Goal: Task Accomplishment & Management: Manage account settings

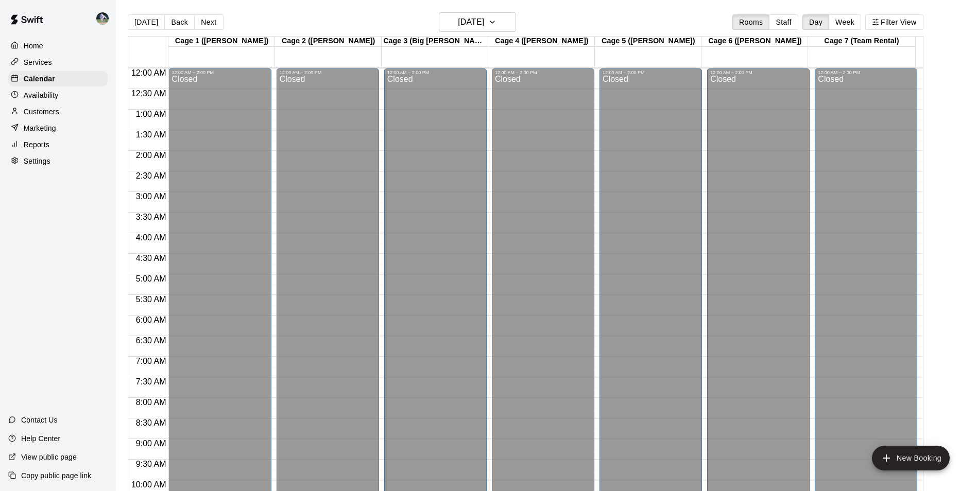
scroll to position [523, 0]
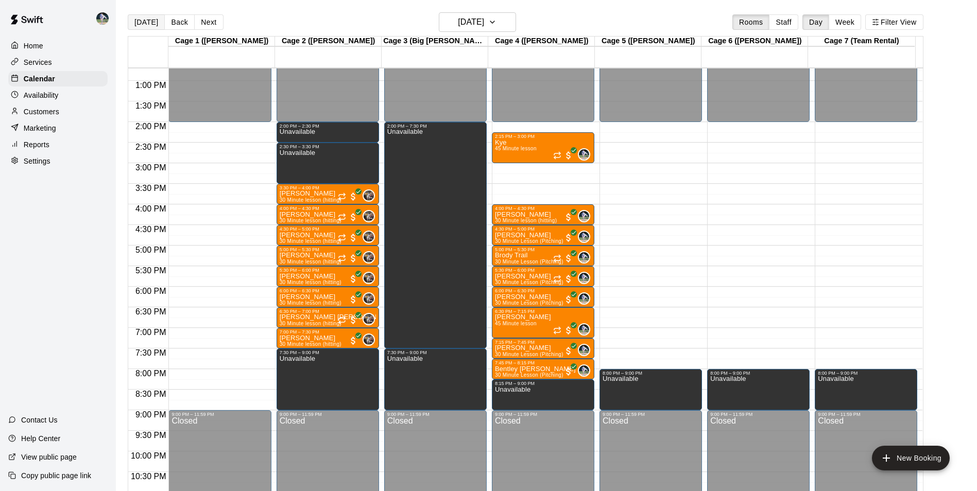
click at [144, 19] on button "[DATE]" at bounding box center [146, 21] width 37 height 15
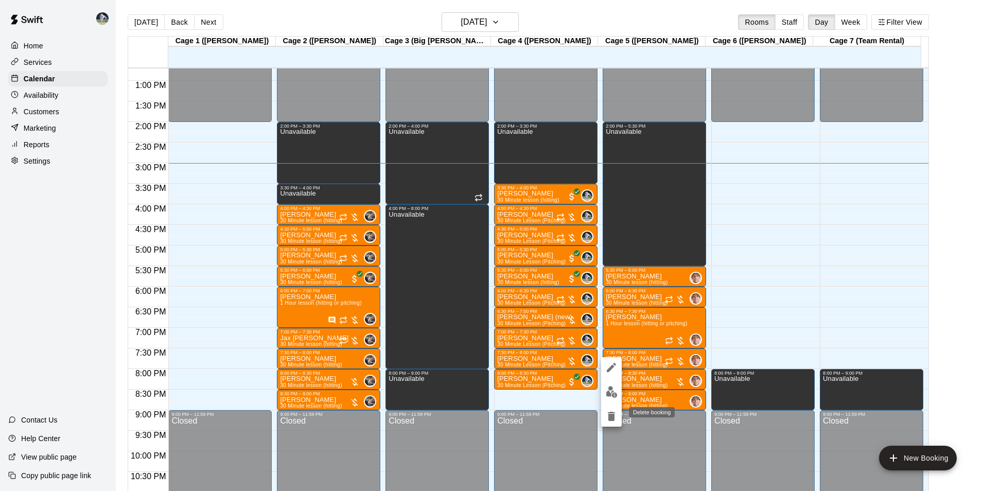
click at [612, 413] on icon "delete" at bounding box center [611, 416] width 7 height 9
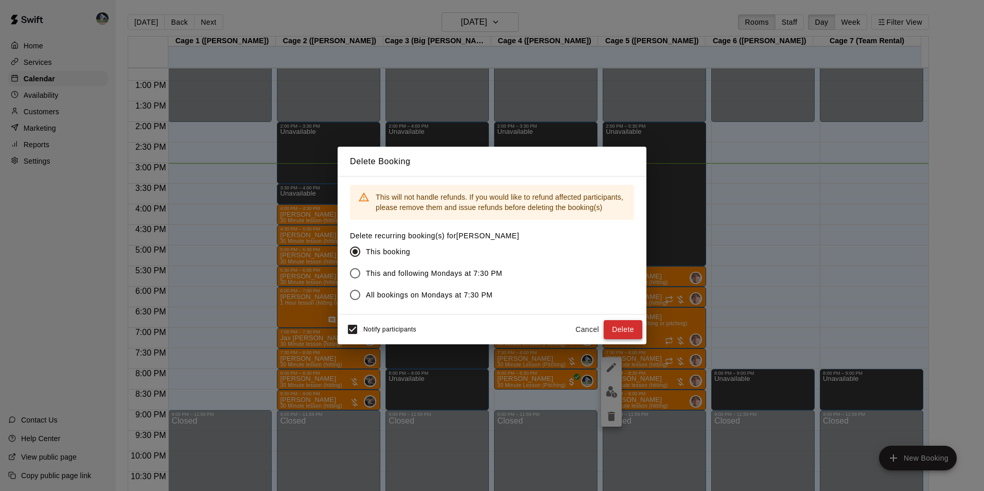
click at [612, 325] on button "Delete" at bounding box center [623, 329] width 39 height 19
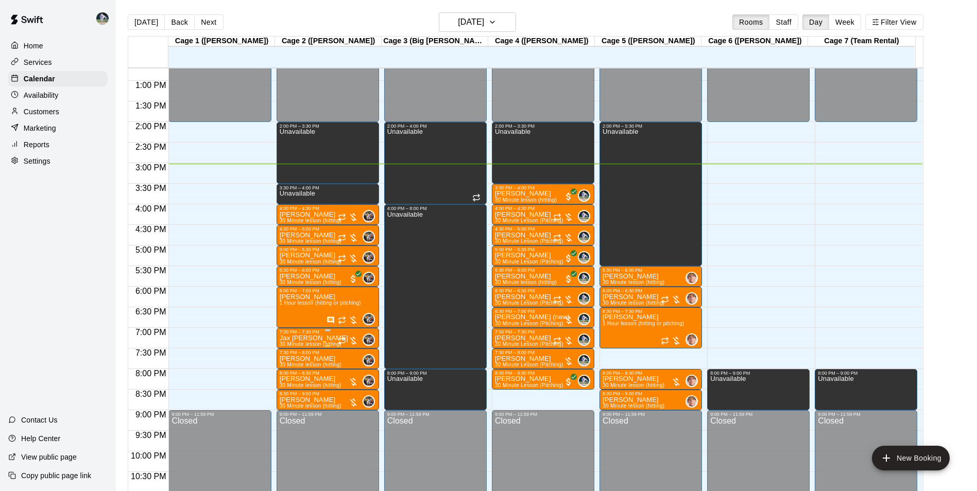
click at [303, 338] on p "Jax [PERSON_NAME]" at bounding box center [314, 338] width 68 height 0
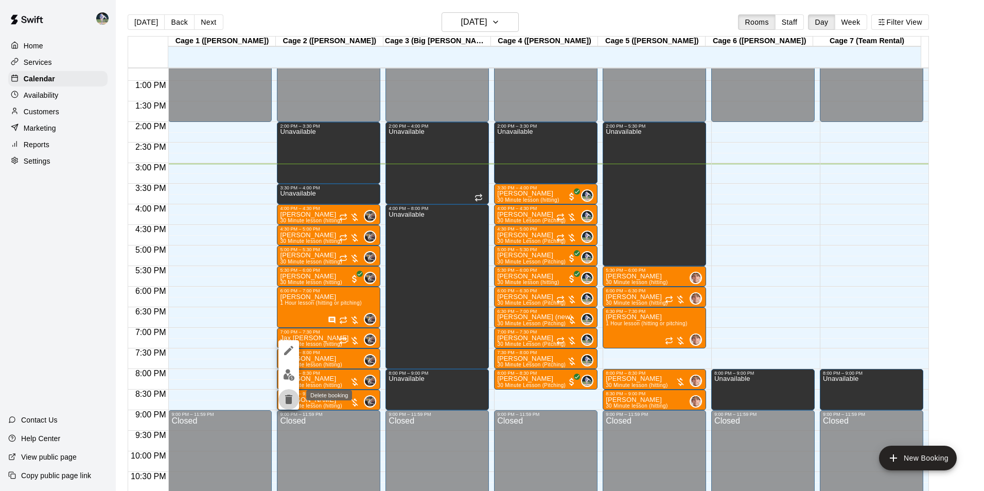
click at [290, 395] on icon "delete" at bounding box center [288, 399] width 7 height 9
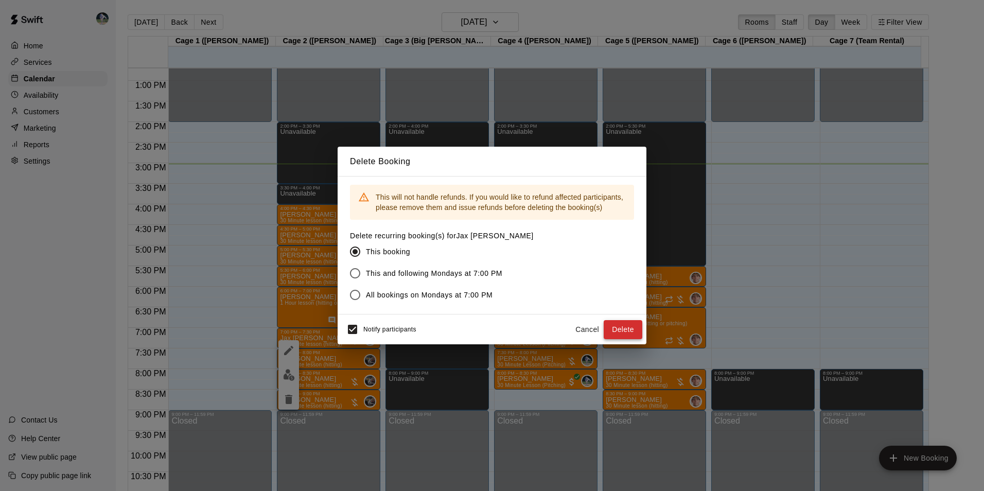
click at [626, 329] on button "Delete" at bounding box center [623, 329] width 39 height 19
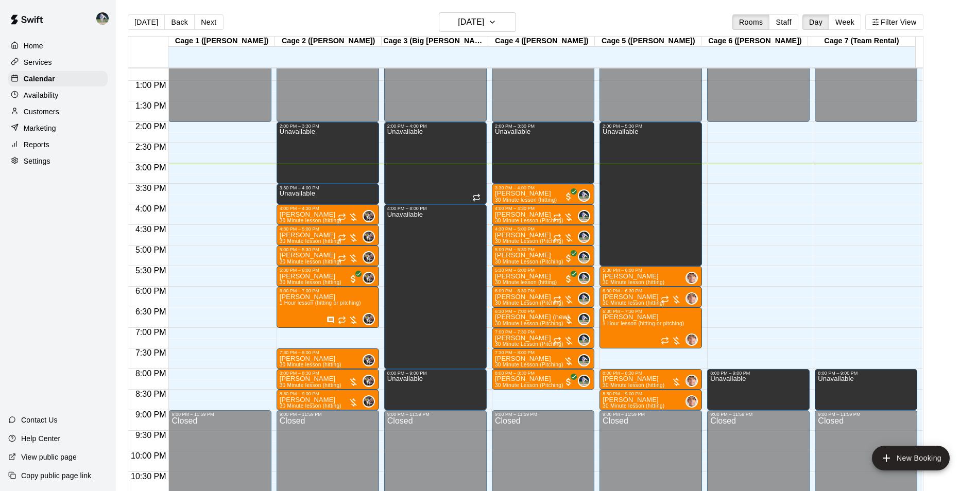
click at [315, 335] on div "12:00 AM – 2:00 PM Closed 2:00 PM – 3:30 PM Unavailable 3:30 PM – 4:00 PM Unava…" at bounding box center [327, 39] width 102 height 988
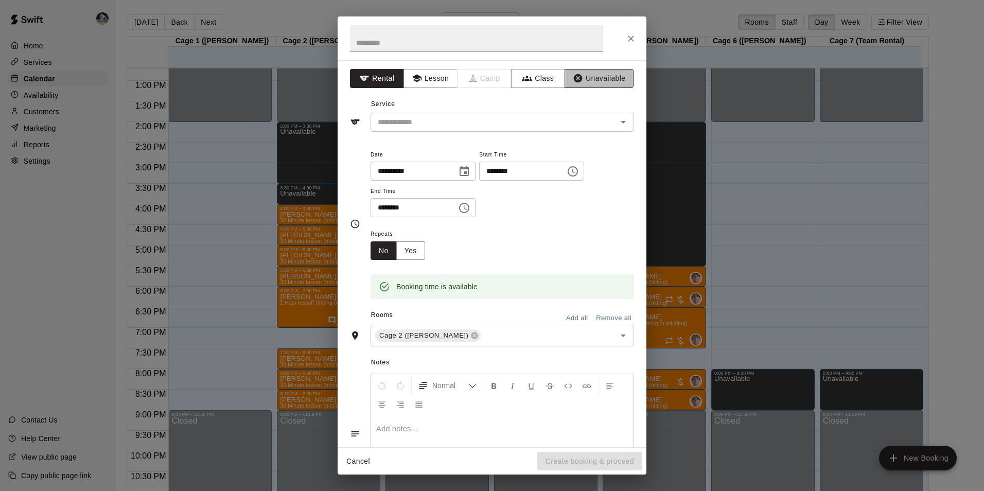
click at [587, 79] on button "Unavailable" at bounding box center [599, 78] width 69 height 19
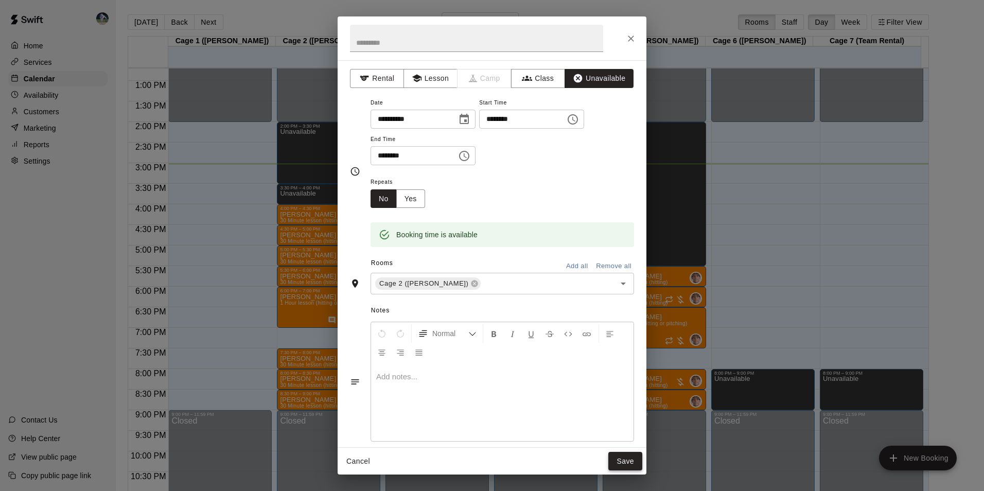
click at [621, 460] on button "Save" at bounding box center [625, 461] width 34 height 19
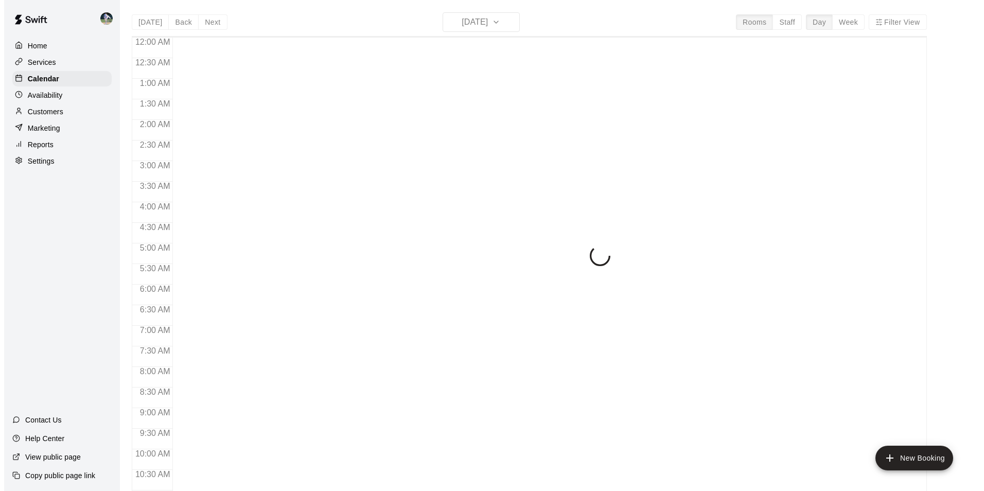
scroll to position [523, 0]
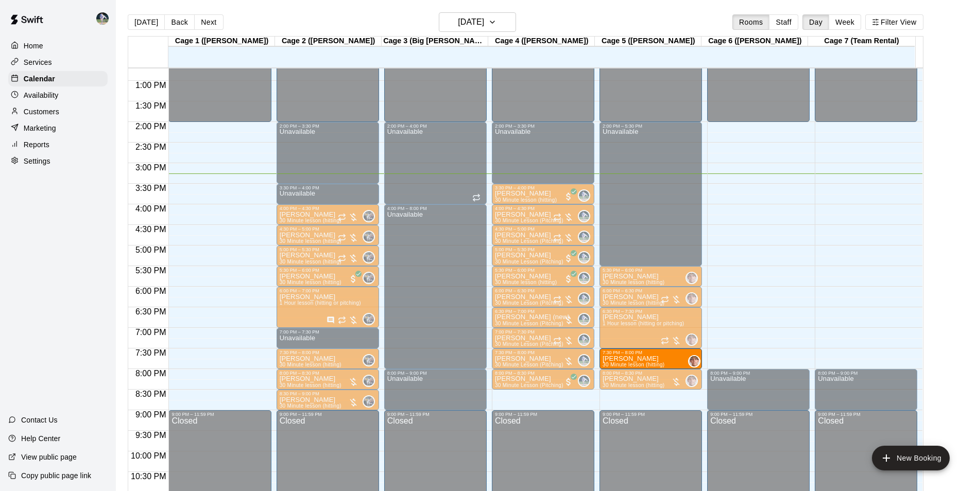
drag, startPoint x: 642, startPoint y: 401, endPoint x: 638, endPoint y: 365, distance: 35.8
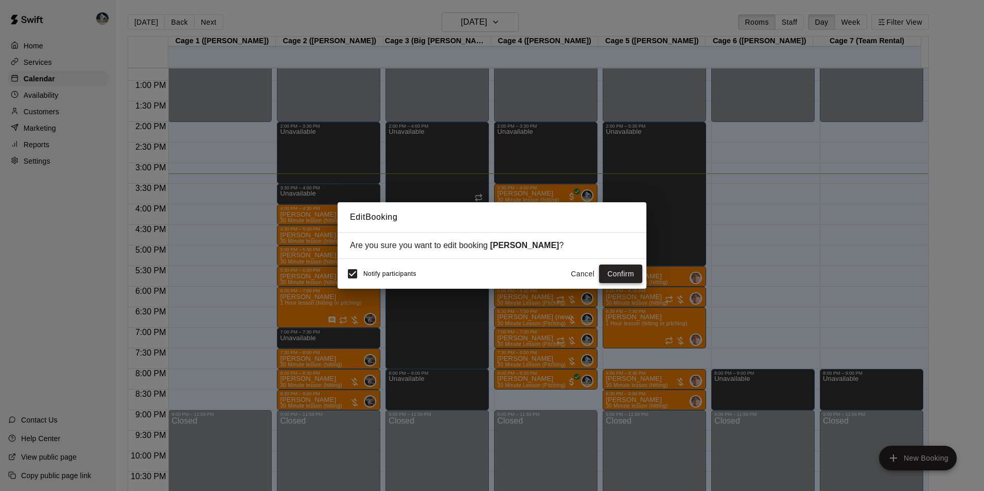
click at [623, 272] on button "Confirm" at bounding box center [620, 274] width 43 height 19
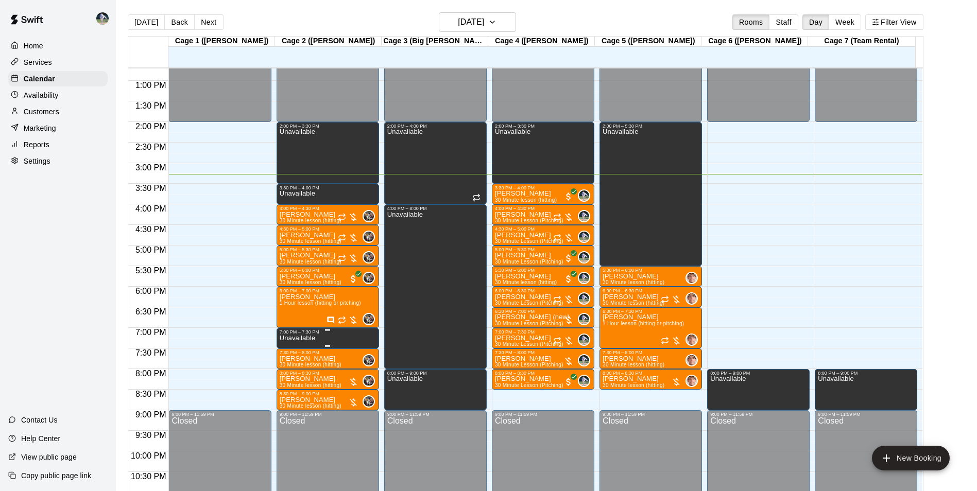
click at [313, 338] on p "Unavailable" at bounding box center [298, 338] width 36 height 0
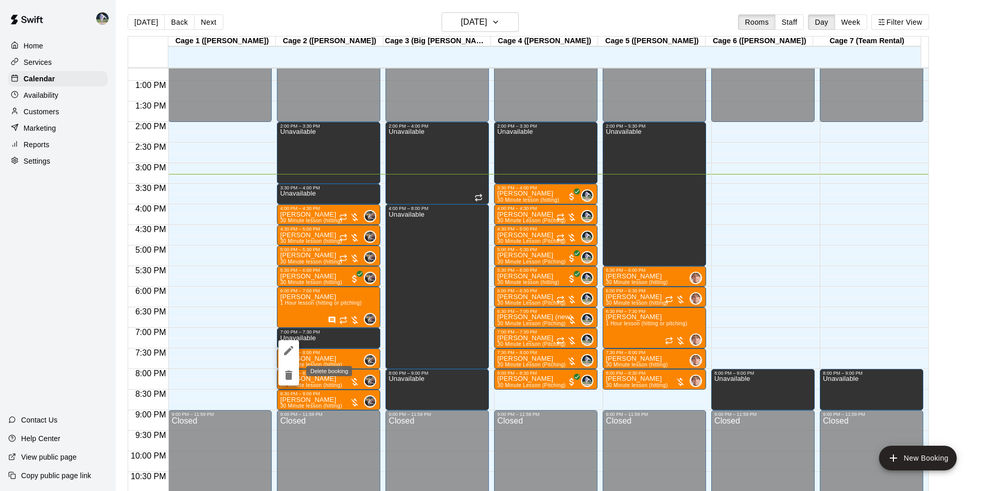
click at [287, 375] on icon "delete" at bounding box center [288, 375] width 7 height 9
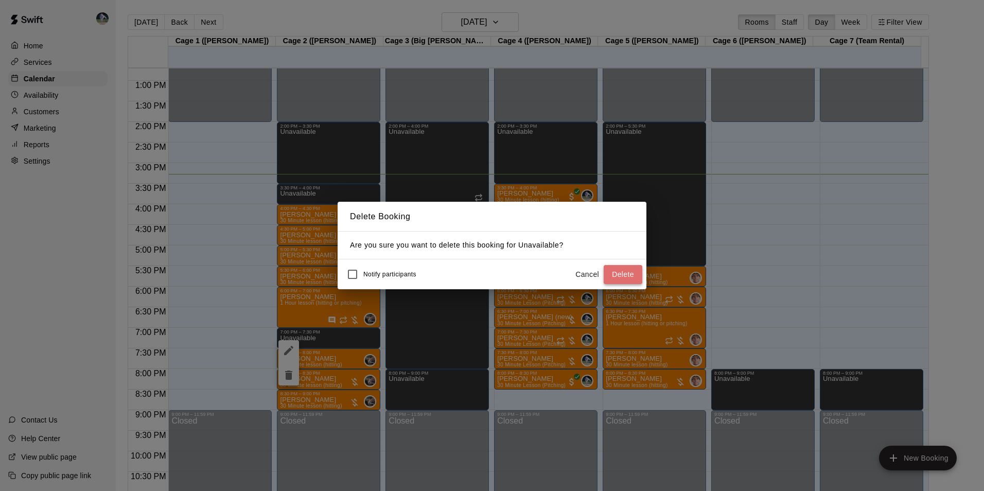
click at [609, 271] on button "Delete" at bounding box center [623, 274] width 39 height 19
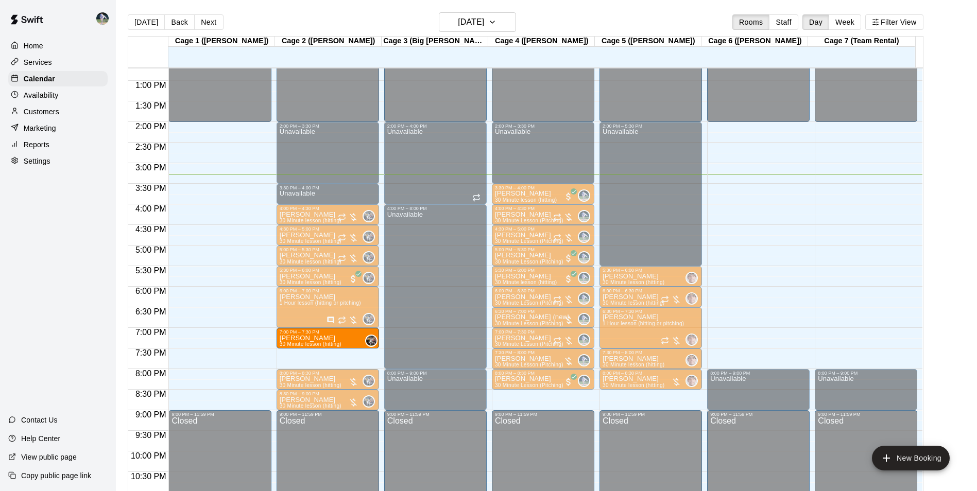
drag, startPoint x: 320, startPoint y: 361, endPoint x: 319, endPoint y: 346, distance: 15.0
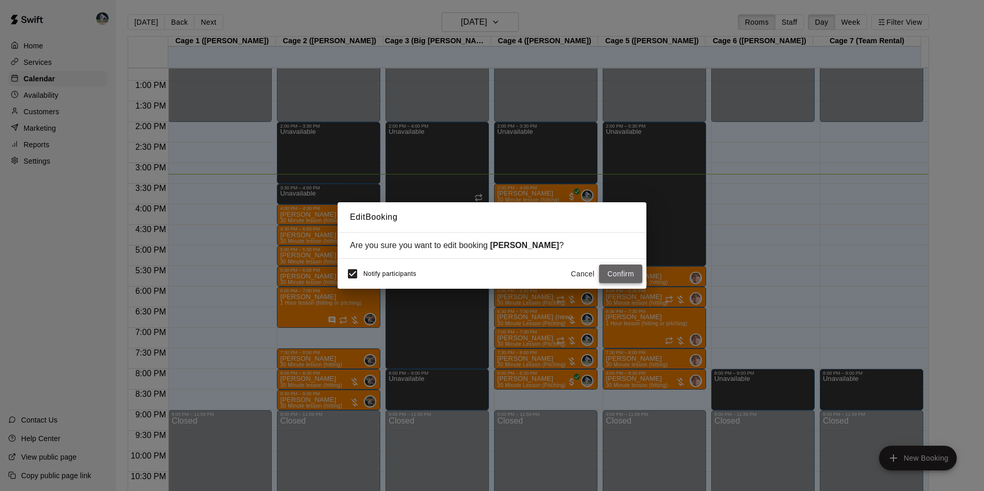
click at [620, 269] on button "Confirm" at bounding box center [620, 274] width 43 height 19
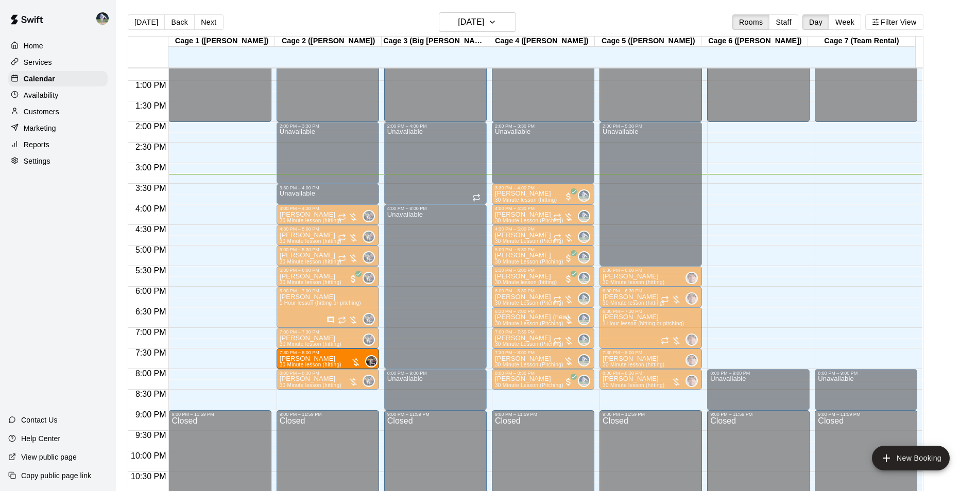
drag, startPoint x: 323, startPoint y: 400, endPoint x: 316, endPoint y: 365, distance: 36.1
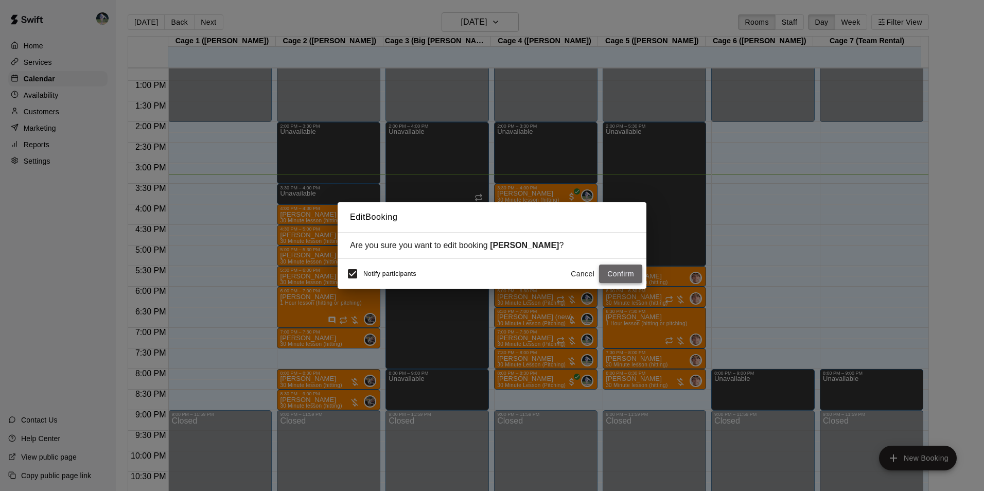
click at [618, 269] on button "Confirm" at bounding box center [620, 274] width 43 height 19
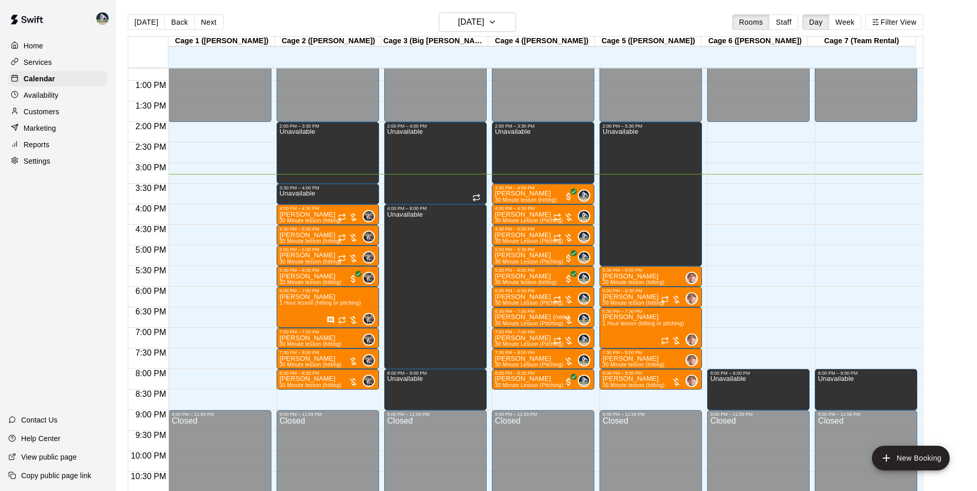
click at [336, 394] on div "12:00 AM – 2:00 PM Closed 2:00 PM – 3:30 PM Unavailable 3:30 PM – 4:00 PM Unava…" at bounding box center [327, 39] width 102 height 988
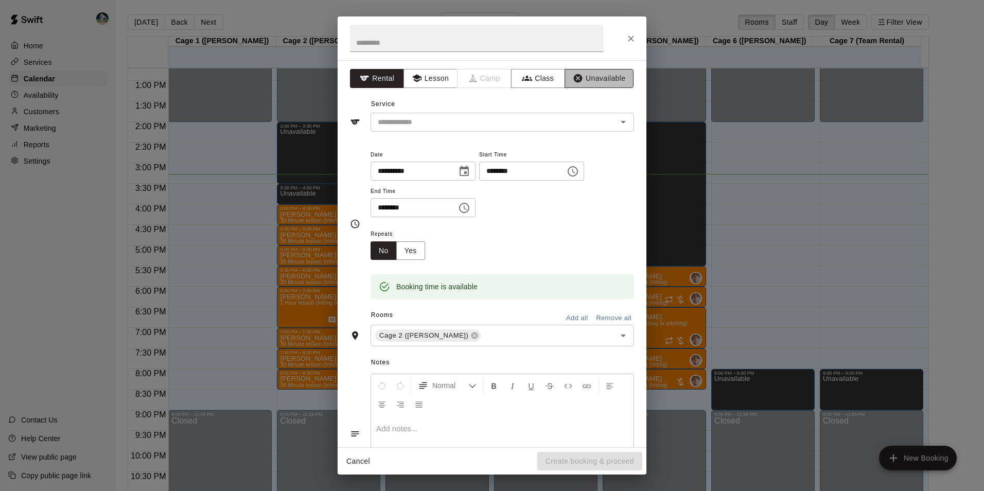
click at [592, 78] on button "Unavailable" at bounding box center [599, 78] width 69 height 19
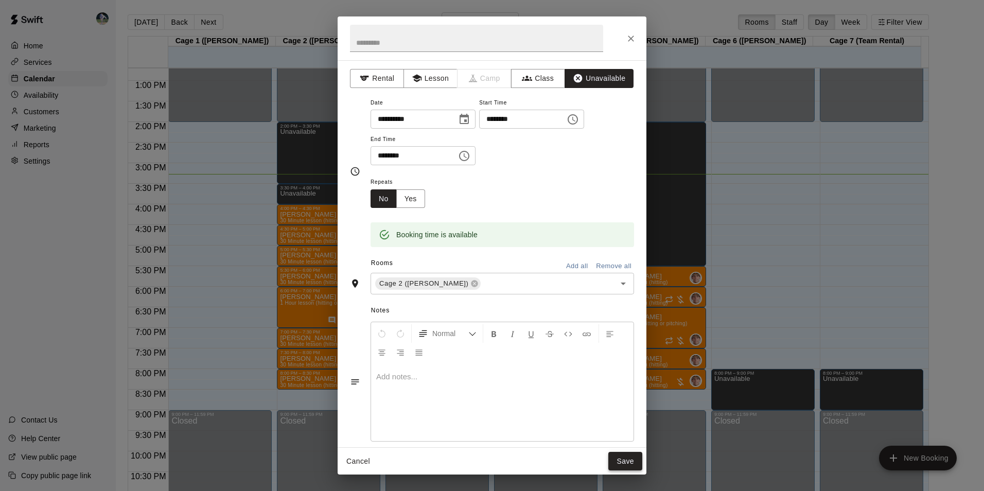
click at [628, 459] on button "Save" at bounding box center [625, 461] width 34 height 19
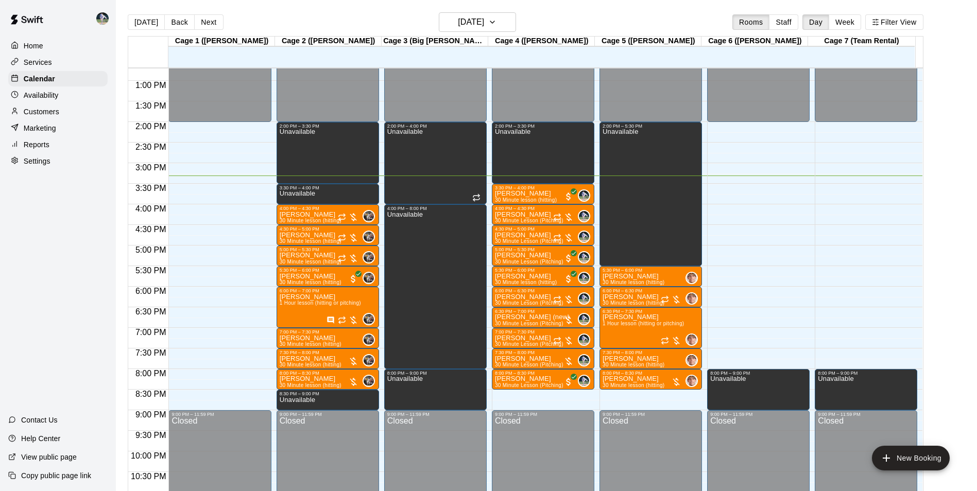
click at [514, 399] on div "12:00 AM – 2:00 PM Closed 2:00 PM – 3:30 PM Unavailable 3:30 PM – 4:00 PM Lucas…" at bounding box center [543, 39] width 102 height 988
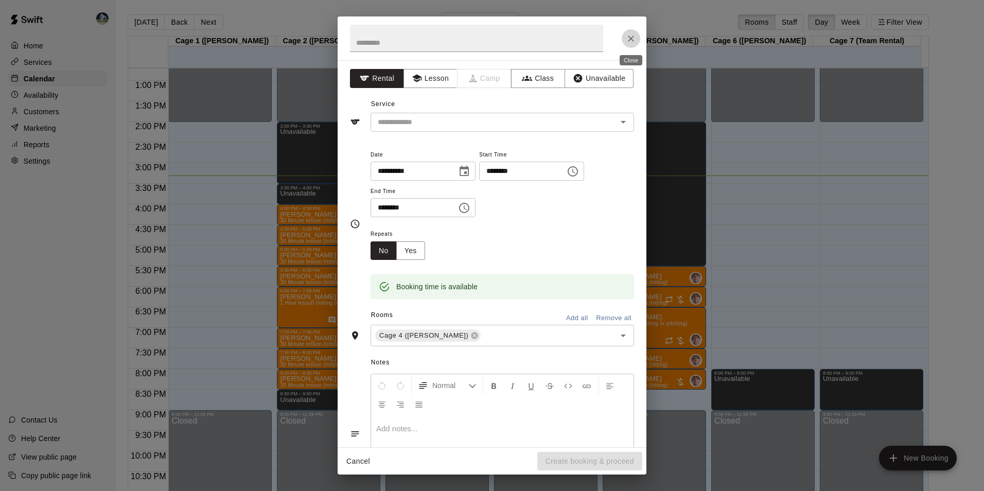
click at [631, 35] on icon "Close" at bounding box center [631, 38] width 10 height 10
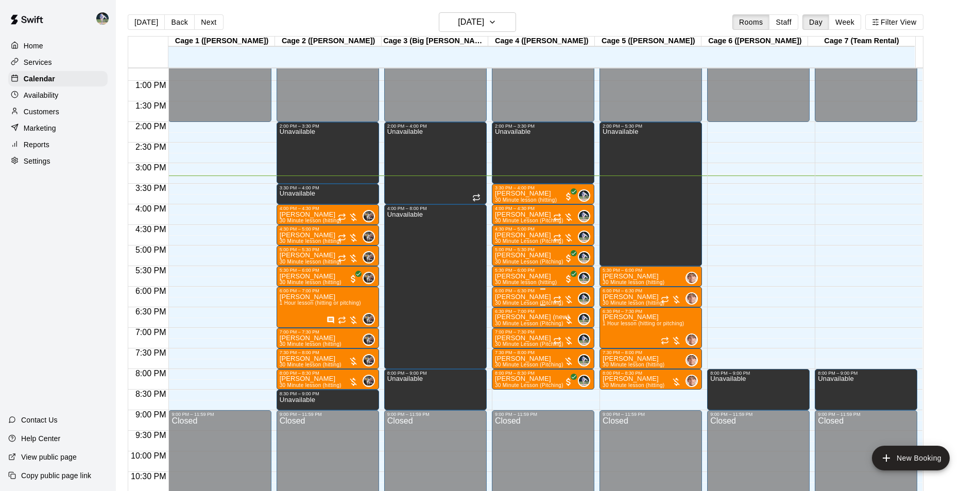
click at [528, 293] on div "6:00 PM – 6:30 PM" at bounding box center [543, 290] width 96 height 5
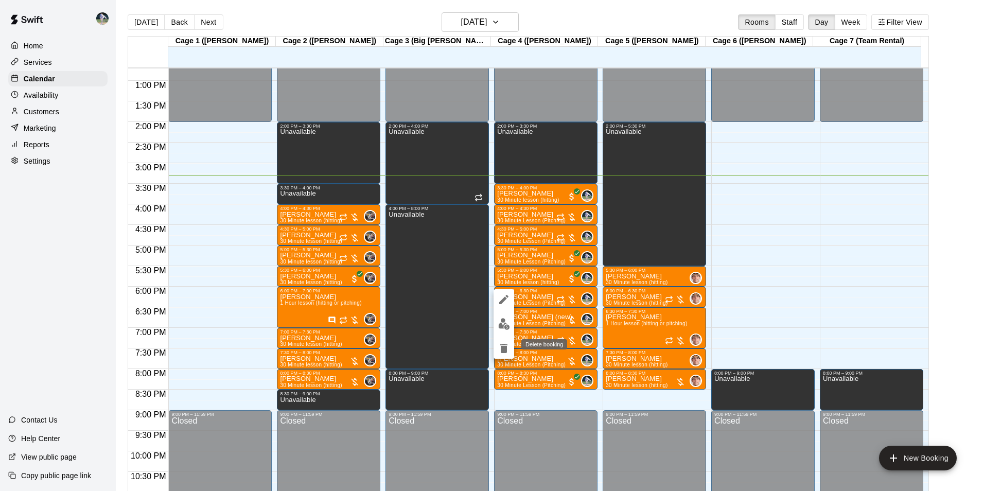
click at [503, 350] on icon "delete" at bounding box center [503, 348] width 7 height 9
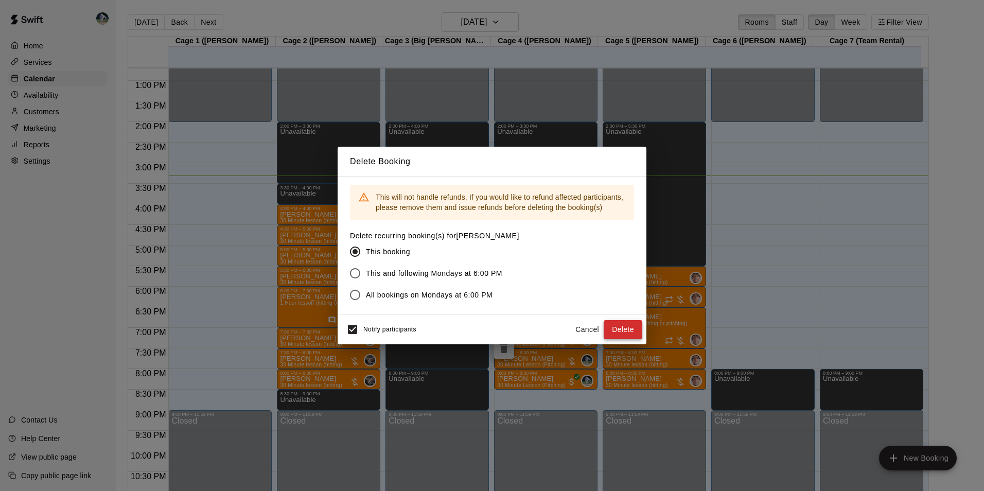
click at [613, 328] on button "Delete" at bounding box center [623, 329] width 39 height 19
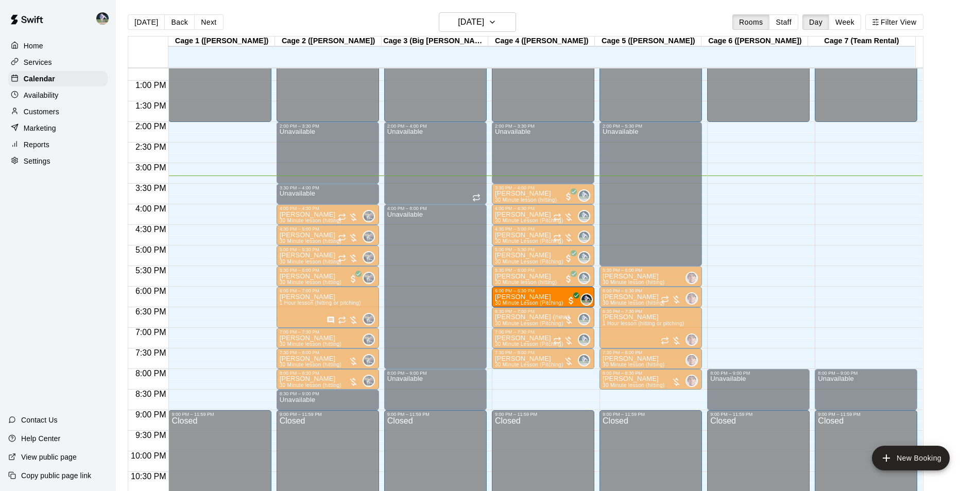
drag, startPoint x: 543, startPoint y: 379, endPoint x: 534, endPoint y: 299, distance: 80.7
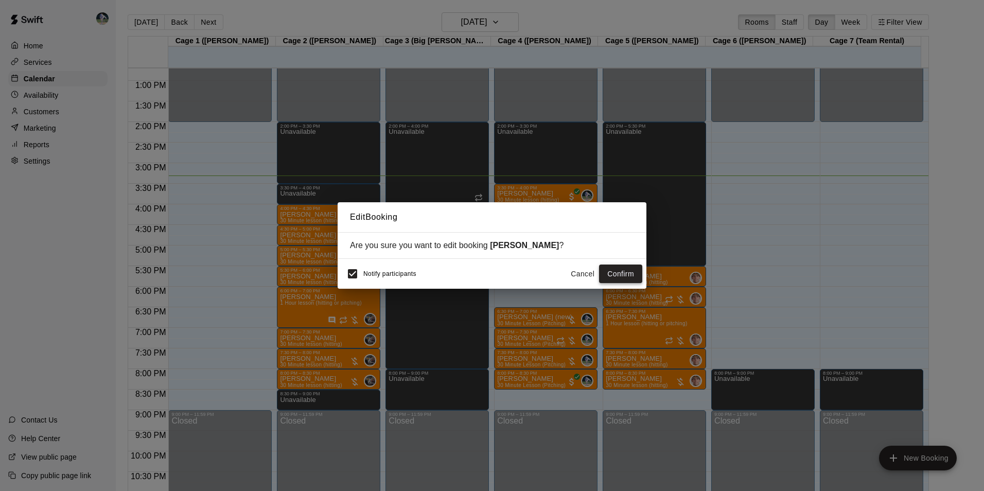
click at [626, 269] on button "Confirm" at bounding box center [620, 274] width 43 height 19
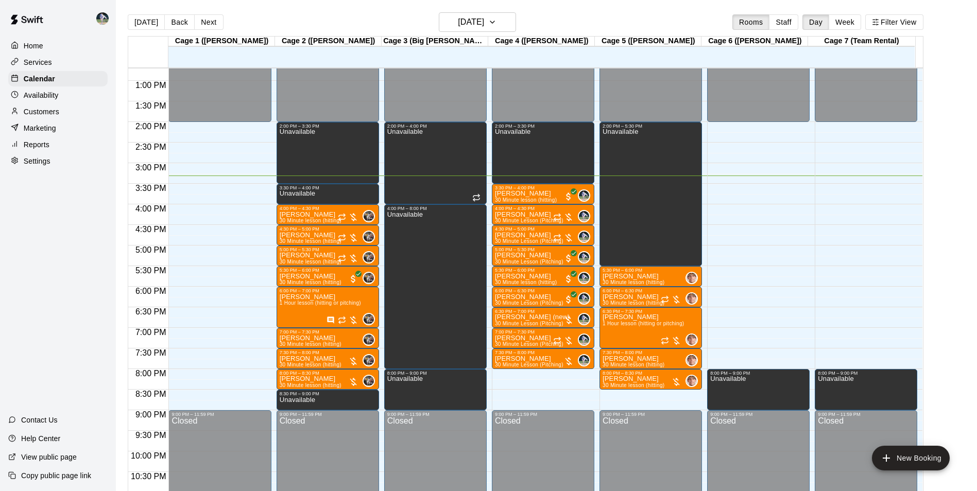
click at [534, 373] on div "12:00 AM – 2:00 PM Closed 2:00 PM – 3:30 PM Unavailable 3:30 PM – 4:00 PM Lucas…" at bounding box center [543, 39] width 102 height 988
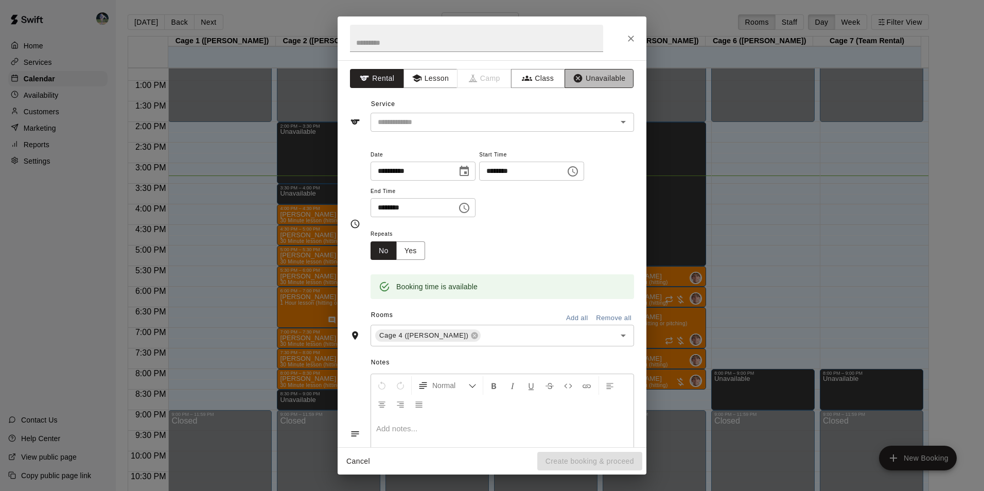
click at [596, 75] on button "Unavailable" at bounding box center [599, 78] width 69 height 19
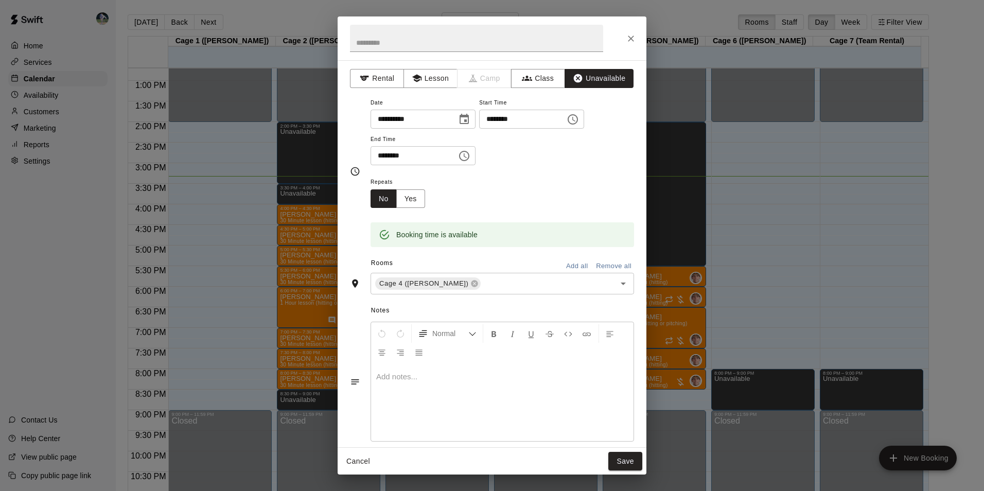
click at [470, 154] on icon "Choose time, selected time is 8:30 PM" at bounding box center [464, 156] width 12 height 12
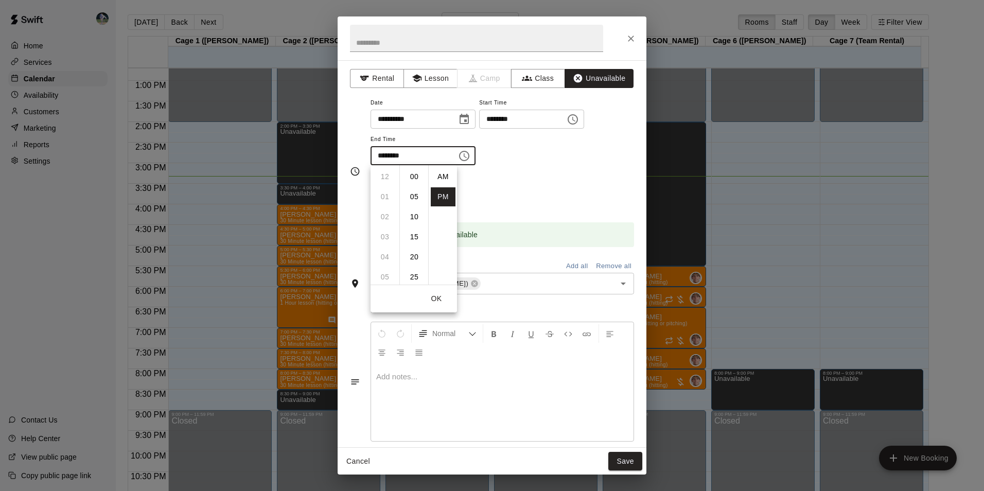
scroll to position [19, 0]
click at [383, 195] on li "09" at bounding box center [385, 196] width 25 height 19
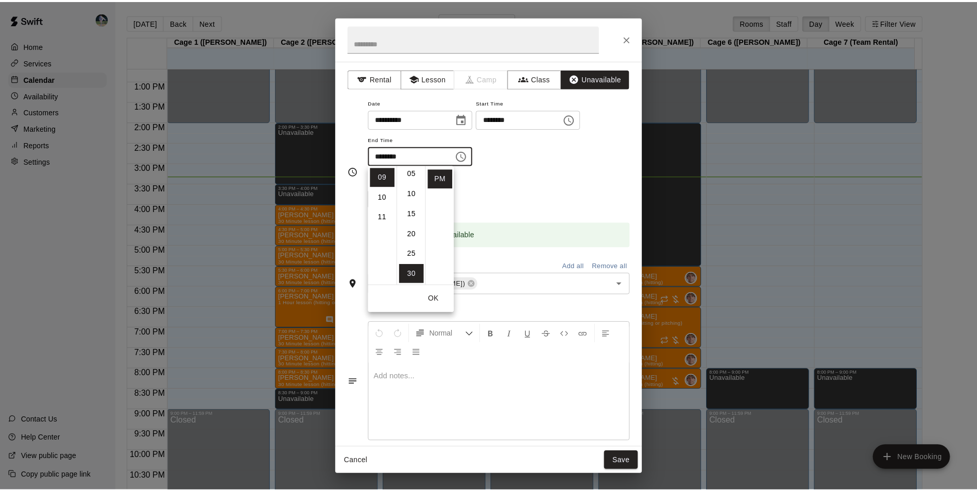
scroll to position [0, 0]
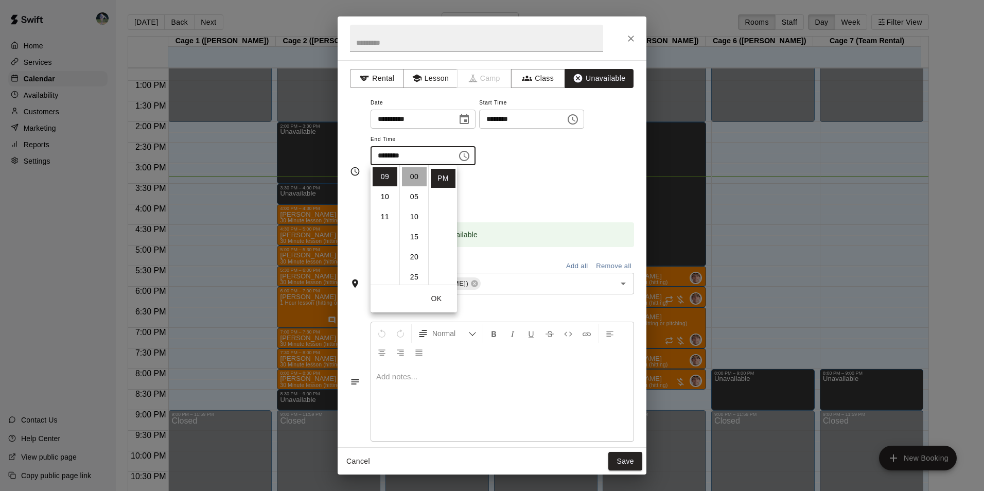
click at [413, 173] on li "00" at bounding box center [414, 176] width 25 height 19
type input "********"
click at [438, 300] on button "OK" at bounding box center [436, 298] width 33 height 19
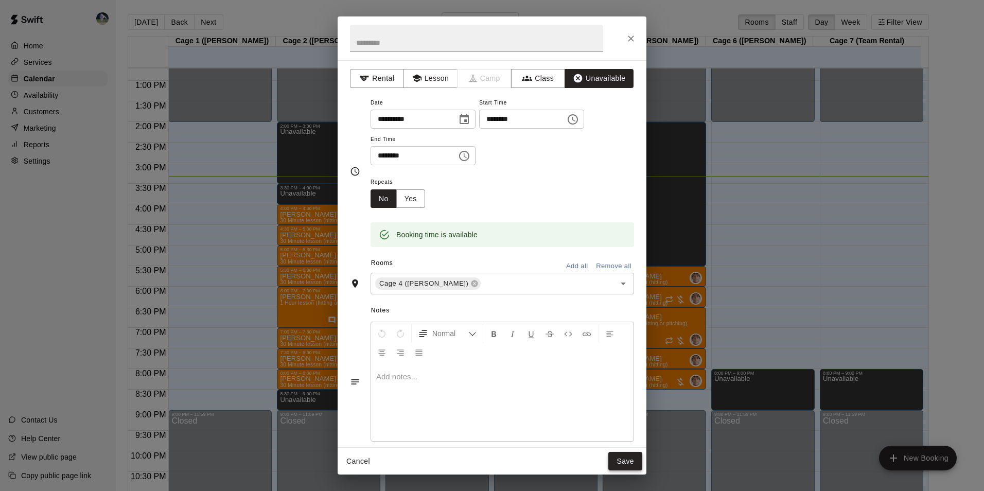
click at [619, 459] on button "Save" at bounding box center [625, 461] width 34 height 19
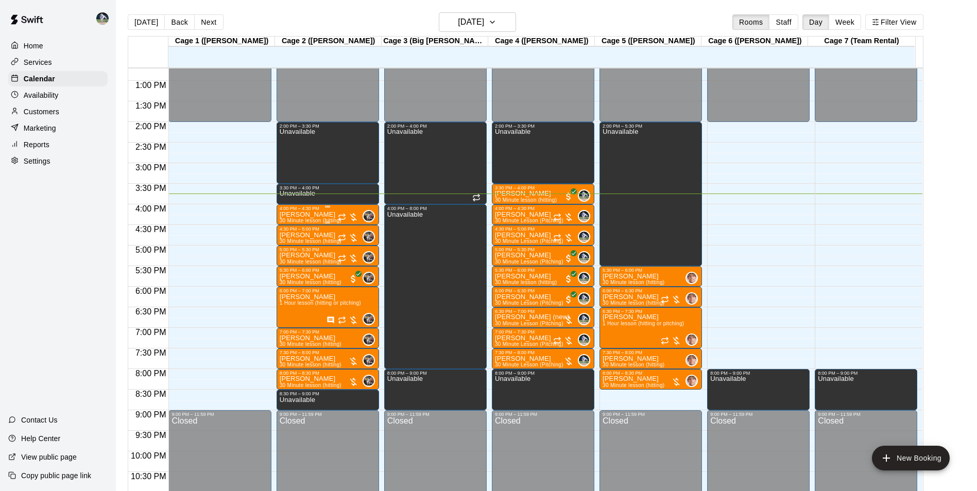
click at [316, 215] on p "[PERSON_NAME]" at bounding box center [311, 215] width 62 height 0
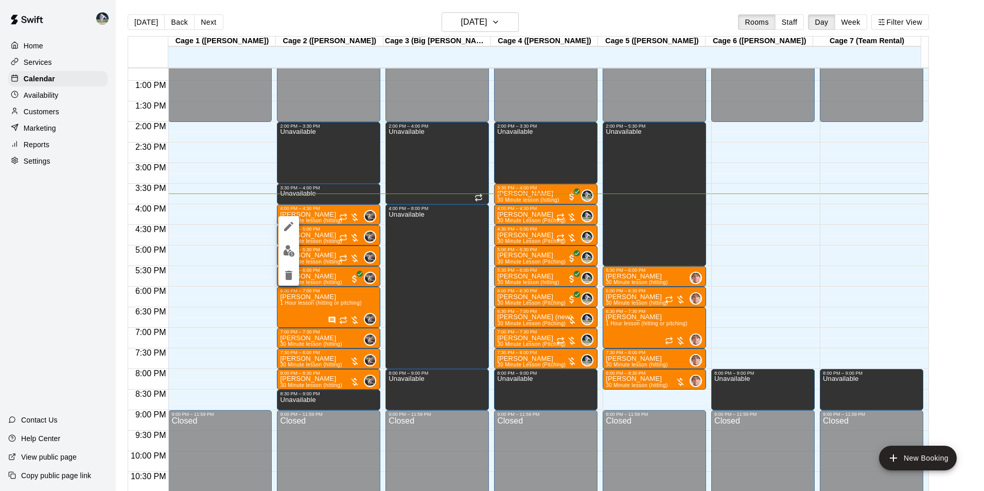
click at [331, 216] on div at bounding box center [492, 245] width 984 height 491
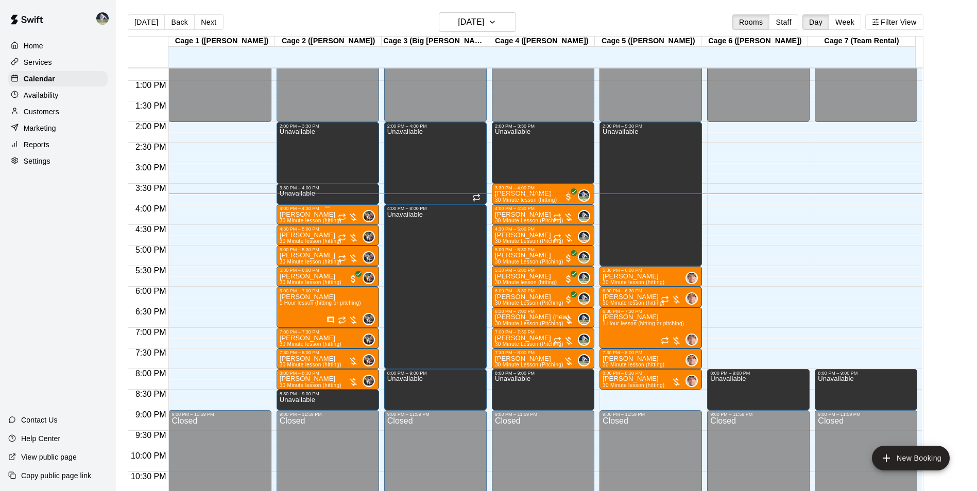
click at [305, 215] on p "[PERSON_NAME]" at bounding box center [311, 215] width 62 height 0
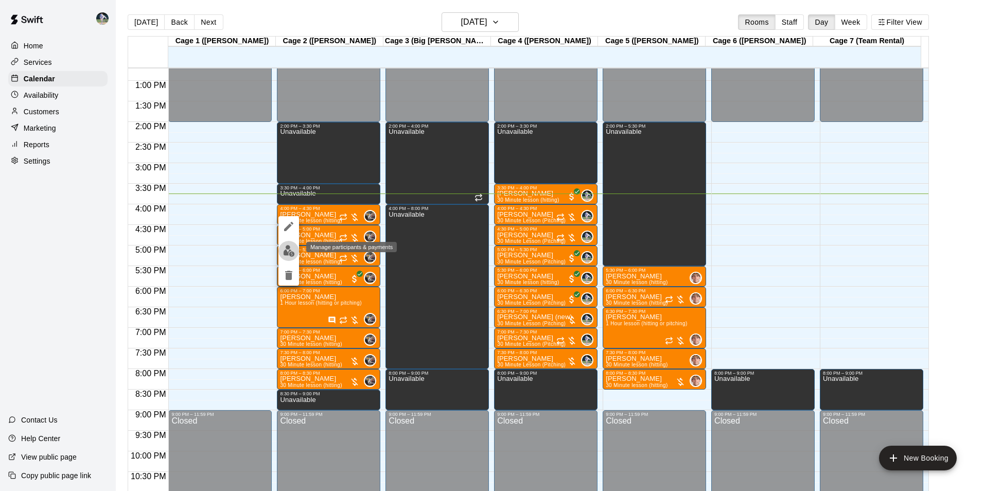
click at [285, 249] on img "edit" at bounding box center [289, 251] width 12 height 12
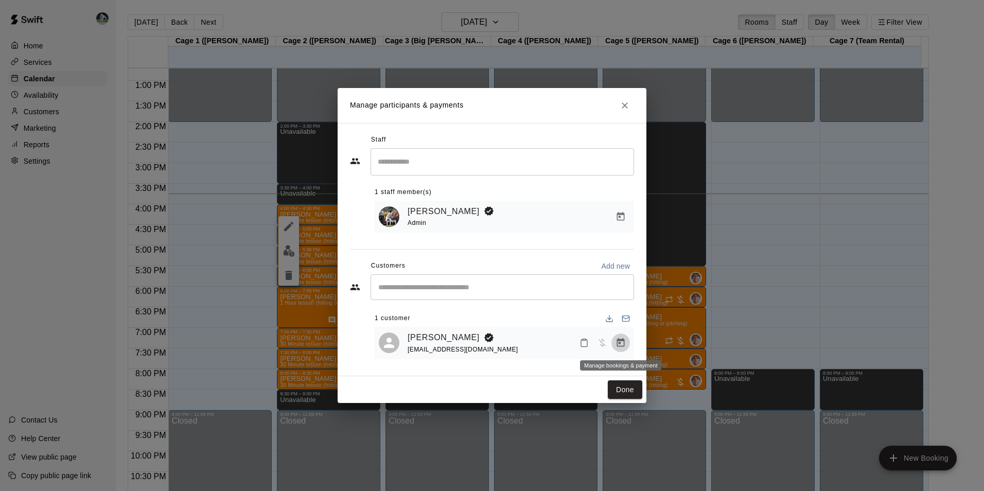
click at [621, 340] on icon "Manage bookings & payment" at bounding box center [621, 342] width 8 height 9
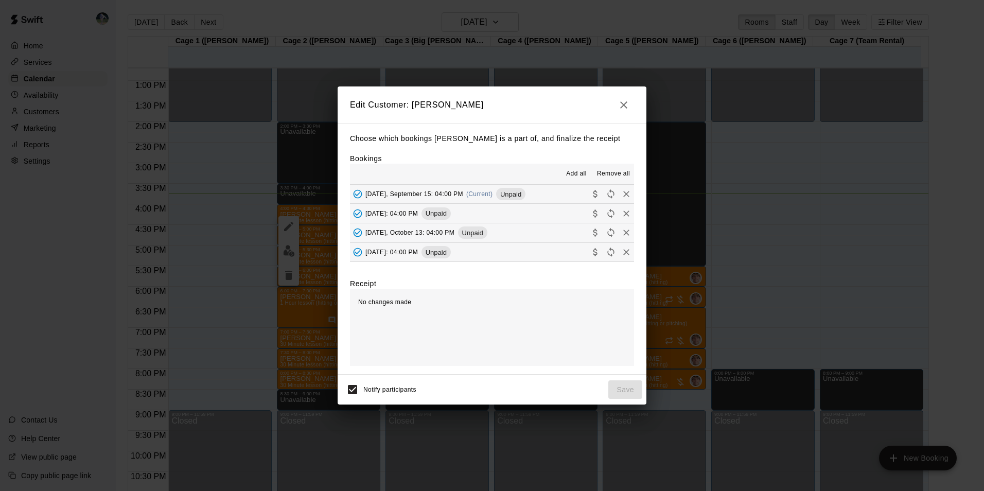
click at [528, 191] on button "Monday, September 15: 04:00 PM (Current) Unpaid" at bounding box center [492, 194] width 284 height 19
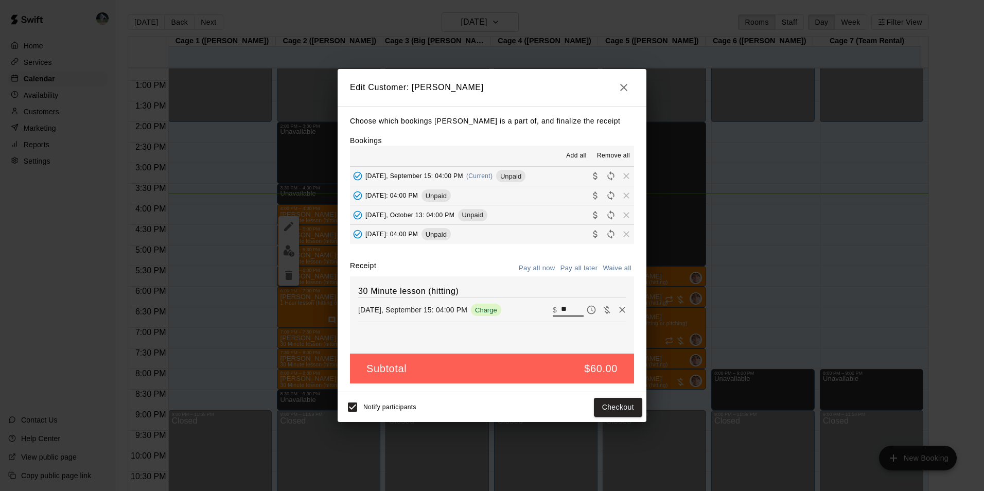
click at [562, 308] on input "**" at bounding box center [572, 309] width 23 height 13
type input "*"
type input "**"
click at [617, 412] on button "Checkout" at bounding box center [618, 407] width 48 height 19
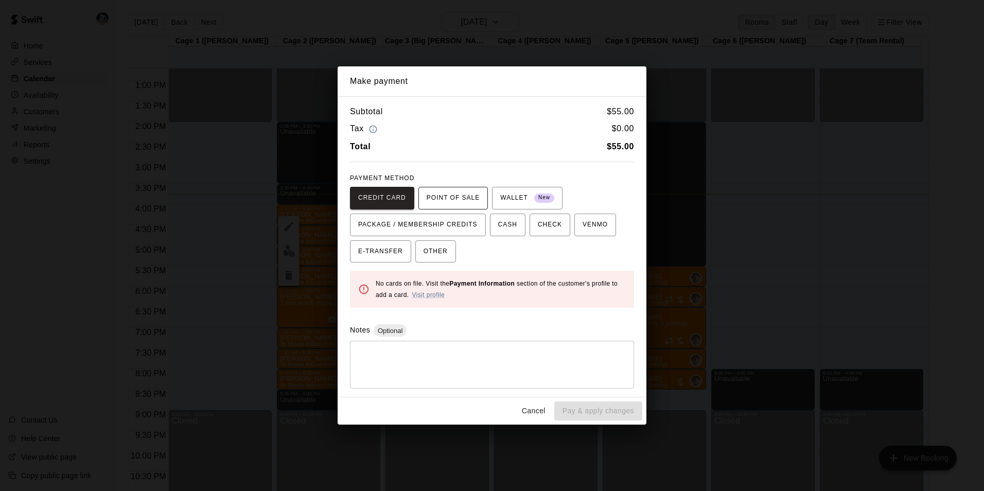
click at [450, 193] on span "POINT OF SALE" at bounding box center [453, 198] width 53 height 16
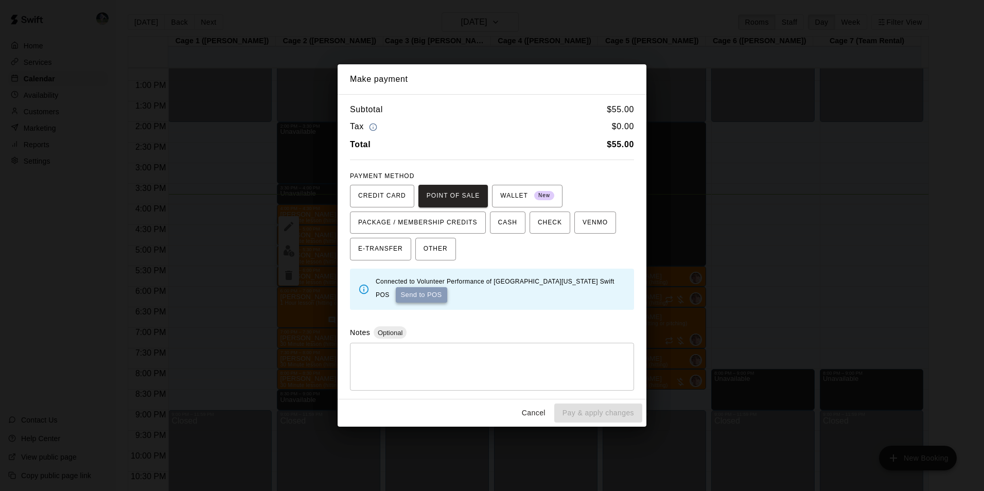
click at [409, 291] on button "Send to POS" at bounding box center [421, 294] width 51 height 15
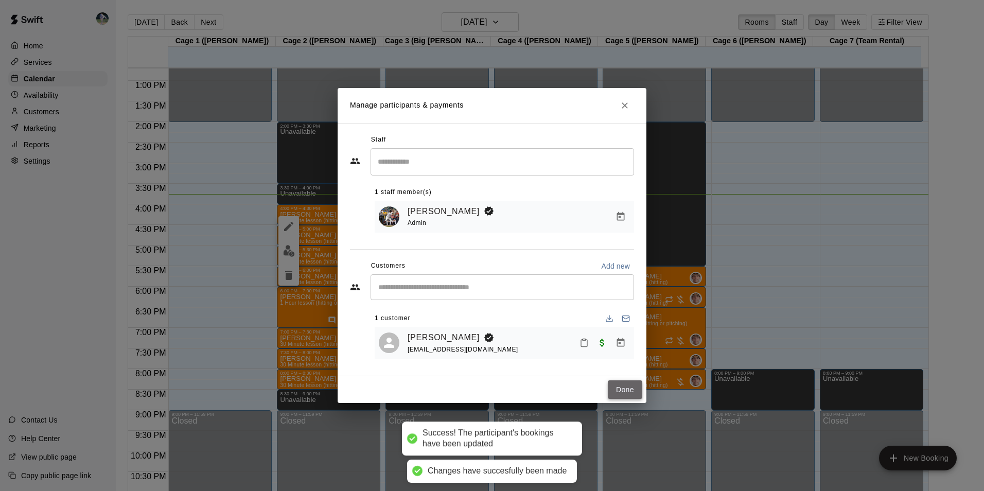
click at [625, 391] on button "Done" at bounding box center [625, 389] width 34 height 19
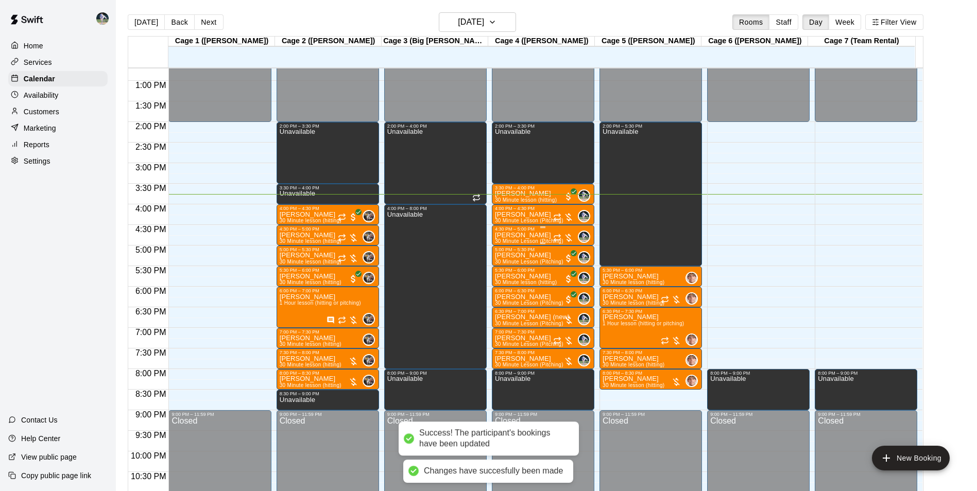
click at [526, 235] on p "[PERSON_NAME]" at bounding box center [529, 235] width 68 height 0
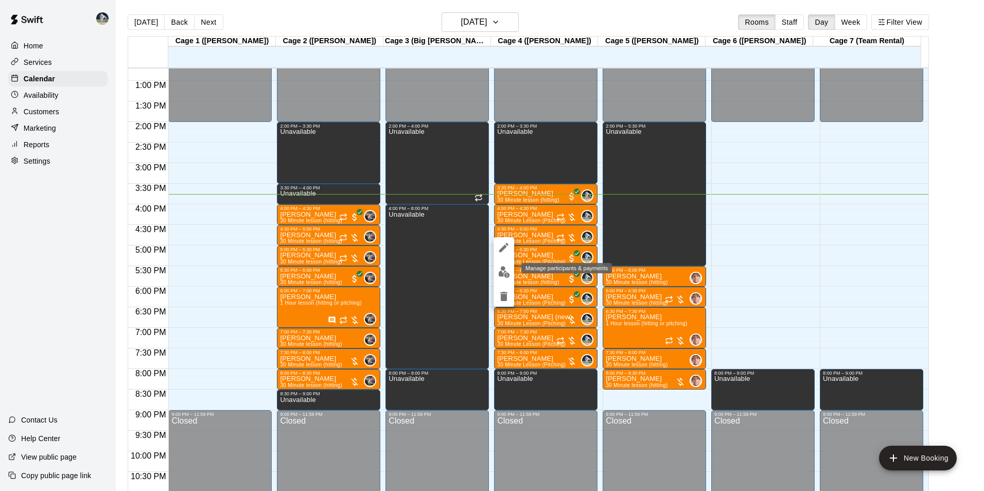
click at [502, 275] on img "edit" at bounding box center [504, 272] width 12 height 12
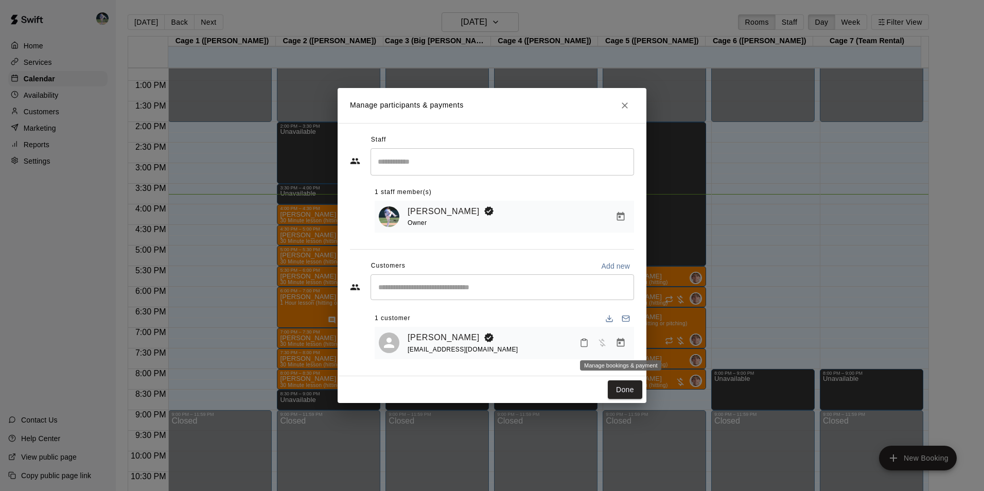
click at [617, 344] on icon "Manage bookings & payment" at bounding box center [621, 342] width 8 height 9
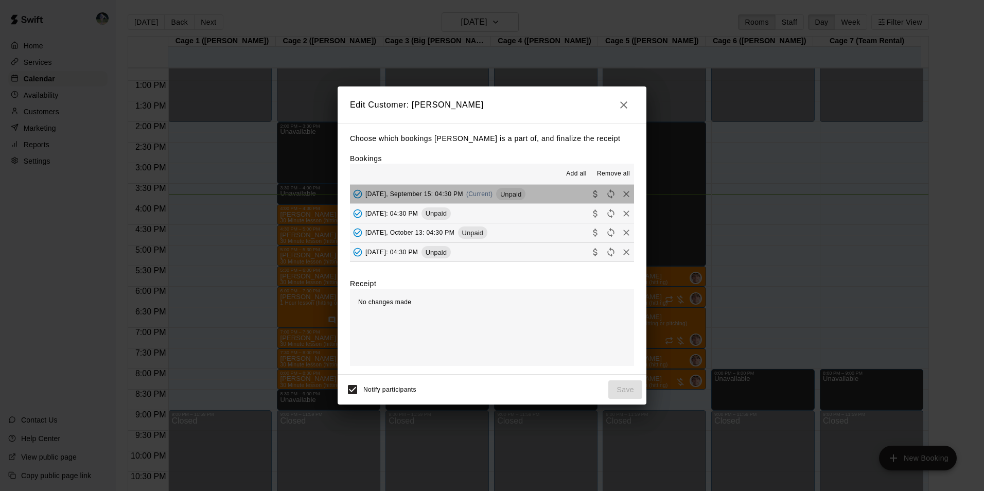
click at [536, 194] on button "Monday, September 15: 04:30 PM (Current) Unpaid" at bounding box center [492, 194] width 284 height 19
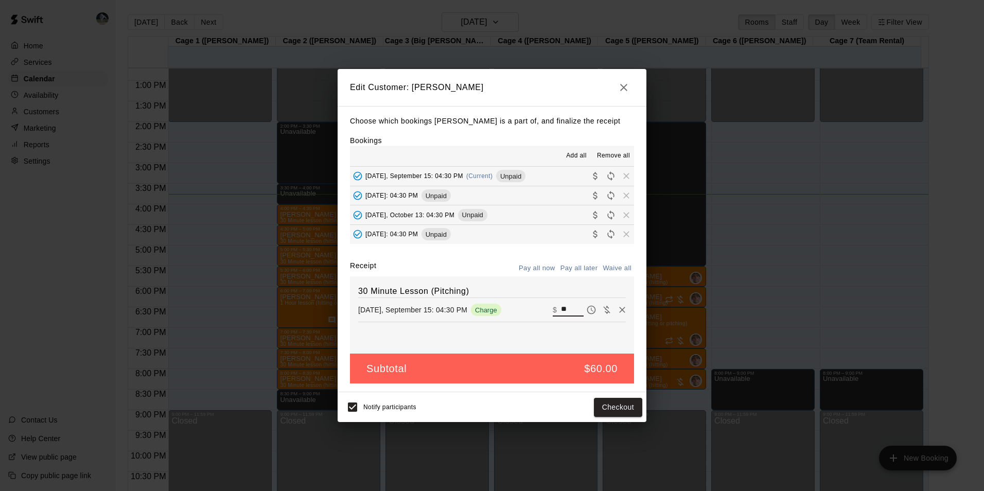
click at [561, 308] on input "**" at bounding box center [572, 309] width 23 height 13
type input "*"
type input "**"
click at [611, 404] on button "Checkout" at bounding box center [618, 407] width 48 height 19
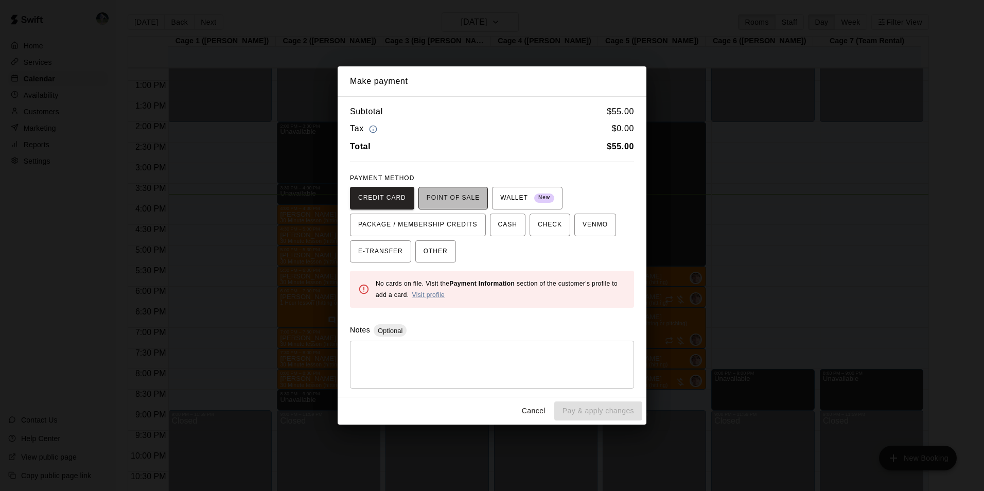
click at [452, 197] on span "POINT OF SALE" at bounding box center [453, 198] width 53 height 16
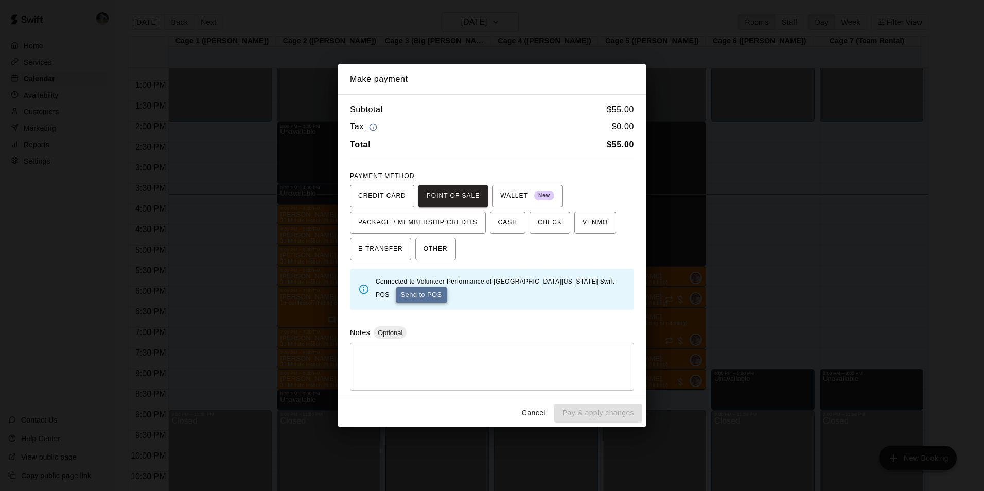
click at [405, 291] on button "Send to POS" at bounding box center [421, 294] width 51 height 15
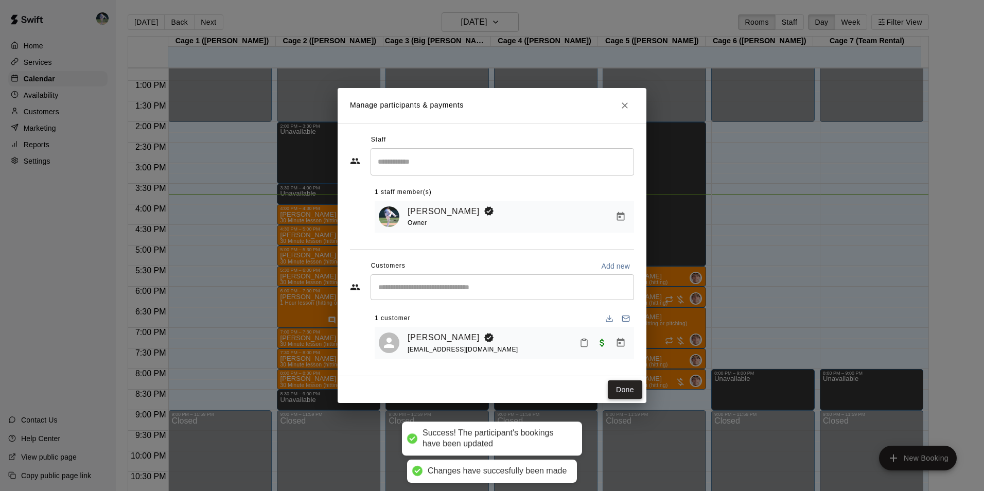
click at [624, 390] on button "Done" at bounding box center [625, 389] width 34 height 19
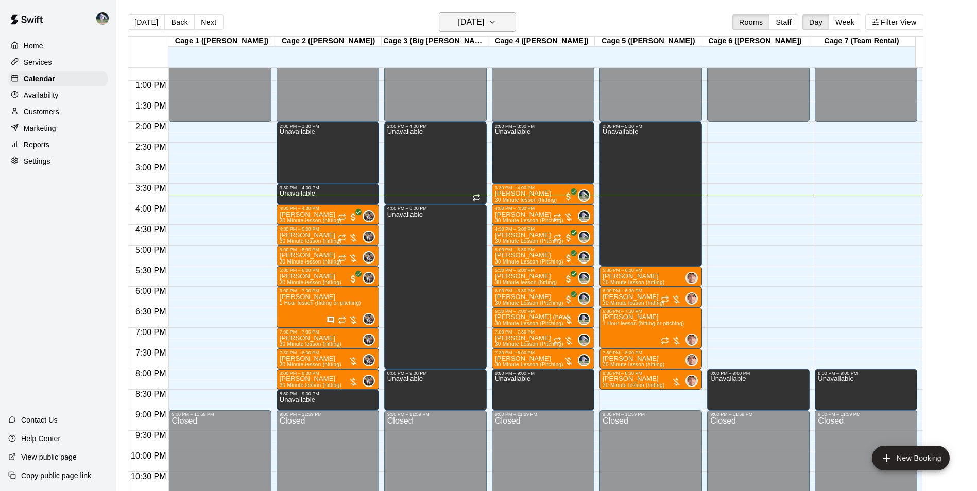
click at [476, 24] on h6 "[DATE]" at bounding box center [471, 22] width 26 height 14
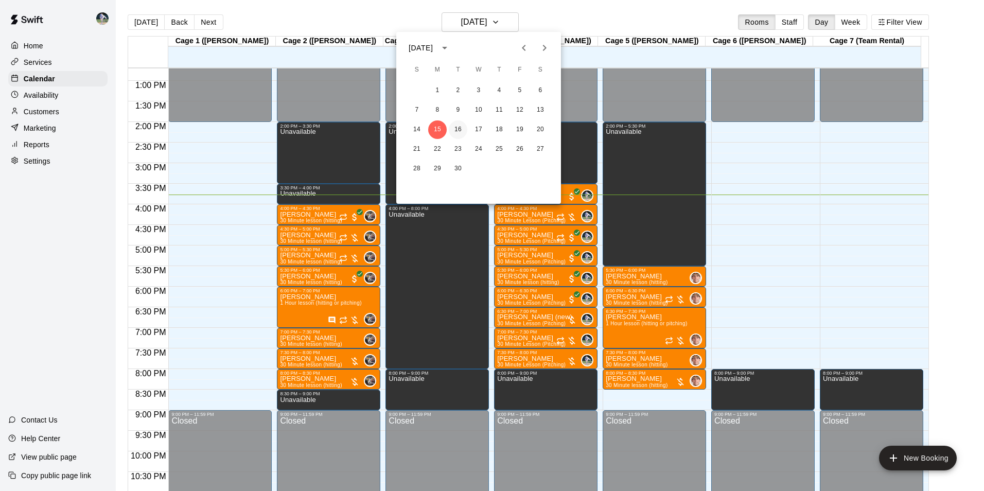
click at [456, 129] on button "16" at bounding box center [458, 129] width 19 height 19
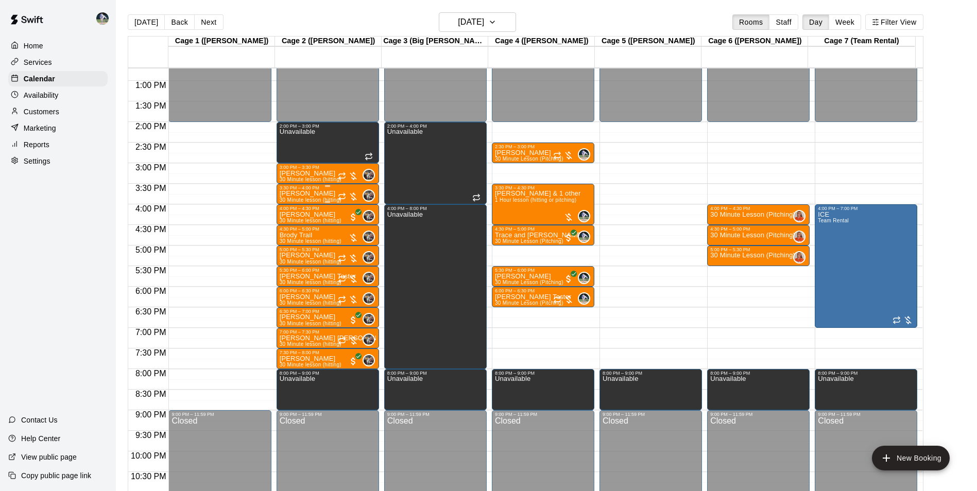
click at [323, 197] on div "Carter Blevins 30 Minute lesson (hitting)" at bounding box center [311, 435] width 62 height 491
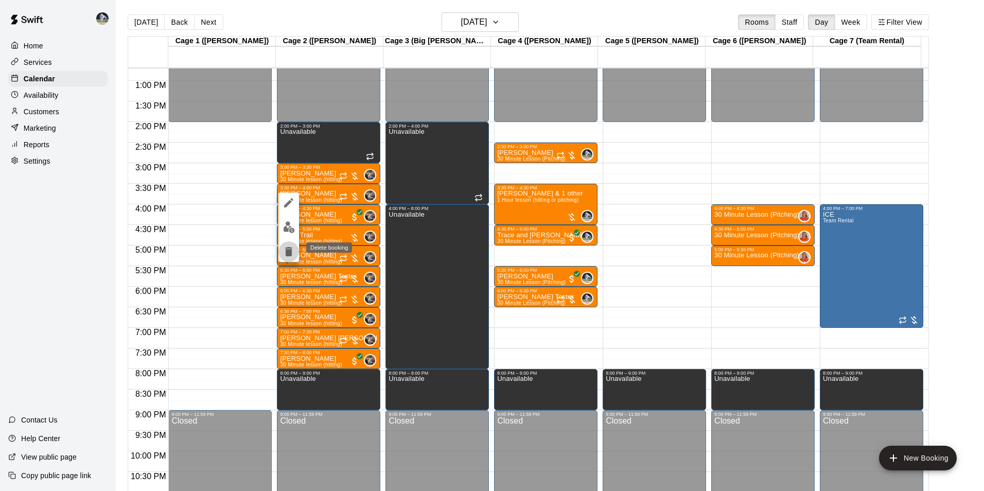
click at [288, 249] on icon "delete" at bounding box center [288, 251] width 7 height 9
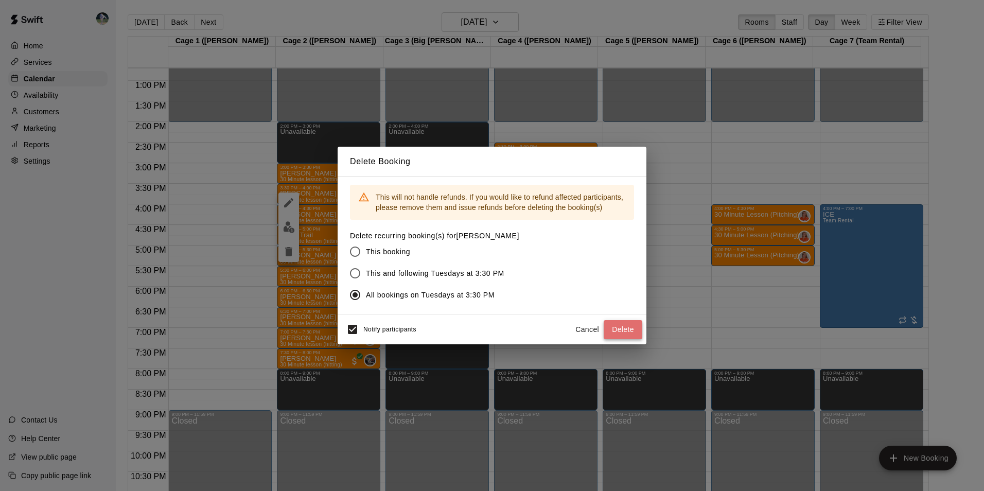
click at [622, 328] on button "Delete" at bounding box center [623, 329] width 39 height 19
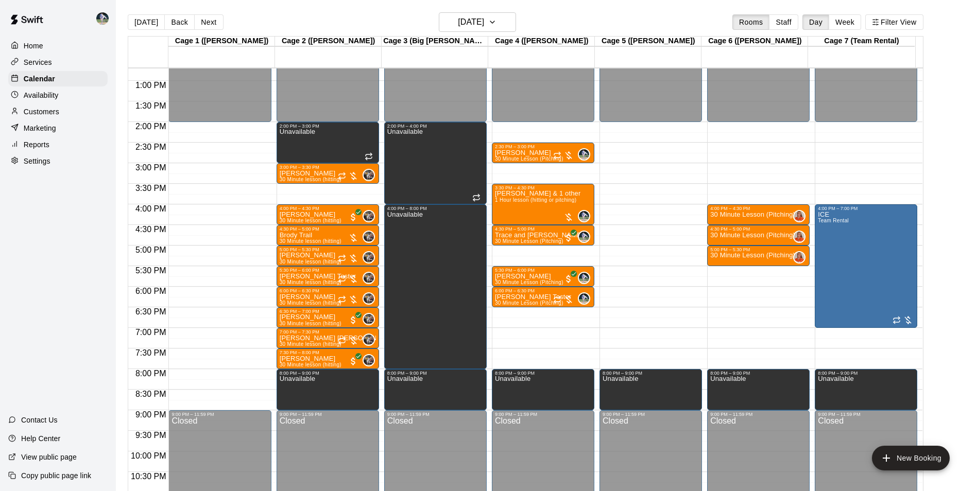
click at [320, 188] on div "12:00 AM – 2:00 PM Closed 2:00 PM – 3:00 PM Unavailable 3:00 PM – 3:30 PM Wiley…" at bounding box center [327, 39] width 102 height 988
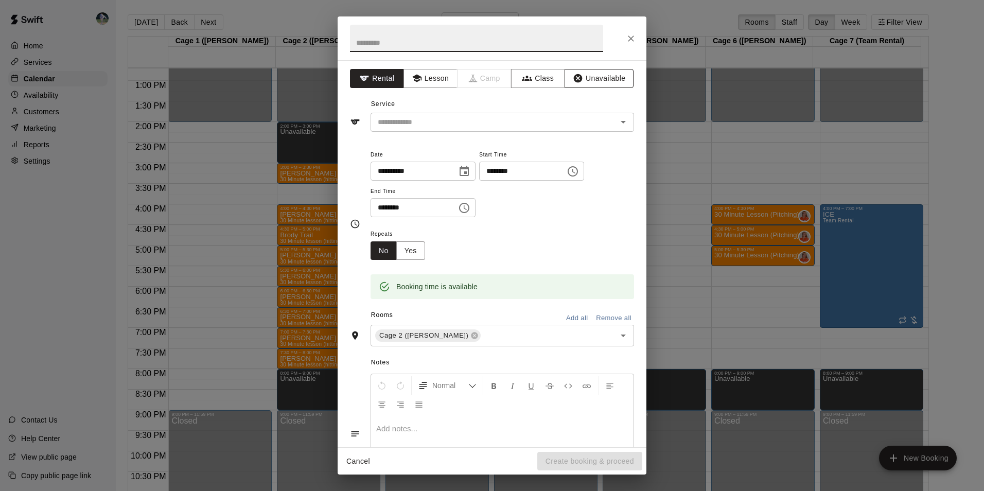
click at [589, 74] on button "Unavailable" at bounding box center [599, 78] width 69 height 19
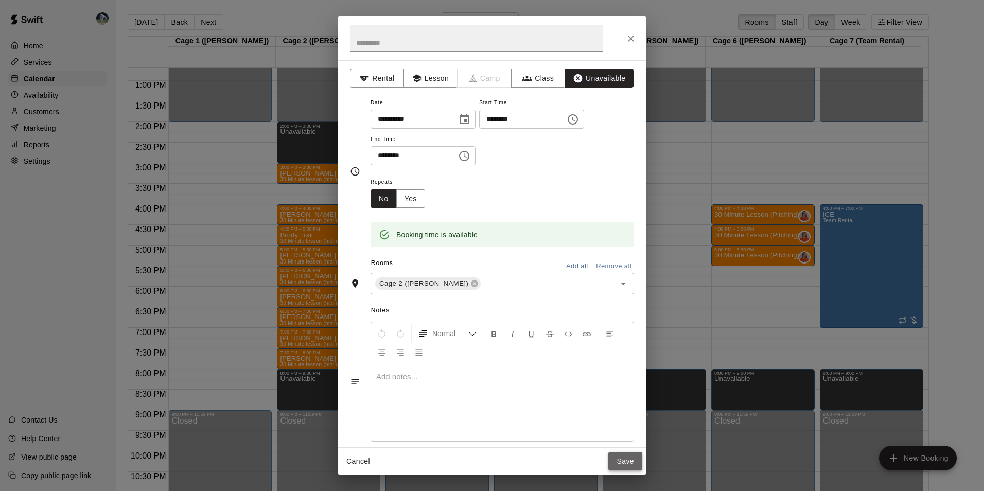
click at [625, 458] on button "Save" at bounding box center [625, 461] width 34 height 19
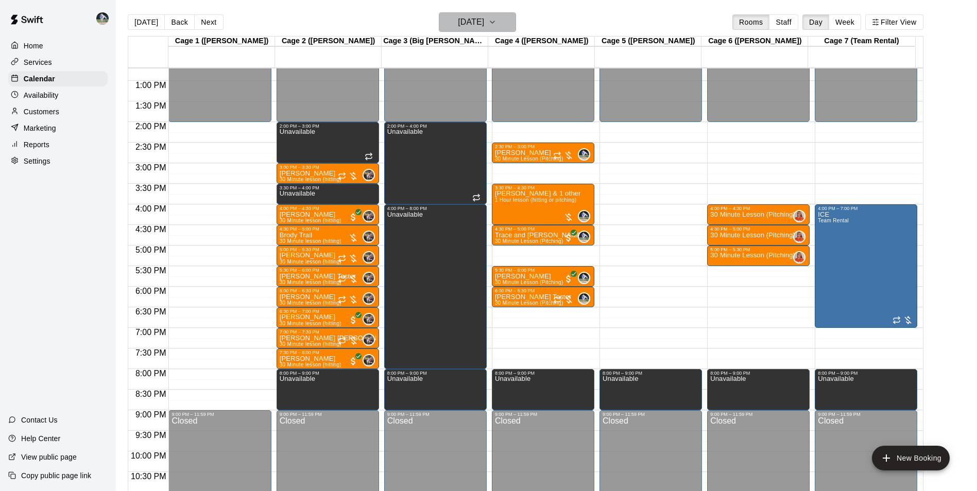
click at [458, 21] on h6 "[DATE]" at bounding box center [471, 22] width 26 height 14
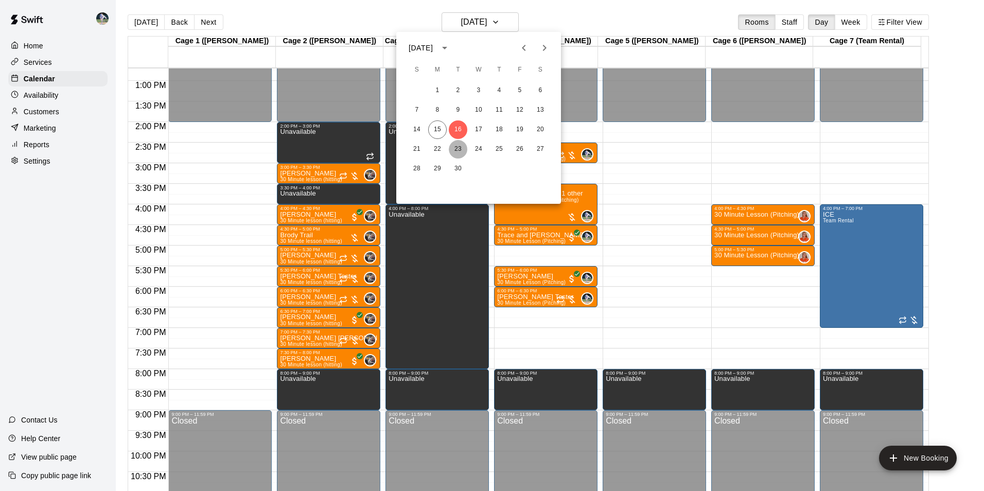
click at [459, 148] on button "23" at bounding box center [458, 149] width 19 height 19
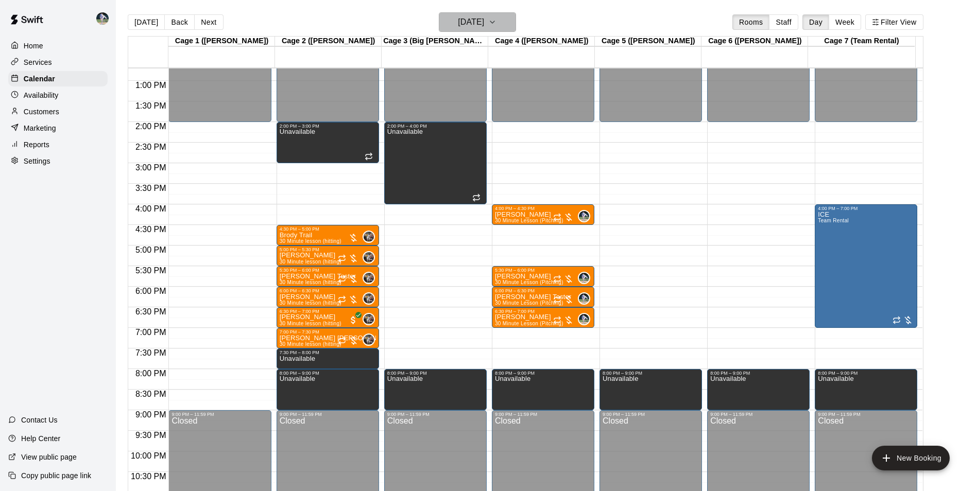
click at [475, 24] on h6 "Tuesday Sep 23" at bounding box center [471, 22] width 26 height 14
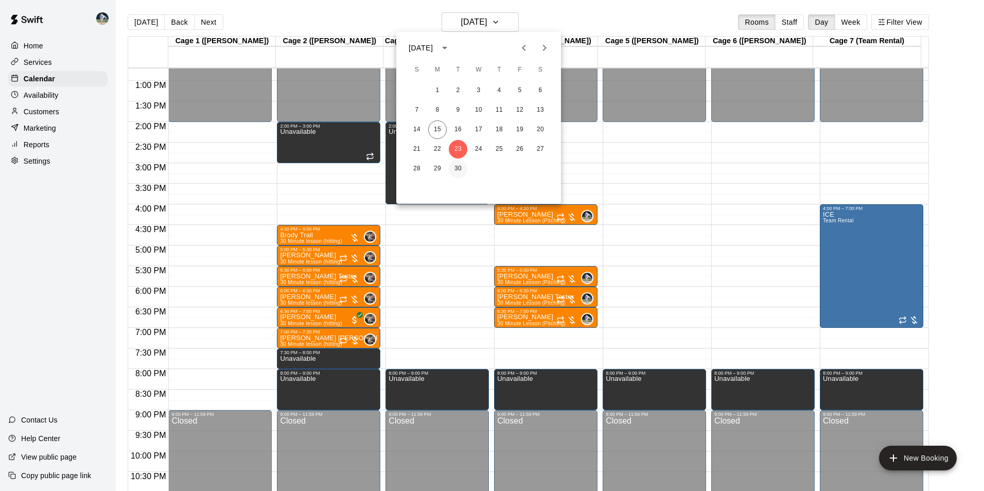
click at [456, 170] on button "30" at bounding box center [458, 169] width 19 height 19
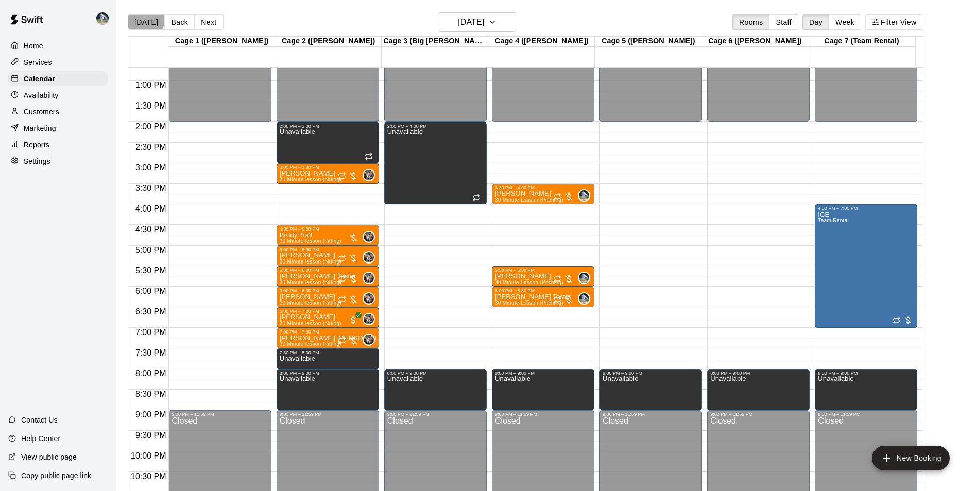
click at [142, 17] on button "[DATE]" at bounding box center [146, 21] width 37 height 15
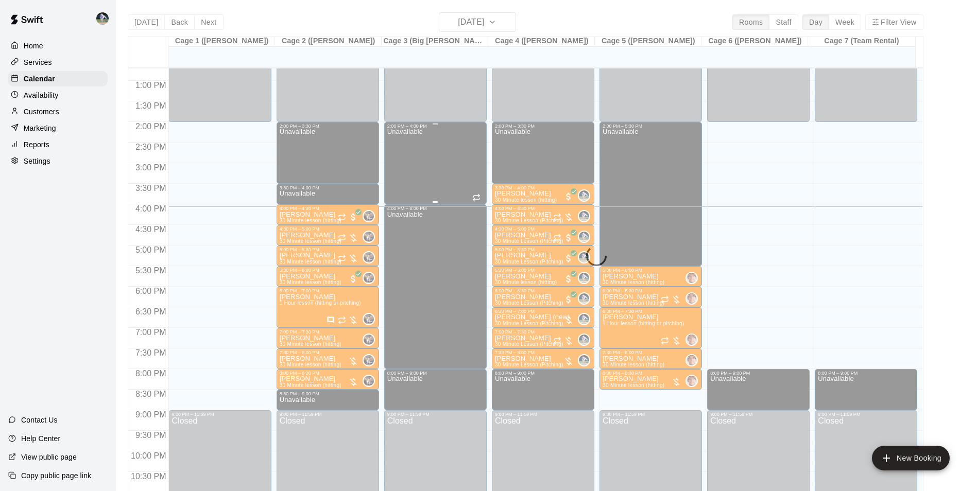
click at [470, 167] on div "Unavailable" at bounding box center [435, 374] width 96 height 491
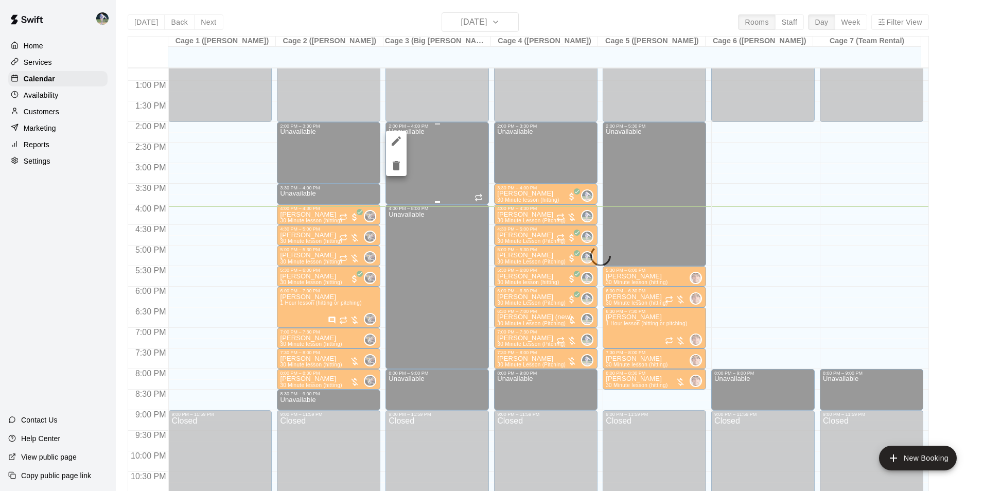
click at [464, 166] on div at bounding box center [492, 245] width 984 height 491
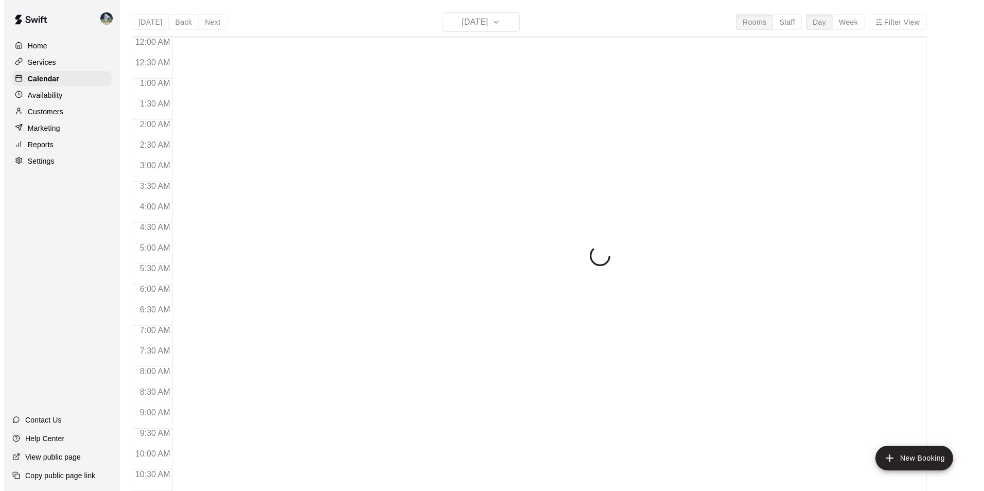
scroll to position [523, 0]
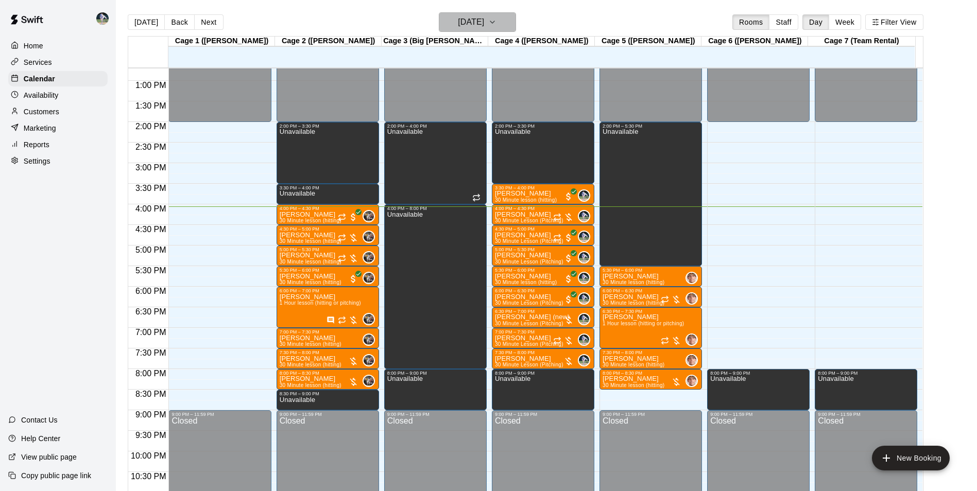
click at [458, 20] on h6 "[DATE]" at bounding box center [471, 22] width 26 height 14
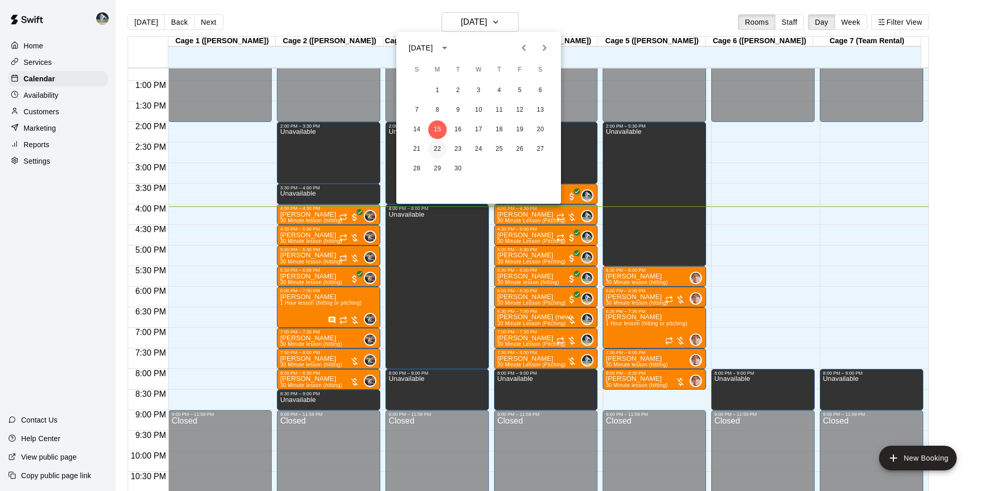
click at [436, 149] on button "22" at bounding box center [437, 149] width 19 height 19
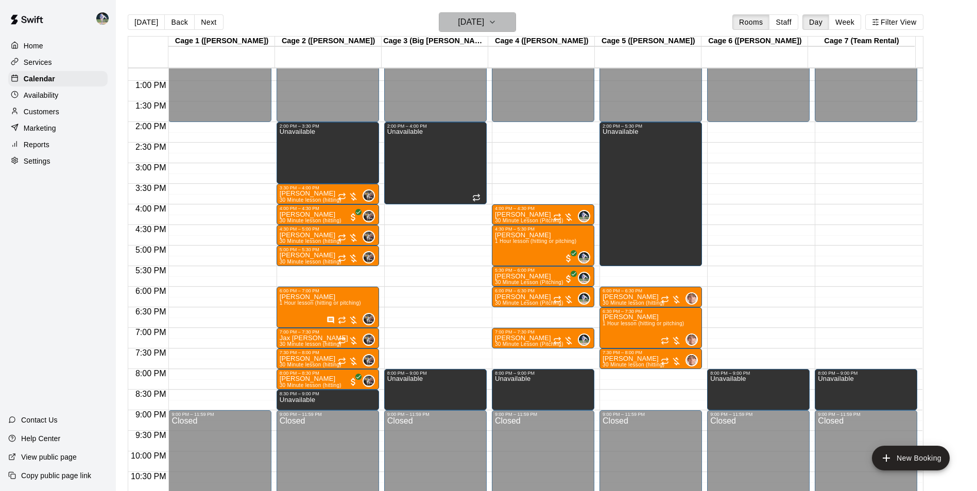
click at [464, 23] on h6 "[DATE]" at bounding box center [471, 22] width 26 height 14
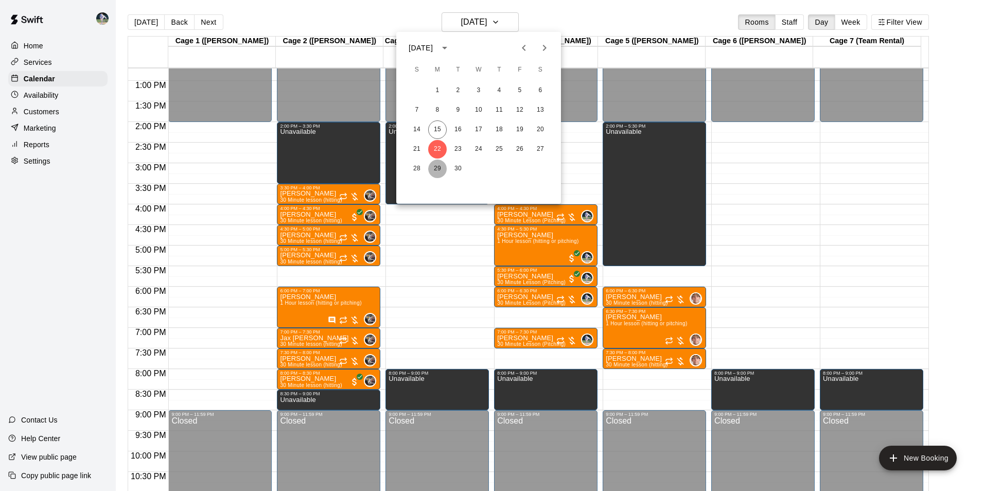
click at [435, 168] on button "29" at bounding box center [437, 169] width 19 height 19
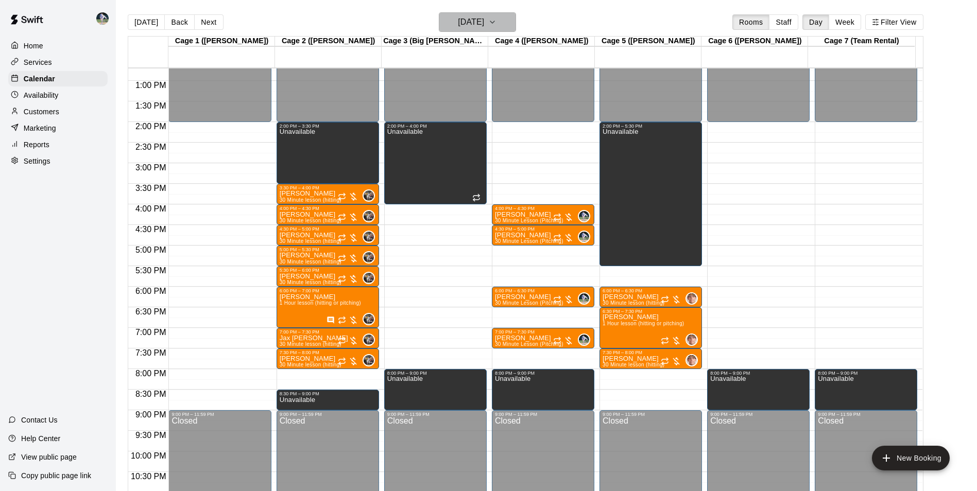
click at [478, 26] on h6 "[DATE]" at bounding box center [471, 22] width 26 height 14
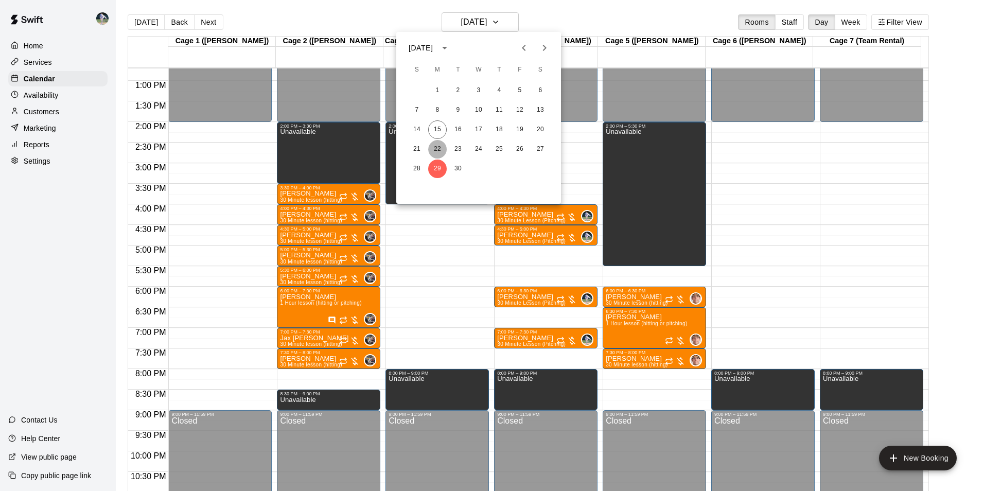
click at [435, 149] on button "22" at bounding box center [437, 149] width 19 height 19
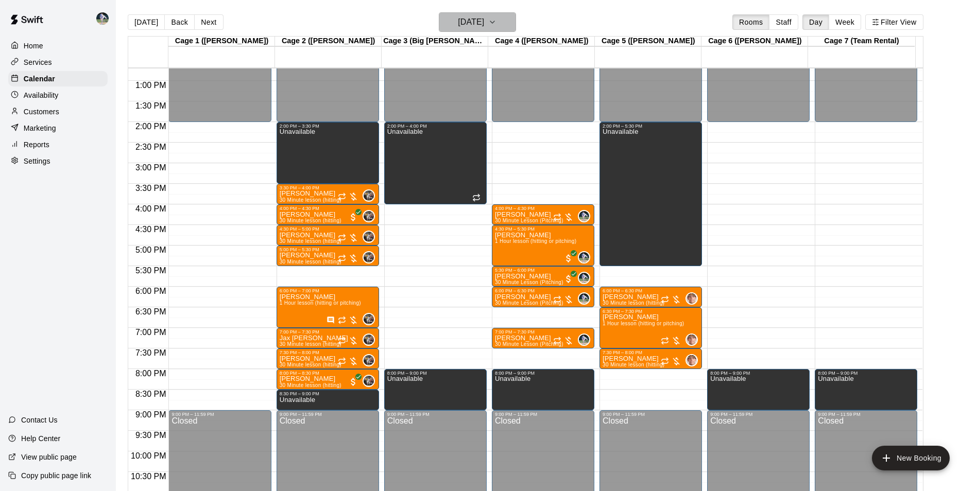
click at [458, 24] on h6 "[DATE]" at bounding box center [471, 22] width 26 height 14
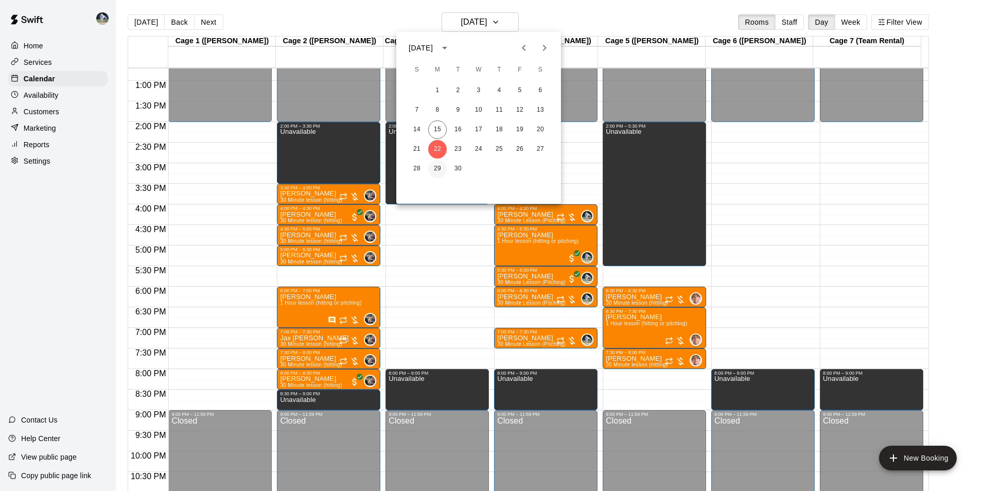
click at [437, 168] on button "29" at bounding box center [437, 169] width 19 height 19
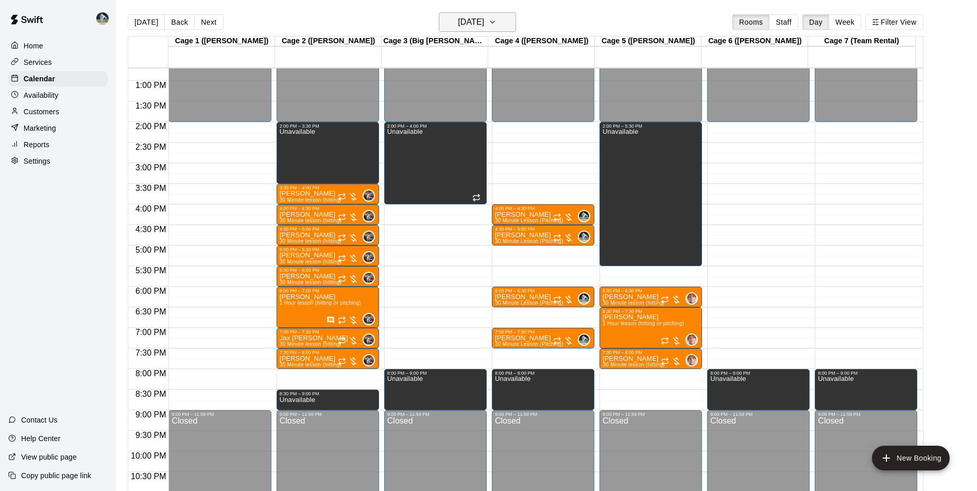
click at [459, 20] on h6 "[DATE]" at bounding box center [471, 22] width 26 height 14
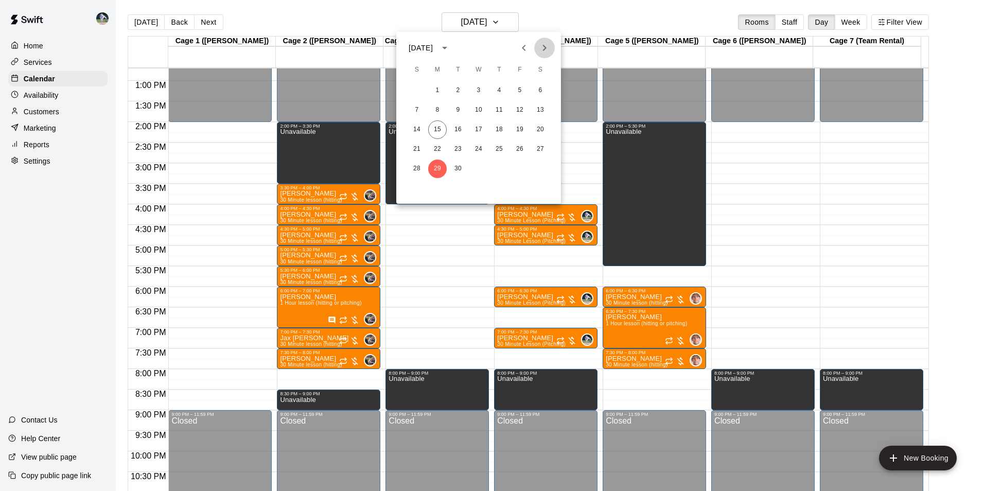
click at [545, 49] on icon "Next month" at bounding box center [545, 48] width 4 height 6
click at [437, 110] on button "6" at bounding box center [437, 110] width 19 height 19
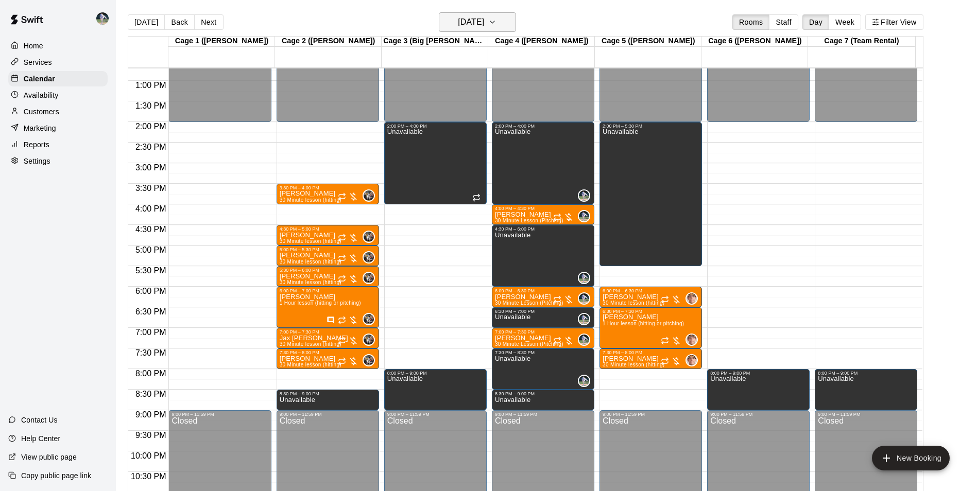
click at [468, 21] on h6 "[DATE]" at bounding box center [471, 22] width 26 height 14
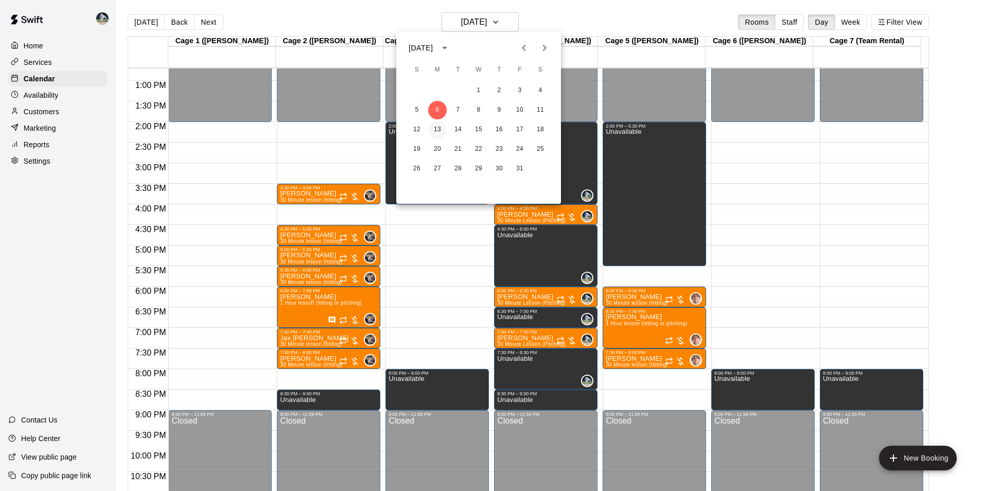
click at [436, 130] on button "13" at bounding box center [437, 129] width 19 height 19
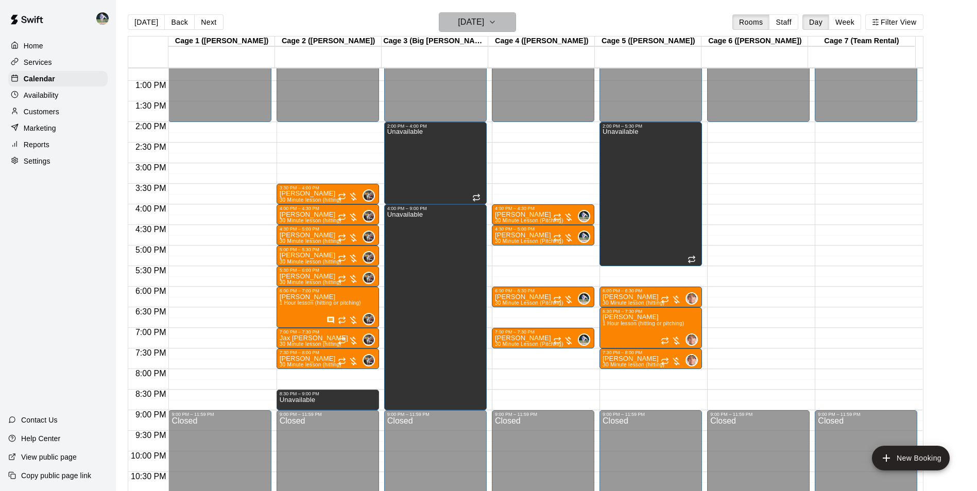
click at [466, 22] on h6 "Monday Oct 13" at bounding box center [471, 22] width 26 height 14
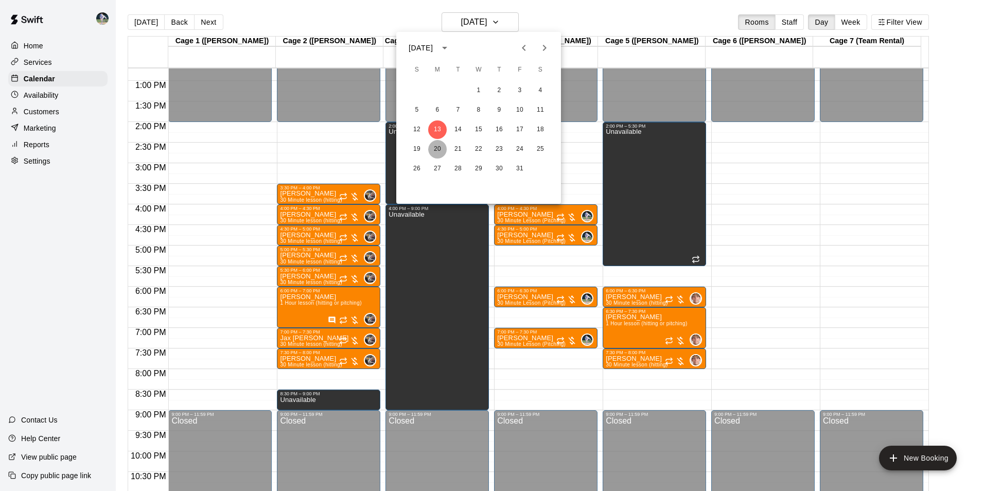
click at [438, 150] on button "20" at bounding box center [437, 149] width 19 height 19
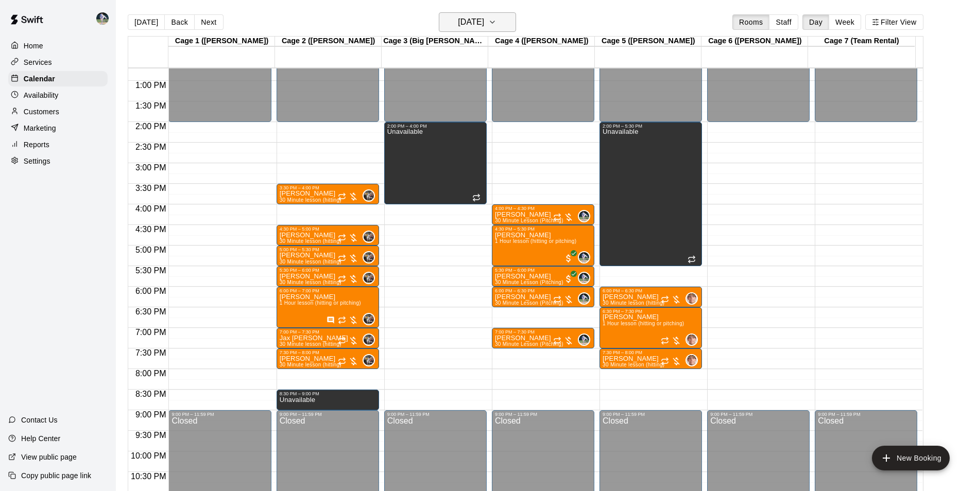
click at [461, 21] on h6 "Monday Oct 20" at bounding box center [471, 22] width 26 height 14
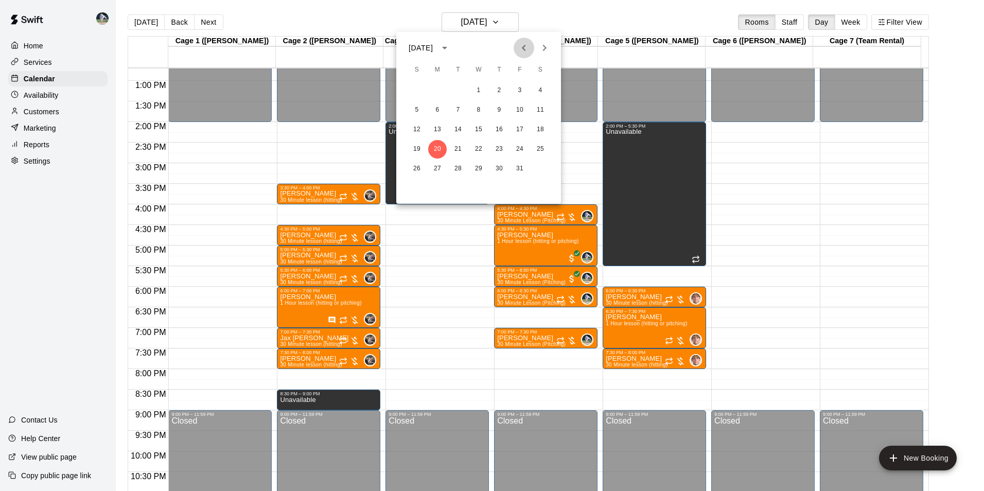
click at [526, 46] on icon "Previous month" at bounding box center [524, 48] width 12 height 12
click at [436, 147] on button "22" at bounding box center [437, 149] width 19 height 19
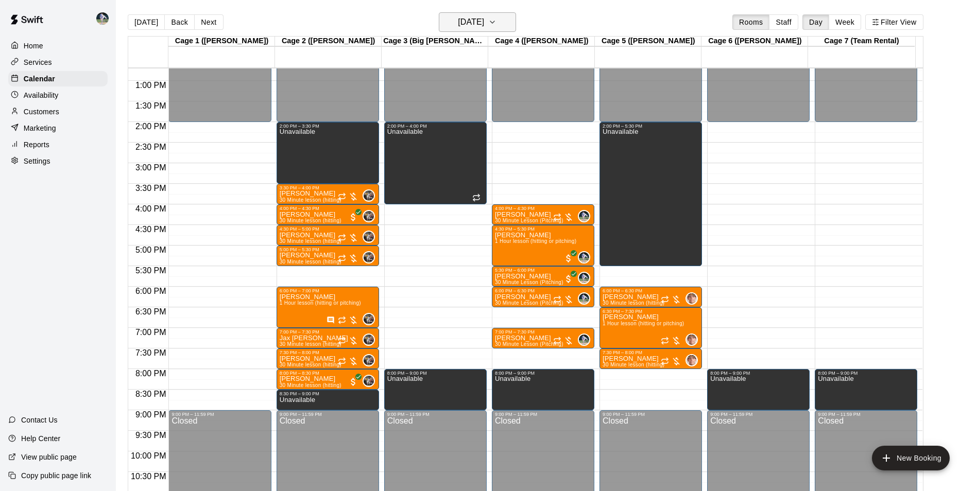
click at [478, 20] on h6 "[DATE]" at bounding box center [471, 22] width 26 height 14
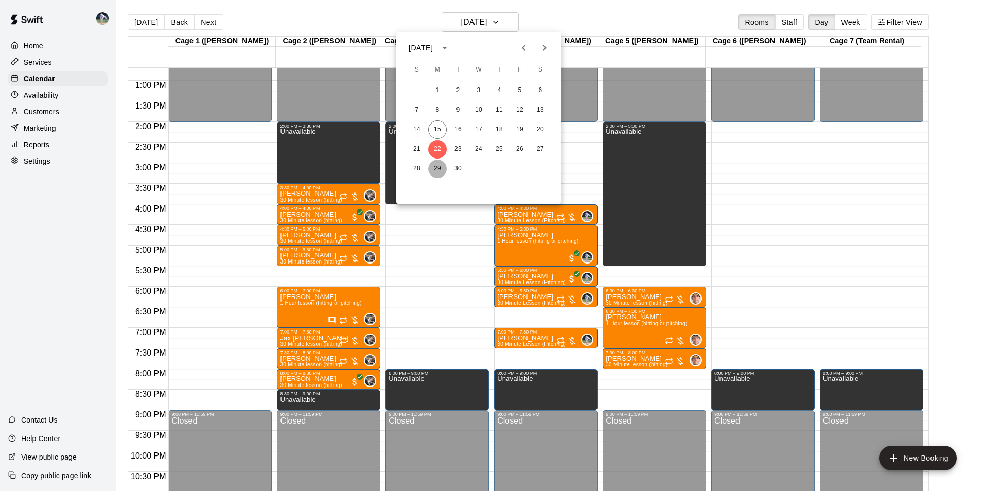
click at [435, 169] on button "29" at bounding box center [437, 169] width 19 height 19
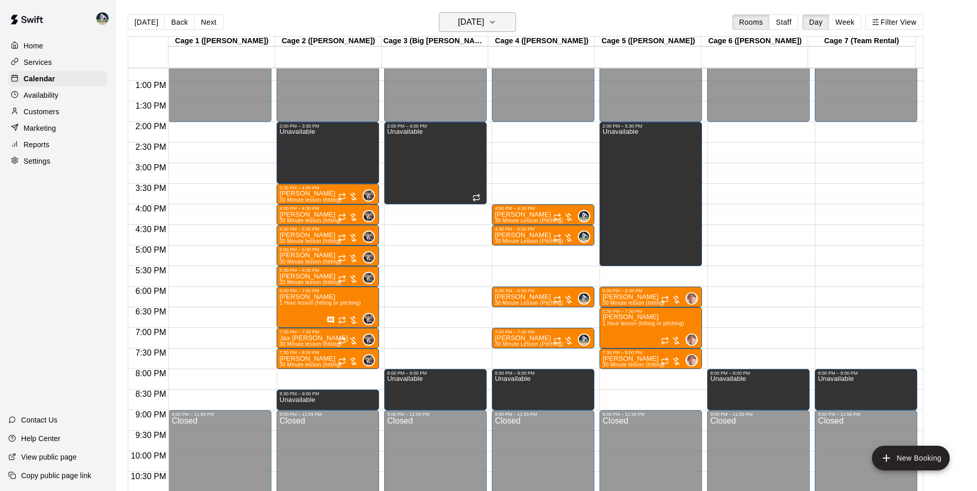
click at [458, 22] on h6 "[DATE]" at bounding box center [471, 22] width 26 height 14
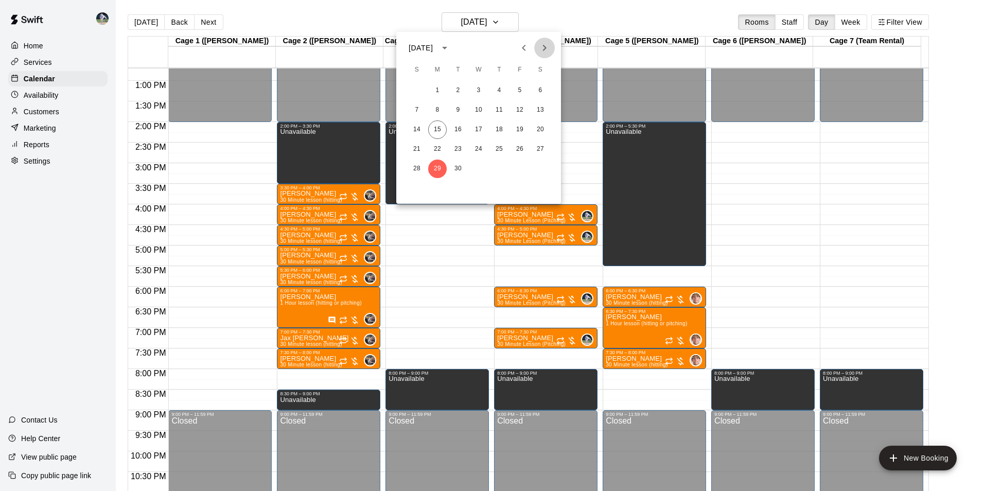
drag, startPoint x: 541, startPoint y: 44, endPoint x: 538, endPoint y: 67, distance: 23.8
click at [542, 44] on icon "Next month" at bounding box center [544, 48] width 12 height 12
click at [436, 110] on button "6" at bounding box center [437, 110] width 19 height 19
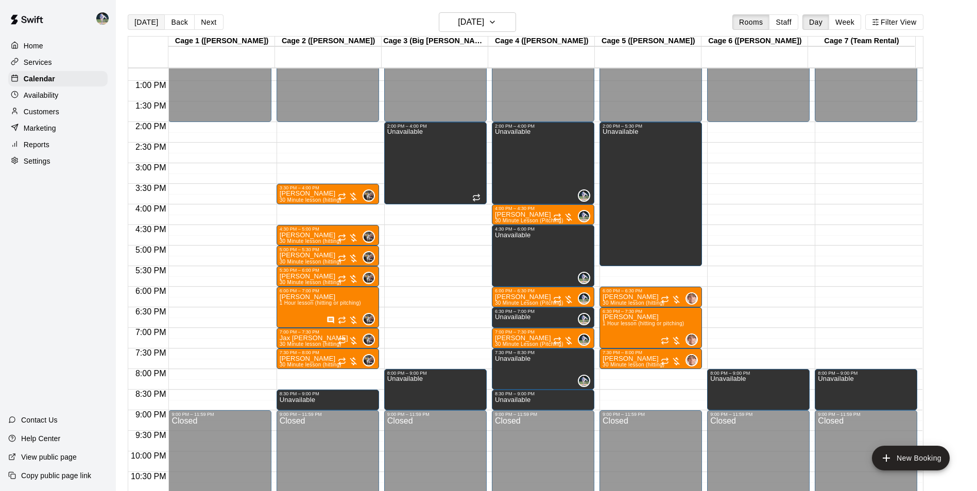
click at [145, 19] on button "[DATE]" at bounding box center [146, 21] width 37 height 15
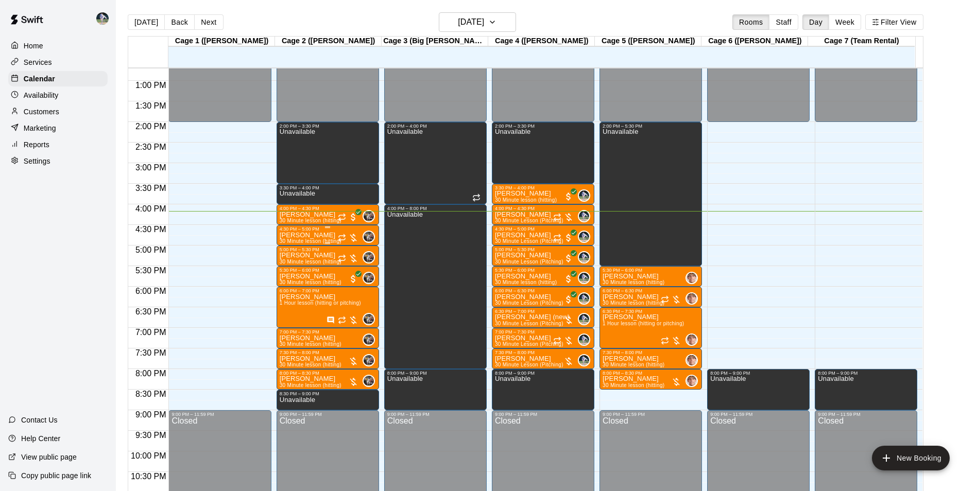
click at [325, 235] on div "Kyson Byrd 30 Minute lesson (hitting)" at bounding box center [311, 477] width 62 height 491
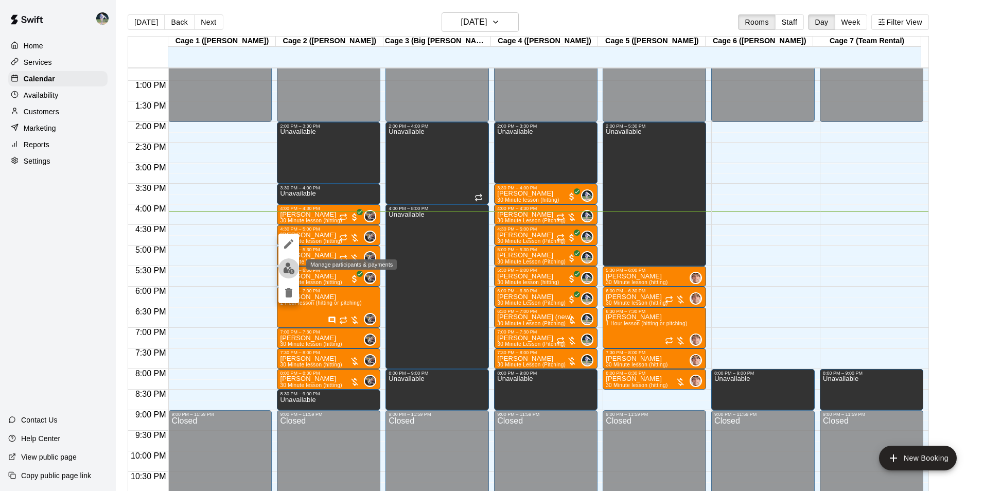
click at [288, 268] on img "edit" at bounding box center [289, 269] width 12 height 12
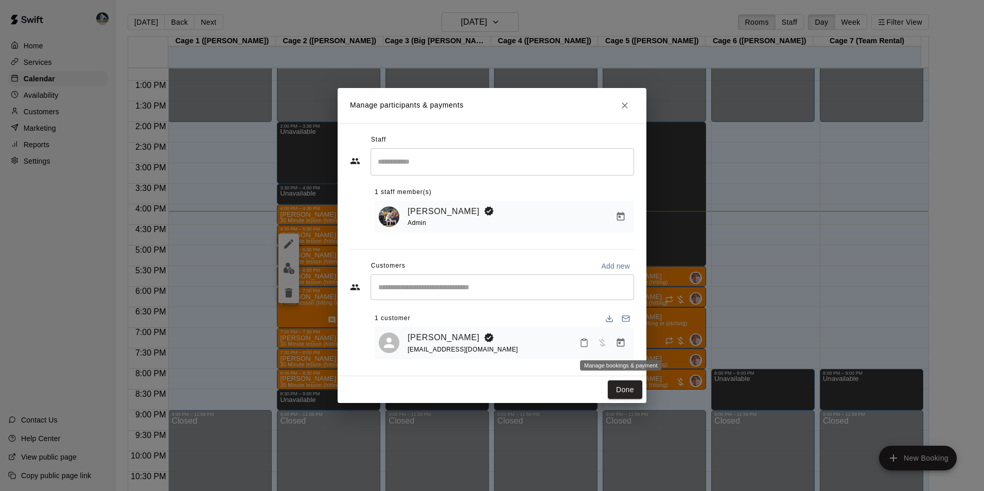
click at [621, 343] on icon "Manage bookings & payment" at bounding box center [621, 343] width 10 height 10
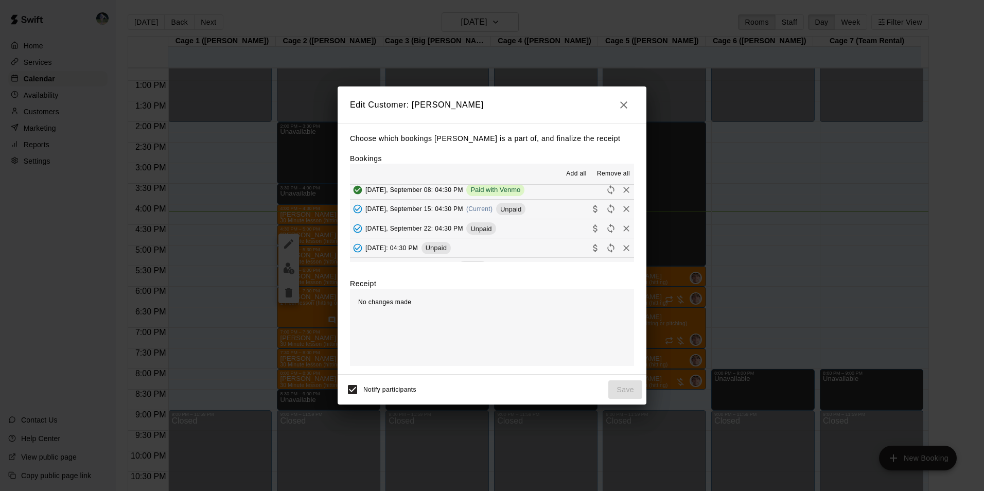
scroll to position [412, 0]
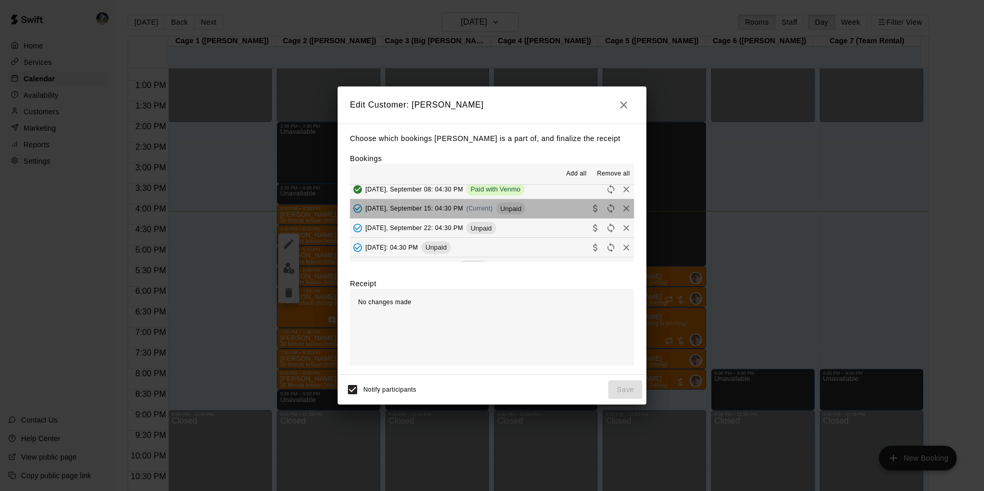
click at [543, 206] on button "Monday, September 15: 04:30 PM (Current) Unpaid" at bounding box center [492, 208] width 284 height 19
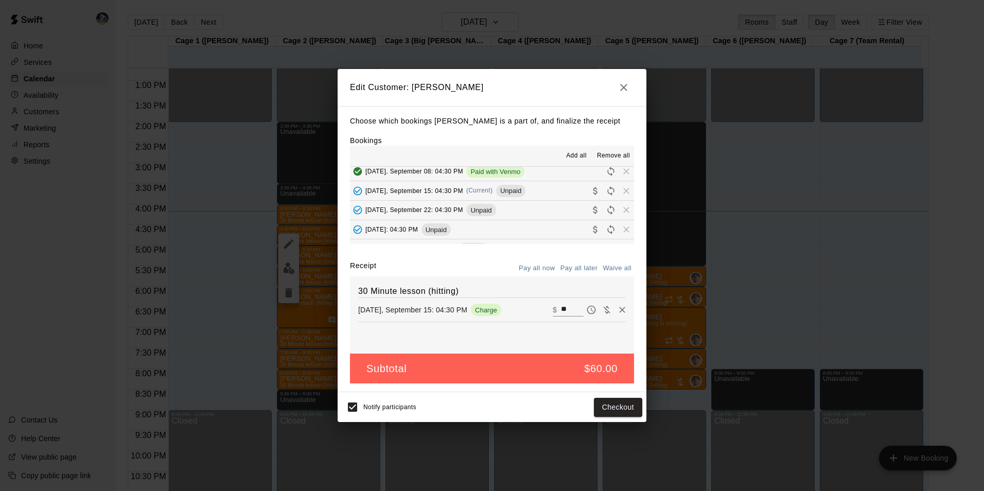
click at [564, 309] on input "**" at bounding box center [572, 309] width 23 height 13
type input "*"
type input "**"
click at [619, 409] on button "Checkout" at bounding box center [618, 407] width 48 height 19
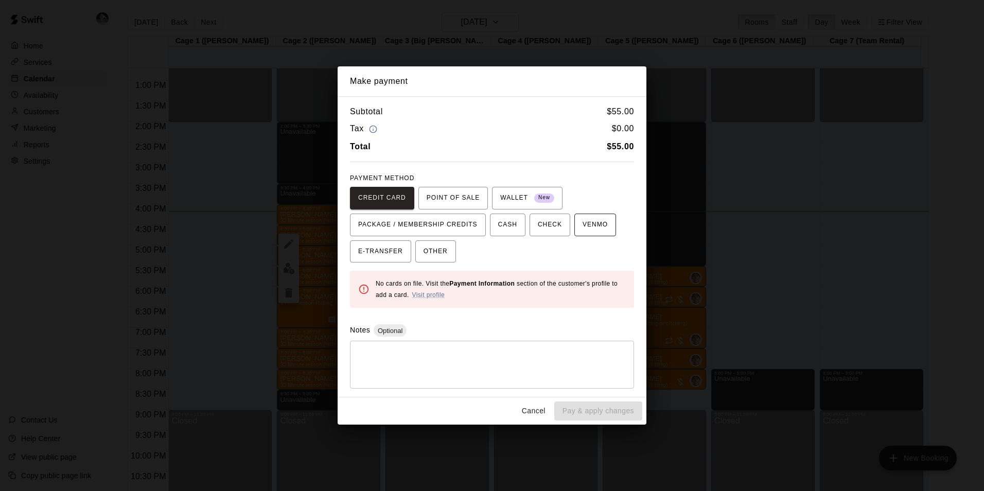
click at [583, 226] on span "VENMO" at bounding box center [595, 225] width 25 height 16
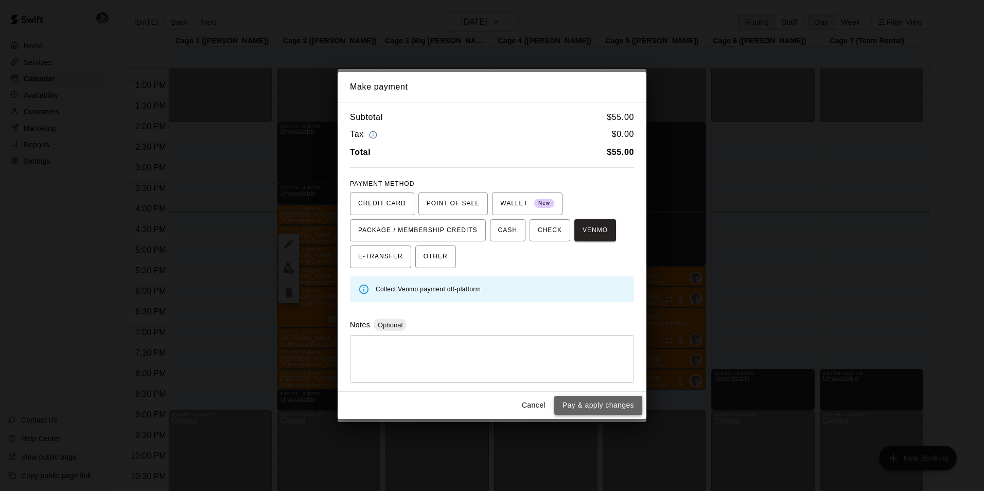
click at [583, 403] on button "Pay & apply changes" at bounding box center [598, 405] width 88 height 19
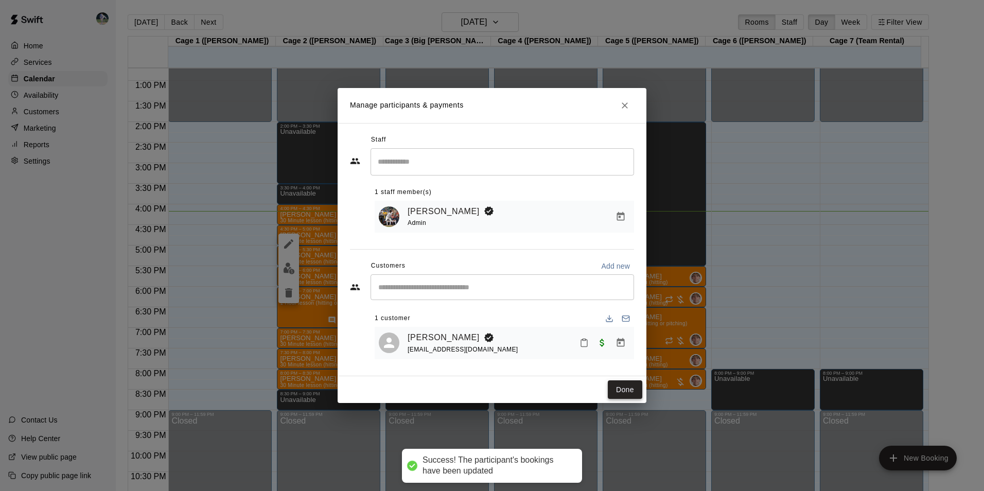
click at [627, 387] on button "Done" at bounding box center [625, 389] width 34 height 19
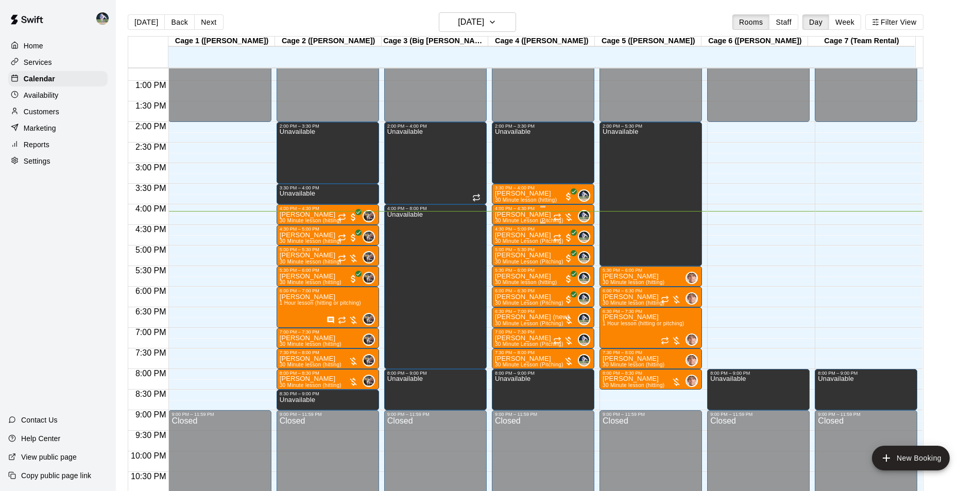
click at [526, 215] on p "[PERSON_NAME]" at bounding box center [529, 215] width 68 height 0
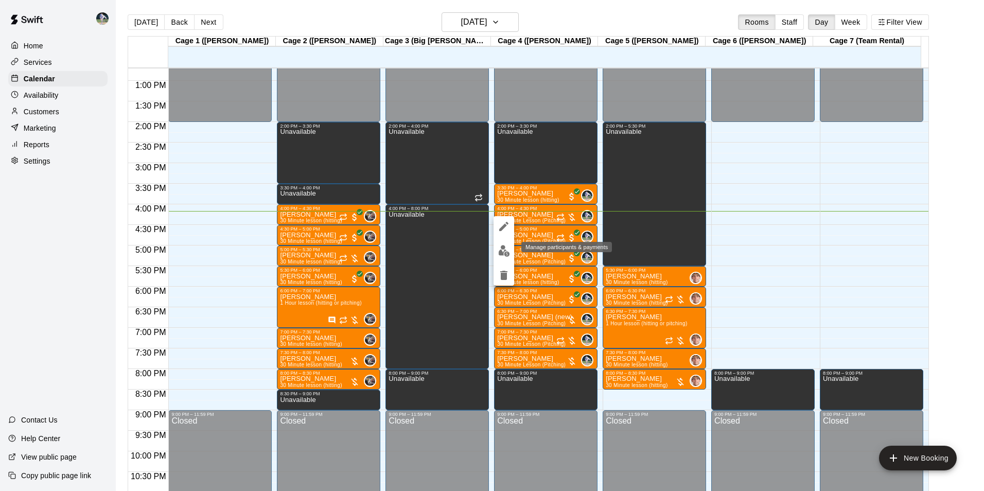
click at [504, 246] on img "edit" at bounding box center [504, 251] width 12 height 12
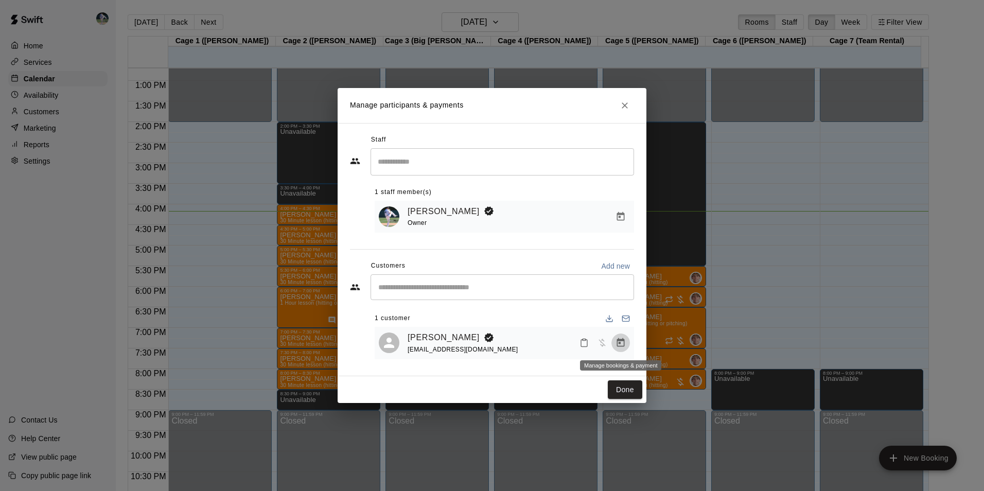
click at [624, 344] on icon "Manage bookings & payment" at bounding box center [621, 342] width 8 height 9
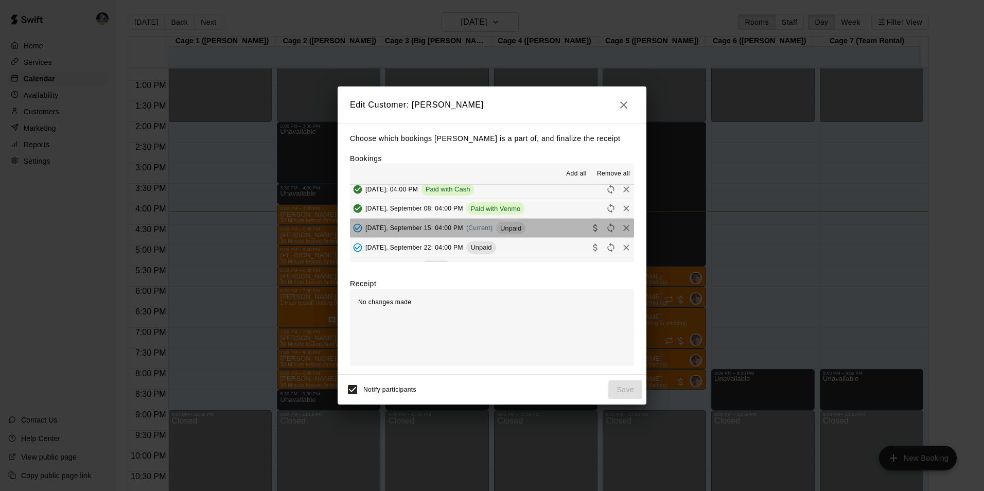
click at [531, 228] on button "Monday, September 15: 04:00 PM (Current) Unpaid" at bounding box center [492, 228] width 284 height 19
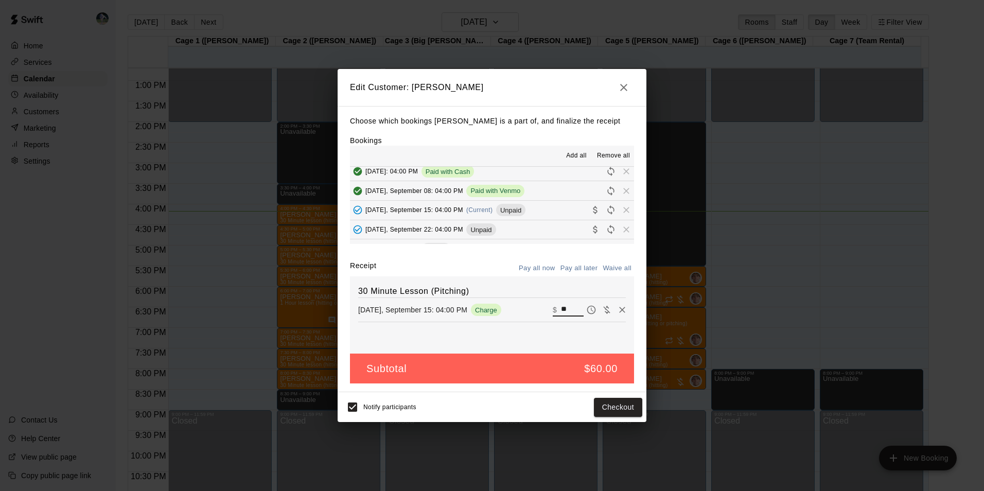
click at [563, 310] on input "**" at bounding box center [572, 309] width 23 height 13
type input "*"
type input "**"
click at [618, 407] on button "Checkout" at bounding box center [618, 407] width 48 height 19
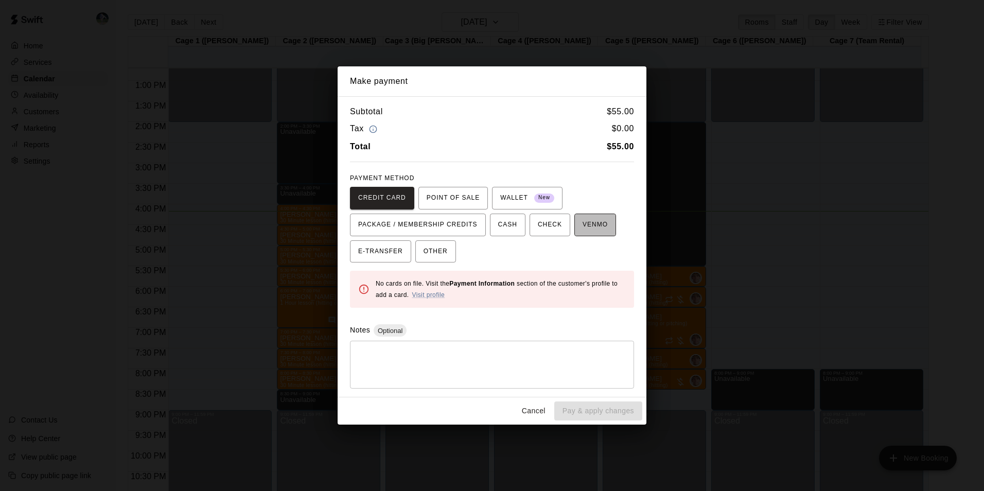
click at [585, 225] on span "VENMO" at bounding box center [595, 225] width 25 height 16
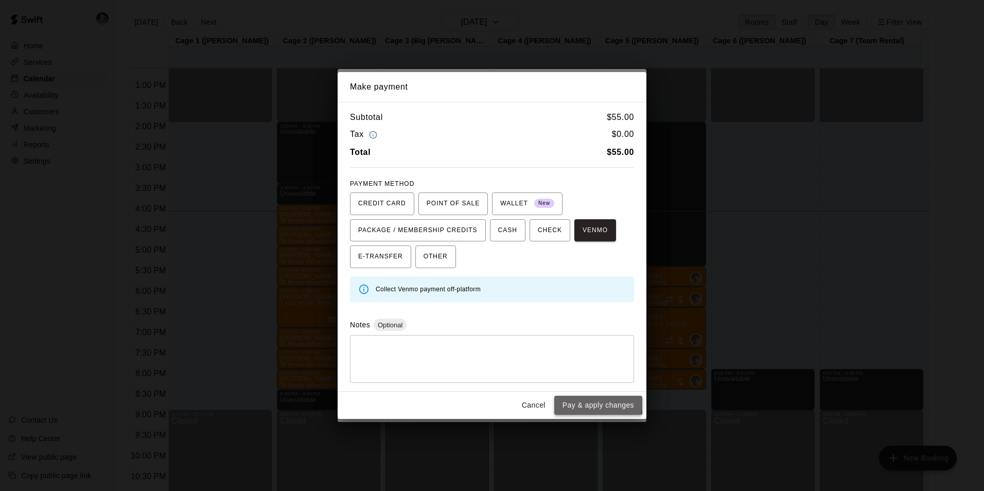
click at [585, 401] on button "Pay & apply changes" at bounding box center [598, 405] width 88 height 19
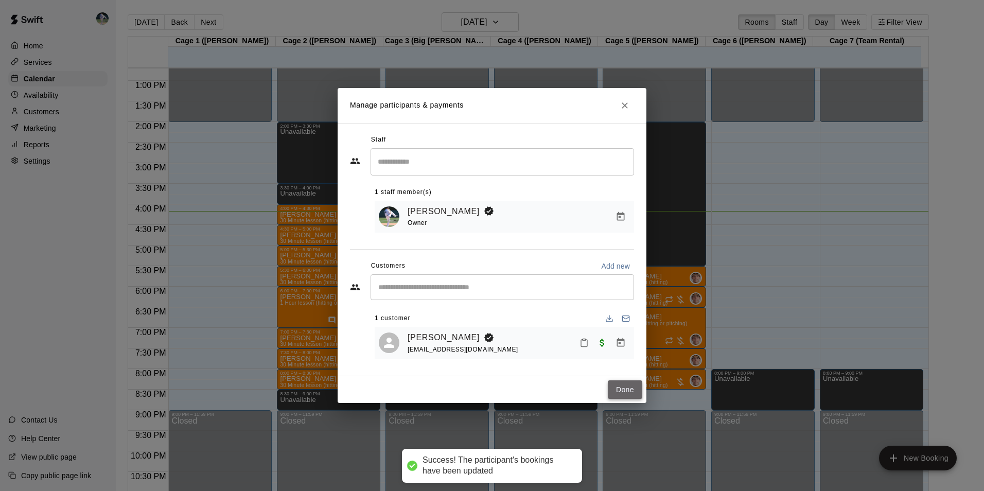
click at [623, 387] on button "Done" at bounding box center [625, 389] width 34 height 19
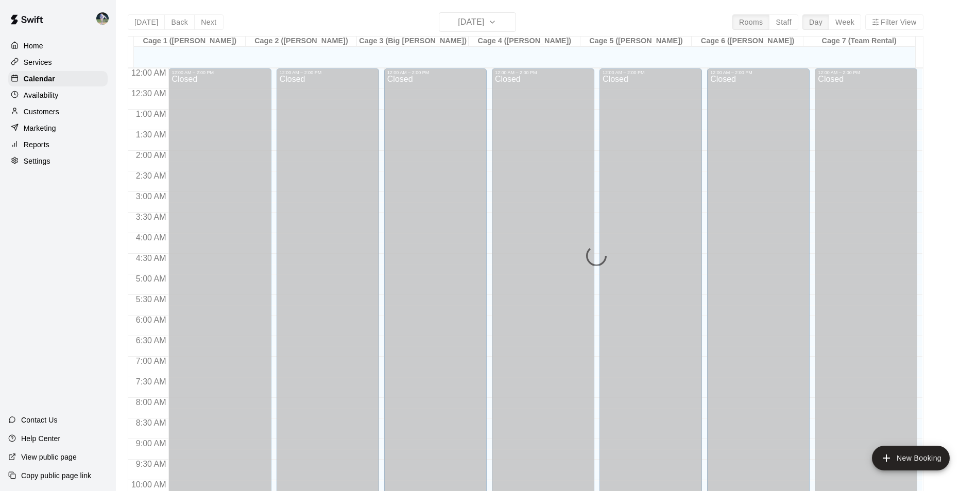
scroll to position [523, 0]
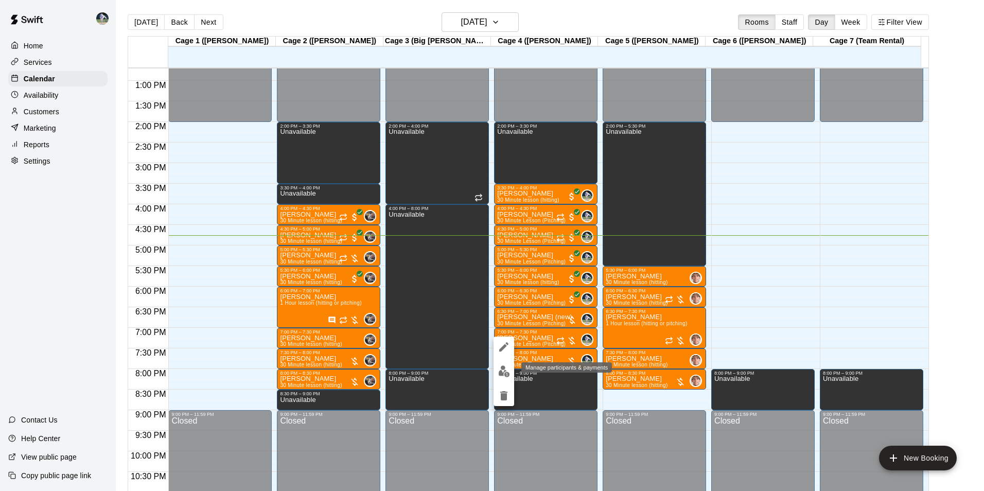
click at [501, 372] on img "edit" at bounding box center [504, 371] width 12 height 12
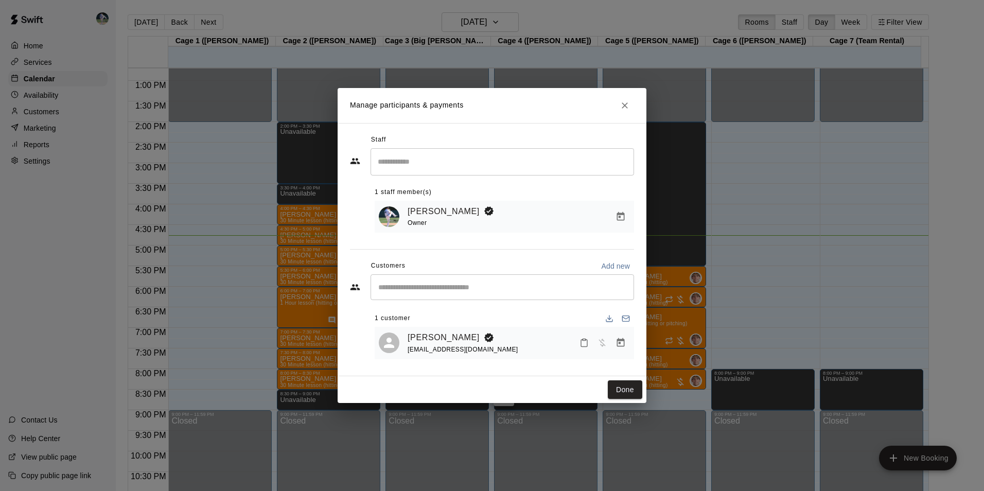
click at [624, 100] on icon "Close" at bounding box center [625, 105] width 10 height 10
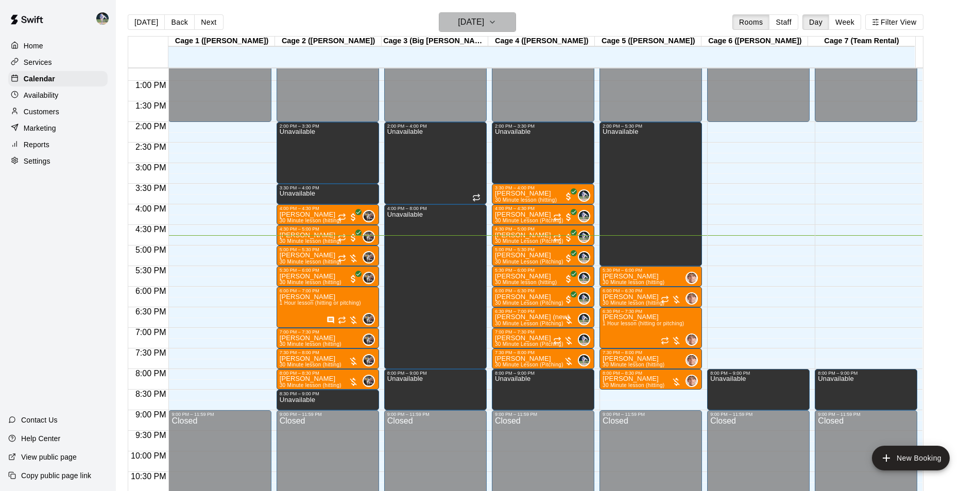
click at [474, 20] on h6 "[DATE]" at bounding box center [471, 22] width 26 height 14
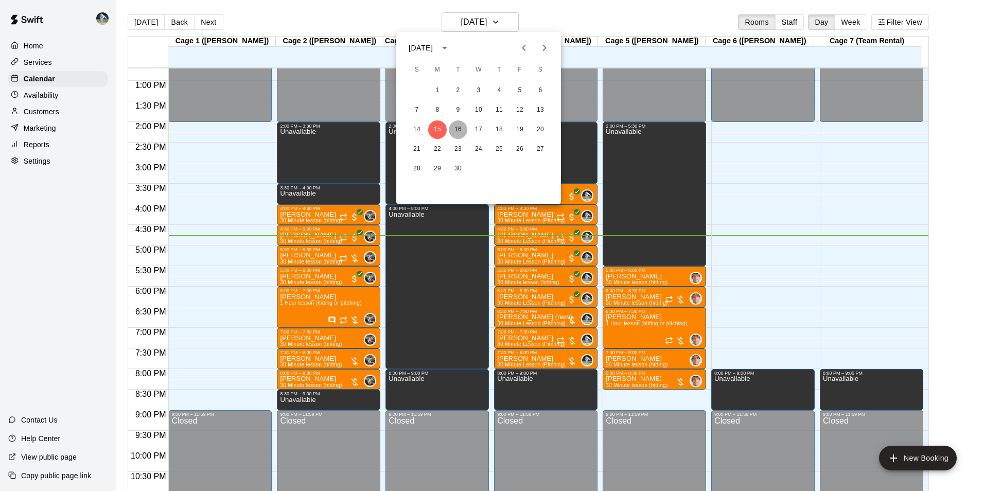
click at [456, 127] on button "16" at bounding box center [458, 129] width 19 height 19
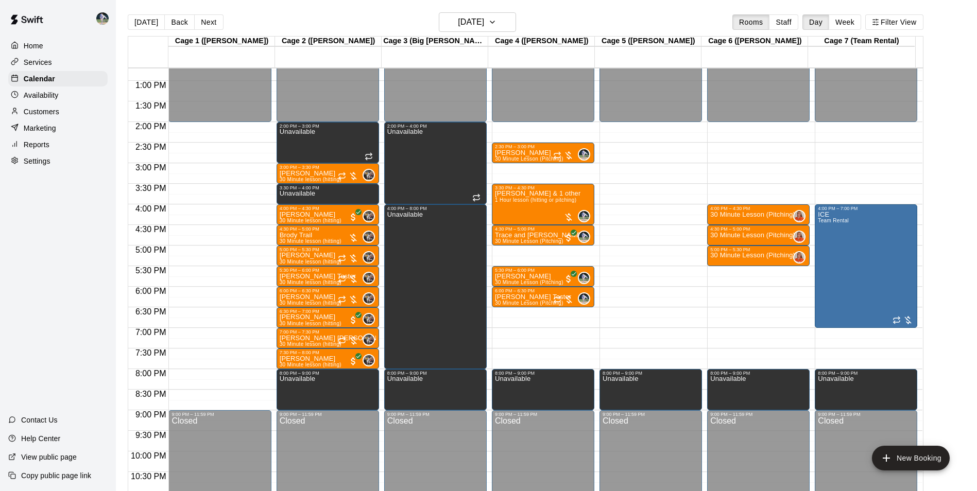
click at [48, 148] on p "Reports" at bounding box center [37, 145] width 26 height 10
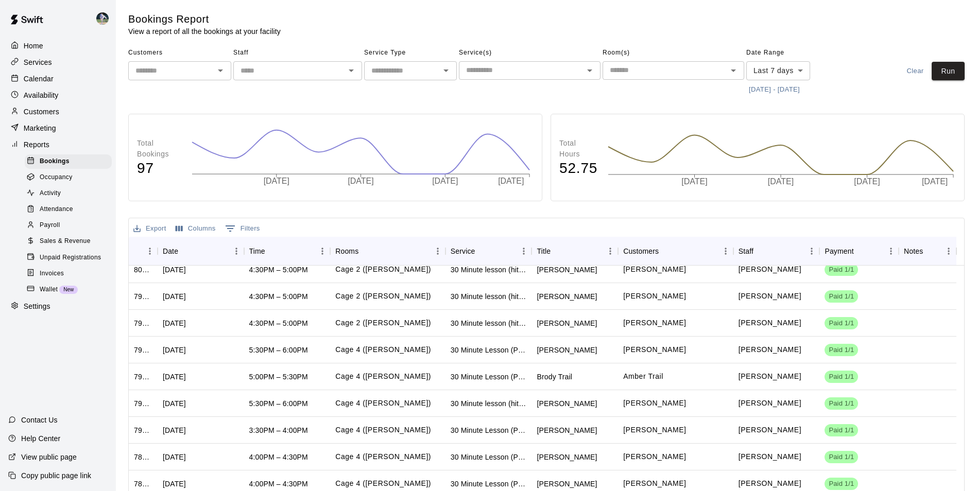
scroll to position [91, 0]
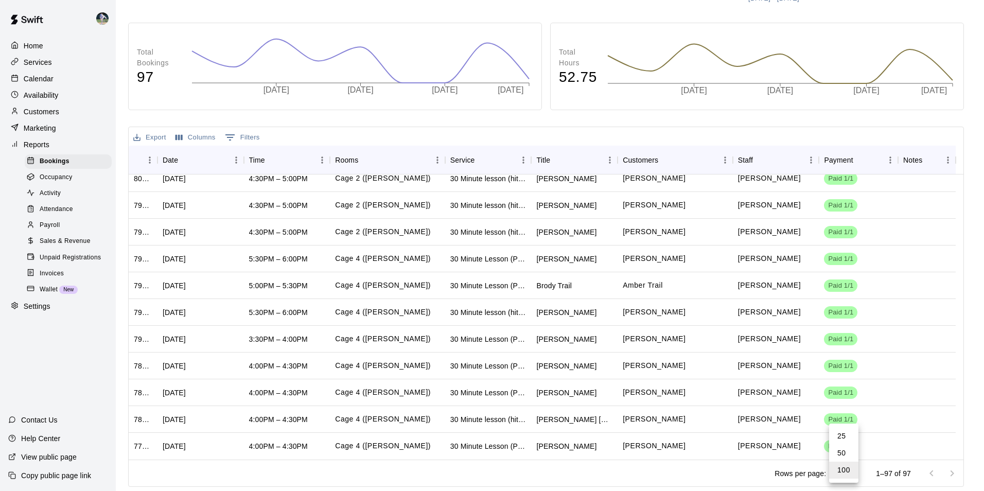
click at [851, 472] on body "Home Services Calendar Availability Customers Marketing Reports Bookings Occupa…" at bounding box center [492, 200] width 984 height 582
click at [842, 431] on li "25" at bounding box center [843, 436] width 29 height 17
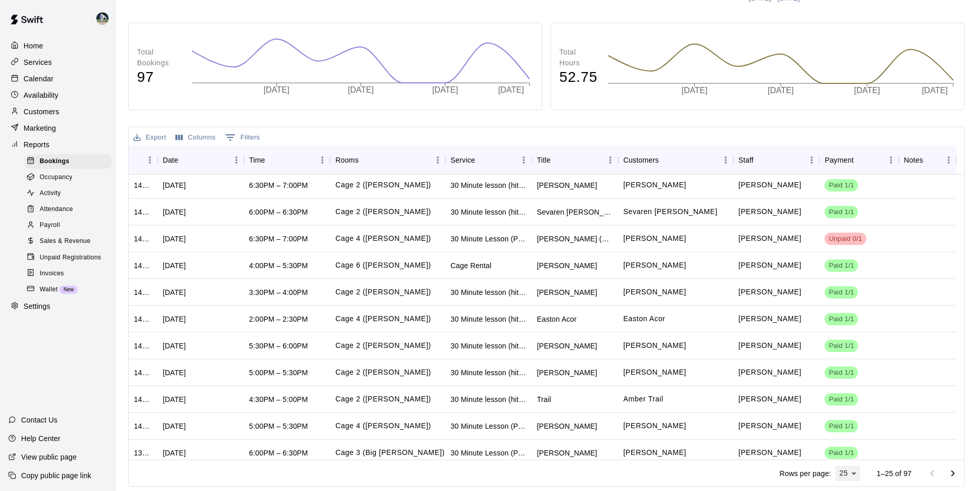
scroll to position [384, 0]
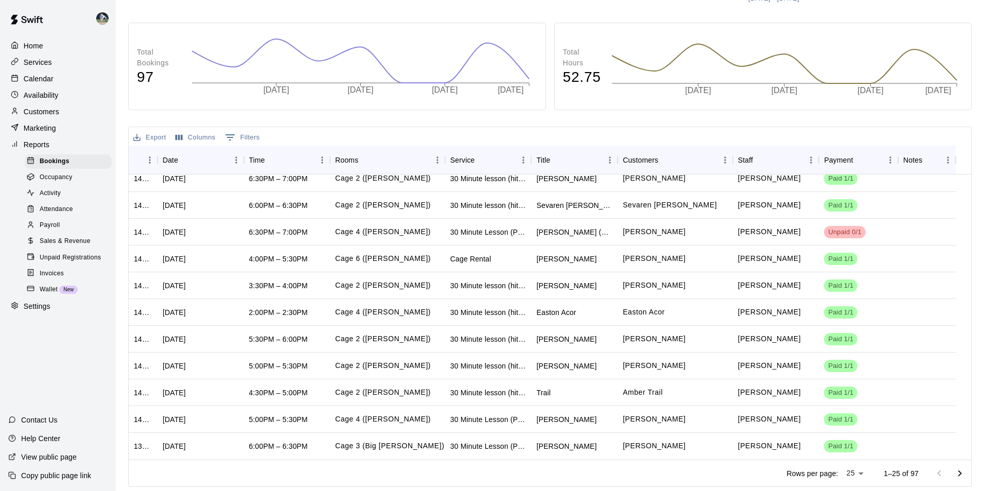
click at [852, 472] on body "Home Services Calendar Availability Customers Marketing Reports Bookings Occupa…" at bounding box center [492, 200] width 984 height 582
click at [848, 452] on li "50" at bounding box center [845, 453] width 29 height 17
type input "**"
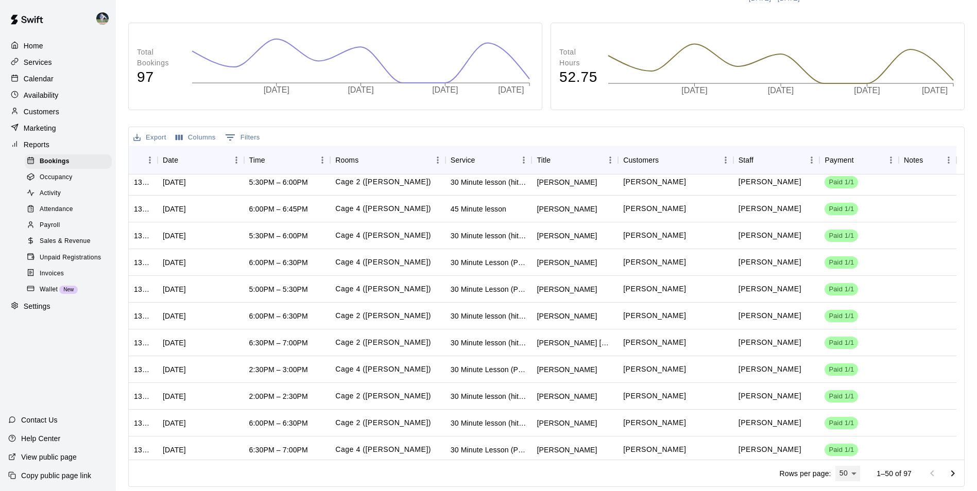
scroll to position [1053, 0]
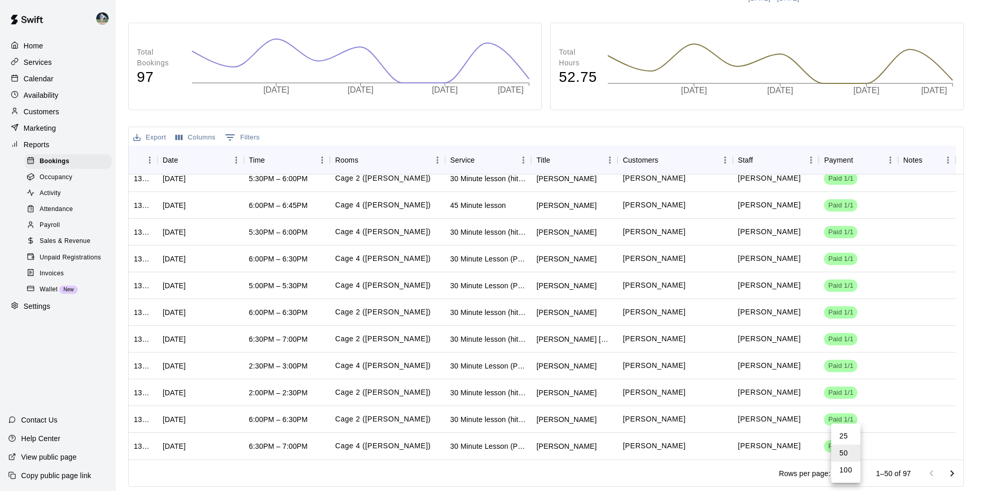
click at [853, 474] on body "Home Services Calendar Availability Customers Marketing Reports Bookings Occupa…" at bounding box center [492, 200] width 984 height 582
click at [848, 451] on li "50" at bounding box center [845, 453] width 29 height 17
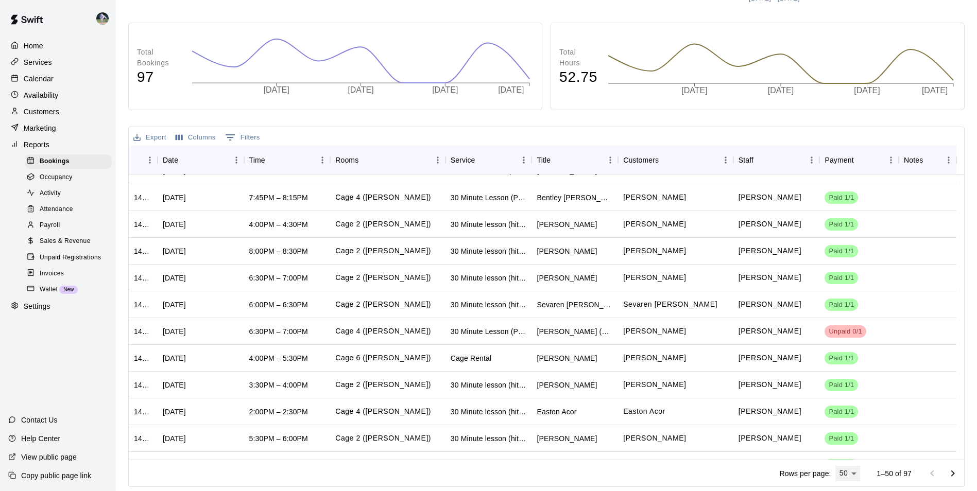
scroll to position [281, 0]
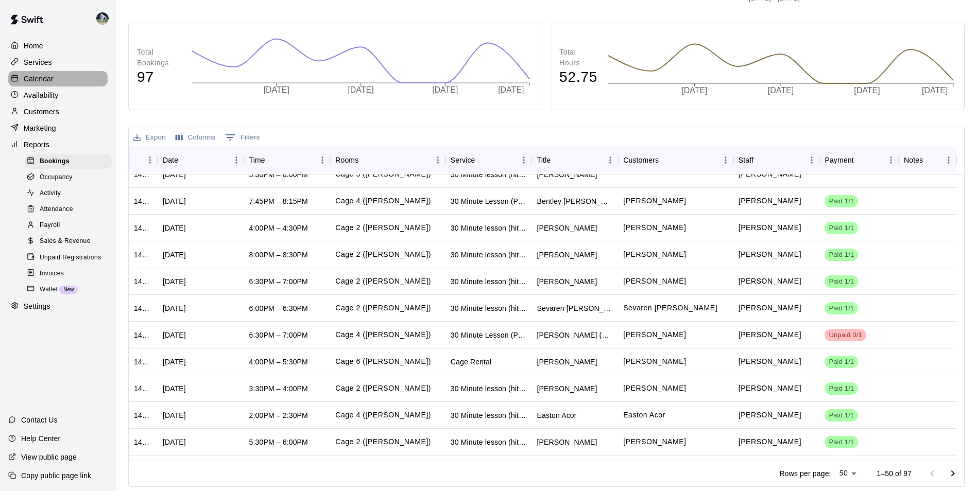
click at [68, 79] on div "Calendar" at bounding box center [57, 78] width 99 height 15
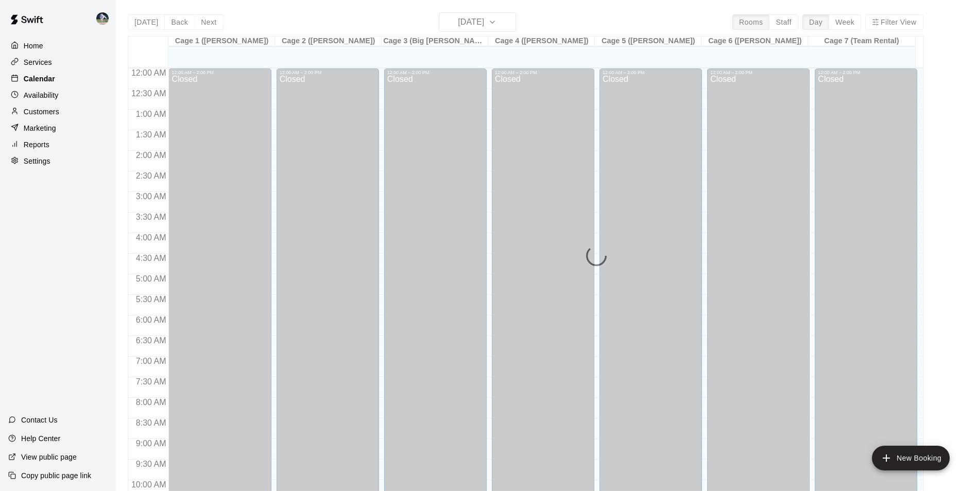
scroll to position [523, 0]
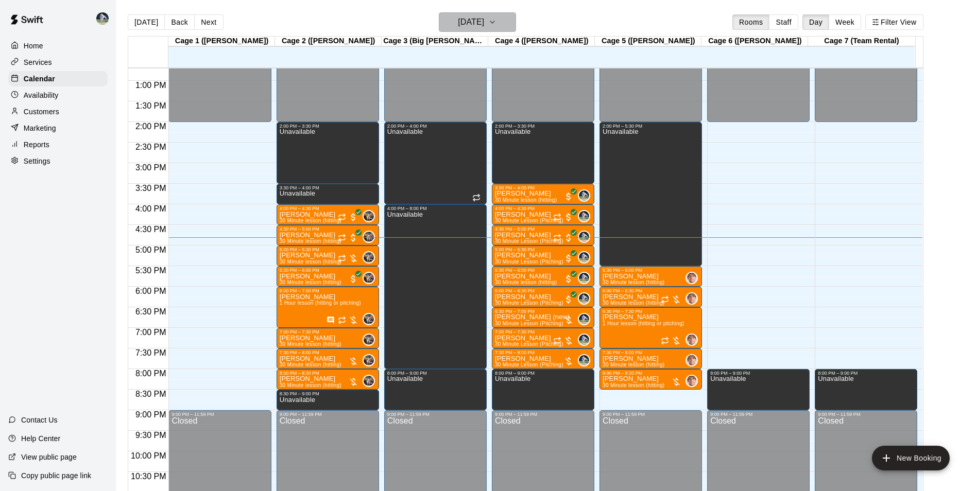
click at [458, 19] on h6 "[DATE]" at bounding box center [471, 22] width 26 height 14
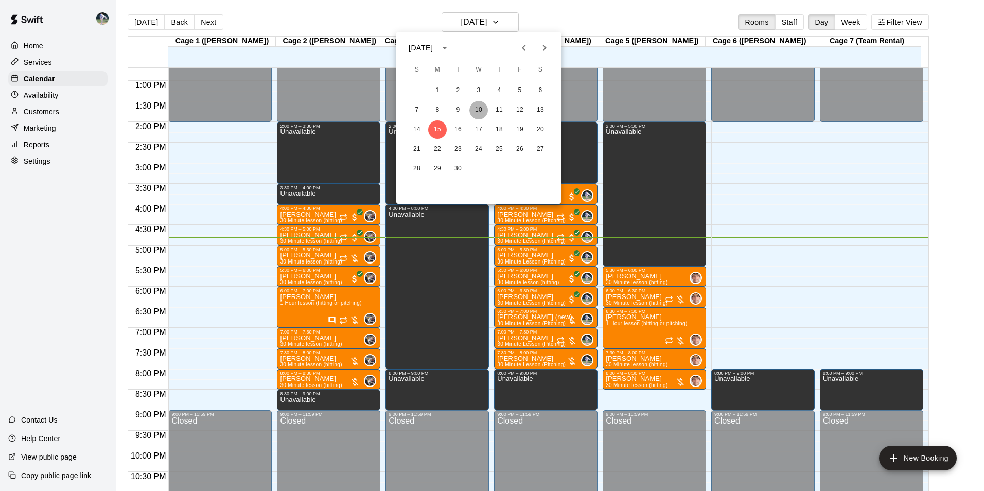
click at [477, 109] on button "10" at bounding box center [478, 110] width 19 height 19
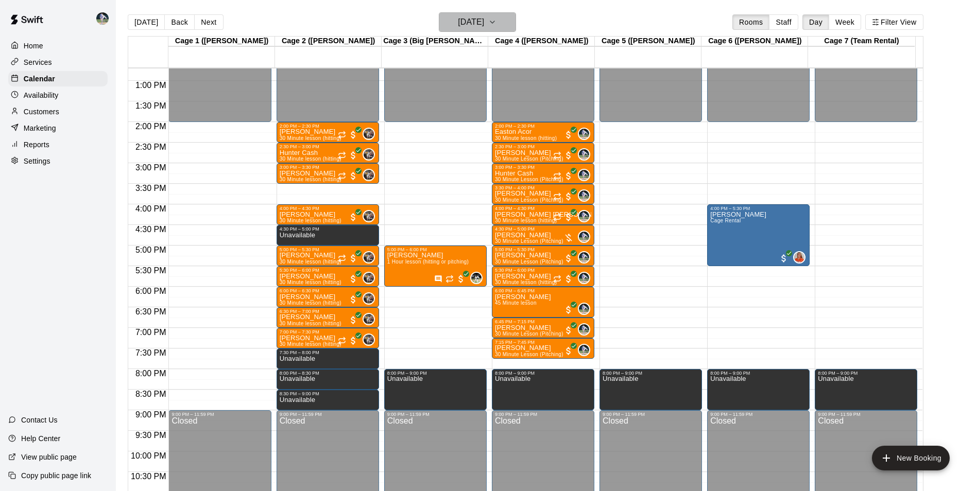
click at [466, 14] on button "[DATE]" at bounding box center [477, 22] width 77 height 20
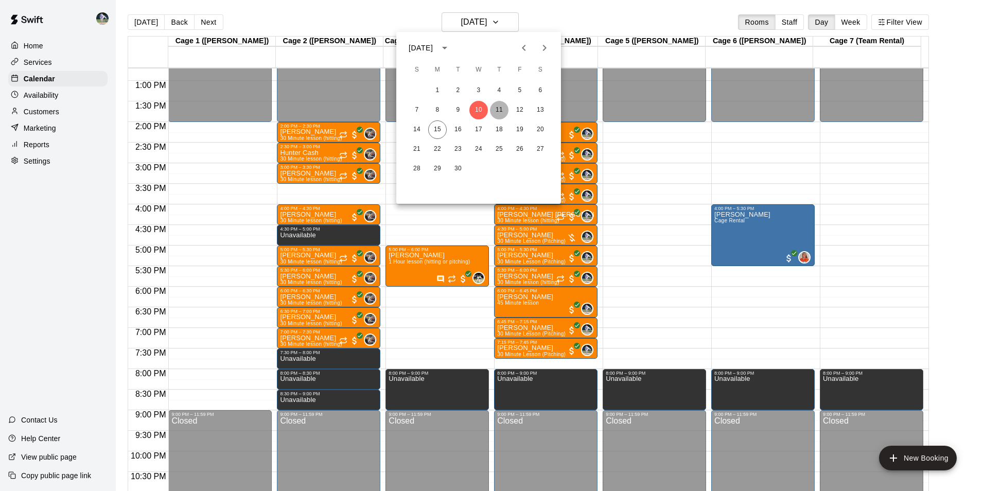
click at [499, 107] on button "11" at bounding box center [499, 110] width 19 height 19
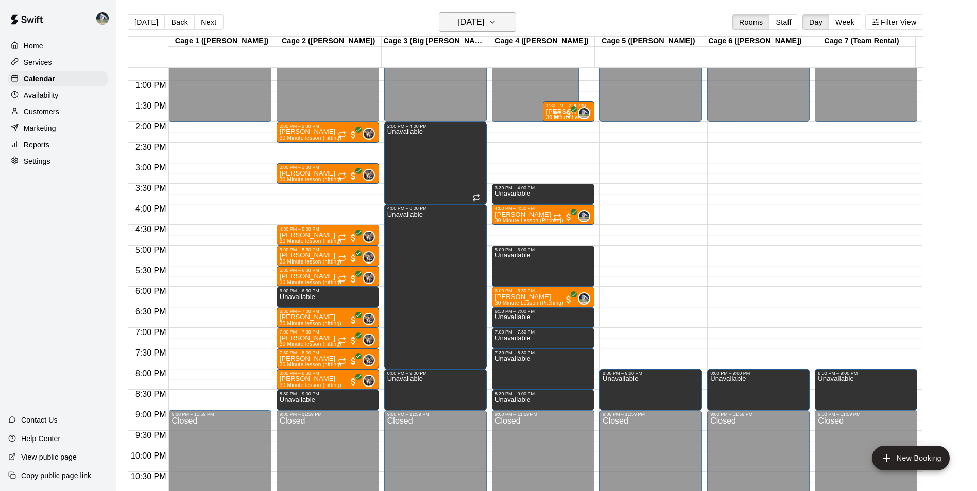
click at [469, 24] on h6 "[DATE]" at bounding box center [471, 22] width 26 height 14
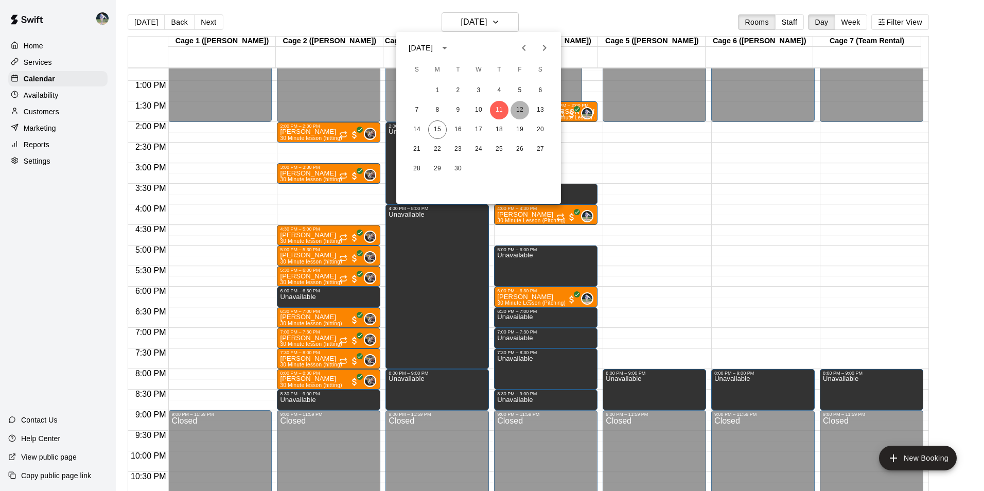
click at [522, 106] on button "12" at bounding box center [520, 110] width 19 height 19
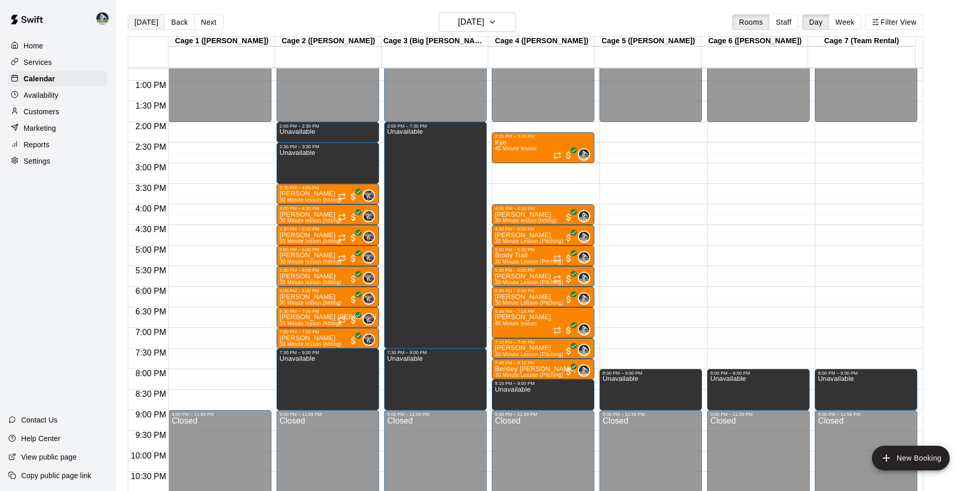
click at [153, 22] on button "[DATE]" at bounding box center [146, 21] width 37 height 15
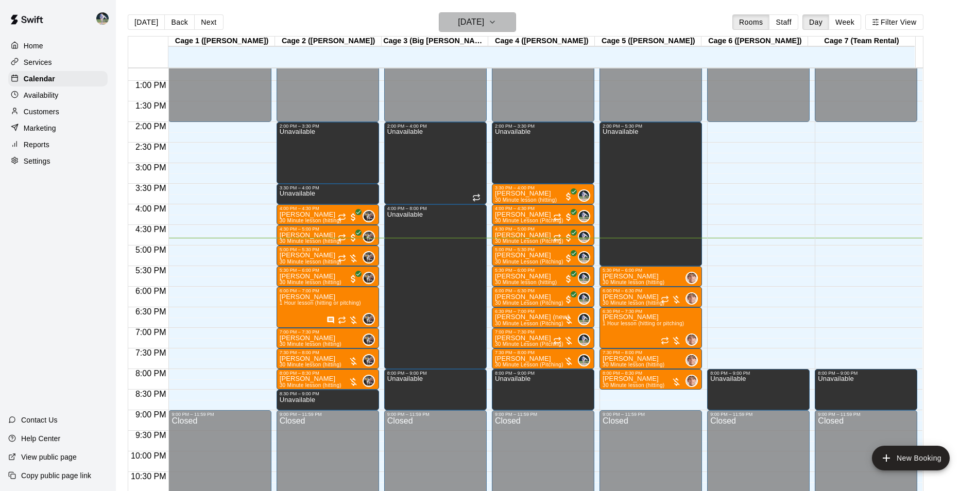
click at [479, 21] on h6 "[DATE]" at bounding box center [471, 22] width 26 height 14
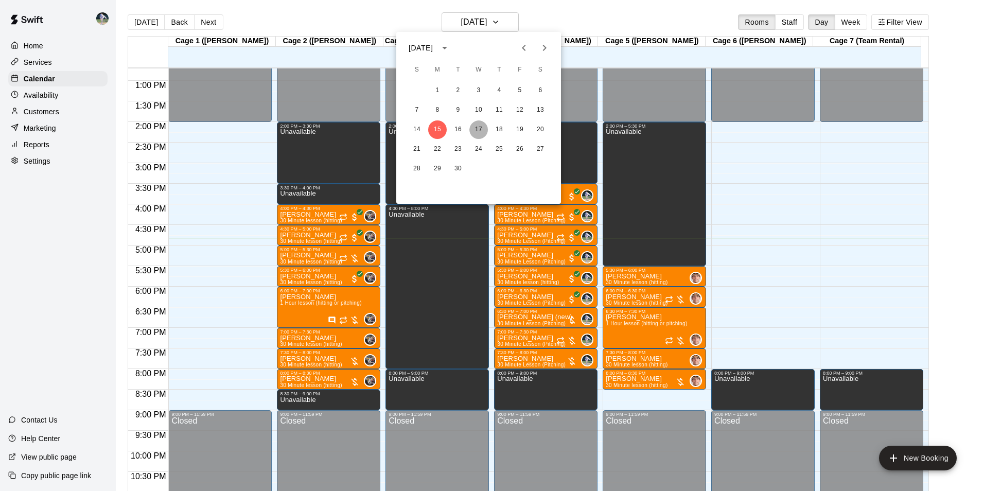
click at [479, 128] on button "17" at bounding box center [478, 129] width 19 height 19
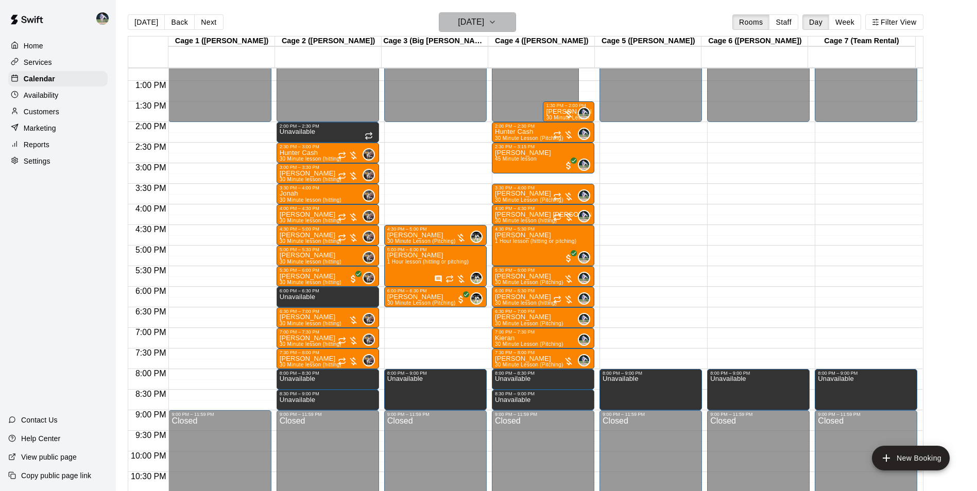
click at [475, 16] on h6 "[DATE]" at bounding box center [471, 22] width 26 height 14
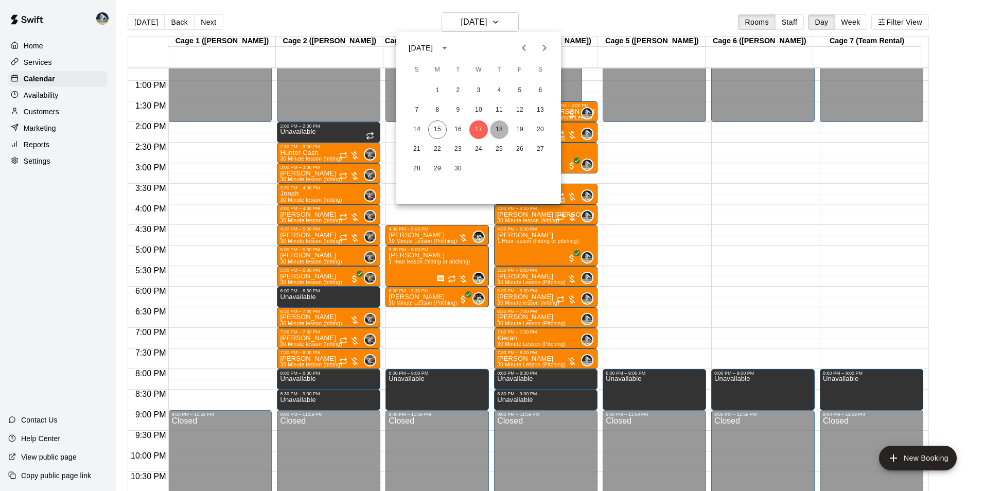
click at [498, 127] on button "18" at bounding box center [499, 129] width 19 height 19
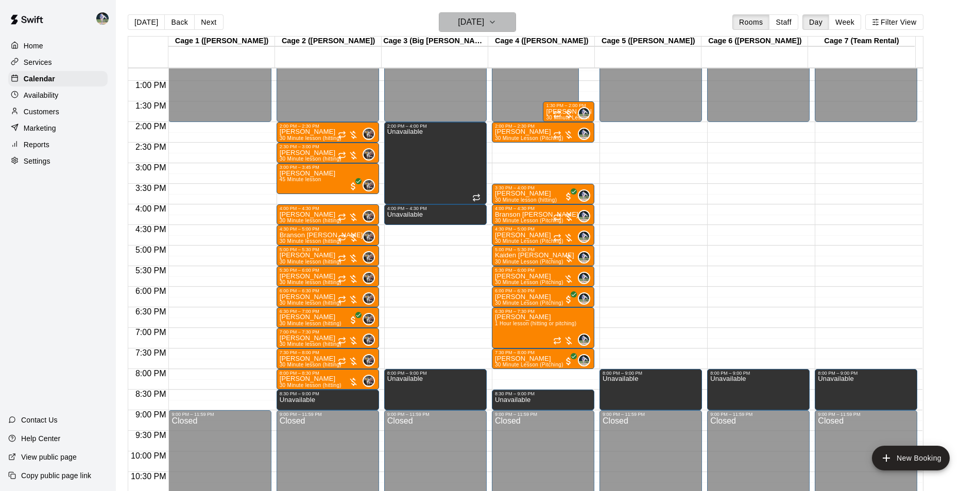
click at [463, 16] on h6 "[DATE]" at bounding box center [471, 22] width 26 height 14
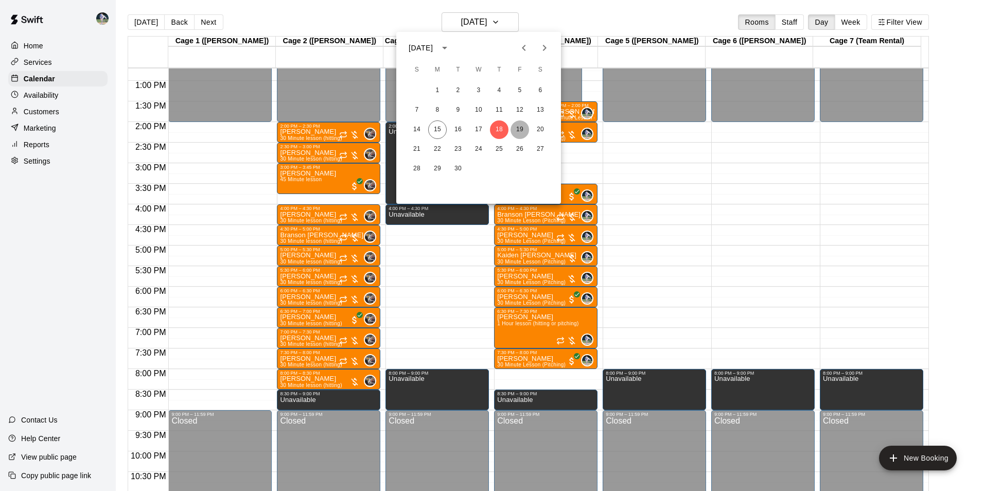
click at [518, 128] on button "19" at bounding box center [520, 129] width 19 height 19
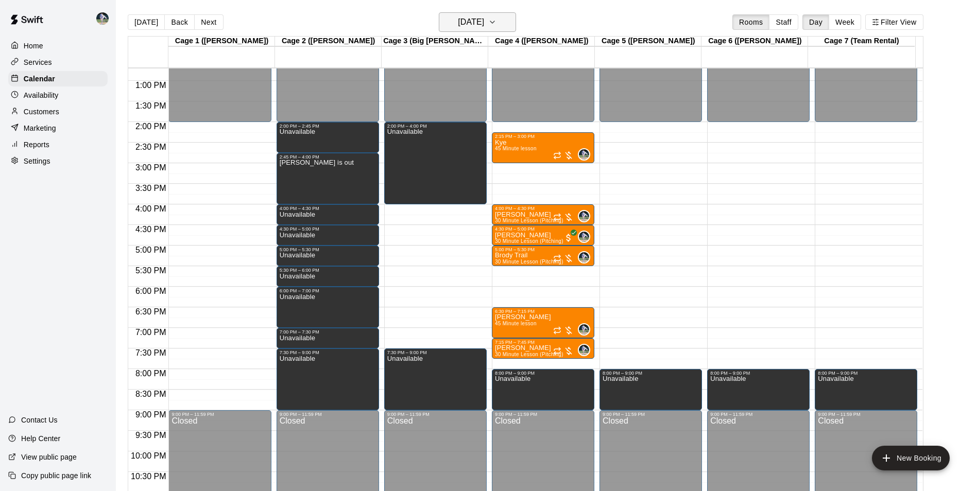
click at [458, 20] on h6 "[DATE]" at bounding box center [471, 22] width 26 height 14
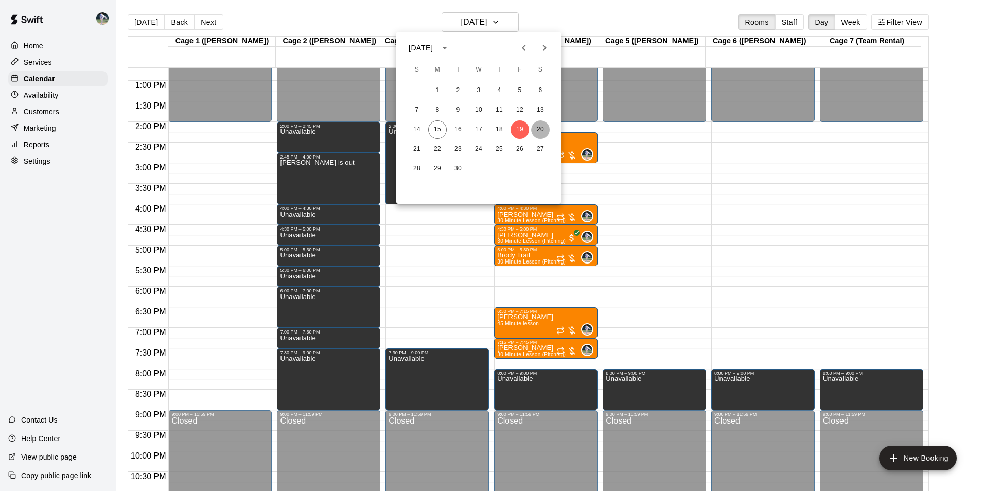
click at [540, 127] on button "20" at bounding box center [540, 129] width 19 height 19
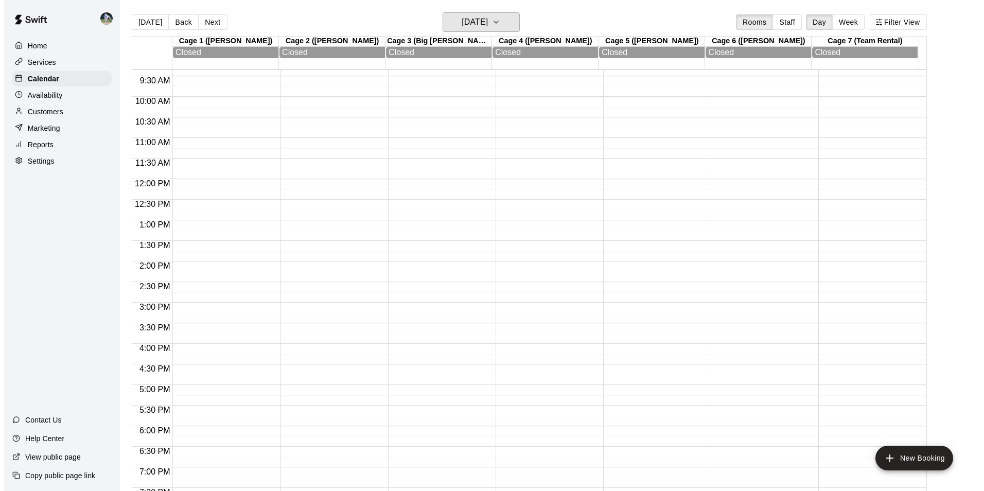
scroll to position [369, 0]
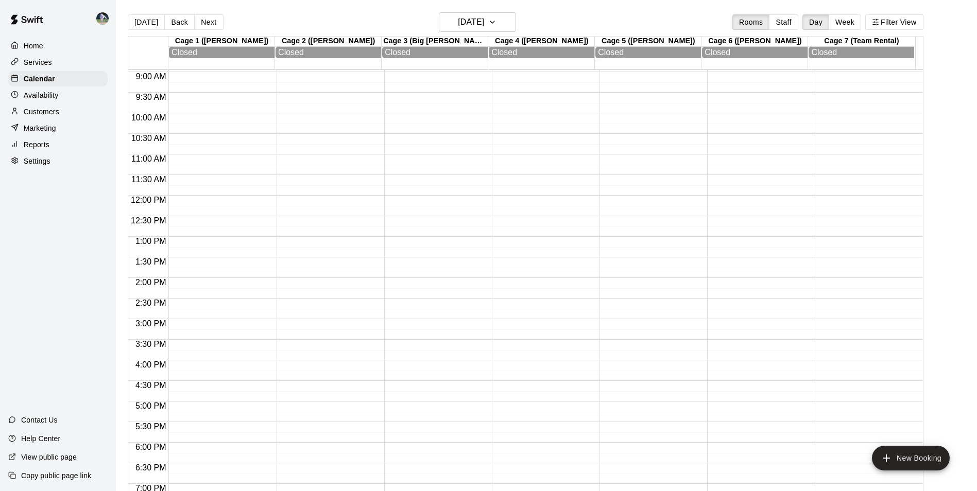
click at [845, 119] on div at bounding box center [865, 195] width 102 height 988
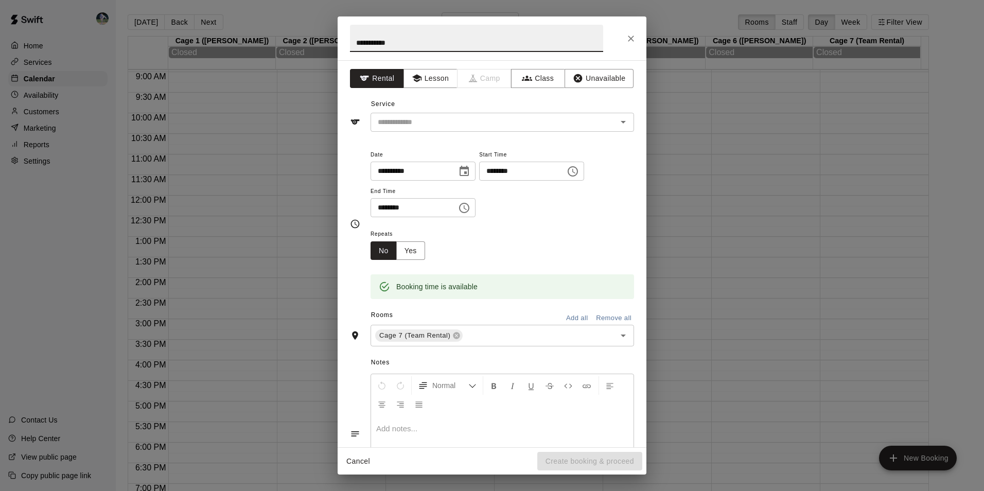
type input "**********"
click at [377, 76] on button "Rental" at bounding box center [377, 78] width 54 height 19
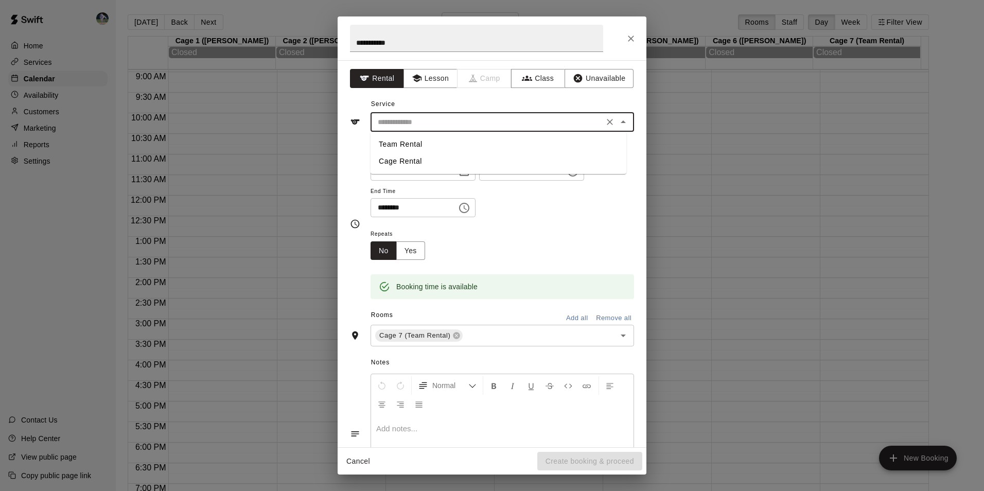
click at [405, 116] on input "text" at bounding box center [487, 122] width 227 height 13
click at [411, 159] on li "Cage Rental" at bounding box center [499, 161] width 256 height 17
type input "**********"
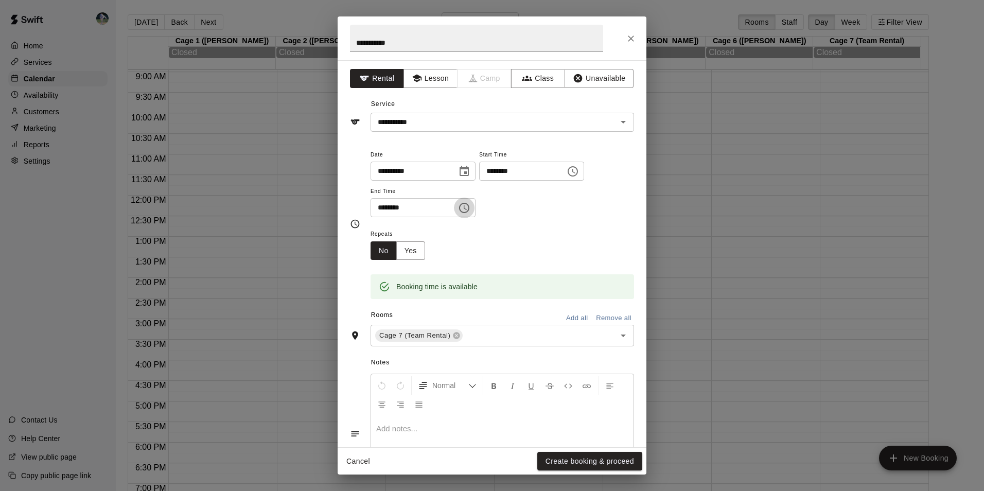
click at [470, 210] on icon "Choose time, selected time is 10:30 AM" at bounding box center [464, 208] width 12 height 12
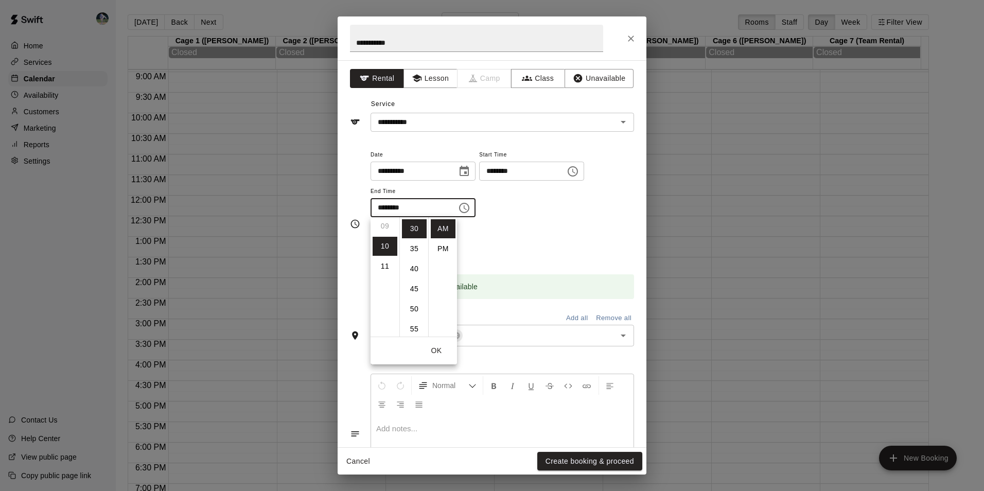
scroll to position [219, 0]
drag, startPoint x: 391, startPoint y: 305, endPoint x: 388, endPoint y: 272, distance: 32.5
click at [389, 276] on ul "12 01 02 03 04 05 06 07 08 09 10 11" at bounding box center [385, 276] width 29 height 119
click at [421, 204] on input "********" at bounding box center [410, 207] width 79 height 19
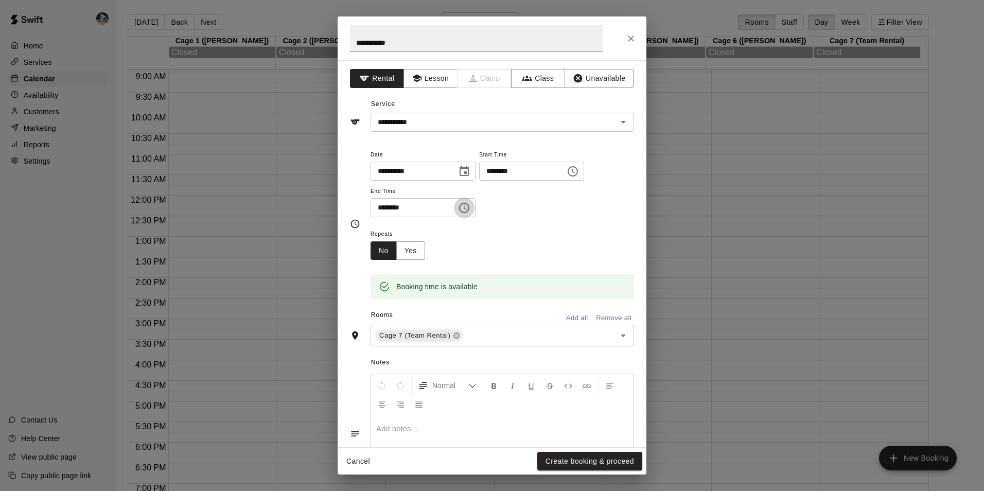
click at [470, 208] on icon "Choose time, selected time is 10:30 AM" at bounding box center [464, 208] width 12 height 12
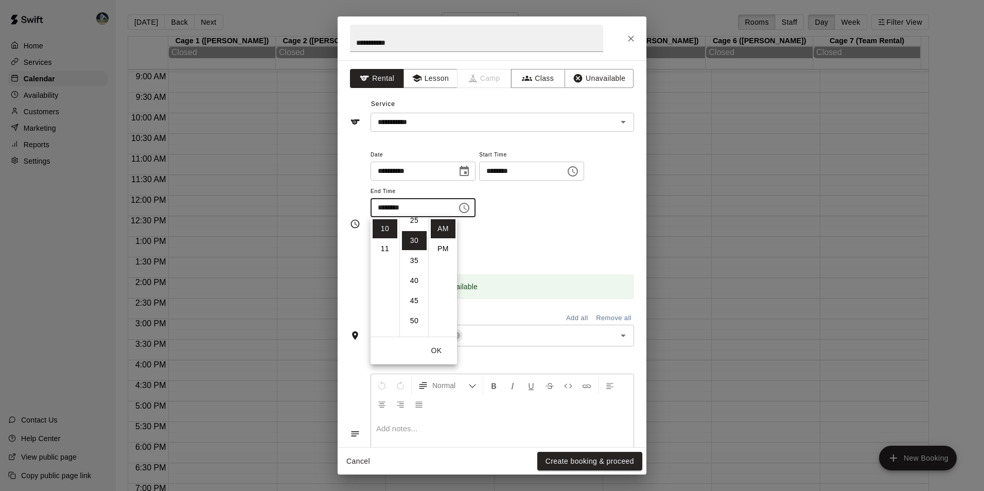
scroll to position [0, 0]
click at [409, 224] on li "00" at bounding box center [414, 228] width 25 height 19
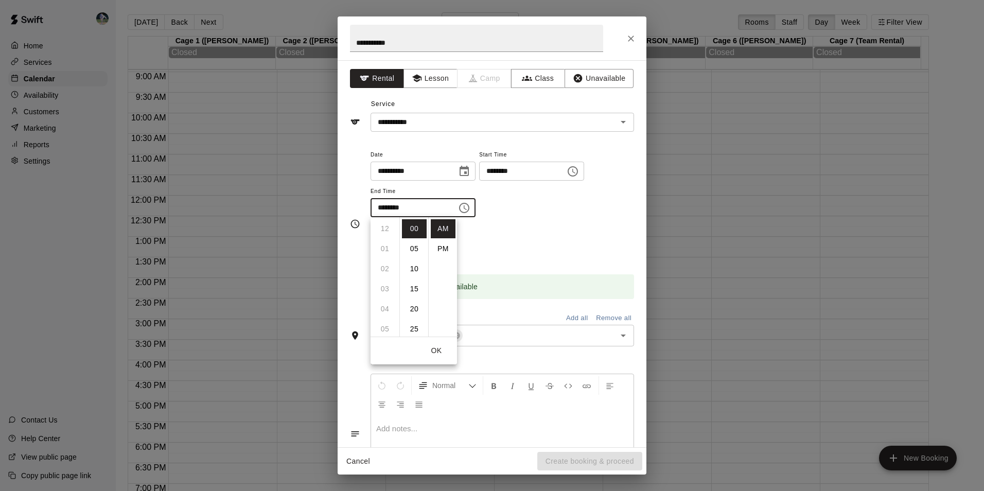
click at [385, 227] on ul "12 01 02 03 04 05 06 07 08 09 10 11" at bounding box center [385, 276] width 29 height 119
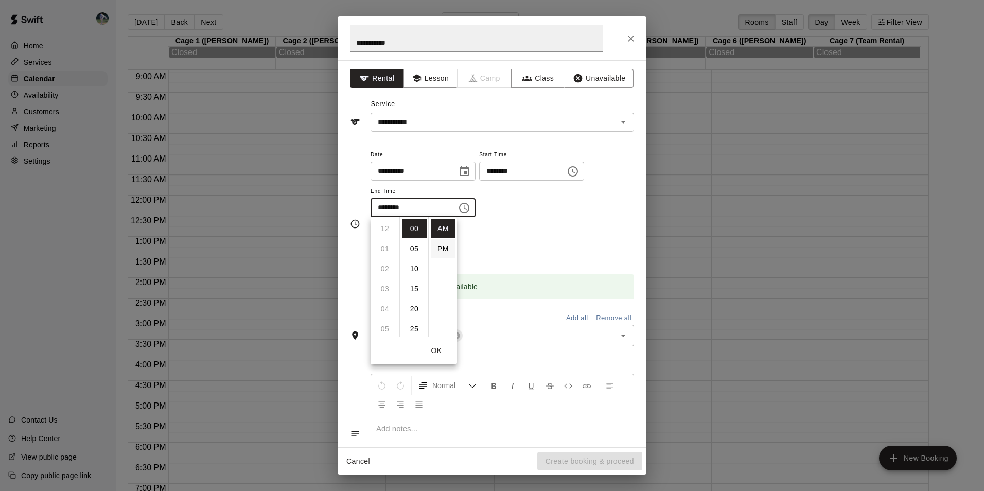
click at [439, 248] on li "PM" at bounding box center [443, 248] width 25 height 19
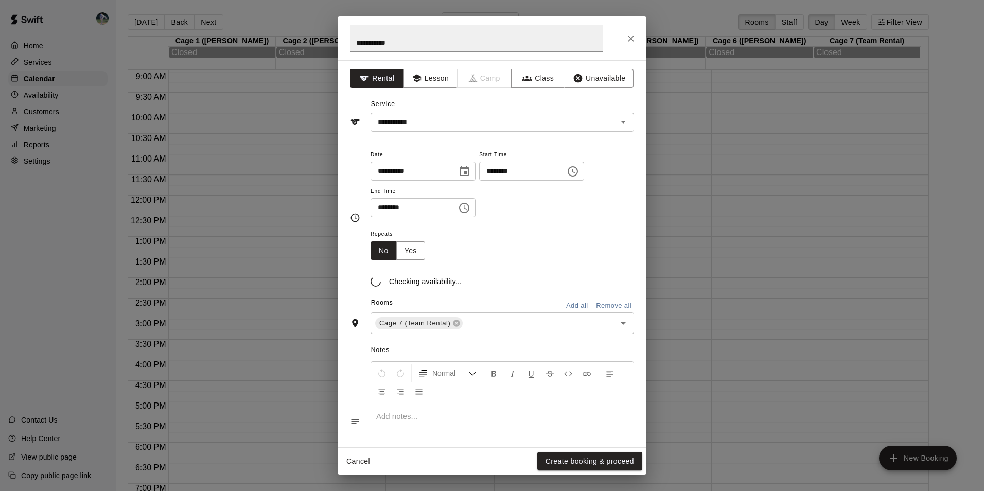
scroll to position [19, 0]
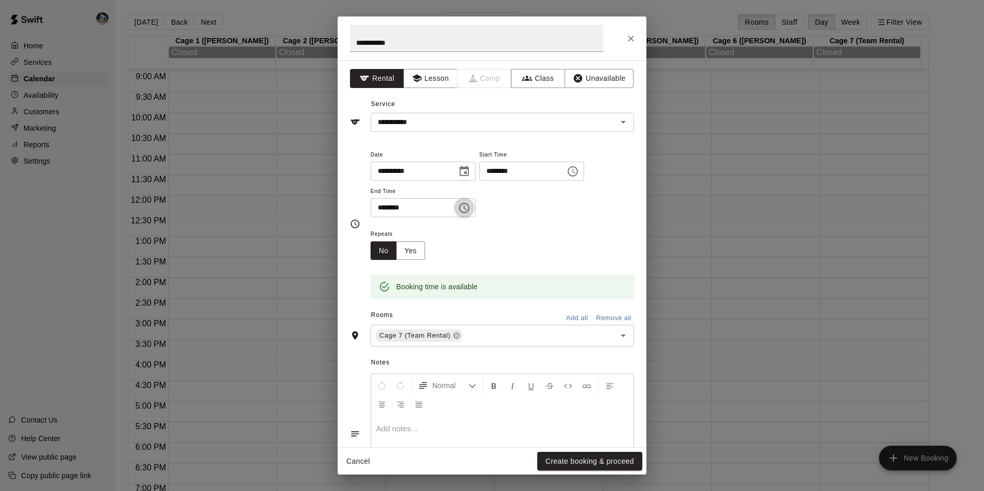
click at [470, 209] on icon "Choose time, selected time is 10:00 PM" at bounding box center [464, 208] width 12 height 12
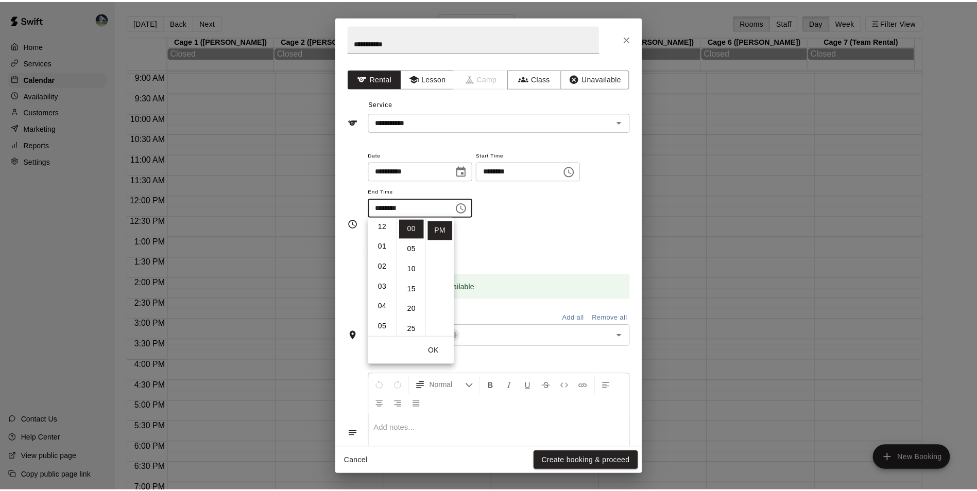
scroll to position [0, 0]
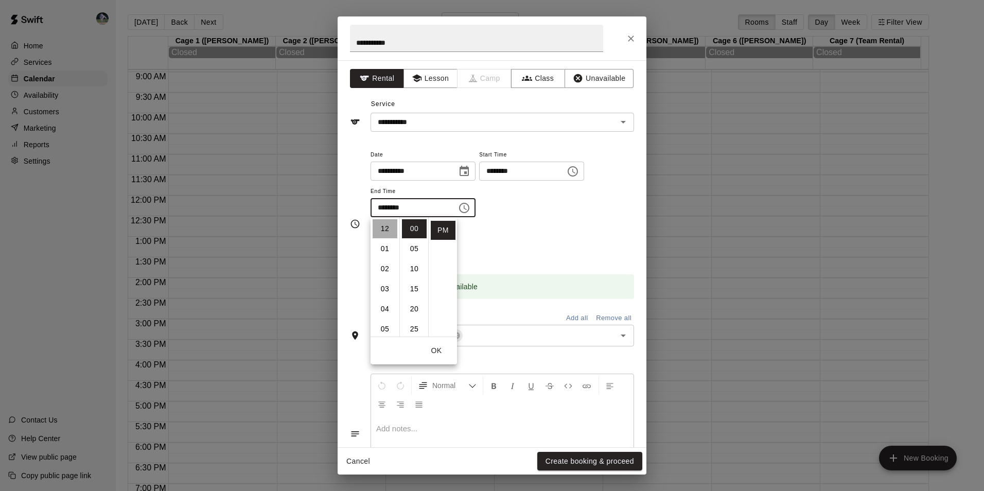
click at [385, 225] on li "12" at bounding box center [385, 228] width 25 height 19
type input "********"
click at [565, 461] on button "Create booking & proceed" at bounding box center [589, 461] width 105 height 19
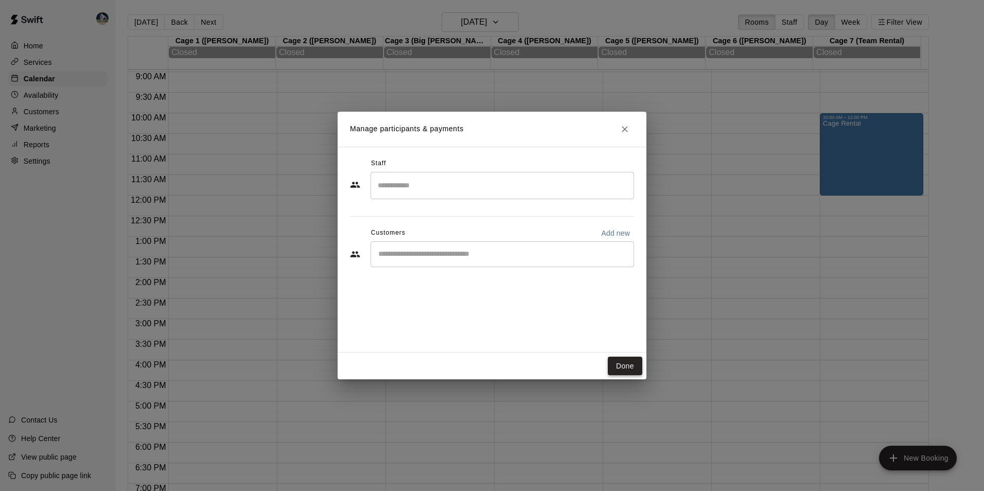
click at [619, 366] on button "Done" at bounding box center [625, 366] width 34 height 19
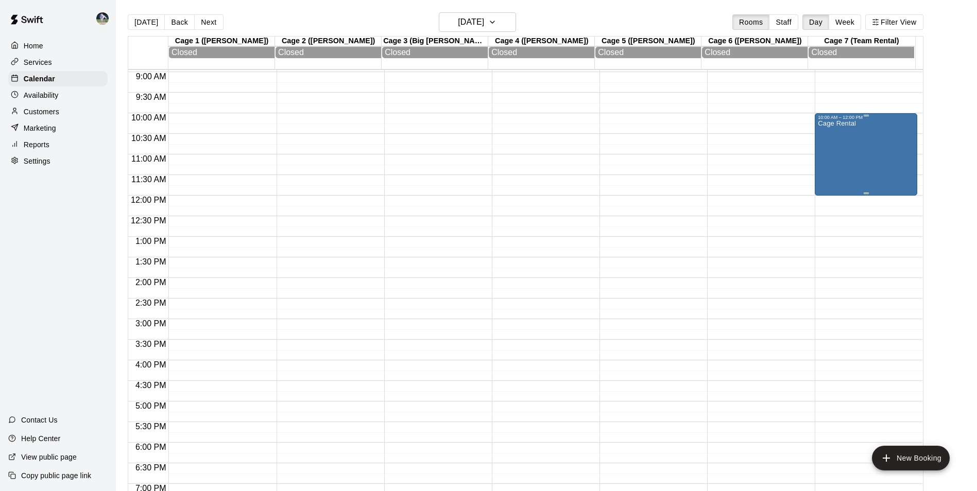
click at [858, 168] on div "Cage Rental" at bounding box center [865, 365] width 96 height 491
click at [829, 157] on img "edit" at bounding box center [827, 158] width 12 height 12
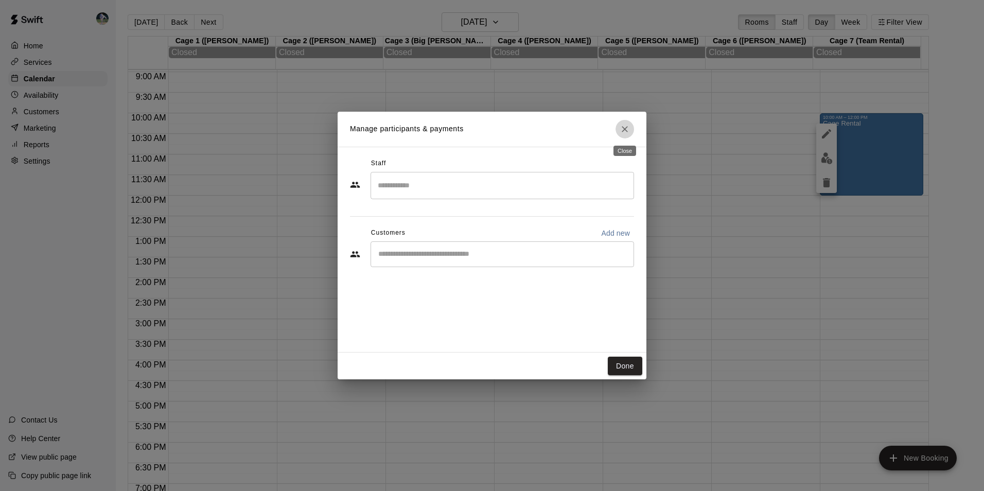
click at [626, 128] on icon "Close" at bounding box center [625, 129] width 10 height 10
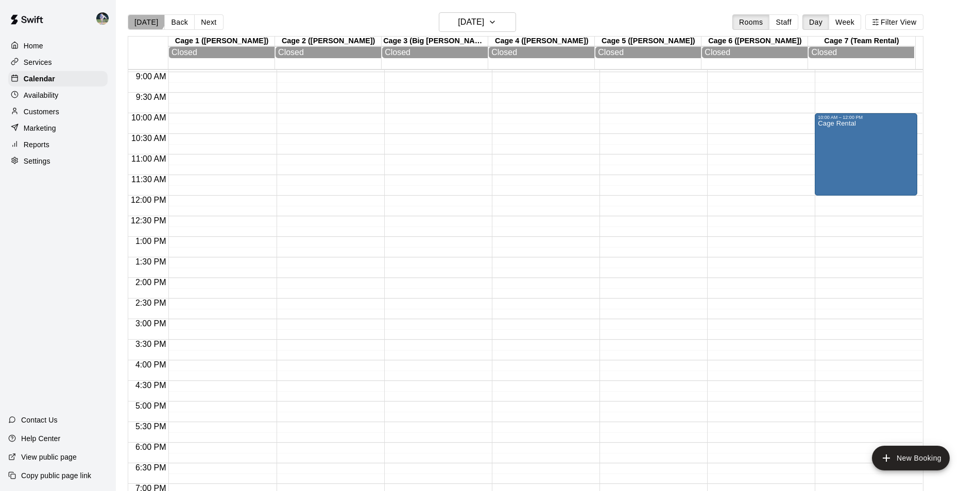
click at [145, 15] on button "[DATE]" at bounding box center [146, 21] width 37 height 15
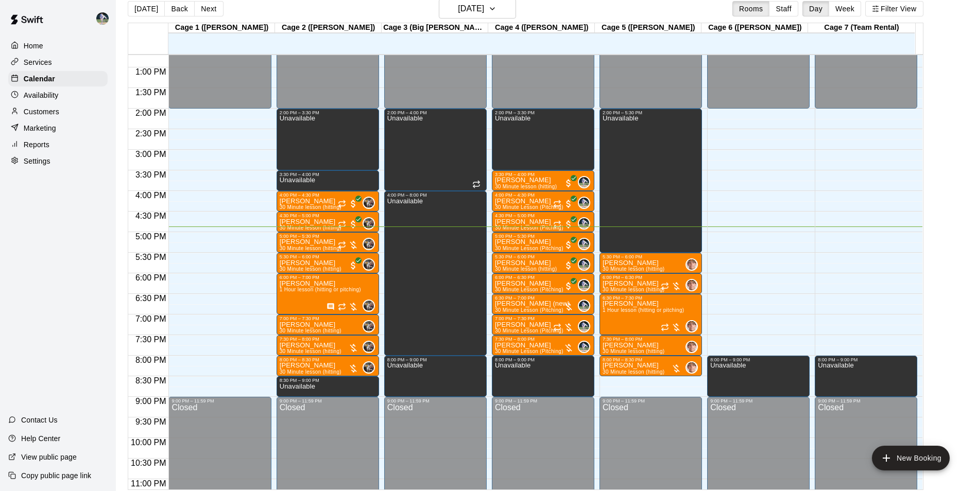
scroll to position [16, 0]
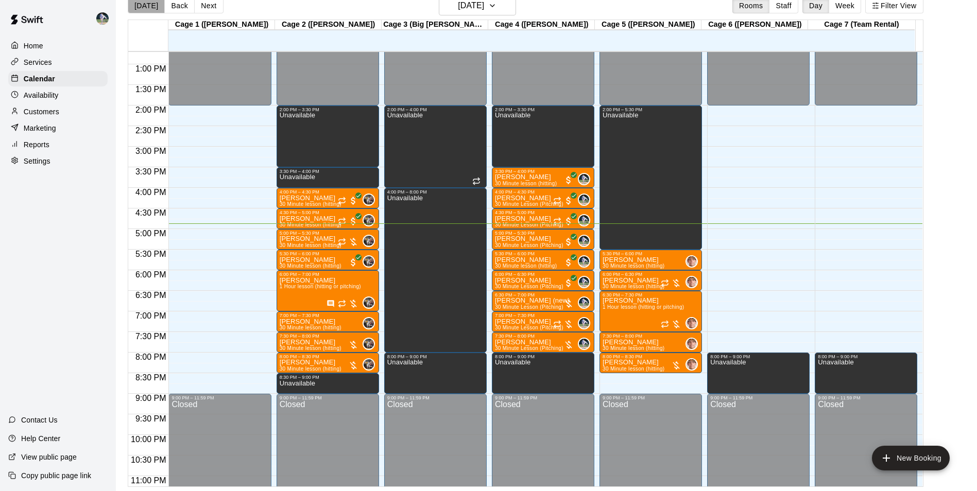
click at [146, 4] on button "[DATE]" at bounding box center [146, 5] width 37 height 15
click at [145, 4] on button "[DATE]" at bounding box center [146, 5] width 37 height 15
click at [641, 260] on p "[PERSON_NAME]" at bounding box center [633, 260] width 62 height 0
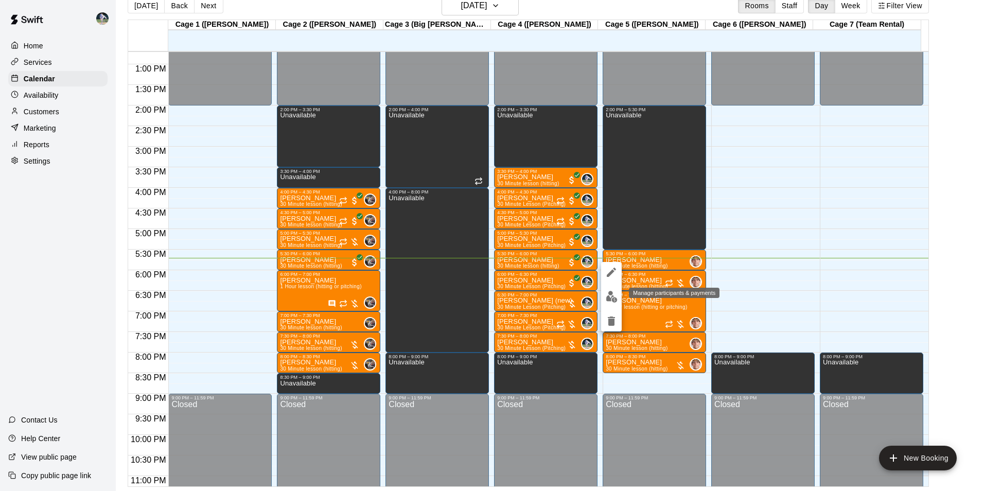
click at [610, 295] on img "edit" at bounding box center [612, 297] width 12 height 12
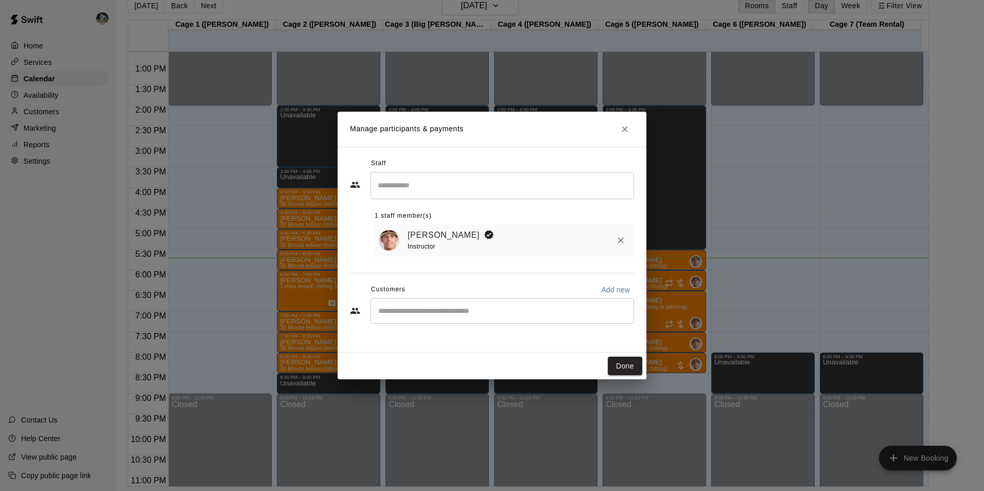
click at [420, 313] on input "Start typing to search customers..." at bounding box center [502, 311] width 254 height 10
type input "*"
type input "**********"
click at [625, 127] on icon "Close" at bounding box center [625, 129] width 10 height 10
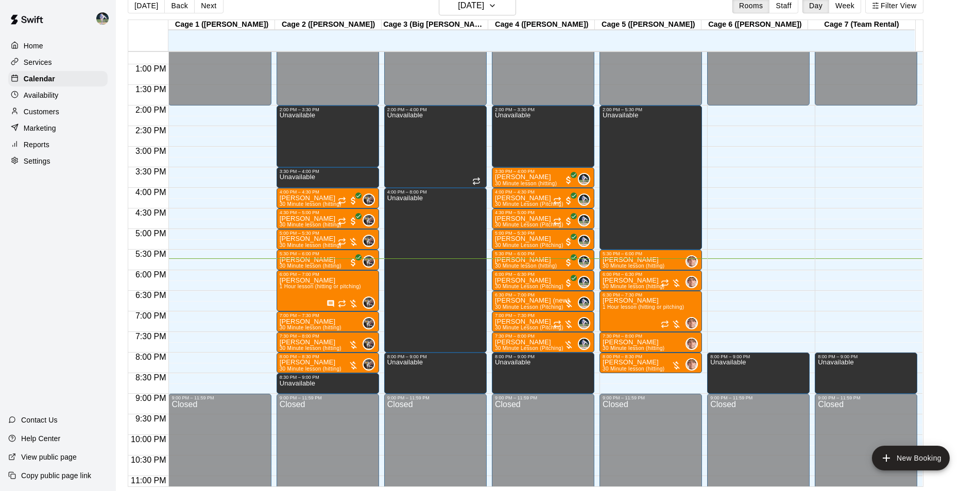
click at [82, 113] on div "Customers" at bounding box center [57, 111] width 99 height 15
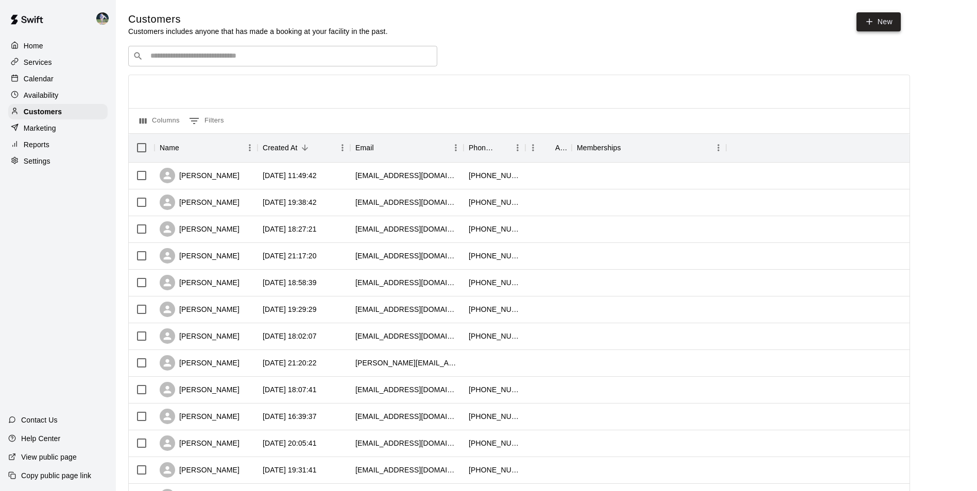
click at [869, 24] on icon at bounding box center [868, 21] width 9 height 9
select select "**"
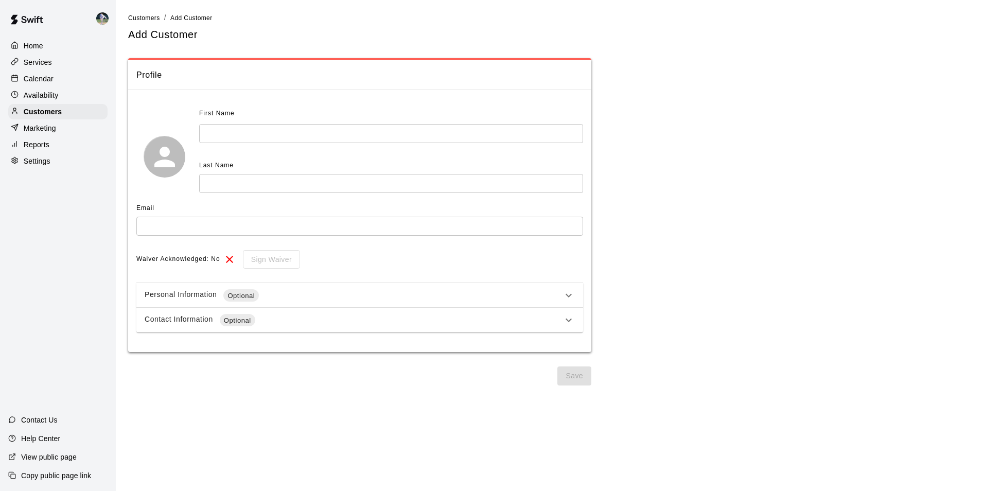
click at [220, 134] on input "text" at bounding box center [391, 133] width 384 height 19
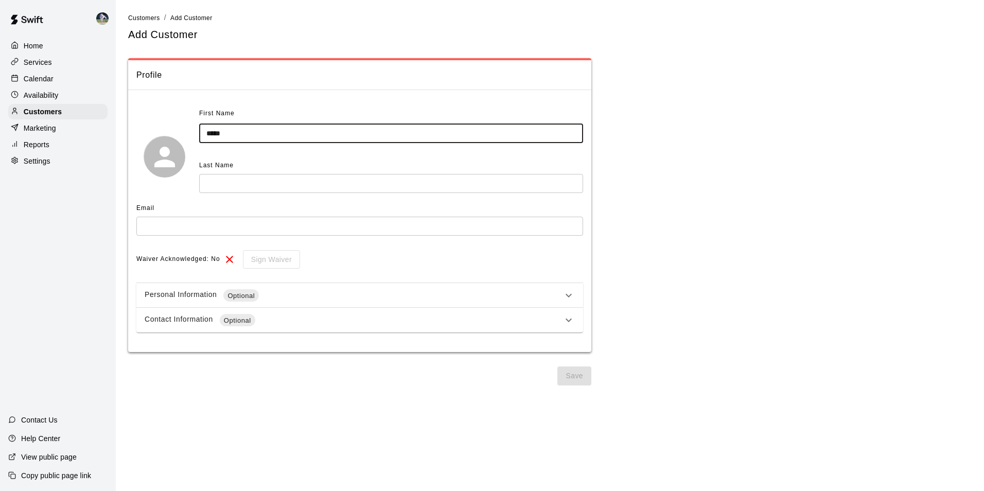
type input "*****"
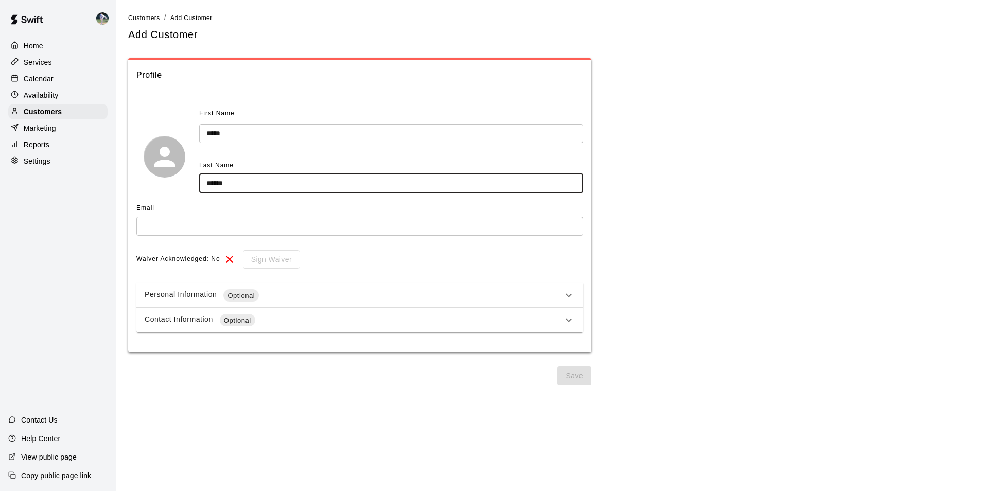
type input "******"
click at [171, 228] on input "text" at bounding box center [359, 226] width 447 height 19
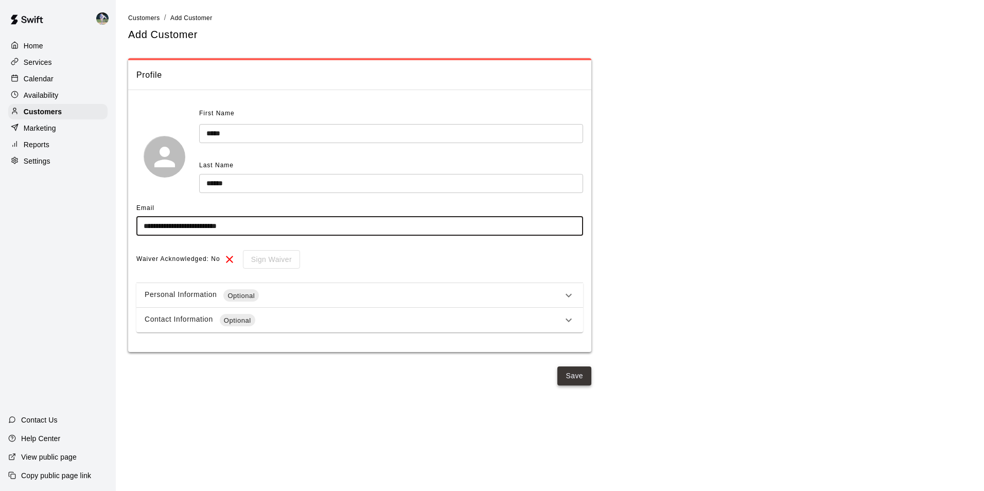
type input "**********"
click at [569, 374] on button "Save" at bounding box center [574, 376] width 34 height 19
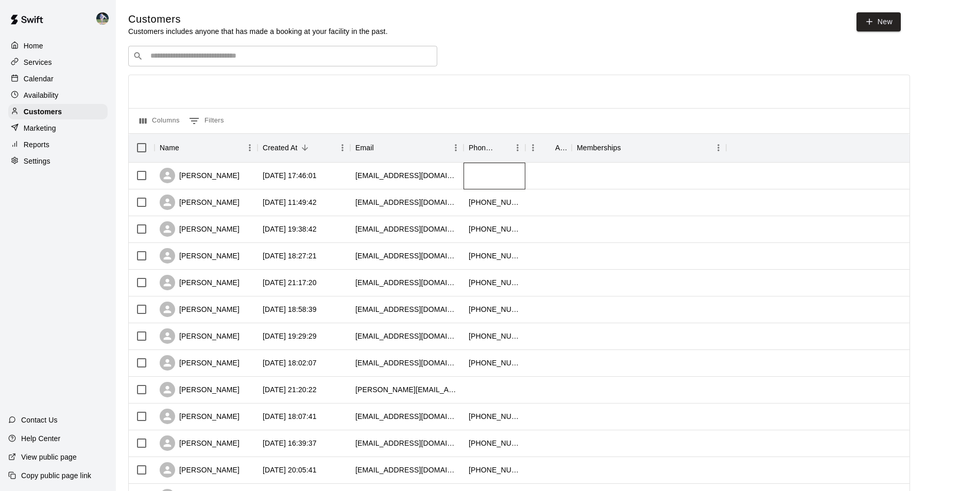
click at [465, 173] on div at bounding box center [494, 176] width 62 height 27
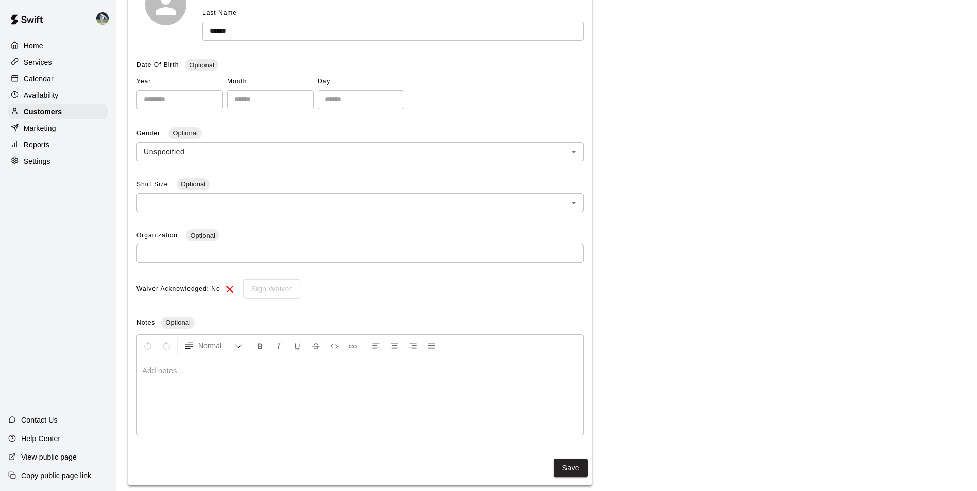
scroll to position [197, 0]
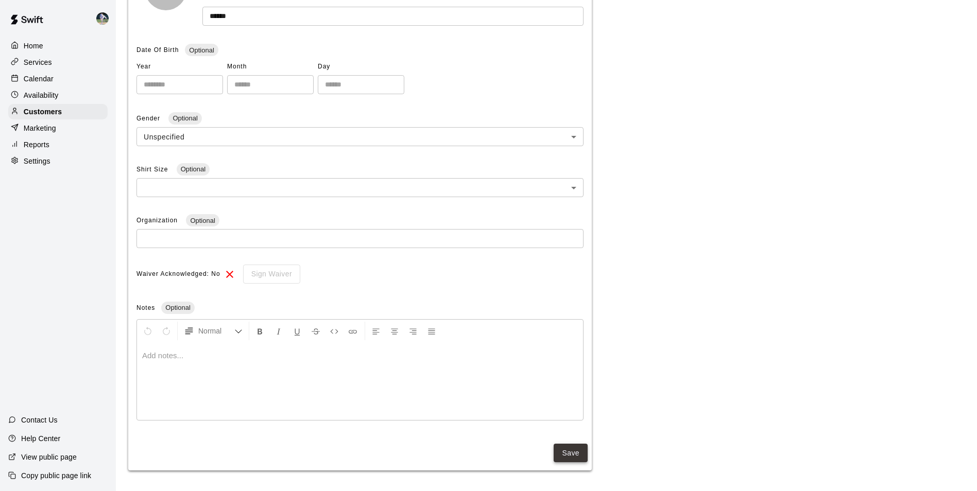
click at [568, 450] on button "Save" at bounding box center [570, 453] width 34 height 19
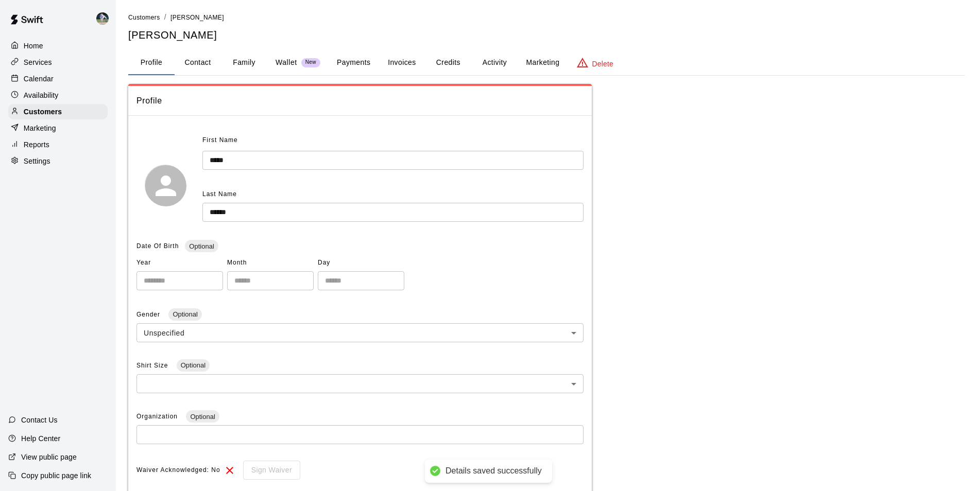
scroll to position [0, 0]
click at [198, 59] on button "Contact" at bounding box center [198, 63] width 46 height 25
select select "**"
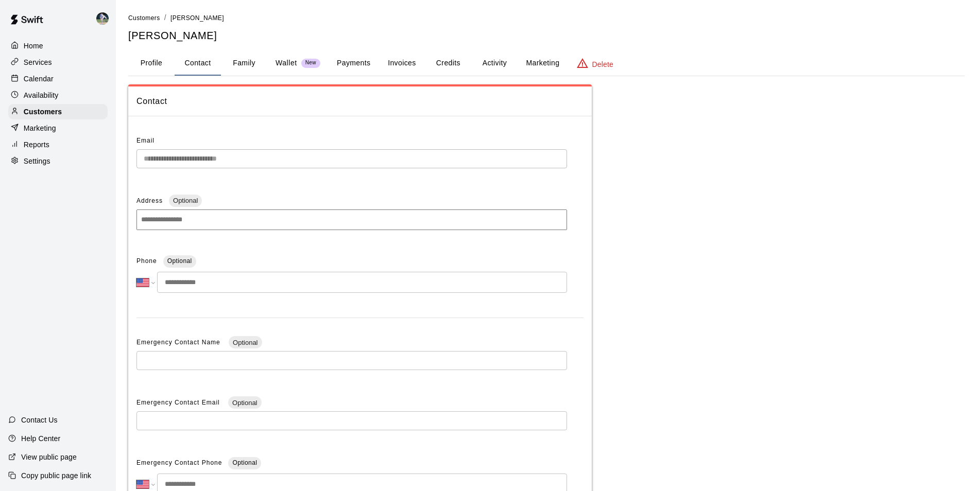
click at [225, 286] on input "tel" at bounding box center [362, 282] width 410 height 21
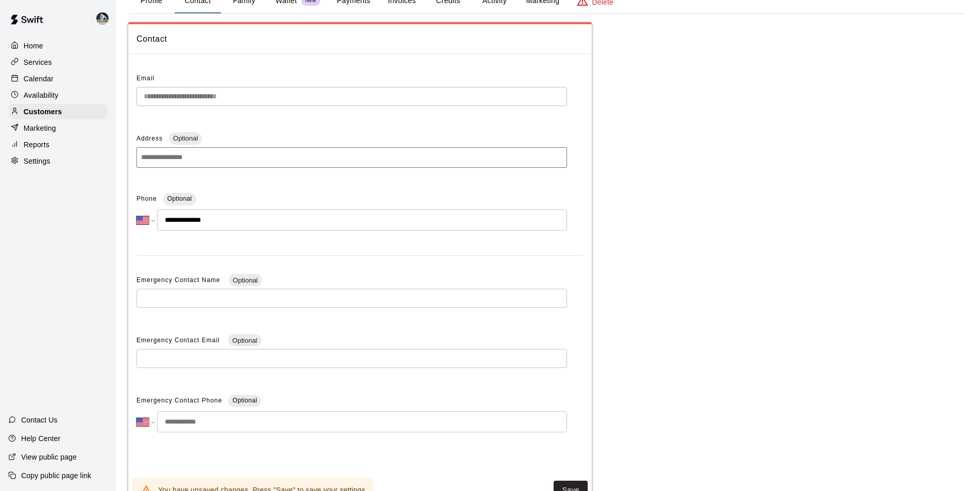
scroll to position [103, 0]
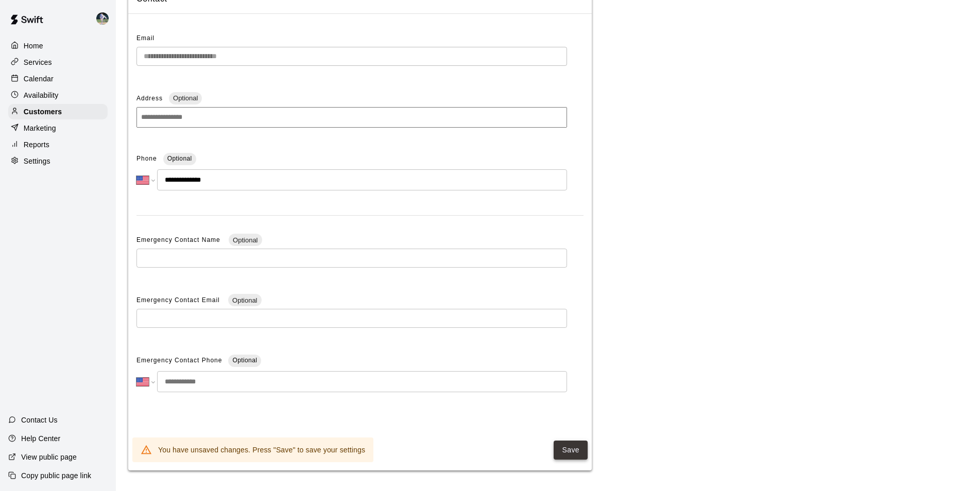
type input "**********"
click at [564, 454] on button "Save" at bounding box center [570, 450] width 34 height 19
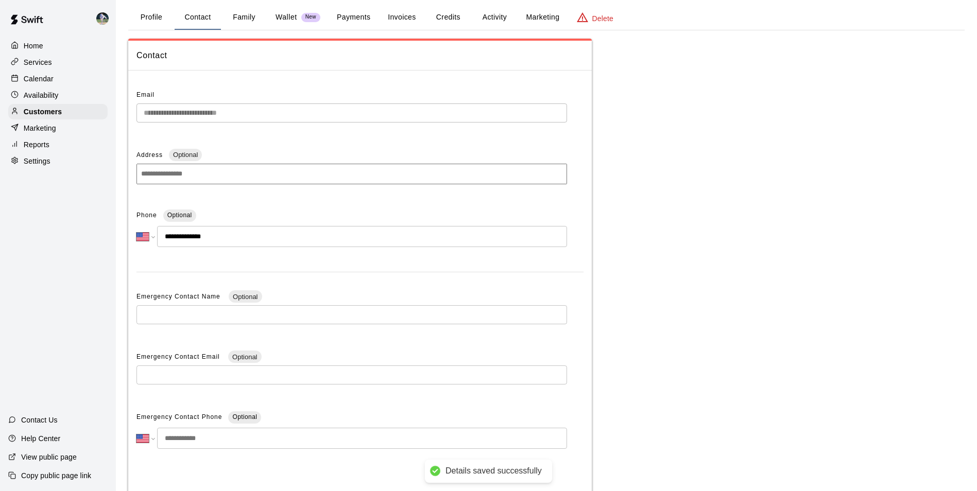
scroll to position [0, 0]
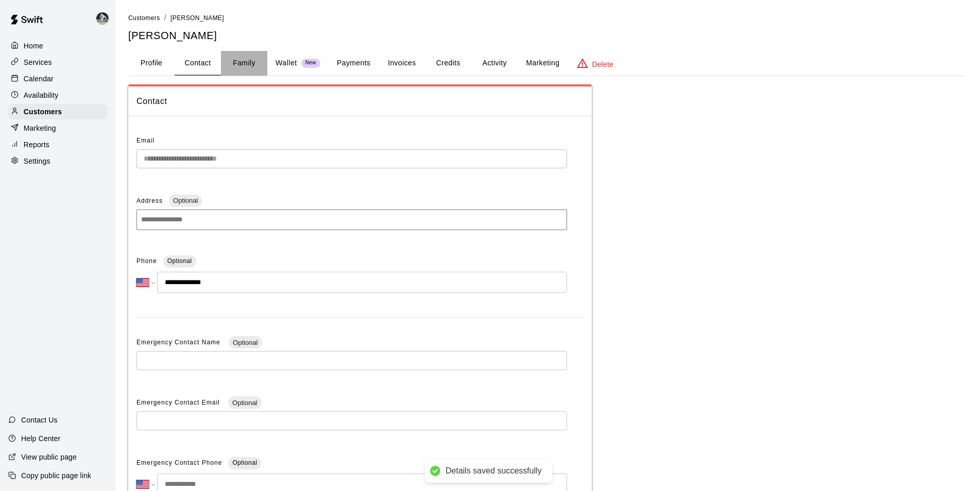
click at [240, 59] on button "Family" at bounding box center [244, 63] width 46 height 25
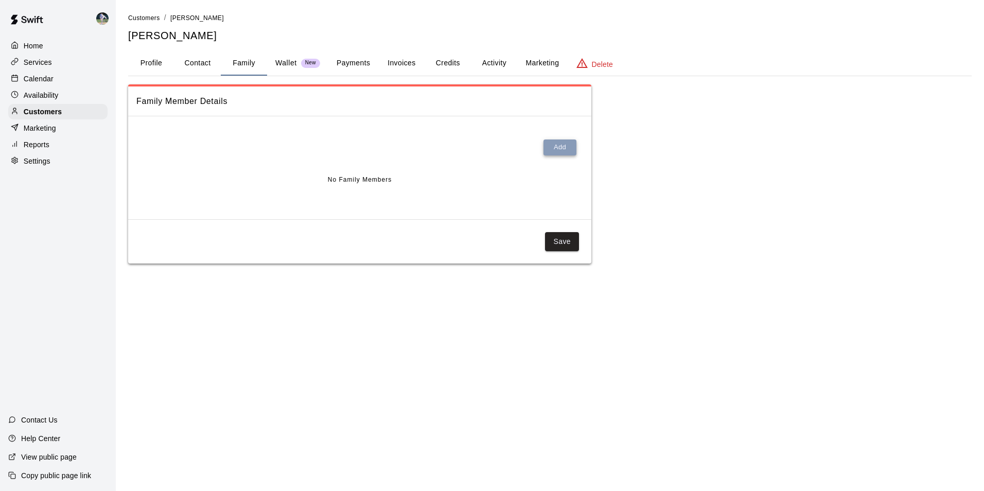
click at [555, 145] on button "Add" at bounding box center [560, 148] width 33 height 16
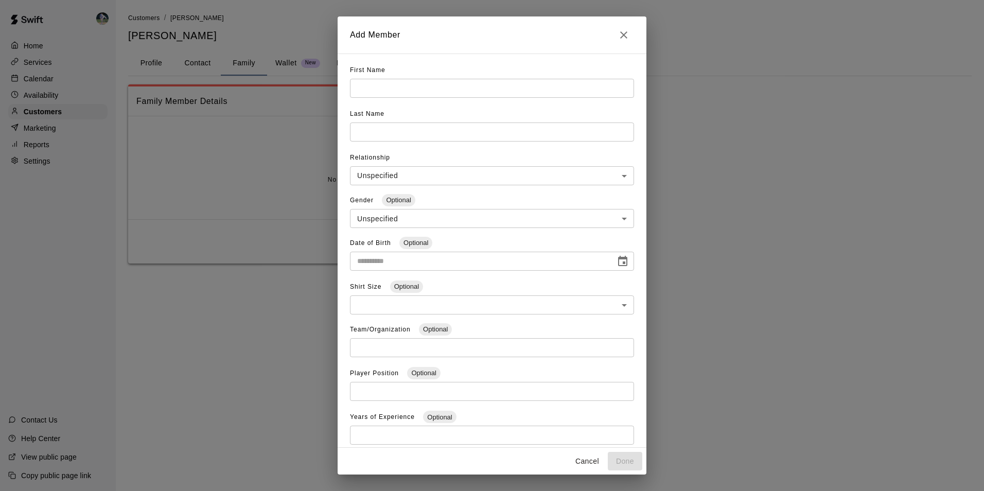
click at [377, 87] on input "text" at bounding box center [492, 88] width 284 height 19
type input "*****"
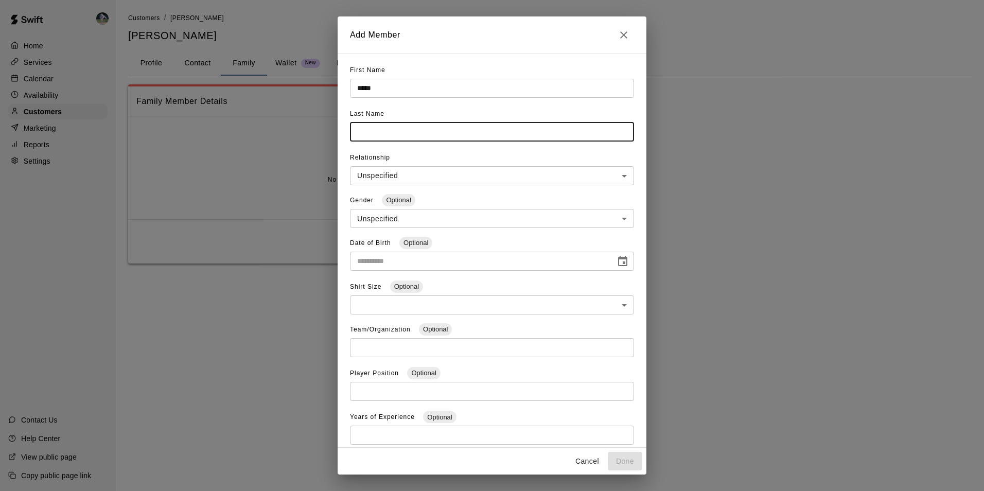
click at [374, 128] on input "text" at bounding box center [492, 132] width 284 height 19
type input "******"
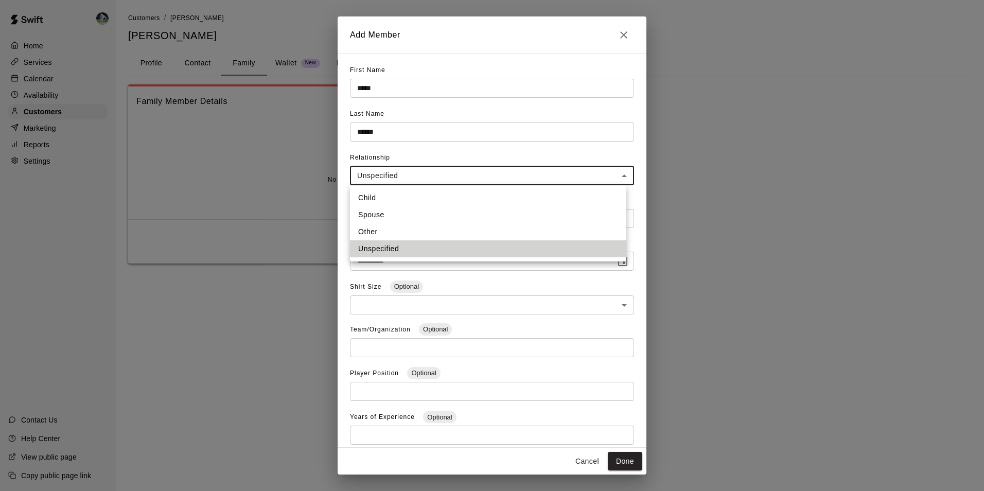
click at [359, 170] on body "**********" at bounding box center [492, 142] width 984 height 284
click at [363, 194] on li "Child" at bounding box center [488, 197] width 276 height 17
type input "*****"
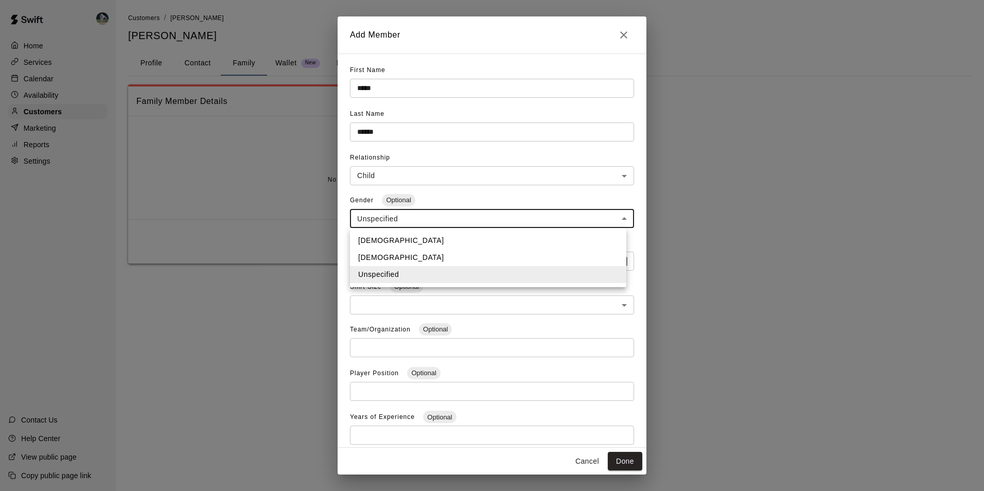
click at [385, 218] on body "**********" at bounding box center [492, 142] width 984 height 284
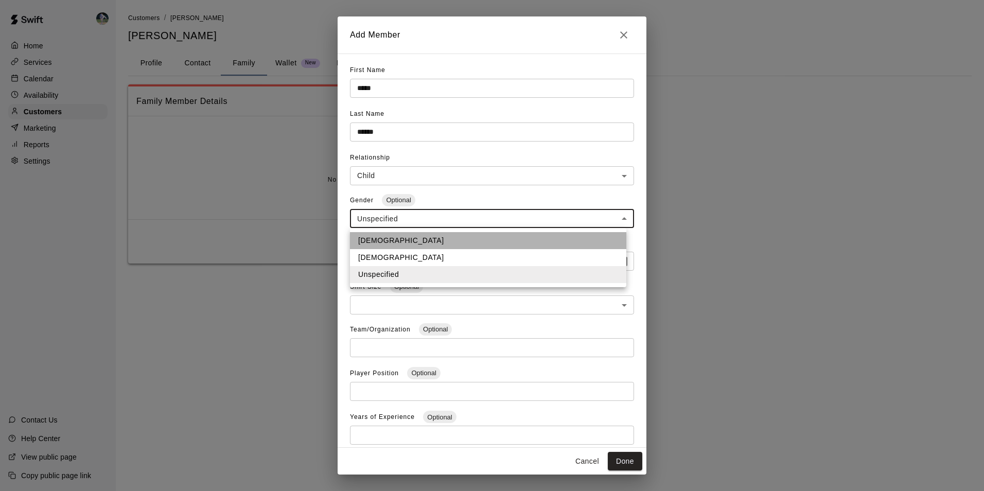
drag, startPoint x: 377, startPoint y: 237, endPoint x: 388, endPoint y: 245, distance: 13.0
click at [381, 239] on li "Male" at bounding box center [488, 240] width 276 height 17
type input "****"
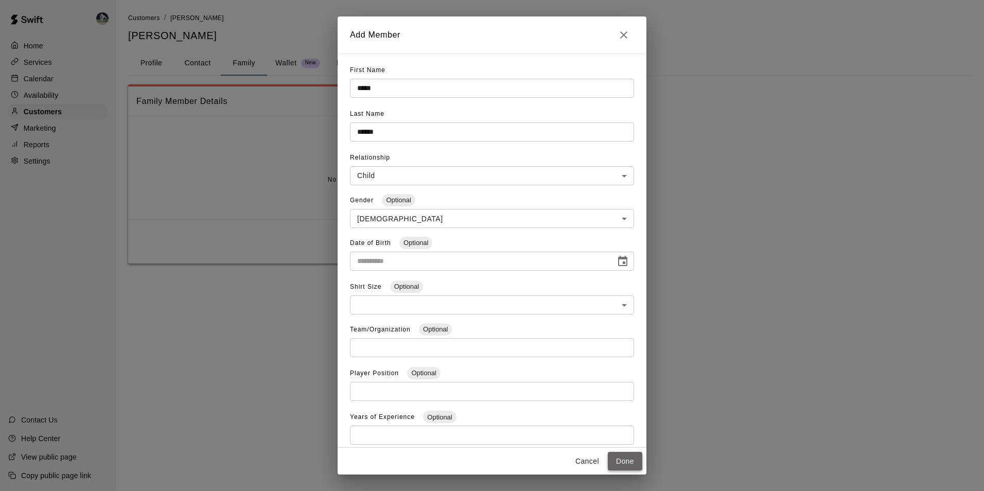
click at [630, 463] on button "Done" at bounding box center [625, 461] width 34 height 19
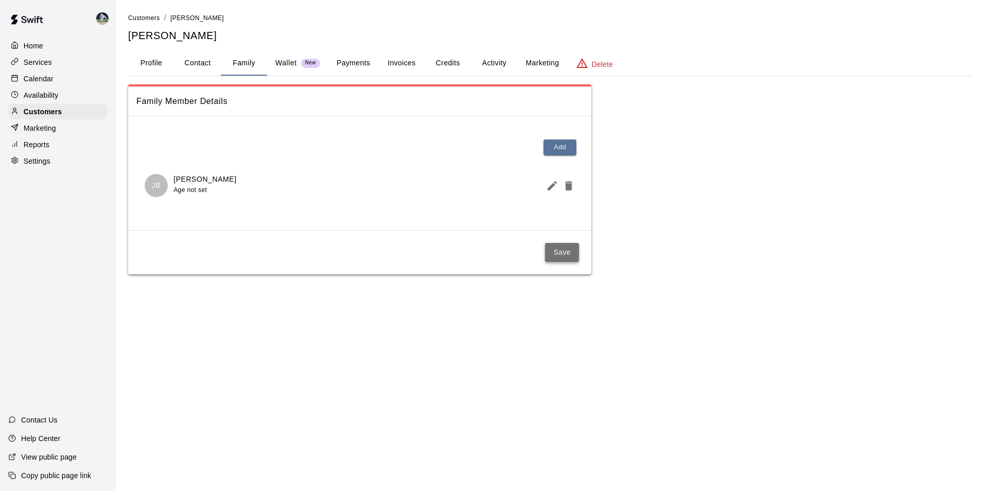
click at [565, 253] on button "Save" at bounding box center [562, 252] width 34 height 19
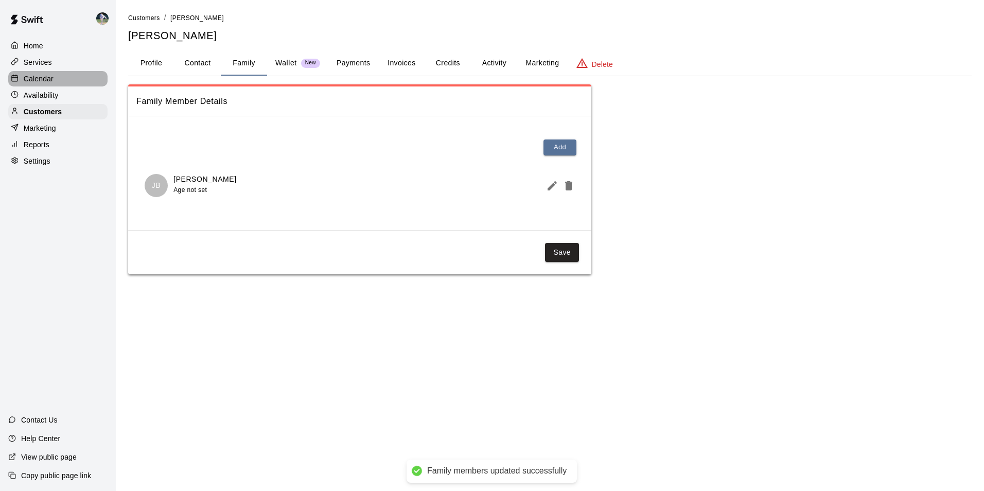
click at [50, 76] on p "Calendar" at bounding box center [39, 79] width 30 height 10
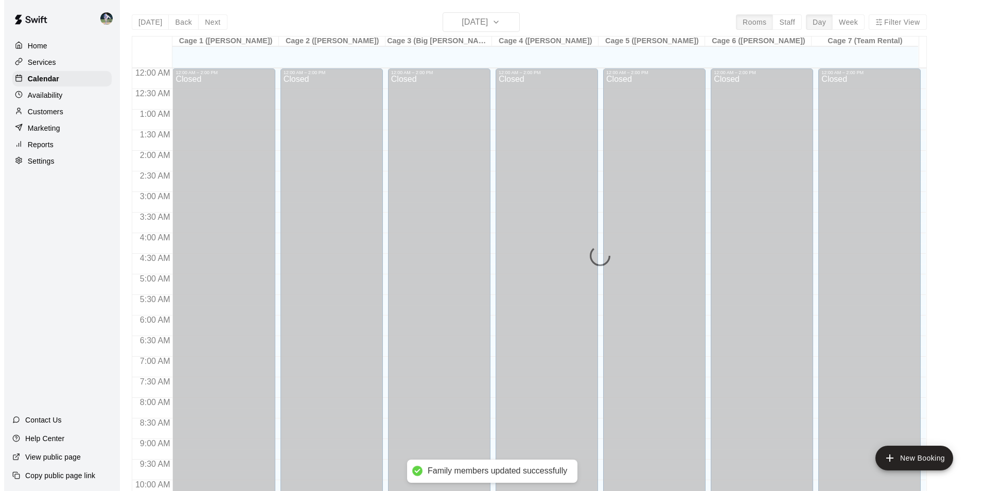
scroll to position [523, 0]
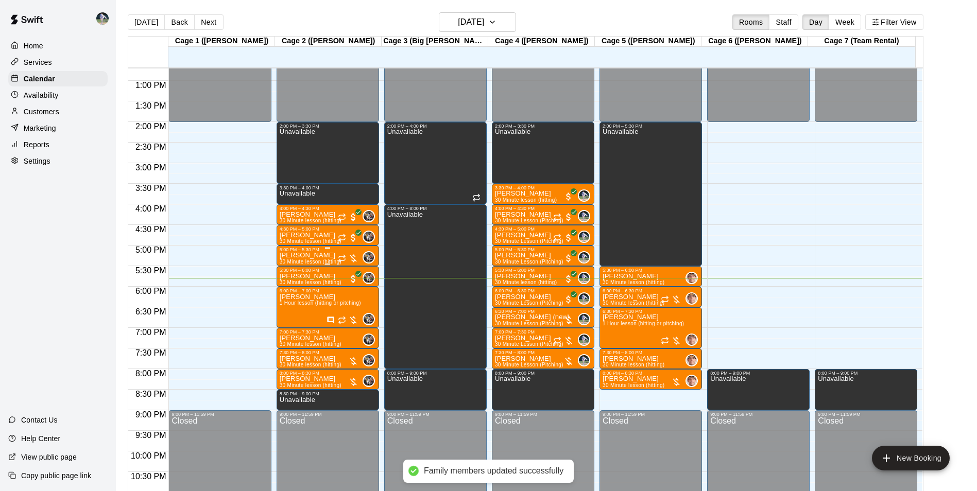
click at [329, 255] on div "Mason Young 30 Minute lesson (hitting)" at bounding box center [311, 497] width 62 height 491
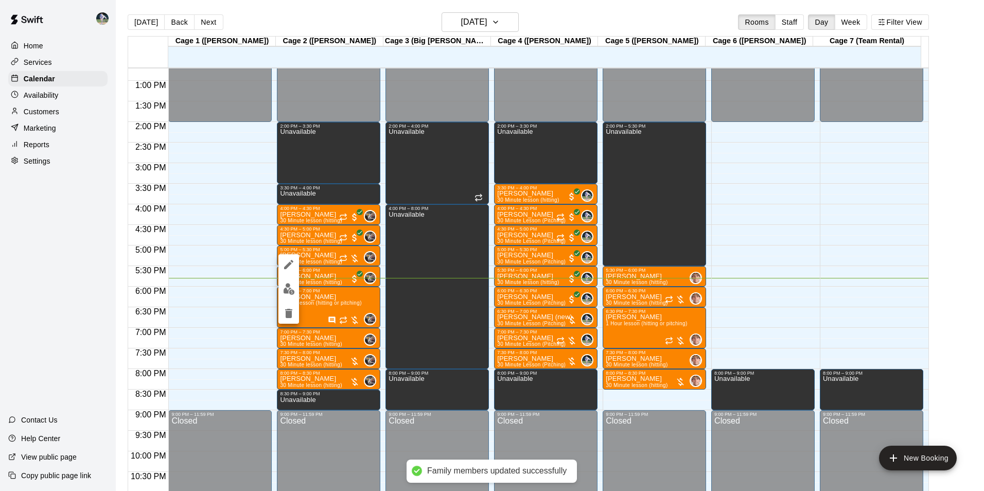
click at [48, 240] on div at bounding box center [492, 245] width 984 height 491
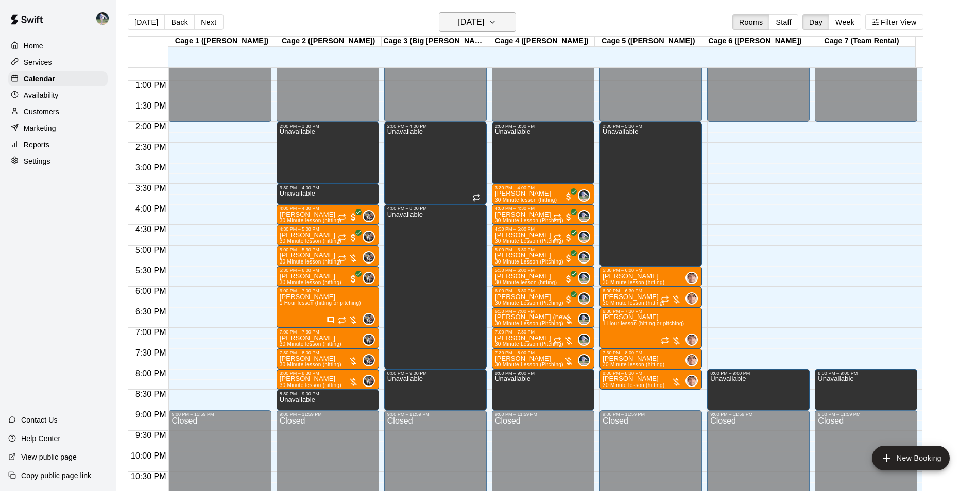
click at [458, 25] on h6 "[DATE]" at bounding box center [471, 22] width 26 height 14
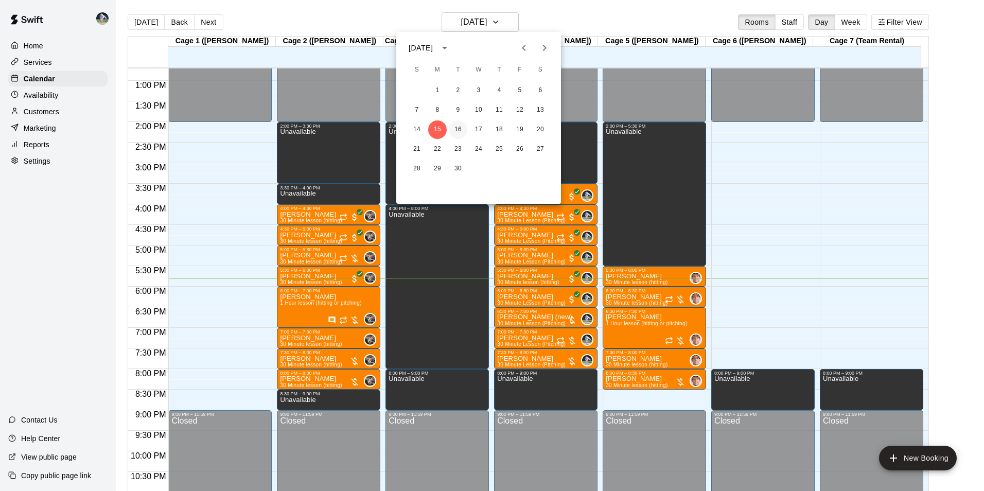
click at [462, 128] on button "16" at bounding box center [458, 129] width 19 height 19
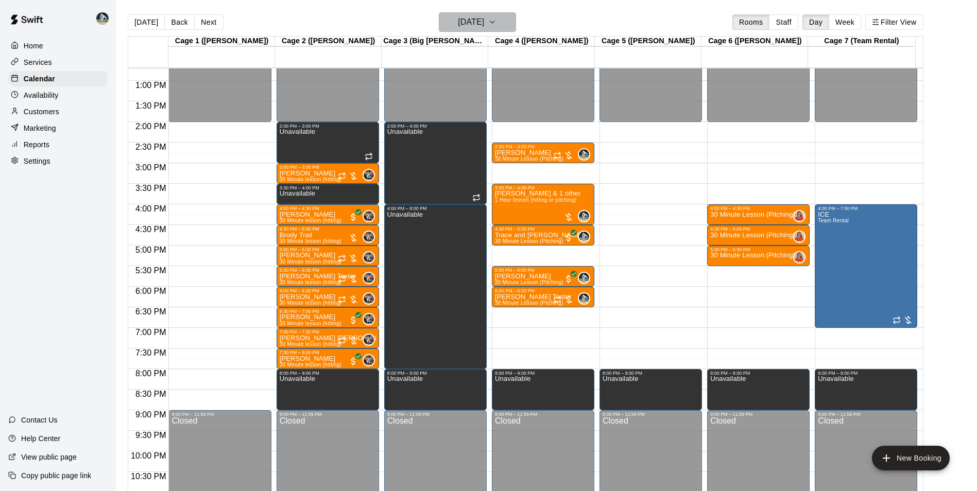
click at [462, 22] on h6 "Tuesday Sep 16" at bounding box center [471, 22] width 26 height 14
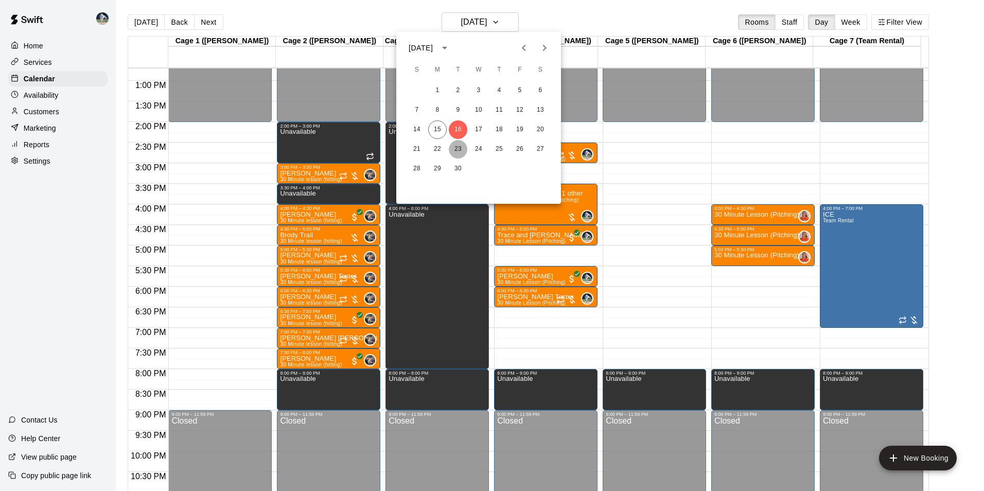
click at [460, 148] on button "23" at bounding box center [458, 149] width 19 height 19
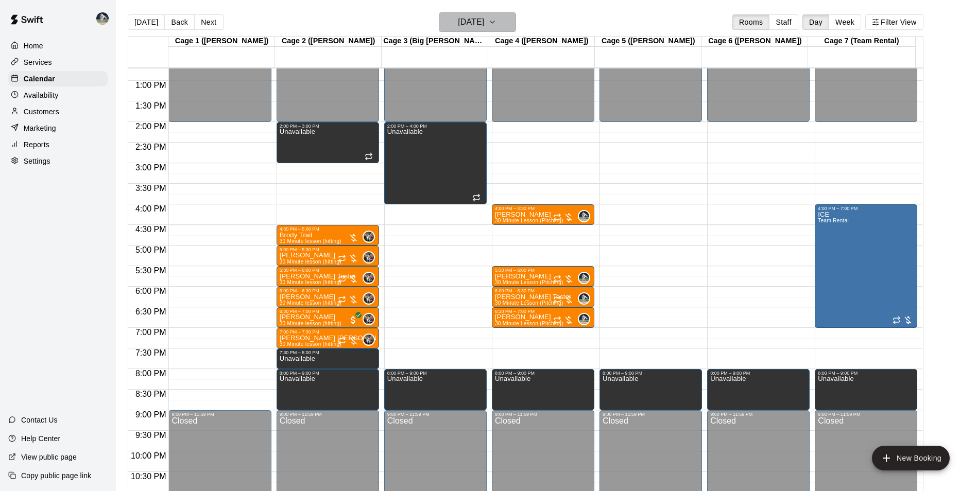
click at [458, 23] on h6 "Tuesday Sep 23" at bounding box center [471, 22] width 26 height 14
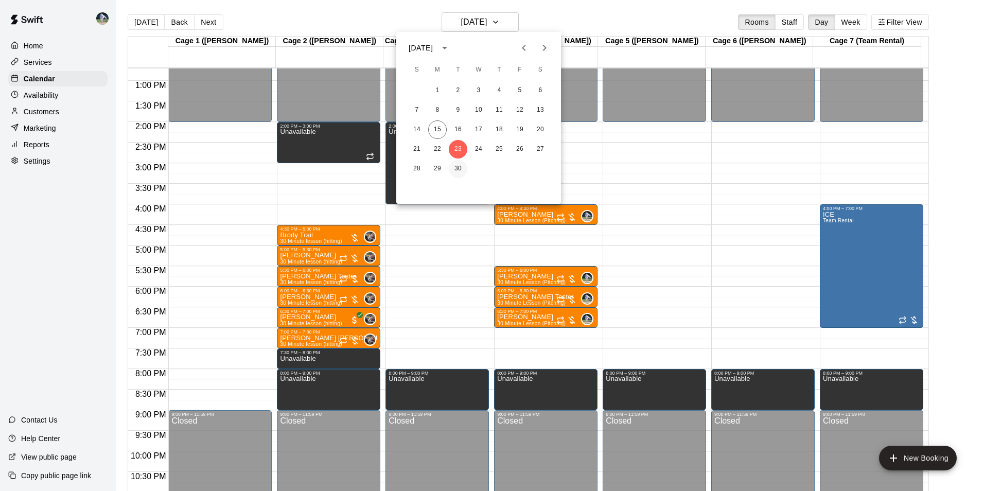
click at [459, 168] on button "30" at bounding box center [458, 169] width 19 height 19
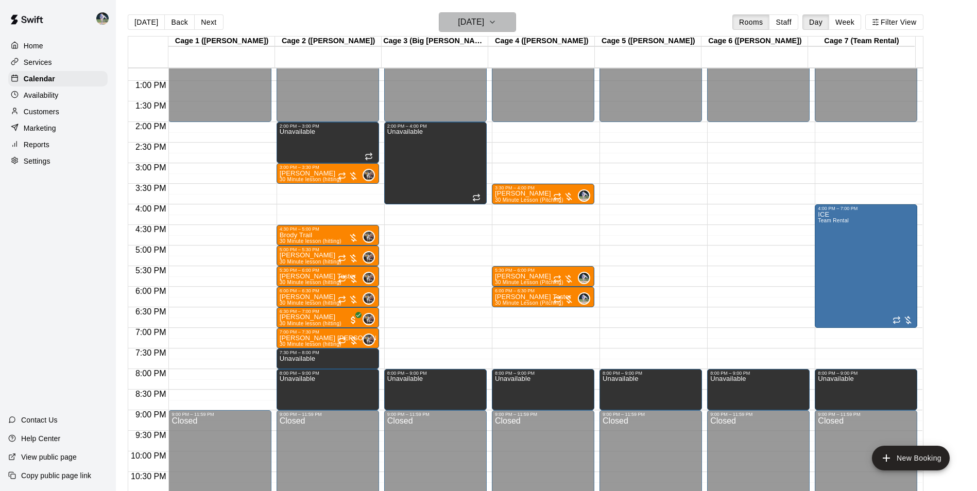
click at [461, 24] on h6 "Tuesday Sep 30" at bounding box center [471, 22] width 26 height 14
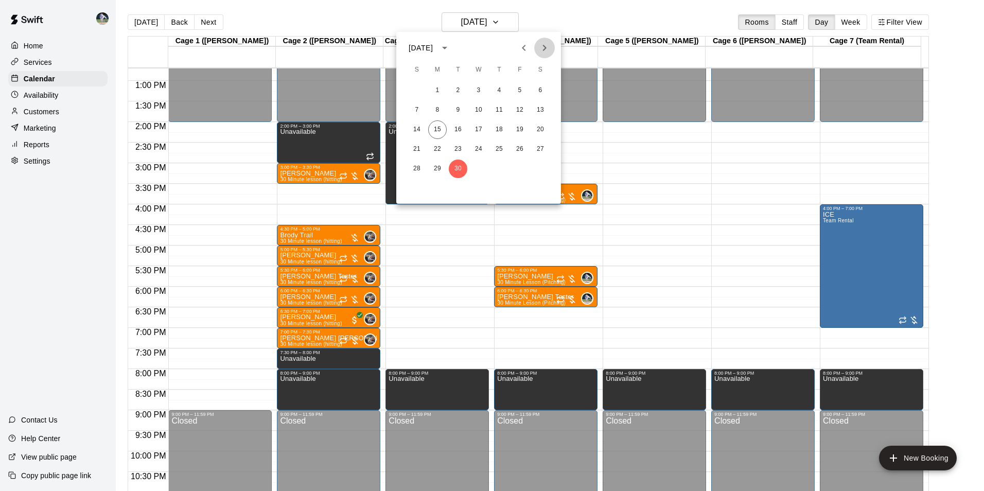
click at [546, 45] on icon "Next month" at bounding box center [544, 48] width 12 height 12
click at [457, 108] on button "7" at bounding box center [458, 110] width 19 height 19
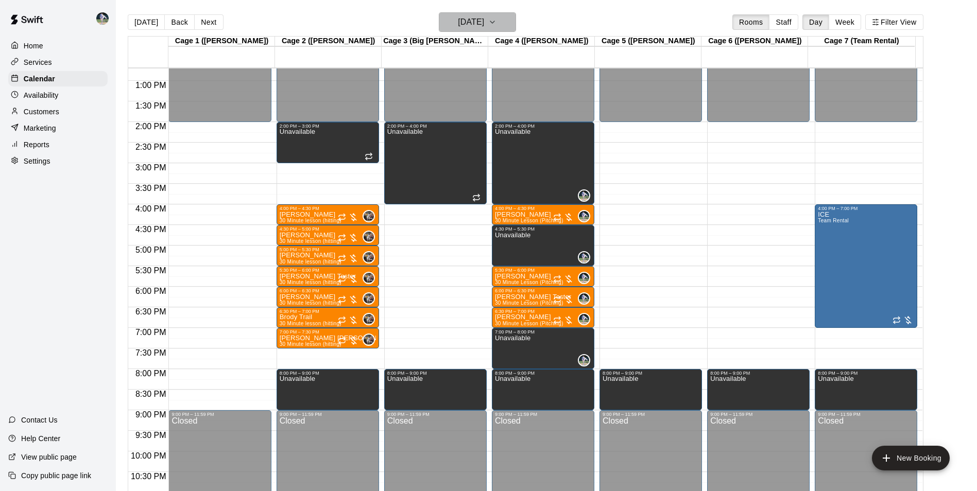
click at [473, 26] on h6 "Tuesday Oct 07" at bounding box center [471, 22] width 26 height 14
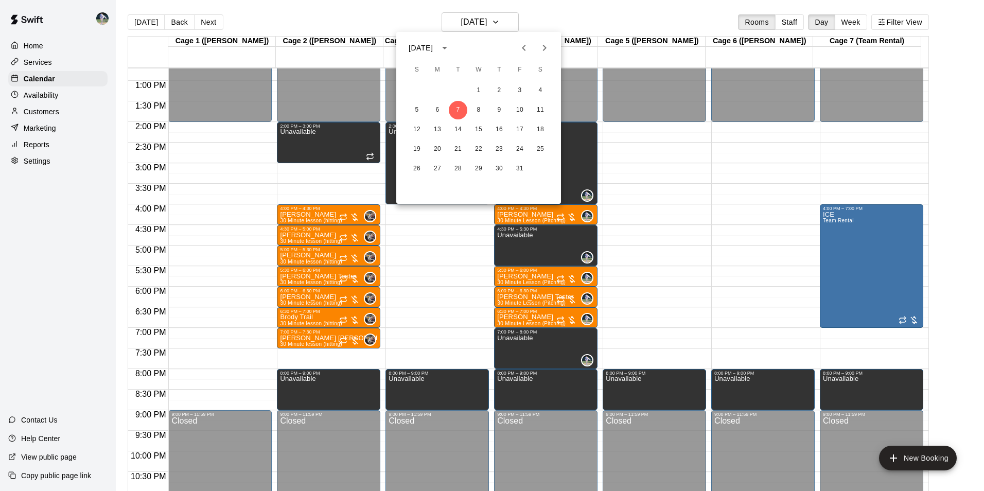
click at [524, 48] on icon "Previous month" at bounding box center [524, 48] width 12 height 12
click at [460, 128] on button "16" at bounding box center [458, 129] width 19 height 19
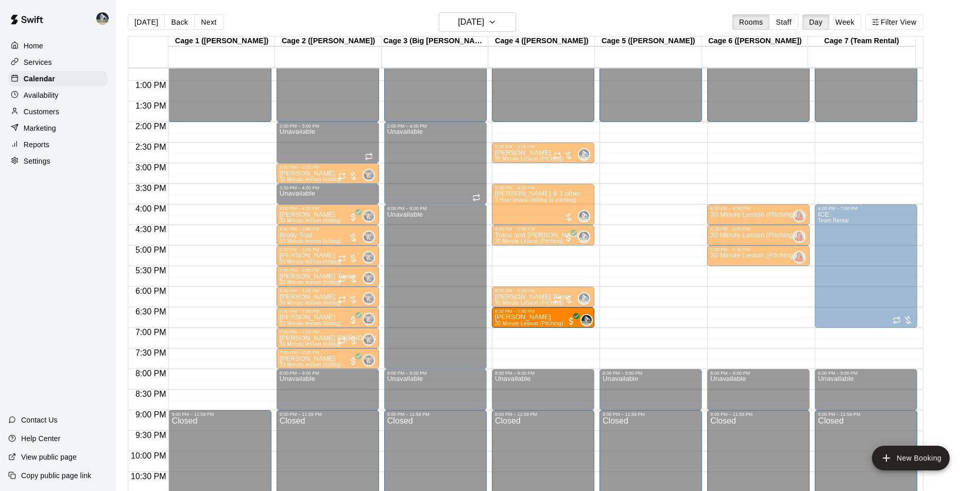
drag, startPoint x: 515, startPoint y: 276, endPoint x: 515, endPoint y: 322, distance: 45.3
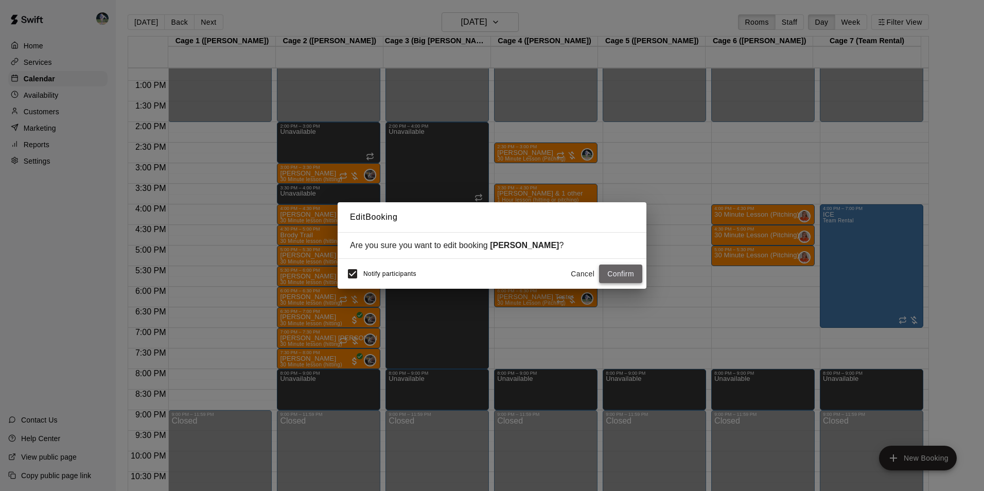
click at [626, 274] on button "Confirm" at bounding box center [620, 274] width 43 height 19
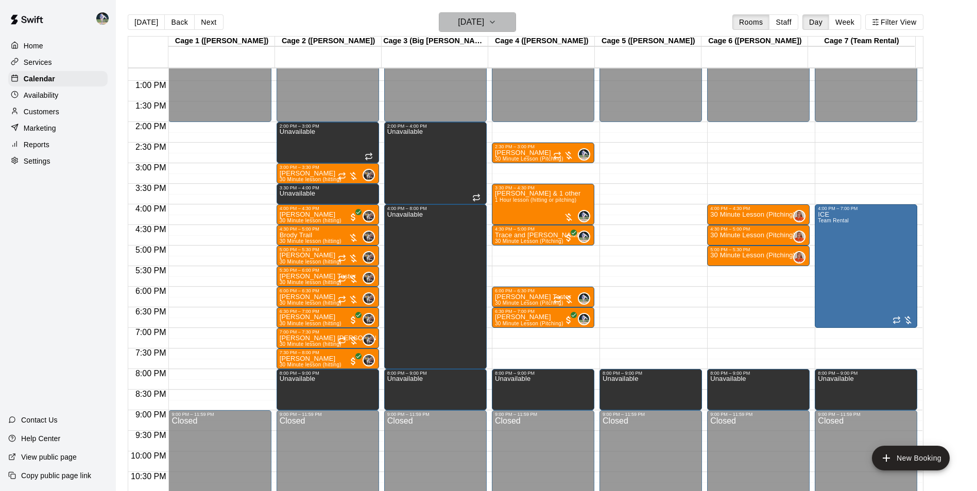
click at [458, 24] on h6 "Tuesday Sep 16" at bounding box center [471, 22] width 26 height 14
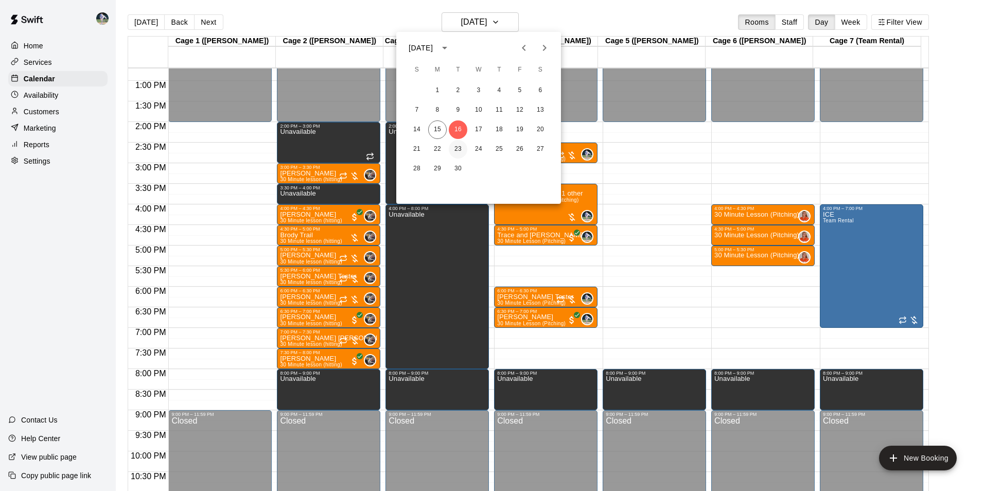
click at [458, 150] on button "23" at bounding box center [458, 149] width 19 height 19
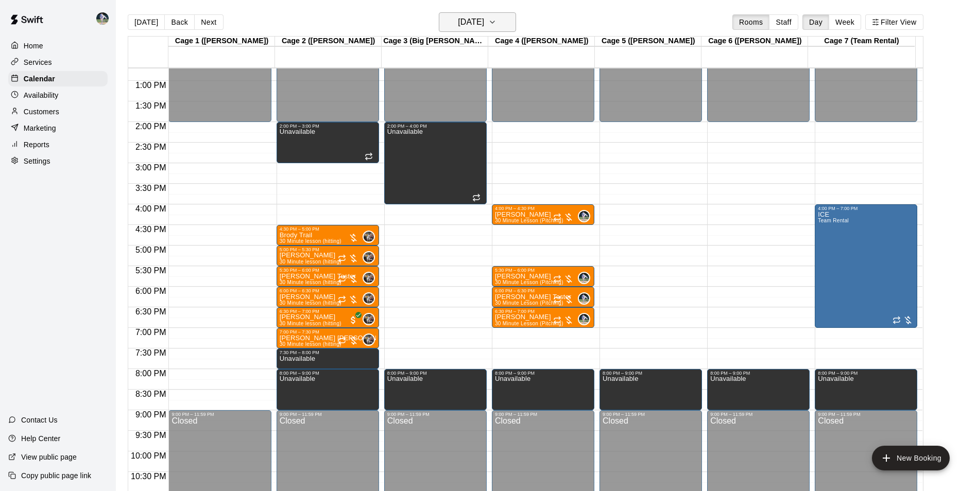
click at [463, 21] on h6 "Tuesday Sep 23" at bounding box center [471, 22] width 26 height 14
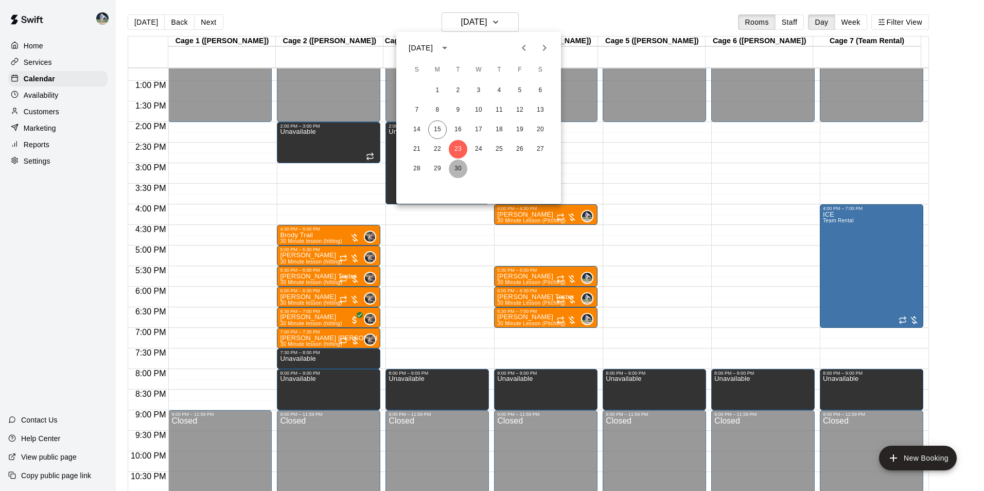
click at [458, 164] on button "30" at bounding box center [458, 169] width 19 height 19
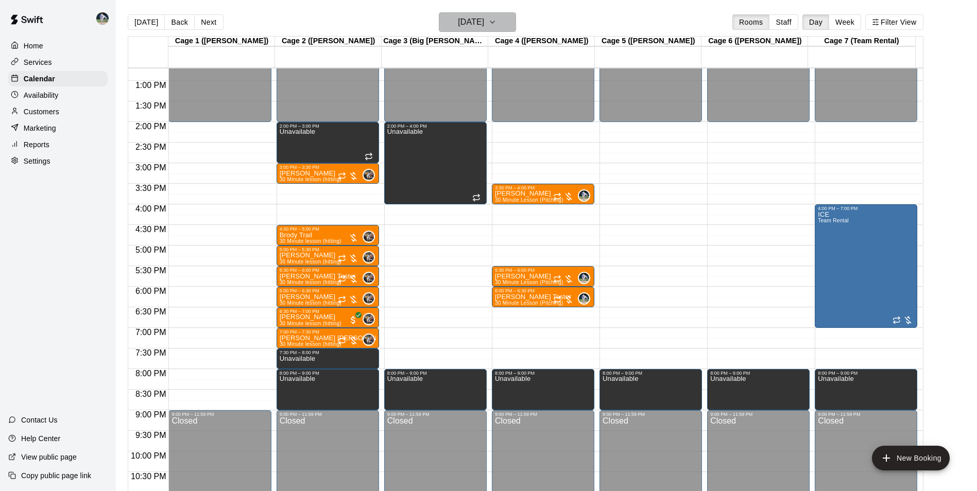
click at [462, 21] on h6 "Tuesday Sep 30" at bounding box center [471, 22] width 26 height 14
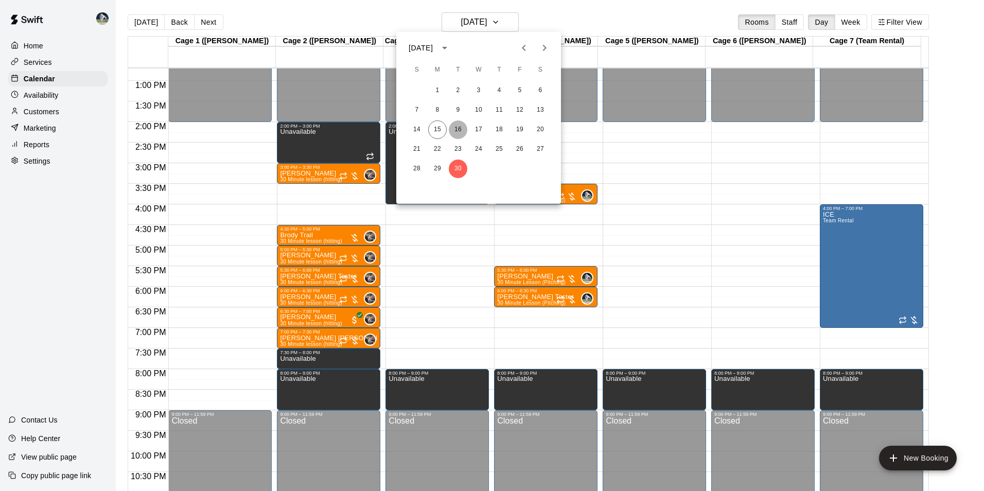
click at [456, 127] on button "16" at bounding box center [458, 129] width 19 height 19
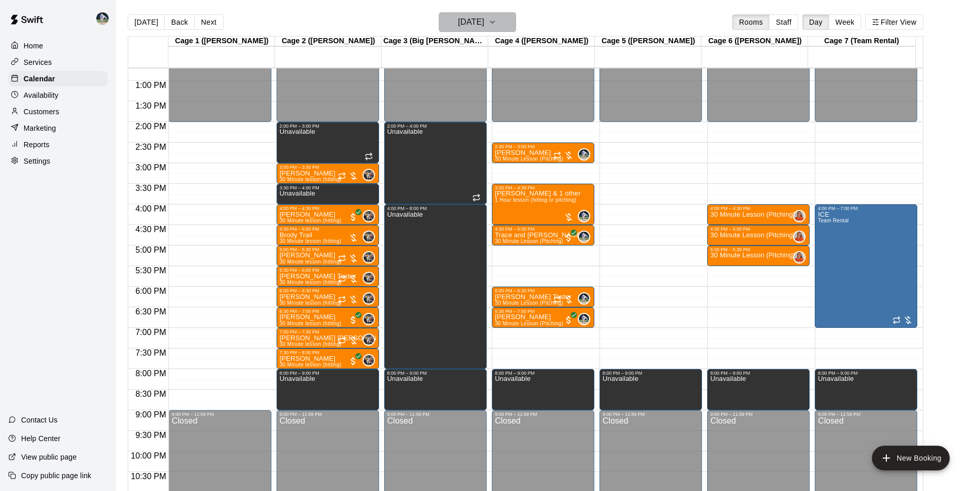
click at [477, 24] on h6 "Tuesday Sep 16" at bounding box center [471, 22] width 26 height 14
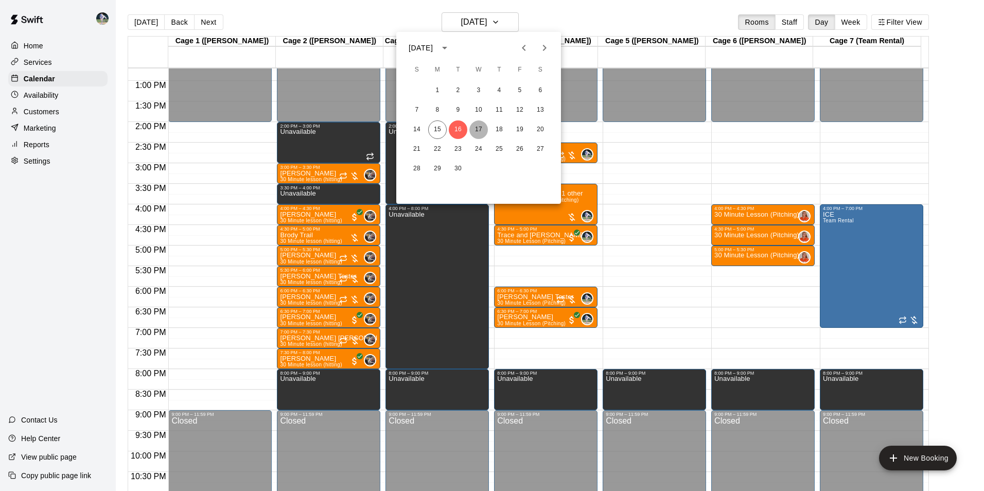
click at [479, 129] on button "17" at bounding box center [478, 129] width 19 height 19
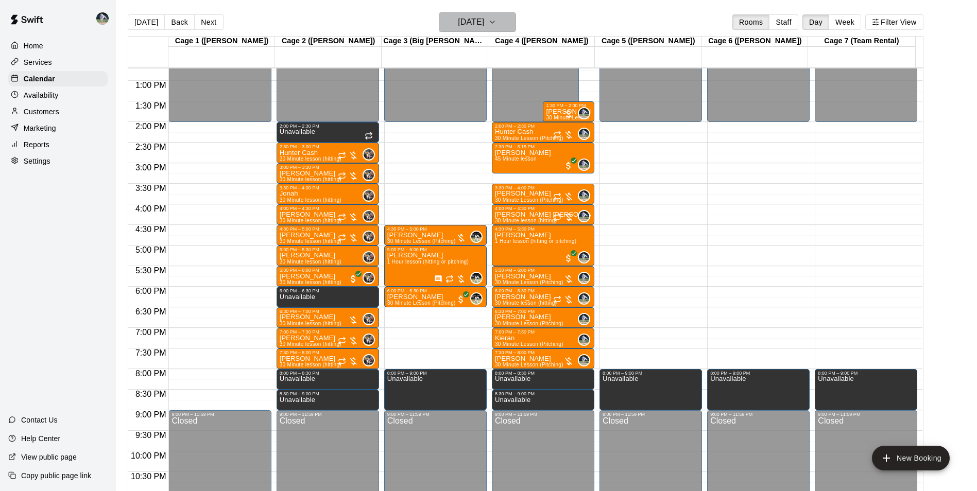
click at [468, 26] on h6 "Wednesday Sep 17" at bounding box center [471, 22] width 26 height 14
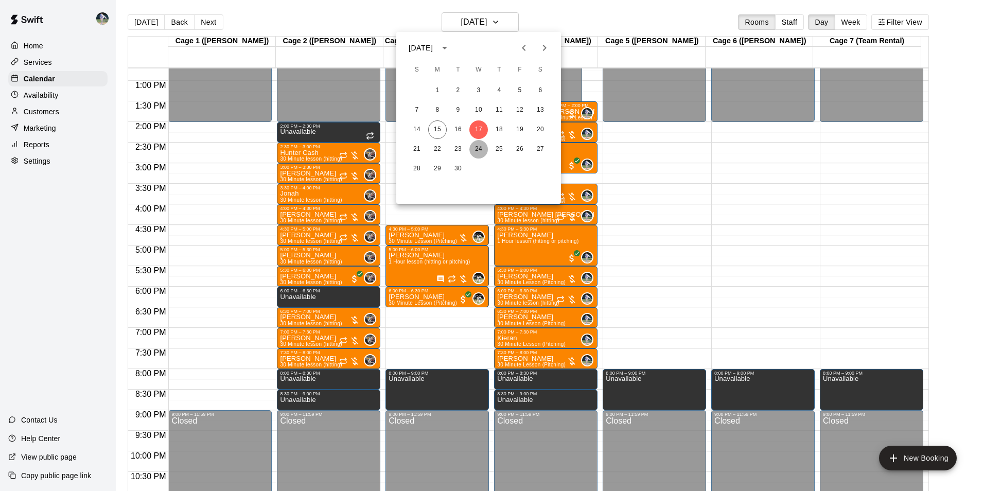
click at [478, 150] on button "24" at bounding box center [478, 149] width 19 height 19
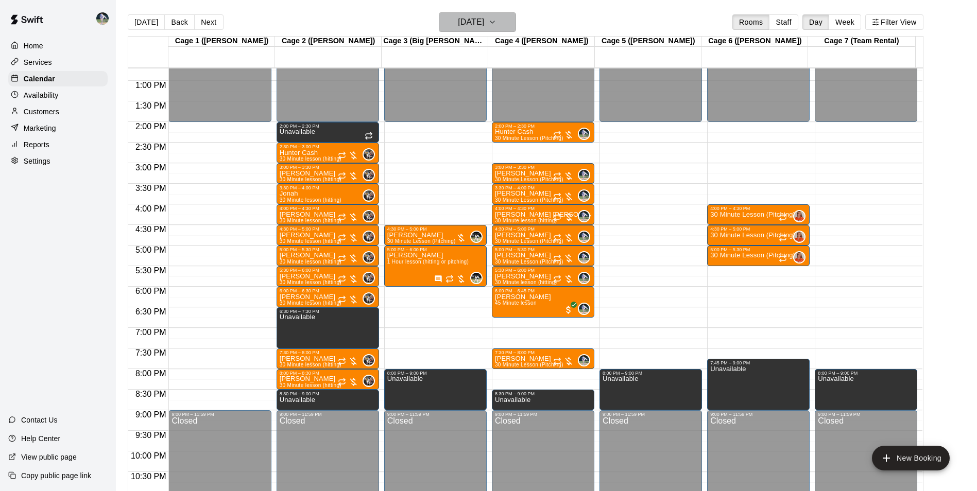
click at [458, 22] on h6 "Wednesday Sep 24" at bounding box center [471, 22] width 26 height 14
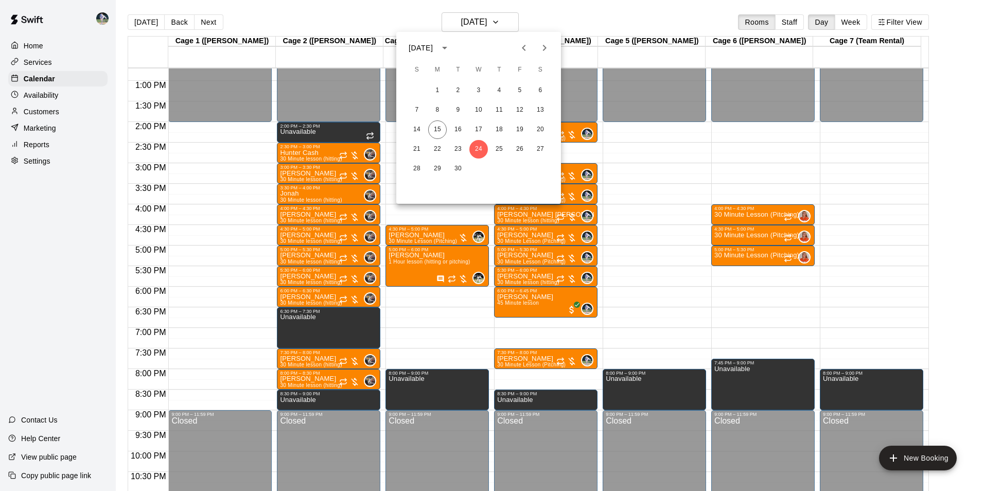
click at [544, 45] on icon "Next month" at bounding box center [545, 48] width 4 height 6
click at [479, 91] on button "1" at bounding box center [478, 90] width 19 height 19
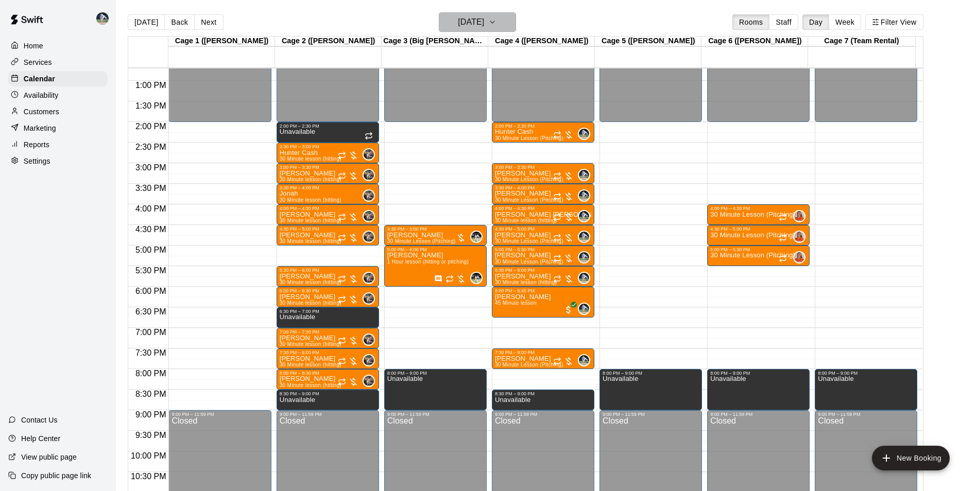
click at [463, 24] on h6 "Wednesday Oct 01" at bounding box center [471, 22] width 26 height 14
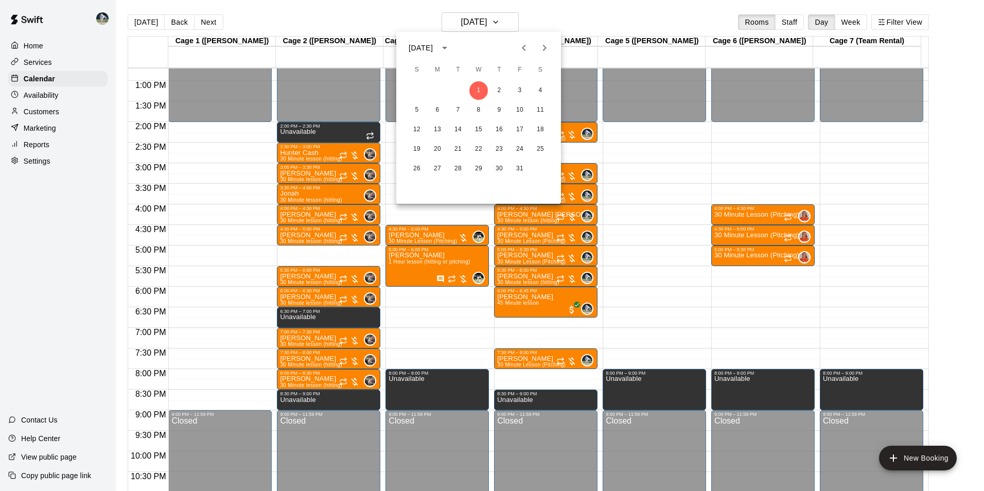
click at [523, 48] on icon "Previous month" at bounding box center [524, 48] width 4 height 6
click at [498, 127] on button "18" at bounding box center [499, 129] width 19 height 19
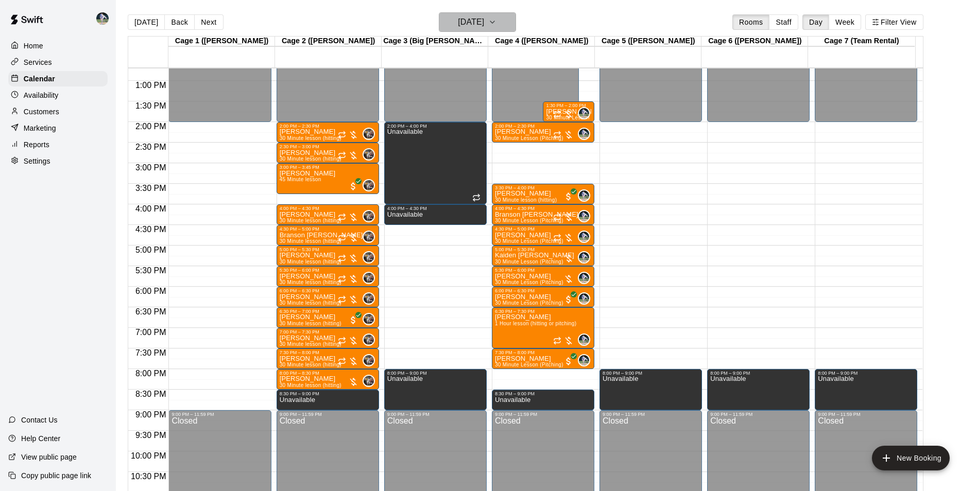
click at [467, 24] on h6 "Thursday Sep 18" at bounding box center [471, 22] width 26 height 14
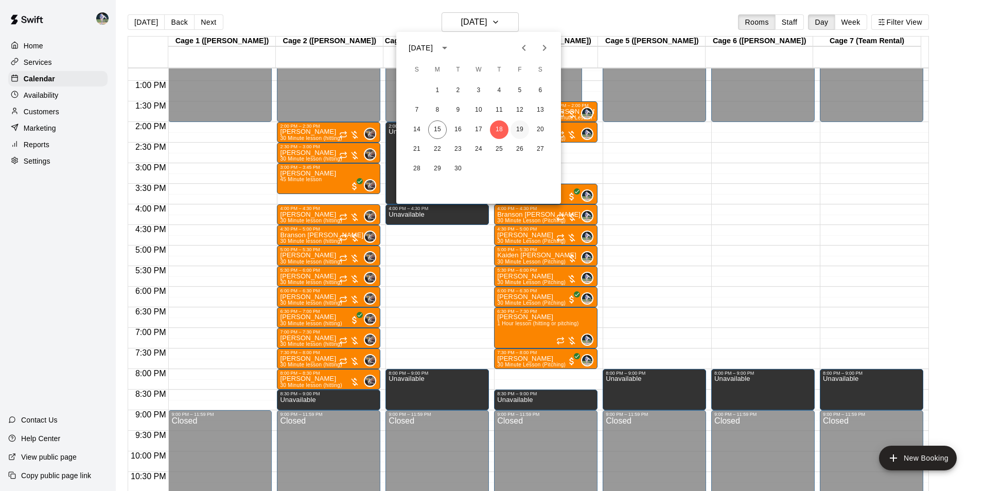
click at [521, 128] on button "19" at bounding box center [520, 129] width 19 height 19
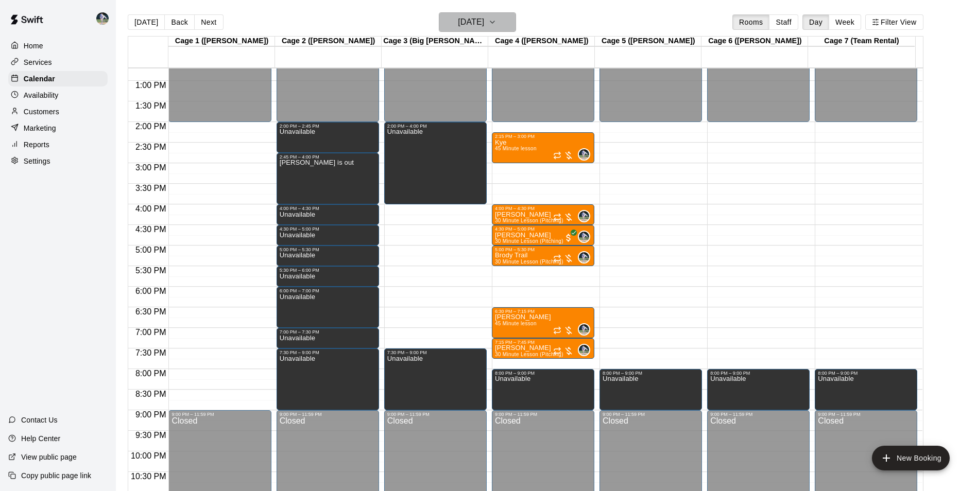
click at [473, 24] on h6 "Friday Sep 19" at bounding box center [471, 22] width 26 height 14
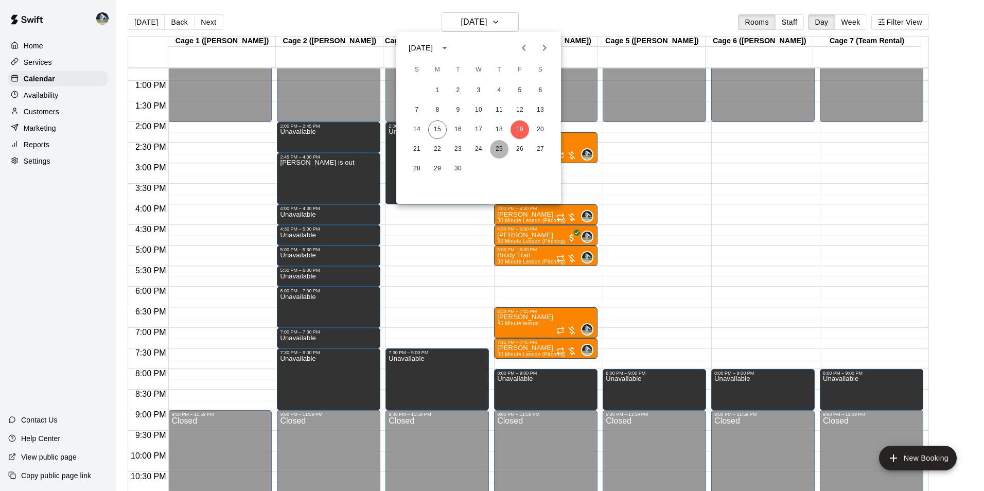
click at [499, 148] on button "25" at bounding box center [499, 149] width 19 height 19
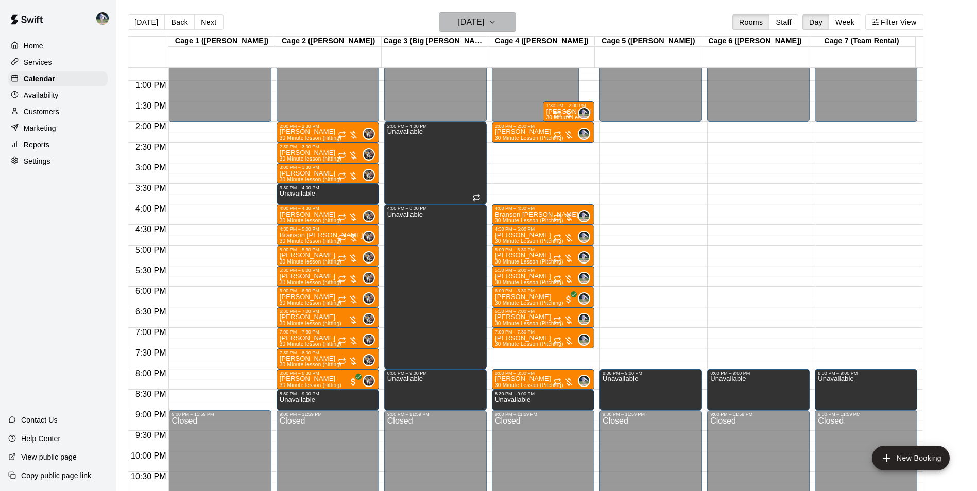
click at [466, 21] on h6 "Thursday Sep 25" at bounding box center [471, 22] width 26 height 14
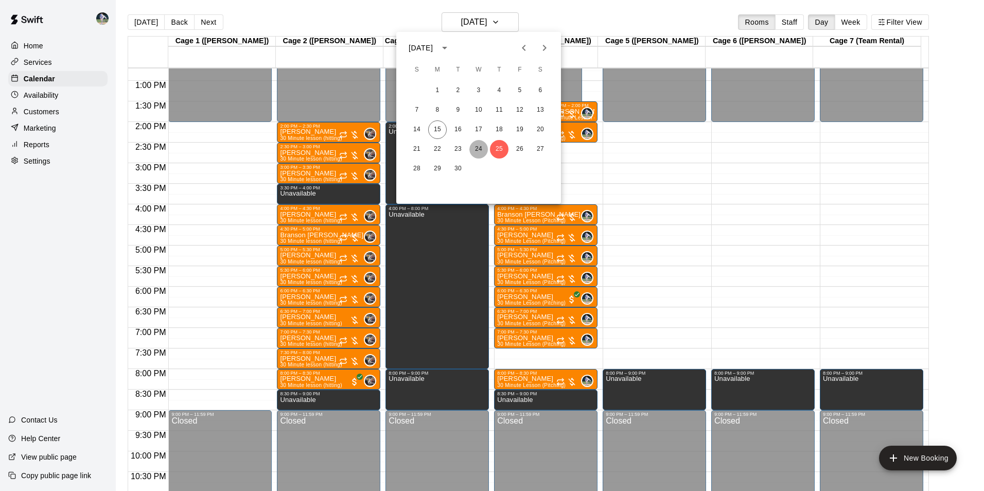
click at [478, 146] on button "24" at bounding box center [478, 149] width 19 height 19
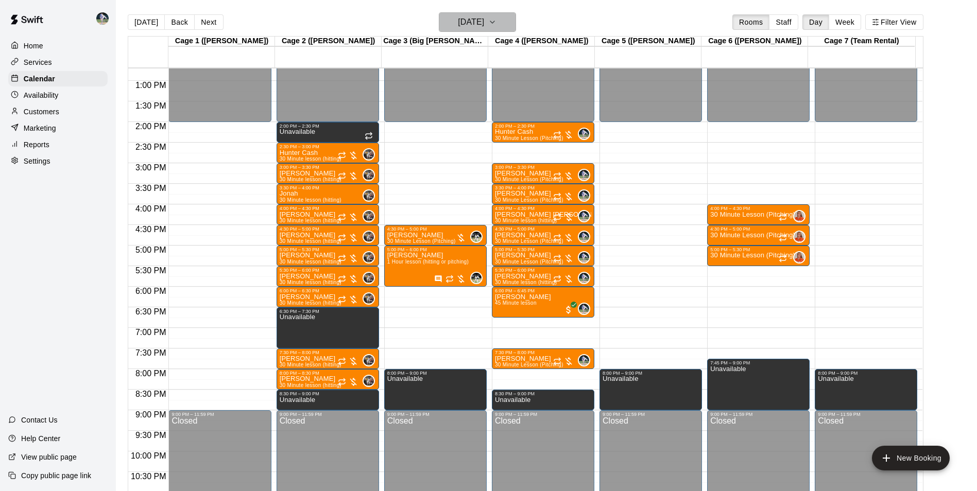
click at [466, 24] on h6 "Wednesday Sep 24" at bounding box center [471, 22] width 26 height 14
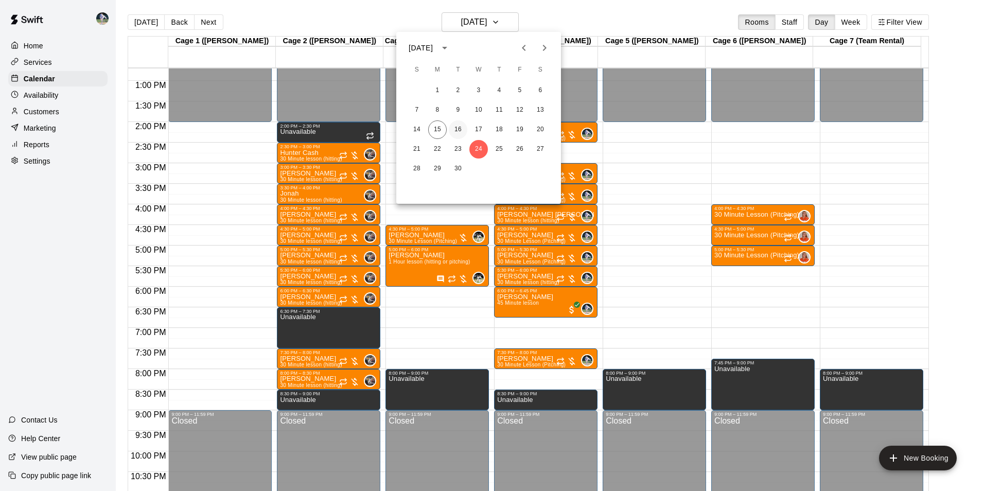
click at [457, 128] on button "16" at bounding box center [458, 129] width 19 height 19
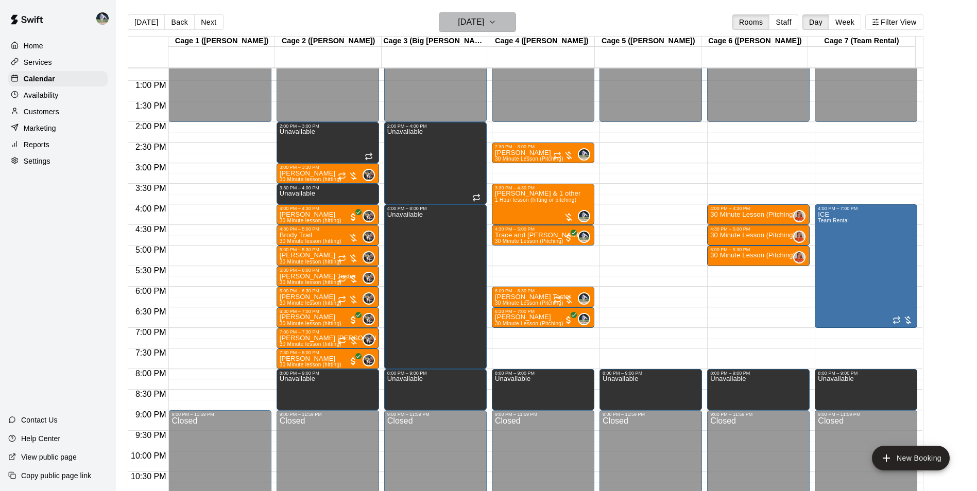
click at [466, 23] on h6 "Tuesday Sep 16" at bounding box center [471, 22] width 26 height 14
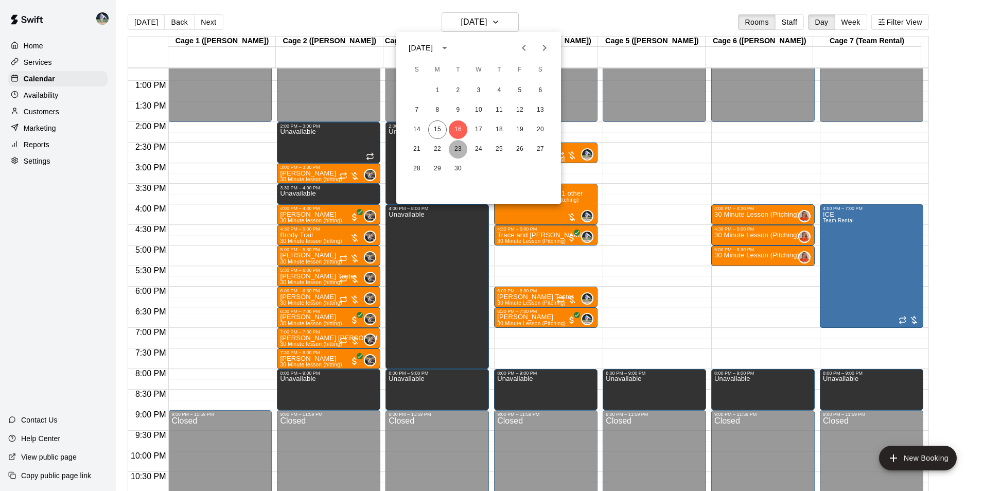
click at [458, 143] on button "23" at bounding box center [458, 149] width 19 height 19
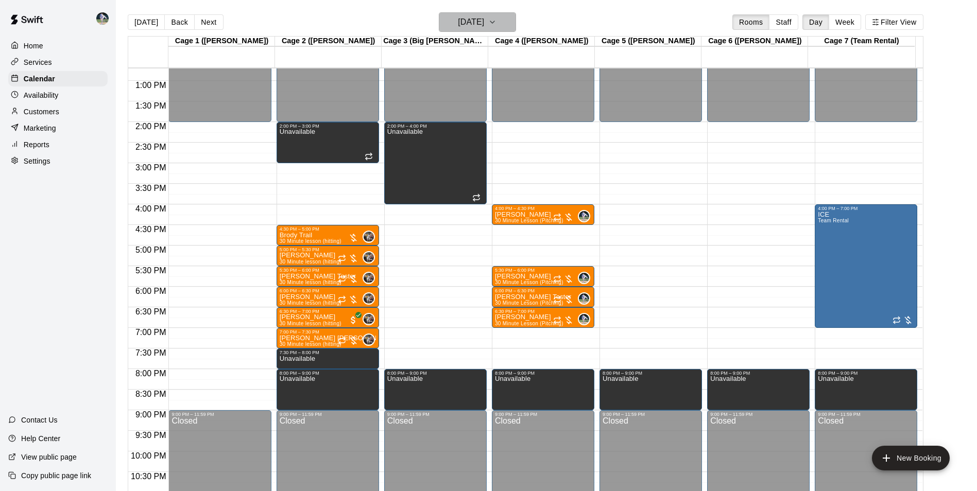
click at [466, 23] on h6 "Tuesday Sep 23" at bounding box center [471, 22] width 26 height 14
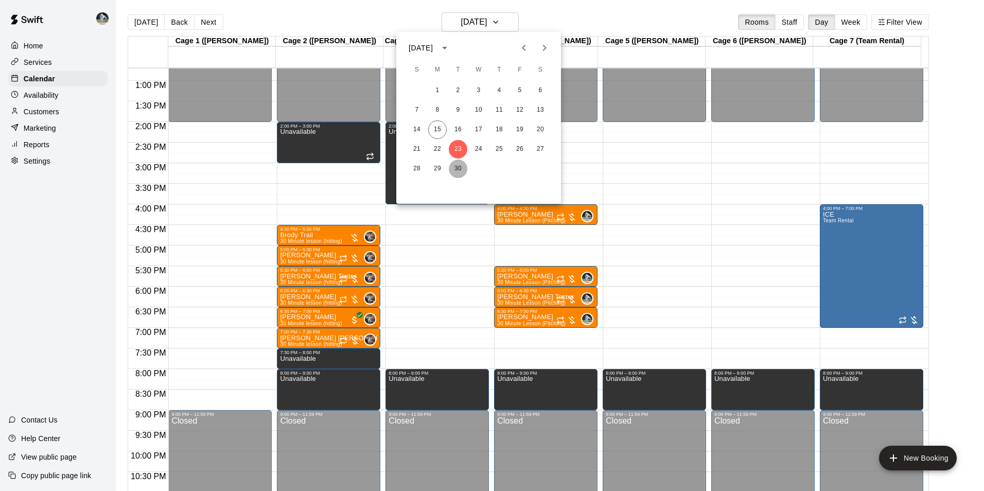
click at [460, 165] on button "30" at bounding box center [458, 169] width 19 height 19
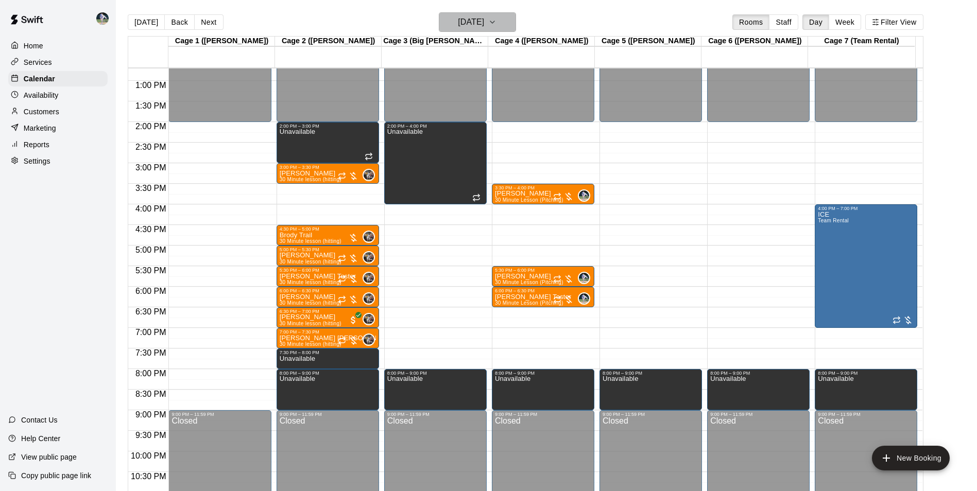
click at [471, 25] on h6 "Tuesday Sep 30" at bounding box center [471, 22] width 26 height 14
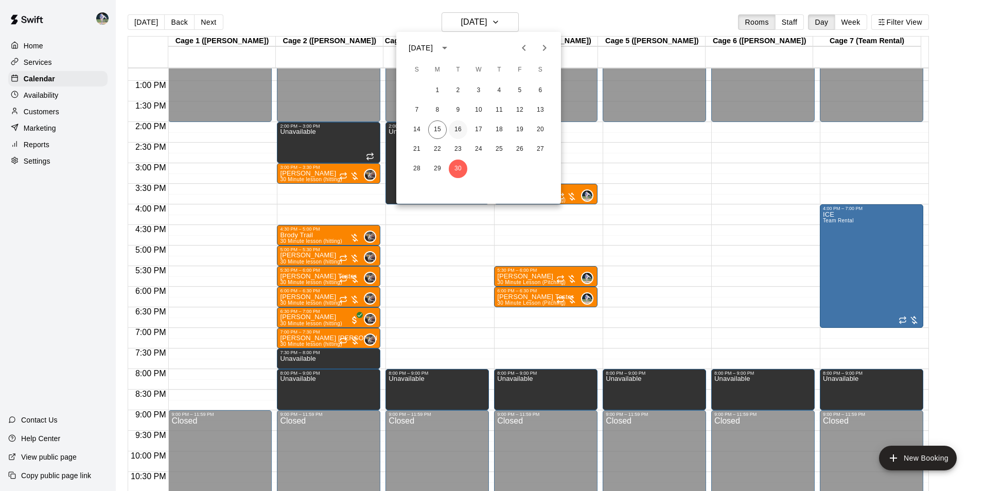
click at [460, 128] on button "16" at bounding box center [458, 129] width 19 height 19
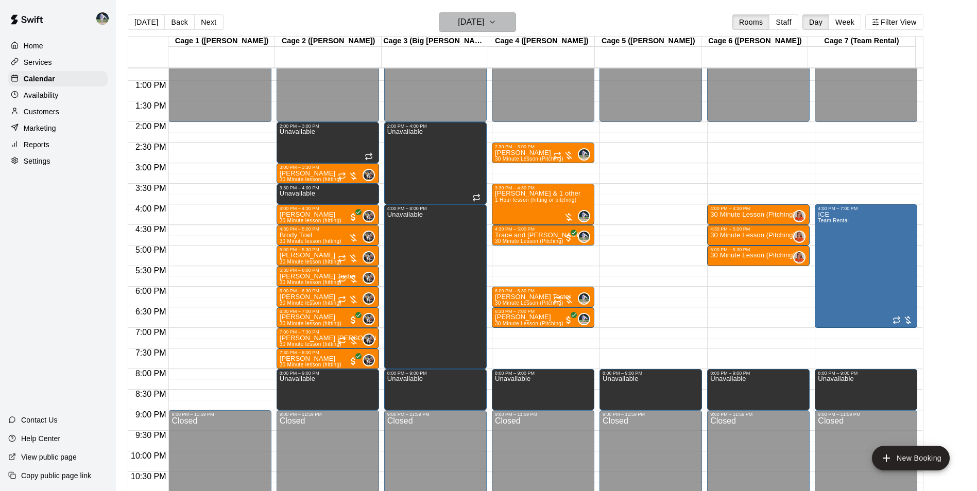
click at [469, 23] on h6 "Tuesday Sep 16" at bounding box center [471, 22] width 26 height 14
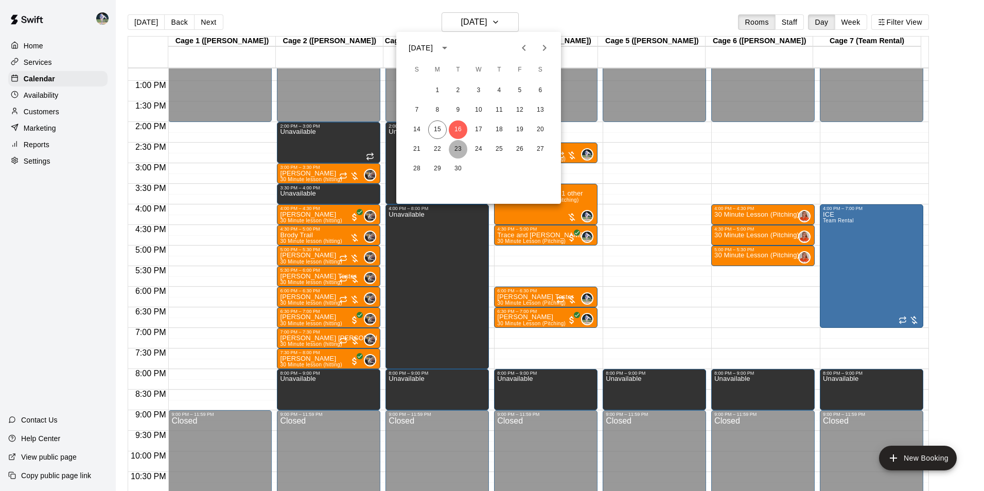
click at [460, 147] on button "23" at bounding box center [458, 149] width 19 height 19
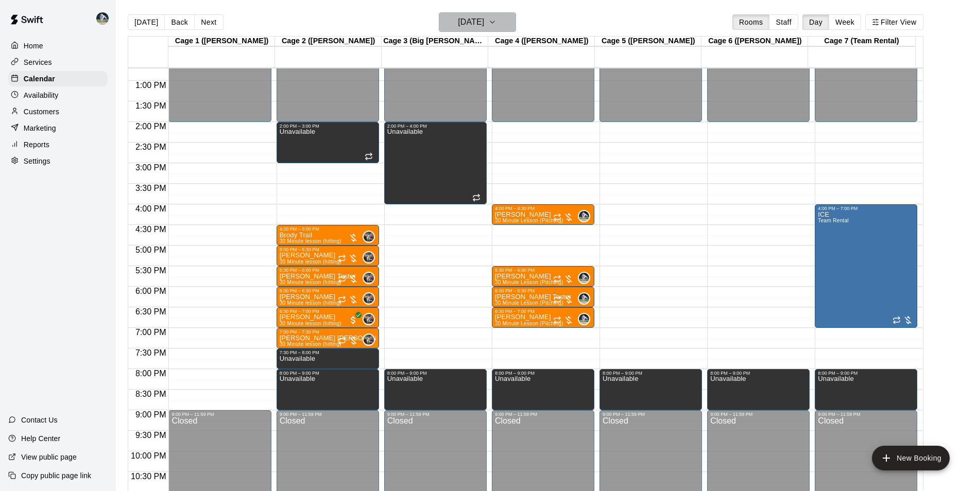
click at [477, 25] on h6 "Tuesday Sep 23" at bounding box center [471, 22] width 26 height 14
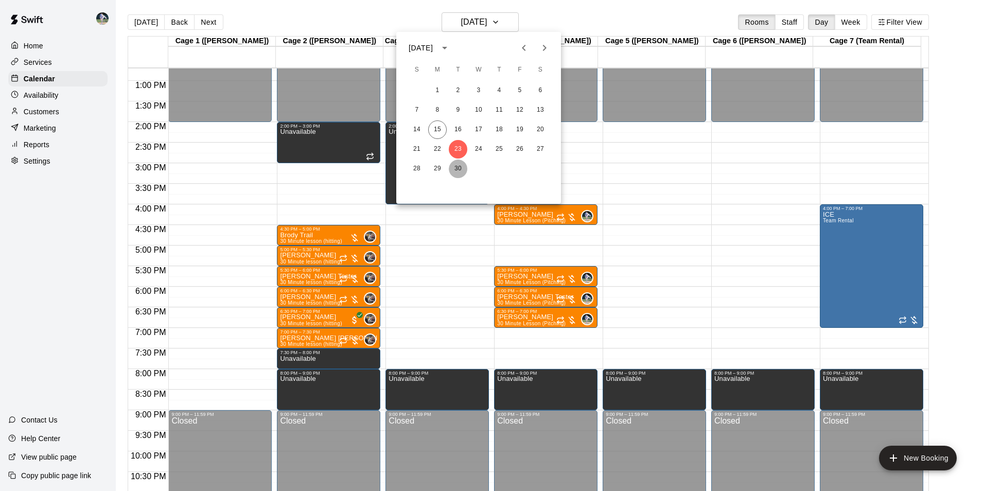
click at [460, 168] on button "30" at bounding box center [458, 169] width 19 height 19
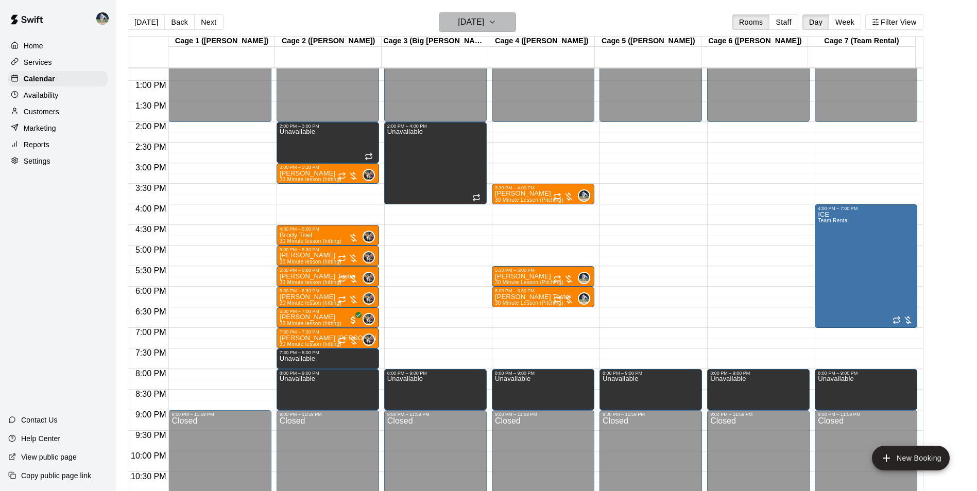
click at [462, 25] on h6 "Tuesday Sep 30" at bounding box center [471, 22] width 26 height 14
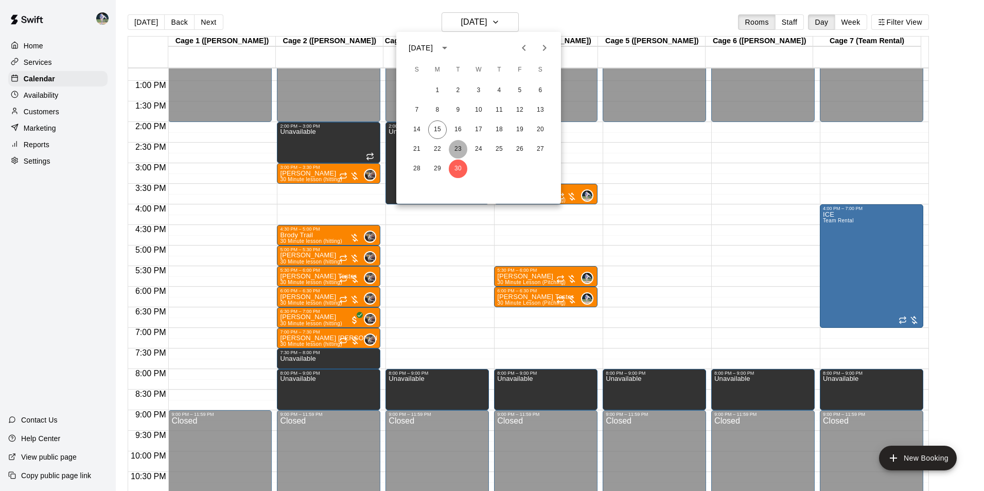
click at [459, 146] on button "23" at bounding box center [458, 149] width 19 height 19
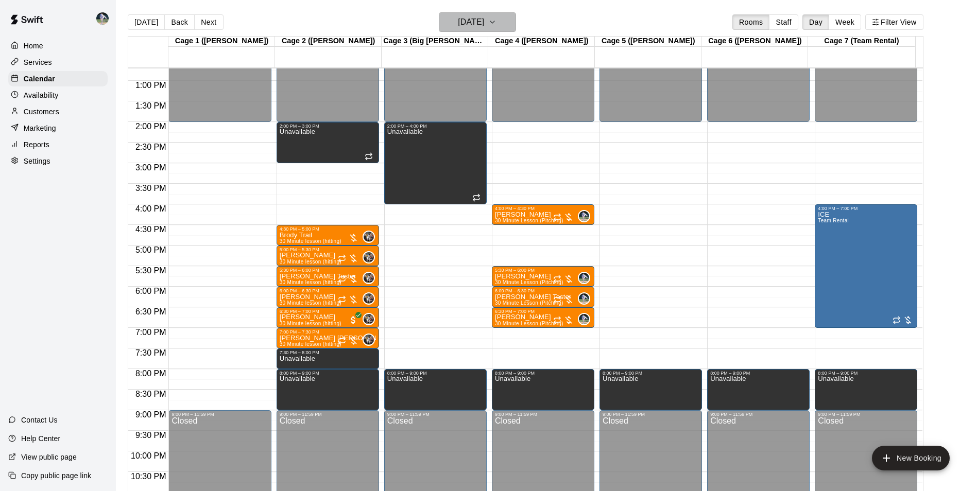
click at [463, 24] on h6 "Tuesday Sep 23" at bounding box center [471, 22] width 26 height 14
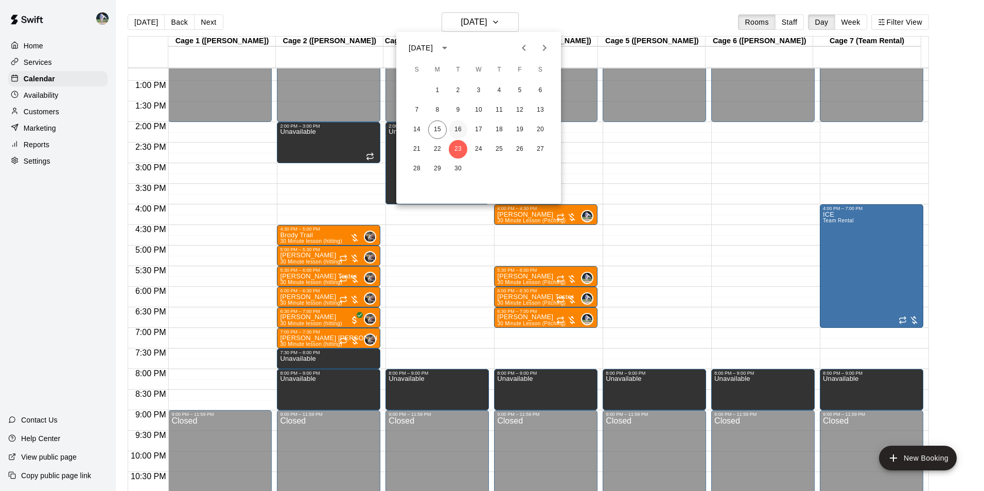
click at [457, 126] on button "16" at bounding box center [458, 129] width 19 height 19
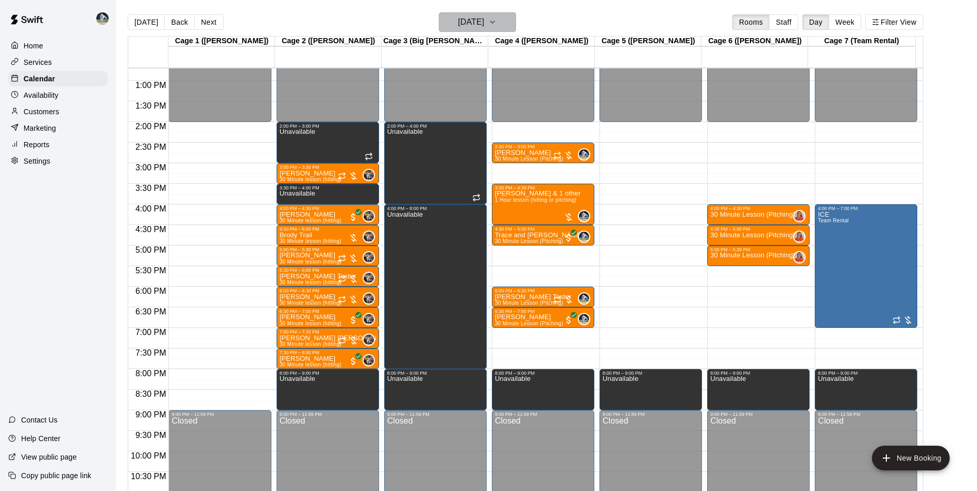
click at [458, 24] on h6 "Tuesday Sep 16" at bounding box center [471, 22] width 26 height 14
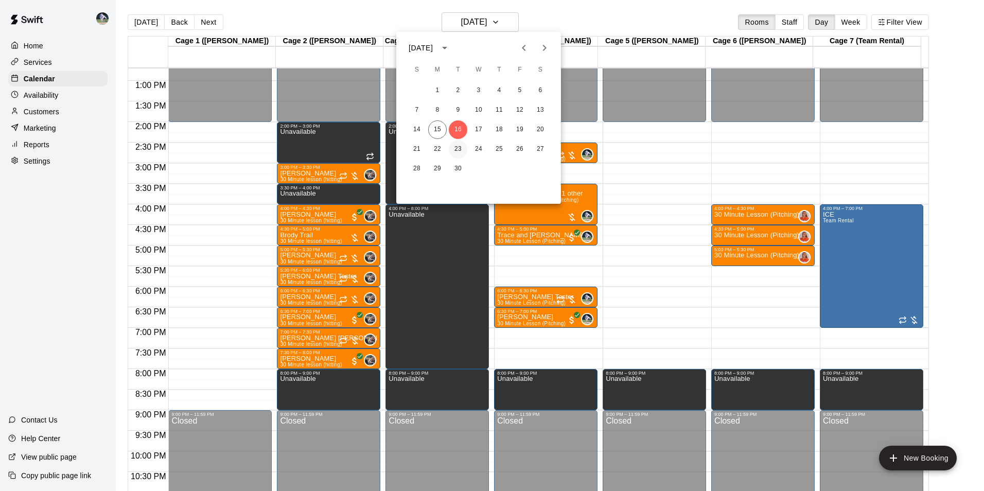
click at [459, 146] on button "23" at bounding box center [458, 149] width 19 height 19
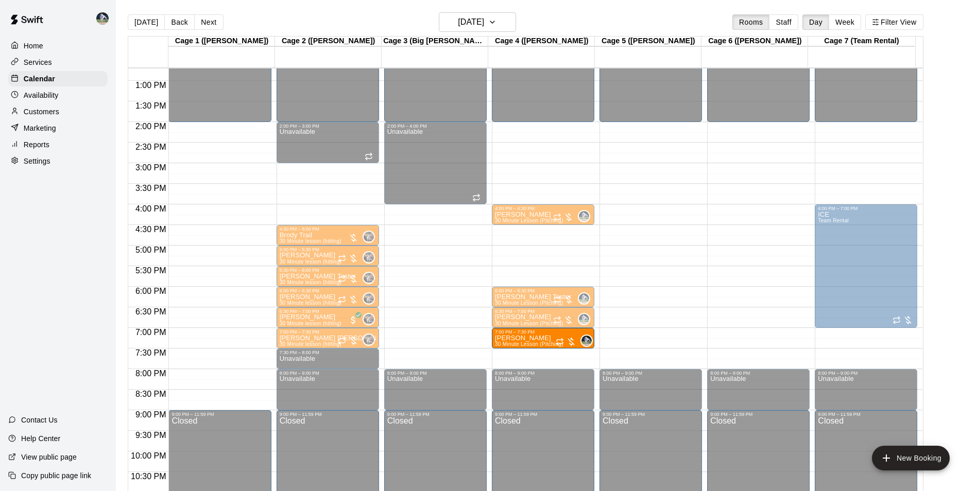
drag, startPoint x: 526, startPoint y: 275, endPoint x: 526, endPoint y: 341, distance: 65.4
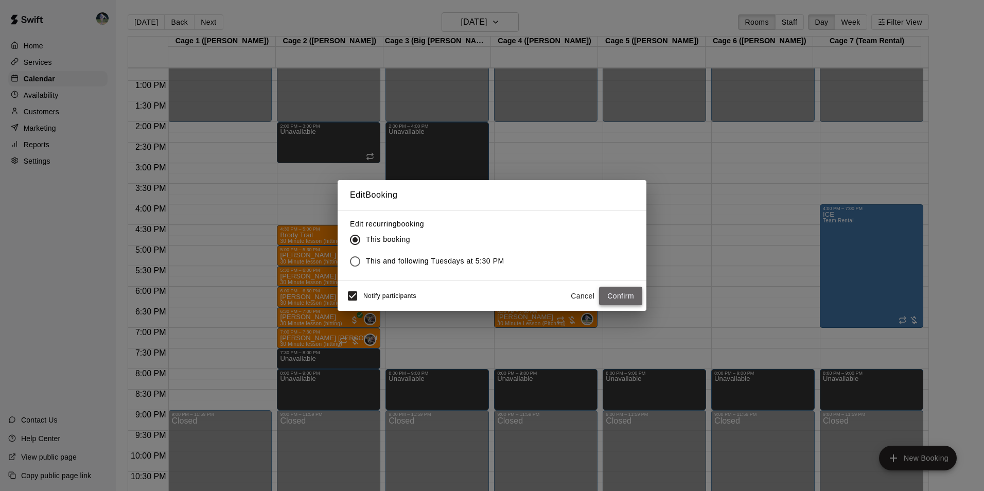
click at [612, 293] on button "Confirm" at bounding box center [620, 296] width 43 height 19
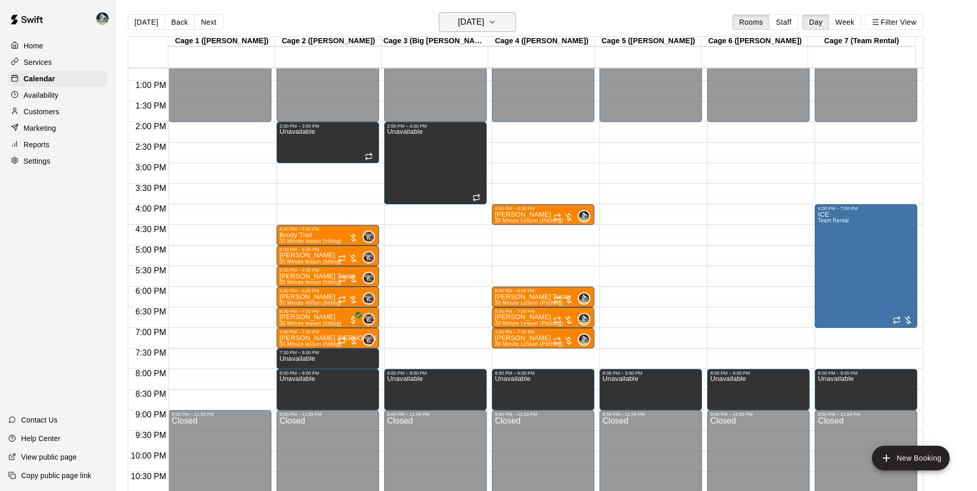
click at [465, 18] on h6 "Tuesday Sep 23" at bounding box center [471, 22] width 26 height 14
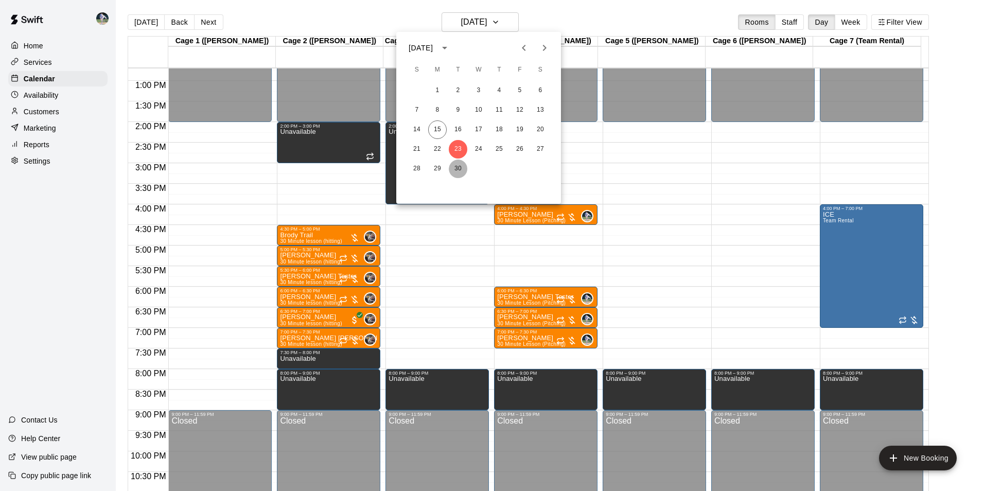
click at [458, 166] on button "30" at bounding box center [458, 169] width 19 height 19
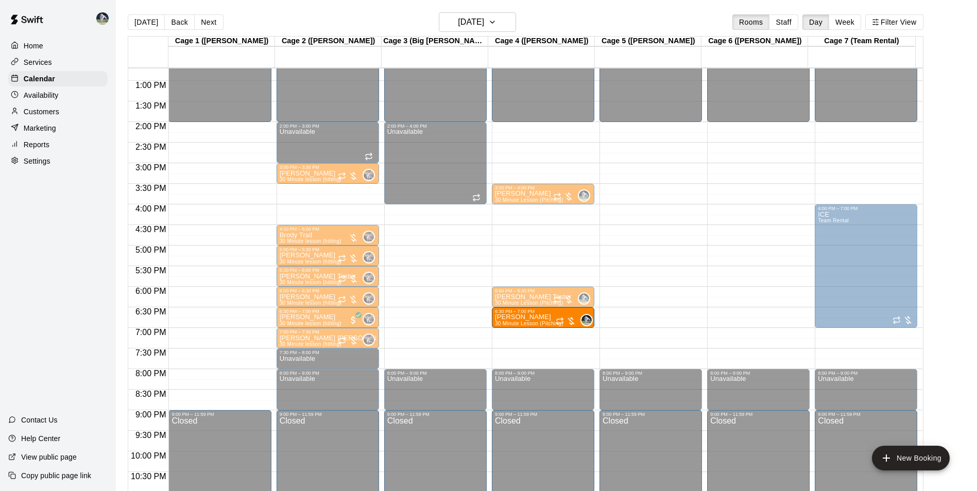
drag, startPoint x: 521, startPoint y: 275, endPoint x: 527, endPoint y: 323, distance: 48.2
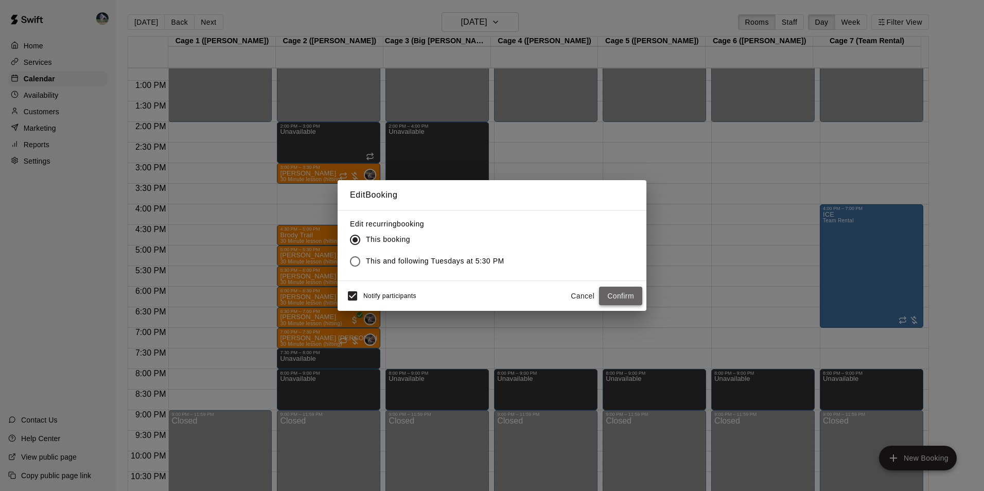
click at [612, 294] on button "Confirm" at bounding box center [620, 296] width 43 height 19
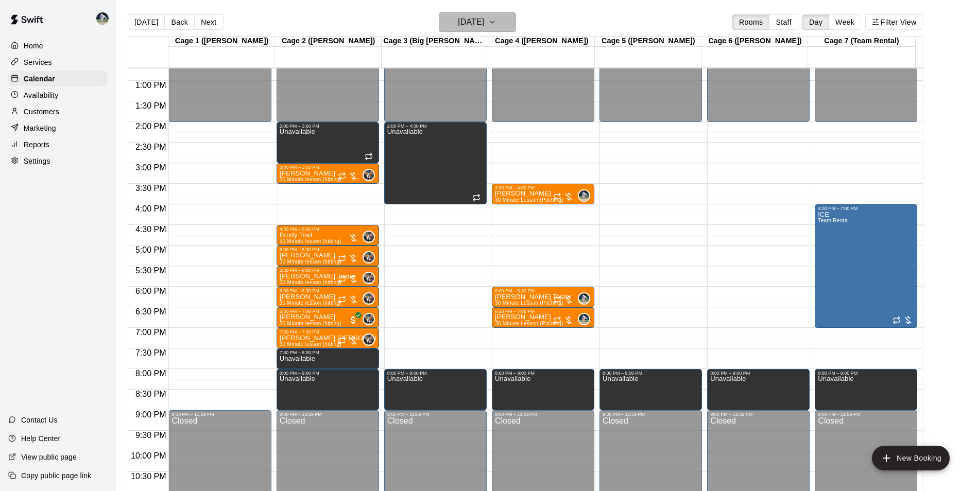
click at [462, 22] on h6 "Tuesday Sep 30" at bounding box center [471, 22] width 26 height 14
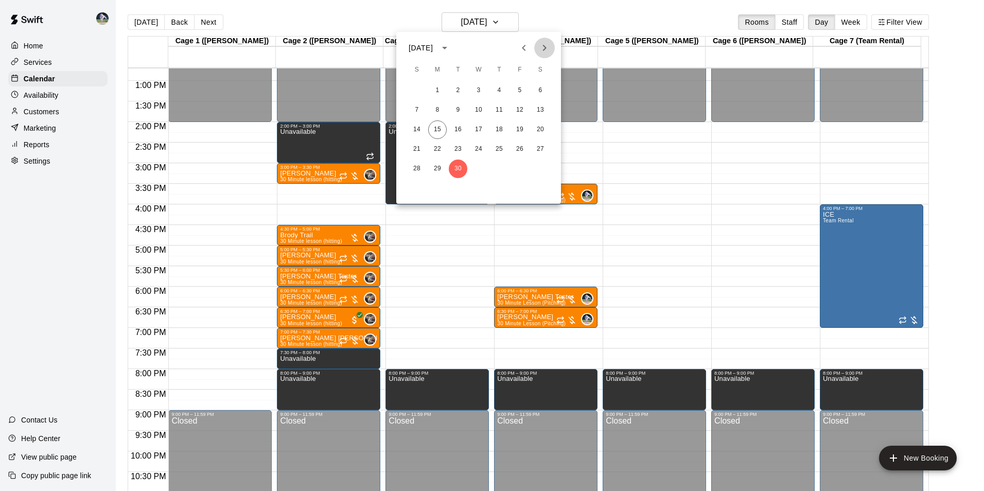
click at [544, 48] on icon "Next month" at bounding box center [544, 48] width 12 height 12
click at [461, 104] on button "7" at bounding box center [458, 110] width 19 height 19
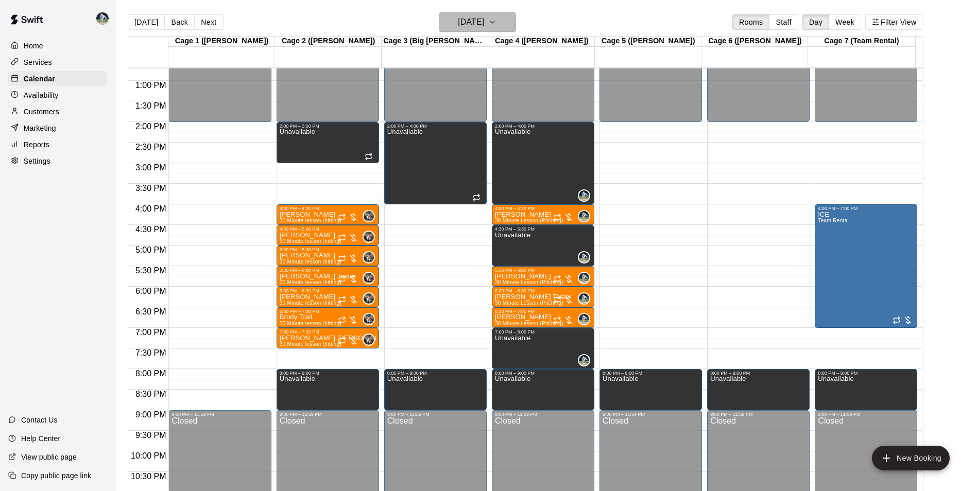
click at [474, 18] on h6 "Tuesday Oct 07" at bounding box center [471, 22] width 26 height 14
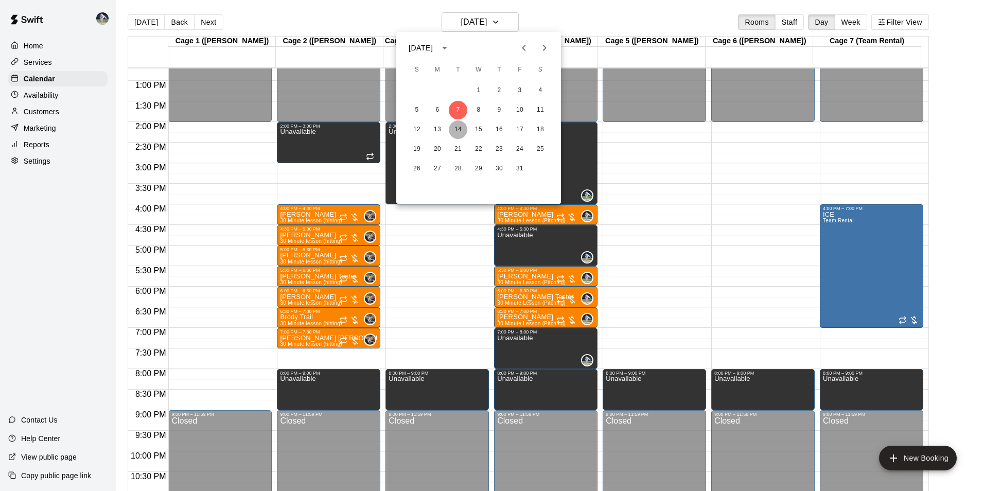
click at [460, 129] on button "14" at bounding box center [458, 129] width 19 height 19
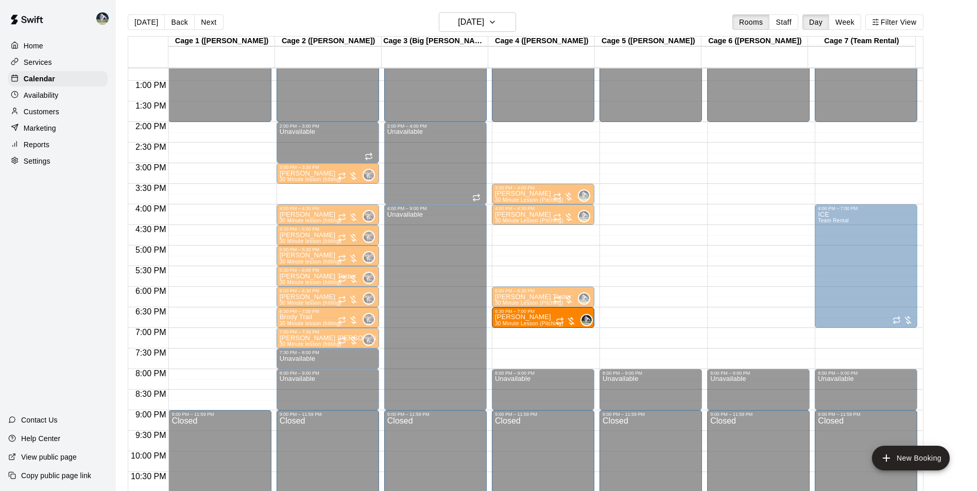
drag, startPoint x: 519, startPoint y: 274, endPoint x: 520, endPoint y: 321, distance: 47.4
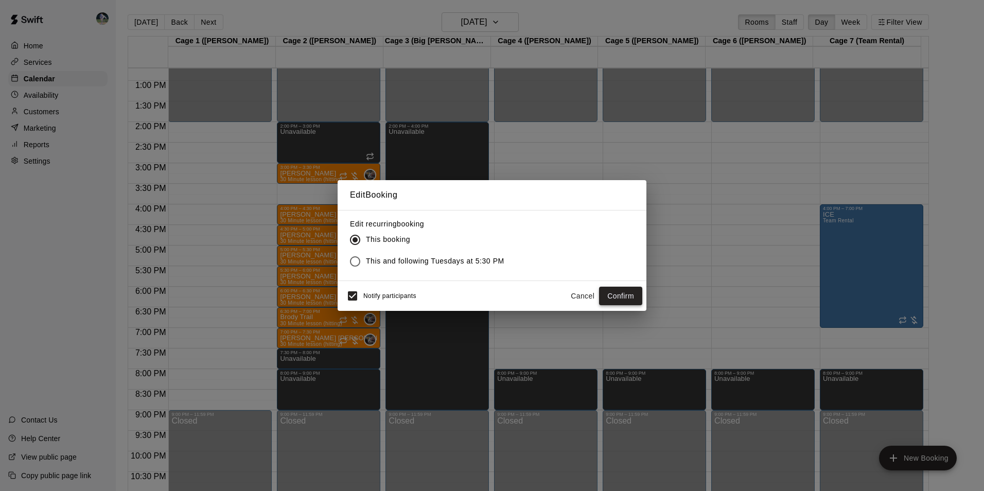
click at [614, 295] on button "Confirm" at bounding box center [620, 296] width 43 height 19
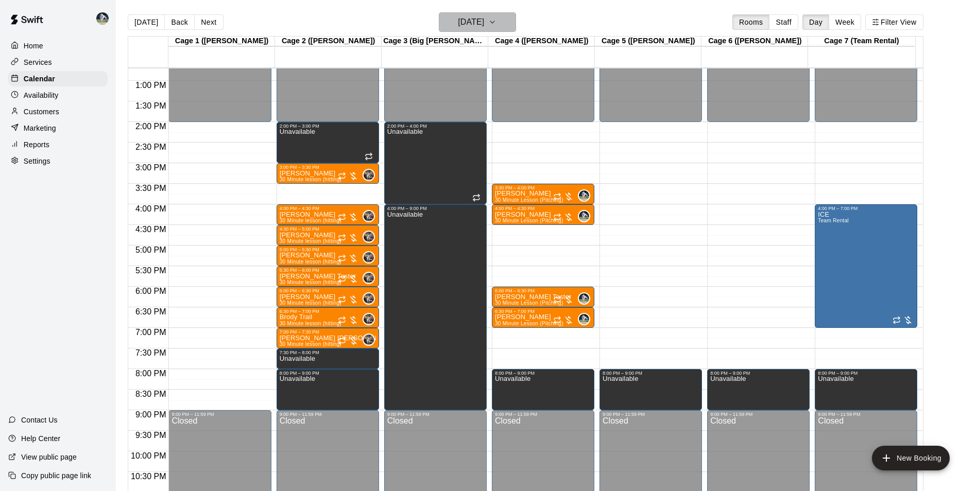
click at [465, 25] on h6 "Tuesday Oct 14" at bounding box center [471, 22] width 26 height 14
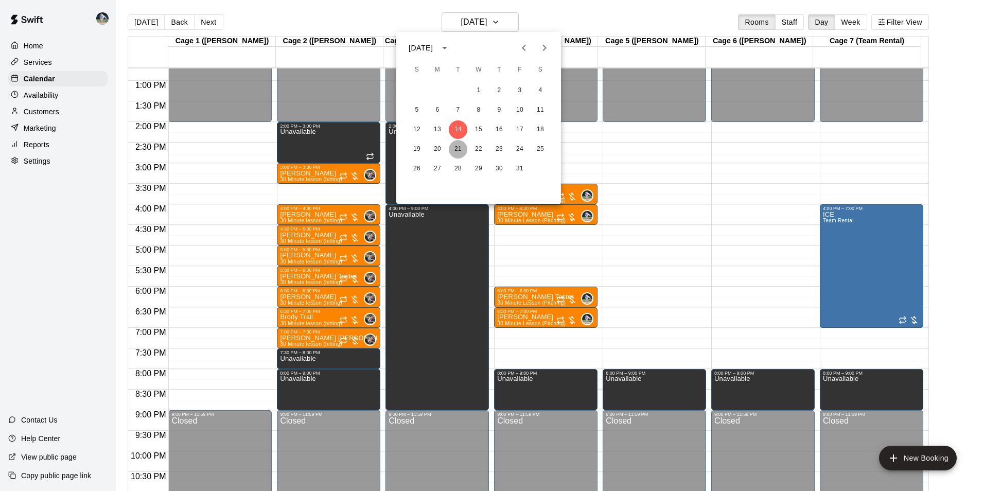
click at [458, 145] on button "21" at bounding box center [458, 149] width 19 height 19
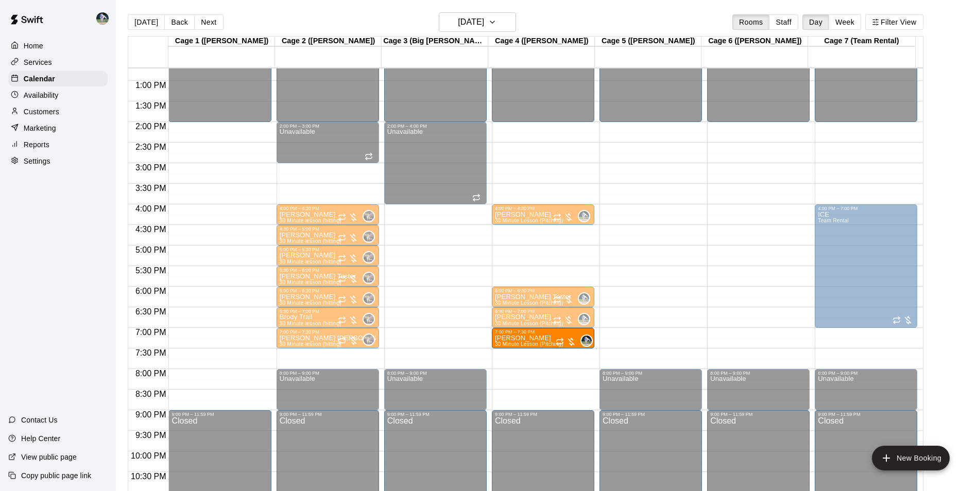
drag, startPoint x: 518, startPoint y: 277, endPoint x: 521, endPoint y: 347, distance: 70.1
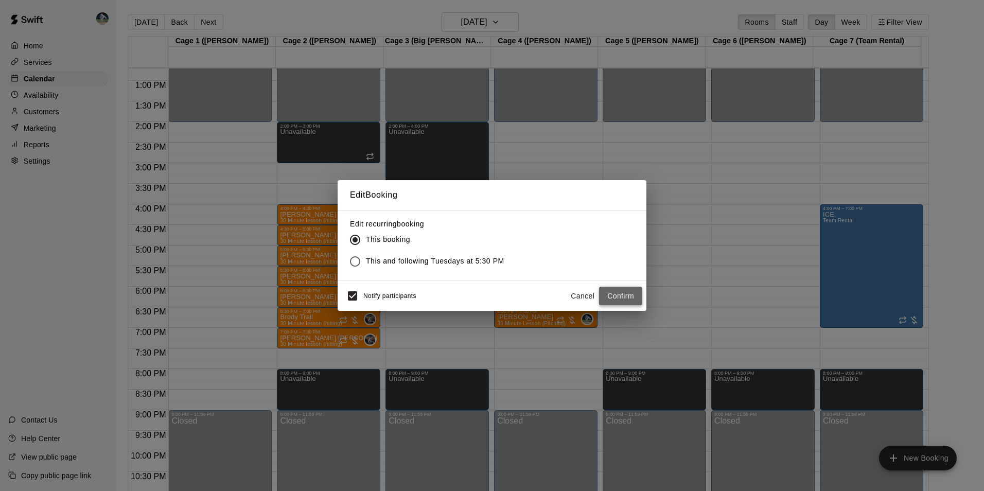
click at [620, 292] on button "Confirm" at bounding box center [620, 296] width 43 height 19
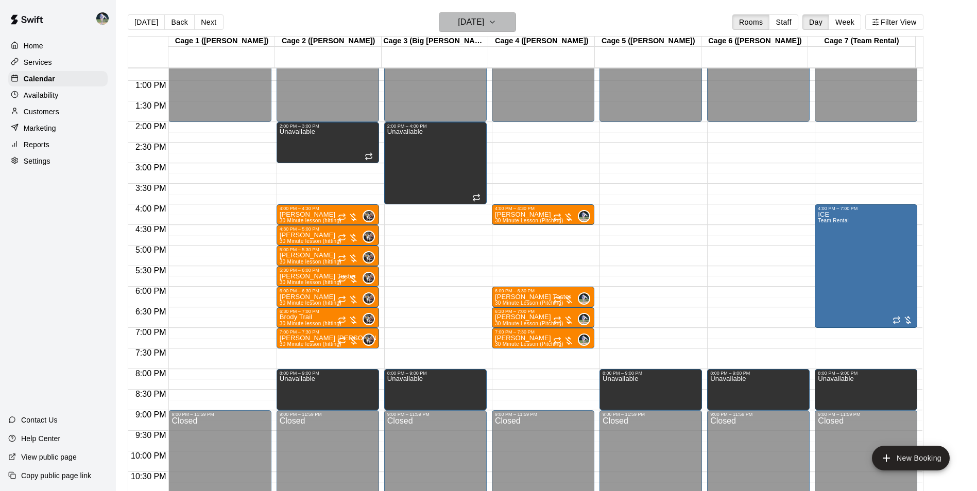
click at [472, 19] on h6 "Tuesday Oct 21" at bounding box center [471, 22] width 26 height 14
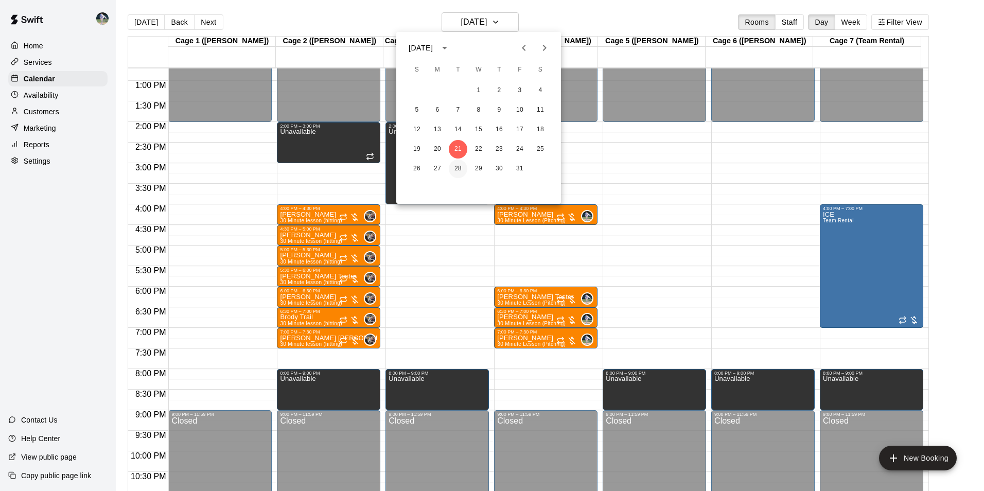
click at [457, 167] on button "28" at bounding box center [458, 169] width 19 height 19
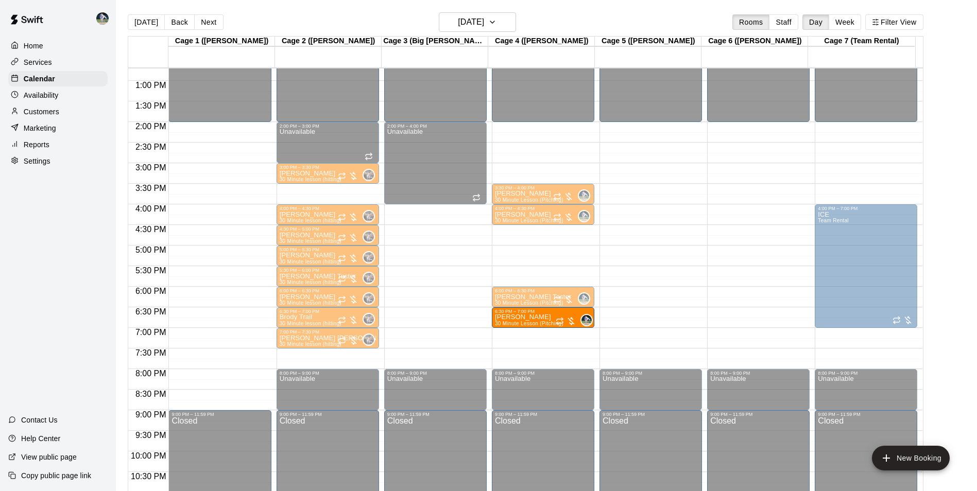
drag, startPoint x: 529, startPoint y: 277, endPoint x: 530, endPoint y: 325, distance: 47.4
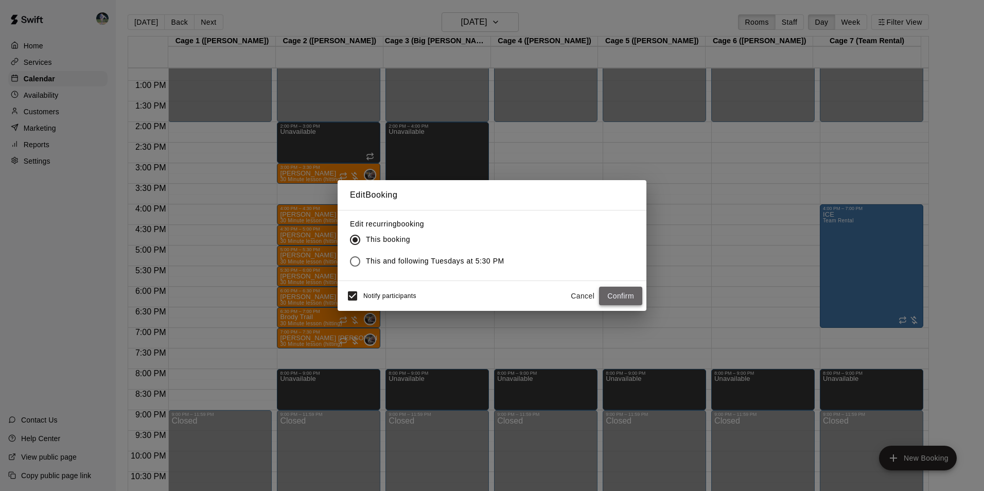
click at [620, 295] on button "Confirm" at bounding box center [620, 296] width 43 height 19
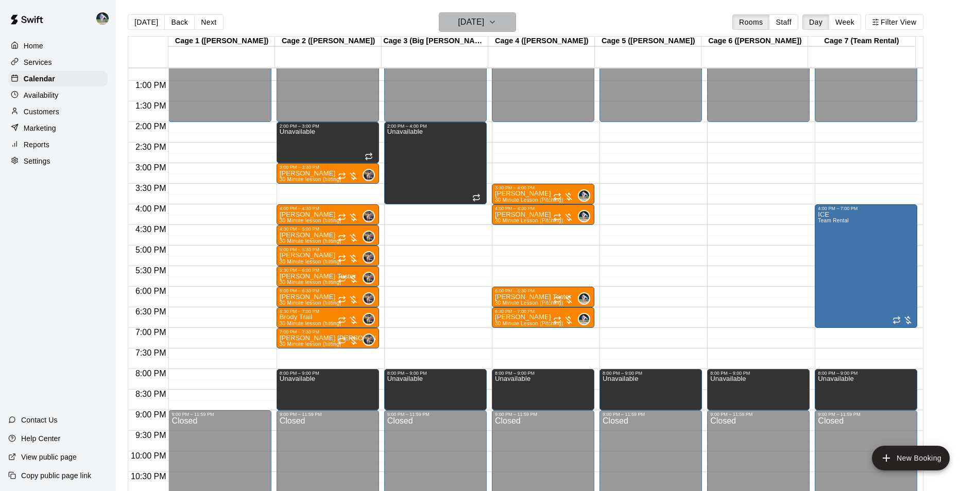
drag, startPoint x: 472, startPoint y: 21, endPoint x: 472, endPoint y: 27, distance: 6.2
click at [472, 27] on h6 "Tuesday Oct 28" at bounding box center [471, 22] width 26 height 14
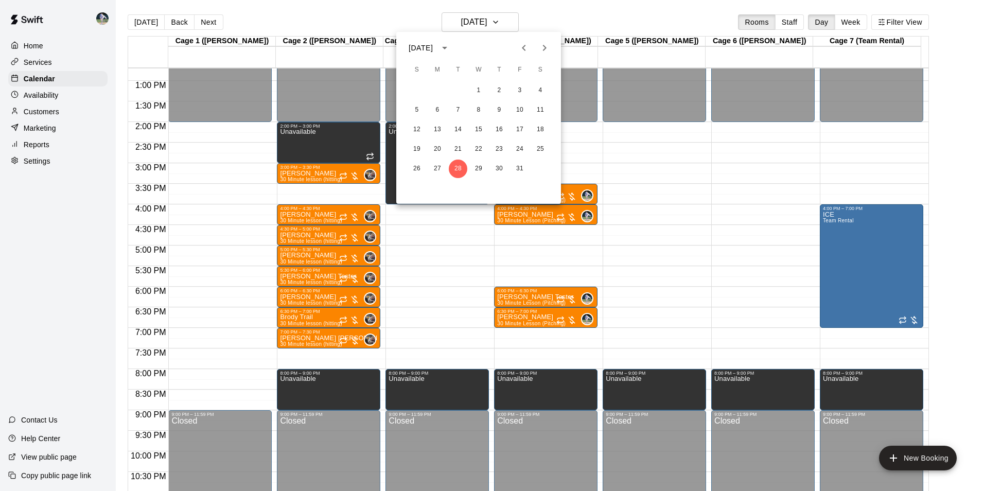
click at [547, 46] on icon "Next month" at bounding box center [544, 48] width 12 height 12
click at [456, 106] on button "4" at bounding box center [458, 110] width 19 height 19
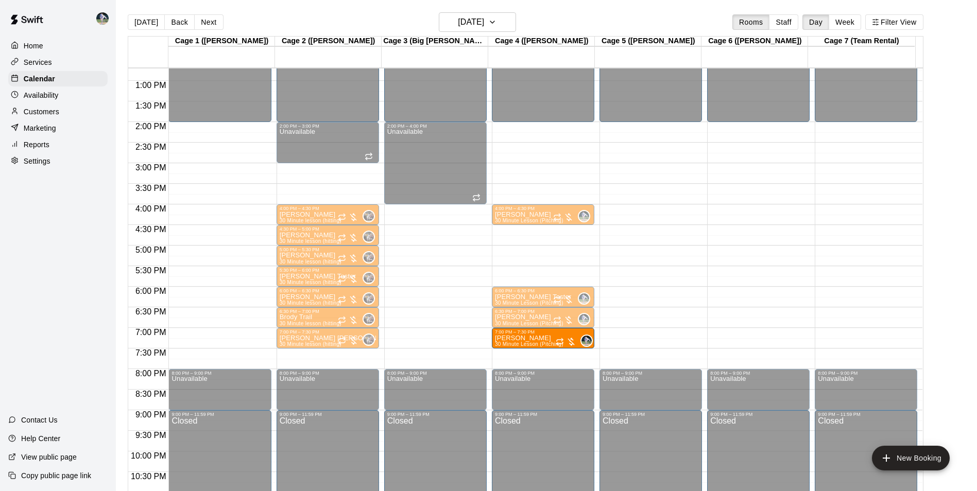
drag, startPoint x: 527, startPoint y: 276, endPoint x: 528, endPoint y: 346, distance: 69.5
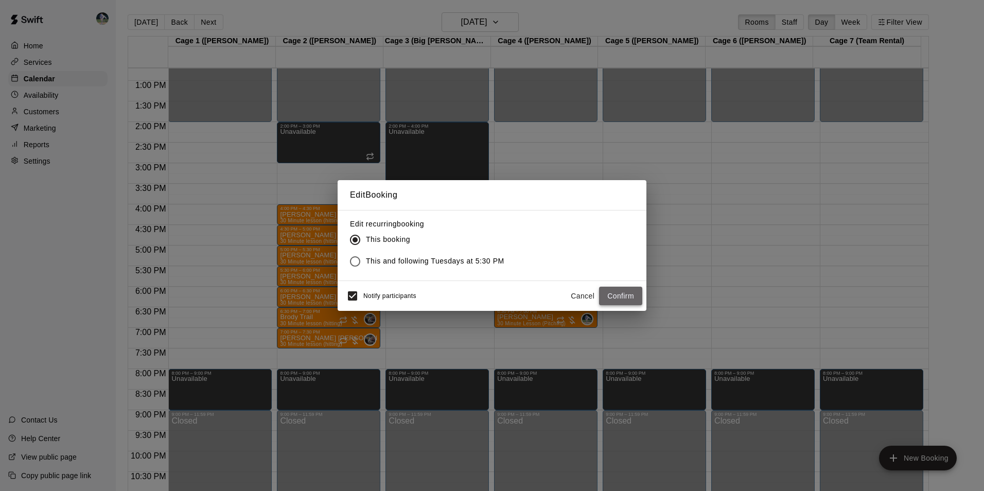
click at [614, 297] on button "Confirm" at bounding box center [620, 296] width 43 height 19
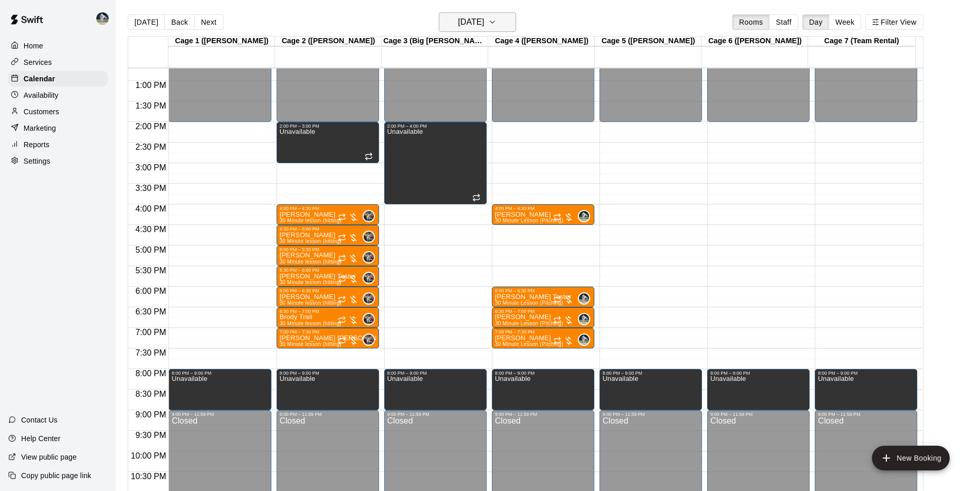
click at [462, 23] on h6 "Tuesday Nov 04" at bounding box center [471, 22] width 26 height 14
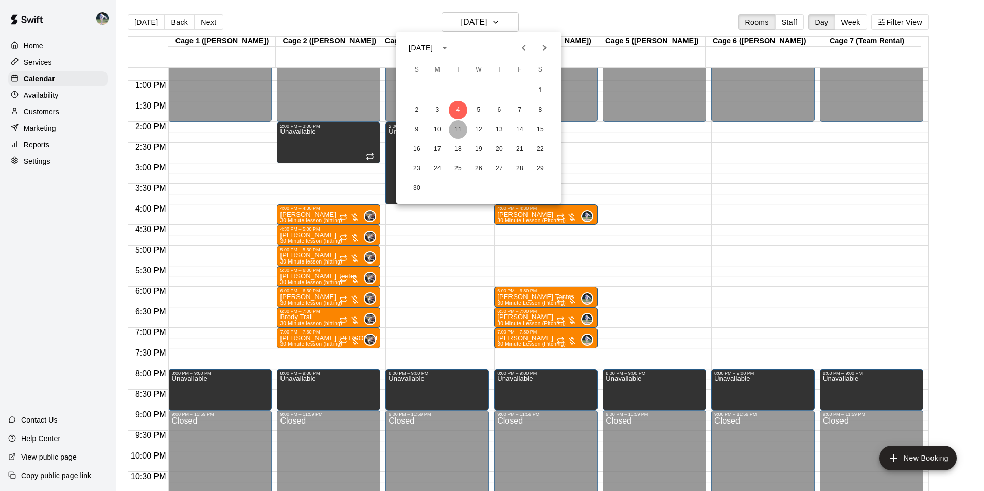
click at [456, 128] on button "11" at bounding box center [458, 129] width 19 height 19
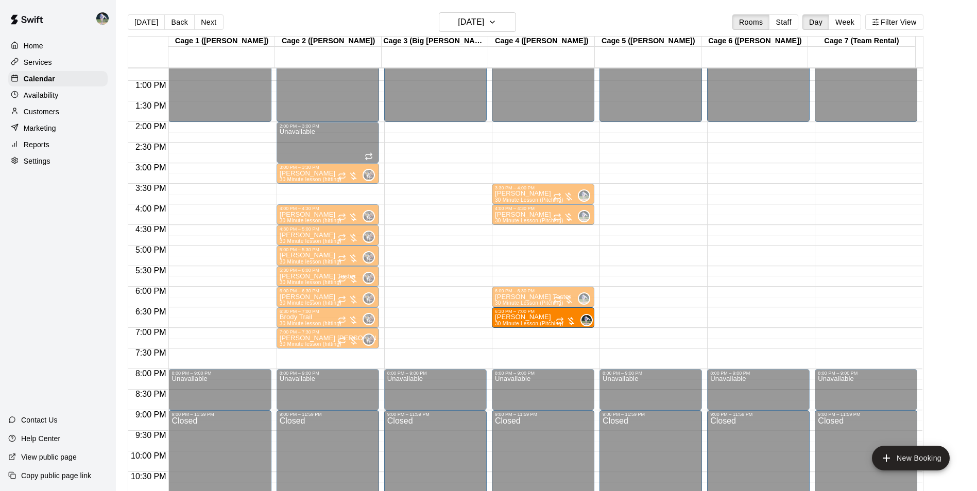
drag, startPoint x: 521, startPoint y: 274, endPoint x: 524, endPoint y: 321, distance: 47.4
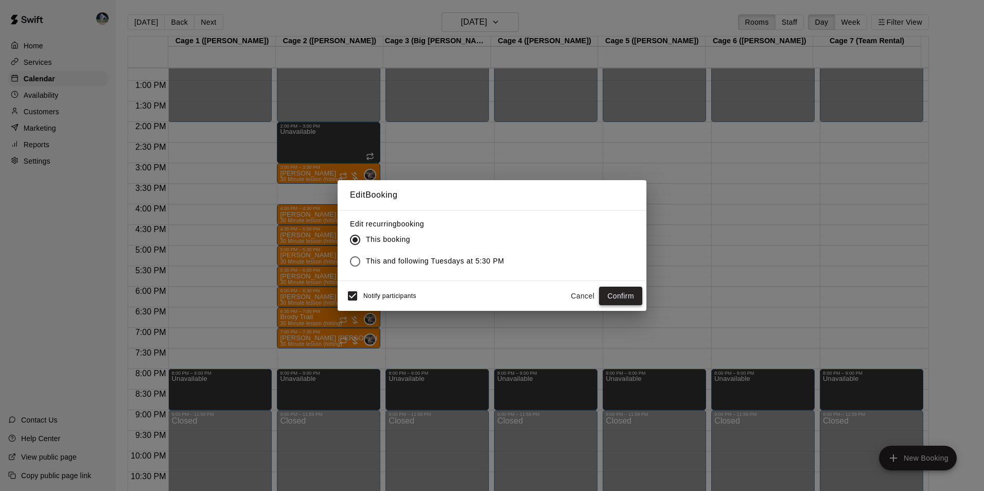
click at [629, 291] on button "Confirm" at bounding box center [620, 296] width 43 height 19
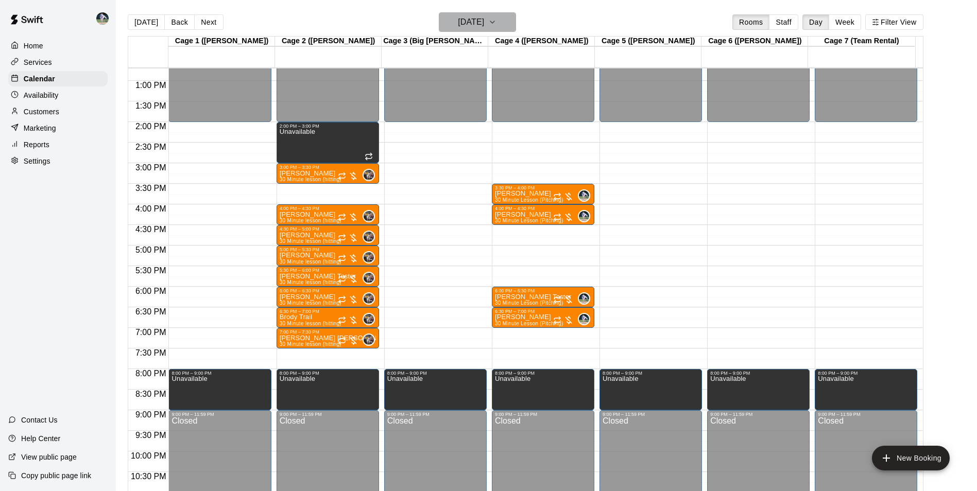
click at [466, 18] on h6 "Tuesday Nov 11" at bounding box center [471, 22] width 26 height 14
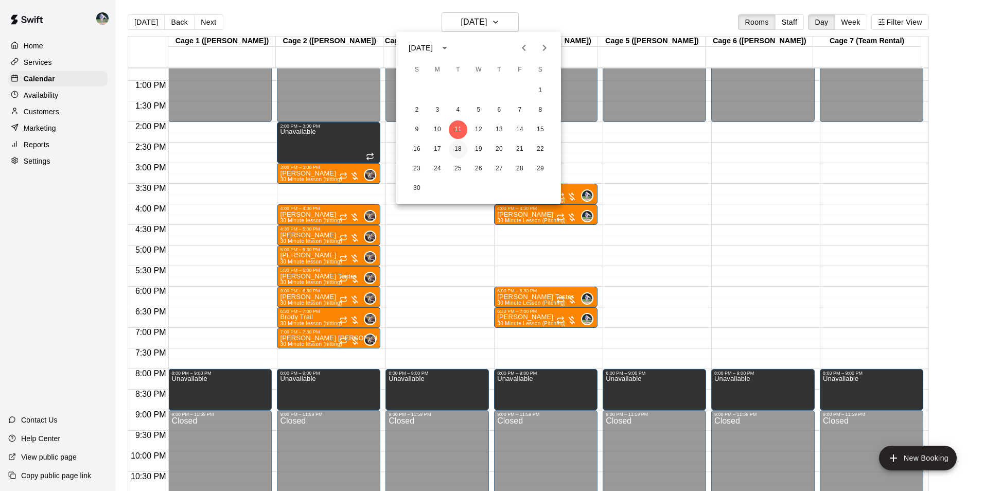
click at [460, 146] on button "18" at bounding box center [458, 149] width 19 height 19
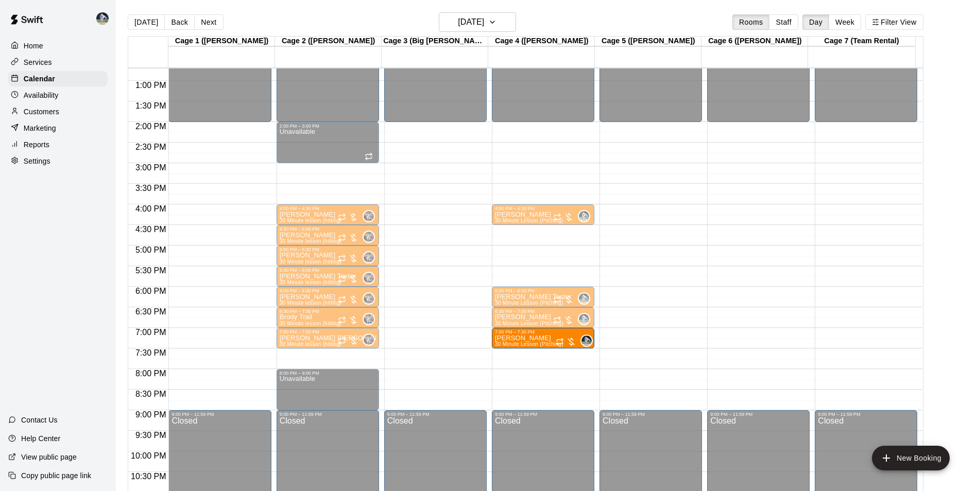
drag, startPoint x: 528, startPoint y: 278, endPoint x: 532, endPoint y: 344, distance: 66.5
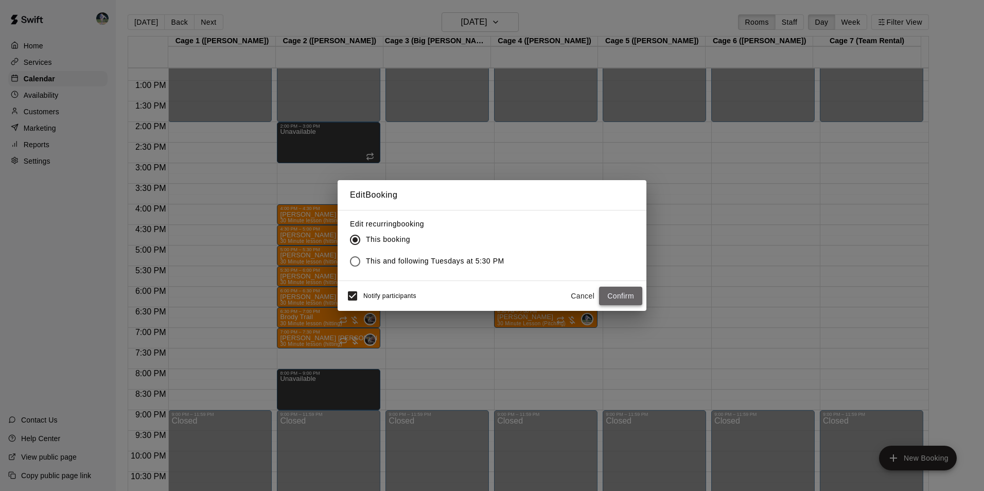
click at [608, 292] on button "Confirm" at bounding box center [620, 296] width 43 height 19
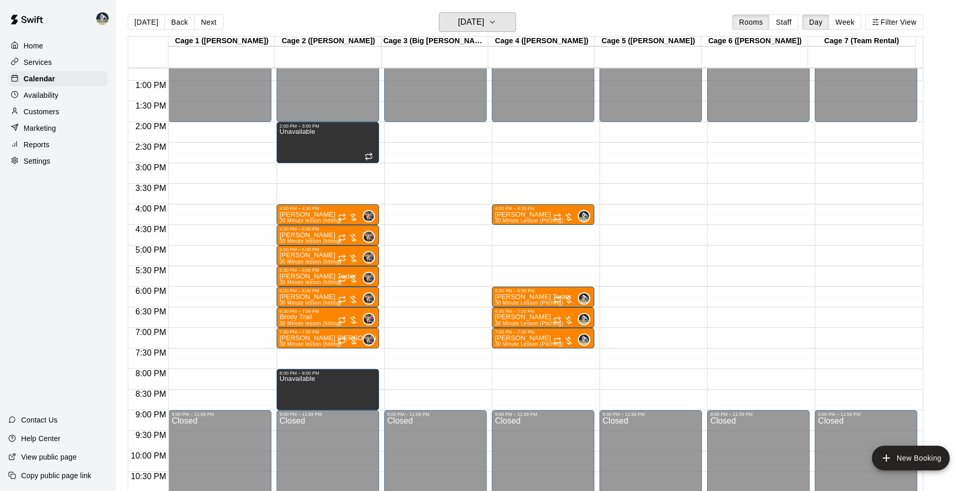
click at [458, 23] on h6 "Tuesday Nov 18" at bounding box center [471, 22] width 26 height 14
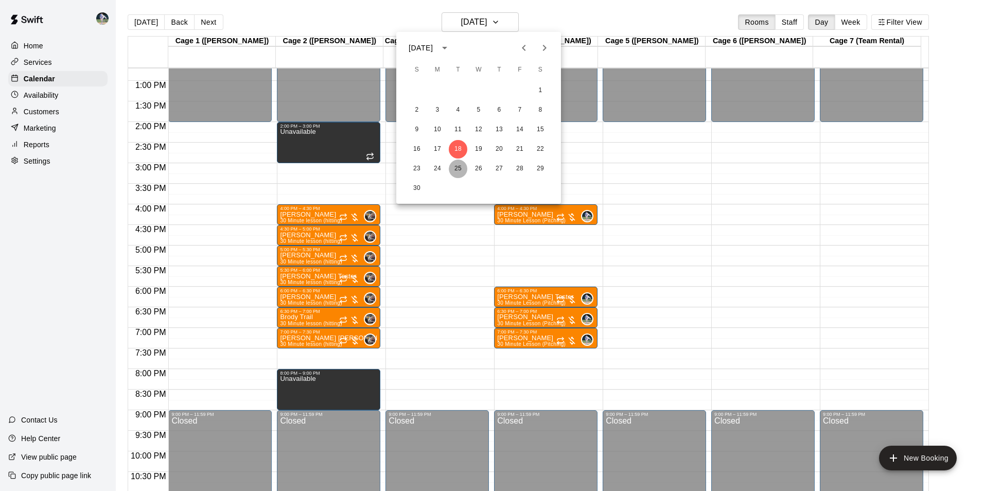
click at [459, 168] on button "25" at bounding box center [458, 169] width 19 height 19
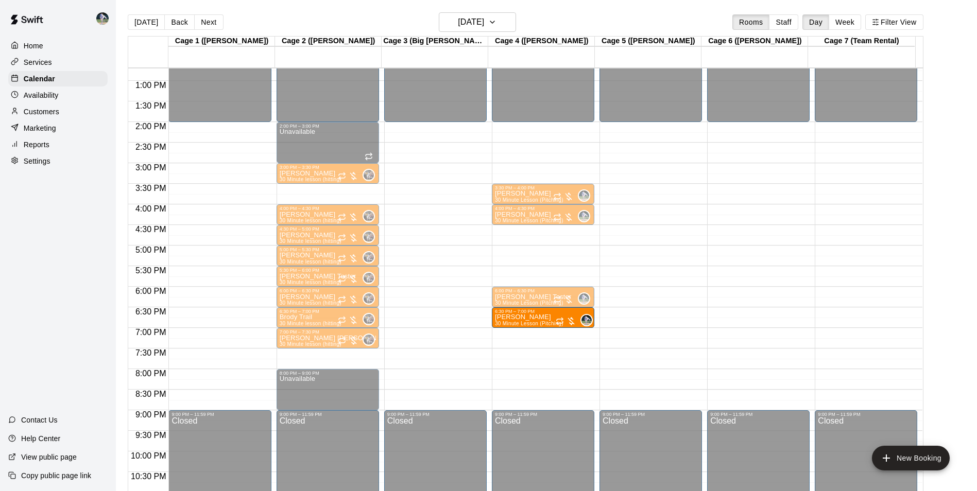
drag, startPoint x: 537, startPoint y: 271, endPoint x: 537, endPoint y: 319, distance: 48.4
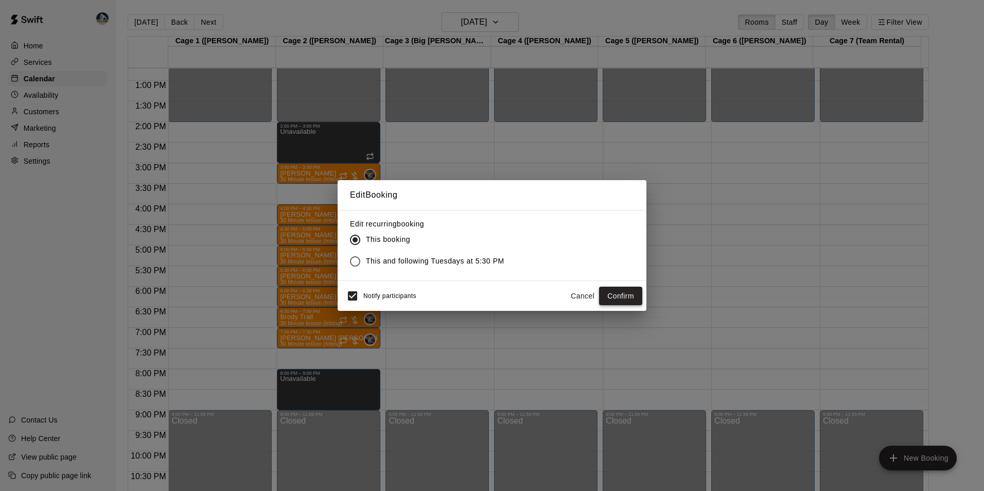
click at [615, 295] on button "Confirm" at bounding box center [620, 296] width 43 height 19
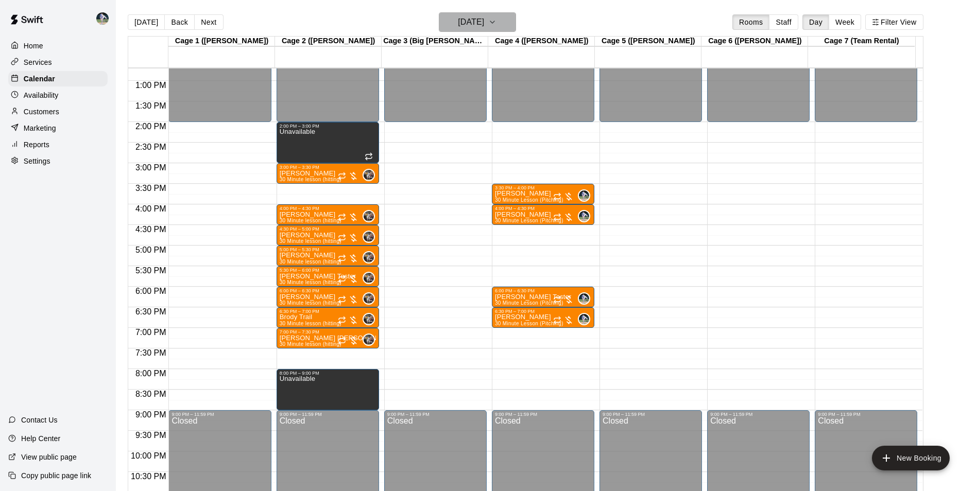
click at [464, 23] on h6 "Tuesday Nov 25" at bounding box center [471, 22] width 26 height 14
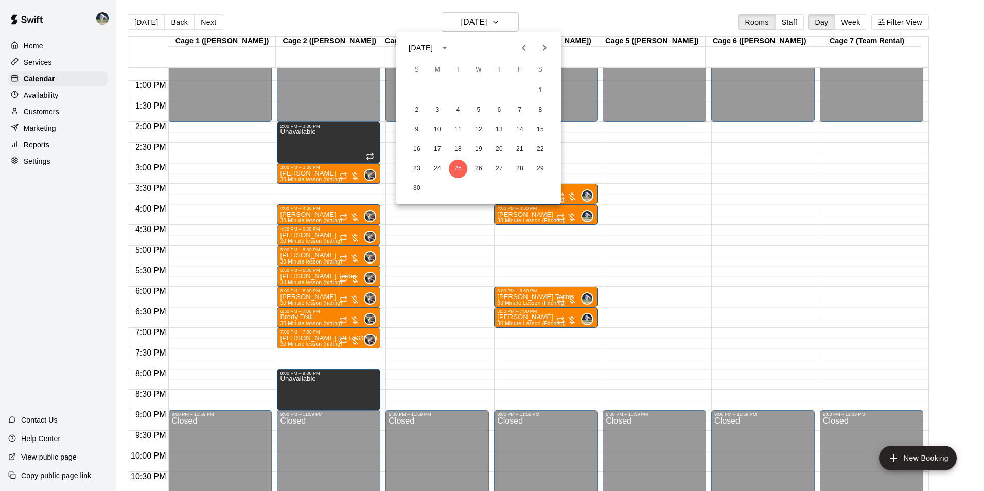
click at [546, 48] on icon "Next month" at bounding box center [545, 48] width 4 height 6
click at [456, 89] on button "2" at bounding box center [458, 90] width 19 height 19
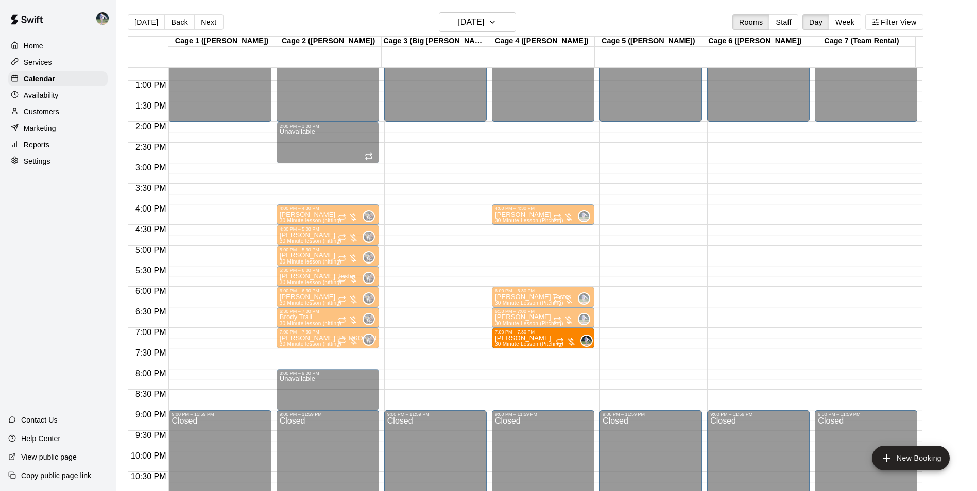
drag, startPoint x: 520, startPoint y: 274, endPoint x: 531, endPoint y: 342, distance: 68.7
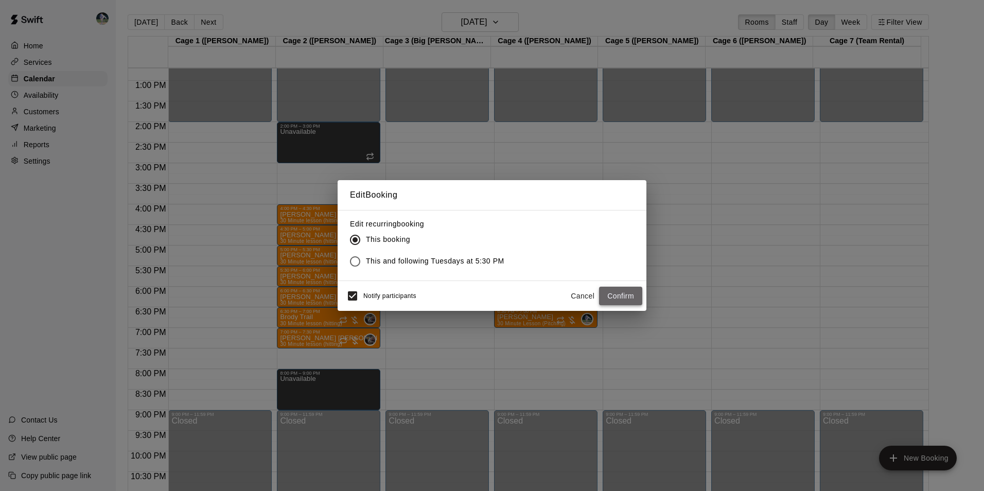
click at [612, 294] on button "Confirm" at bounding box center [620, 296] width 43 height 19
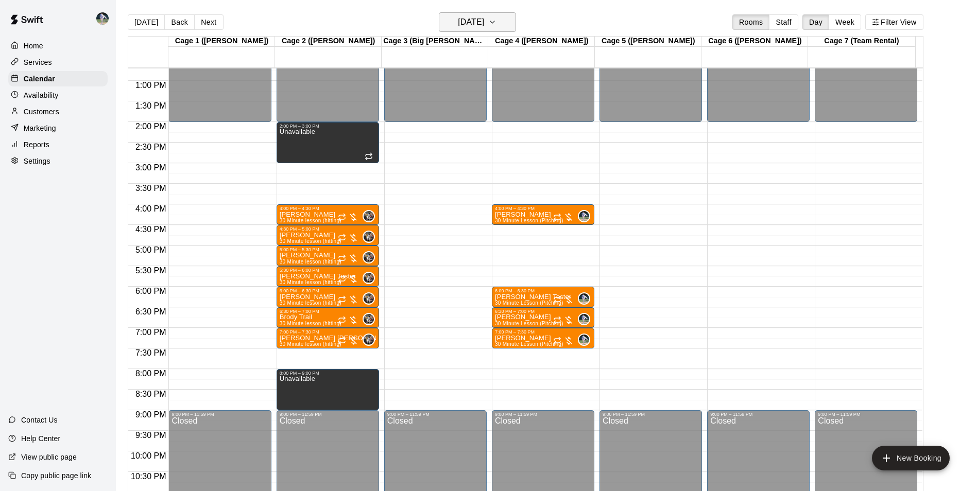
click at [459, 21] on h6 "Tuesday Dec 02" at bounding box center [471, 22] width 26 height 14
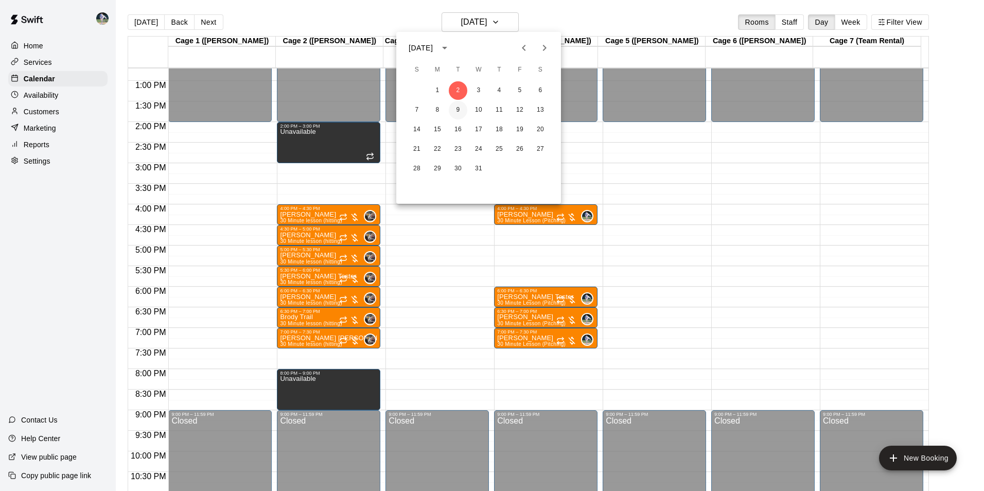
click at [457, 110] on button "9" at bounding box center [458, 110] width 19 height 19
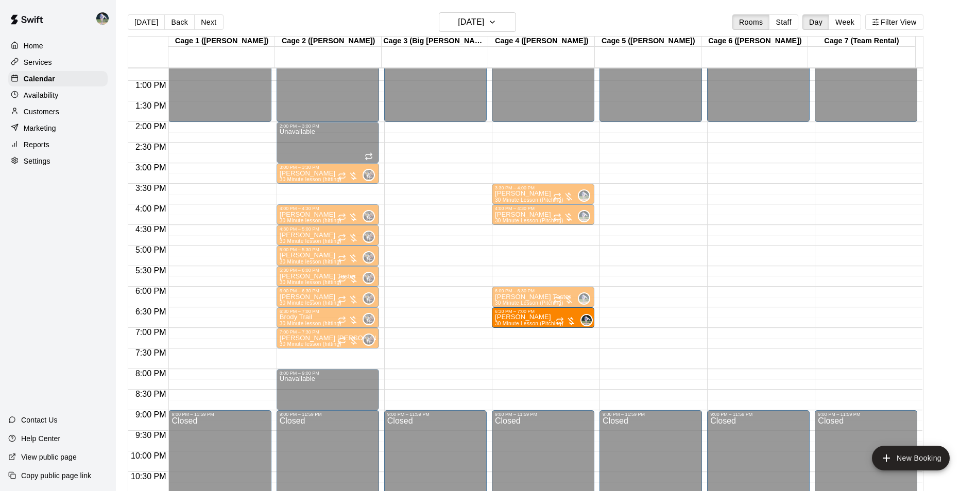
drag, startPoint x: 522, startPoint y: 276, endPoint x: 524, endPoint y: 323, distance: 46.9
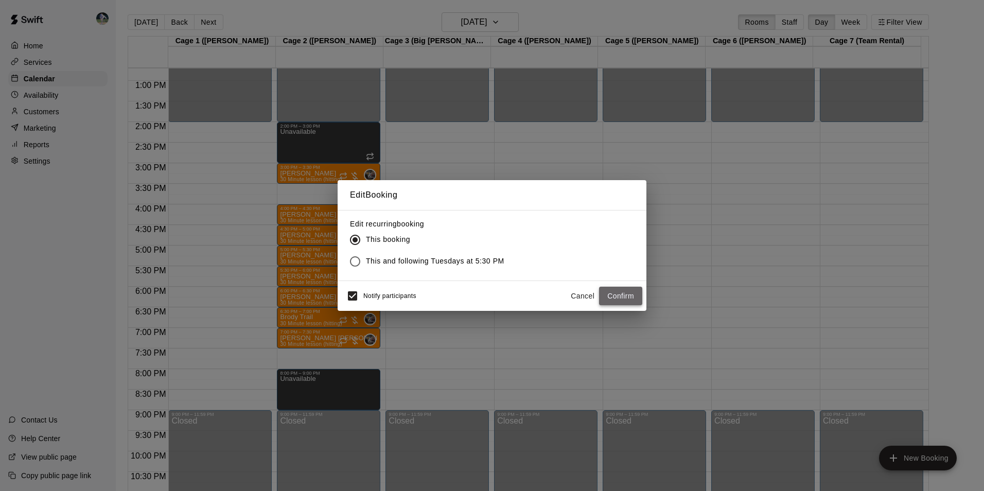
click at [614, 292] on button "Confirm" at bounding box center [620, 296] width 43 height 19
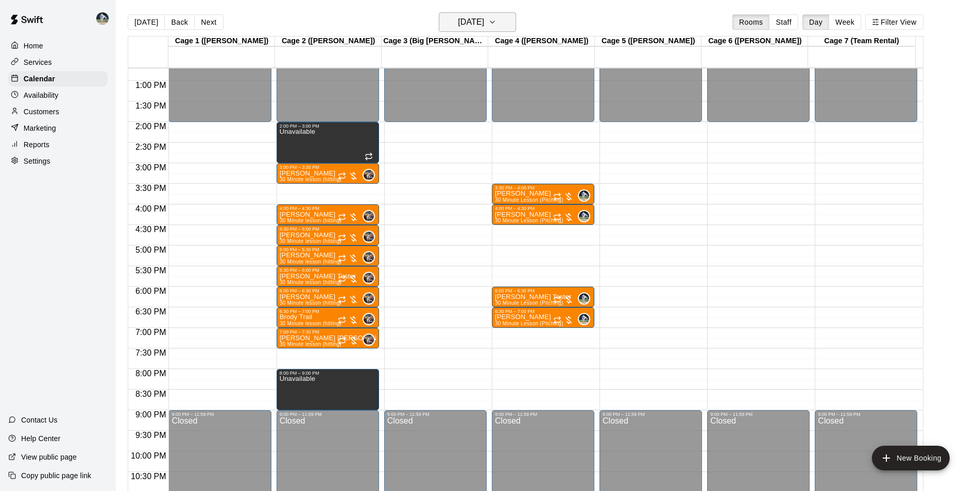
click at [467, 20] on h6 "Tuesday Dec 09" at bounding box center [471, 22] width 26 height 14
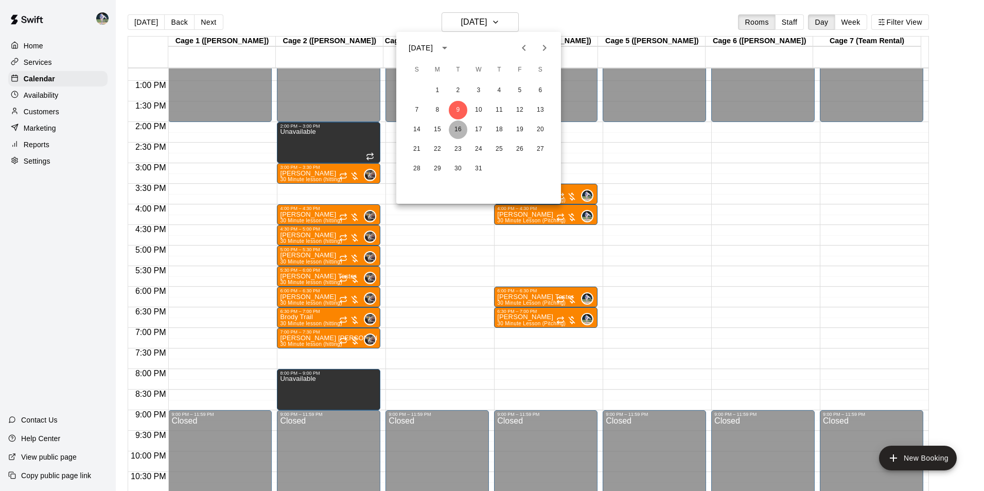
click at [457, 131] on button "16" at bounding box center [458, 129] width 19 height 19
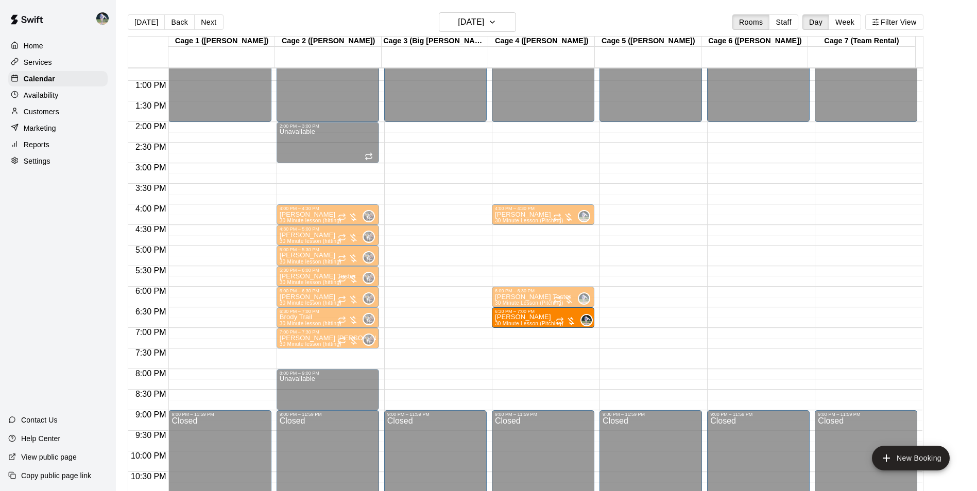
drag, startPoint x: 529, startPoint y: 278, endPoint x: 535, endPoint y: 325, distance: 46.7
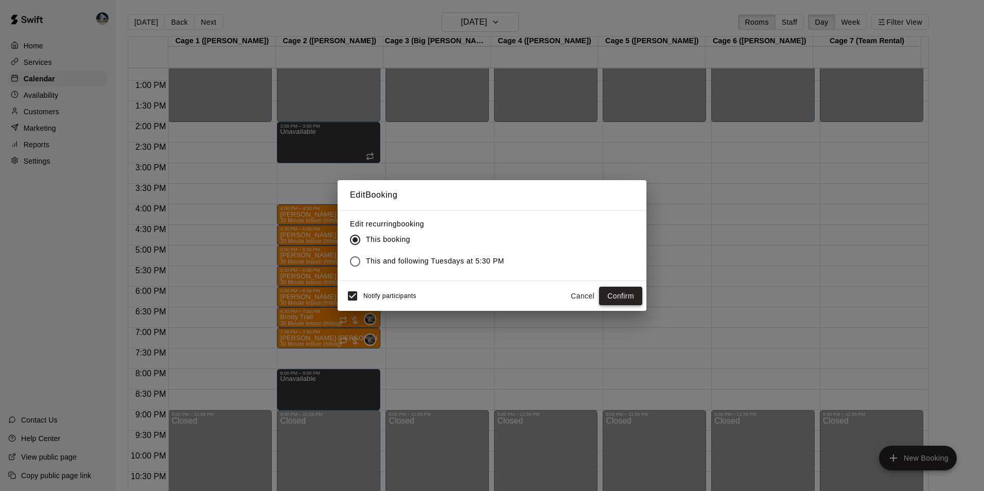
click at [612, 288] on button "Confirm" at bounding box center [620, 296] width 43 height 19
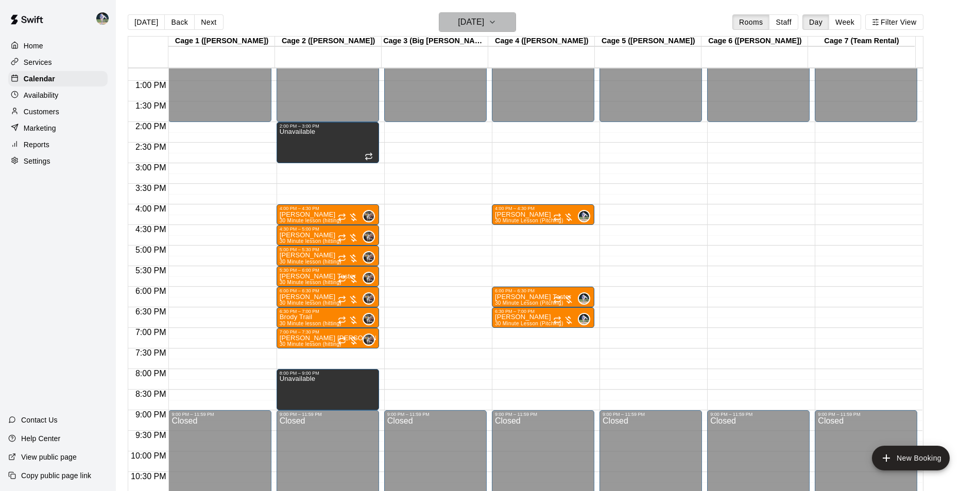
click at [469, 25] on h6 "Tuesday Dec 16" at bounding box center [471, 22] width 26 height 14
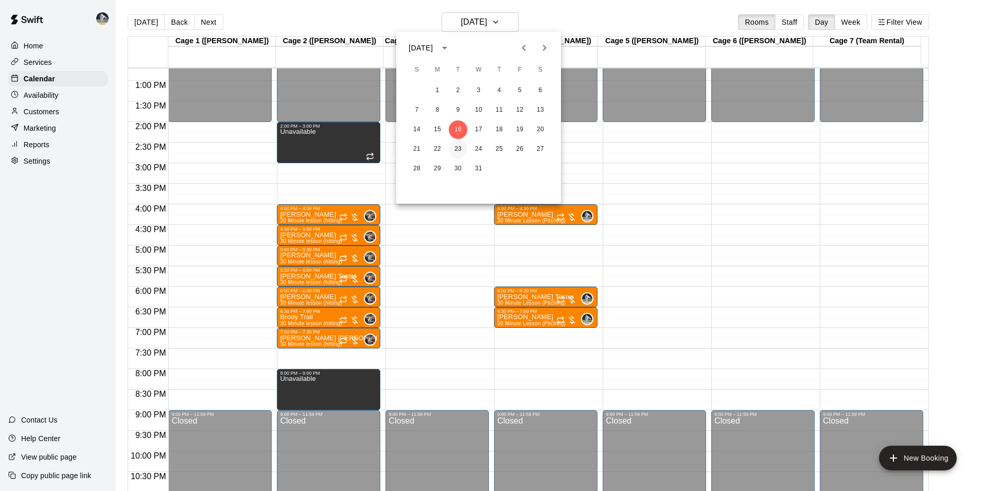
click at [459, 149] on button "23" at bounding box center [458, 149] width 19 height 19
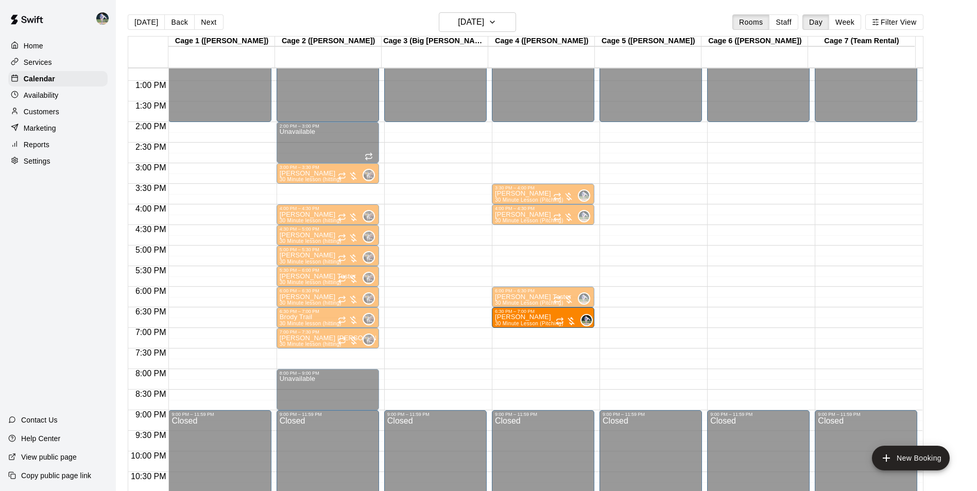
drag, startPoint x: 528, startPoint y: 279, endPoint x: 530, endPoint y: 325, distance: 45.9
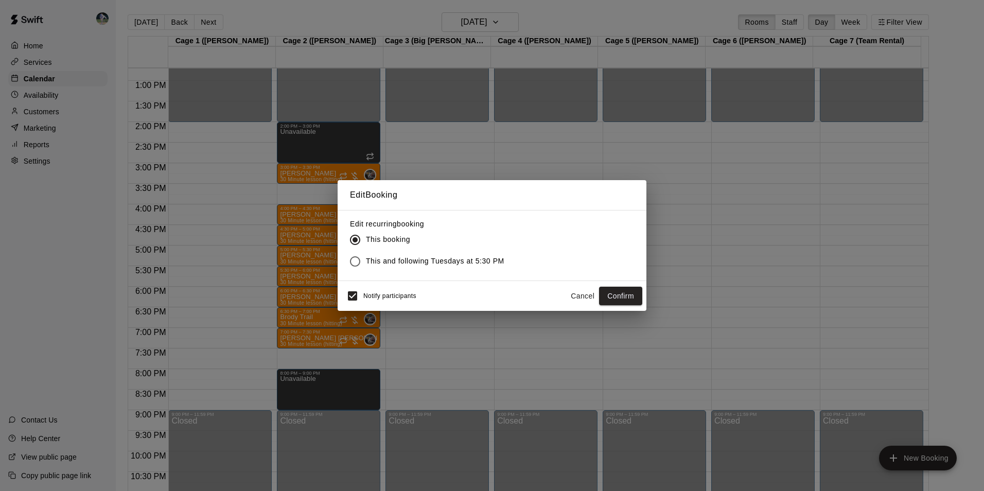
click at [615, 293] on button "Confirm" at bounding box center [620, 296] width 43 height 19
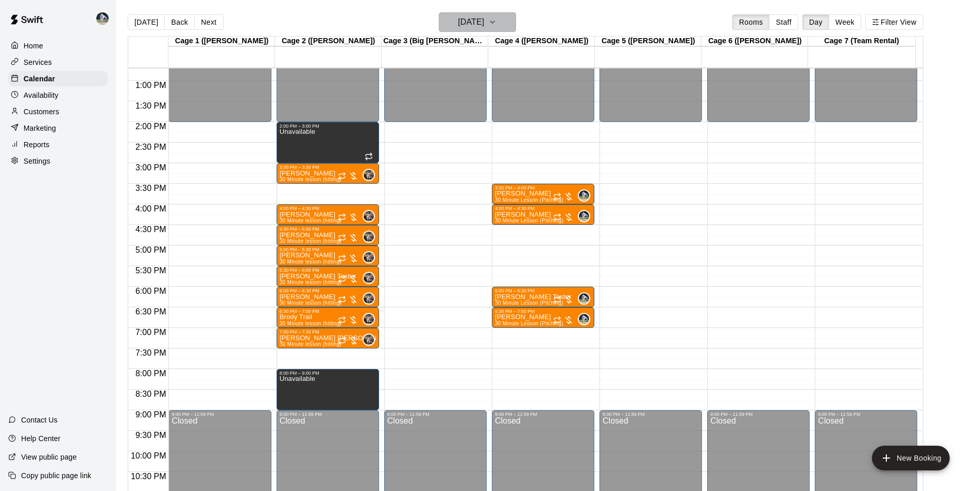
click at [484, 16] on h6 "Tuesday Dec 23" at bounding box center [471, 22] width 26 height 14
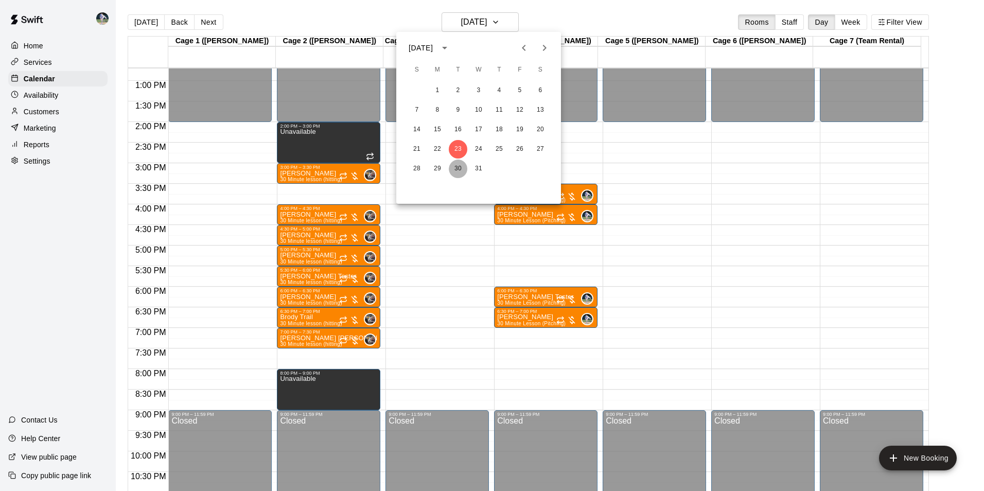
click at [457, 168] on button "30" at bounding box center [458, 169] width 19 height 19
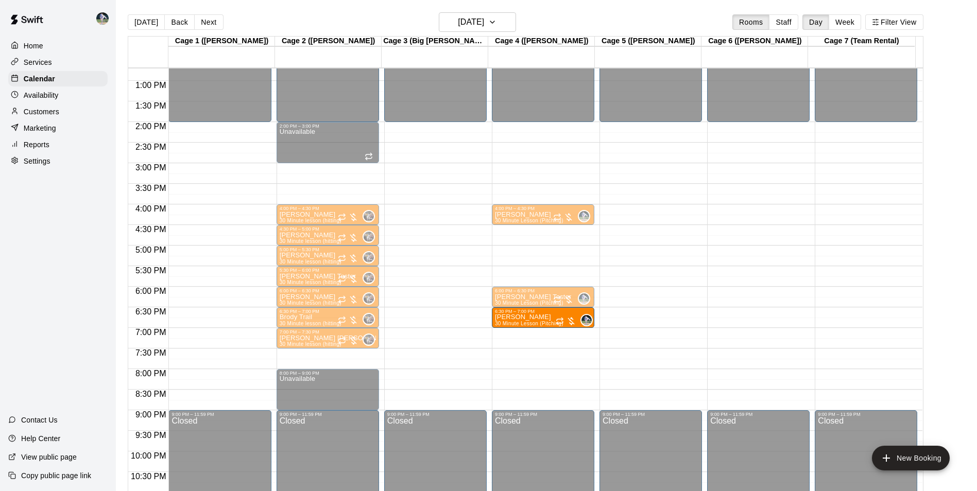
drag, startPoint x: 533, startPoint y: 273, endPoint x: 536, endPoint y: 322, distance: 49.0
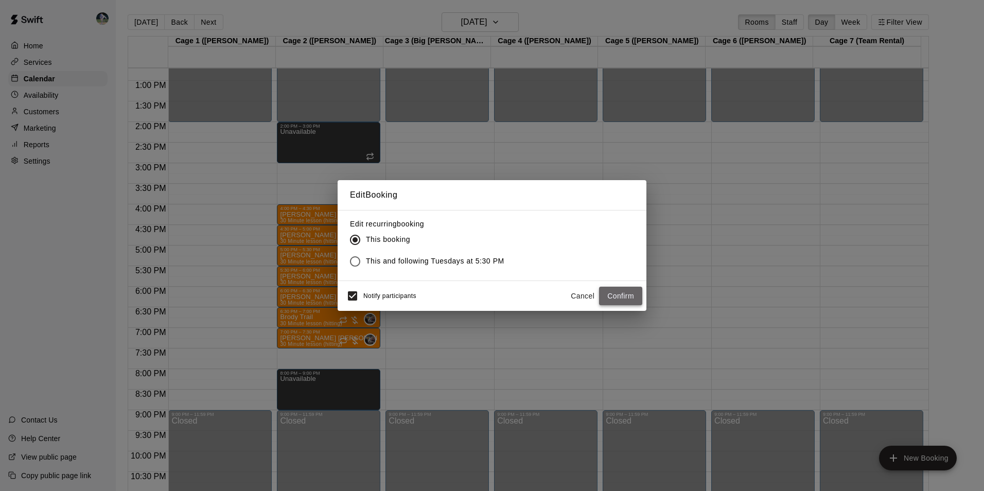
click at [612, 294] on button "Confirm" at bounding box center [620, 296] width 43 height 19
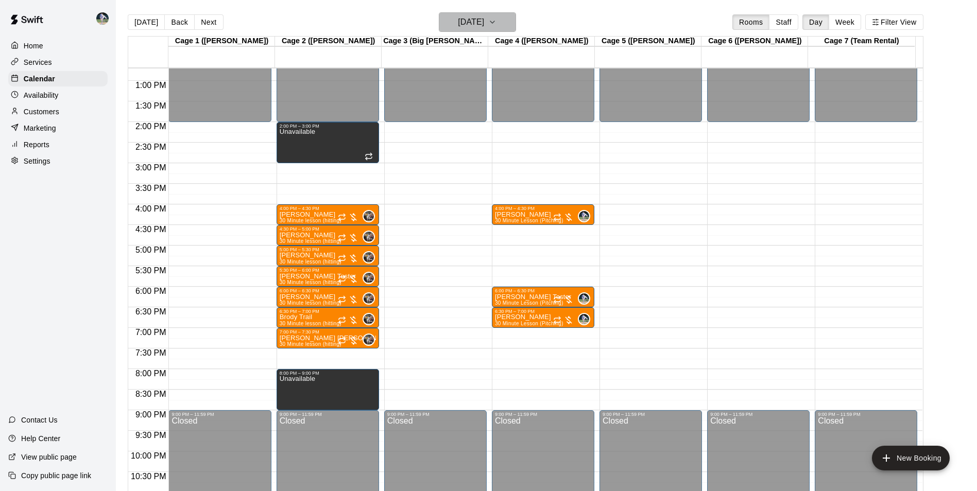
click at [463, 19] on h6 "Tuesday Dec 30" at bounding box center [471, 22] width 26 height 14
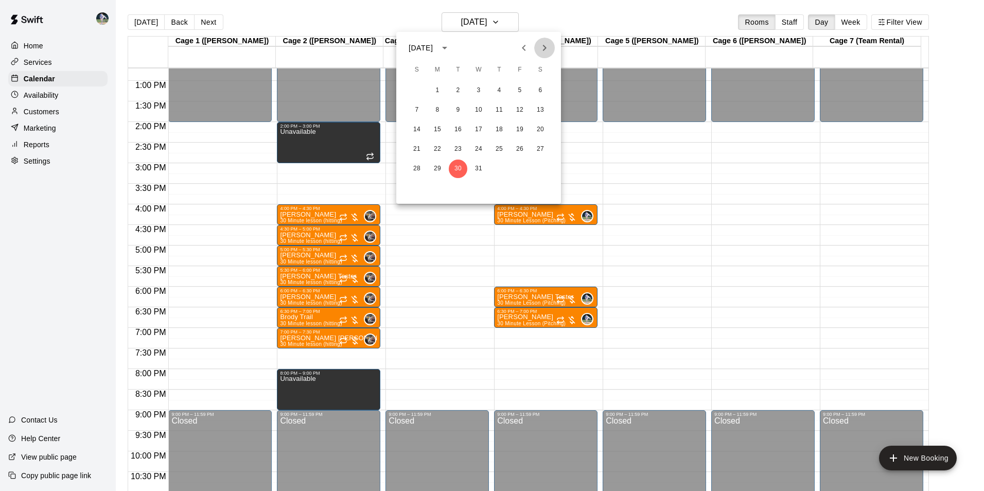
click at [546, 44] on icon "Next month" at bounding box center [544, 48] width 12 height 12
click at [457, 109] on button "6" at bounding box center [458, 110] width 19 height 19
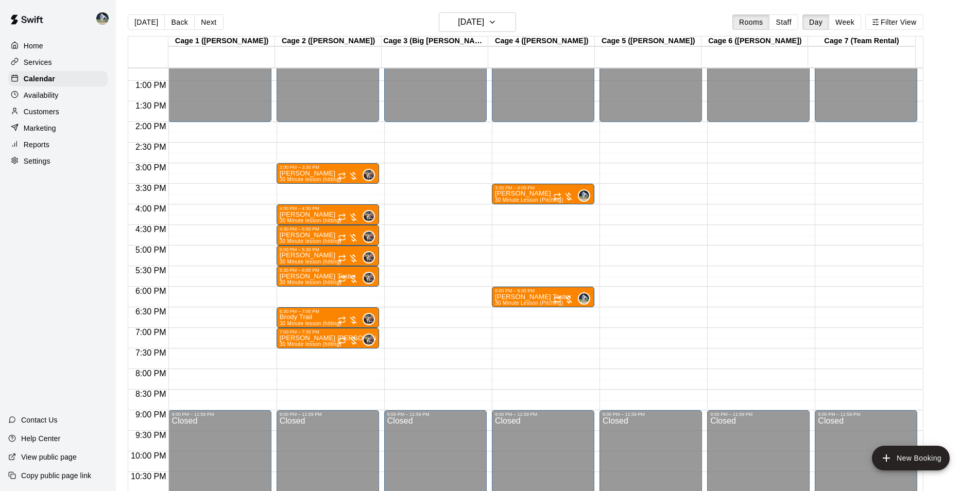
click at [316, 293] on div "12:00 AM – 2:00 PM Closed 3:00 PM – 3:30 PM Wiley King 30 Minute lesson (hittin…" at bounding box center [327, 39] width 102 height 988
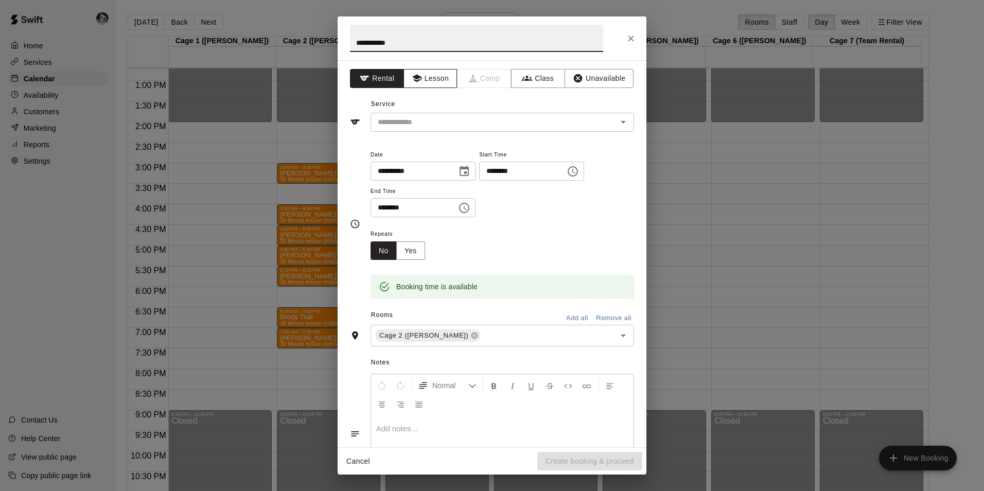
type input "**********"
click at [419, 77] on icon "button" at bounding box center [416, 79] width 9 height 8
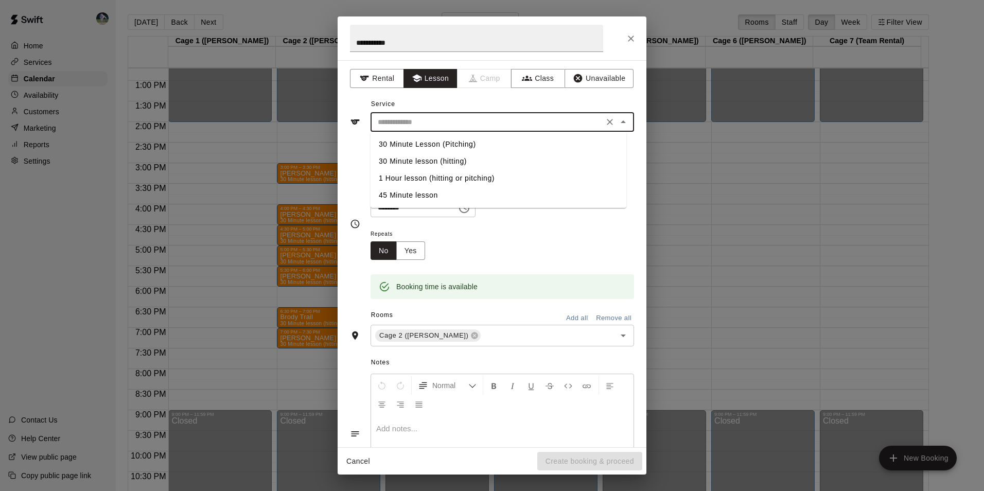
click at [426, 117] on input "text" at bounding box center [487, 122] width 227 height 13
click at [431, 159] on li "30 Minute lesson (hitting)" at bounding box center [499, 161] width 256 height 17
type input "**********"
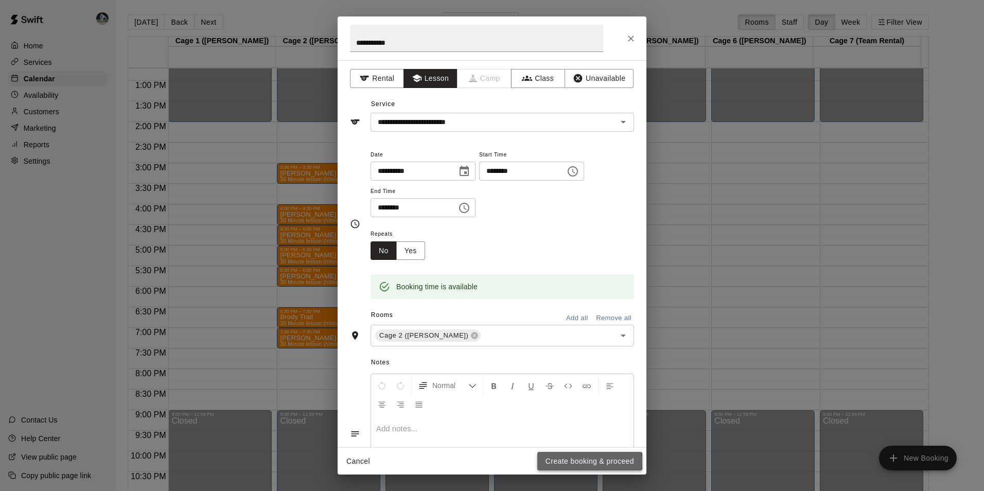
click at [569, 461] on button "Create booking & proceed" at bounding box center [589, 461] width 105 height 19
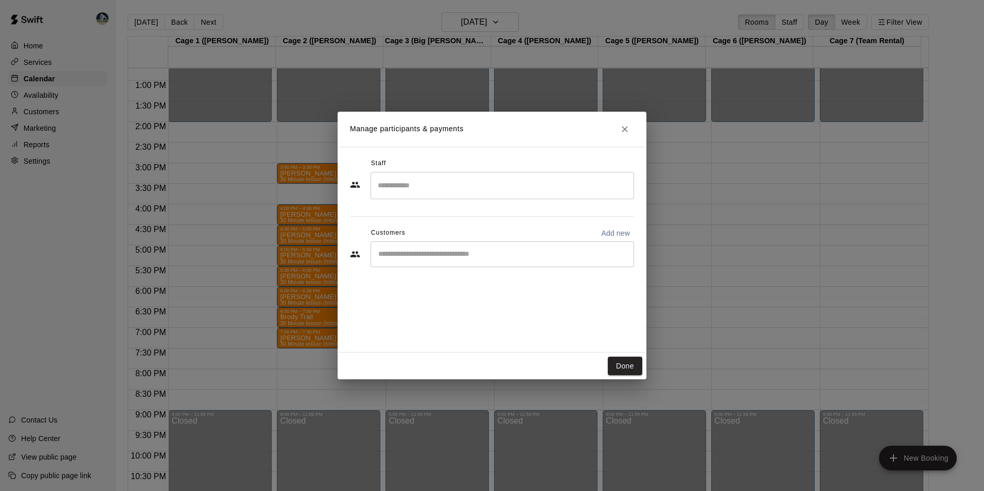
click at [403, 185] on input "Search staff" at bounding box center [502, 186] width 254 height 18
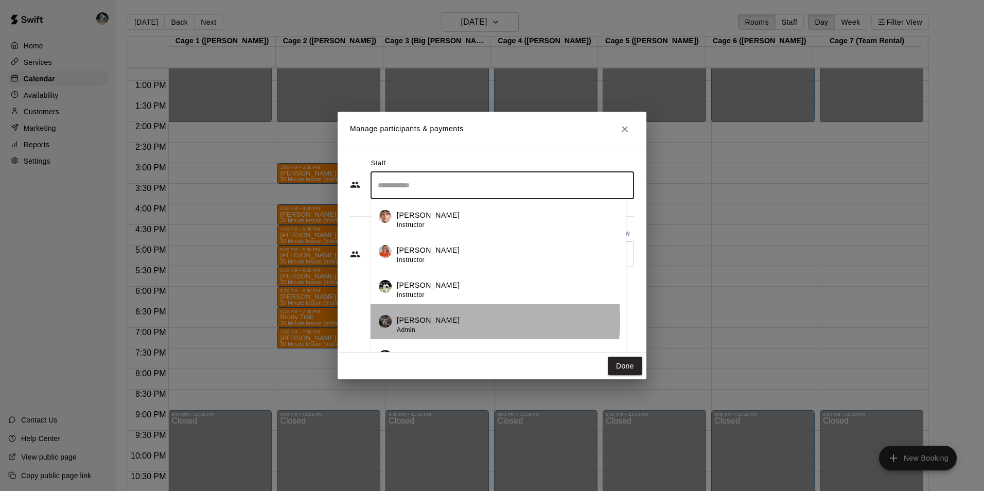
click at [416, 320] on p "[PERSON_NAME]" at bounding box center [428, 320] width 63 height 11
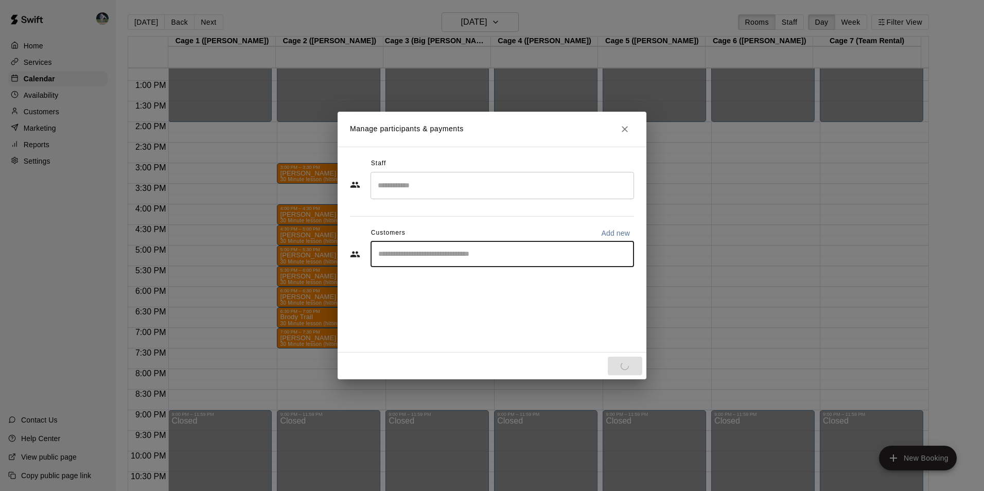
click at [409, 253] on input "Start typing to search customers..." at bounding box center [502, 254] width 254 height 10
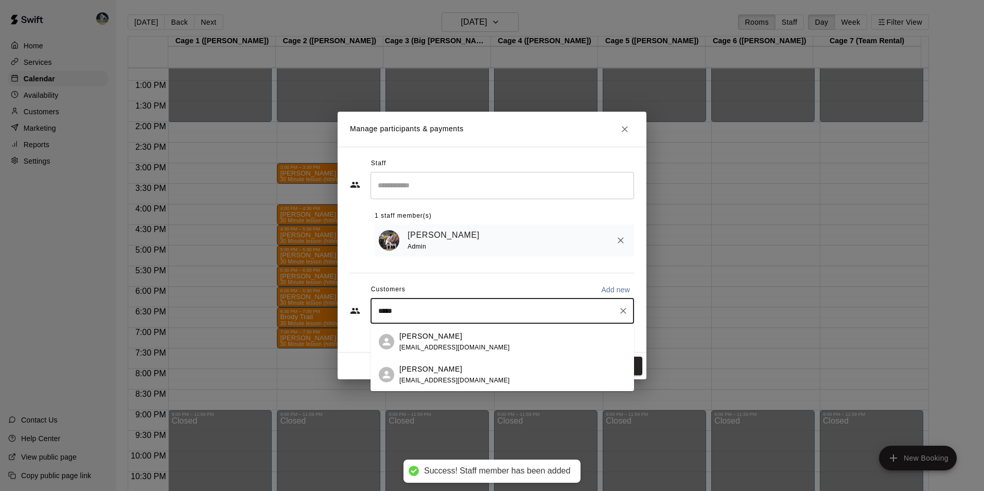
type input "******"
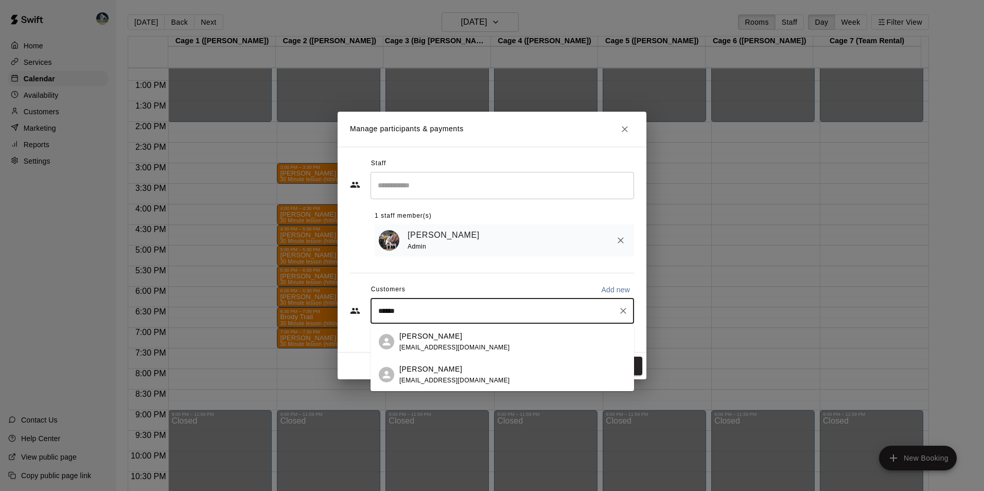
click at [428, 339] on p "Jason Molter" at bounding box center [430, 336] width 63 height 11
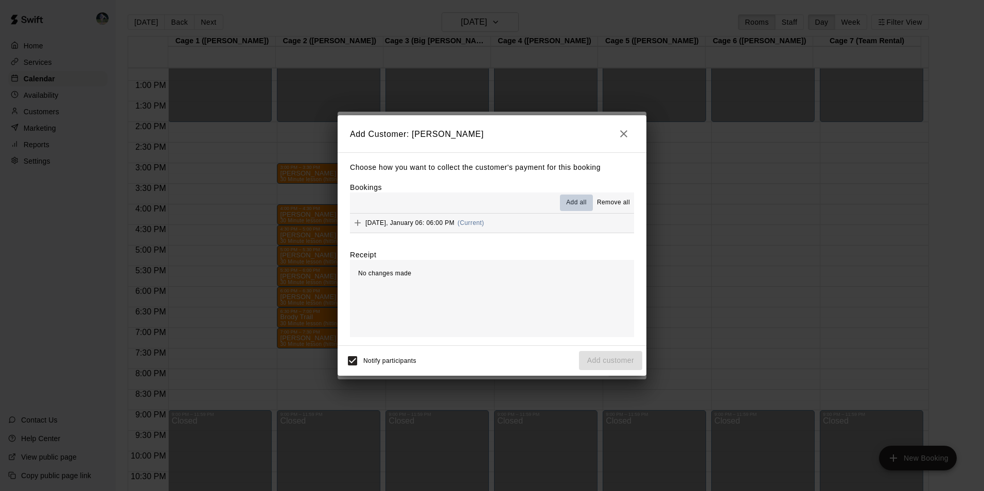
click at [573, 199] on span "Add all" at bounding box center [576, 203] width 21 height 10
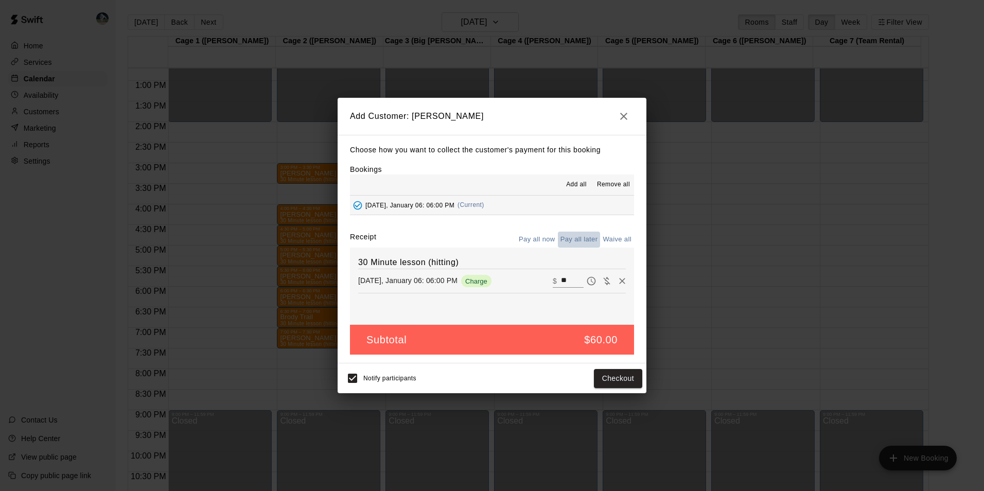
click at [584, 237] on button "Pay all later" at bounding box center [579, 240] width 43 height 16
click at [597, 379] on button "Add customer" at bounding box center [610, 378] width 63 height 19
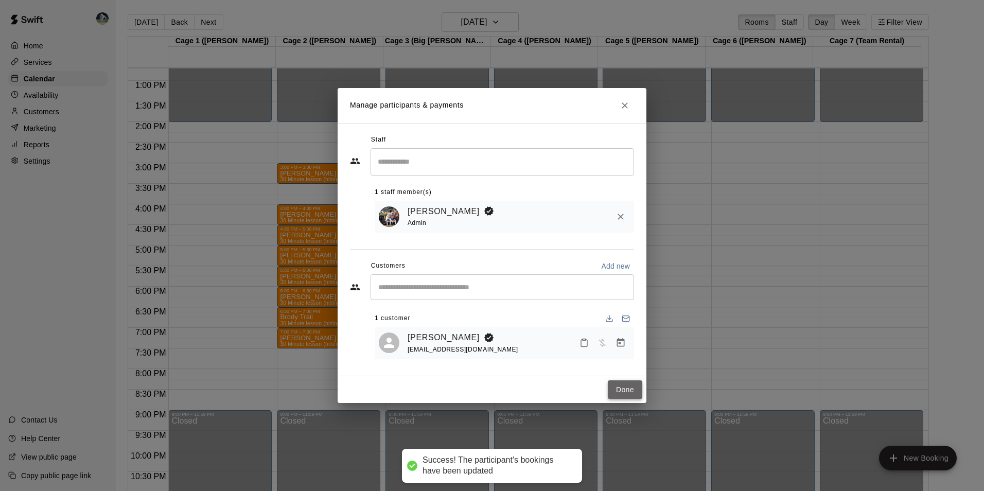
click at [618, 392] on button "Done" at bounding box center [625, 389] width 34 height 19
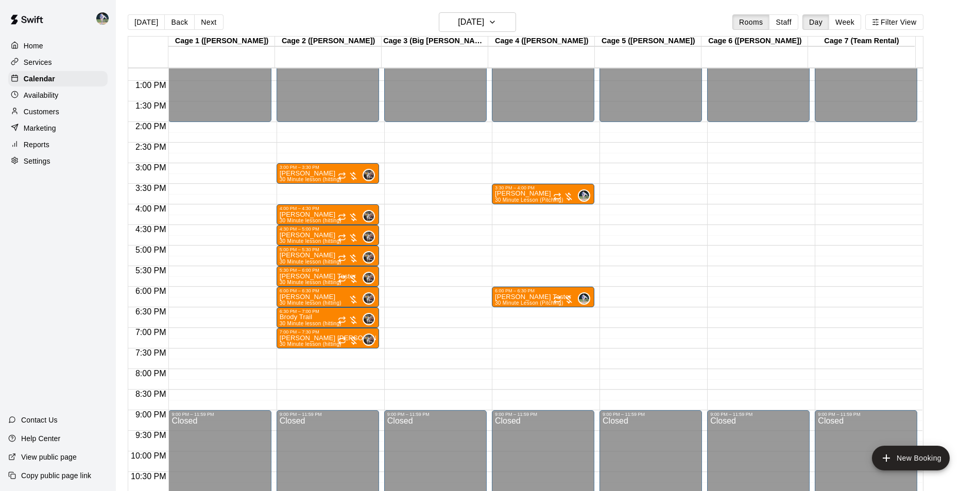
click at [511, 314] on div "12:00 AM – 2:00 PM Closed 3:30 PM – 4:00 PM Wiley King 30 Minute Lesson (Pitchi…" at bounding box center [543, 39] width 102 height 988
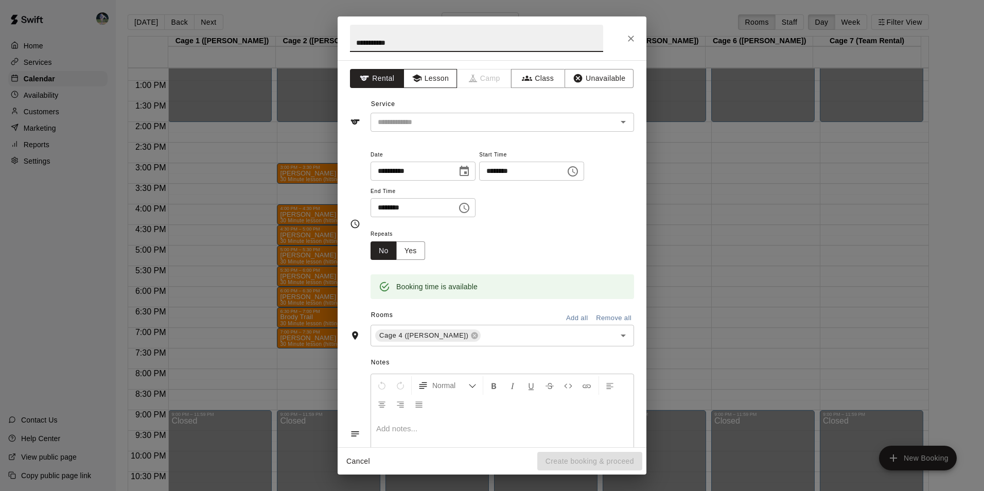
type input "**********"
click at [429, 75] on button "Lesson" at bounding box center [431, 78] width 54 height 19
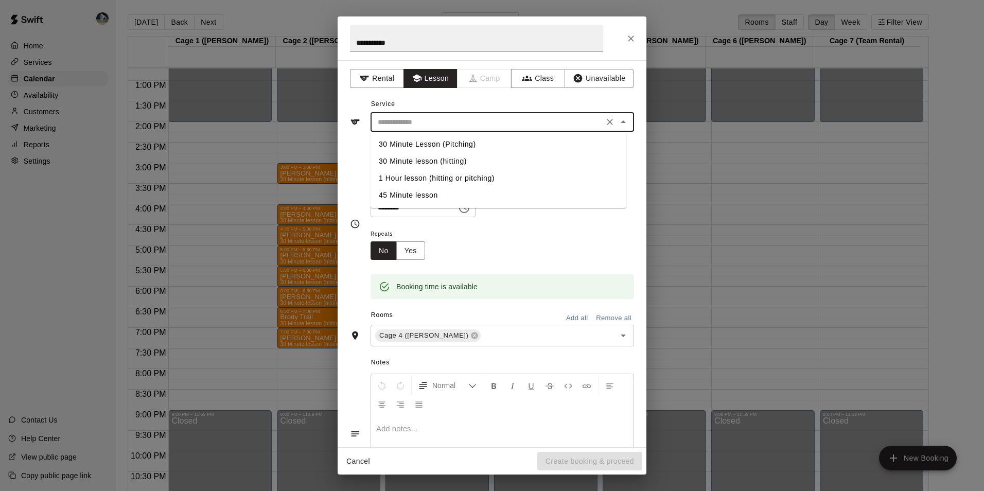
click at [427, 116] on input "text" at bounding box center [487, 122] width 227 height 13
click at [439, 142] on li "30 Minute Lesson (Pitching)" at bounding box center [499, 144] width 256 height 17
type input "**********"
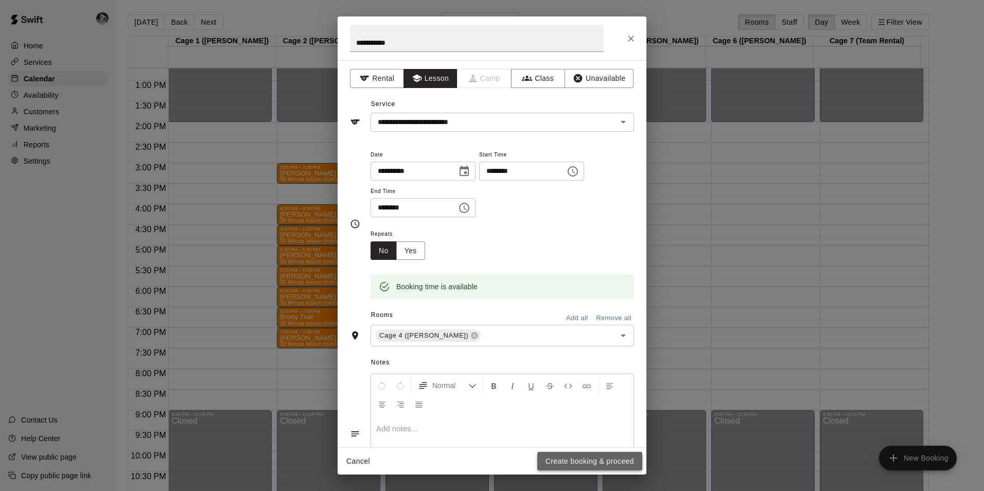
click at [565, 458] on button "Create booking & proceed" at bounding box center [589, 461] width 105 height 19
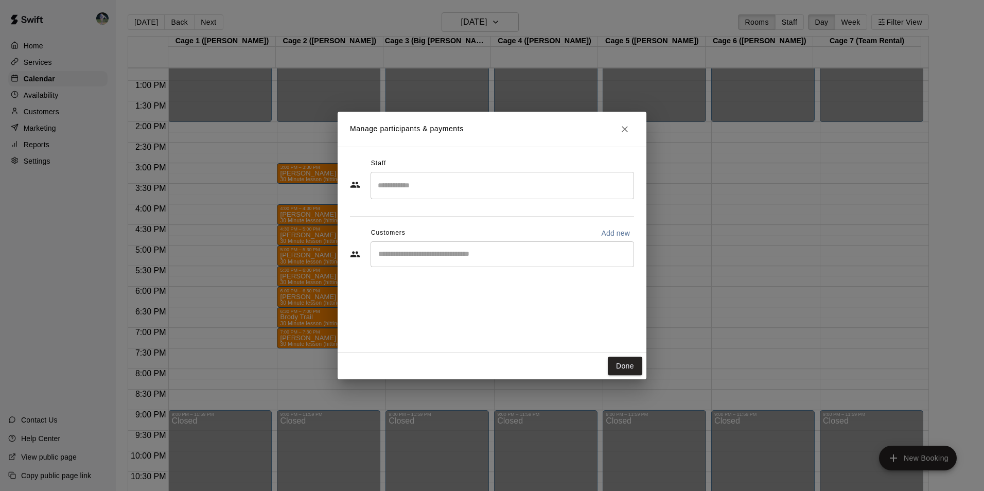
click at [413, 183] on input "Search staff" at bounding box center [502, 186] width 254 height 18
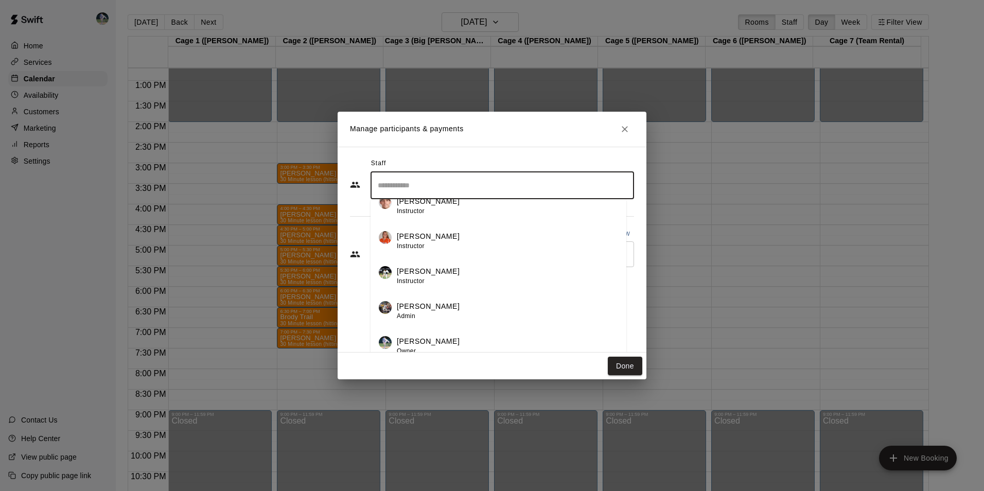
scroll to position [18, 0]
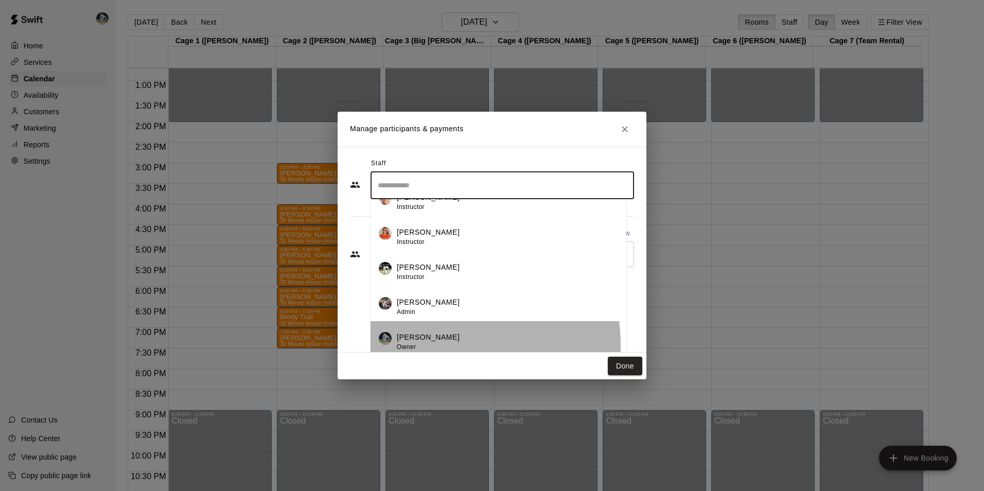
click at [432, 346] on div "[PERSON_NAME] Owner" at bounding box center [507, 342] width 221 height 20
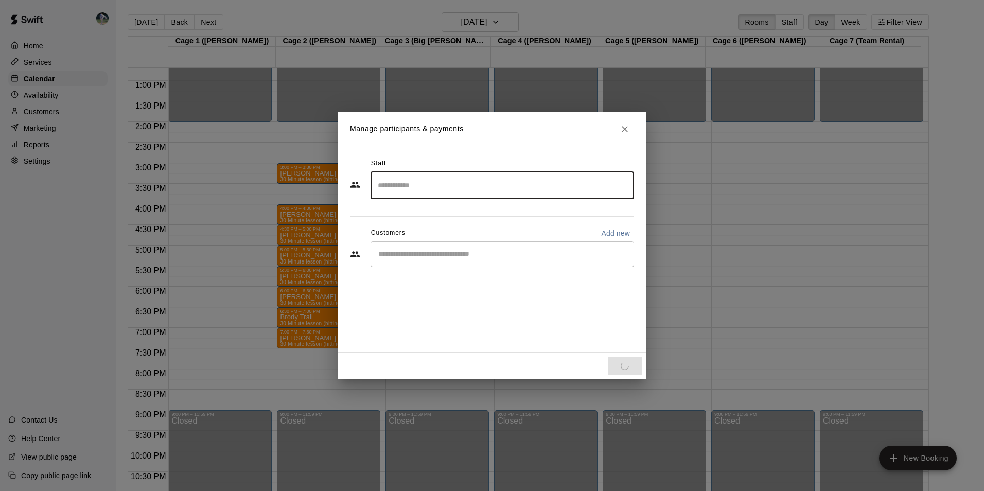
click at [407, 253] on input "Start typing to search customers..." at bounding box center [502, 254] width 254 height 10
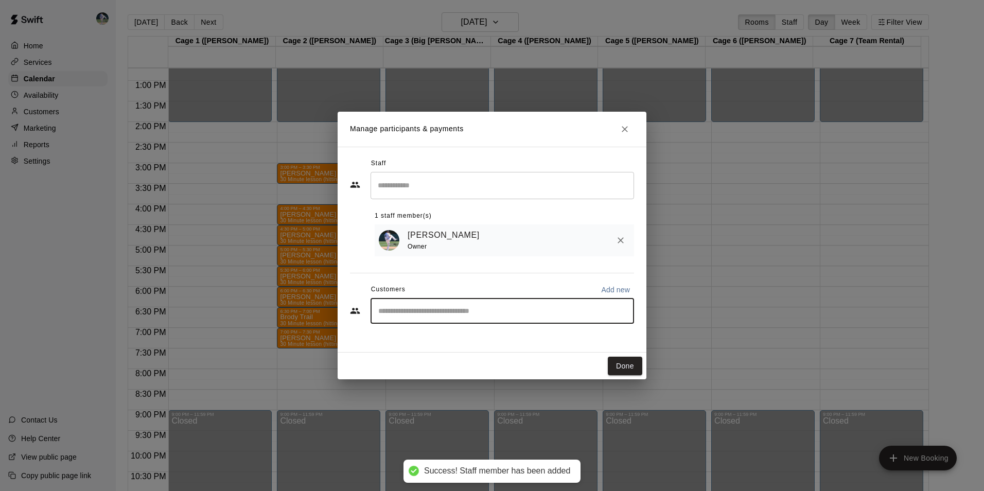
click at [411, 312] on input "Start typing to search customers..." at bounding box center [502, 311] width 254 height 10
type input "***"
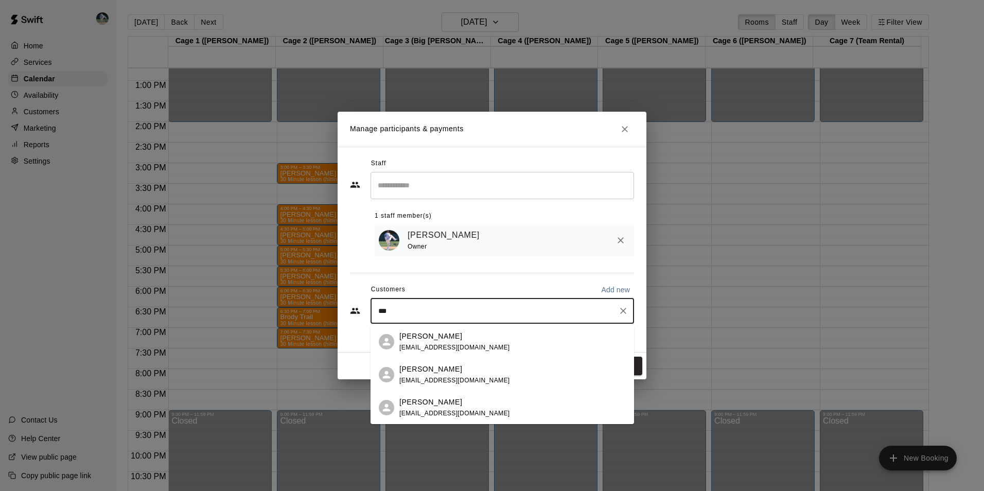
click at [435, 337] on p "Jason Molter" at bounding box center [430, 336] width 63 height 11
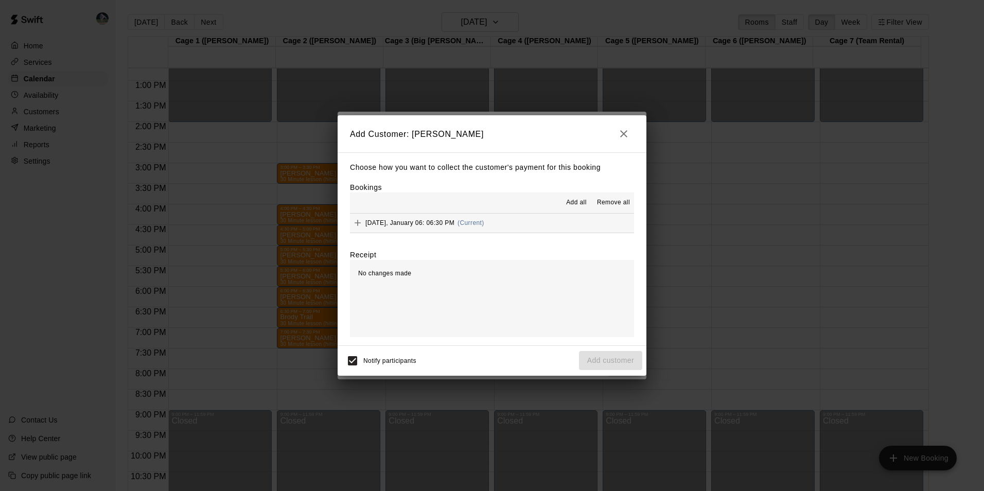
click at [569, 201] on span "Add all" at bounding box center [576, 203] width 21 height 10
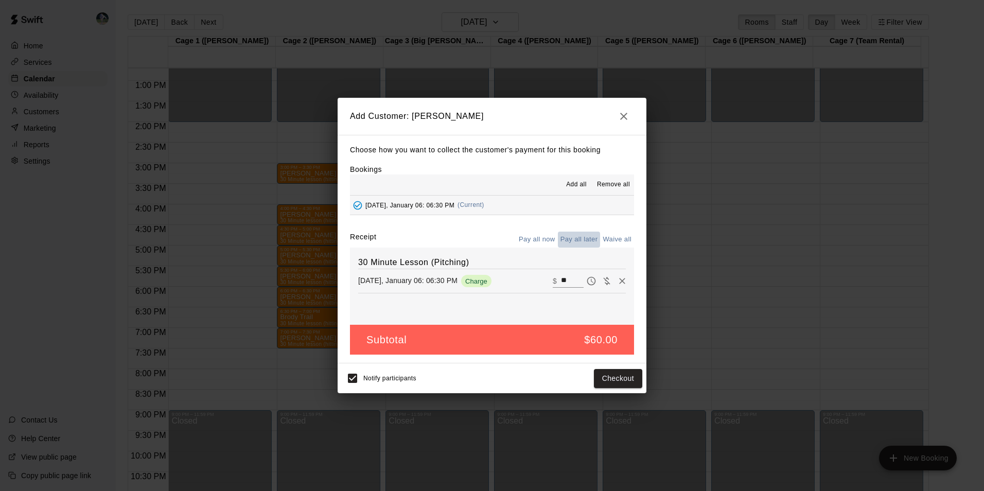
click at [585, 238] on button "Pay all later" at bounding box center [579, 240] width 43 height 16
click at [595, 379] on button "Add customer" at bounding box center [610, 378] width 63 height 19
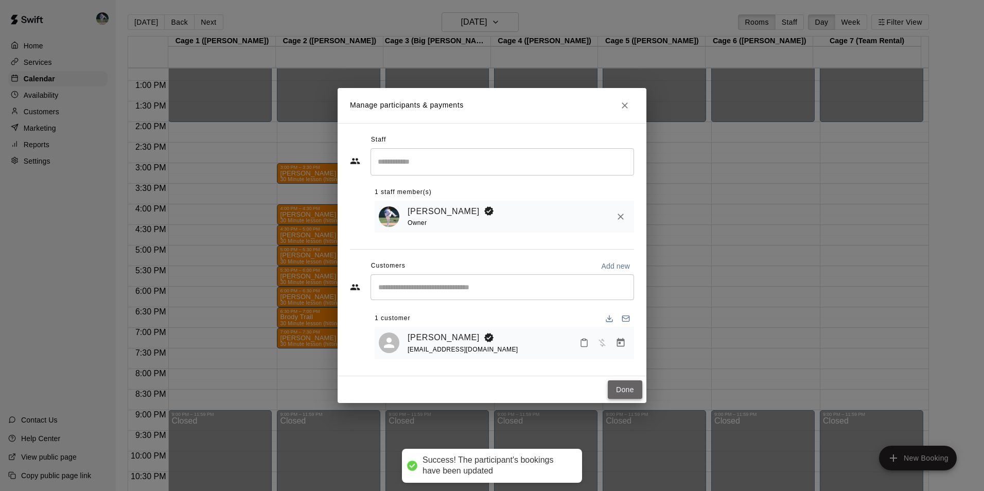
click at [630, 390] on button "Done" at bounding box center [625, 389] width 34 height 19
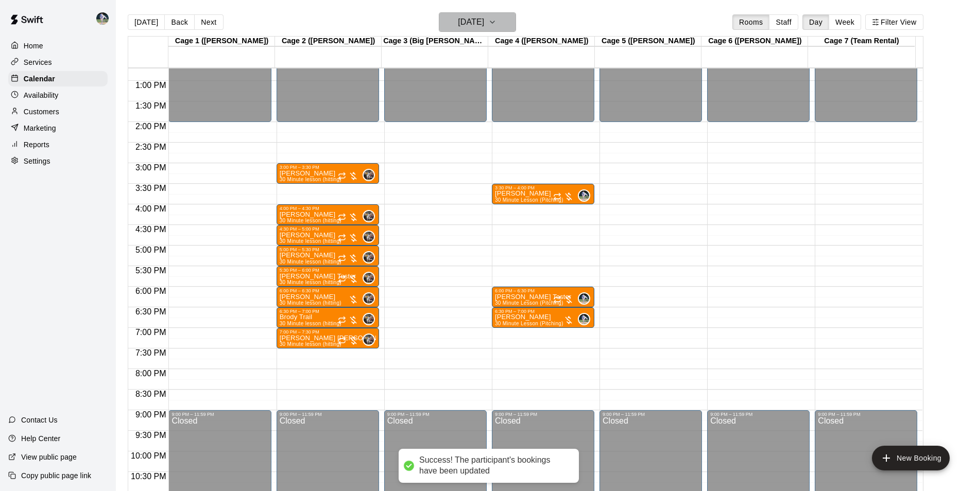
click at [468, 23] on h6 "Tuesday Jan 06" at bounding box center [471, 22] width 26 height 14
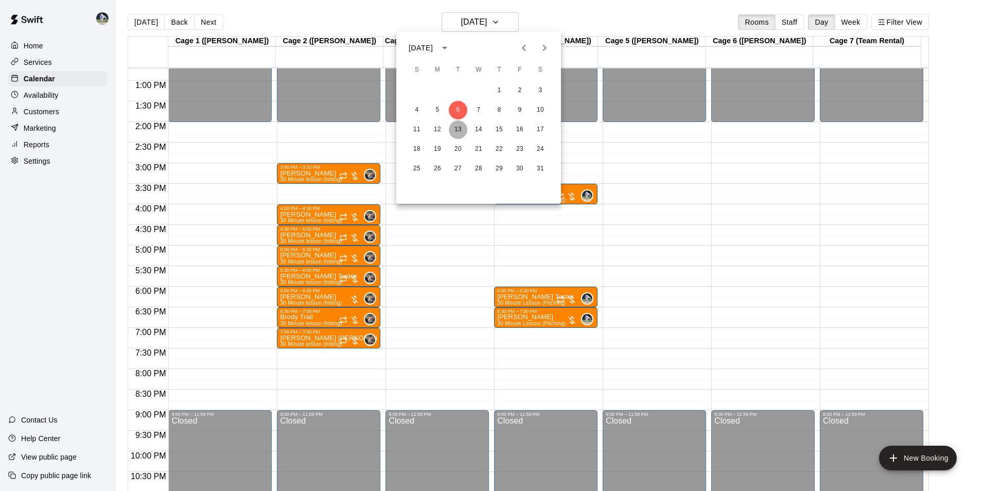
click at [460, 127] on button "13" at bounding box center [458, 129] width 19 height 19
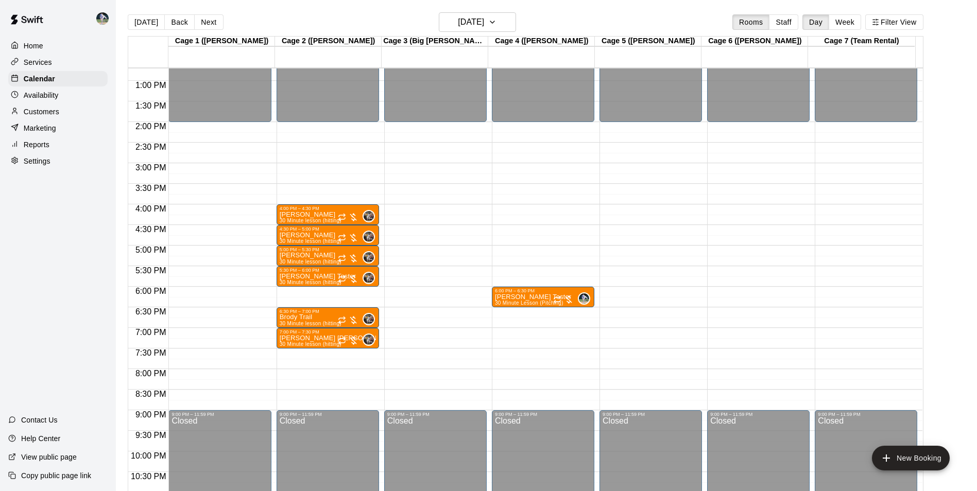
click at [298, 293] on div "12:00 AM – 2:00 PM Closed 4:00 PM – 4:30 PM Reid Atchley 30 Minute lesson (hitt…" at bounding box center [327, 39] width 102 height 988
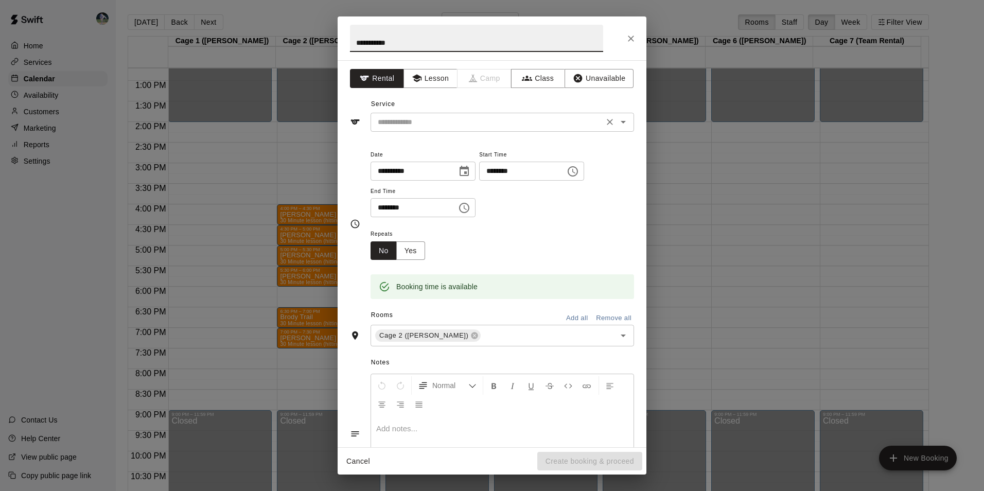
type input "**********"
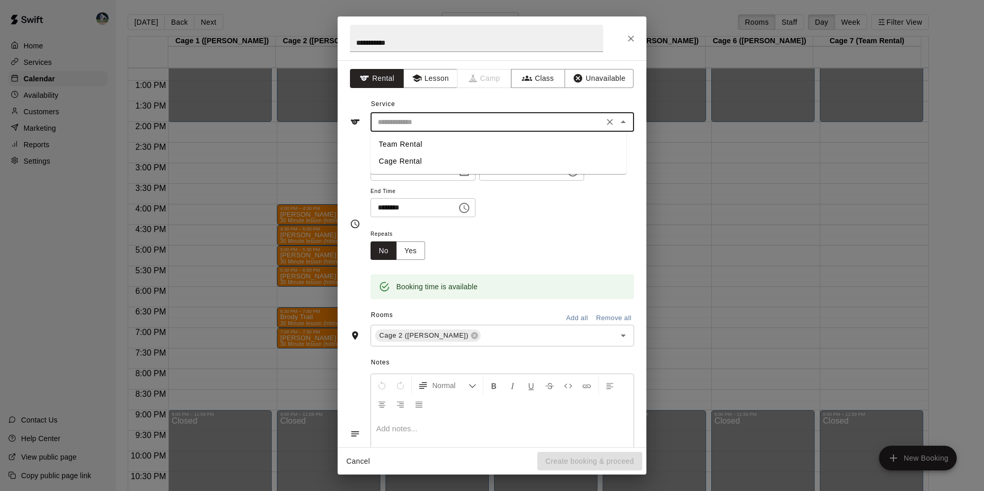
drag, startPoint x: 463, startPoint y: 121, endPoint x: 467, endPoint y: 146, distance: 25.6
click at [466, 125] on input "text" at bounding box center [487, 122] width 227 height 13
click at [427, 73] on button "Lesson" at bounding box center [431, 78] width 54 height 19
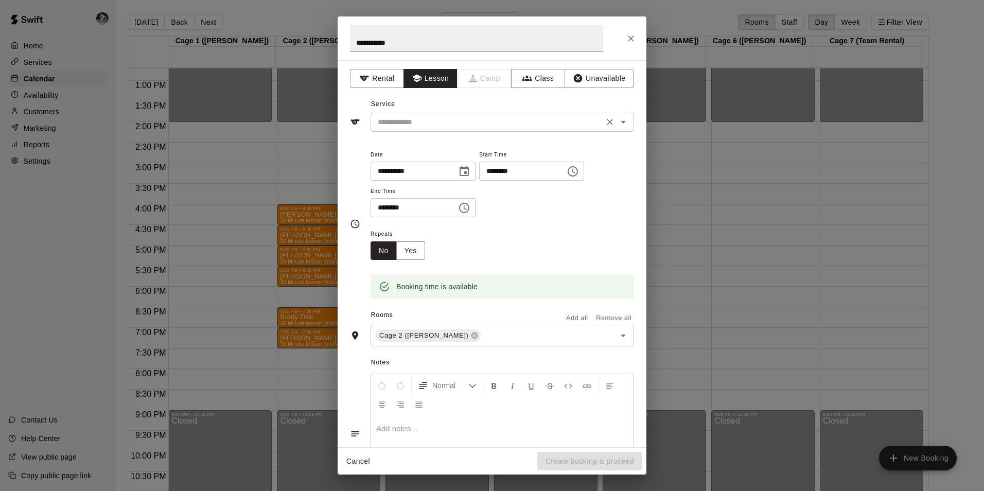
click at [427, 123] on input "text" at bounding box center [487, 122] width 227 height 13
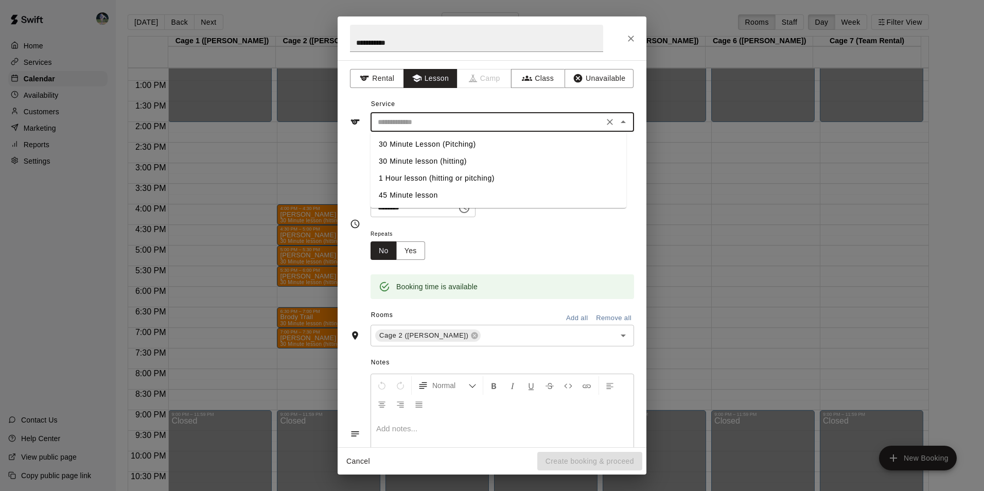
click at [429, 157] on li "30 Minute lesson (hitting)" at bounding box center [499, 161] width 256 height 17
type input "**********"
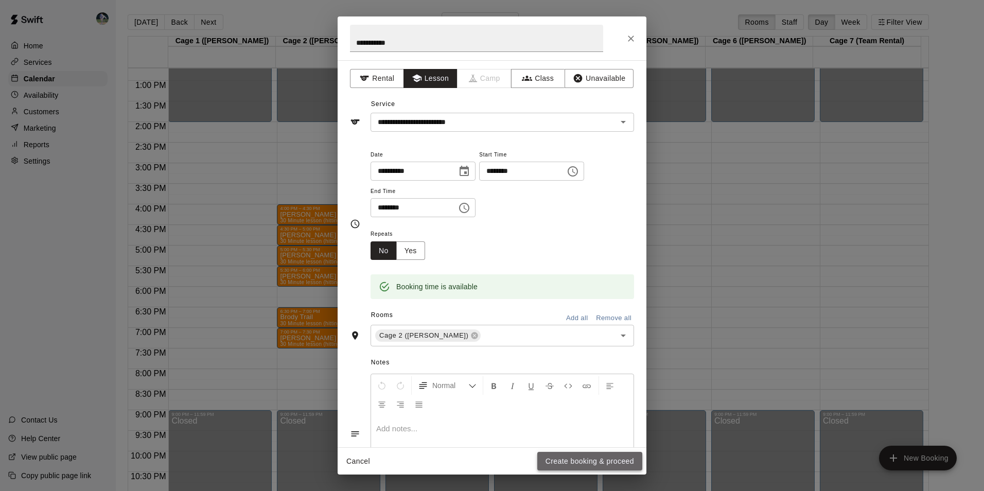
click at [568, 454] on button "Create booking & proceed" at bounding box center [589, 461] width 105 height 19
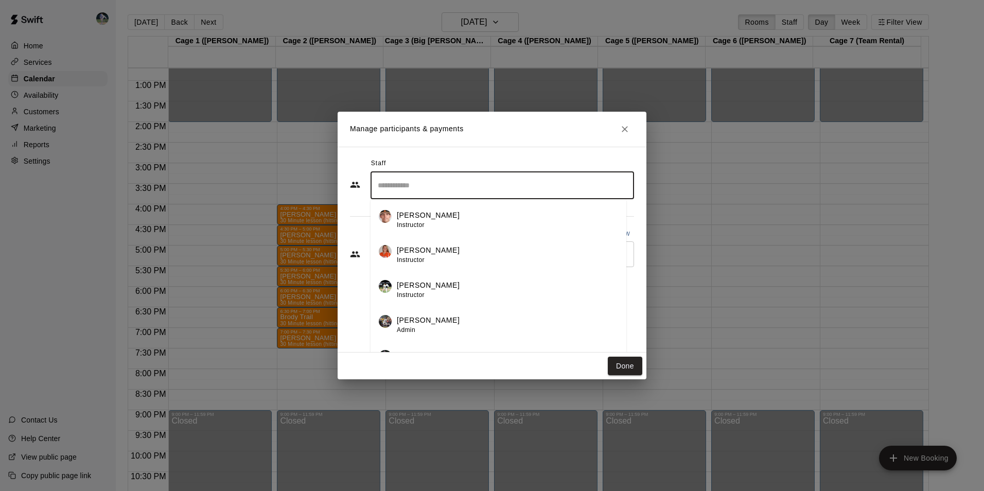
click at [400, 177] on input "Search staff" at bounding box center [502, 186] width 254 height 18
click at [419, 320] on p "[PERSON_NAME]" at bounding box center [428, 320] width 63 height 11
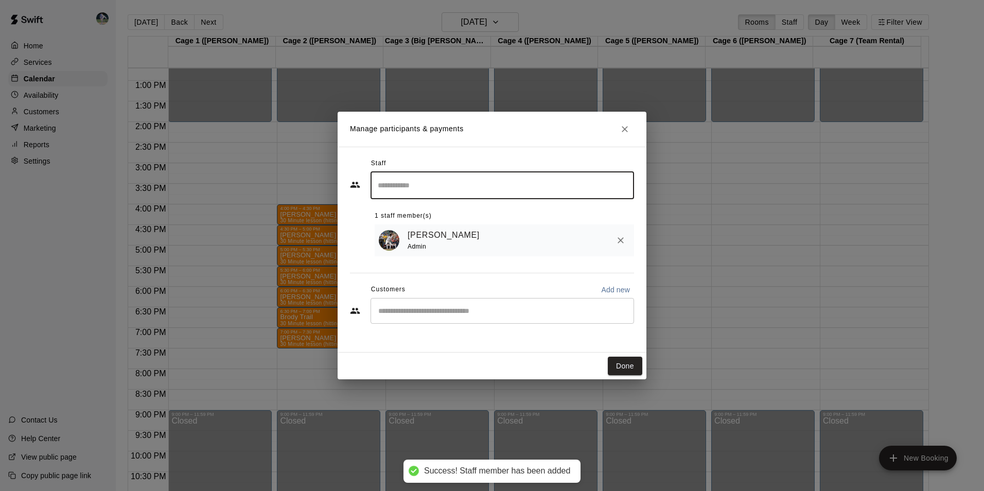
drag, startPoint x: 439, startPoint y: 309, endPoint x: 447, endPoint y: 315, distance: 10.0
click at [439, 309] on input "Start typing to search customers..." at bounding box center [502, 311] width 254 height 10
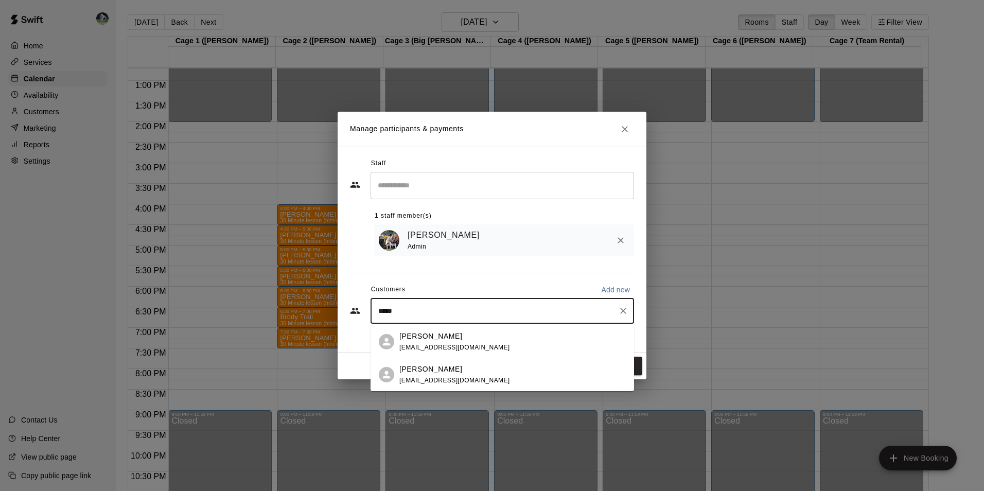
type input "******"
click at [454, 339] on div "Jason Molter" at bounding box center [454, 336] width 111 height 11
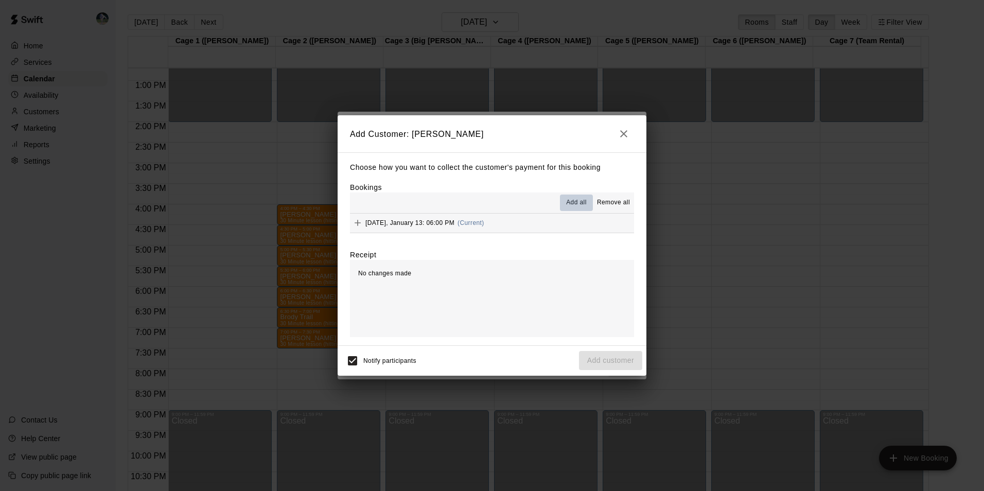
click at [572, 201] on span "Add all" at bounding box center [576, 203] width 21 height 10
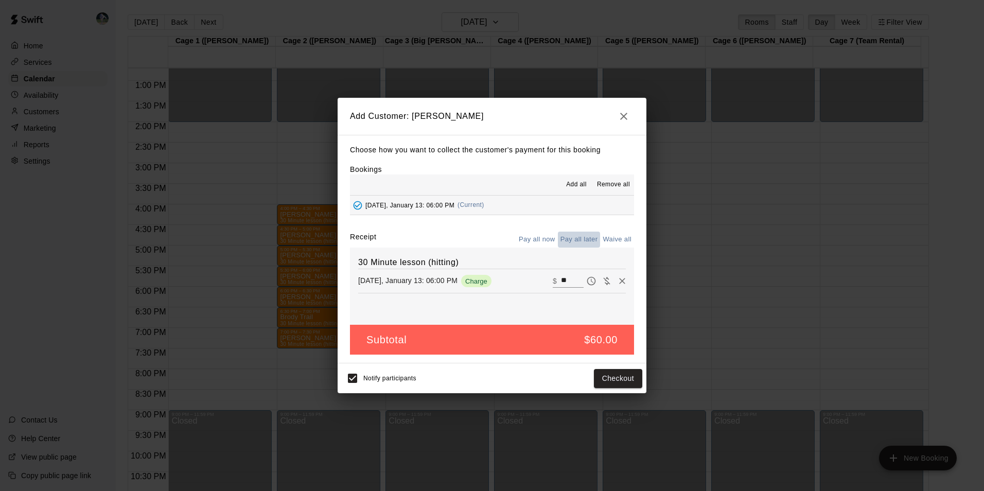
click at [582, 238] on button "Pay all later" at bounding box center [579, 240] width 43 height 16
click at [605, 378] on button "Add customer" at bounding box center [610, 378] width 63 height 19
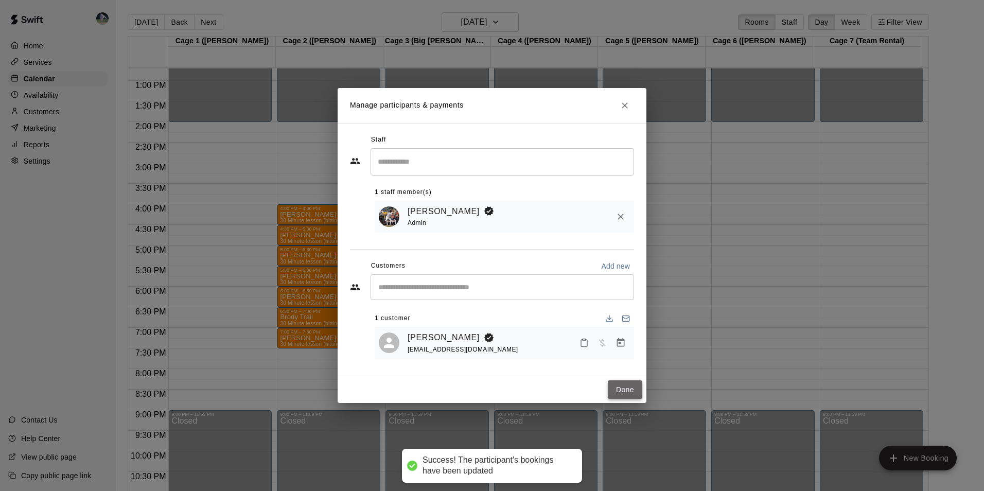
click at [621, 392] on button "Done" at bounding box center [625, 389] width 34 height 19
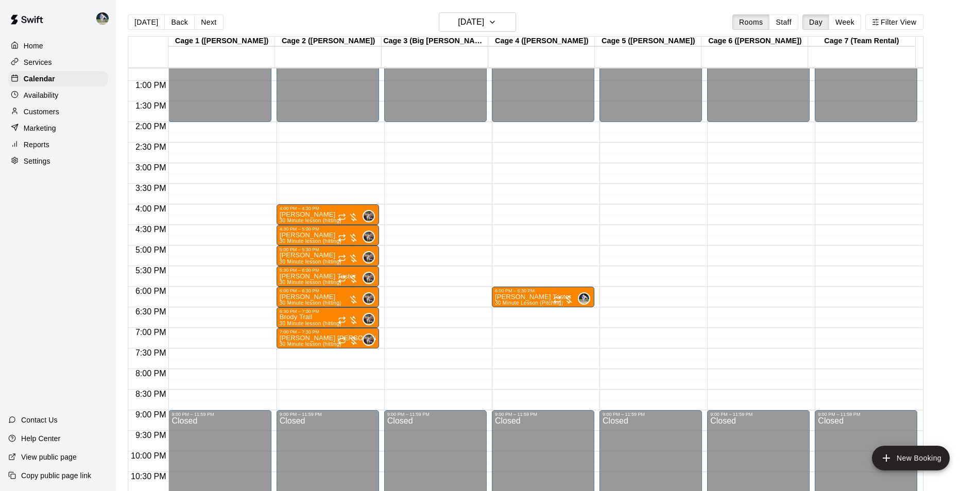
click at [518, 312] on div "12:00 AM – 2:00 PM Closed 6:00 PM – 6:30 PM Hudson Tester 30 Minute Lesson (Pit…" at bounding box center [543, 39] width 102 height 988
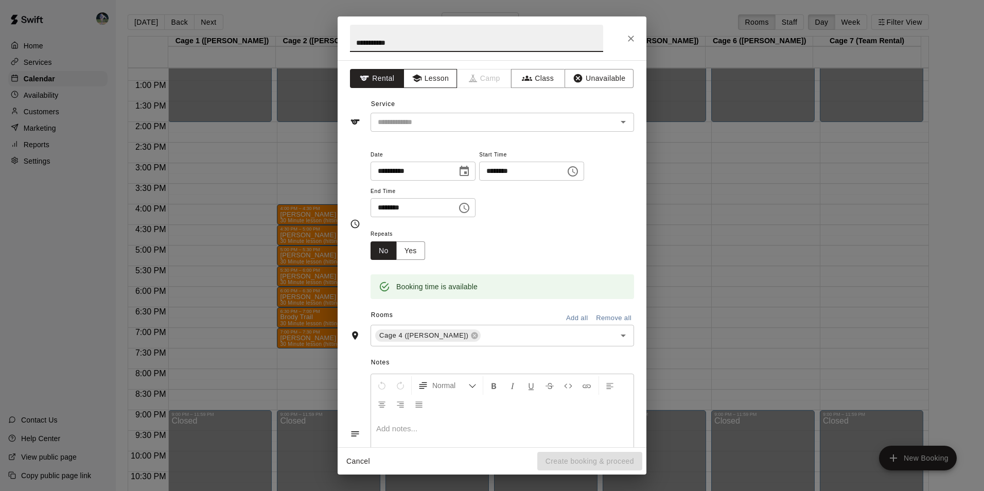
type input "**********"
click at [430, 79] on button "Lesson" at bounding box center [431, 78] width 54 height 19
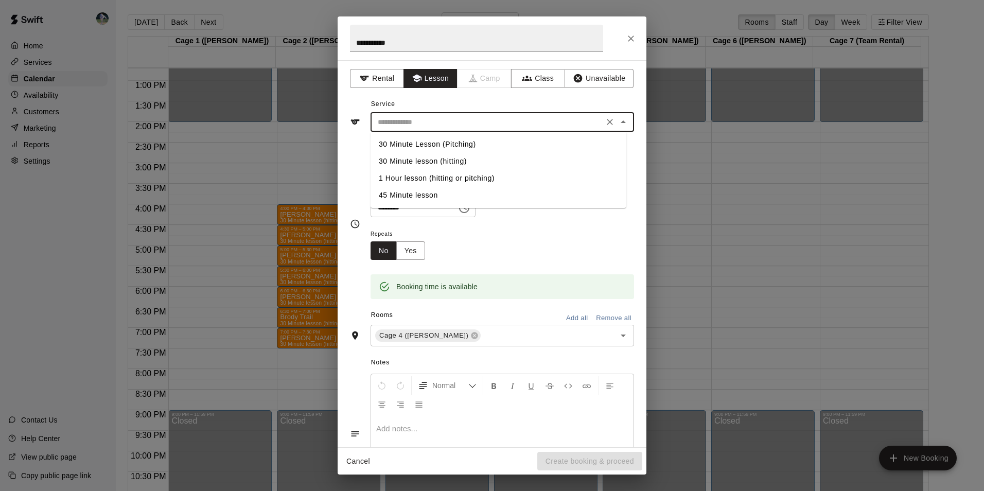
click at [437, 116] on input "text" at bounding box center [487, 122] width 227 height 13
click at [445, 142] on li "30 Minute Lesson (Pitching)" at bounding box center [499, 144] width 256 height 17
type input "**********"
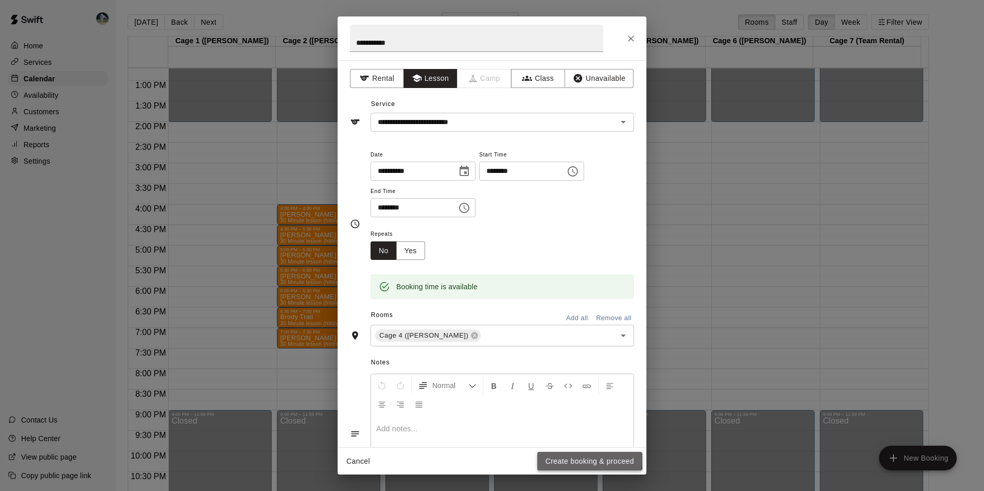
click at [571, 460] on button "Create booking & proceed" at bounding box center [589, 461] width 105 height 19
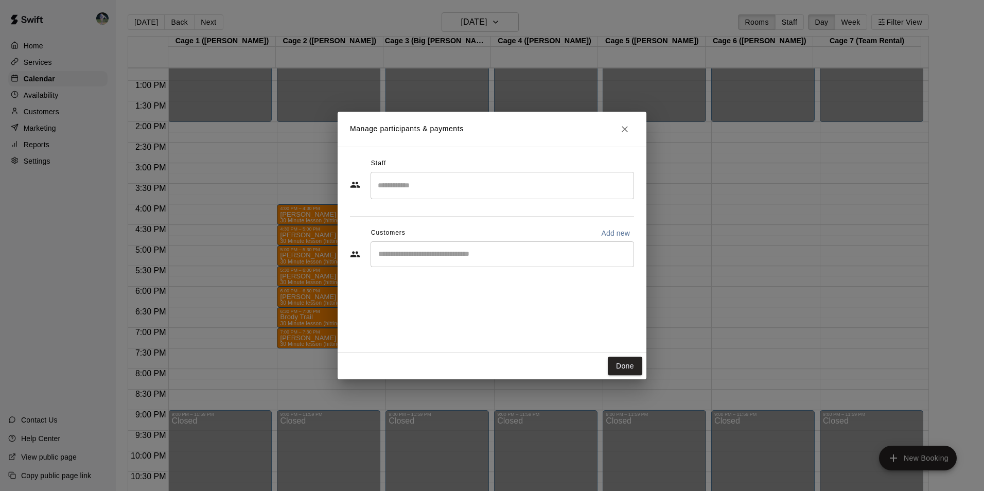
click at [432, 185] on input "Search staff" at bounding box center [502, 186] width 254 height 18
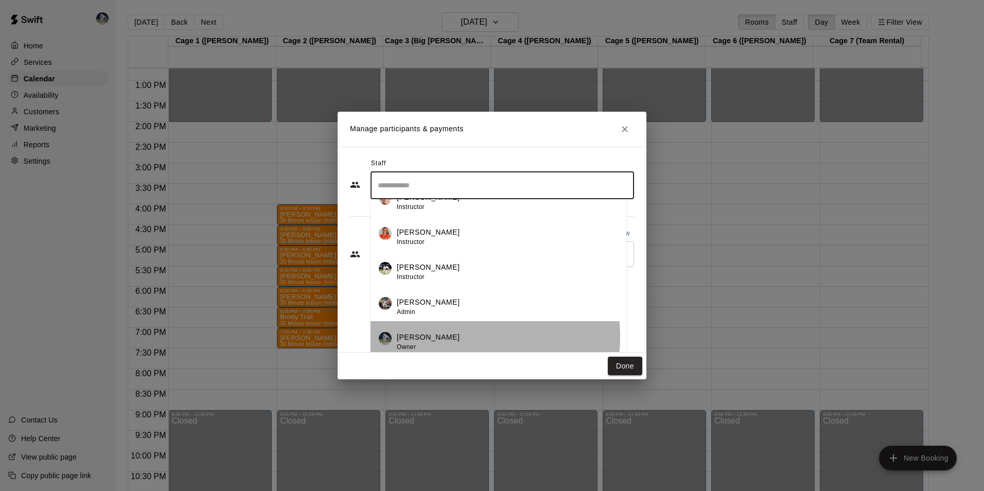
click at [452, 337] on div "[PERSON_NAME] Owner" at bounding box center [507, 342] width 221 height 20
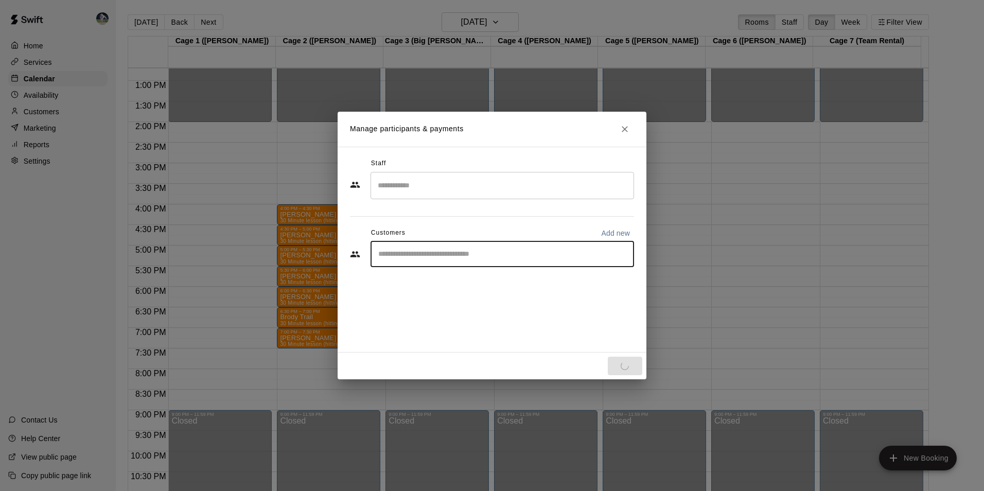
click at [445, 253] on div "Staff ​ Customers Add new ​" at bounding box center [492, 216] width 284 height 122
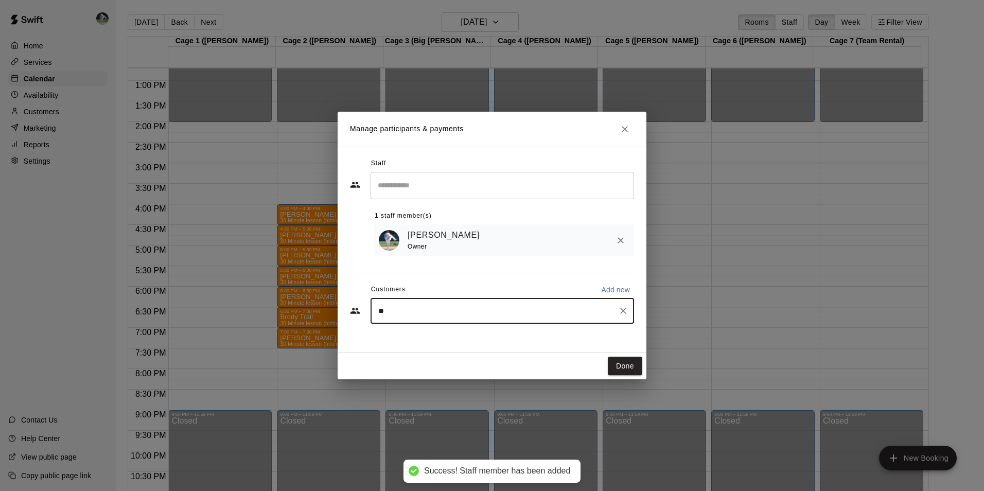
type input "***"
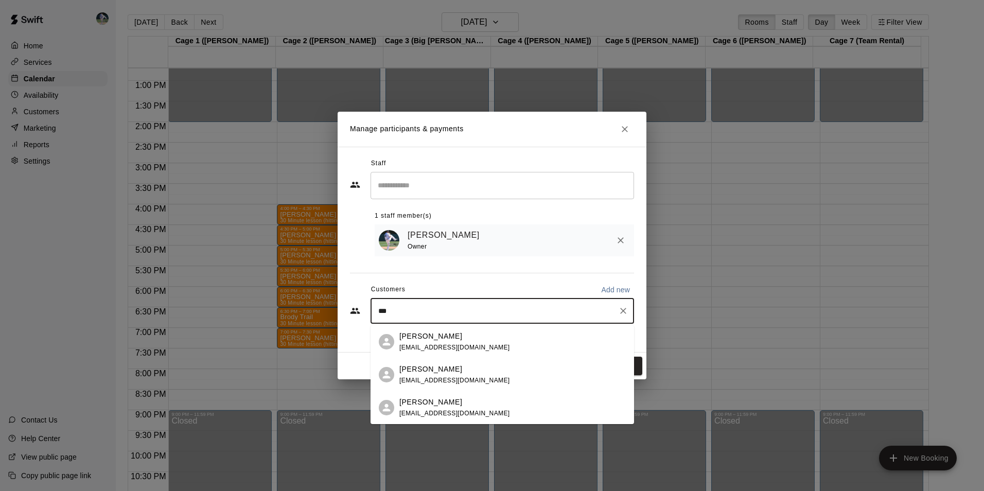
click at [451, 337] on div "Jason Molter" at bounding box center [454, 336] width 111 height 11
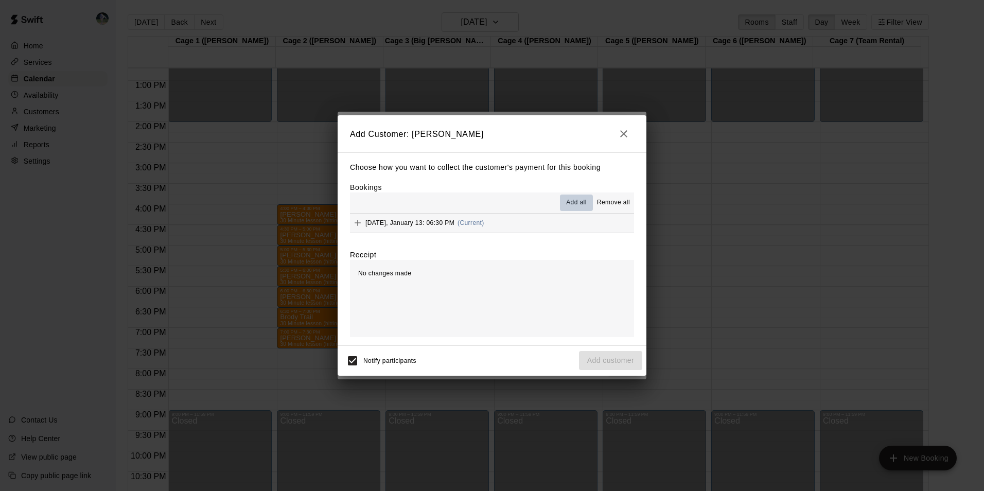
click at [579, 202] on span "Add all" at bounding box center [576, 203] width 21 height 10
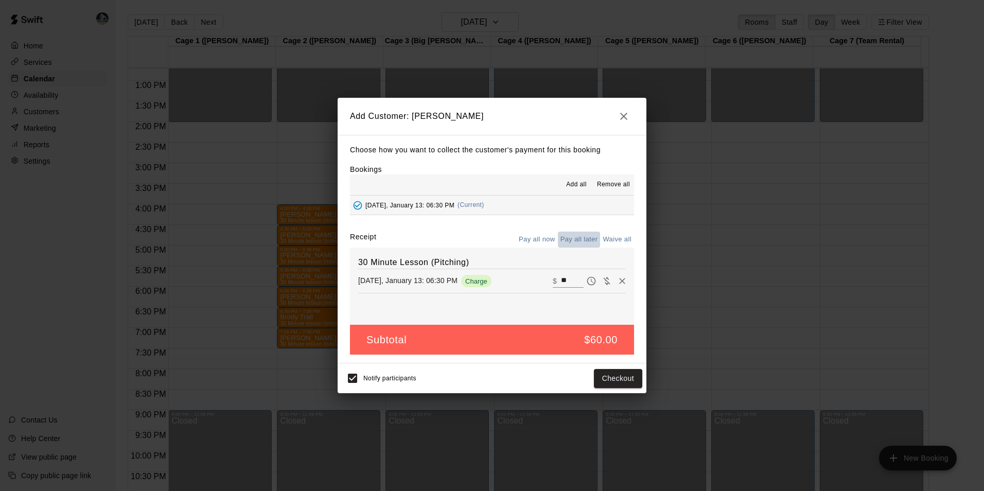
click at [585, 235] on button "Pay all later" at bounding box center [579, 240] width 43 height 16
click at [604, 378] on button "Add customer" at bounding box center [610, 378] width 63 height 19
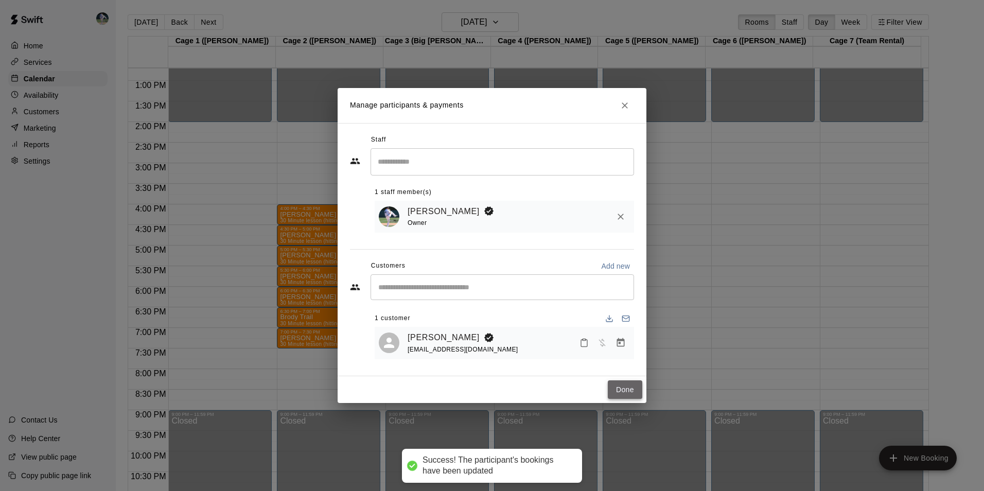
click at [624, 386] on button "Done" at bounding box center [625, 389] width 34 height 19
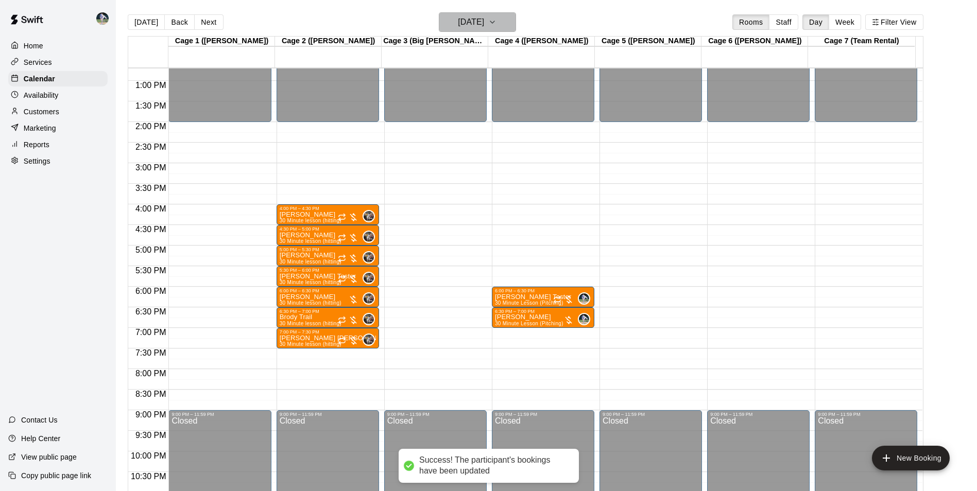
click at [479, 18] on h6 "Tuesday Jan 13" at bounding box center [471, 22] width 26 height 14
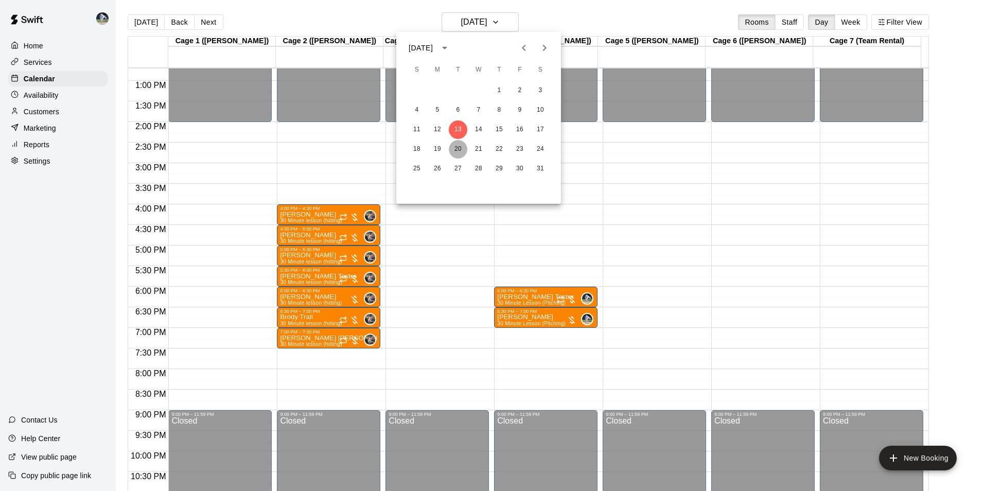
click at [458, 148] on button "20" at bounding box center [458, 149] width 19 height 19
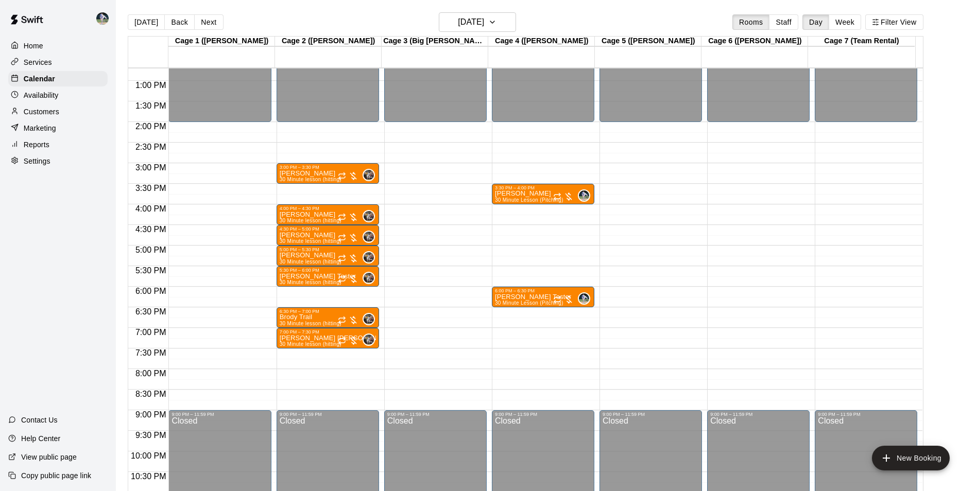
click at [323, 291] on div "12:00 AM – 2:00 PM Closed 3:00 PM – 3:30 PM Wiley King 30 Minute lesson (hittin…" at bounding box center [327, 39] width 102 height 988
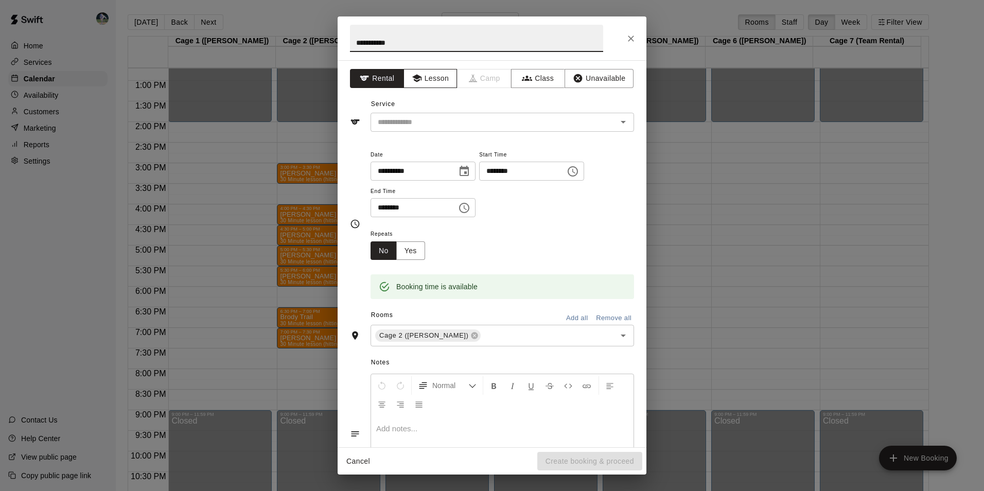
type input "**********"
click at [425, 75] on button "Lesson" at bounding box center [431, 78] width 54 height 19
click at [424, 108] on div "Service ​" at bounding box center [492, 114] width 284 height 36
click at [425, 112] on div "Service ​" at bounding box center [492, 114] width 284 height 36
click at [441, 123] on input "text" at bounding box center [487, 122] width 227 height 13
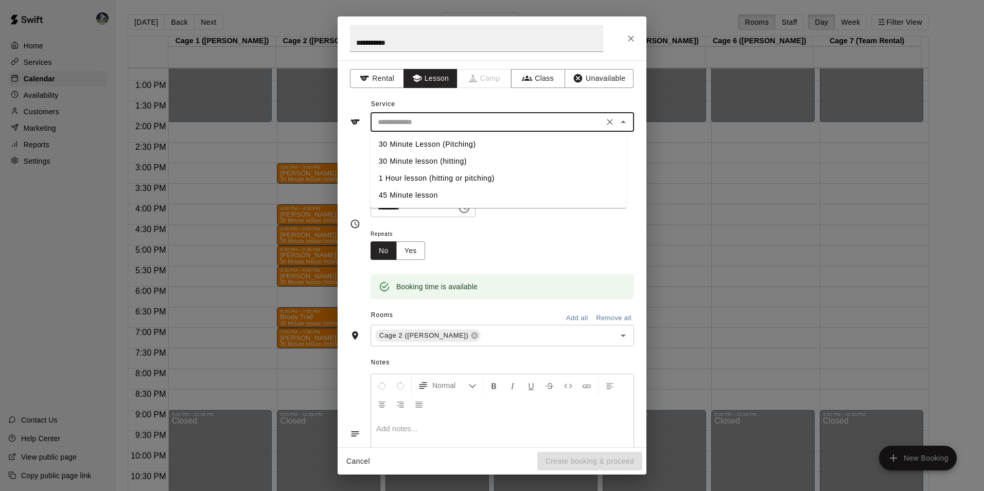
click at [448, 159] on li "30 Minute lesson (hitting)" at bounding box center [499, 161] width 256 height 17
type input "**********"
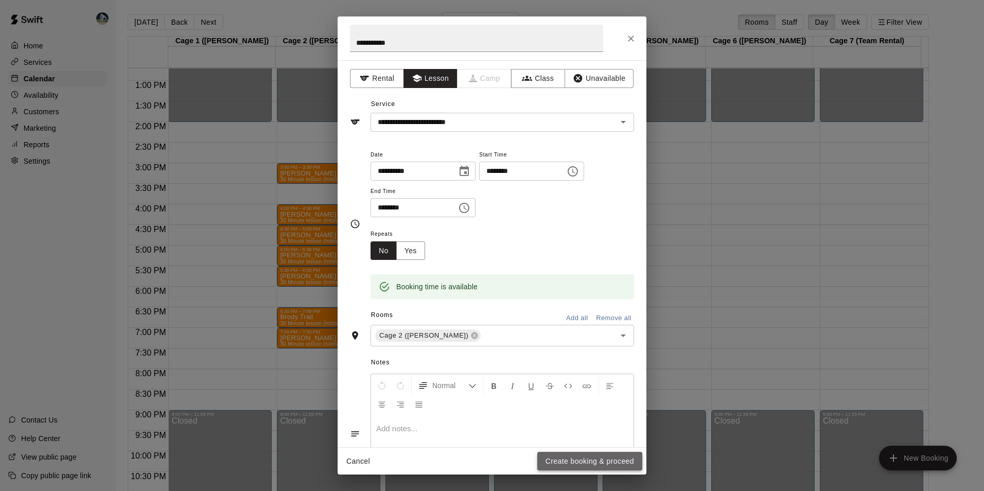
click at [571, 463] on button "Create booking & proceed" at bounding box center [589, 461] width 105 height 19
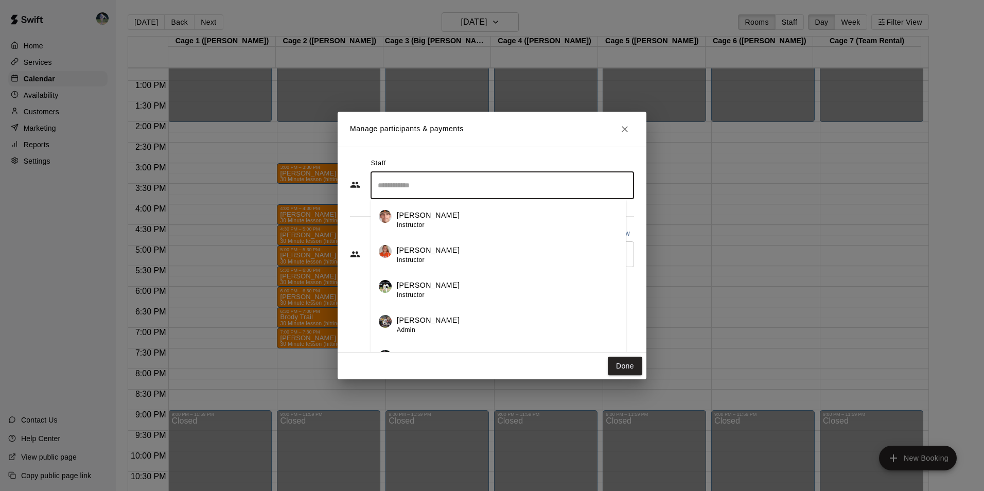
click at [423, 190] on input "Search staff" at bounding box center [502, 186] width 254 height 18
click at [415, 319] on p "[PERSON_NAME]" at bounding box center [428, 320] width 63 height 11
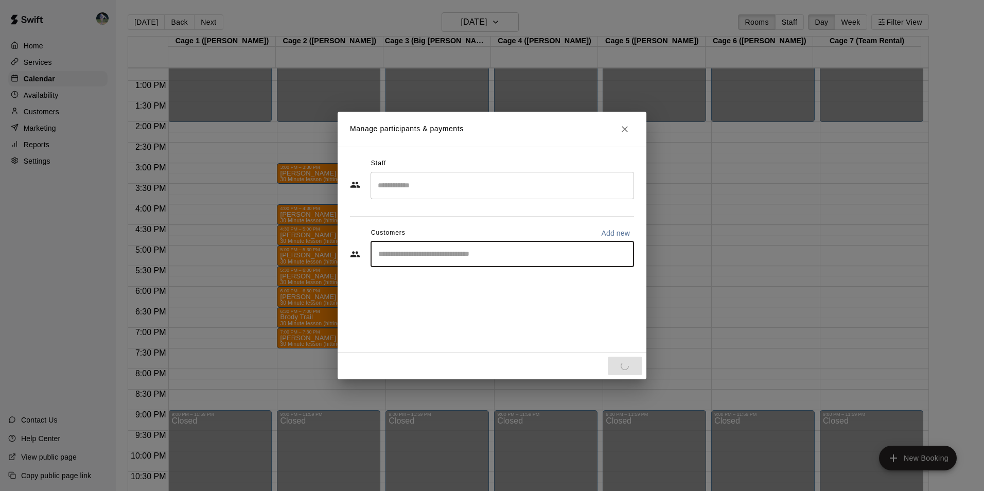
click at [437, 254] on input "Start typing to search customers..." at bounding box center [502, 254] width 254 height 10
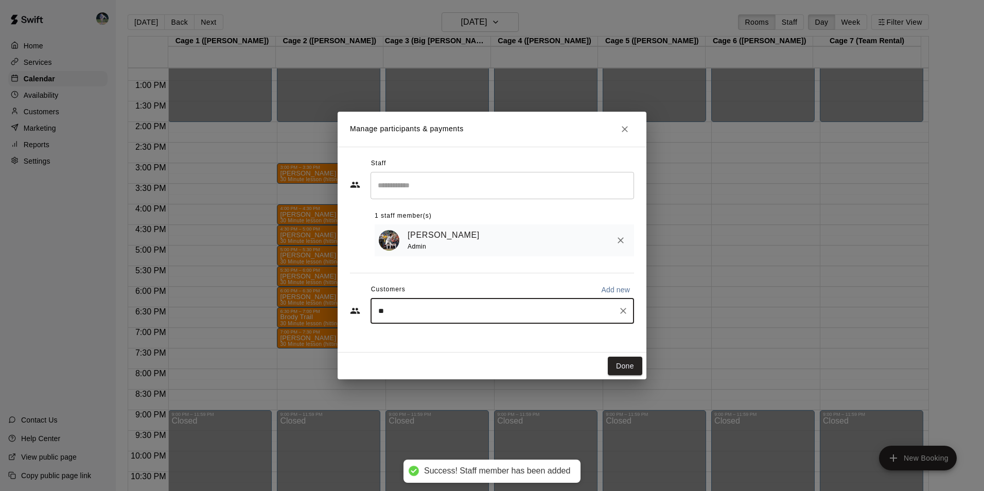
type input "***"
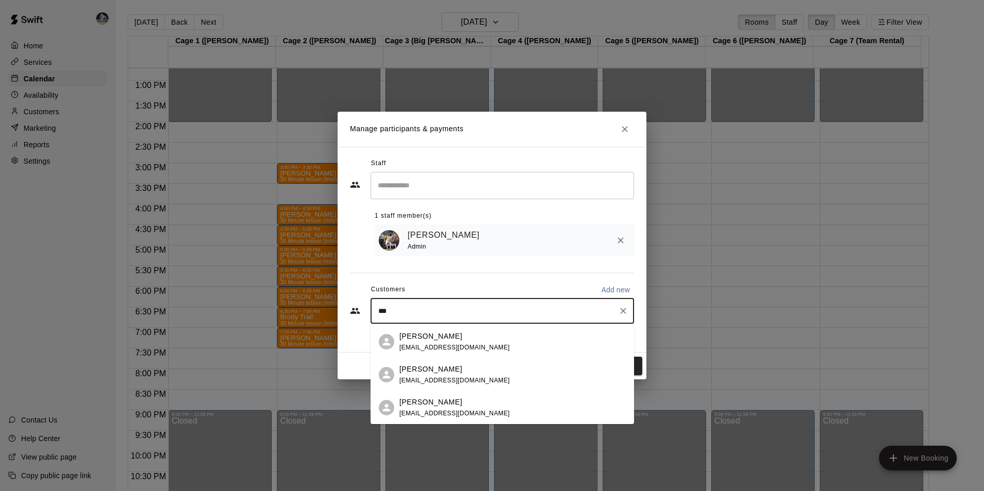
click at [445, 334] on div "Jason Molter" at bounding box center [454, 336] width 111 height 11
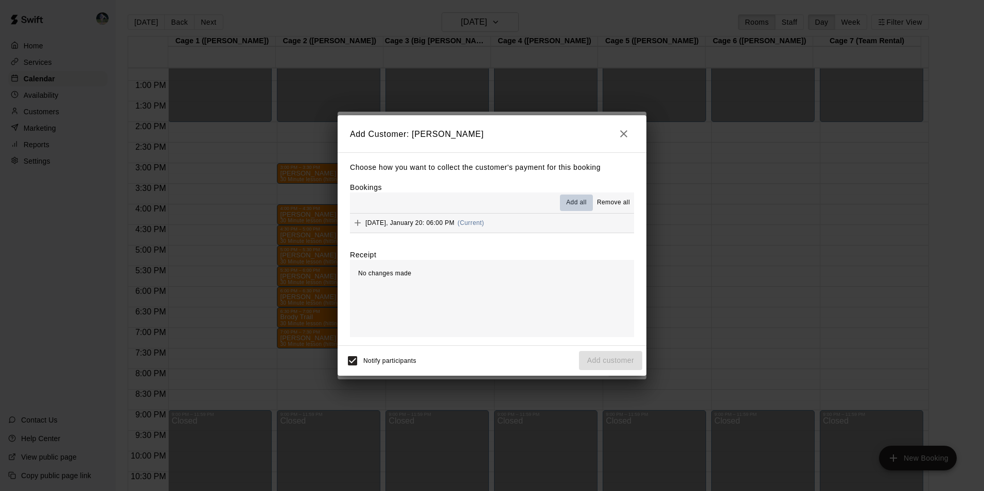
click at [578, 200] on span "Add all" at bounding box center [576, 203] width 21 height 10
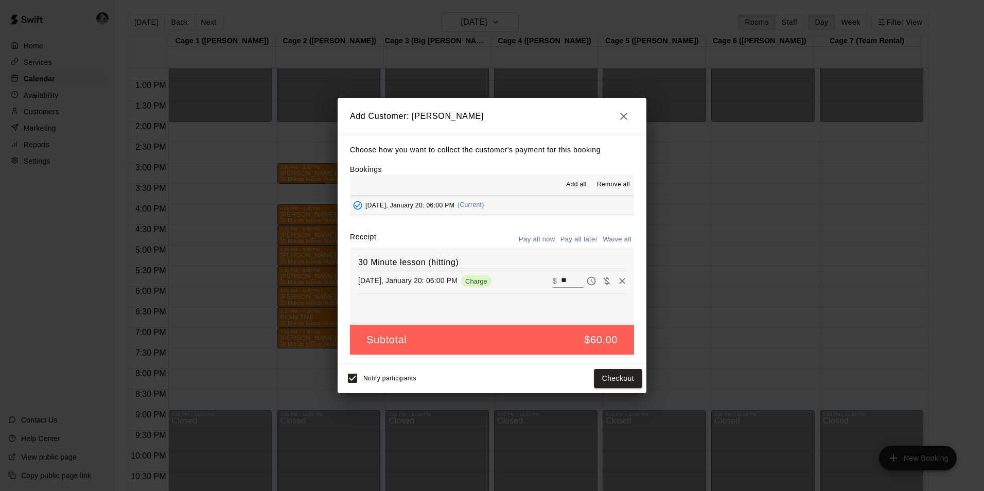
click at [577, 237] on button "Pay all later" at bounding box center [579, 240] width 43 height 16
click at [591, 378] on button "Add customer" at bounding box center [610, 378] width 63 height 19
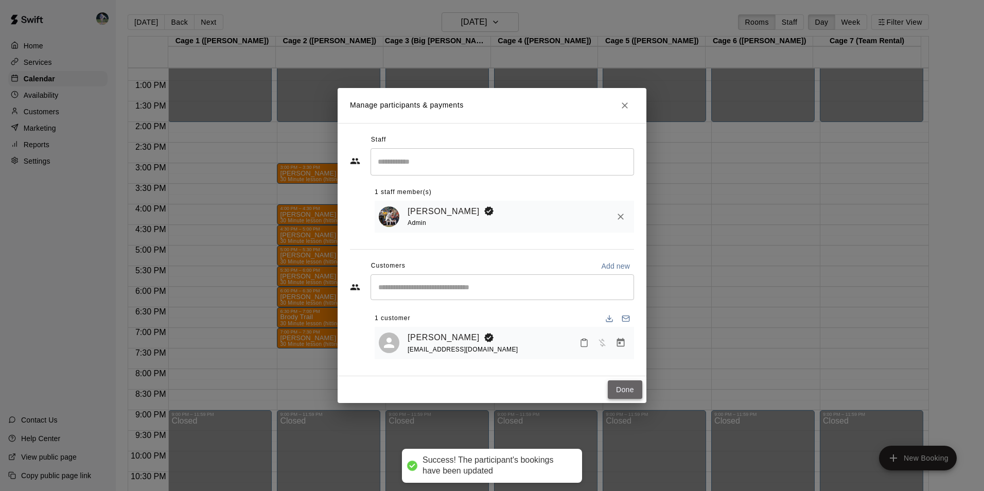
click at [623, 388] on button "Done" at bounding box center [625, 389] width 34 height 19
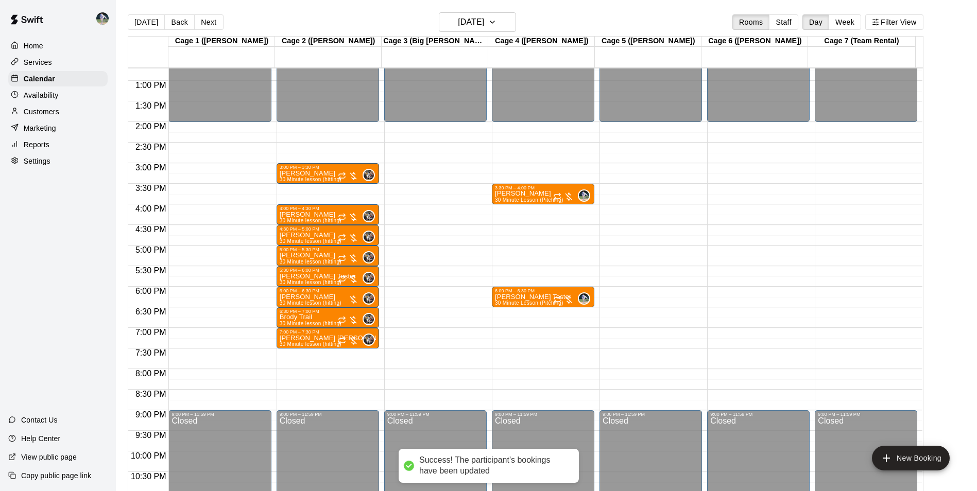
click at [518, 313] on div "12:00 AM – 2:00 PM Closed 3:30 PM – 4:00 PM Wiley King 30 Minute Lesson (Pitchi…" at bounding box center [543, 39] width 102 height 988
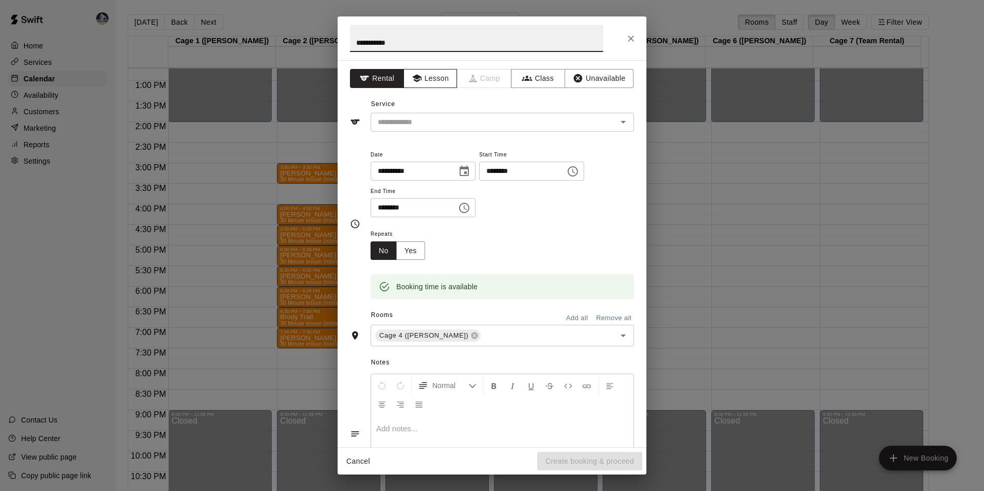
type input "**********"
click at [425, 77] on button "Lesson" at bounding box center [431, 78] width 54 height 19
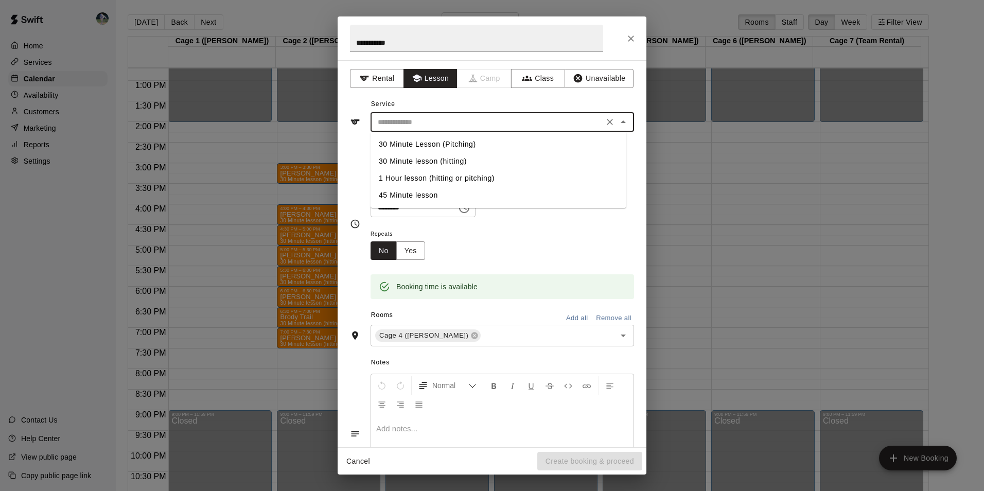
click at [431, 117] on input "text" at bounding box center [487, 122] width 227 height 13
click at [437, 142] on li "30 Minute Lesson (Pitching)" at bounding box center [499, 144] width 256 height 17
type input "**********"
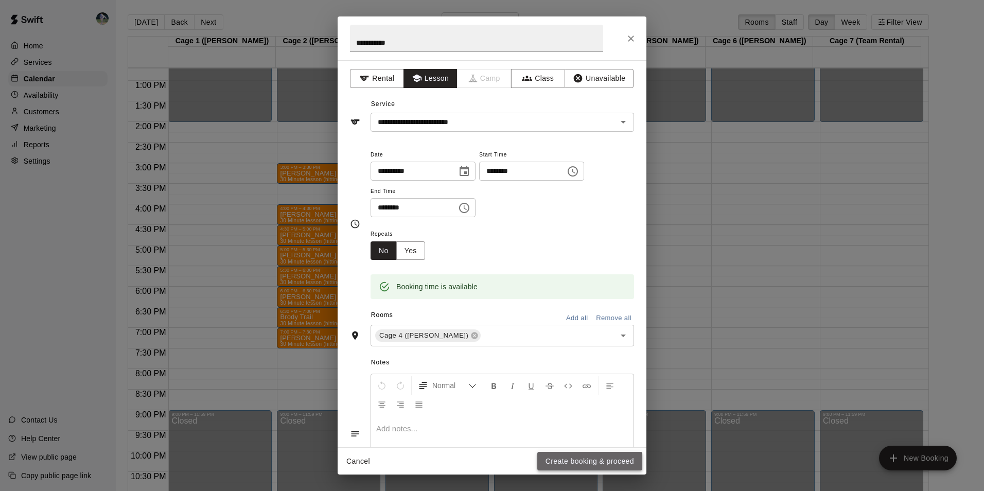
click at [567, 462] on button "Create booking & proceed" at bounding box center [589, 461] width 105 height 19
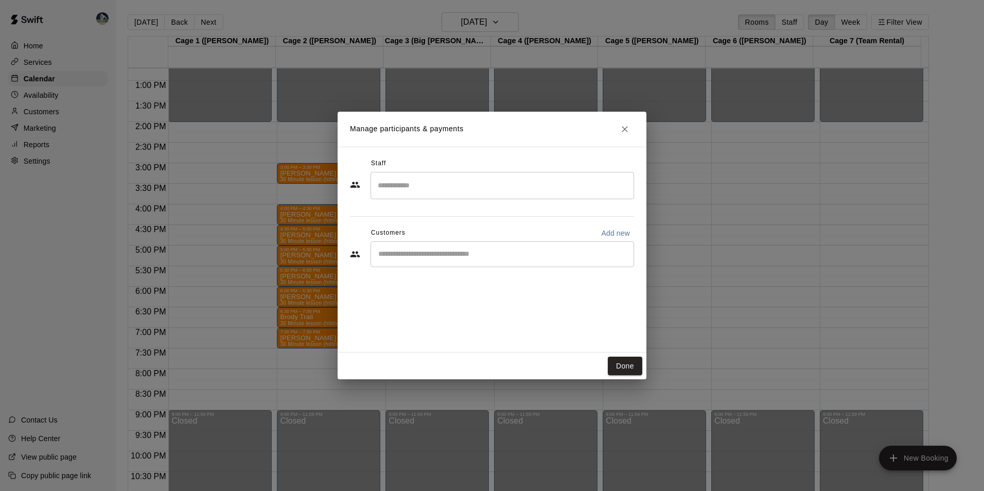
click at [420, 182] on input "Search staff" at bounding box center [502, 186] width 254 height 18
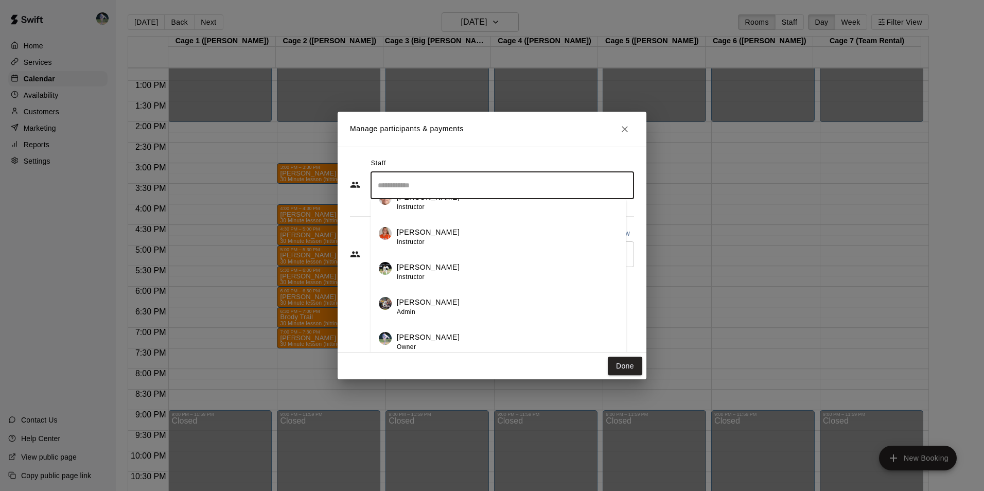
click at [445, 330] on li "[PERSON_NAME] Owner" at bounding box center [499, 338] width 256 height 35
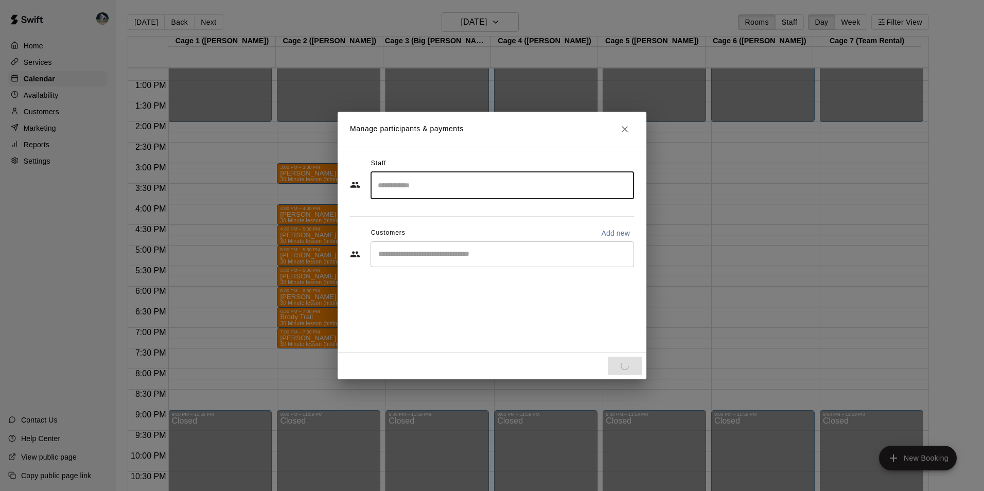
click at [435, 253] on input "Start typing to search customers..." at bounding box center [502, 254] width 254 height 10
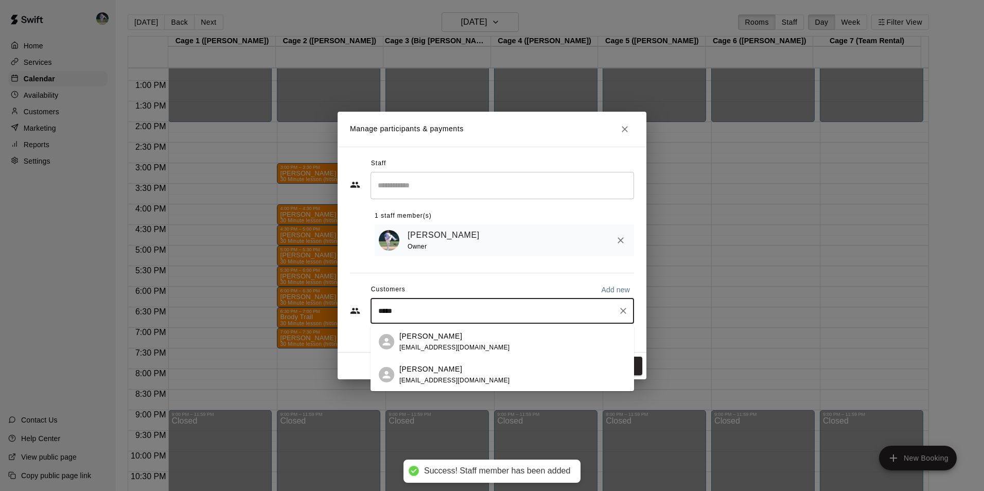
type input "******"
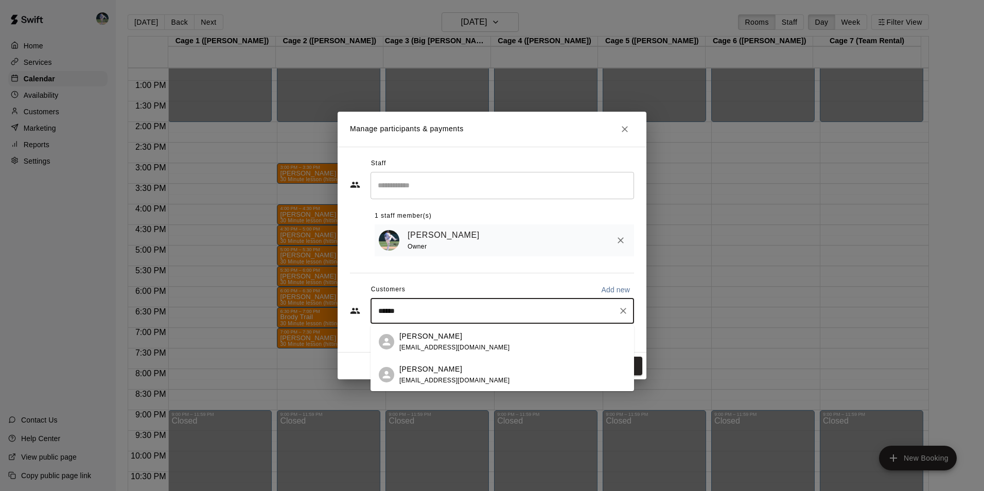
click at [439, 340] on p "Jason Molter" at bounding box center [430, 336] width 63 height 11
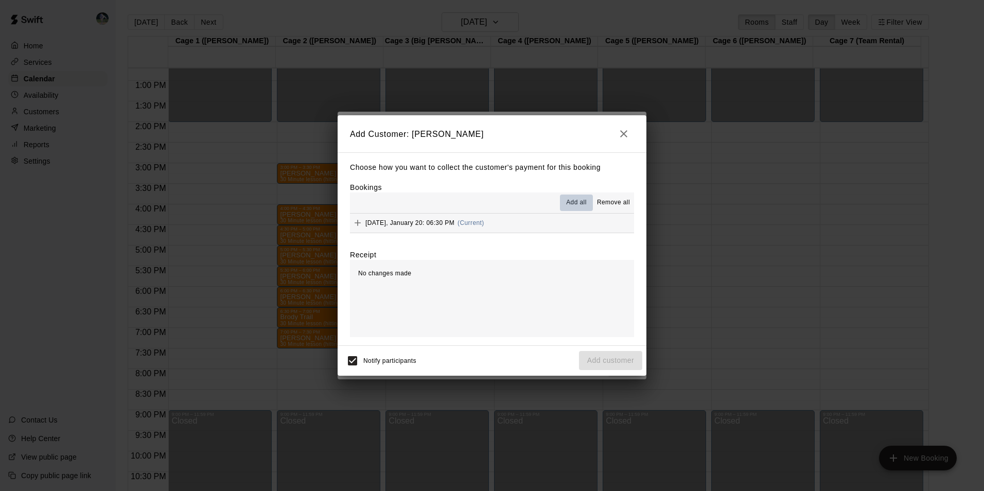
click at [573, 198] on span "Add all" at bounding box center [576, 203] width 21 height 10
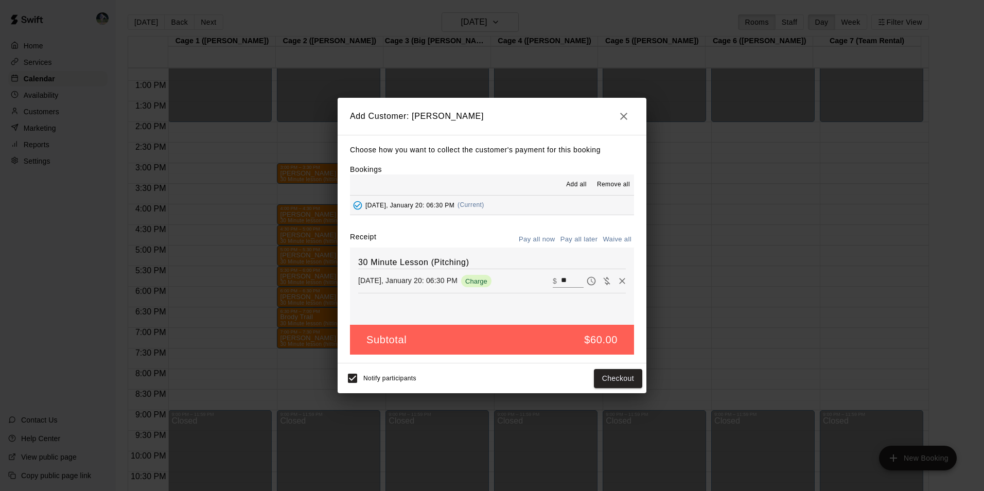
click at [576, 237] on button "Pay all later" at bounding box center [579, 240] width 43 height 16
click at [594, 376] on button "Add customer" at bounding box center [610, 378] width 63 height 19
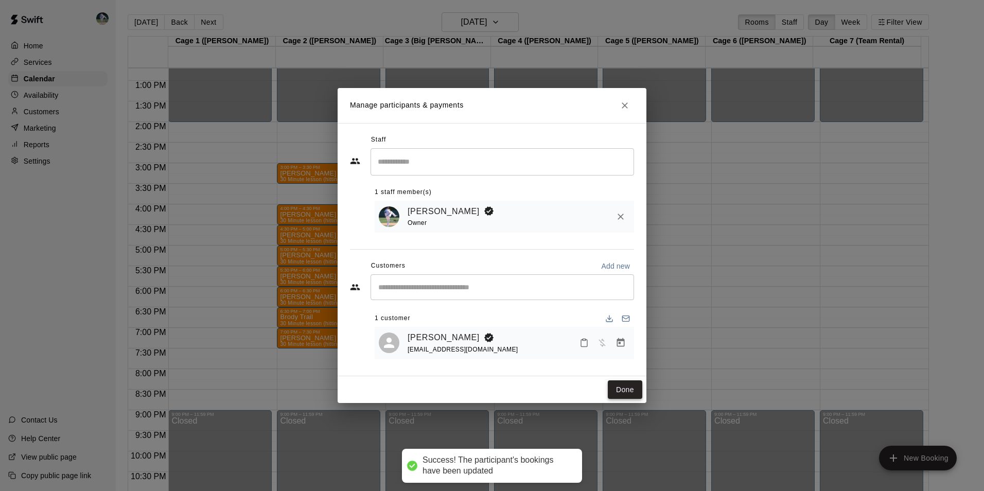
click at [625, 392] on button "Done" at bounding box center [625, 389] width 34 height 19
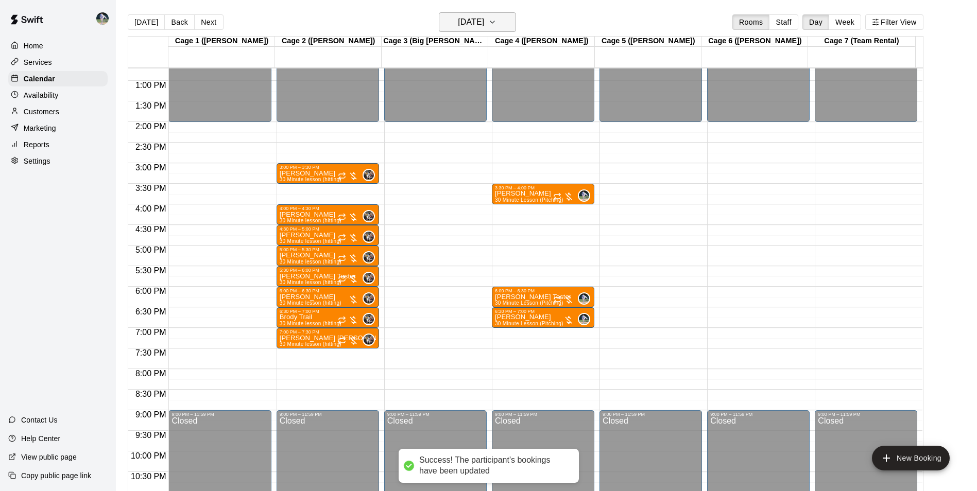
click at [458, 23] on h6 "Tuesday Jan 20" at bounding box center [471, 22] width 26 height 14
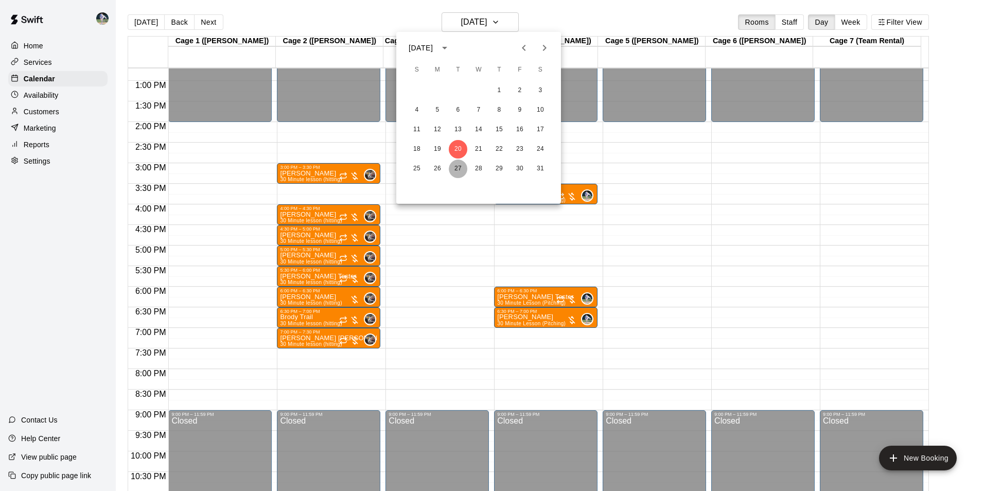
click at [461, 166] on button "27" at bounding box center [458, 169] width 19 height 19
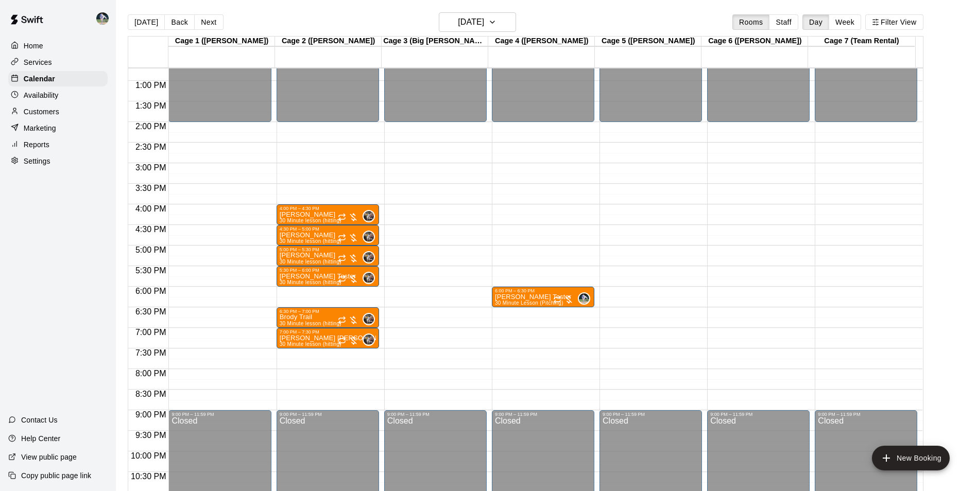
click at [323, 288] on div "12:00 AM – 2:00 PM Closed 4:00 PM – 4:30 PM Reid Atchley 30 Minute lesson (hitt…" at bounding box center [327, 39] width 102 height 988
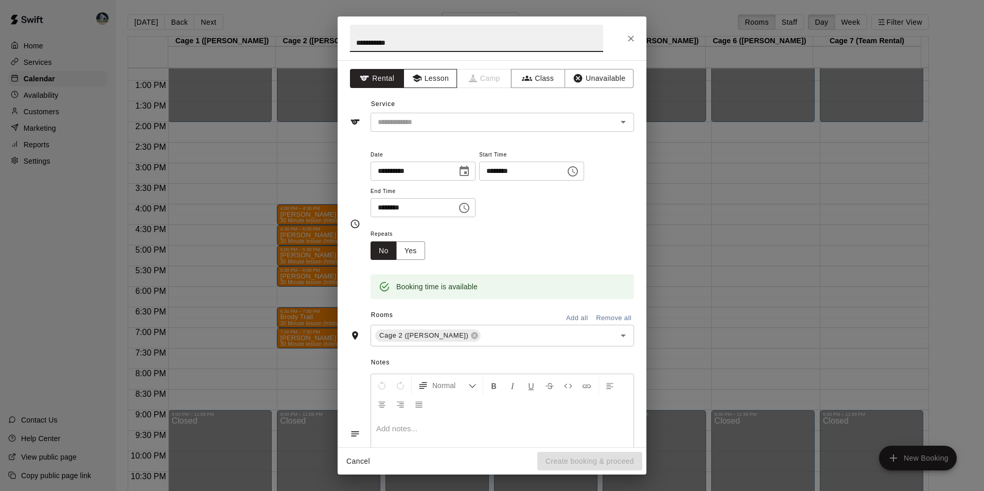
type input "**********"
click at [415, 76] on icon "button" at bounding box center [416, 79] width 9 height 8
click at [418, 115] on div "​" at bounding box center [503, 122] width 264 height 19
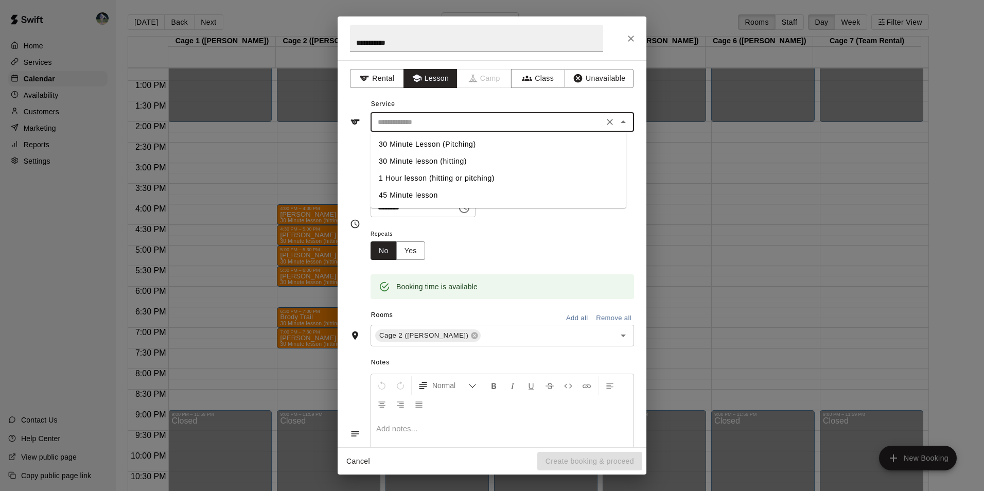
click at [429, 157] on li "30 Minute lesson (hitting)" at bounding box center [499, 161] width 256 height 17
type input "**********"
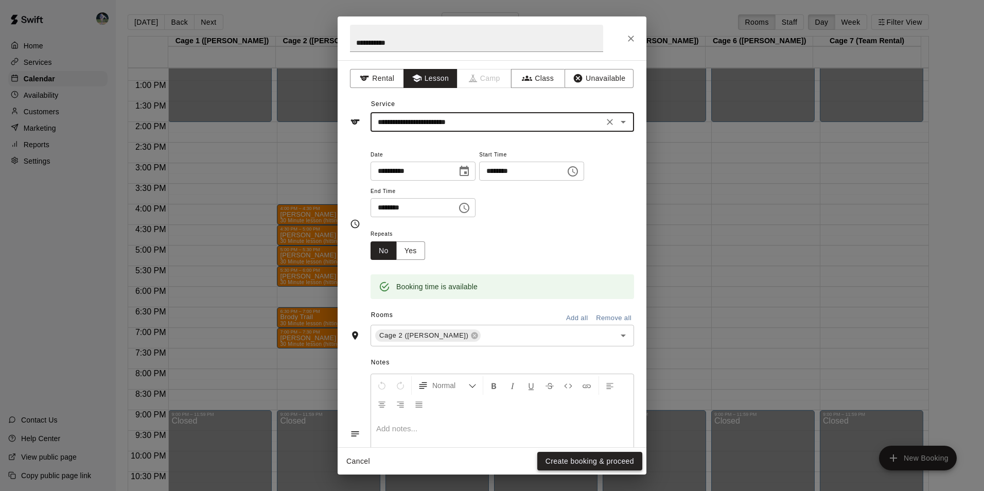
click at [568, 459] on button "Create booking & proceed" at bounding box center [589, 461] width 105 height 19
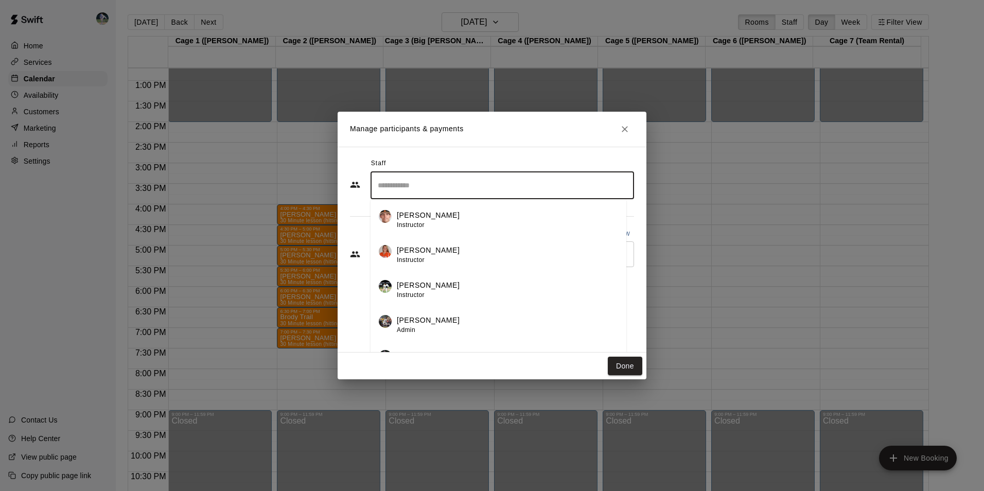
click at [401, 184] on input "Search staff" at bounding box center [502, 186] width 254 height 18
click at [414, 321] on p "[PERSON_NAME]" at bounding box center [428, 320] width 63 height 11
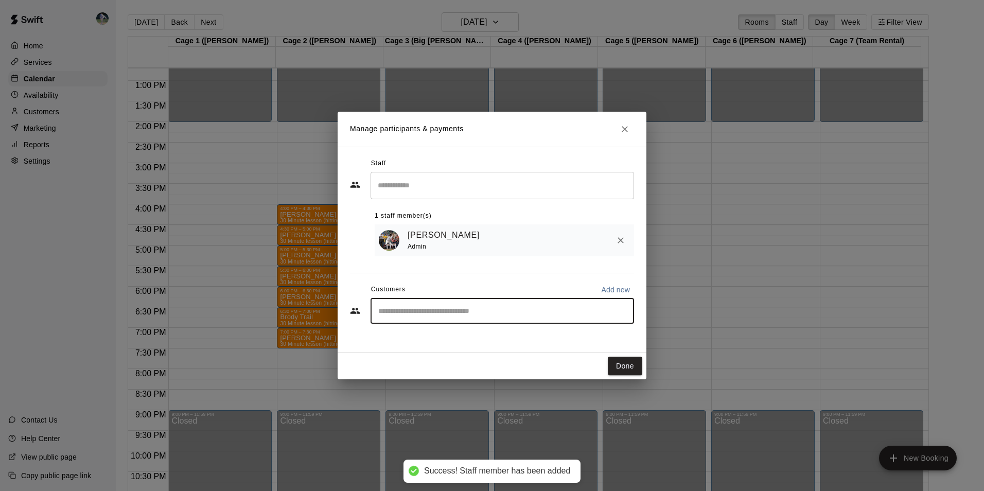
click at [423, 313] on input "Start typing to search customers..." at bounding box center [502, 311] width 254 height 10
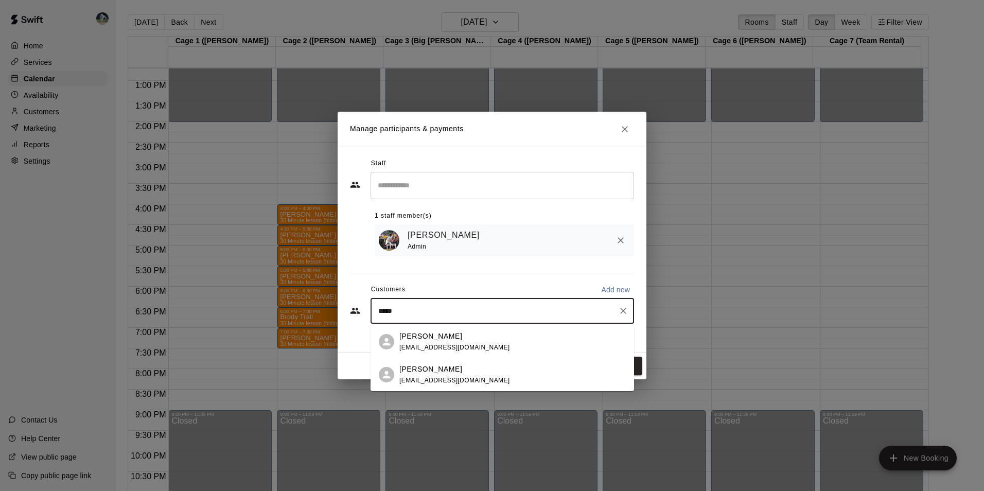
type input "******"
click at [438, 337] on p "Jason Molter" at bounding box center [430, 336] width 63 height 11
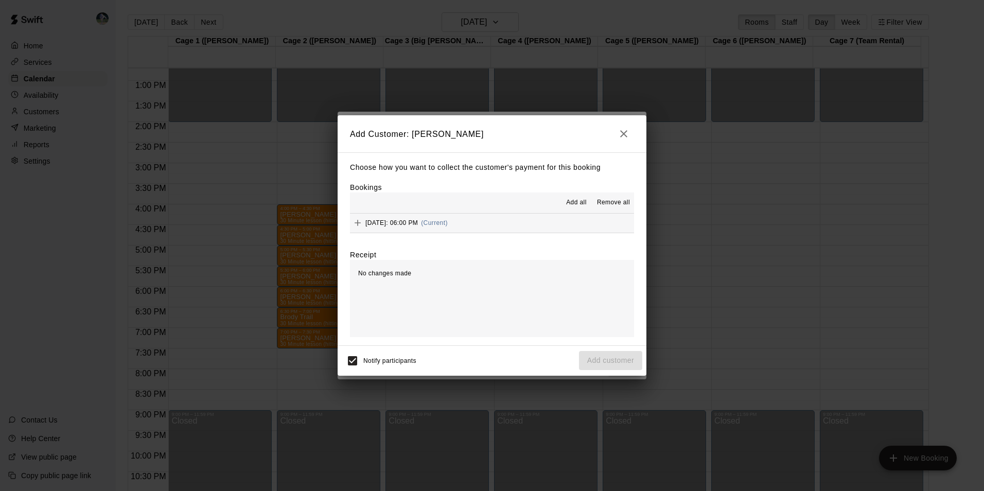
drag, startPoint x: 574, startPoint y: 199, endPoint x: 579, endPoint y: 206, distance: 8.4
click at [574, 200] on span "Add all" at bounding box center [576, 203] width 21 height 10
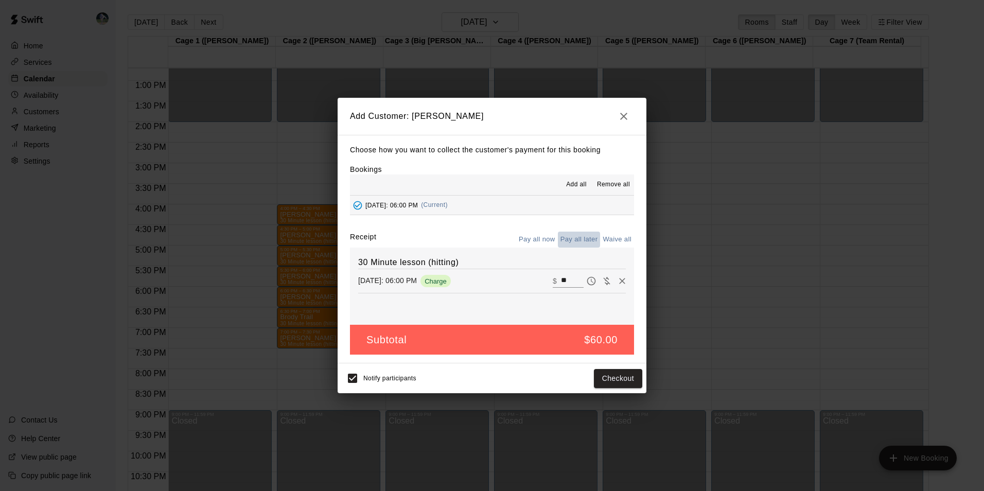
click at [584, 239] on button "Pay all later" at bounding box center [579, 240] width 43 height 16
click at [607, 377] on button "Add customer" at bounding box center [610, 378] width 63 height 19
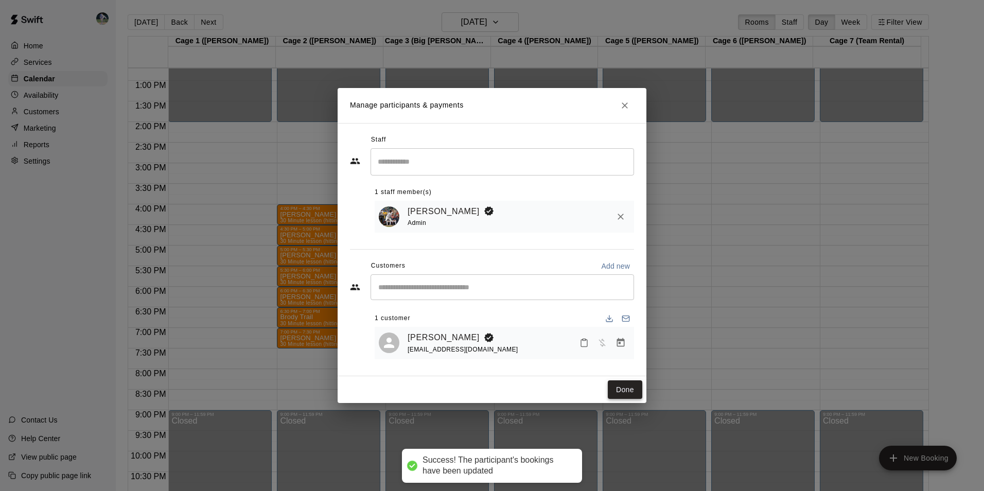
click at [620, 389] on button "Done" at bounding box center [625, 389] width 34 height 19
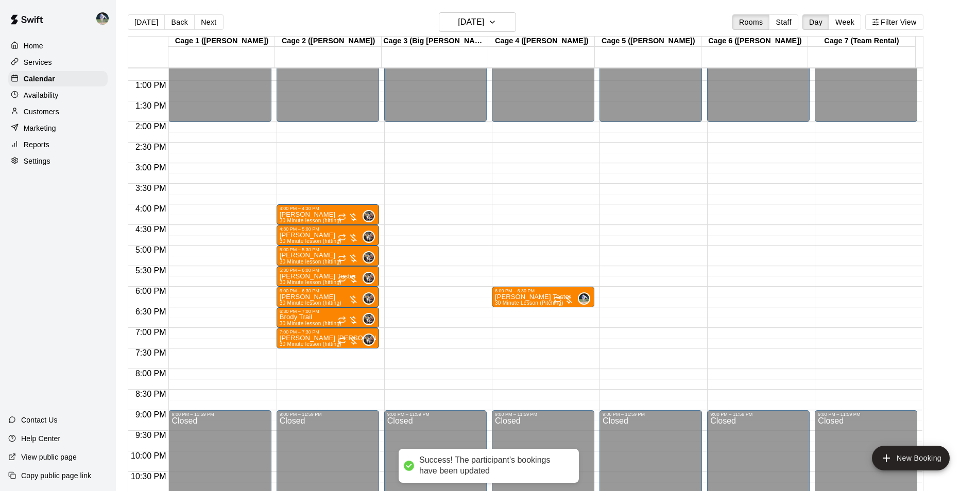
click at [520, 313] on div "12:00 AM – 2:00 PM Closed 6:00 PM – 6:30 PM Hudson Tester 30 Minute Lesson (Pit…" at bounding box center [543, 39] width 102 height 988
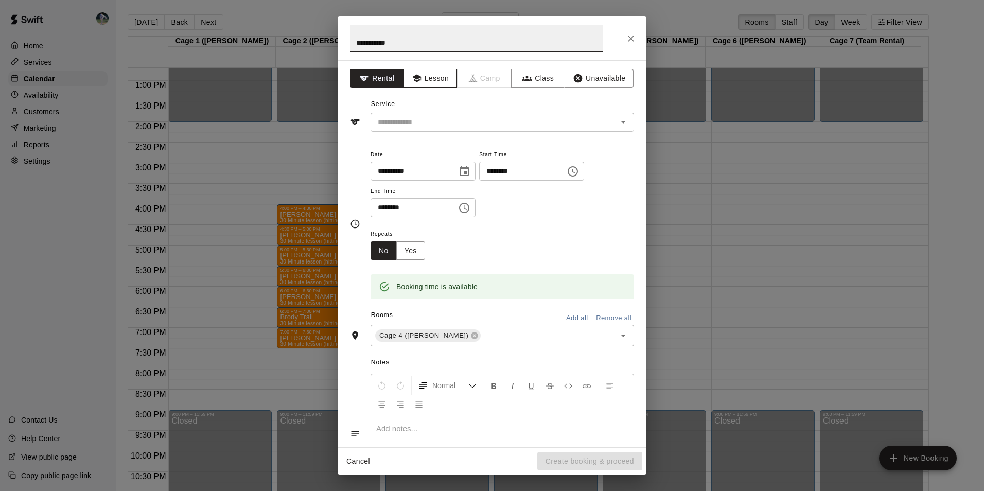
type input "**********"
drag, startPoint x: 424, startPoint y: 76, endPoint x: 429, endPoint y: 92, distance: 16.8
click at [424, 77] on button "Lesson" at bounding box center [431, 78] width 54 height 19
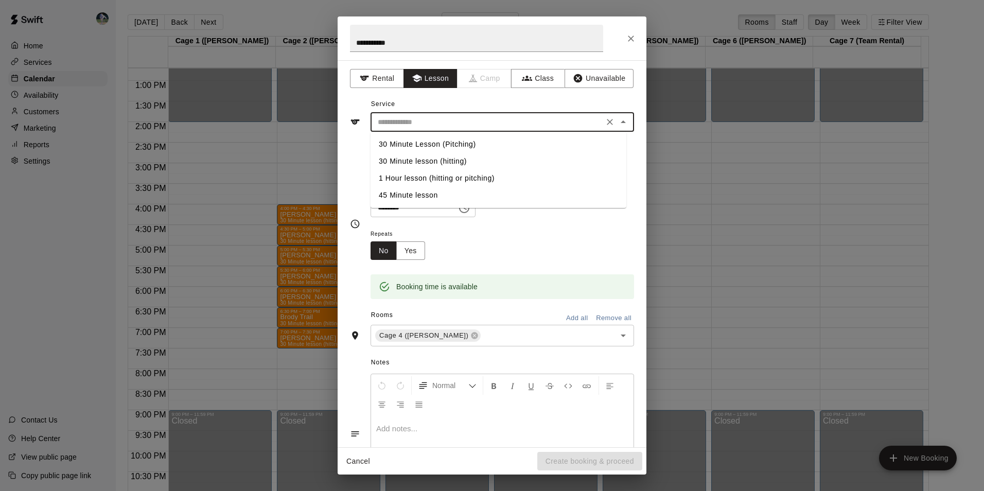
click at [434, 119] on input "text" at bounding box center [487, 122] width 227 height 13
click at [451, 141] on li "30 Minute Lesson (Pitching)" at bounding box center [499, 144] width 256 height 17
type input "**********"
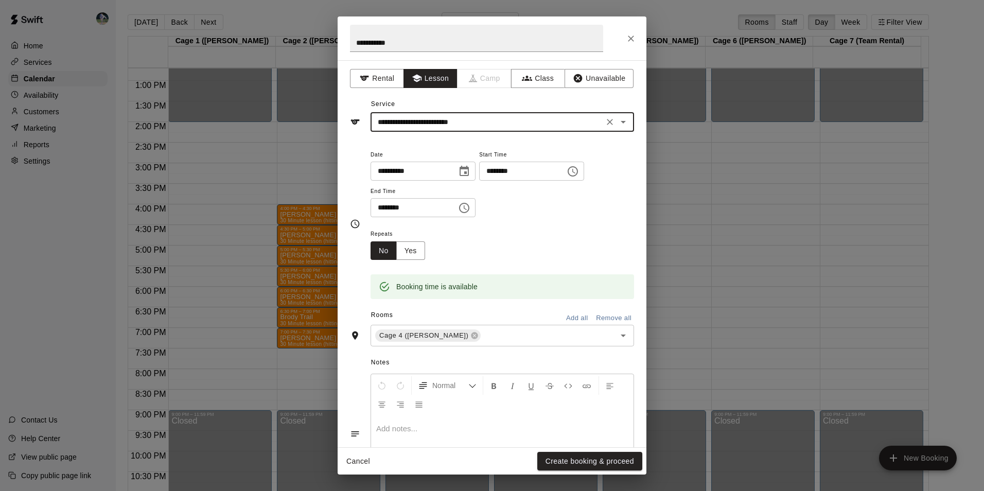
click at [600, 461] on button "Create booking & proceed" at bounding box center [589, 461] width 105 height 19
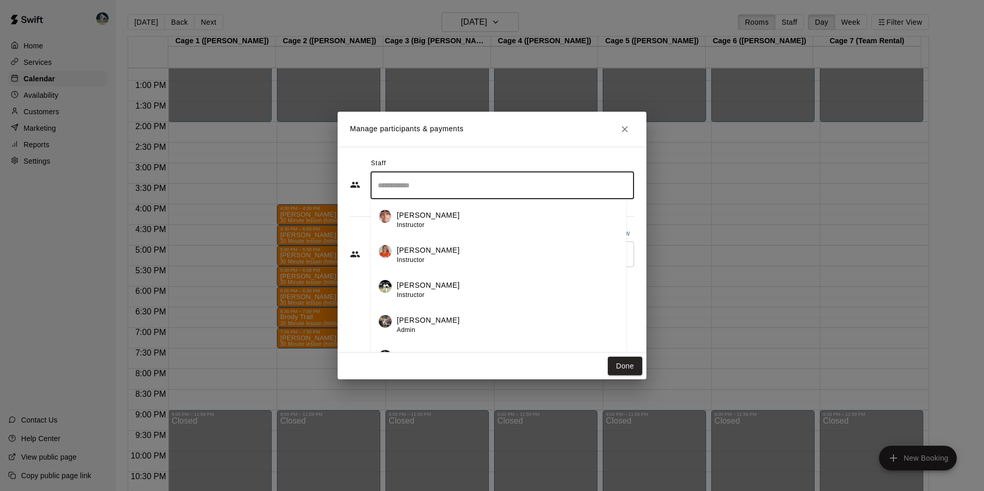
click at [439, 185] on input "Search staff" at bounding box center [502, 186] width 254 height 18
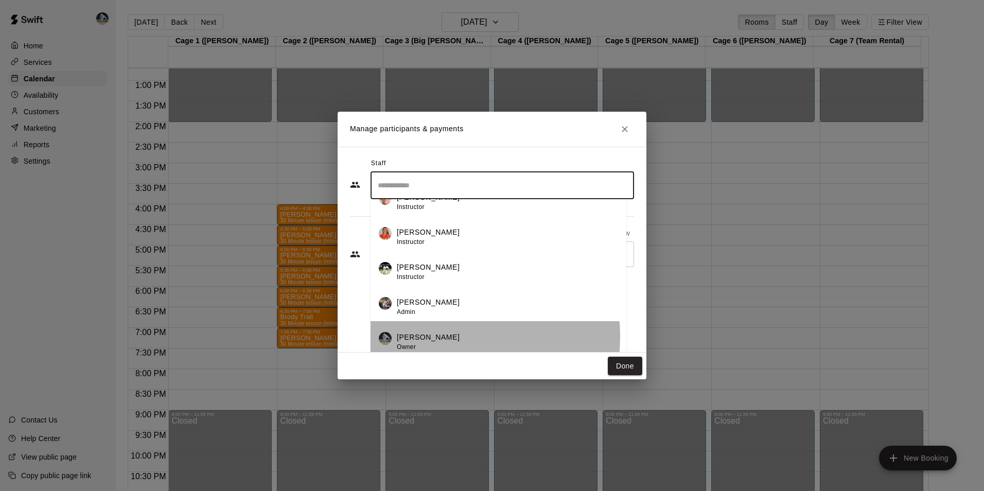
click at [443, 337] on div "[PERSON_NAME] Owner" at bounding box center [507, 342] width 221 height 20
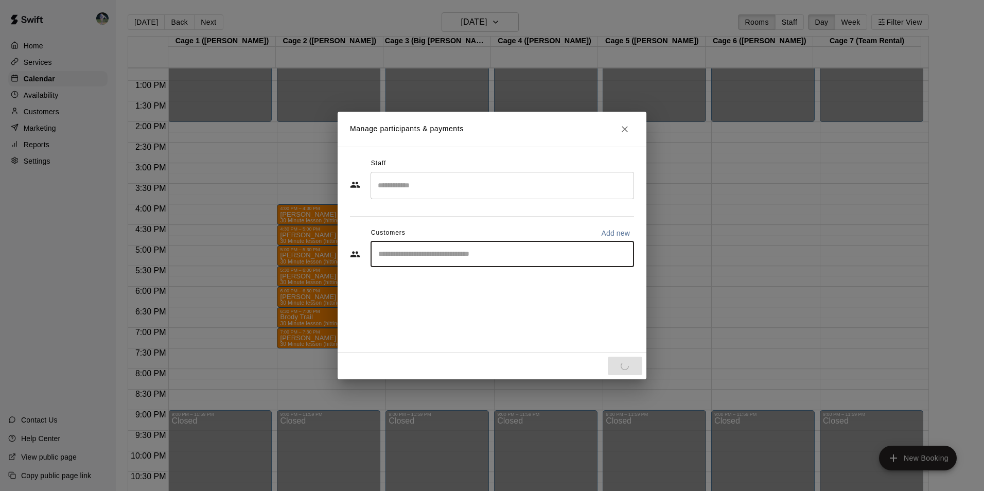
click at [427, 251] on input "Start typing to search customers..." at bounding box center [502, 254] width 254 height 10
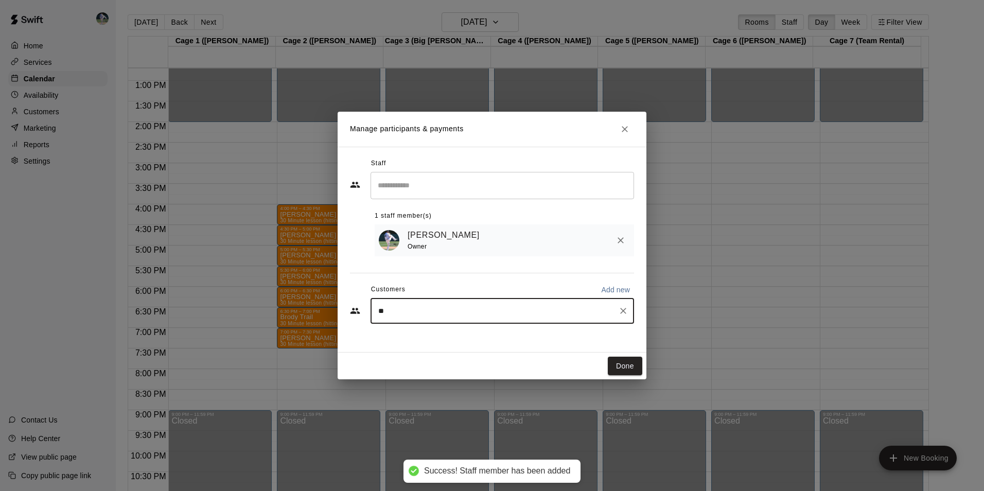
type input "***"
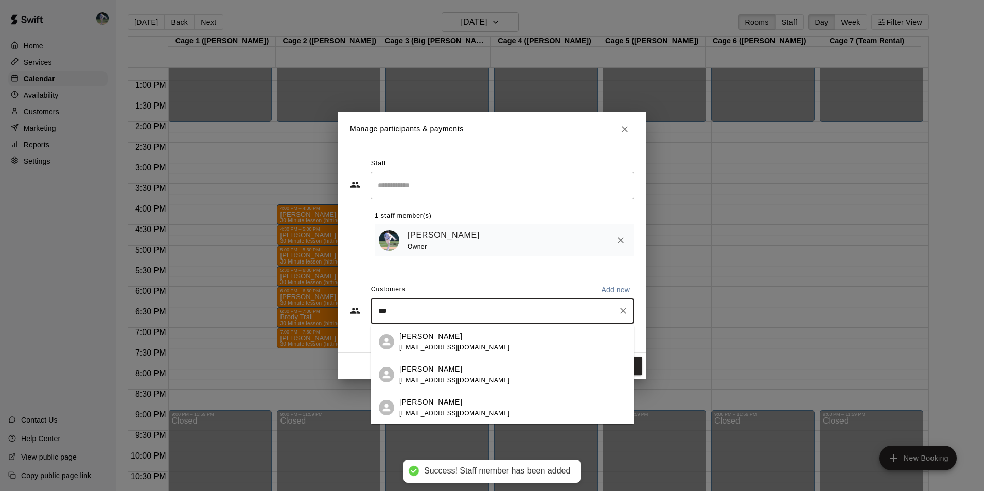
click at [425, 340] on p "Jason Molter" at bounding box center [430, 336] width 63 height 11
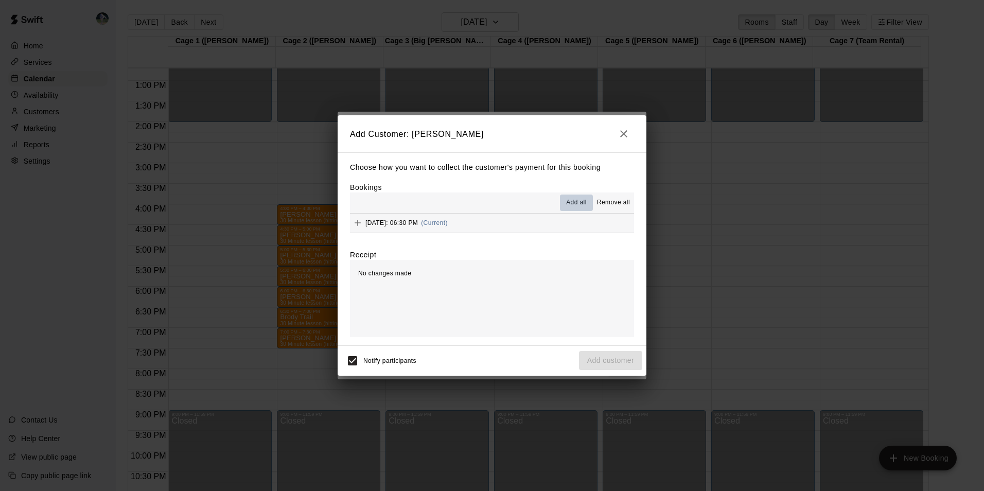
click at [574, 202] on span "Add all" at bounding box center [576, 203] width 21 height 10
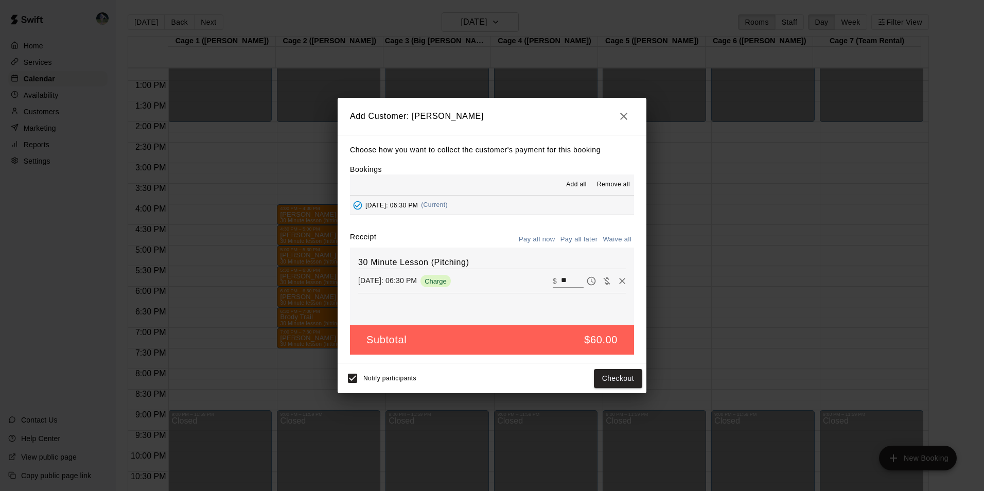
click at [575, 237] on button "Pay all later" at bounding box center [579, 240] width 43 height 16
click at [605, 373] on button "Add customer" at bounding box center [610, 378] width 63 height 19
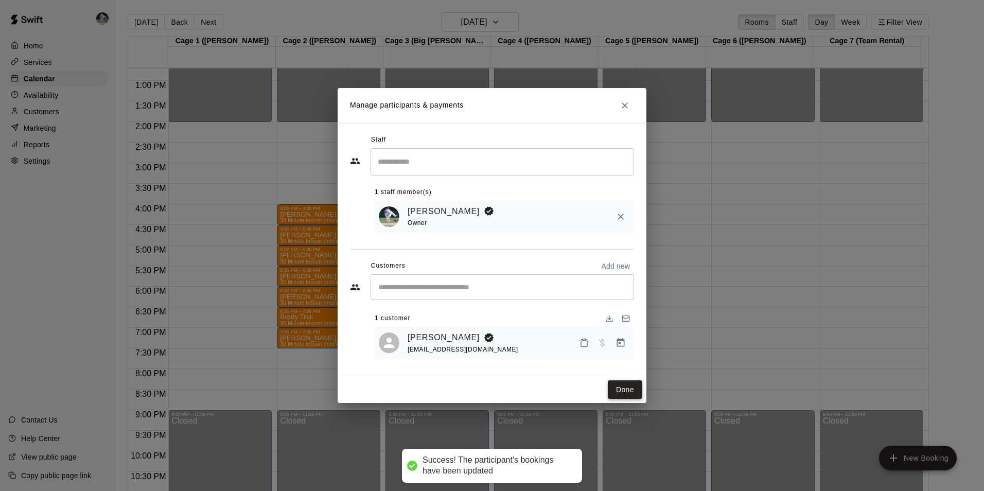
click at [630, 388] on button "Done" at bounding box center [625, 389] width 34 height 19
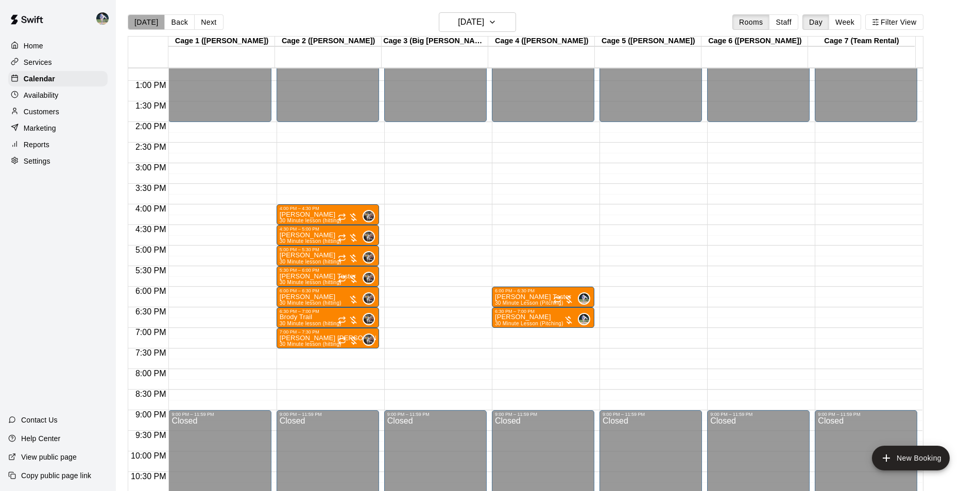
click at [147, 21] on button "[DATE]" at bounding box center [146, 21] width 37 height 15
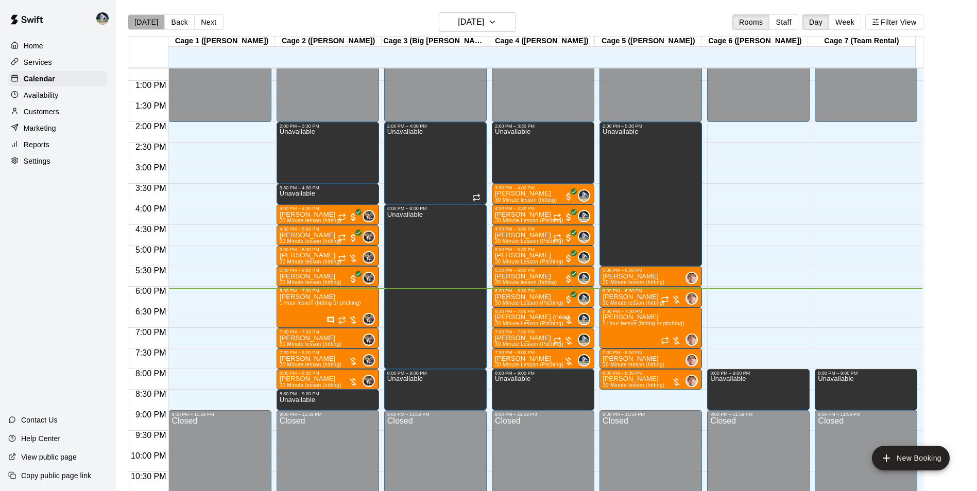
drag, startPoint x: 147, startPoint y: 21, endPoint x: 167, endPoint y: 82, distance: 64.0
drag, startPoint x: 167, startPoint y: 82, endPoint x: 304, endPoint y: 18, distance: 150.8
click at [304, 18] on div "Today Back Next Monday Sep 15 Rooms Staff Day Week Filter View" at bounding box center [525, 24] width 795 height 24
click at [306, 297] on p "[PERSON_NAME]" at bounding box center [320, 297] width 81 height 0
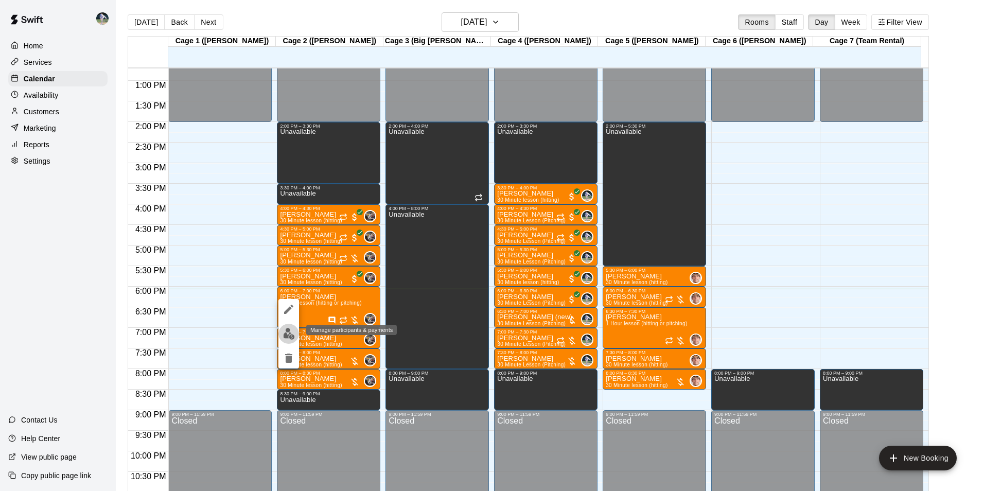
click at [284, 334] on img "edit" at bounding box center [289, 334] width 12 height 12
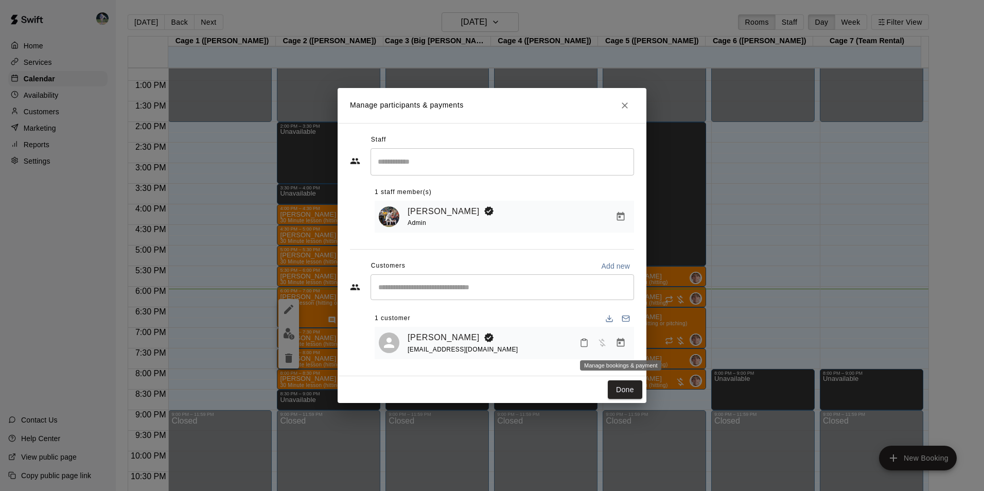
click at [621, 341] on icon "Manage bookings & payment" at bounding box center [621, 342] width 8 height 9
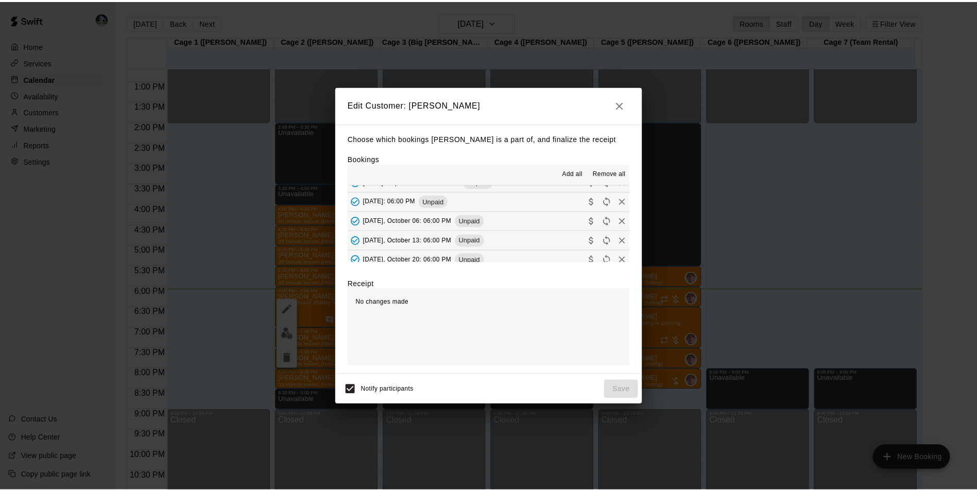
scroll to position [154, 0]
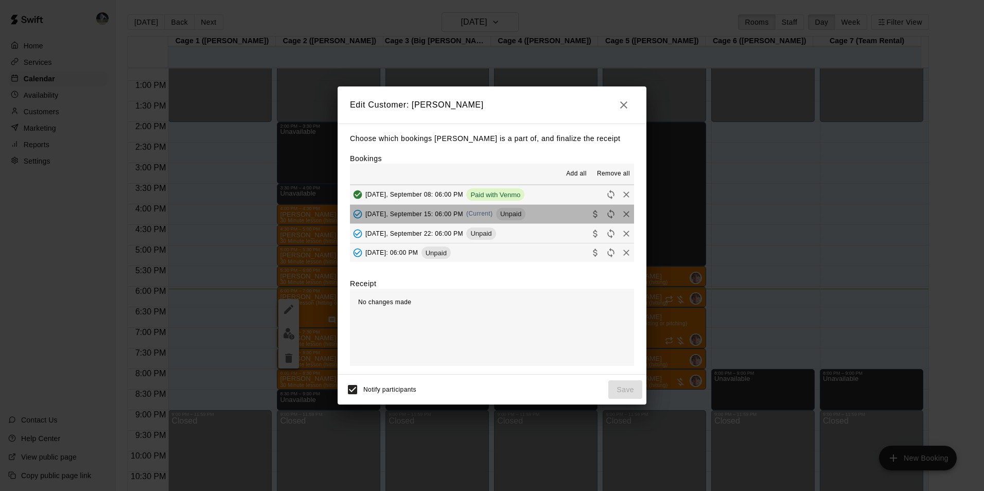
click at [536, 215] on button "Monday, September 15: 06:00 PM (Current) Unpaid" at bounding box center [492, 214] width 284 height 19
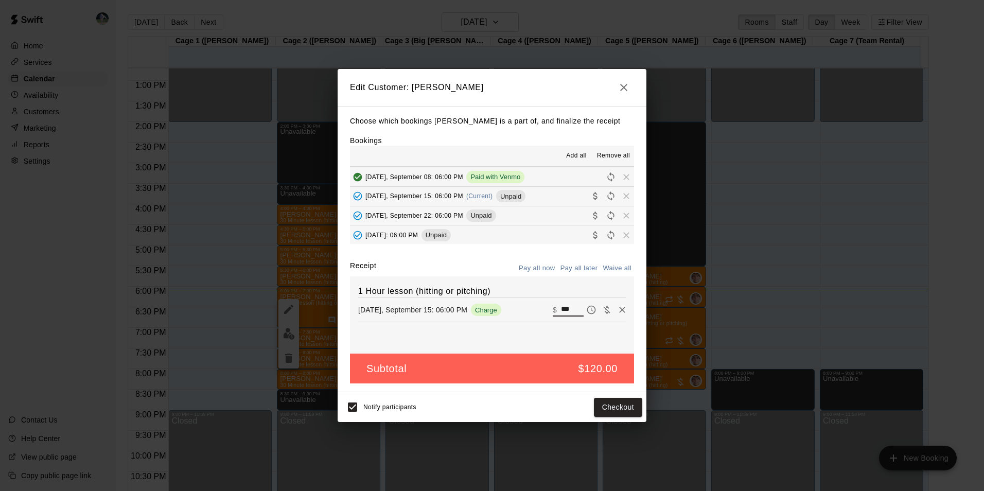
click at [568, 310] on input "***" at bounding box center [572, 309] width 23 height 13
type input "*"
type input "**"
click at [609, 404] on button "Checkout" at bounding box center [618, 407] width 48 height 19
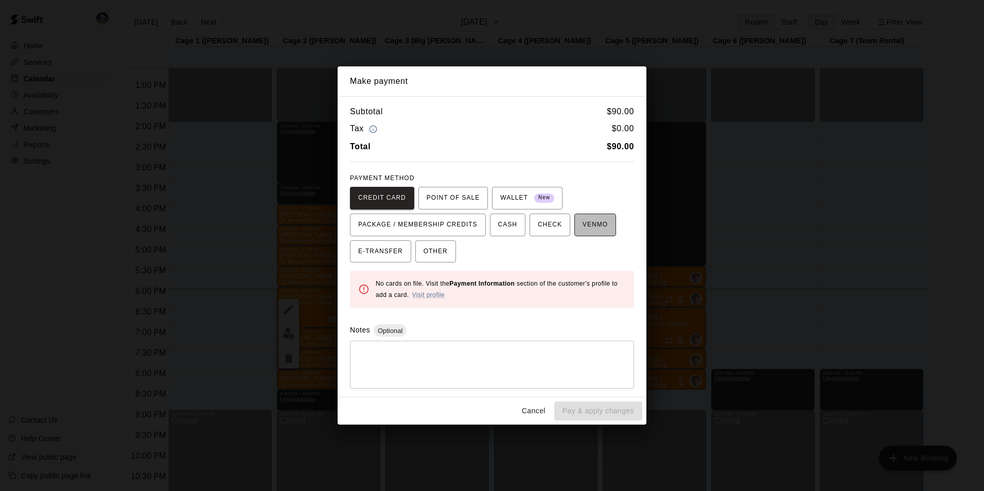
click at [583, 229] on span "VENMO" at bounding box center [595, 225] width 25 height 16
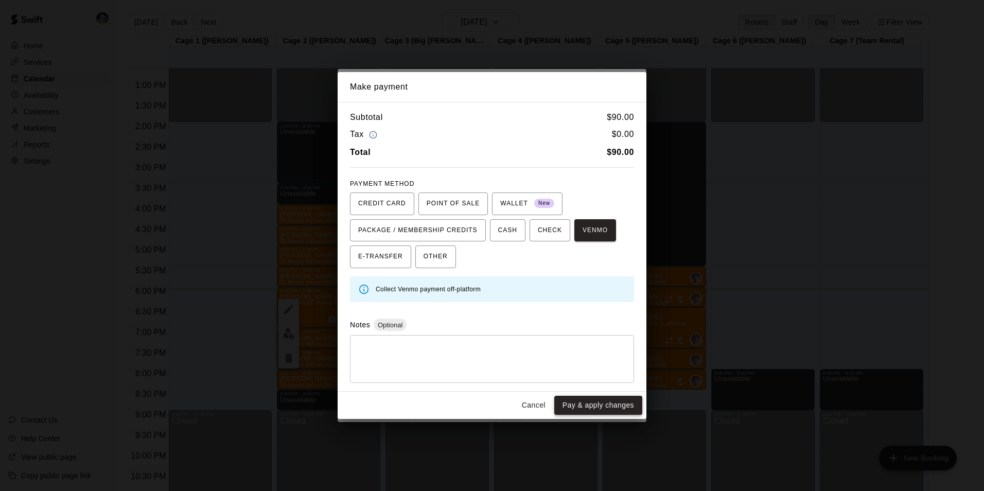
click at [597, 402] on button "Pay & apply changes" at bounding box center [598, 405] width 88 height 19
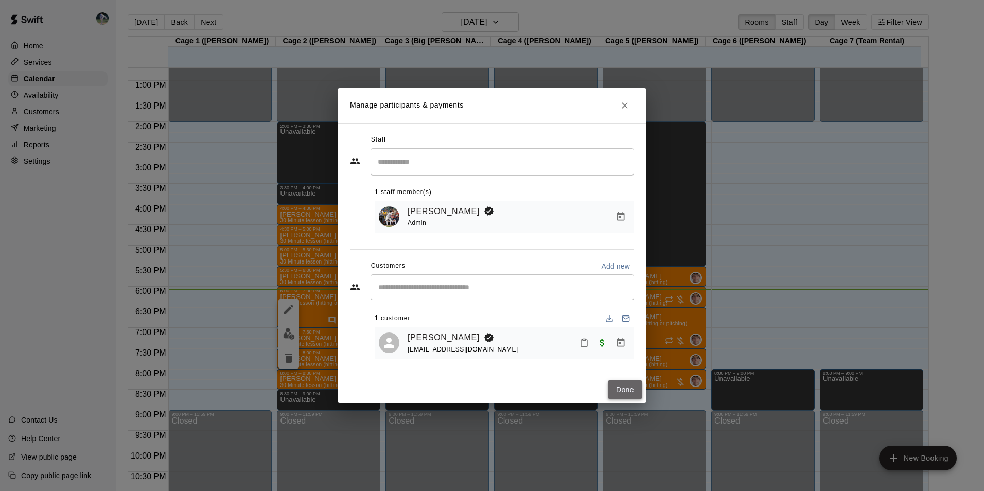
click at [620, 386] on button "Done" at bounding box center [625, 389] width 34 height 19
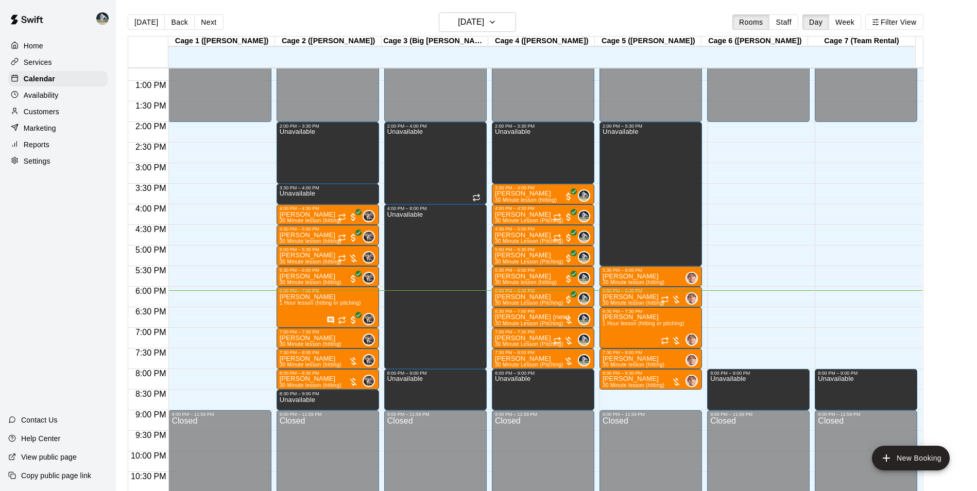
click at [59, 113] on p "Customers" at bounding box center [42, 112] width 36 height 10
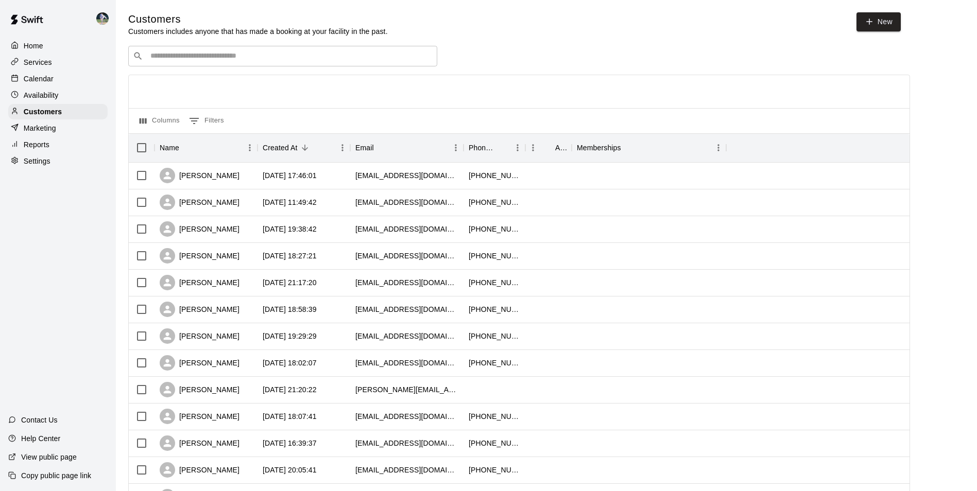
click at [180, 54] on input "Search customers by name or email" at bounding box center [289, 56] width 285 height 10
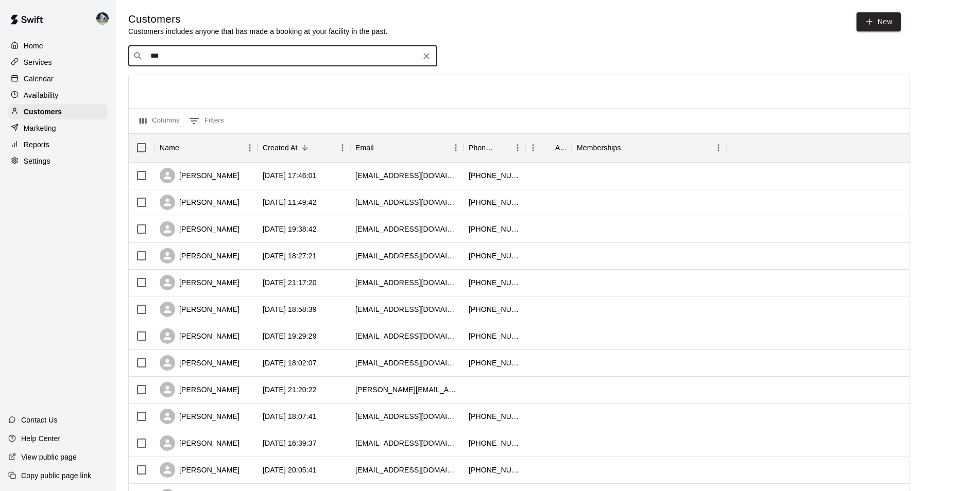
type input "****"
click at [175, 80] on p "Betsy Stibler" at bounding box center [188, 79] width 63 height 11
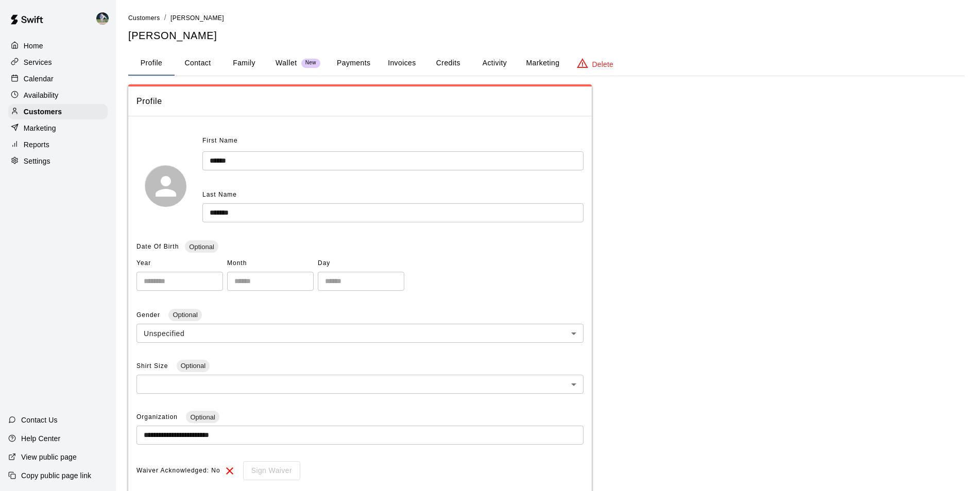
click at [246, 62] on button "Family" at bounding box center [244, 63] width 46 height 25
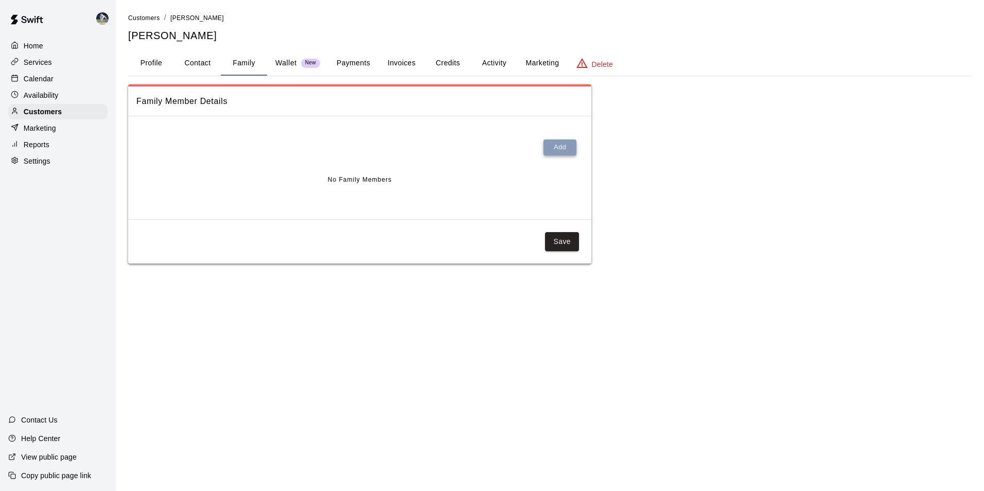
click at [563, 144] on button "Add" at bounding box center [560, 148] width 33 height 16
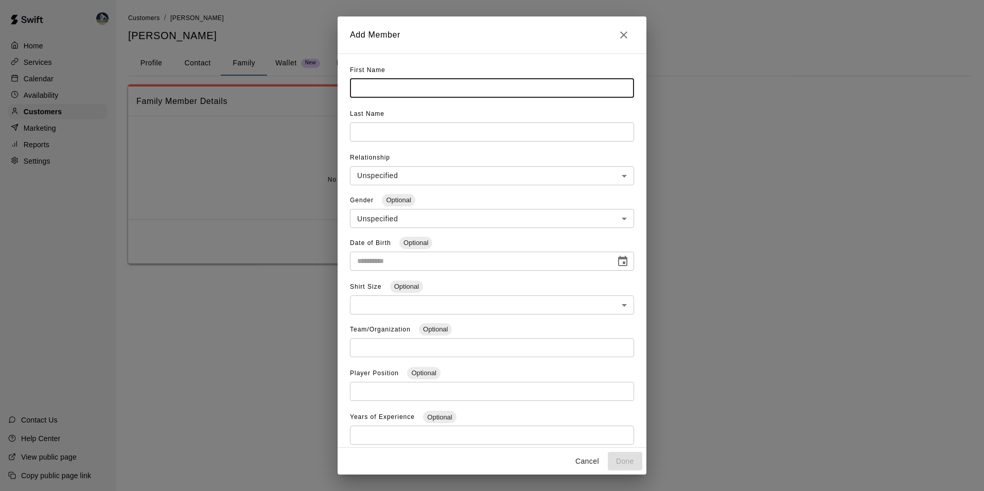
click at [382, 89] on input "text" at bounding box center [492, 88] width 284 height 19
type input "****"
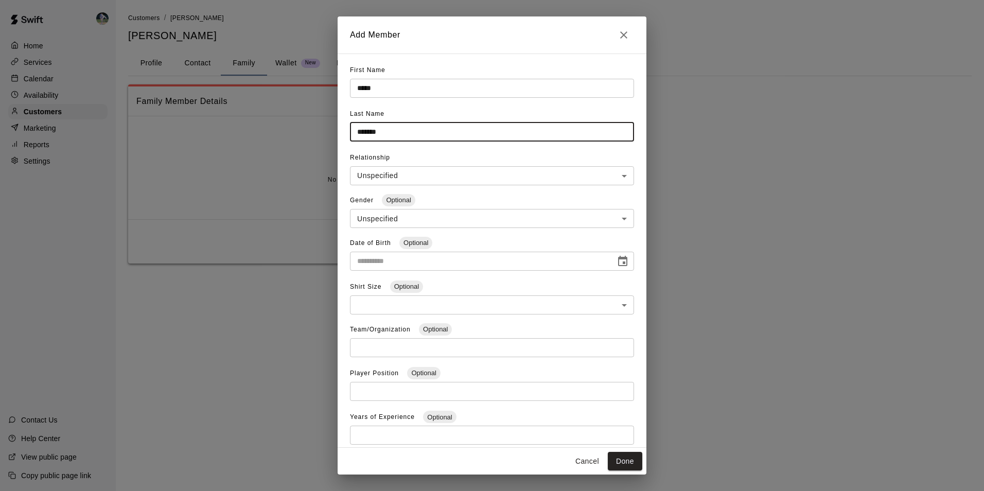
type input "*******"
click at [383, 176] on body "**********" at bounding box center [492, 142] width 984 height 284
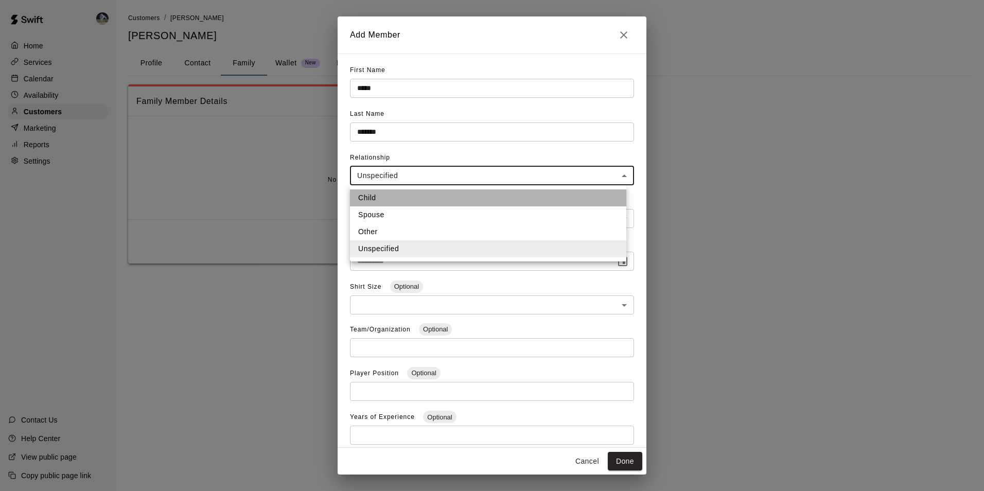
drag, startPoint x: 380, startPoint y: 195, endPoint x: 393, endPoint y: 209, distance: 18.9
click at [381, 196] on li "Child" at bounding box center [488, 197] width 276 height 17
type input "*****"
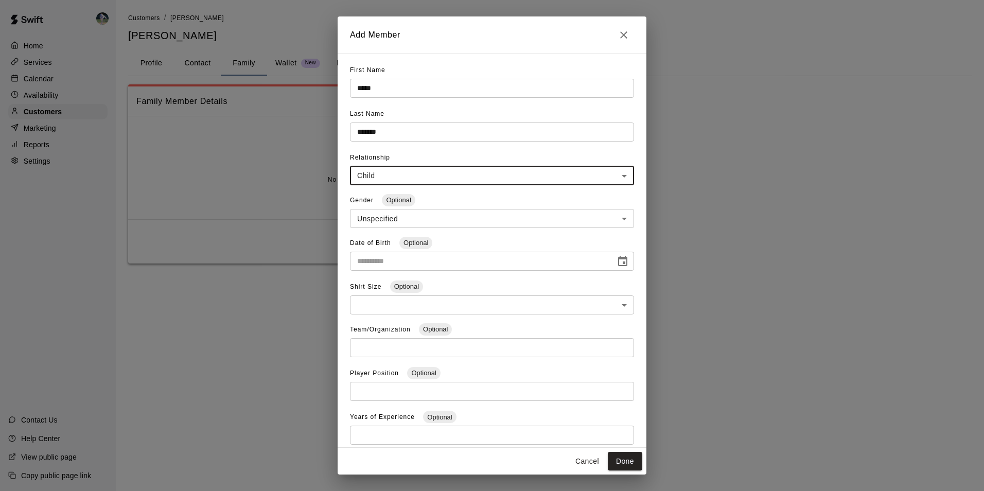
click at [393, 215] on body "**********" at bounding box center [492, 142] width 984 height 284
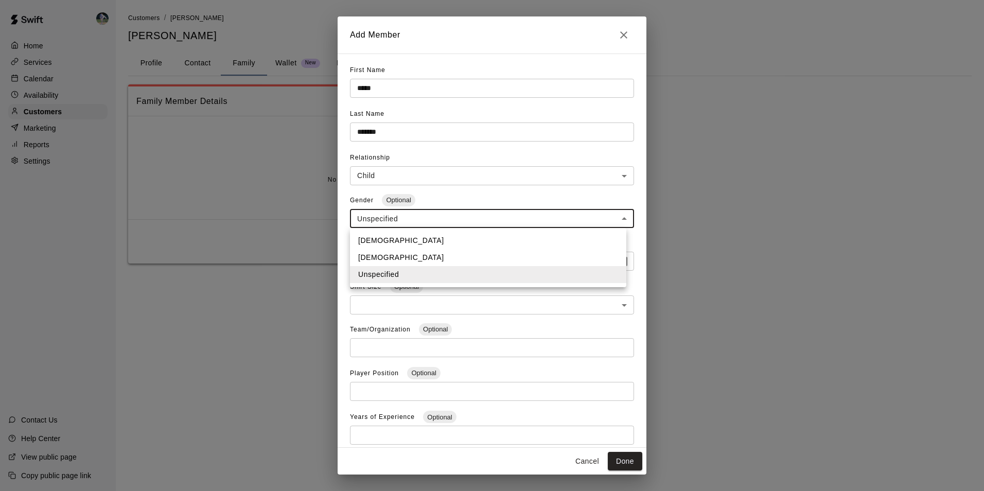
drag, startPoint x: 378, startPoint y: 241, endPoint x: 415, endPoint y: 274, distance: 49.6
click at [379, 243] on li "Male" at bounding box center [488, 240] width 276 height 17
type input "****"
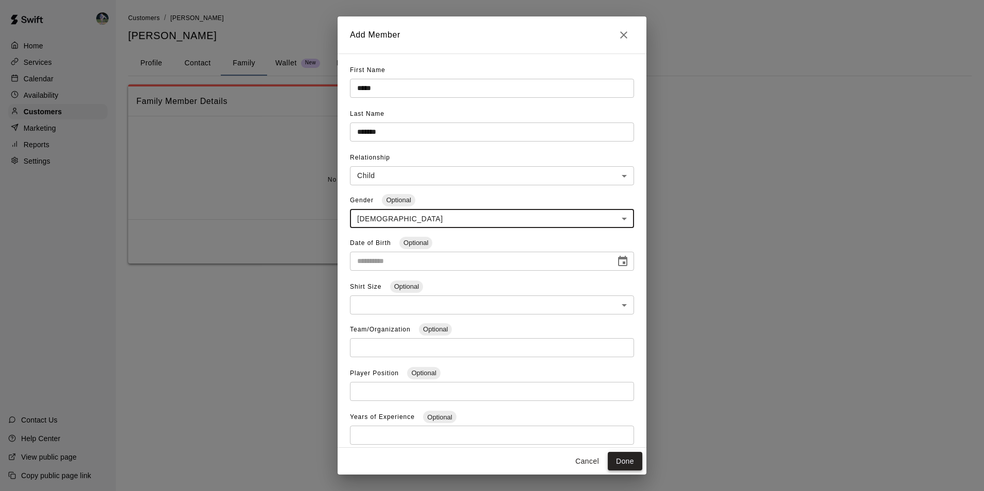
click at [629, 461] on button "Done" at bounding box center [625, 461] width 34 height 19
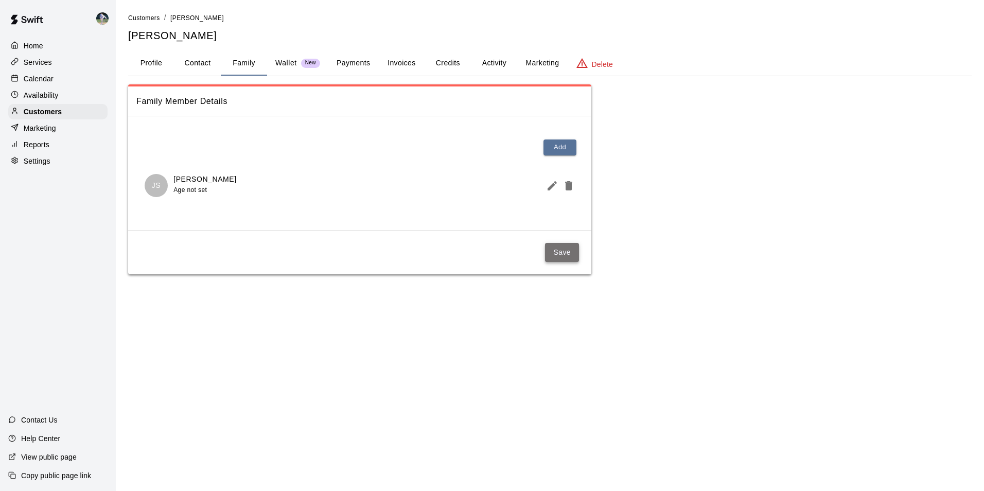
click at [563, 253] on button "Save" at bounding box center [562, 252] width 34 height 19
click at [64, 78] on div "Calendar" at bounding box center [57, 78] width 99 height 15
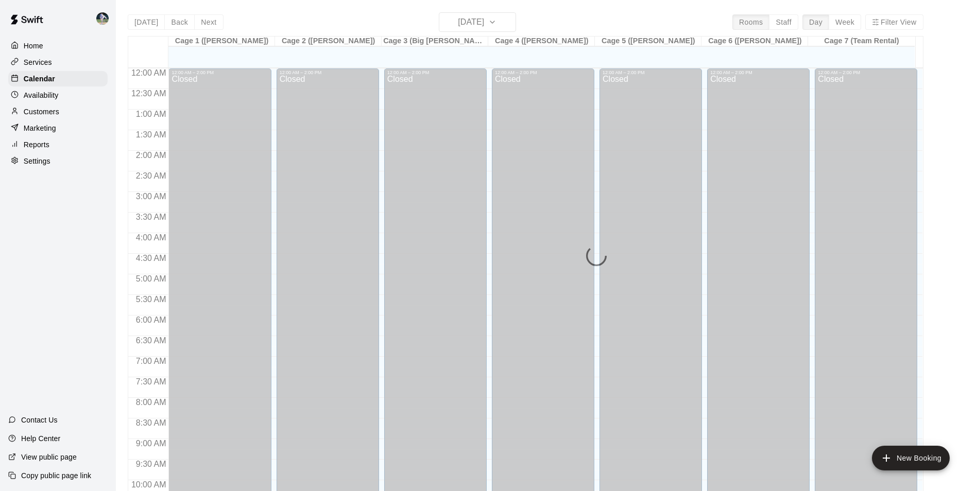
scroll to position [523, 0]
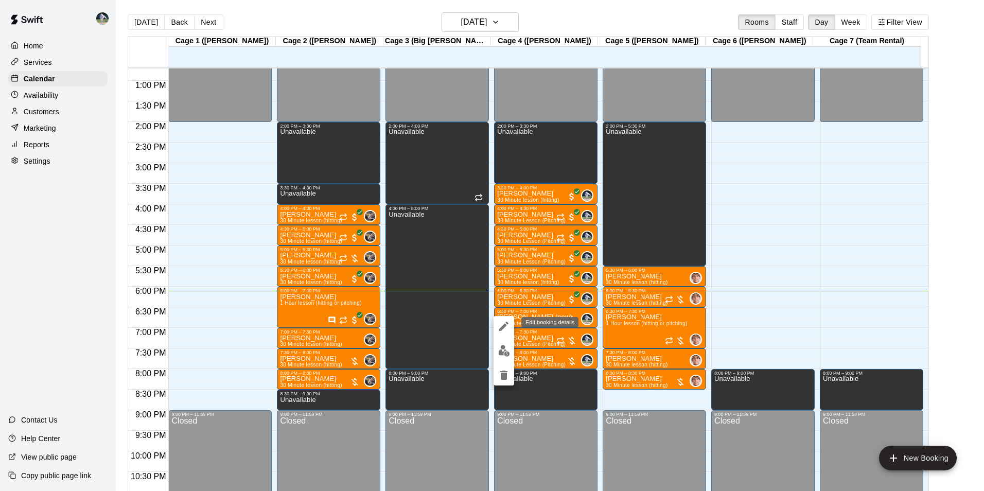
click at [504, 324] on icon "edit" at bounding box center [504, 326] width 12 height 12
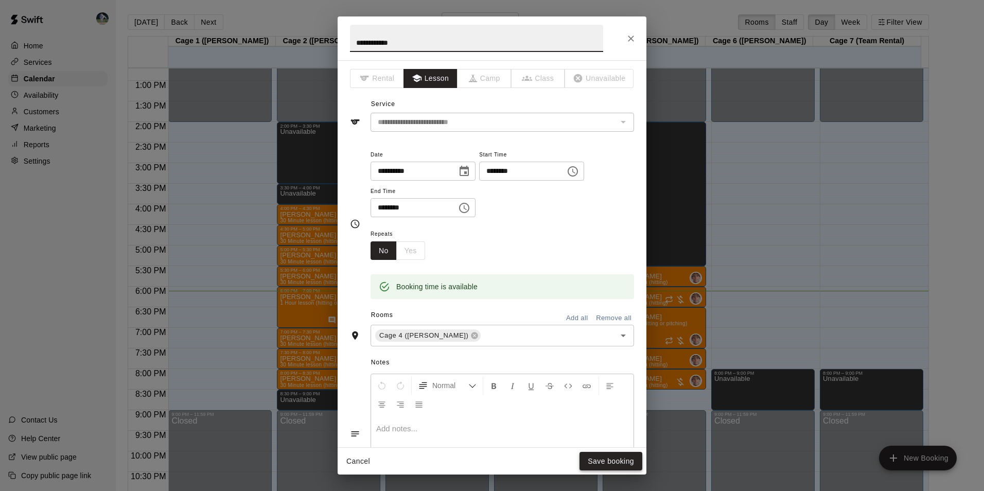
type input "**********"
click at [603, 461] on button "Save booking" at bounding box center [611, 461] width 63 height 19
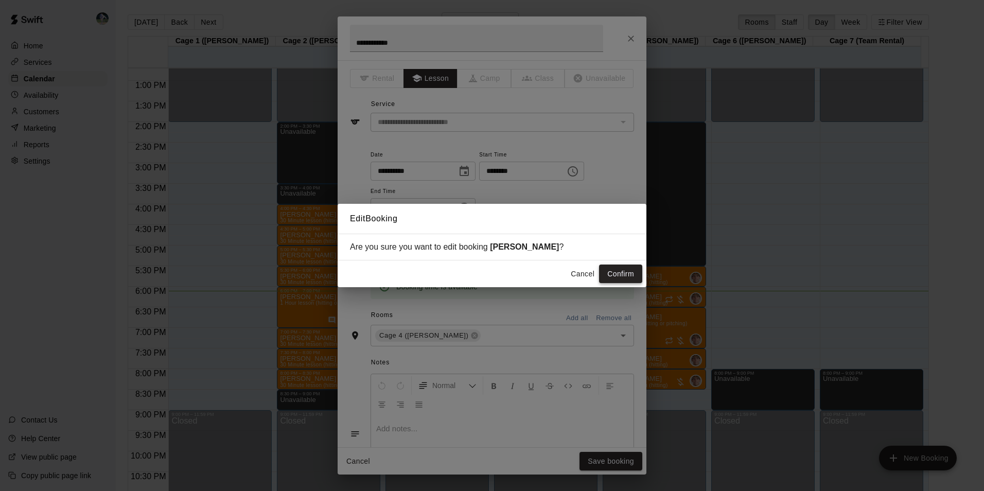
click at [618, 274] on button "Confirm" at bounding box center [620, 274] width 43 height 19
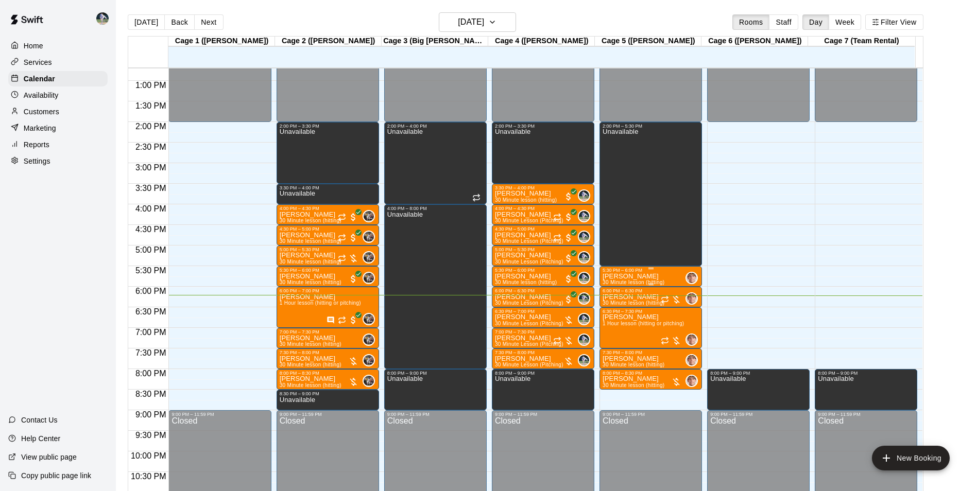
click at [624, 273] on div "5:30 PM – 6:00 PM" at bounding box center [650, 270] width 96 height 5
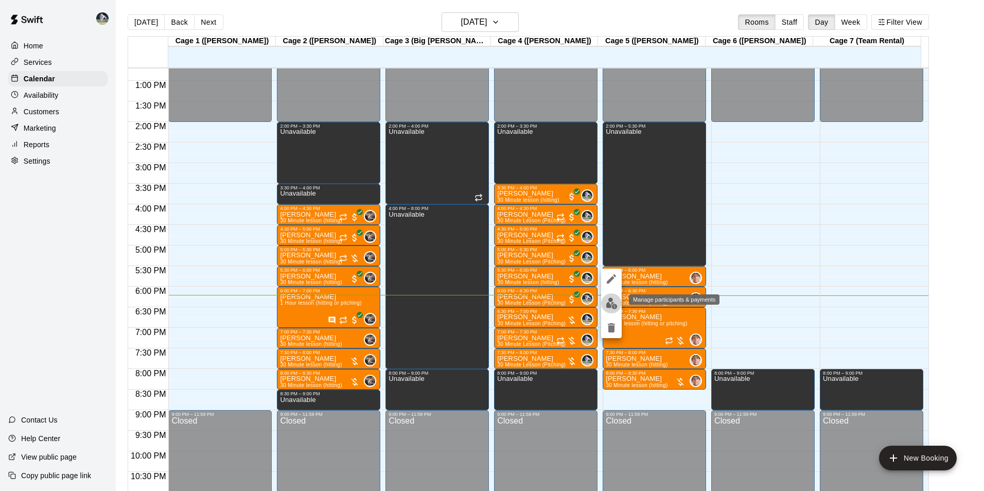
click at [616, 300] on img "edit" at bounding box center [612, 304] width 12 height 12
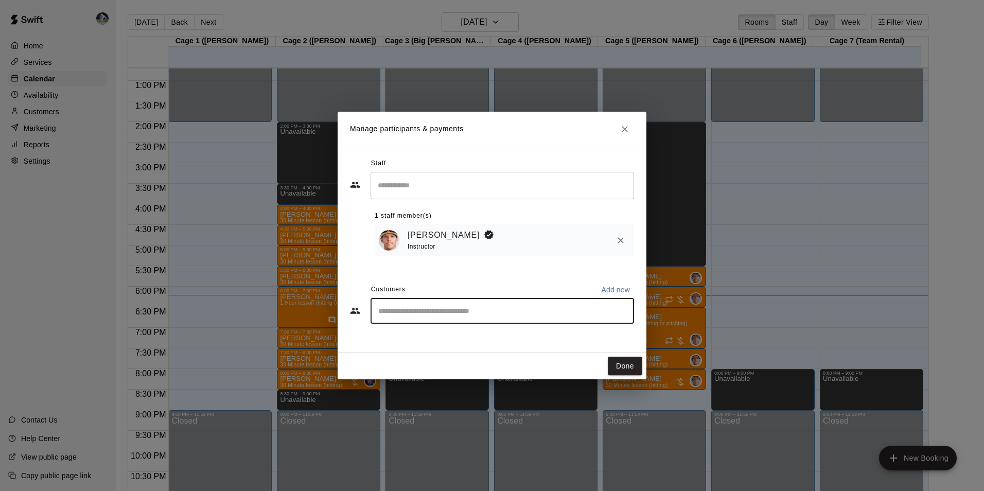
click at [410, 313] on input "Start typing to search customers..." at bounding box center [502, 311] width 254 height 10
type input "******"
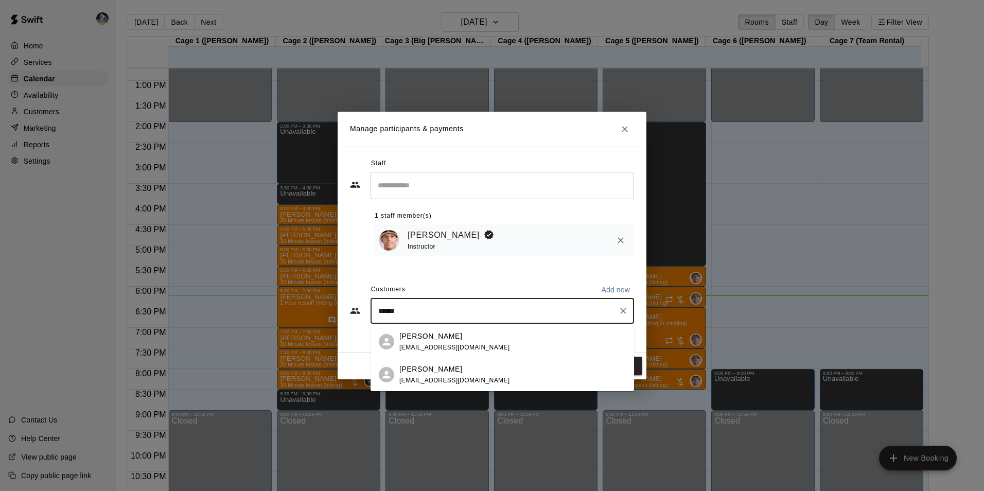
click at [409, 341] on p "Maria Bishop" at bounding box center [430, 336] width 63 height 11
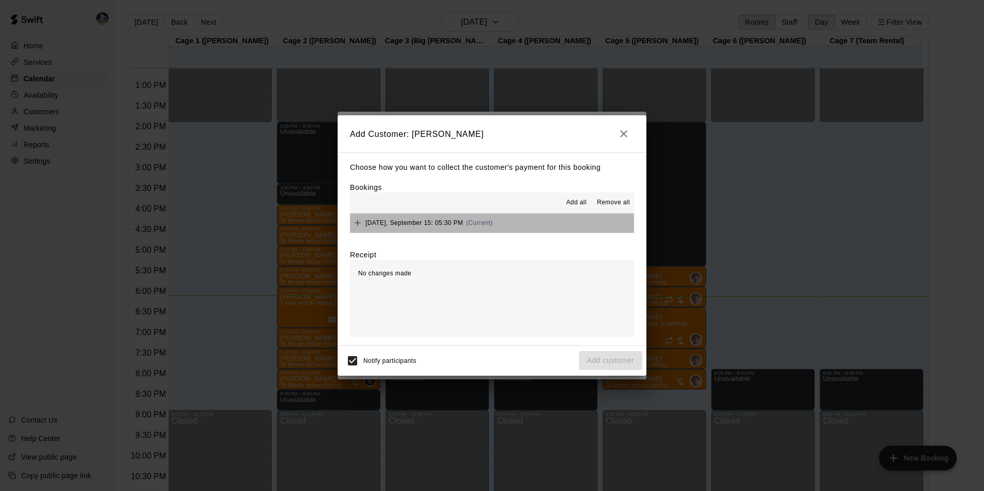
click at [504, 224] on button "Monday, September 15: 05:30 PM (Current)" at bounding box center [492, 223] width 284 height 19
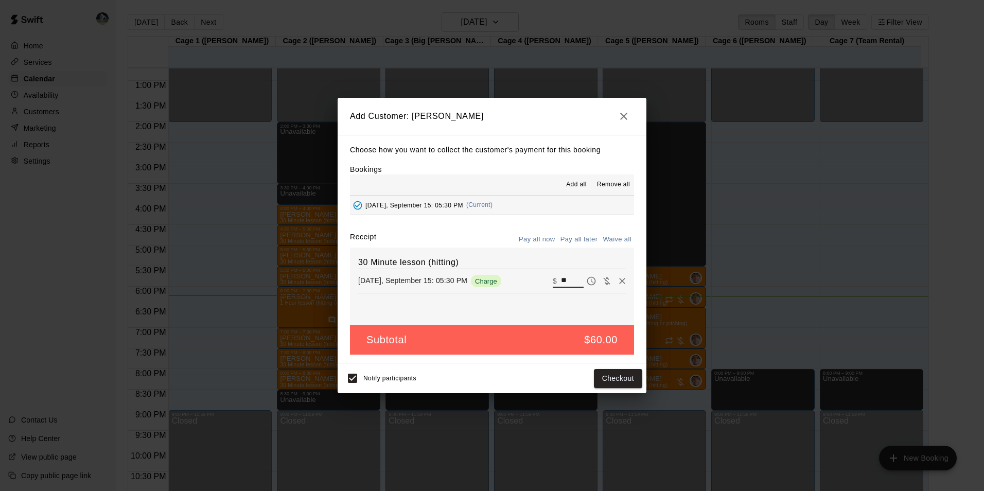
click at [564, 280] on input "**" at bounding box center [572, 280] width 23 height 13
type input "*"
type input "**"
click at [613, 377] on button "Checkout" at bounding box center [618, 378] width 48 height 19
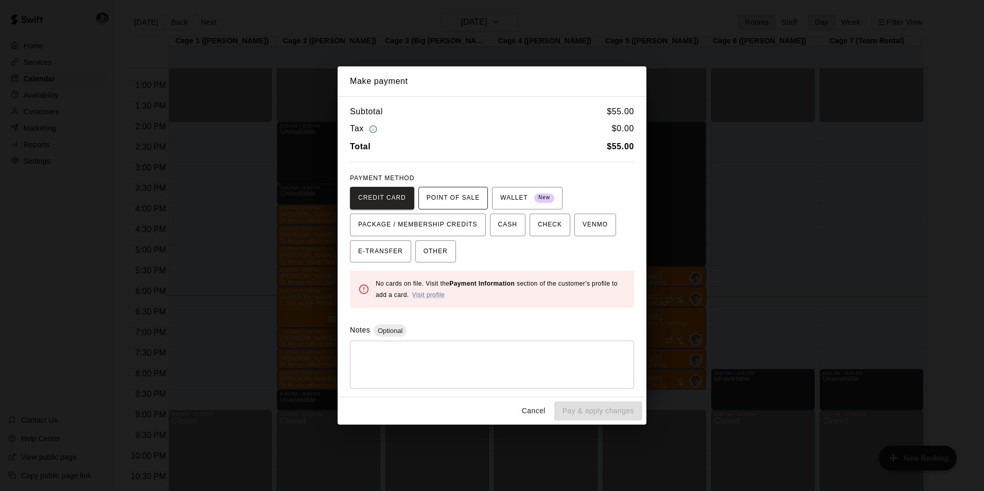
click at [450, 193] on span "POINT OF SALE" at bounding box center [453, 198] width 53 height 16
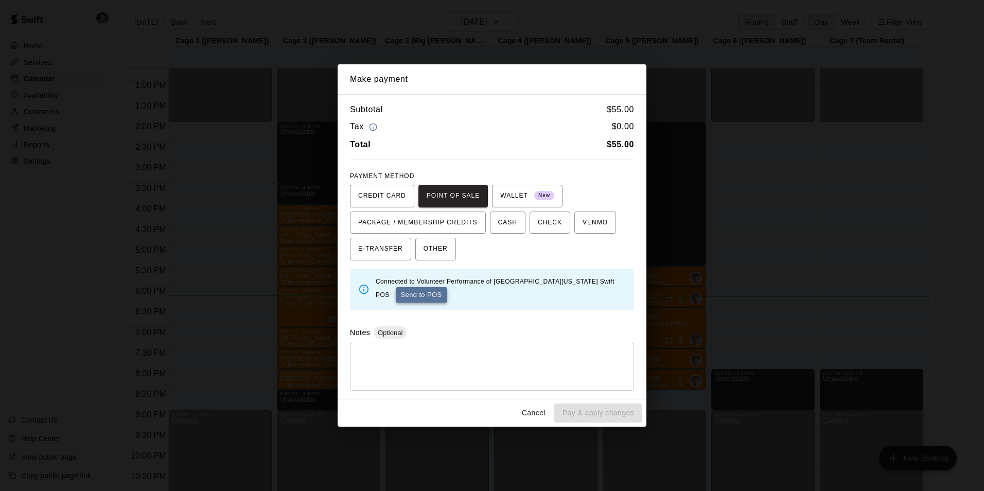
click at [403, 295] on button "Send to POS" at bounding box center [421, 294] width 51 height 15
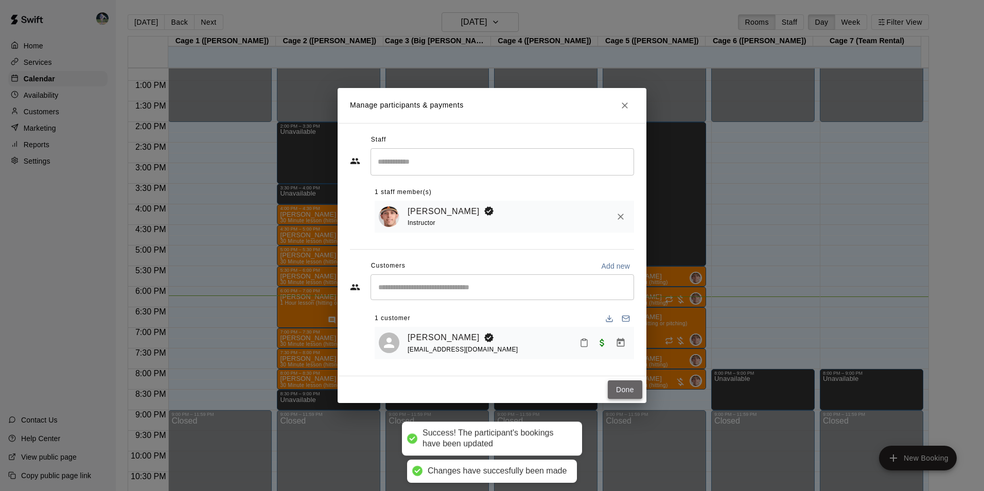
click at [623, 390] on button "Done" at bounding box center [625, 389] width 34 height 19
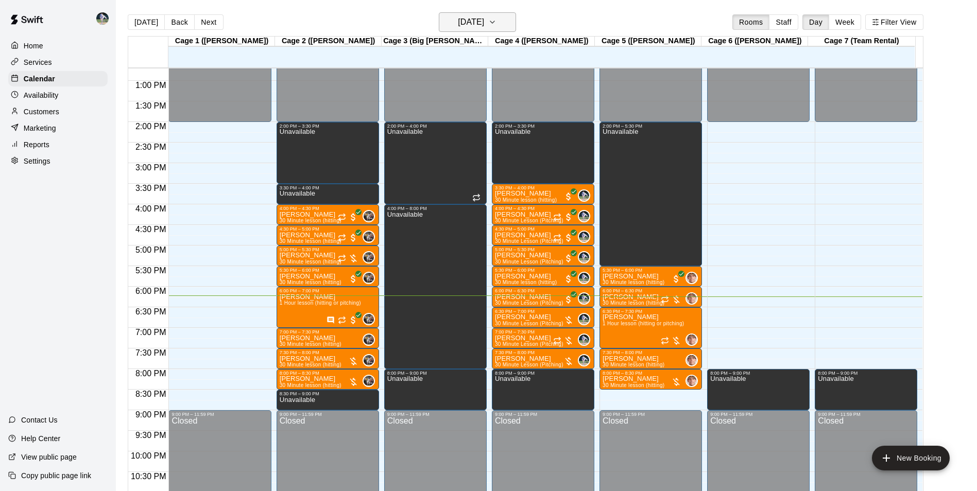
click at [473, 23] on h6 "[DATE]" at bounding box center [471, 22] width 26 height 14
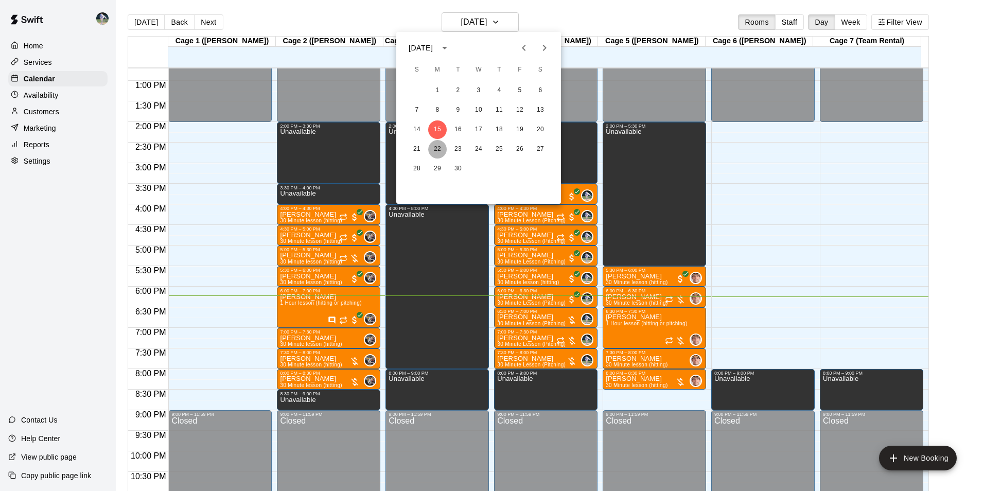
click at [436, 148] on button "22" at bounding box center [437, 149] width 19 height 19
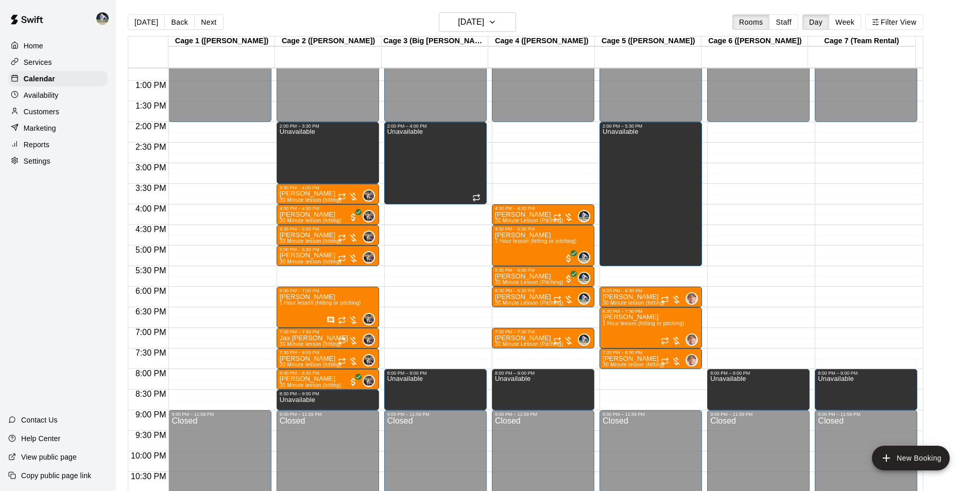
click at [625, 373] on div "12:00 AM – 2:00 PM Closed 2:00 PM – 5:30 PM Unavailable 6:00 PM – 6:30 PM Noah …" at bounding box center [650, 39] width 102 height 988
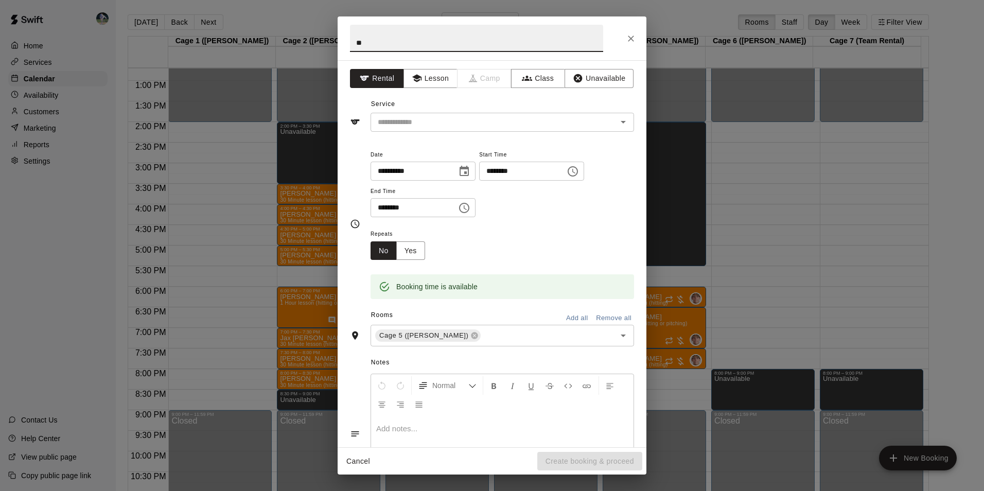
type input "*"
click at [667, 14] on div "**********" at bounding box center [492, 245] width 984 height 491
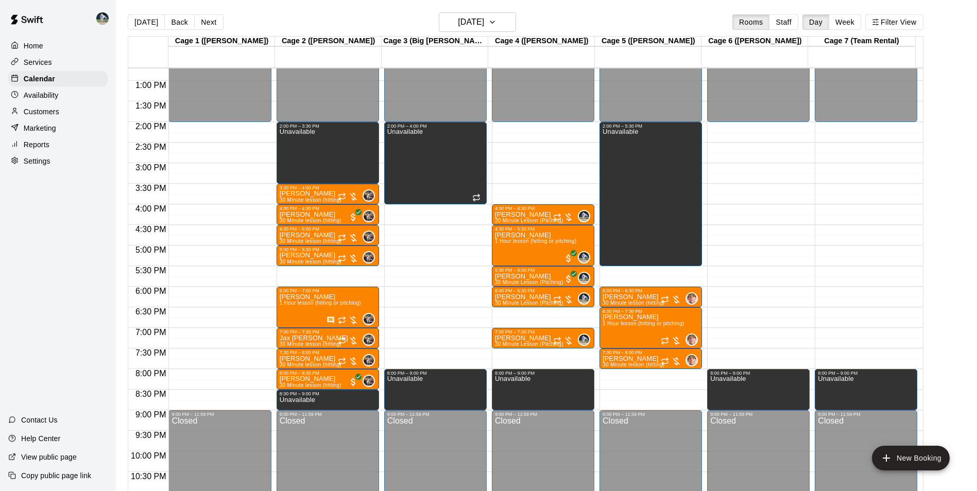
click at [630, 269] on div "12:00 AM – 2:00 PM Closed 2:00 PM – 5:30 PM Unavailable 6:00 PM – 6:30 PM Noah …" at bounding box center [650, 39] width 102 height 988
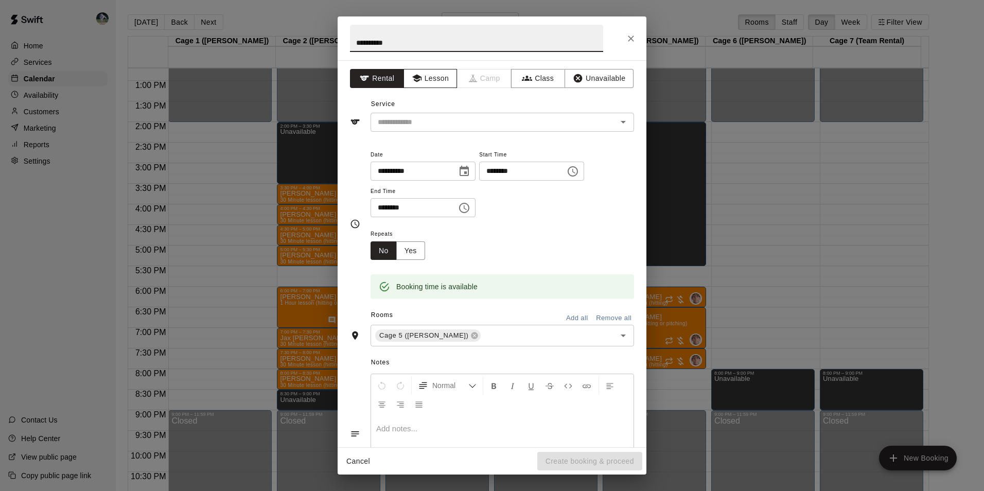
type input "**********"
click at [434, 74] on button "Lesson" at bounding box center [431, 78] width 54 height 19
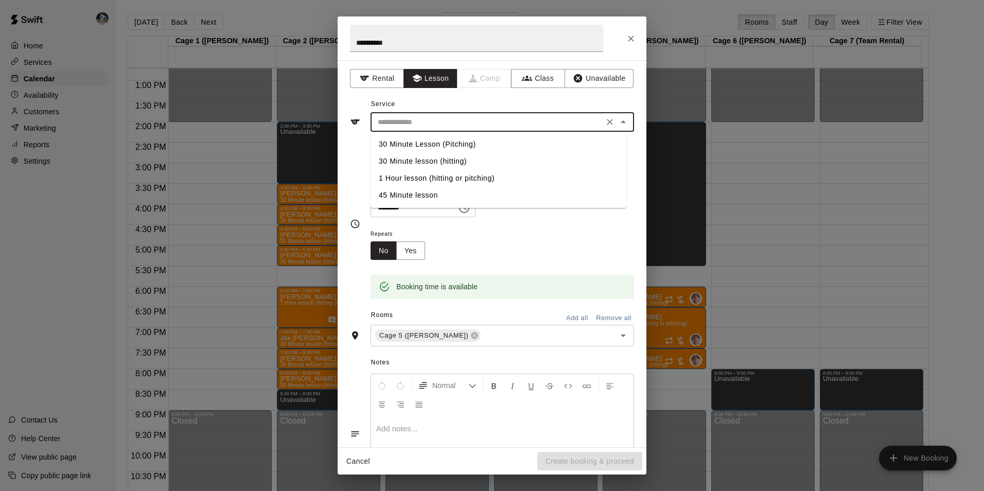
click at [432, 117] on input "text" at bounding box center [487, 122] width 227 height 13
click at [448, 160] on li "30 Minute lesson (hitting)" at bounding box center [499, 161] width 256 height 17
type input "**********"
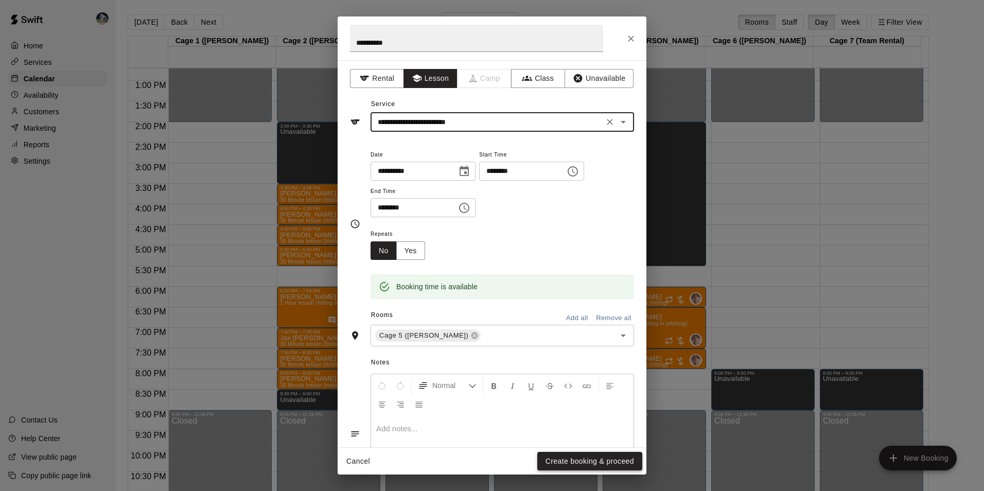
click at [558, 459] on button "Create booking & proceed" at bounding box center [589, 461] width 105 height 19
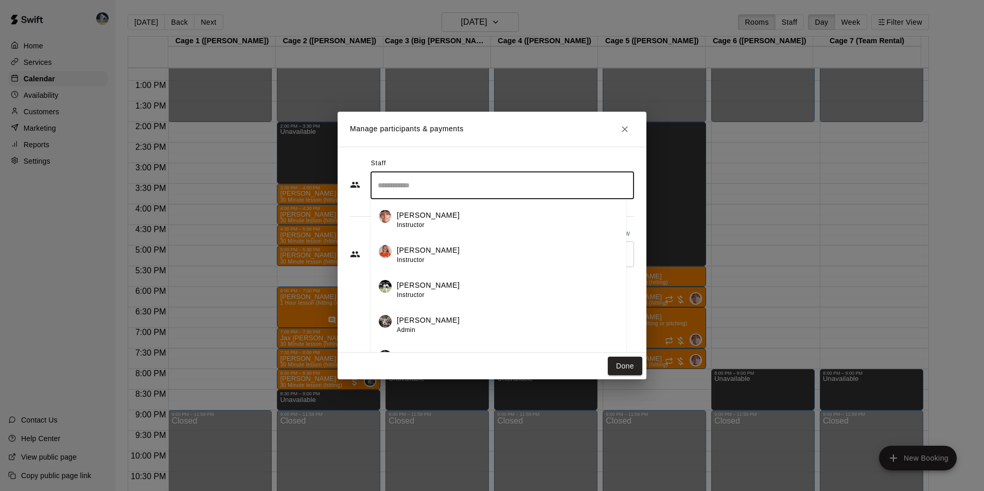
click at [429, 187] on input "Search staff" at bounding box center [502, 186] width 254 height 18
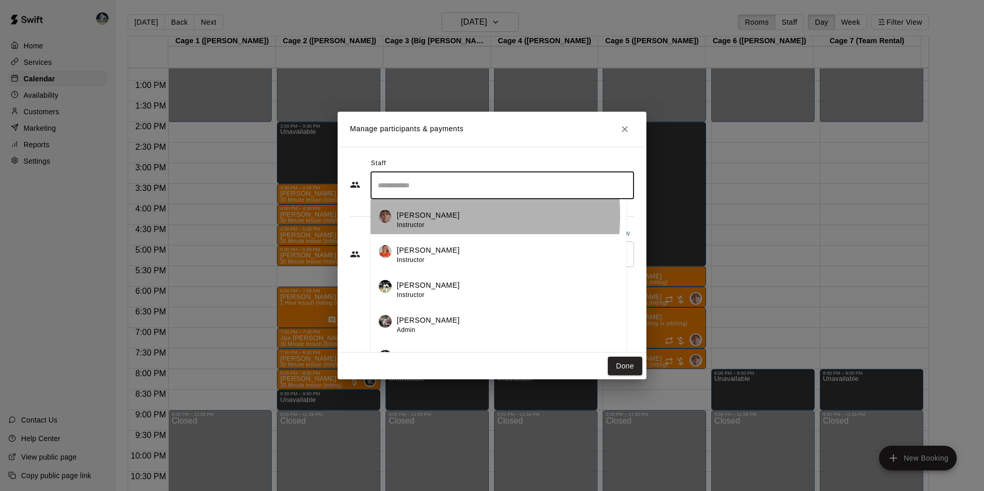
click at [421, 216] on p "[PERSON_NAME]" at bounding box center [428, 215] width 63 height 11
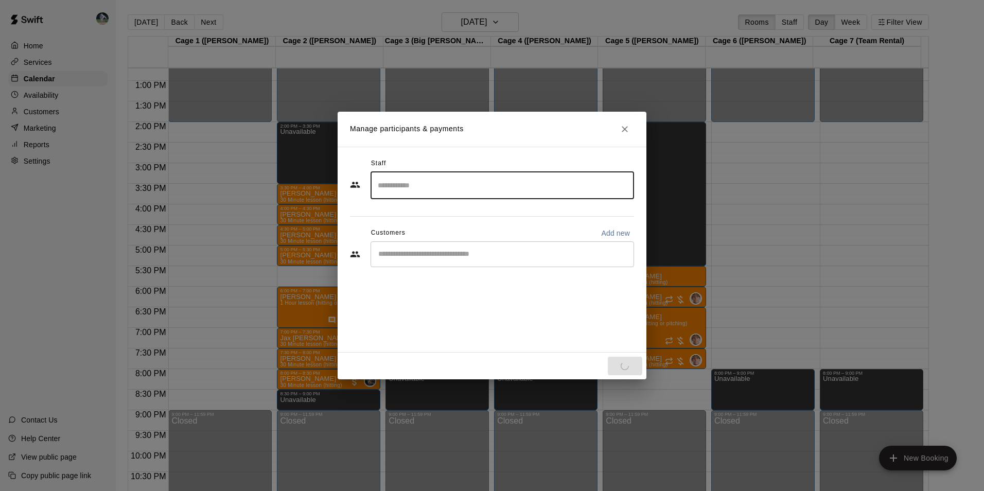
click at [417, 252] on input "Start typing to search customers..." at bounding box center [502, 254] width 254 height 10
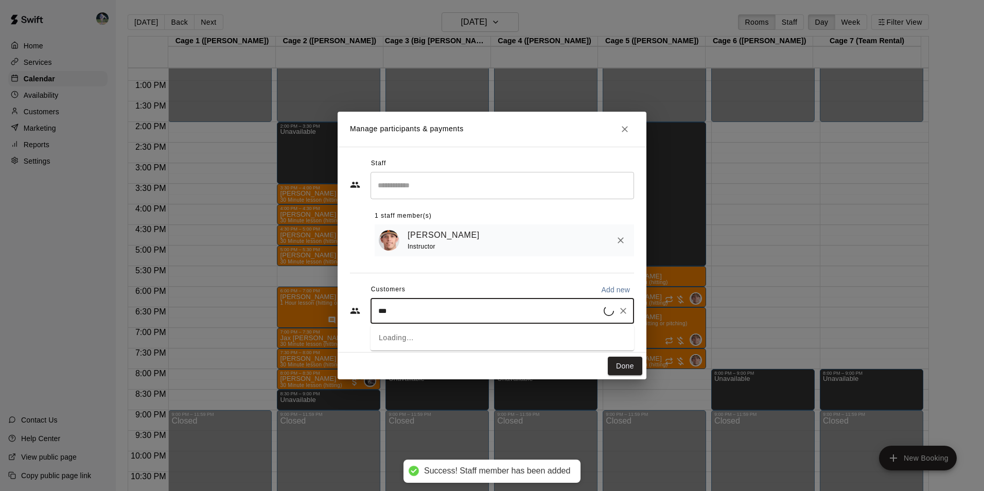
type input "****"
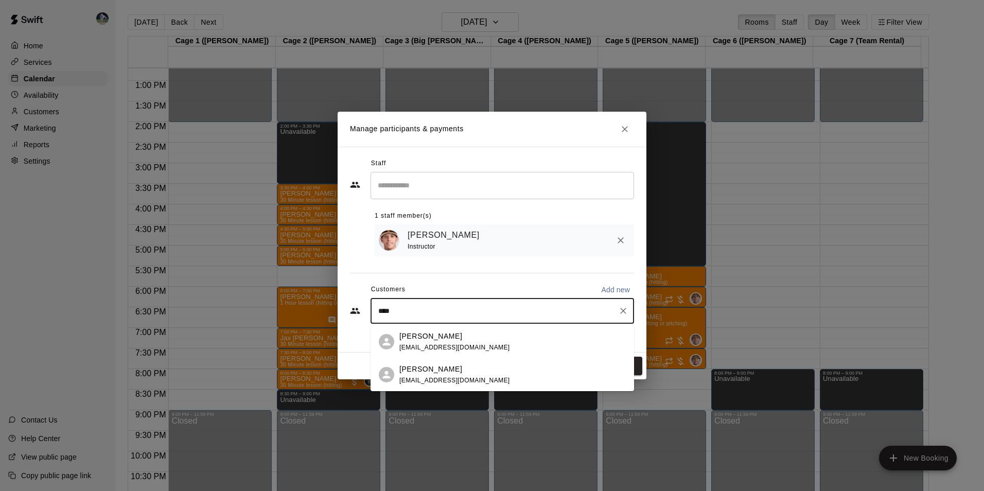
click at [414, 341] on div "Maria Bishop sunsoakedbotanials@gmail.com" at bounding box center [454, 342] width 111 height 22
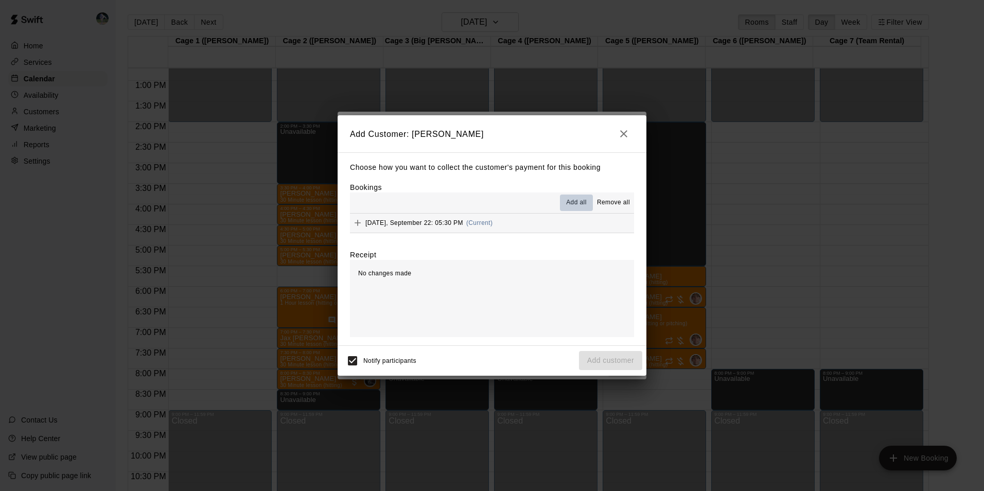
click at [573, 201] on span "Add all" at bounding box center [576, 203] width 21 height 10
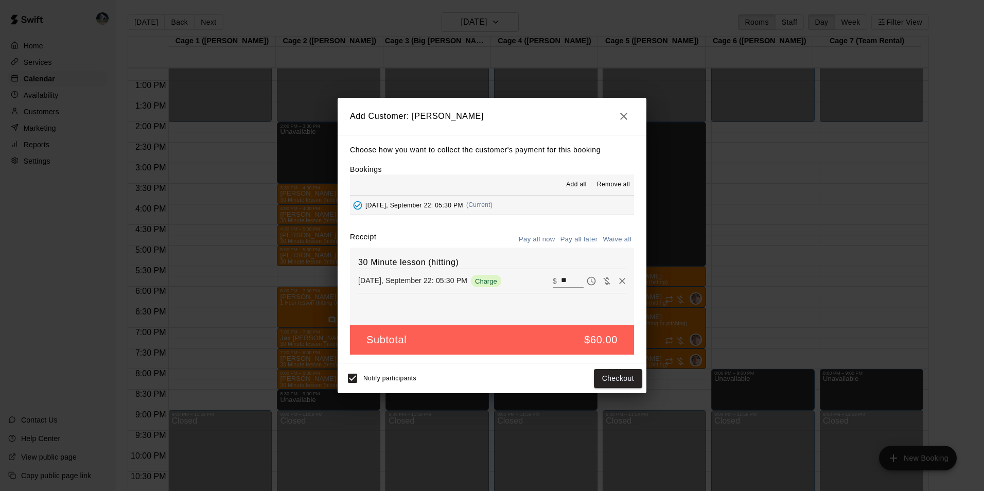
click at [572, 237] on button "Pay all later" at bounding box center [579, 240] width 43 height 16
click at [599, 373] on button "Add customer" at bounding box center [610, 378] width 63 height 19
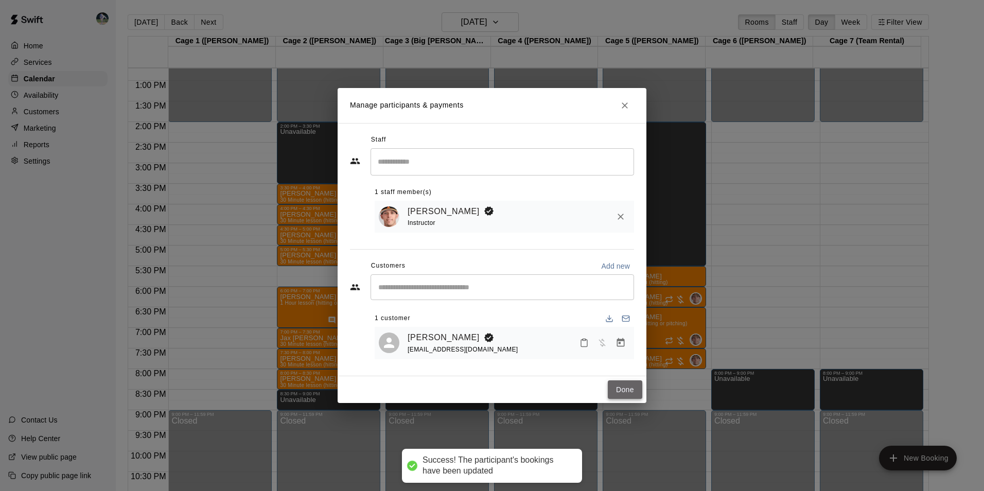
click at [621, 389] on button "Done" at bounding box center [625, 389] width 34 height 19
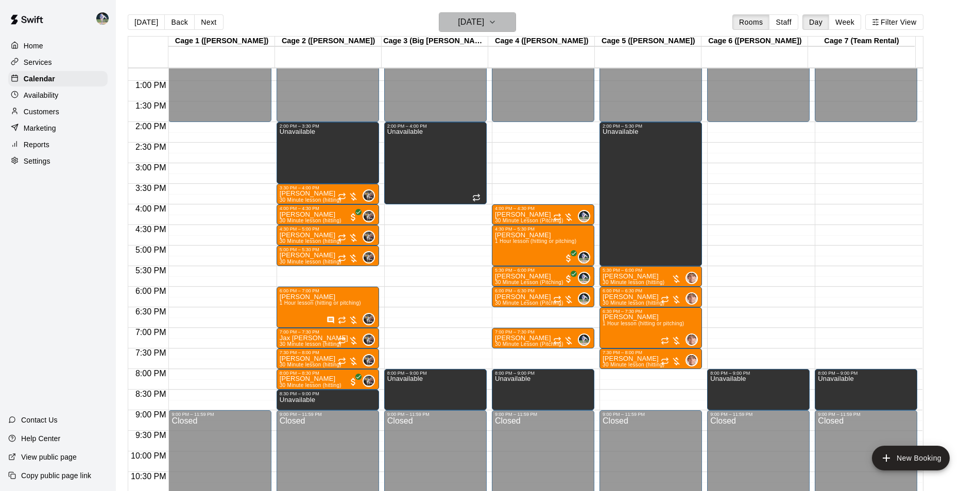
click at [479, 23] on h6 "[DATE]" at bounding box center [471, 22] width 26 height 14
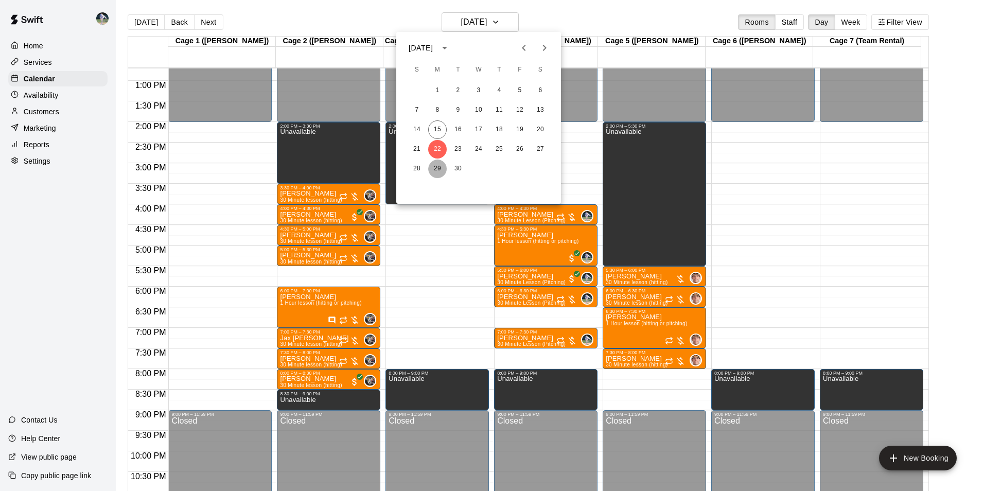
click at [441, 166] on button "29" at bounding box center [437, 169] width 19 height 19
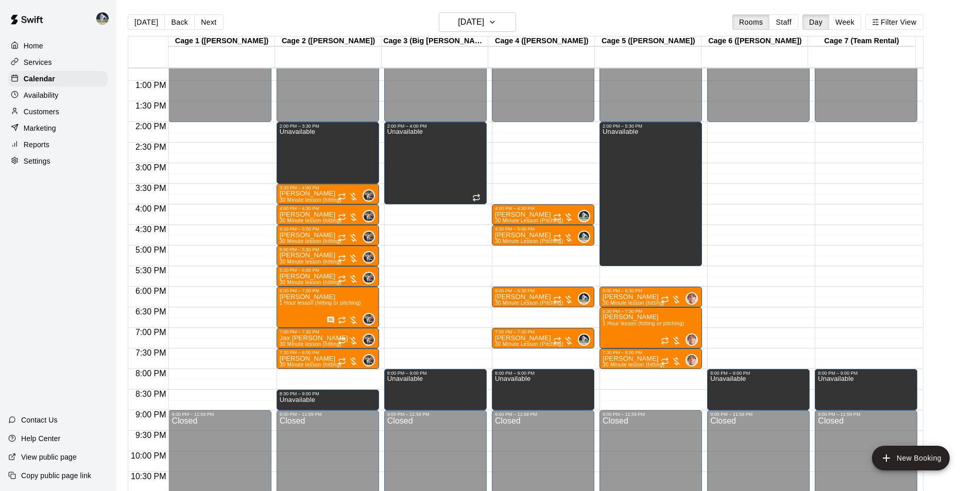
click at [625, 270] on div "12:00 AM – 2:00 PM Closed 2:00 PM – 5:30 PM Unavailable 6:00 PM – 6:30 PM Noah …" at bounding box center [650, 39] width 102 height 988
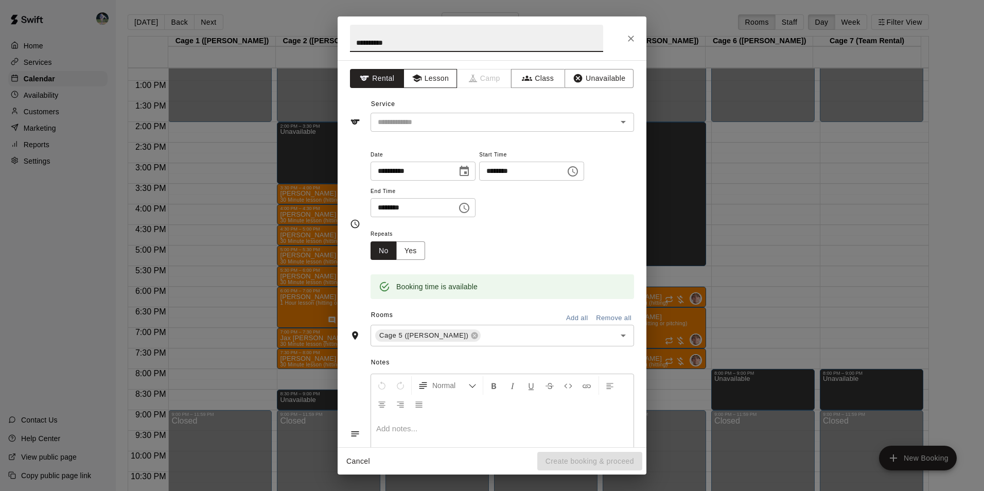
type input "**********"
click at [418, 74] on icon "button" at bounding box center [417, 78] width 10 height 10
click at [443, 121] on input "text" at bounding box center [487, 122] width 227 height 13
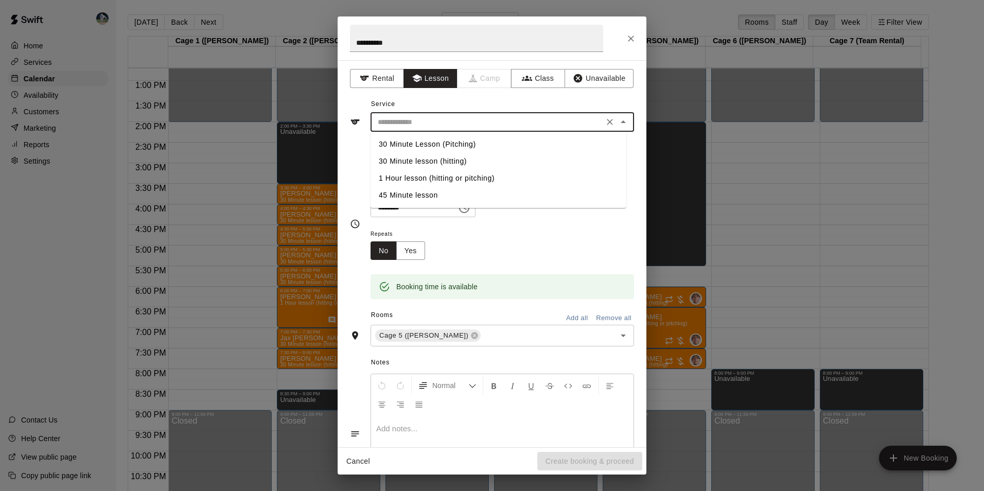
click at [430, 159] on li "30 Minute lesson (hitting)" at bounding box center [499, 161] width 256 height 17
type input "**********"
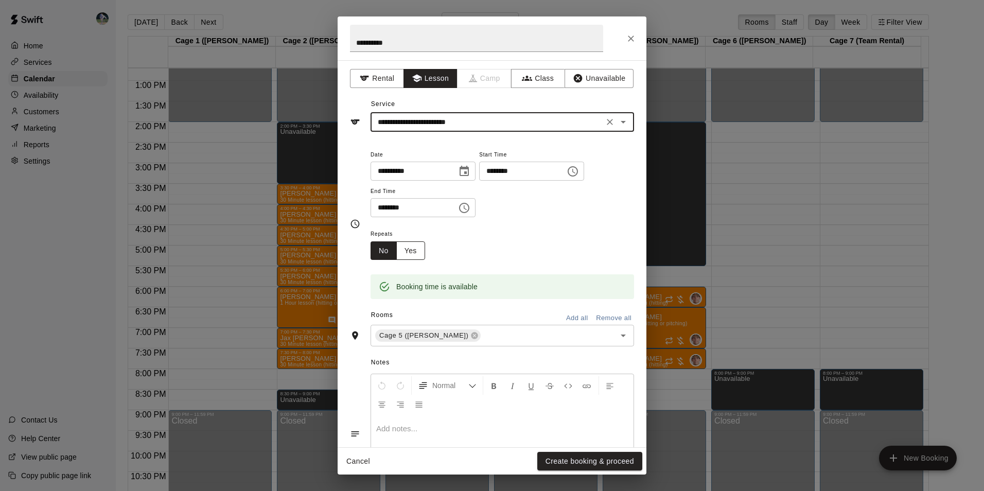
click at [414, 251] on button "Yes" at bounding box center [410, 250] width 29 height 19
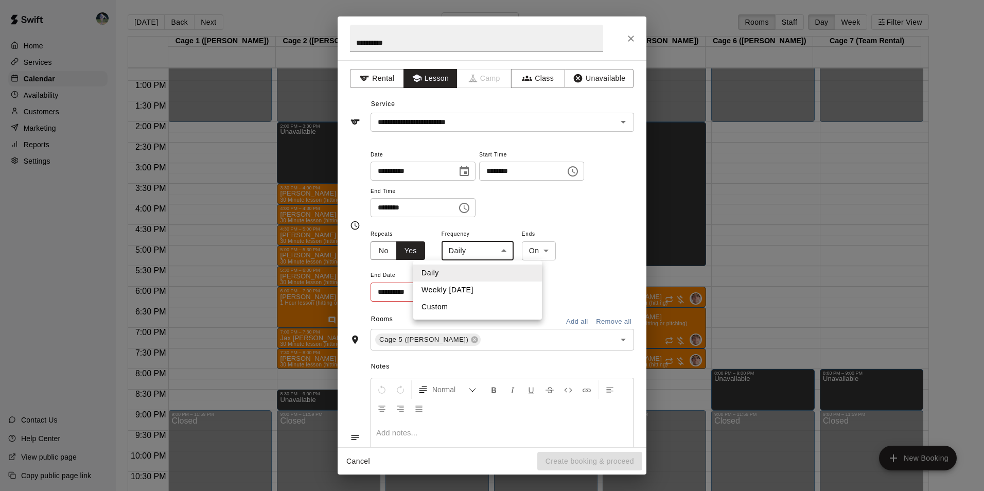
click at [476, 253] on body "Home Services Calendar Availability Customers Marketing Reports Settings Contac…" at bounding box center [492, 254] width 984 height 508
click at [478, 287] on li "Weekly [DATE]" at bounding box center [477, 290] width 129 height 17
type input "******"
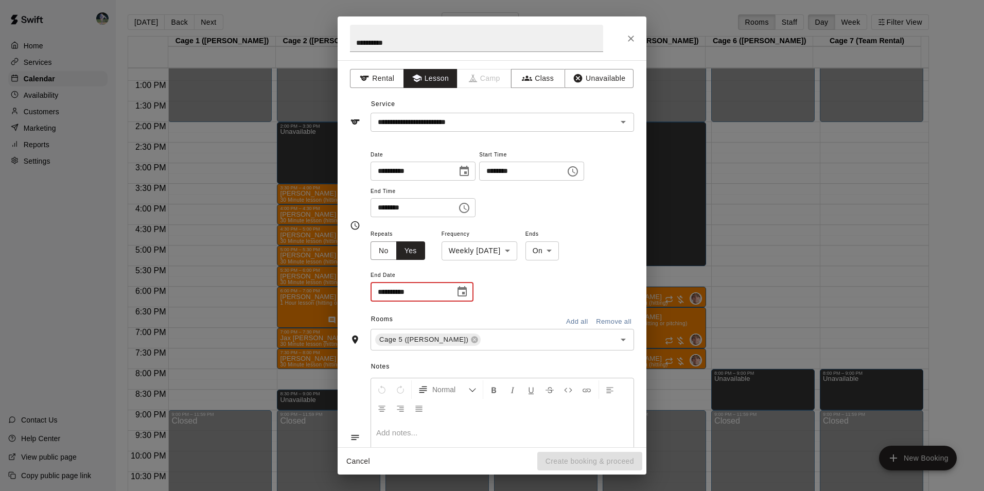
click at [431, 294] on input "**********" at bounding box center [409, 292] width 77 height 19
click at [460, 292] on icon "Choose date" at bounding box center [462, 292] width 12 height 12
click at [517, 318] on icon "Next month" at bounding box center [519, 317] width 12 height 12
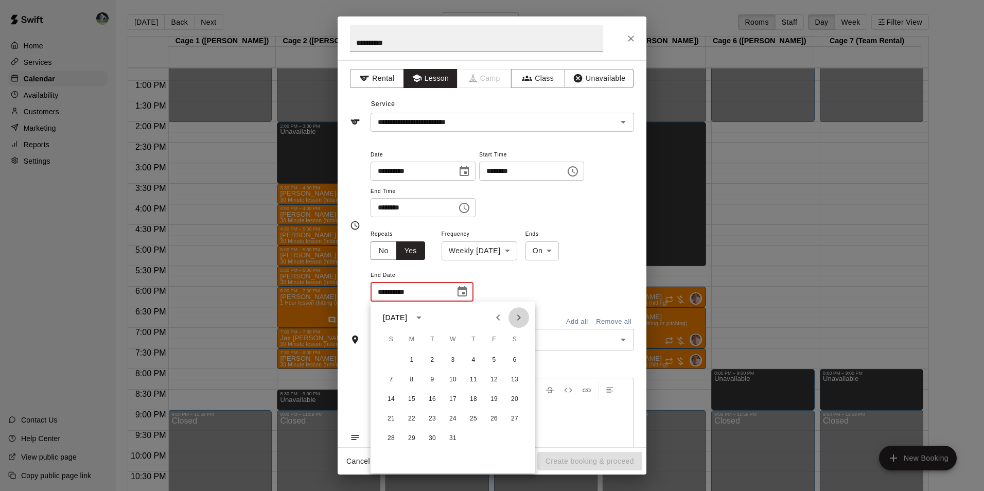
click at [517, 318] on icon "Next month" at bounding box center [519, 317] width 12 height 12
click at [476, 358] on button "1" at bounding box center [473, 360] width 19 height 19
type input "**********"
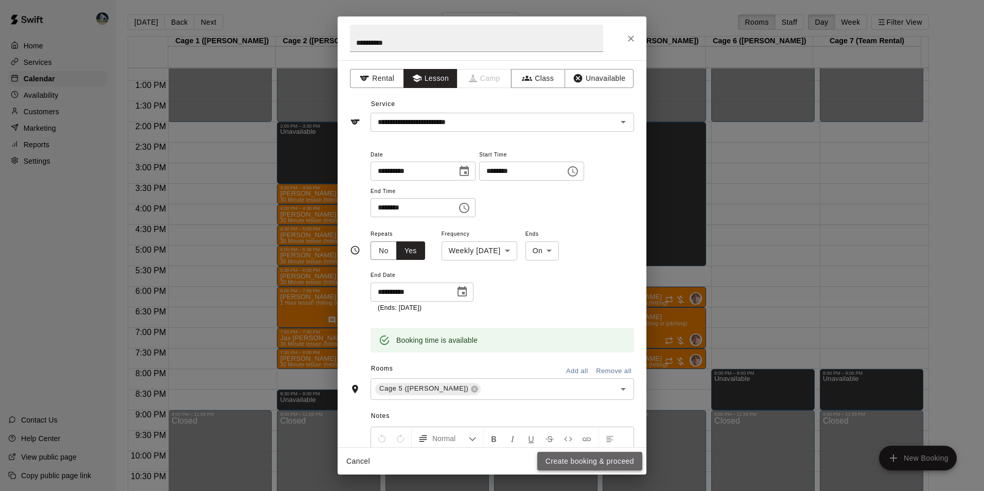
click at [557, 458] on button "Create booking & proceed" at bounding box center [589, 461] width 105 height 19
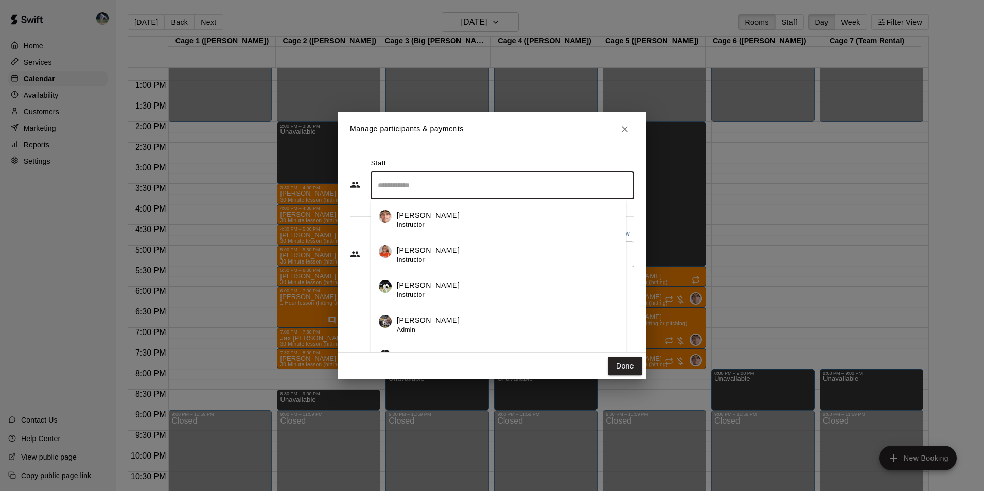
click at [408, 188] on input "Search staff" at bounding box center [502, 186] width 254 height 18
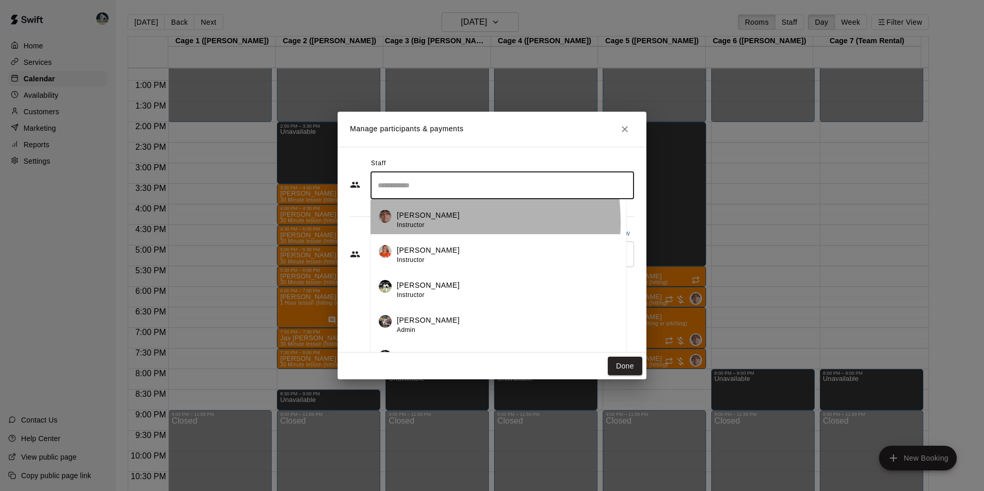
click at [410, 222] on span "Instructor" at bounding box center [411, 224] width 28 height 7
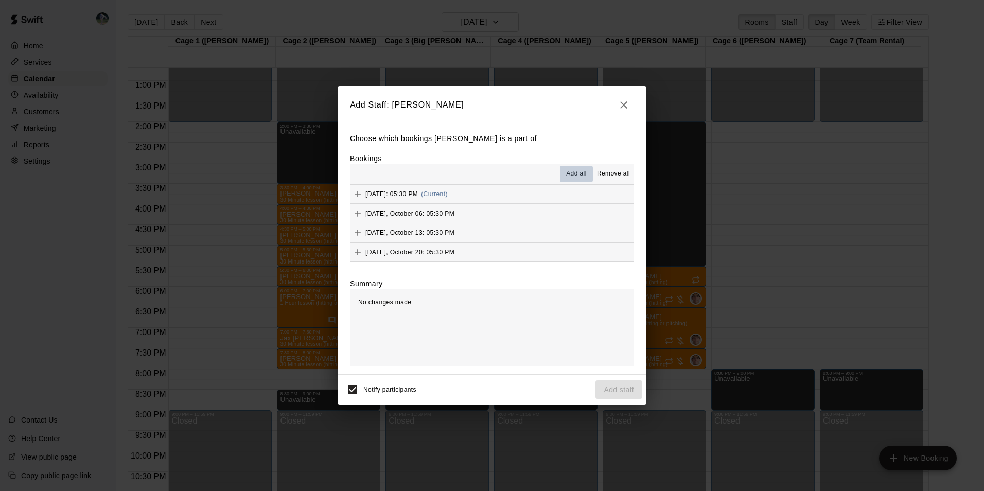
click at [576, 172] on span "Add all" at bounding box center [576, 174] width 21 height 10
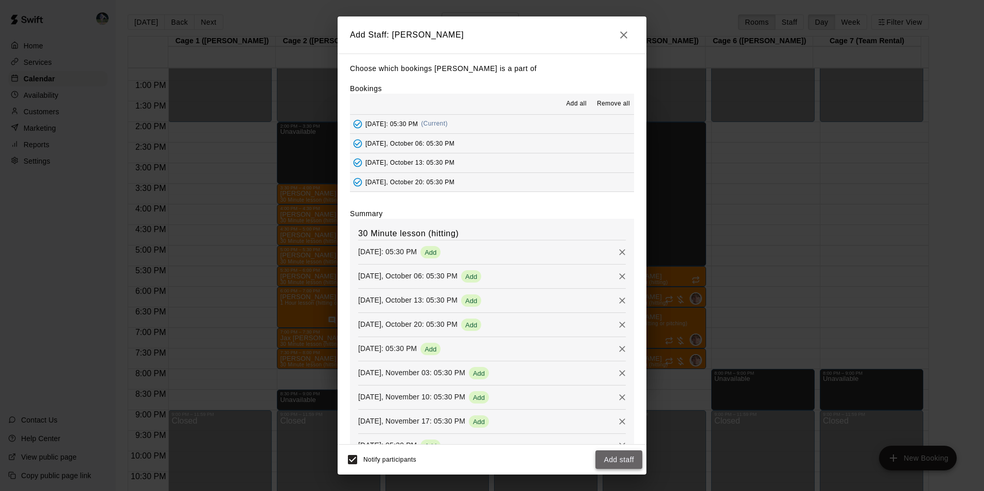
click at [608, 458] on button "Add staff" at bounding box center [619, 459] width 47 height 19
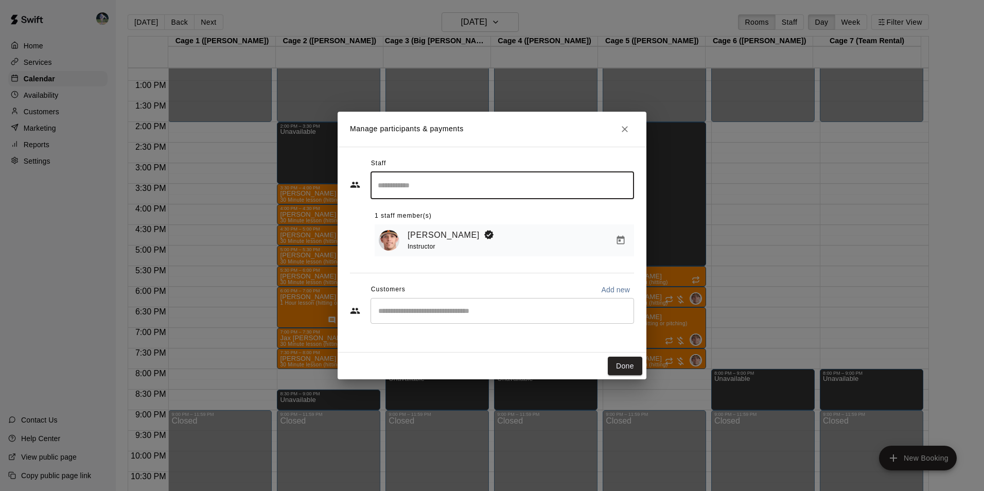
click at [405, 311] on input "Start typing to search customers..." at bounding box center [502, 311] width 254 height 10
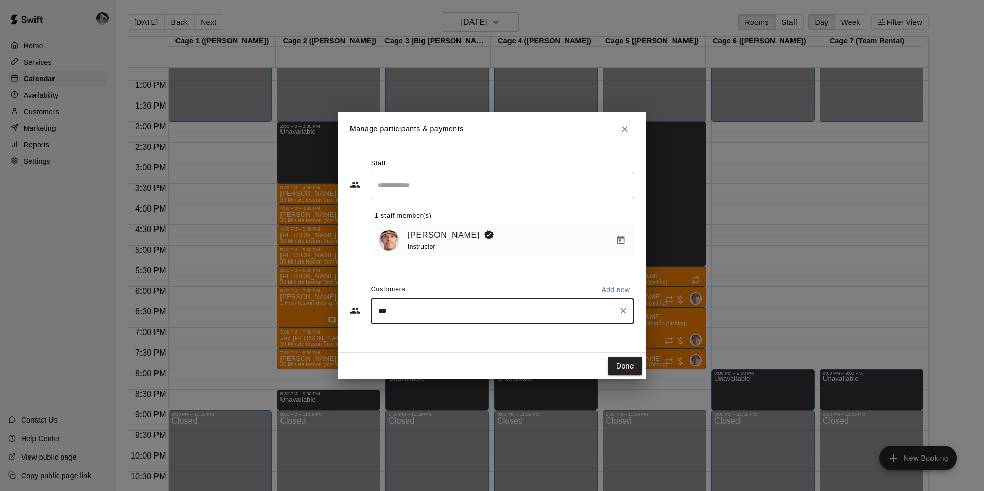
type input "****"
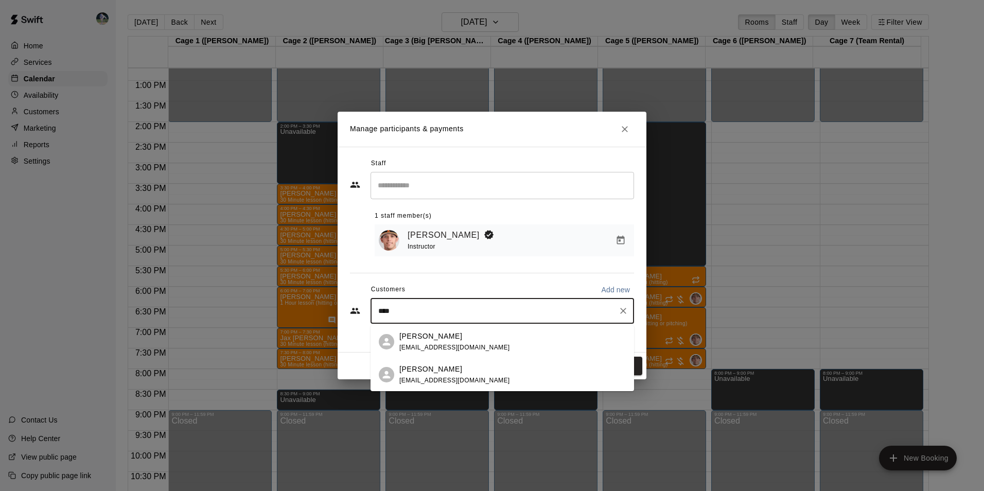
click at [410, 341] on div "Maria Bishop sunsoakedbotanials@gmail.com" at bounding box center [454, 342] width 111 height 22
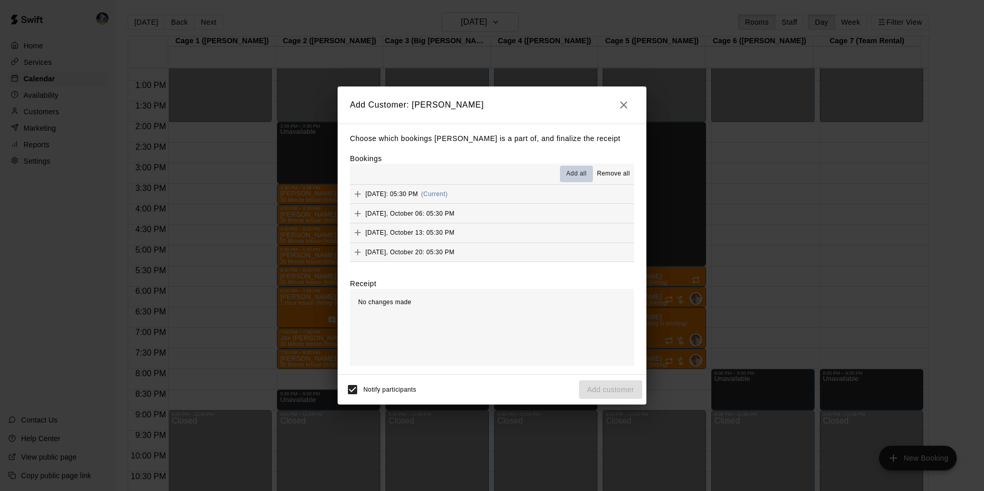
click at [573, 171] on span "Add all" at bounding box center [576, 174] width 21 height 10
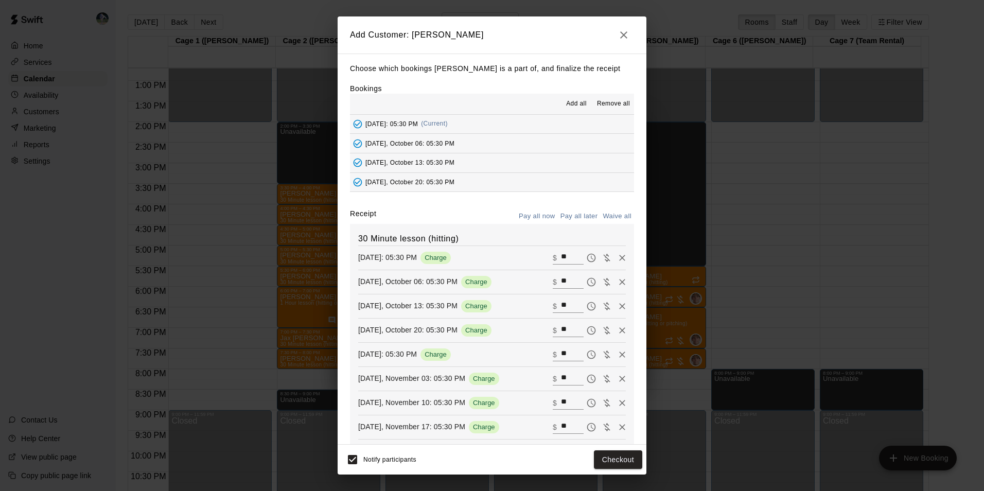
click at [571, 215] on button "Pay all later" at bounding box center [579, 216] width 43 height 16
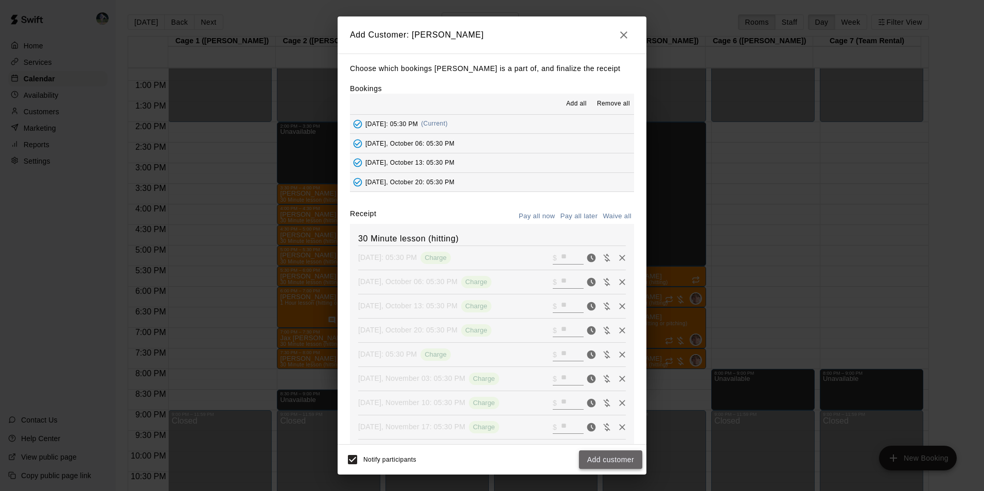
click at [608, 459] on button "Add customer" at bounding box center [610, 459] width 63 height 19
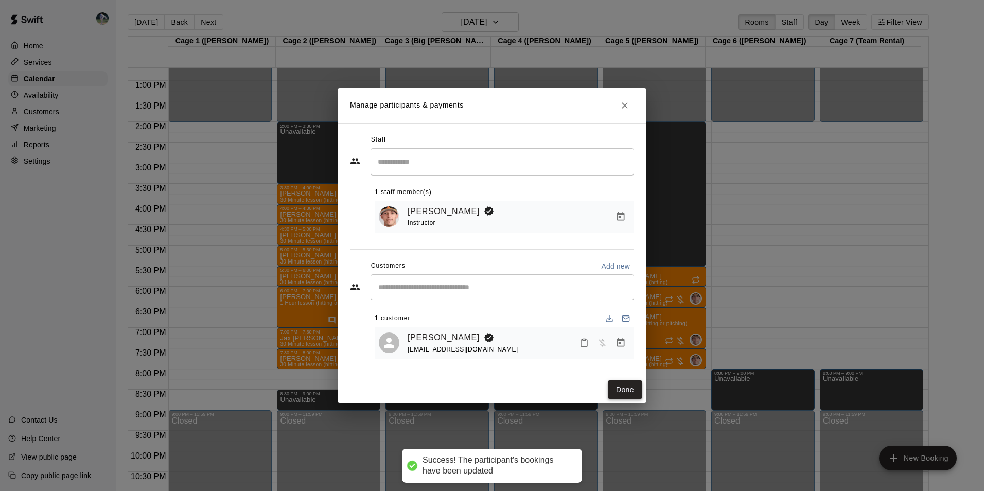
click at [626, 390] on button "Done" at bounding box center [625, 389] width 34 height 19
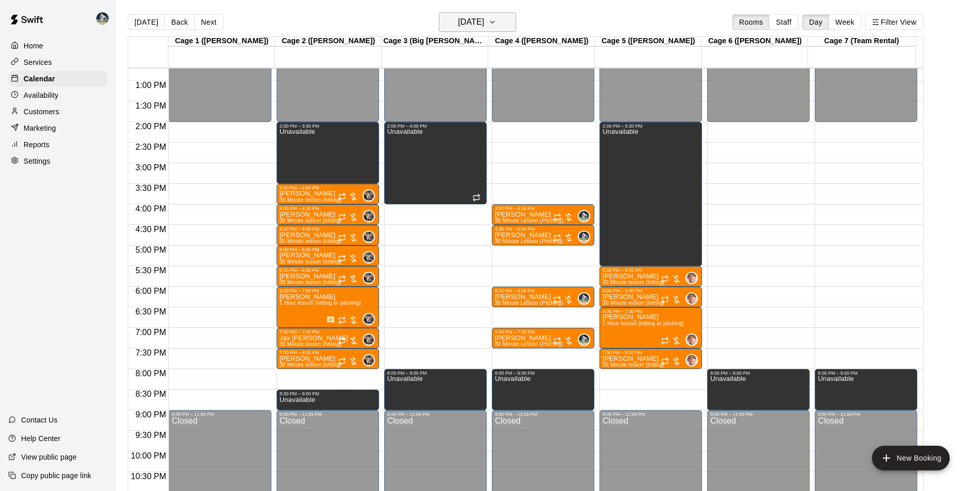
click at [464, 17] on h6 "Monday Sep 29" at bounding box center [471, 22] width 26 height 14
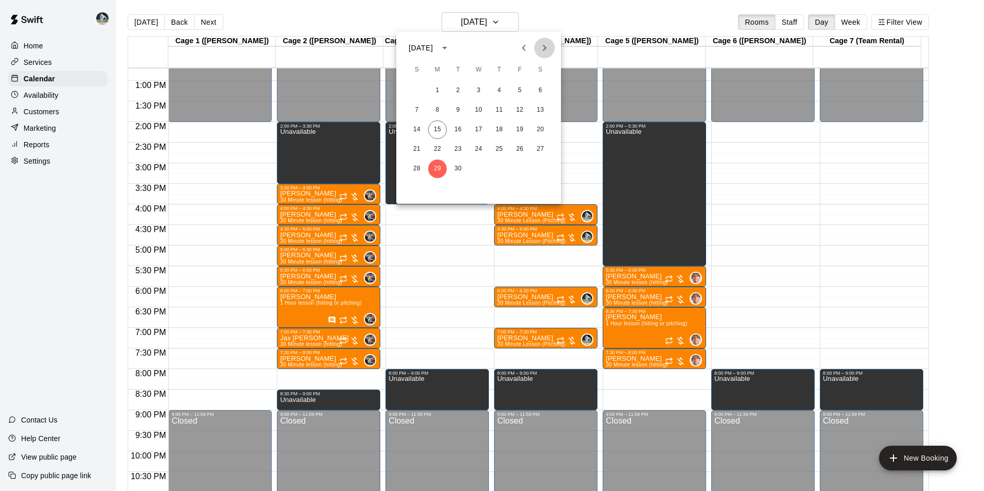
click at [542, 46] on icon "Next month" at bounding box center [544, 48] width 12 height 12
click at [437, 109] on button "6" at bounding box center [437, 110] width 19 height 19
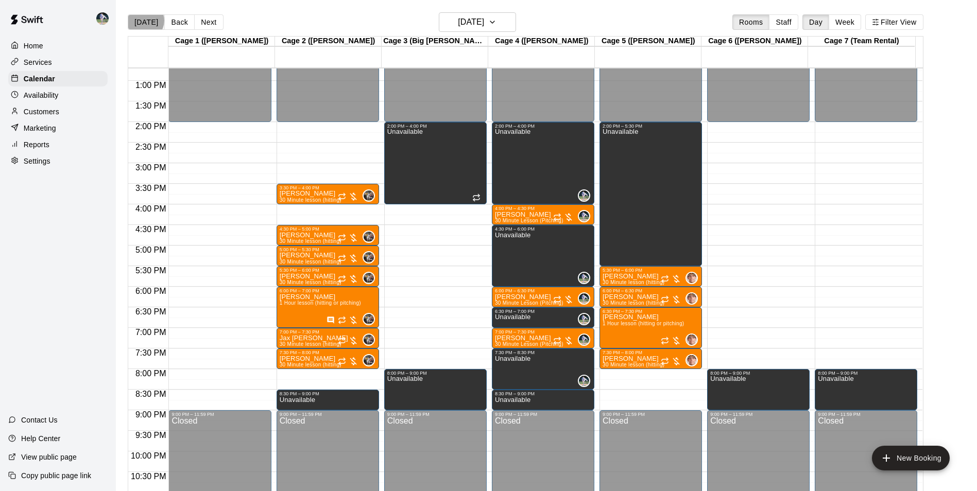
click at [144, 20] on button "[DATE]" at bounding box center [146, 21] width 37 height 15
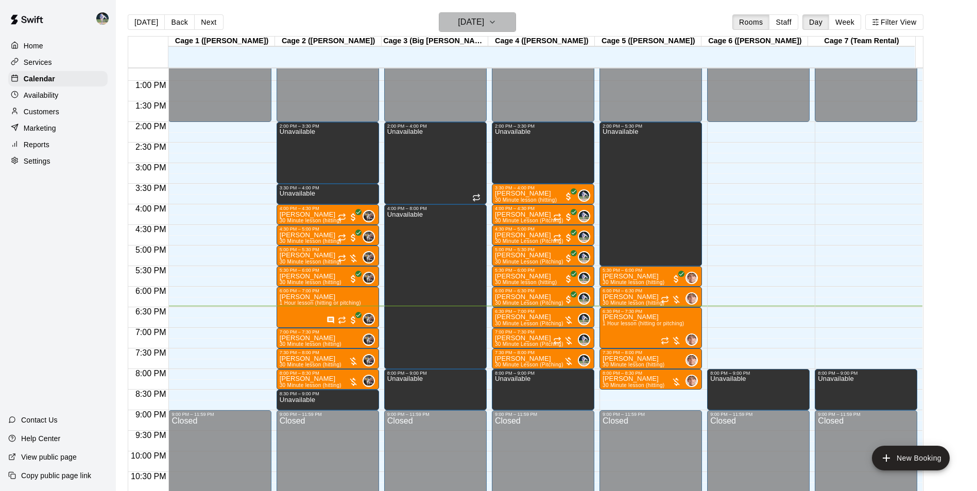
click at [468, 26] on h6 "[DATE]" at bounding box center [471, 22] width 26 height 14
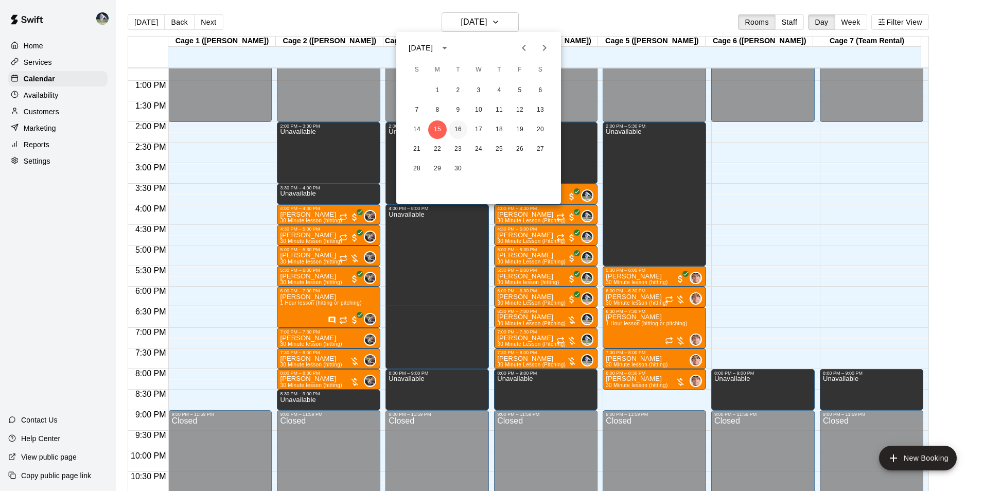
click at [458, 130] on button "16" at bounding box center [458, 129] width 19 height 19
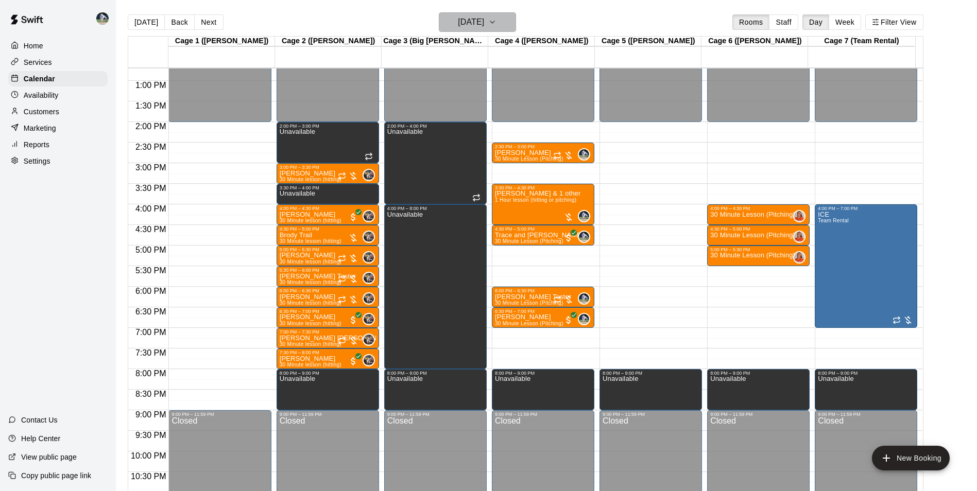
click at [458, 20] on h6 "Tuesday Sep 16" at bounding box center [471, 22] width 26 height 14
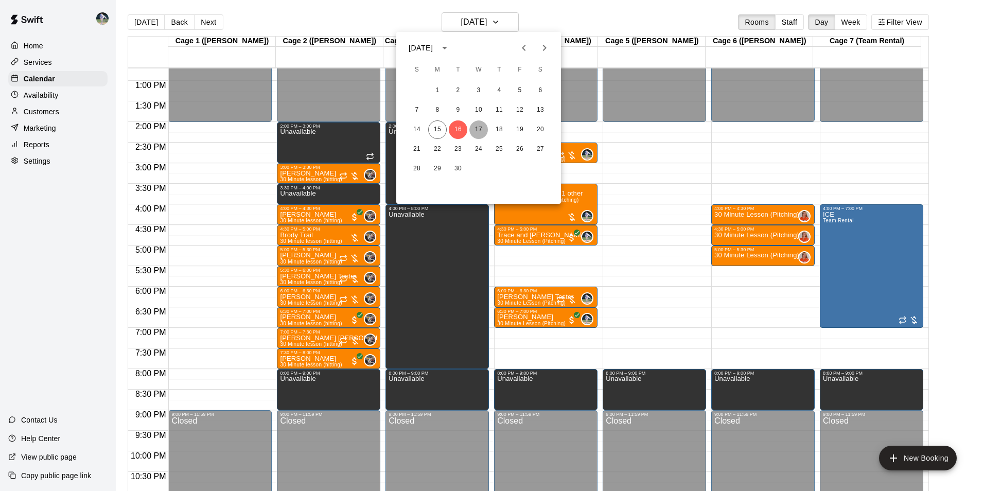
click at [480, 127] on button "17" at bounding box center [478, 129] width 19 height 19
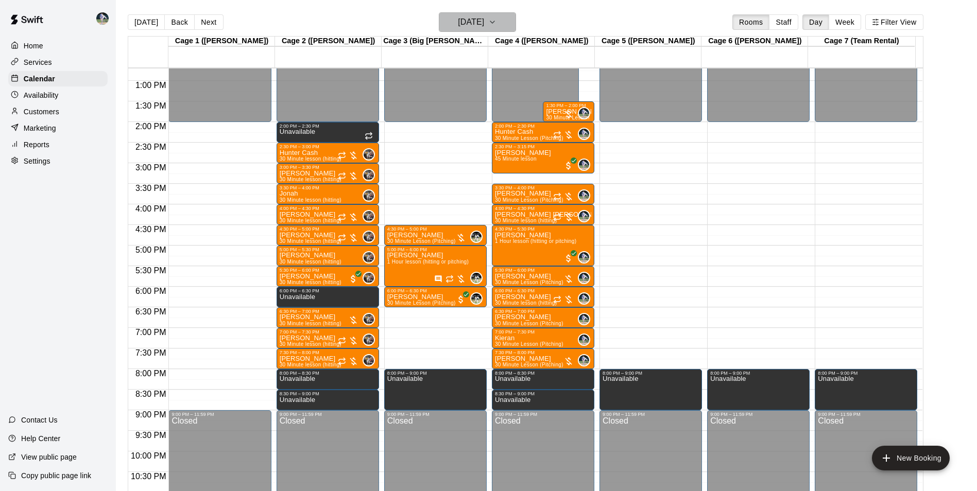
click at [462, 23] on h6 "Wednesday Sep 17" at bounding box center [471, 22] width 26 height 14
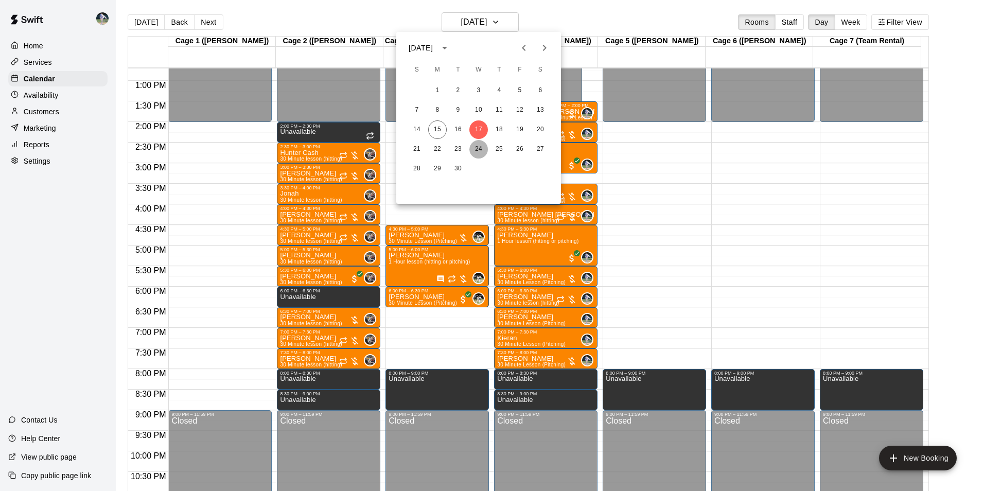
click at [480, 148] on button "24" at bounding box center [478, 149] width 19 height 19
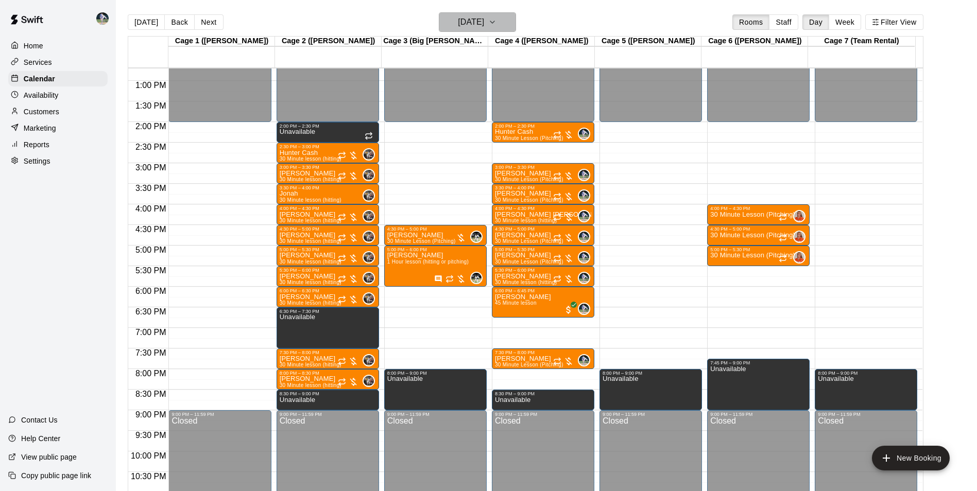
click at [461, 16] on h6 "Wednesday Sep 24" at bounding box center [471, 22] width 26 height 14
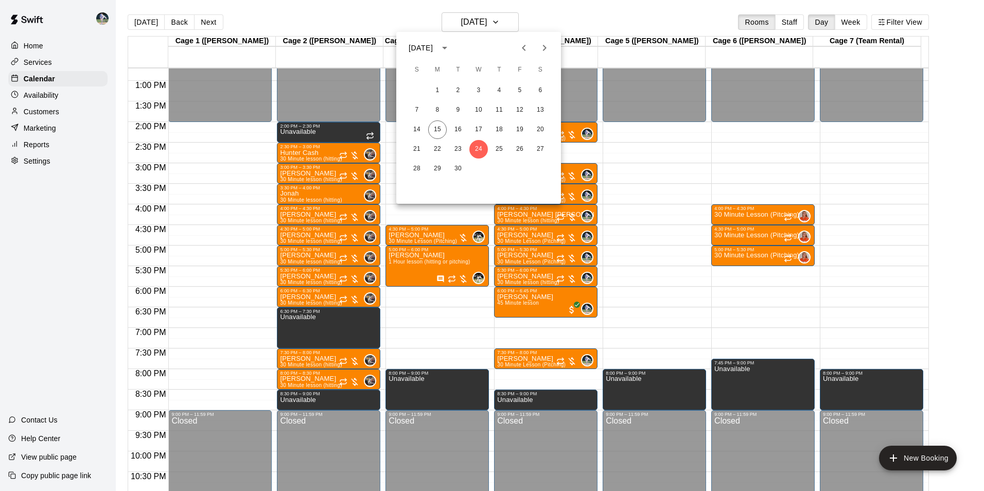
click at [147, 20] on div at bounding box center [492, 245] width 984 height 491
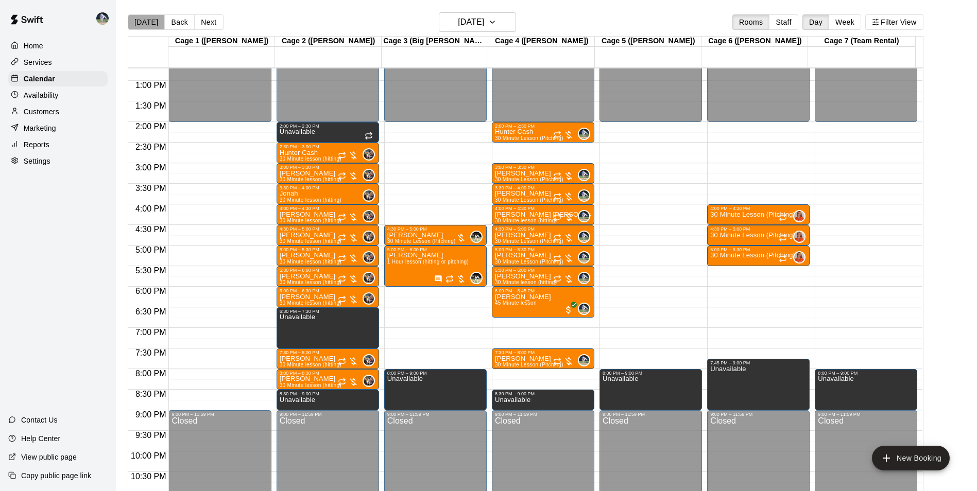
click at [147, 20] on button "[DATE]" at bounding box center [146, 21] width 37 height 15
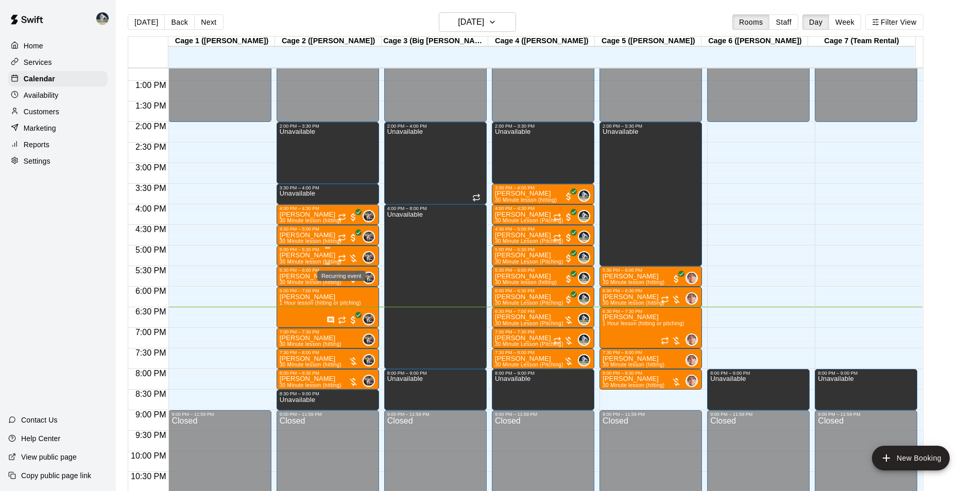
click at [341, 255] on icon "Recurring event" at bounding box center [342, 258] width 8 height 8
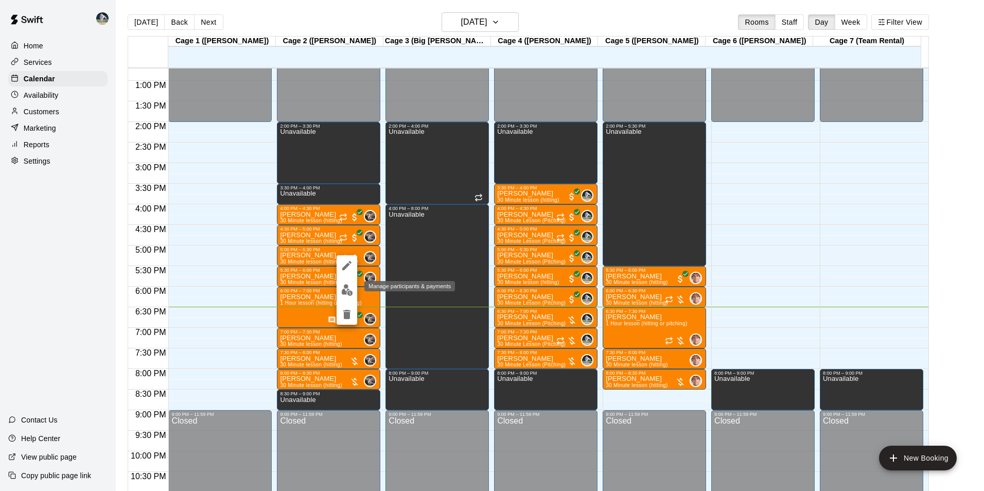
click at [350, 288] on img "edit" at bounding box center [347, 290] width 12 height 12
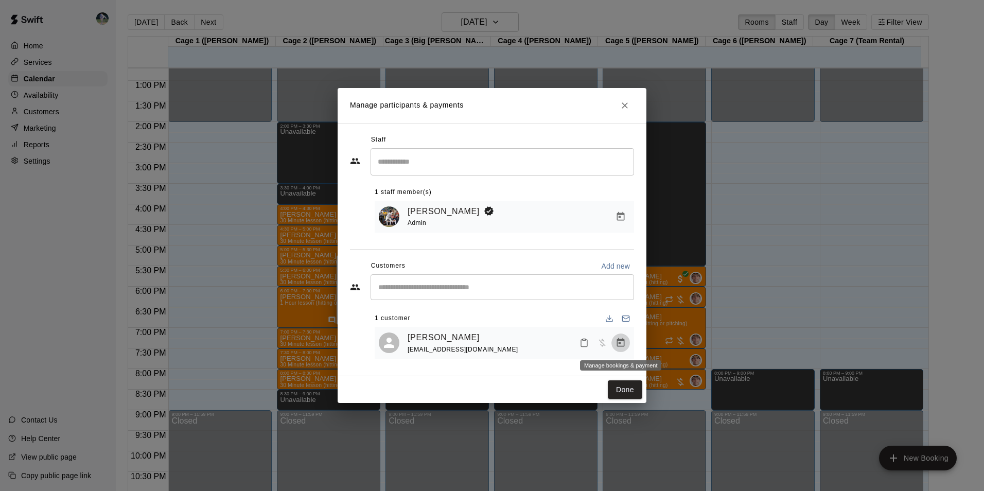
click at [624, 342] on icon "Manage bookings & payment" at bounding box center [621, 342] width 8 height 9
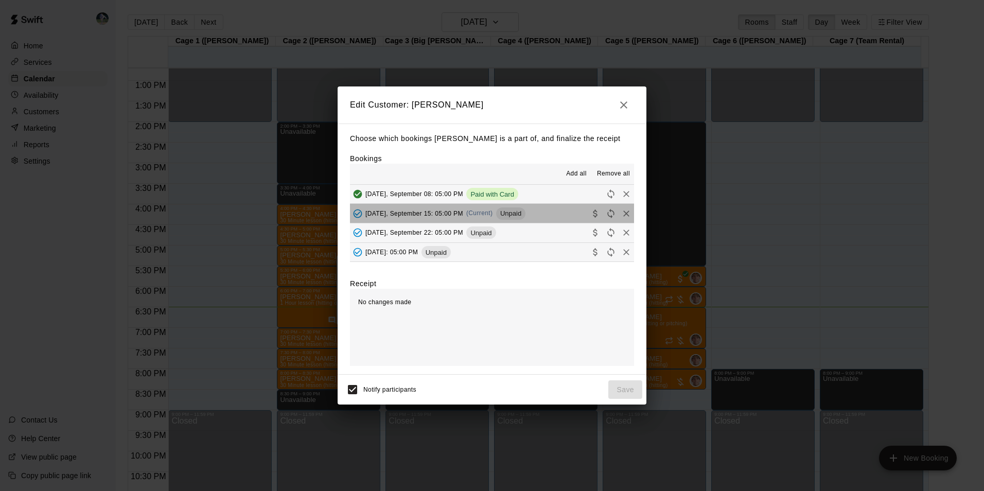
click at [538, 215] on button "Monday, September 15: 05:00 PM (Current) Unpaid" at bounding box center [492, 213] width 284 height 19
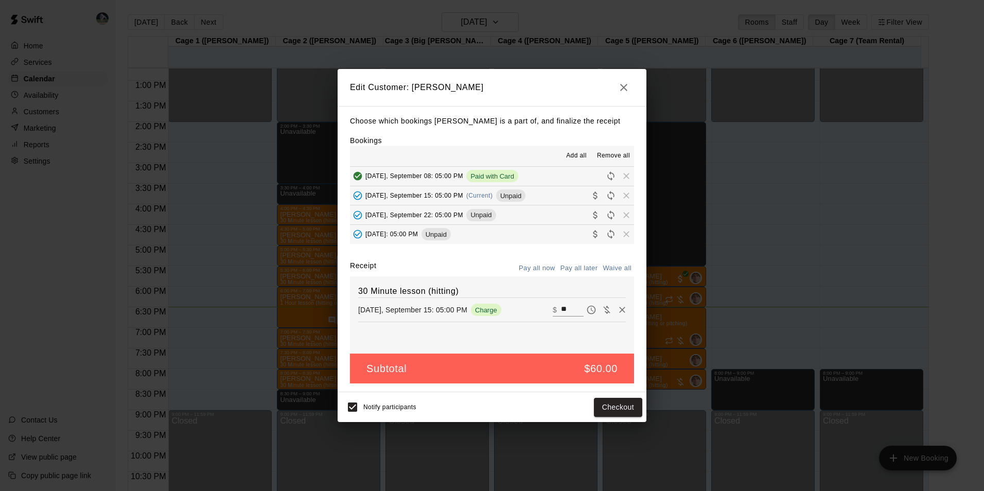
click at [565, 309] on input "**" at bounding box center [572, 309] width 23 height 13
type input "*"
type input "**"
click at [606, 410] on button "Checkout" at bounding box center [618, 407] width 48 height 19
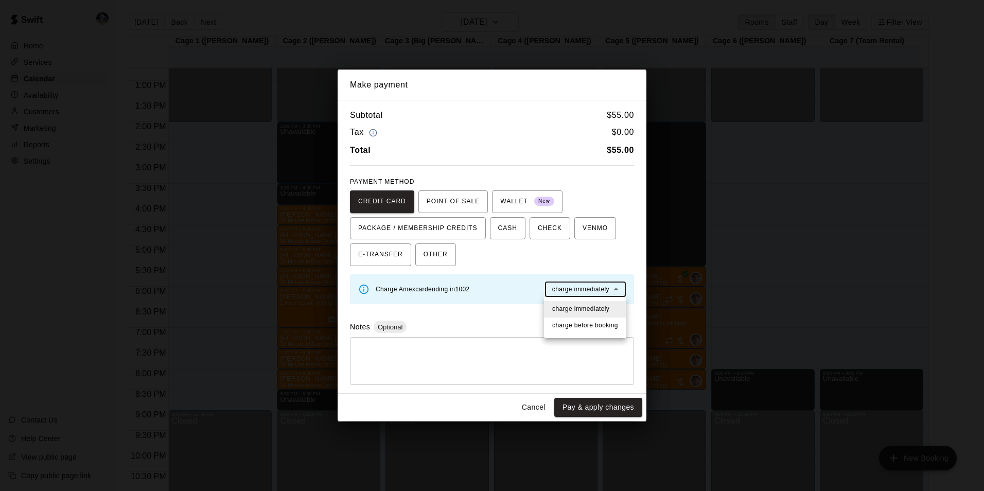
click at [576, 289] on body "Home Services Calendar Availability Customers Marketing Reports Settings Contac…" at bounding box center [492, 254] width 984 height 508
click at [579, 308] on span "charge immediately" at bounding box center [580, 309] width 57 height 10
click at [589, 404] on button "Pay & apply changes" at bounding box center [598, 407] width 88 height 19
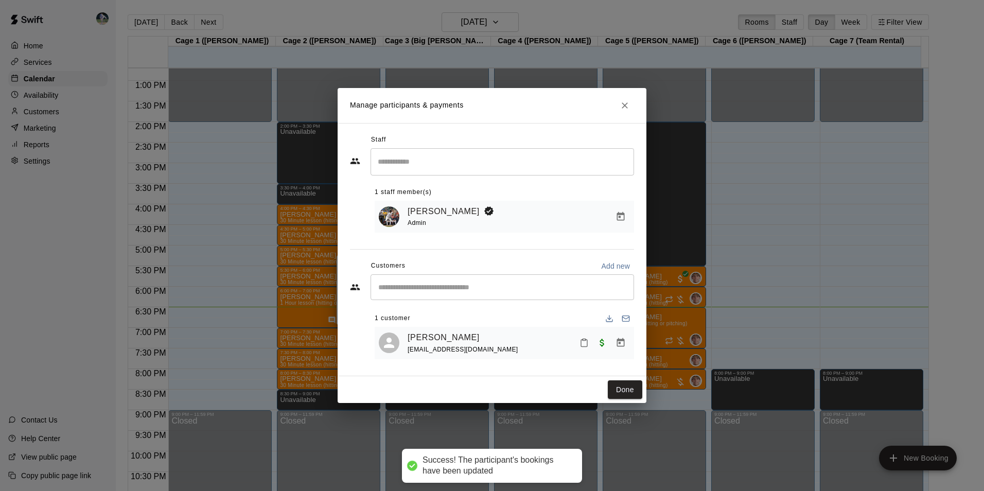
click at [624, 386] on button "Done" at bounding box center [625, 389] width 34 height 19
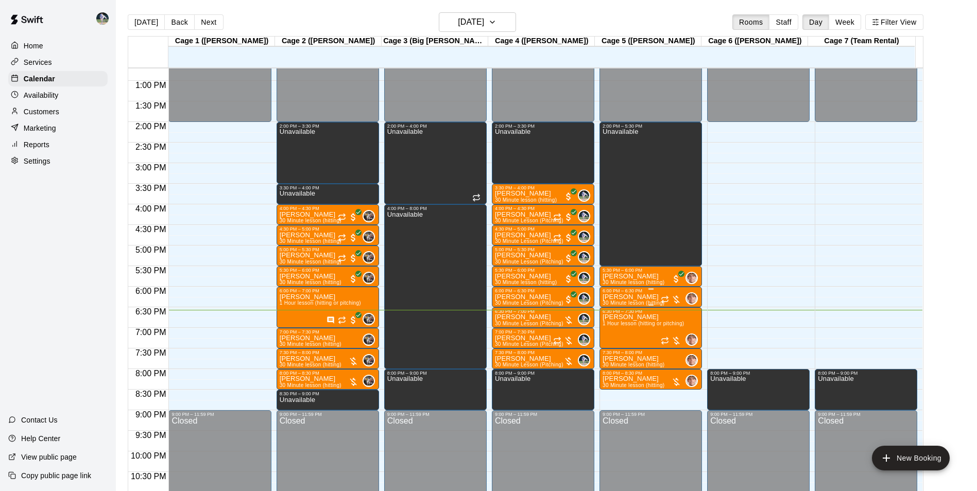
click at [631, 297] on p "[PERSON_NAME]" at bounding box center [633, 297] width 62 height 0
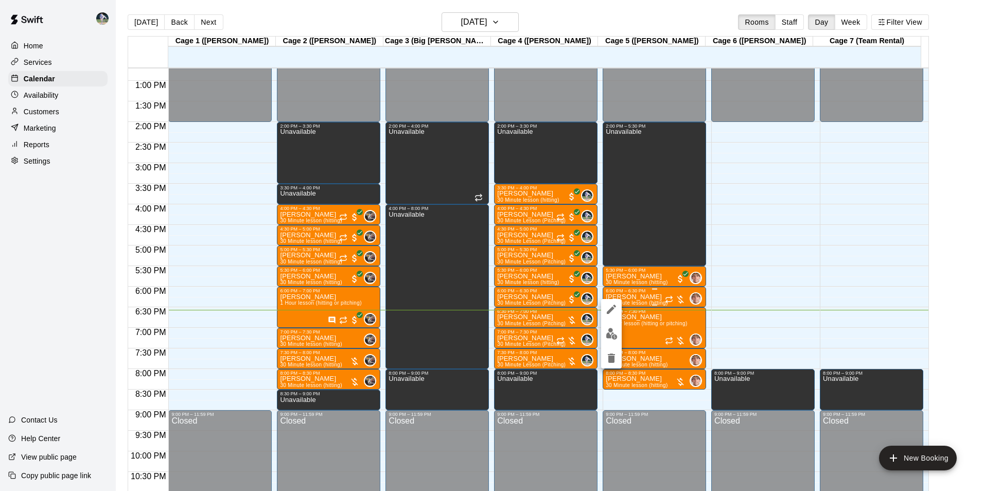
click at [631, 298] on div at bounding box center [492, 245] width 984 height 491
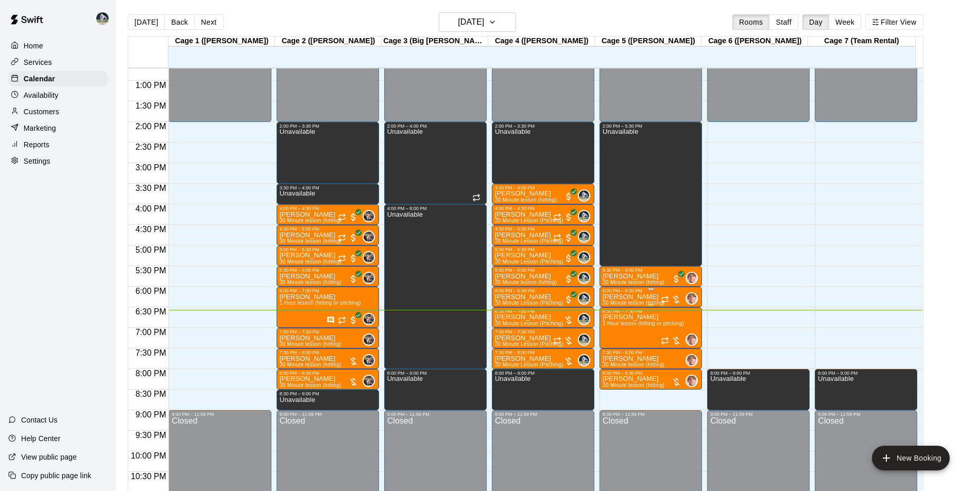
click at [631, 297] on p "[PERSON_NAME]" at bounding box center [633, 297] width 62 height 0
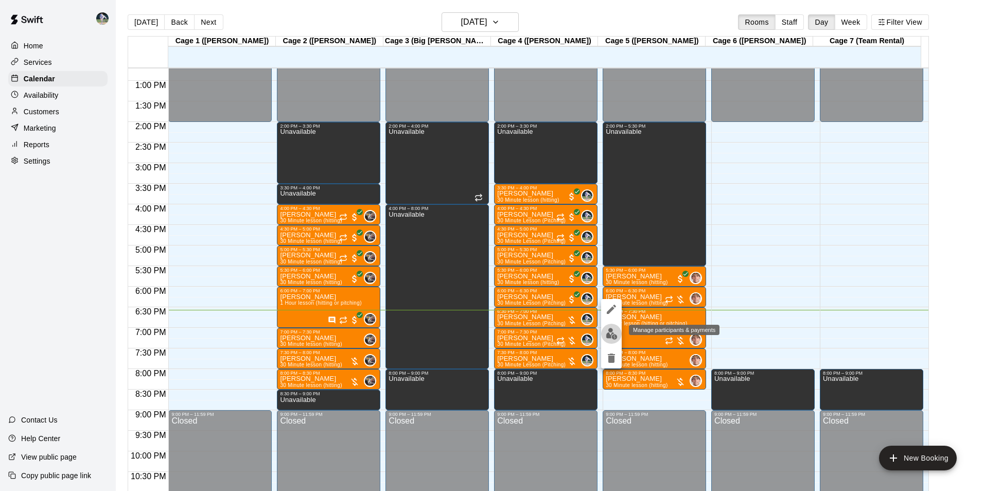
click at [611, 337] on img "edit" at bounding box center [612, 334] width 12 height 12
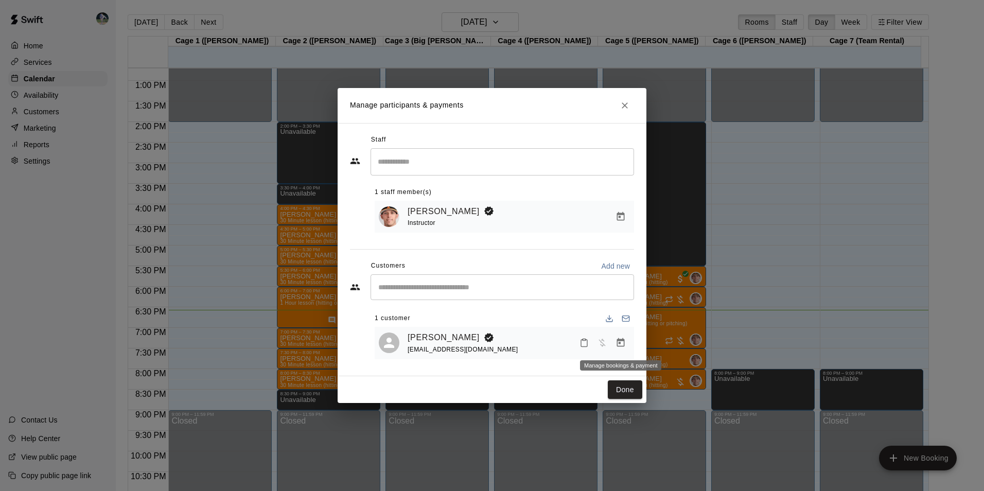
click at [617, 343] on icon "Manage bookings & payment" at bounding box center [621, 342] width 8 height 9
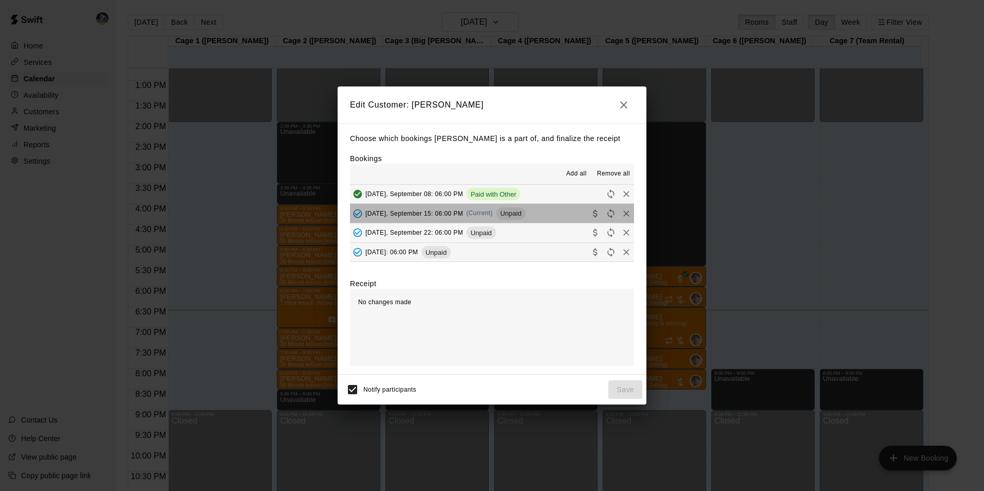
click at [535, 218] on button "Monday, September 15: 06:00 PM (Current) Unpaid" at bounding box center [492, 213] width 284 height 19
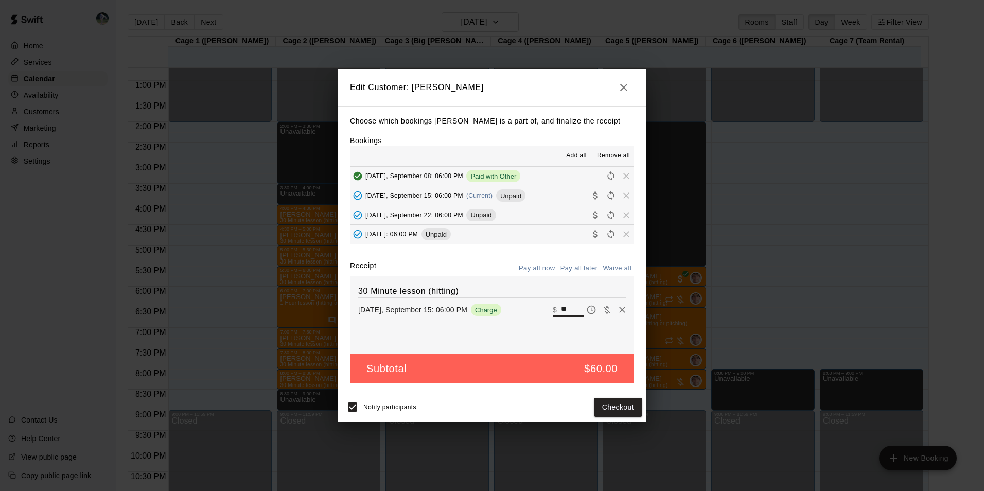
click at [563, 308] on input "**" at bounding box center [572, 309] width 23 height 13
type input "*"
type input "**"
click at [605, 403] on button "Checkout" at bounding box center [618, 407] width 48 height 19
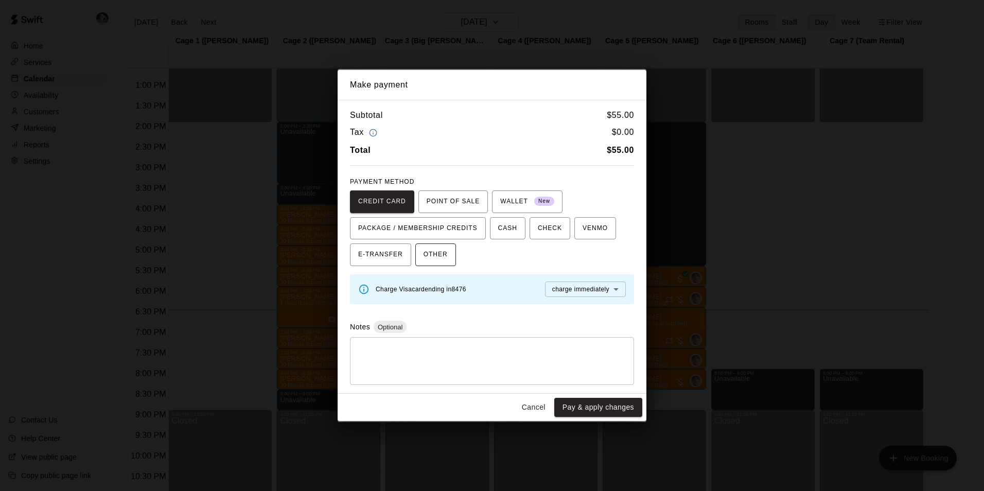
click at [419, 256] on button "OTHER" at bounding box center [435, 254] width 41 height 23
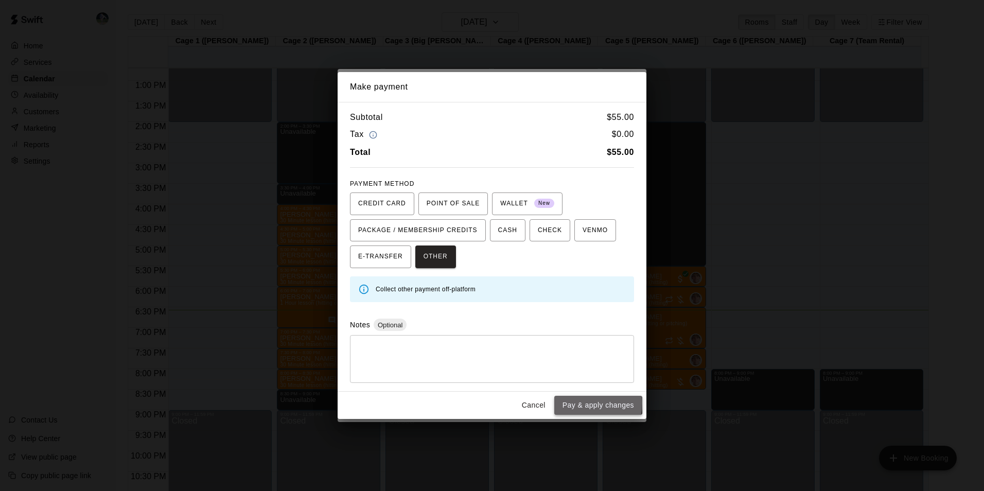
click at [576, 403] on button "Pay & apply changes" at bounding box center [598, 405] width 88 height 19
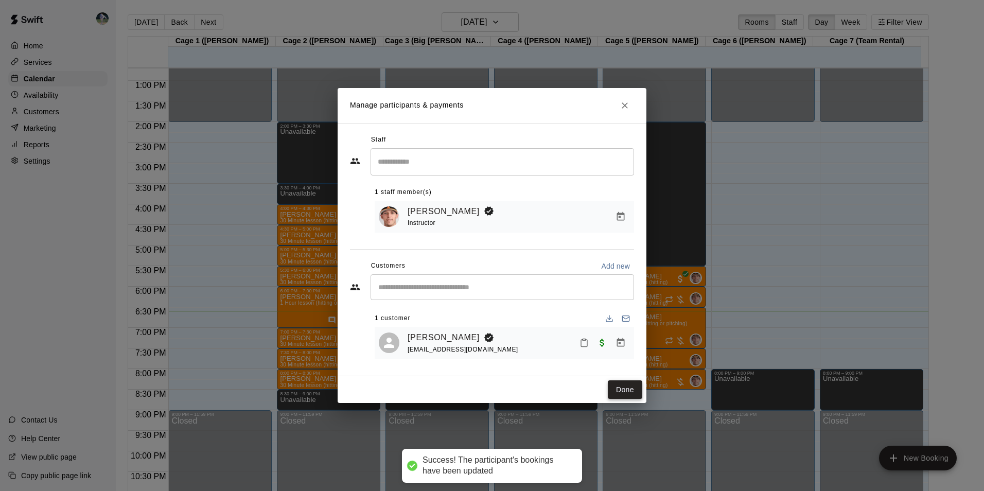
click at [620, 388] on button "Done" at bounding box center [625, 389] width 34 height 19
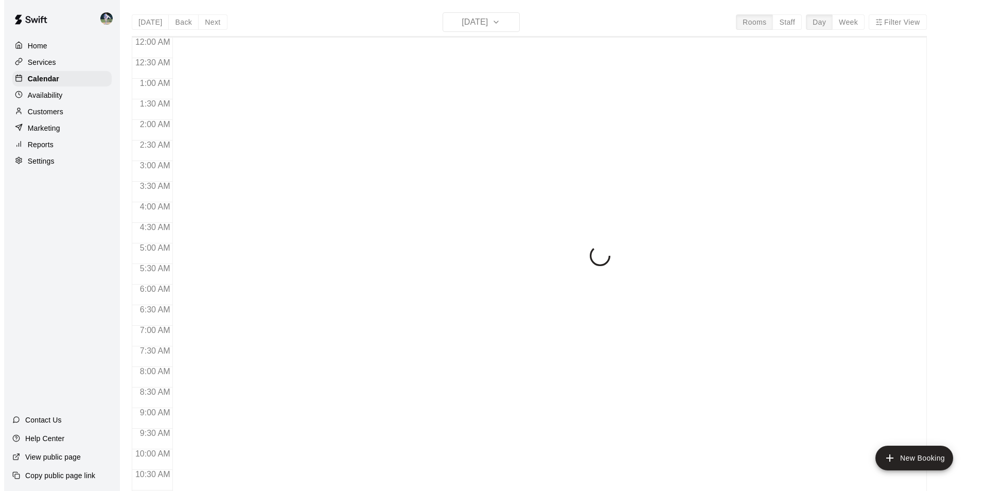
scroll to position [523, 0]
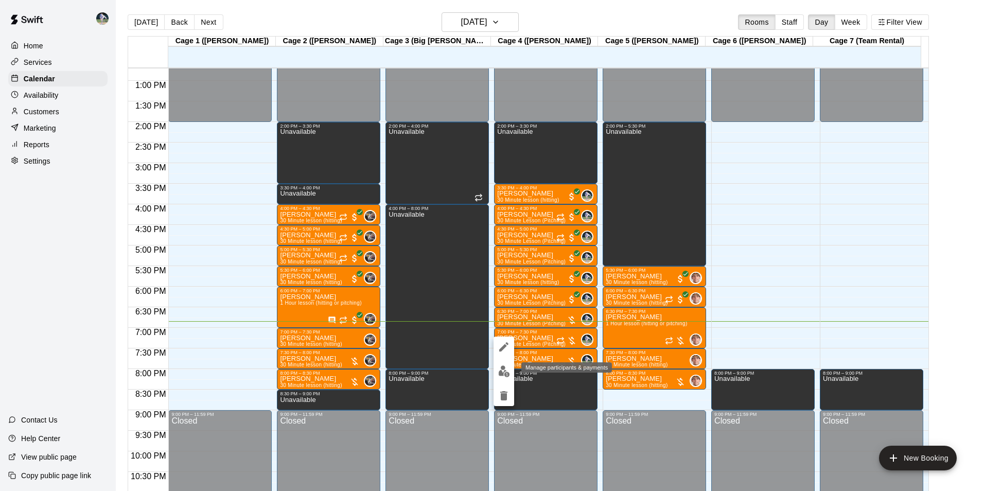
click at [505, 369] on img "edit" at bounding box center [504, 371] width 12 height 12
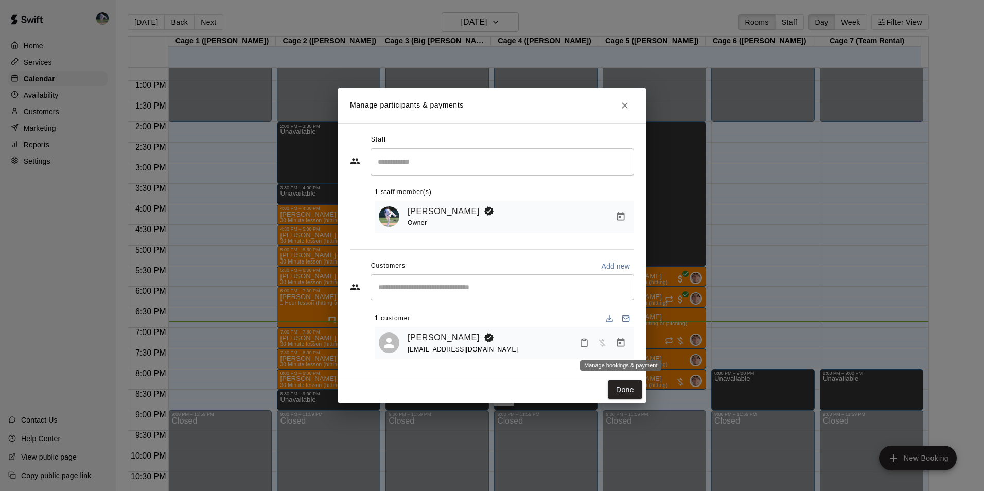
click at [620, 340] on icon "Manage bookings & payment" at bounding box center [621, 342] width 8 height 9
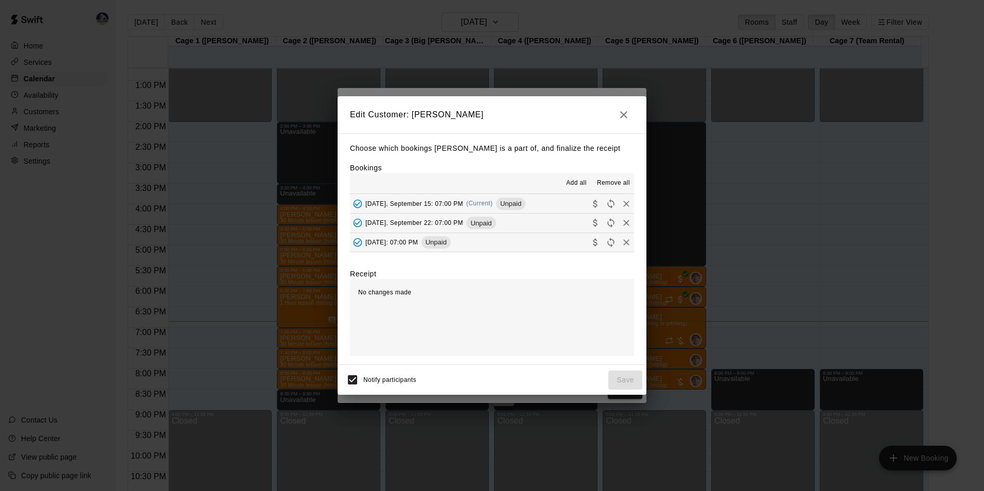
click at [548, 203] on button "[DATE], September 15: 07:00 PM (Current) Unpaid" at bounding box center [492, 203] width 284 height 19
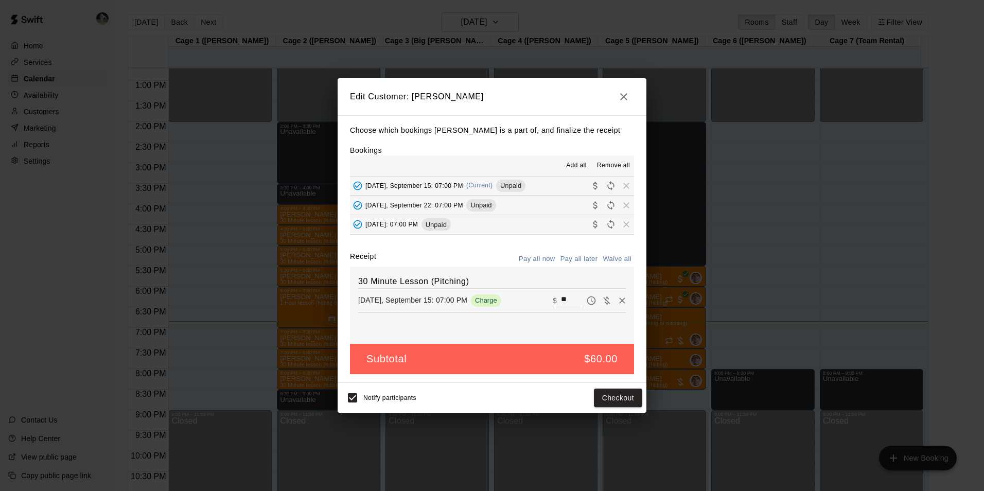
click at [565, 300] on input "**" at bounding box center [572, 300] width 23 height 13
type input "*"
type input "**"
click at [604, 397] on button "Checkout" at bounding box center [618, 398] width 48 height 19
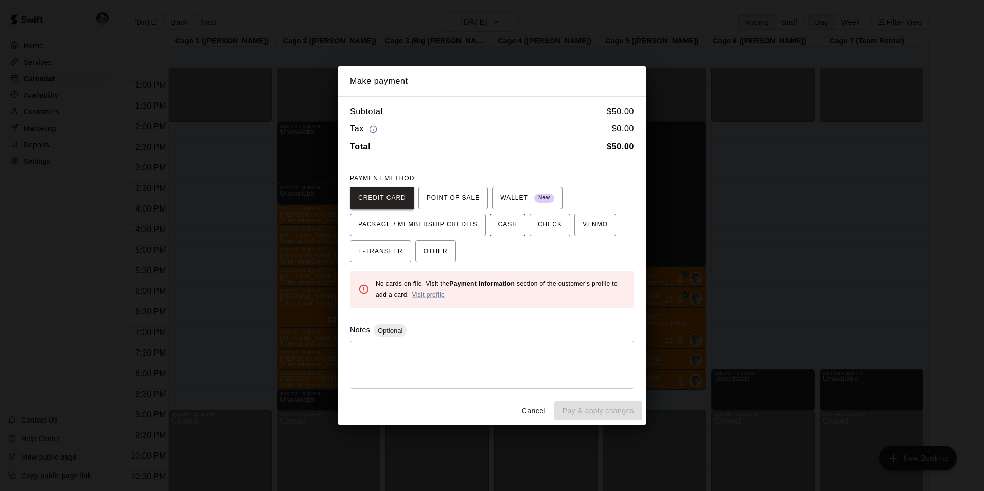
click at [498, 226] on span "CASH" at bounding box center [507, 225] width 19 height 16
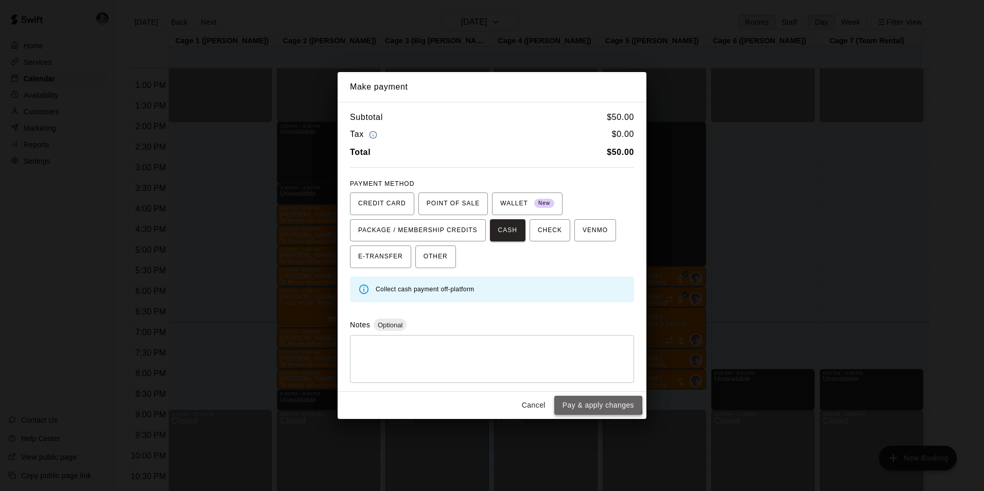
click at [583, 404] on button "Pay & apply changes" at bounding box center [598, 405] width 88 height 19
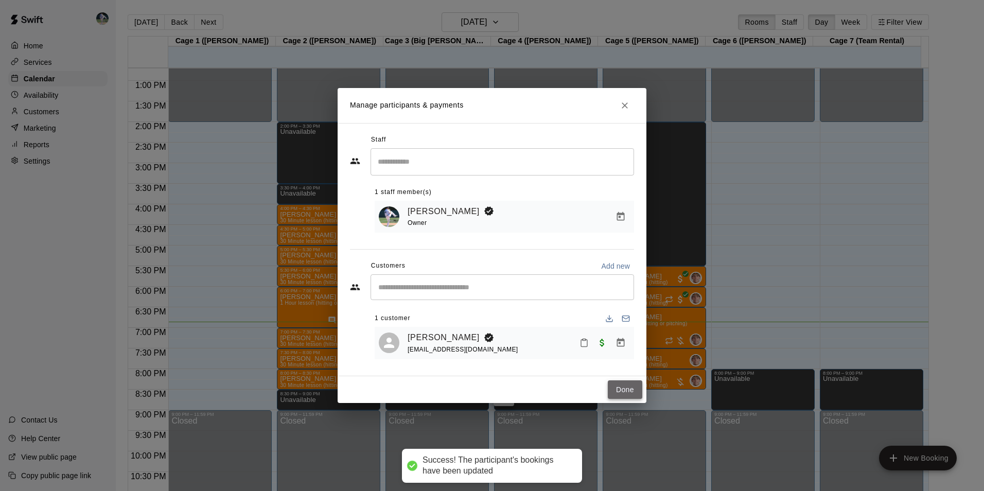
click at [627, 394] on button "Done" at bounding box center [625, 389] width 34 height 19
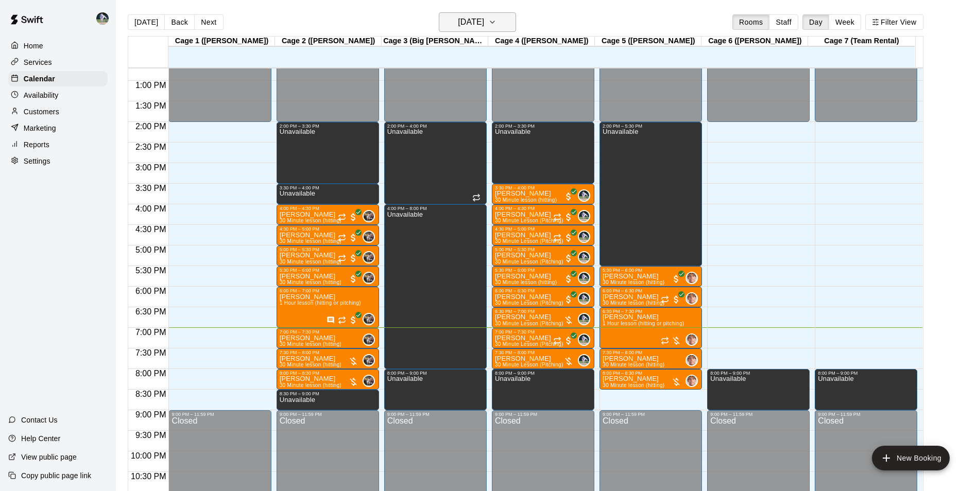
click at [467, 24] on h6 "[DATE]" at bounding box center [471, 22] width 26 height 14
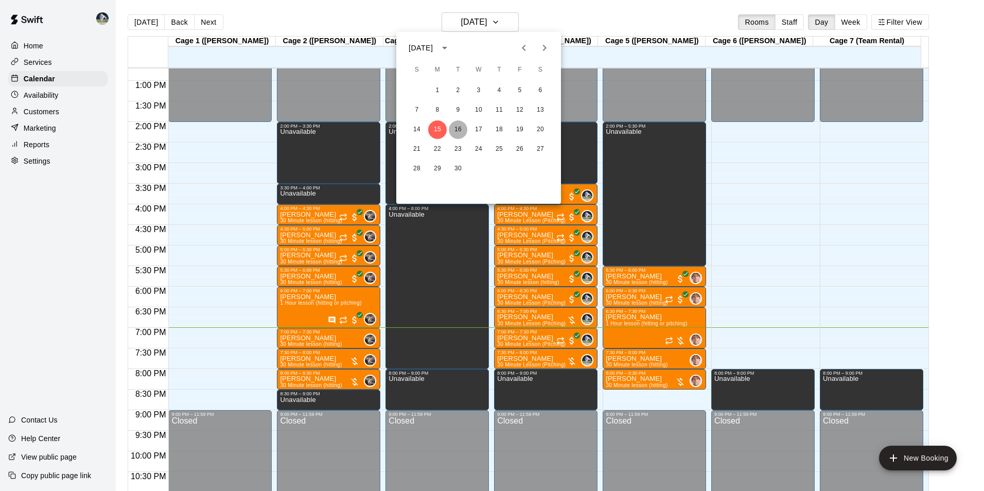
click at [461, 129] on button "16" at bounding box center [458, 129] width 19 height 19
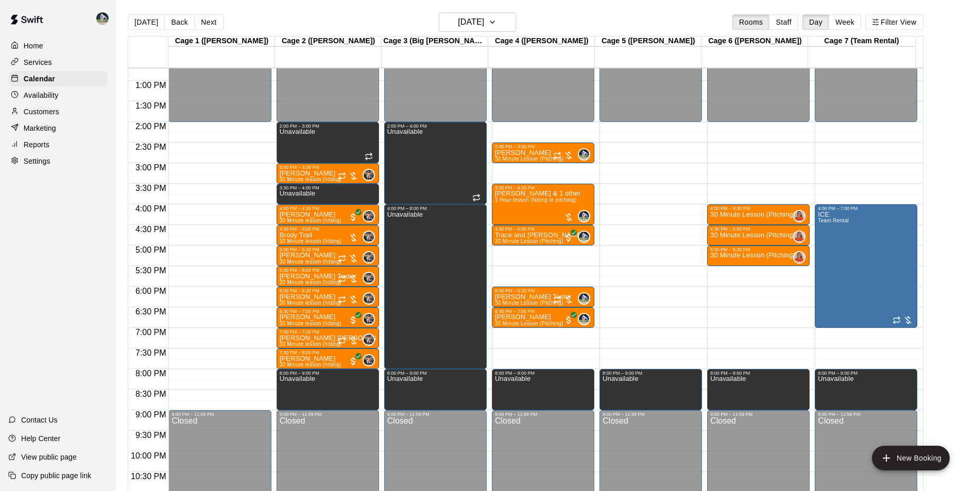
click at [352, 16] on div "Today Back Next Tuesday Sep 16 Rooms Staff Day Week Filter View" at bounding box center [525, 24] width 795 height 24
click at [461, 20] on h6 "Tuesday Sep 16" at bounding box center [471, 22] width 26 height 14
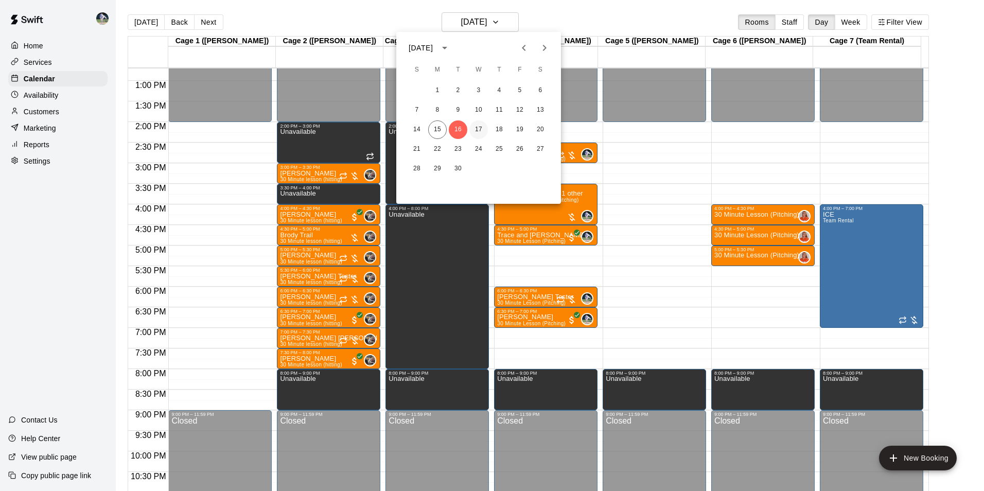
click at [477, 128] on button "17" at bounding box center [478, 129] width 19 height 19
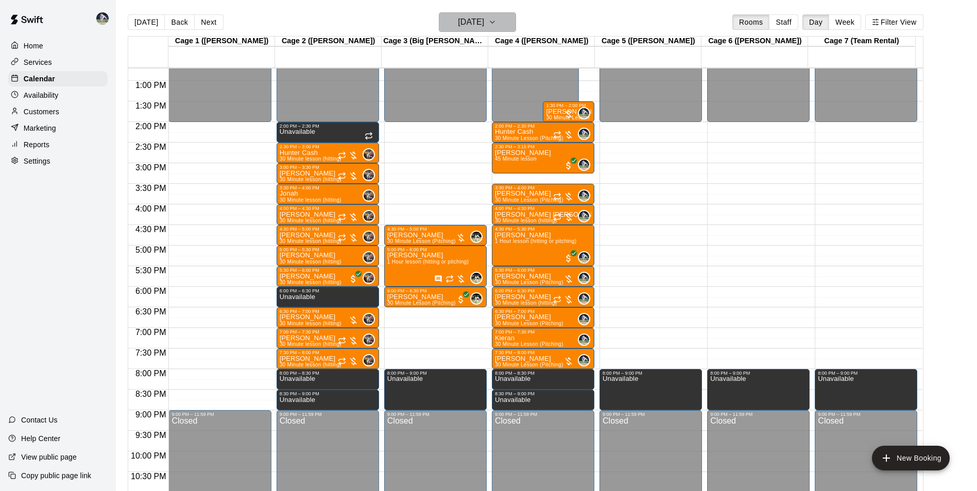
click at [469, 22] on h6 "Wednesday Sep 17" at bounding box center [471, 22] width 26 height 14
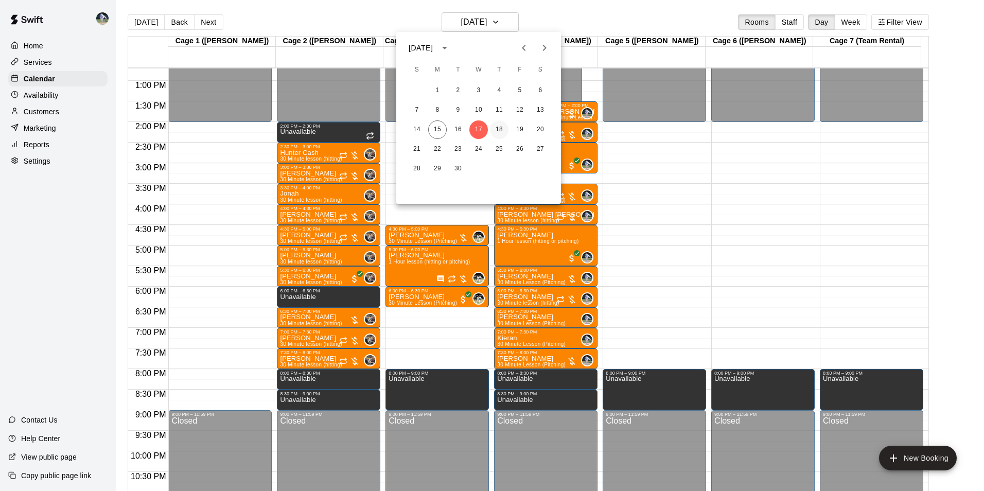
click at [499, 127] on button "18" at bounding box center [499, 129] width 19 height 19
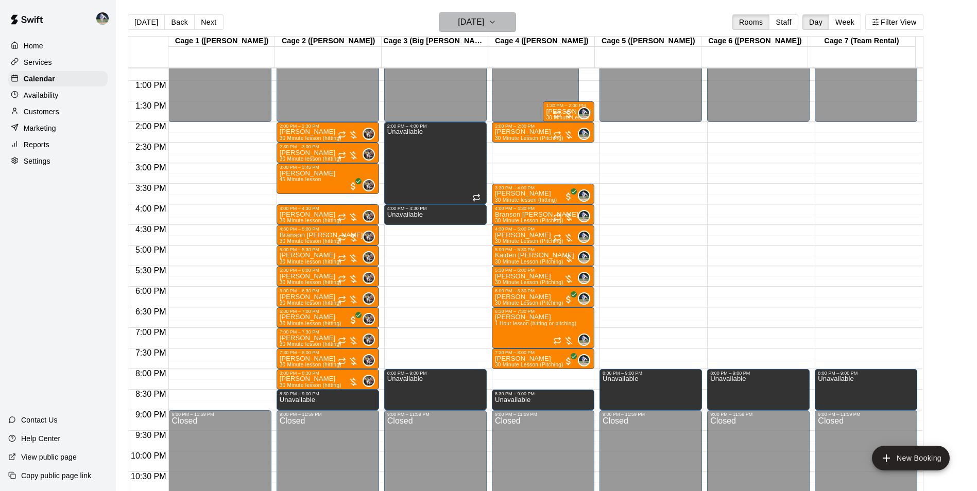
click at [478, 13] on button "Thursday Sep 18" at bounding box center [477, 22] width 77 height 20
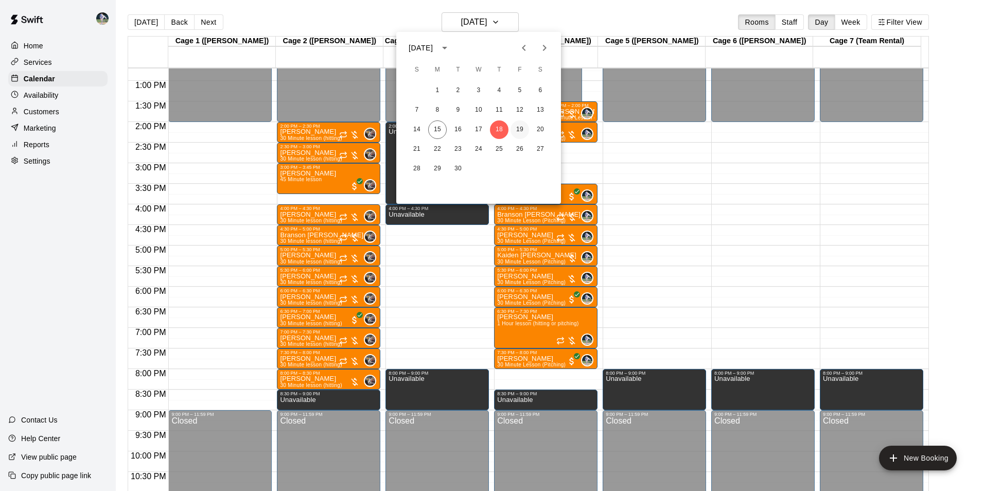
click at [521, 126] on button "19" at bounding box center [520, 129] width 19 height 19
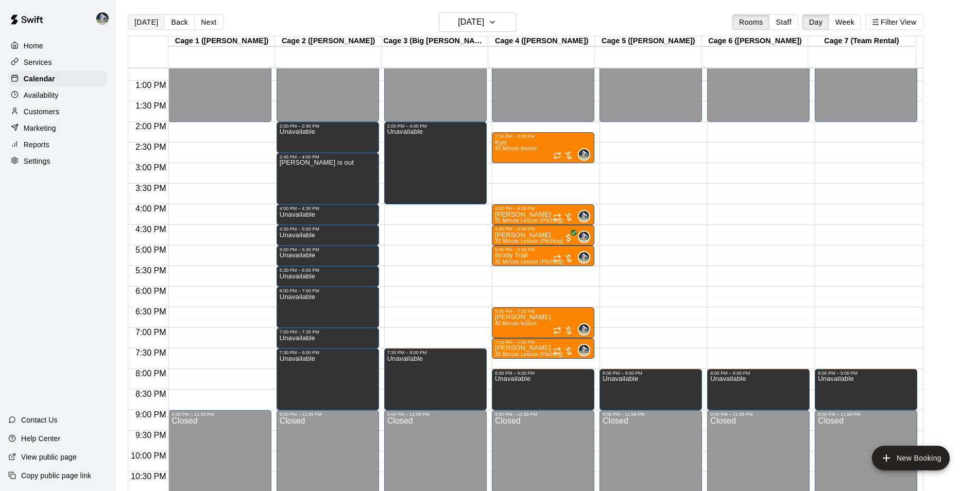
click at [145, 21] on button "[DATE]" at bounding box center [146, 21] width 37 height 15
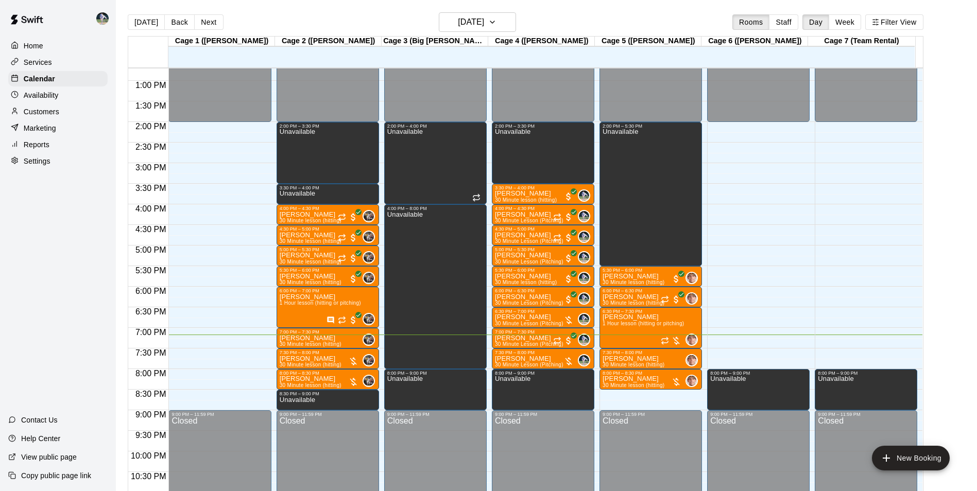
drag, startPoint x: 38, startPoint y: 293, endPoint x: 670, endPoint y: 19, distance: 688.6
click at [50, 290] on div "Home Services Calendar Availability Customers Marketing Reports Settings Contac…" at bounding box center [58, 245] width 116 height 491
click at [474, 18] on h6 "[DATE]" at bounding box center [471, 22] width 26 height 14
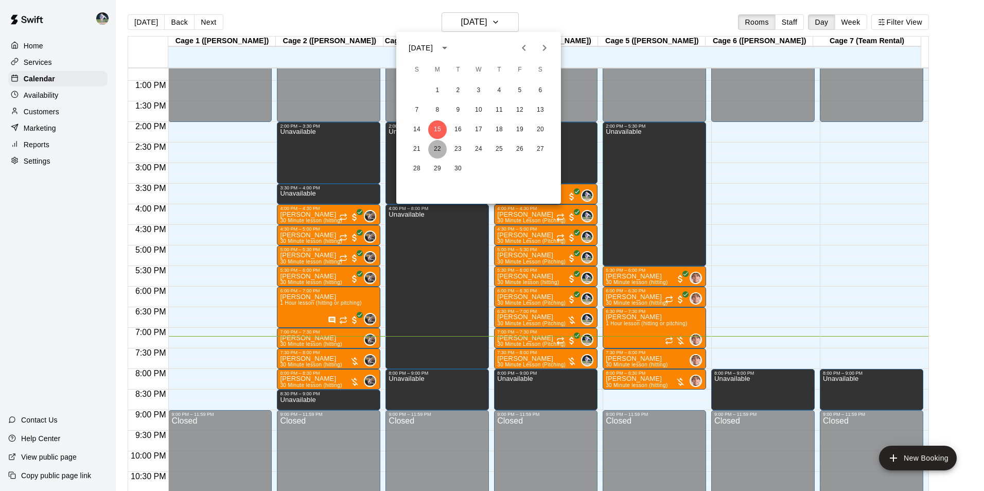
click at [438, 149] on button "22" at bounding box center [437, 149] width 19 height 19
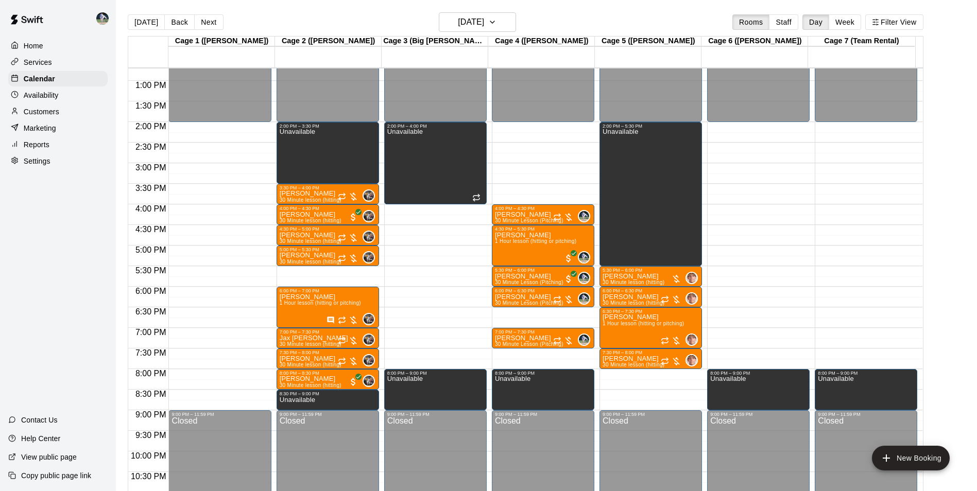
click at [533, 314] on div "12:00 AM – 2:00 PM Closed 4:00 PM – 4:30 PM Kyson Byrd 30 Minute Lesson (Pitchi…" at bounding box center [543, 39] width 102 height 988
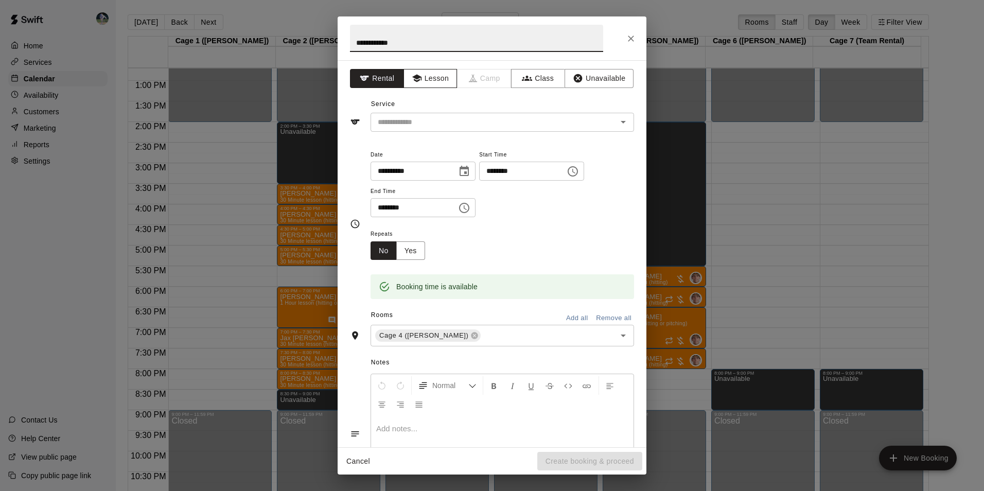
type input "**********"
click at [441, 76] on button "Lesson" at bounding box center [431, 78] width 54 height 19
click at [450, 116] on input "text" at bounding box center [487, 122] width 227 height 13
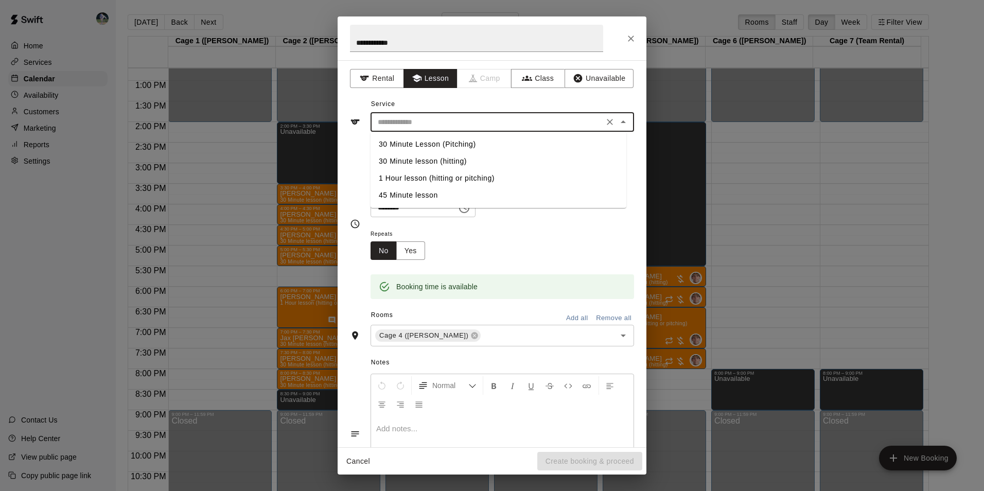
click at [450, 142] on li "30 Minute Lesson (Pitching)" at bounding box center [499, 144] width 256 height 17
type input "**********"
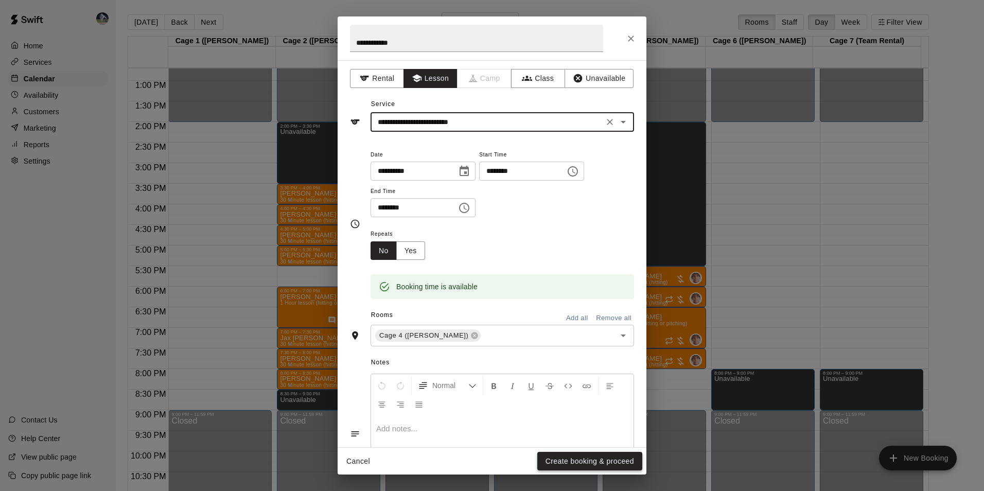
click at [568, 461] on button "Create booking & proceed" at bounding box center [589, 461] width 105 height 19
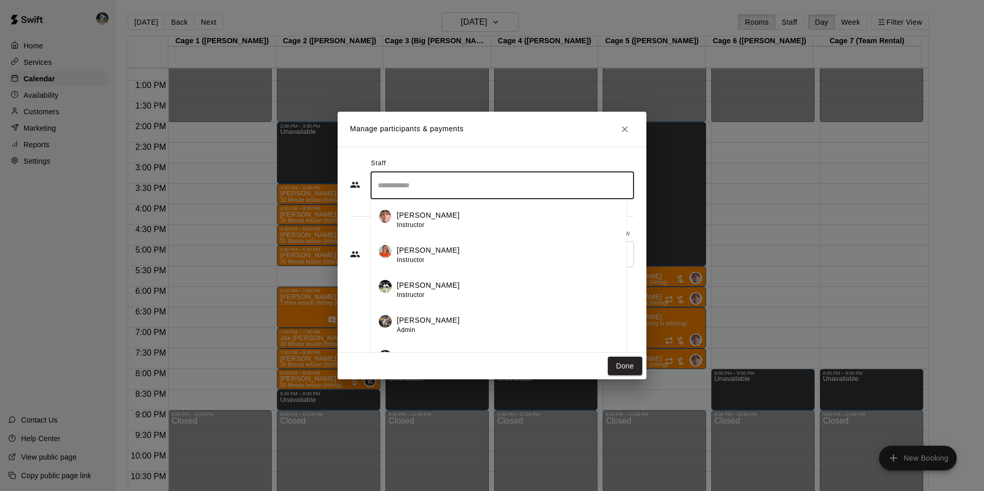
click at [438, 186] on input "Search staff" at bounding box center [502, 186] width 254 height 18
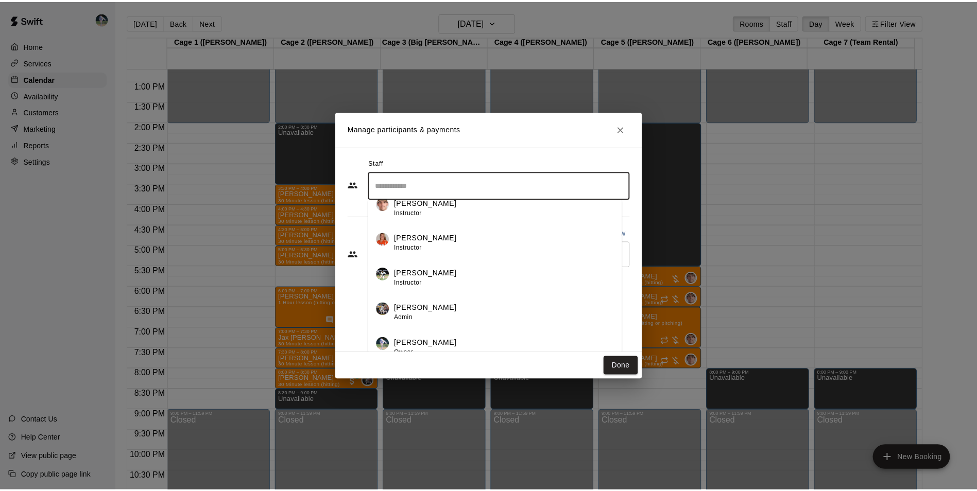
scroll to position [18, 0]
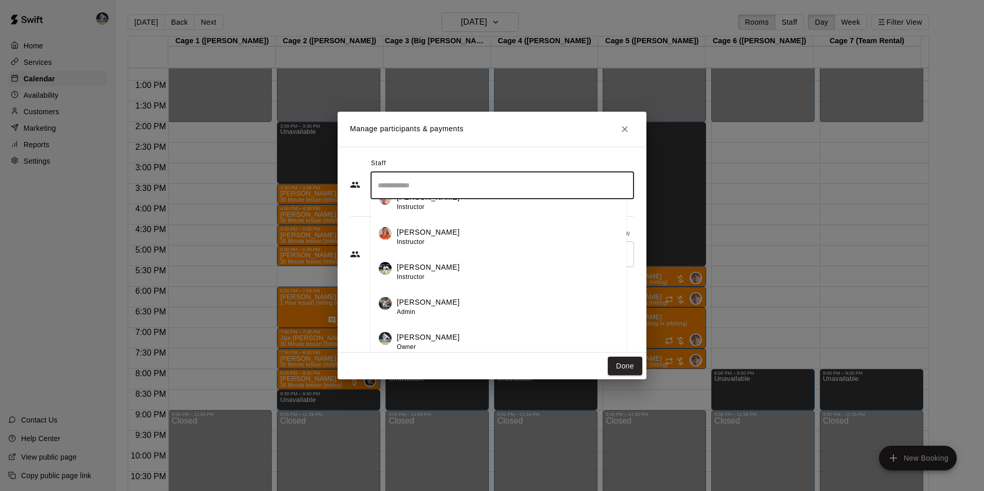
click at [435, 337] on div "[PERSON_NAME] Owner" at bounding box center [507, 342] width 221 height 20
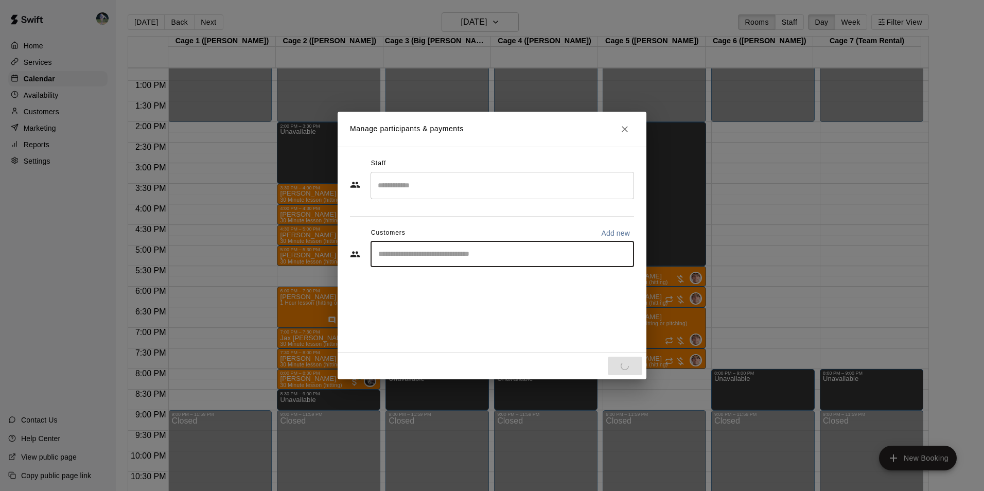
click at [426, 256] on div "Staff ​ Customers Add new ​" at bounding box center [492, 216] width 284 height 122
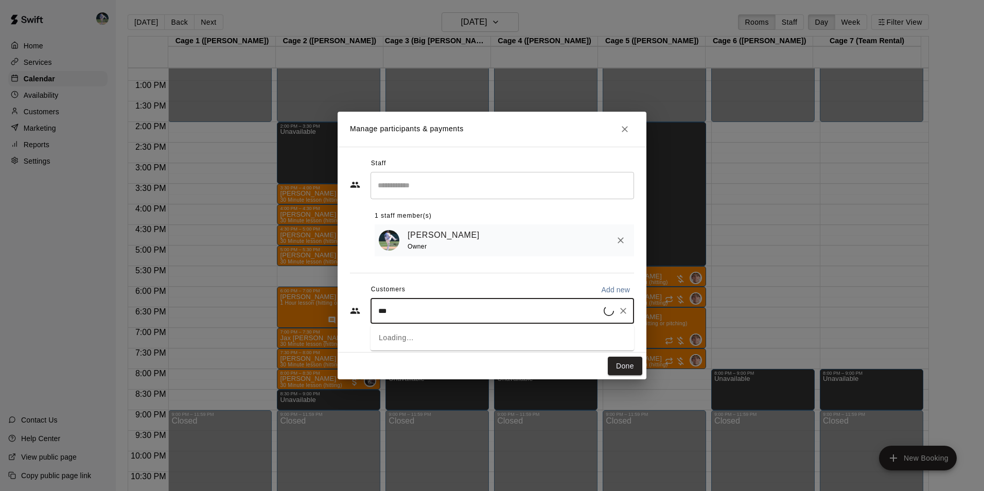
type input "****"
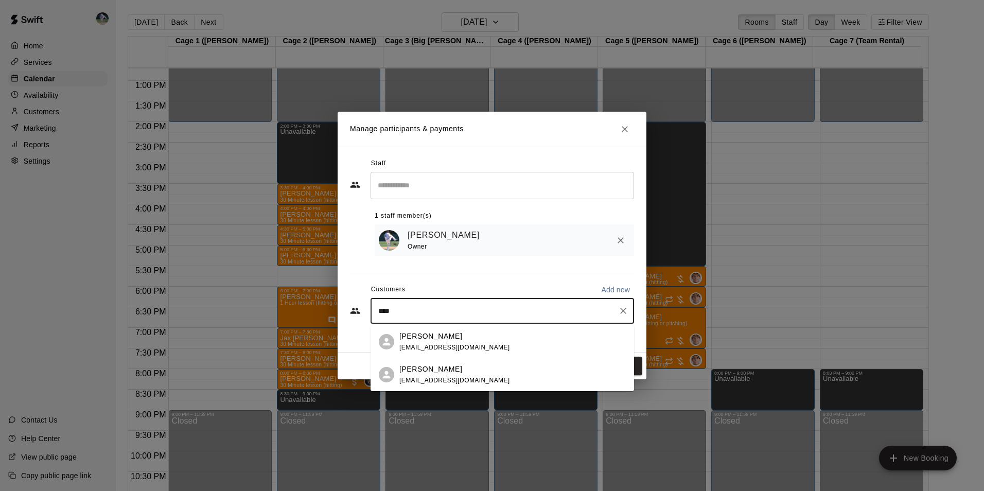
click at [410, 338] on p "Betsy Stibler" at bounding box center [430, 336] width 63 height 11
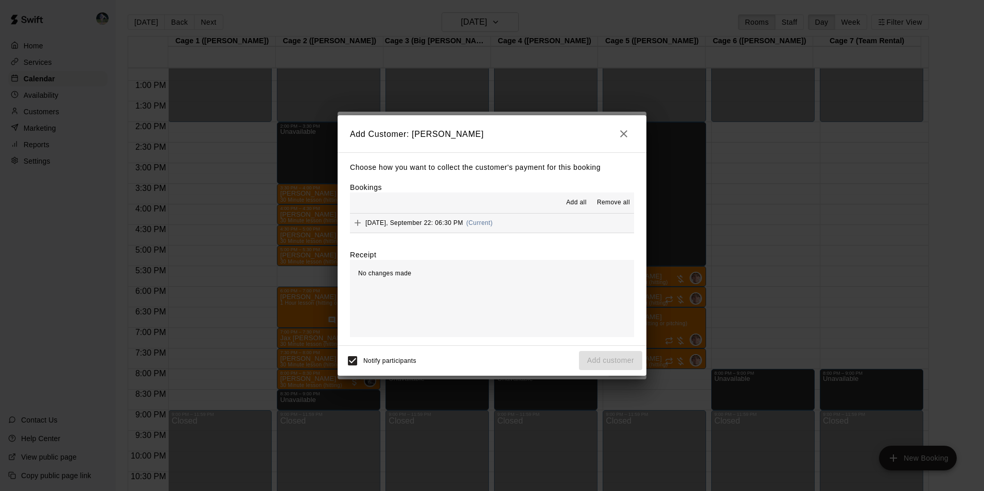
click at [574, 202] on span "Add all" at bounding box center [576, 203] width 21 height 10
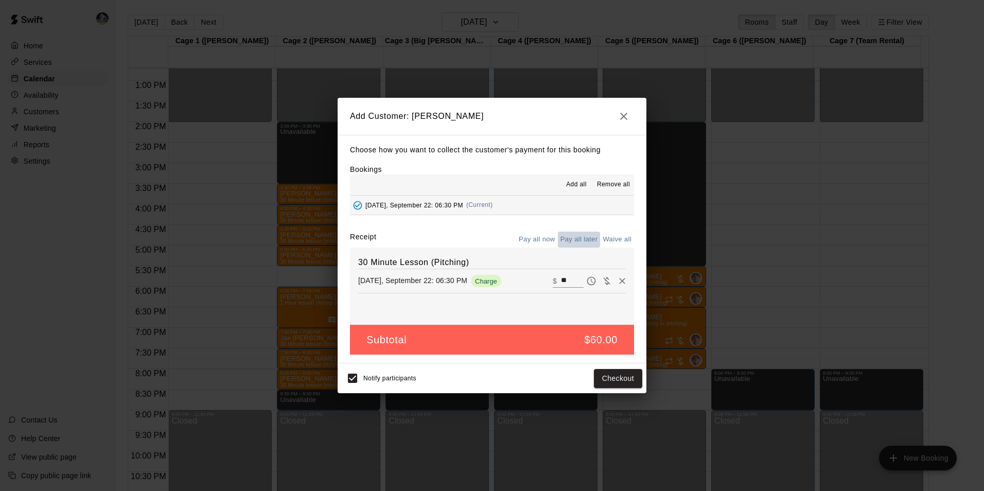
click at [570, 239] on button "Pay all later" at bounding box center [579, 240] width 43 height 16
click at [597, 381] on button "Add customer" at bounding box center [610, 378] width 63 height 19
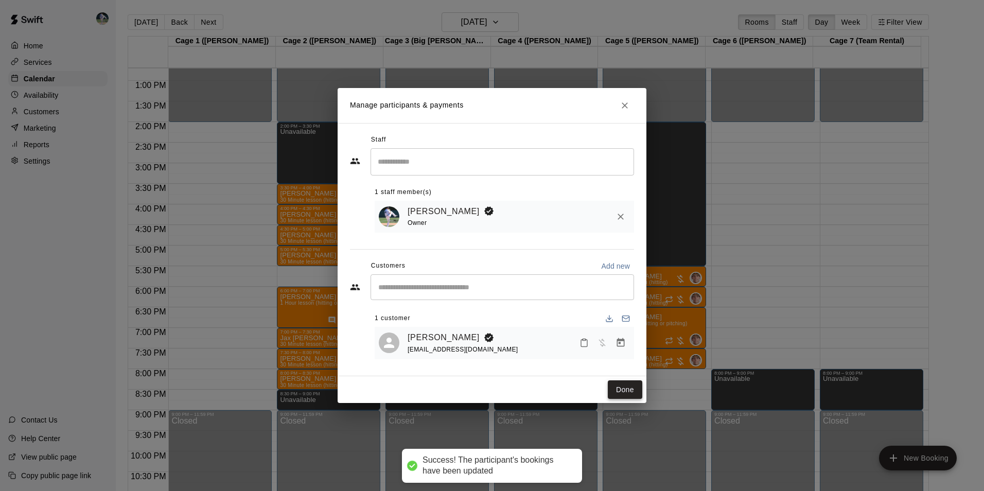
click at [623, 388] on button "Done" at bounding box center [625, 389] width 34 height 19
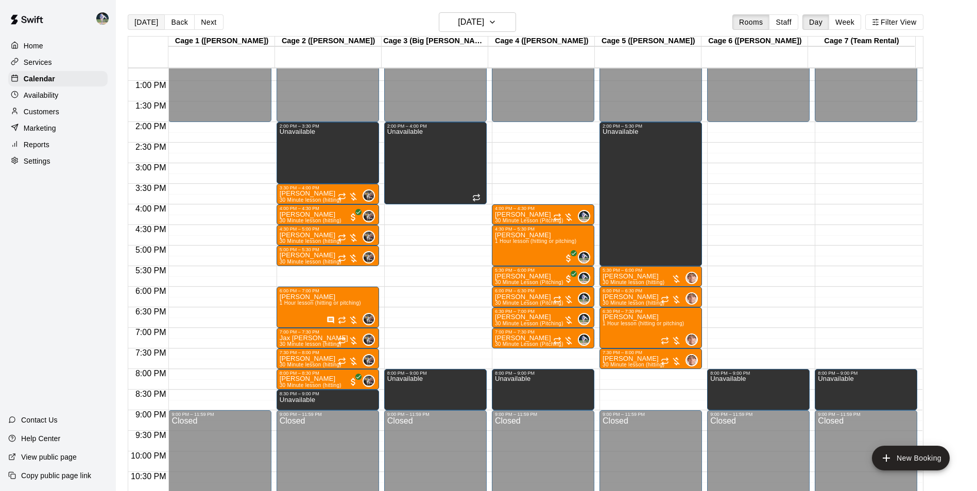
click at [151, 24] on button "[DATE]" at bounding box center [146, 21] width 37 height 15
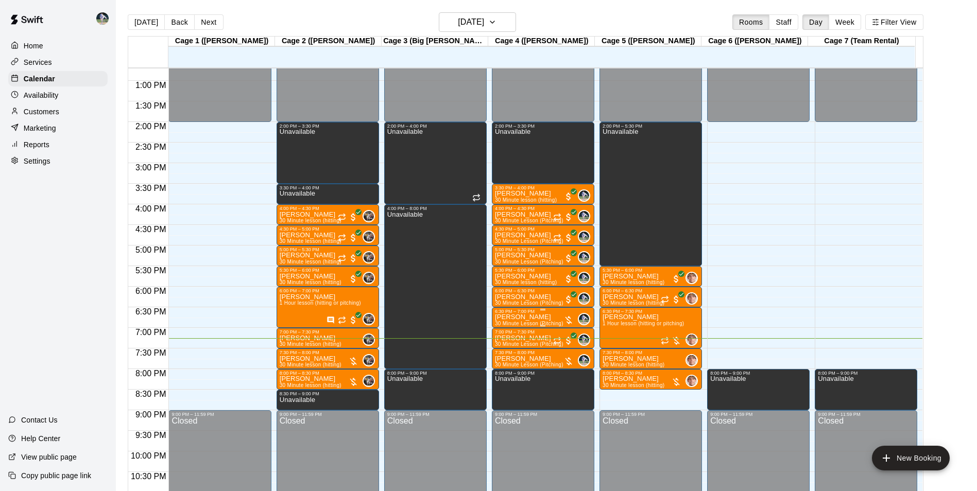
click at [525, 317] on p "[PERSON_NAME]" at bounding box center [529, 317] width 68 height 0
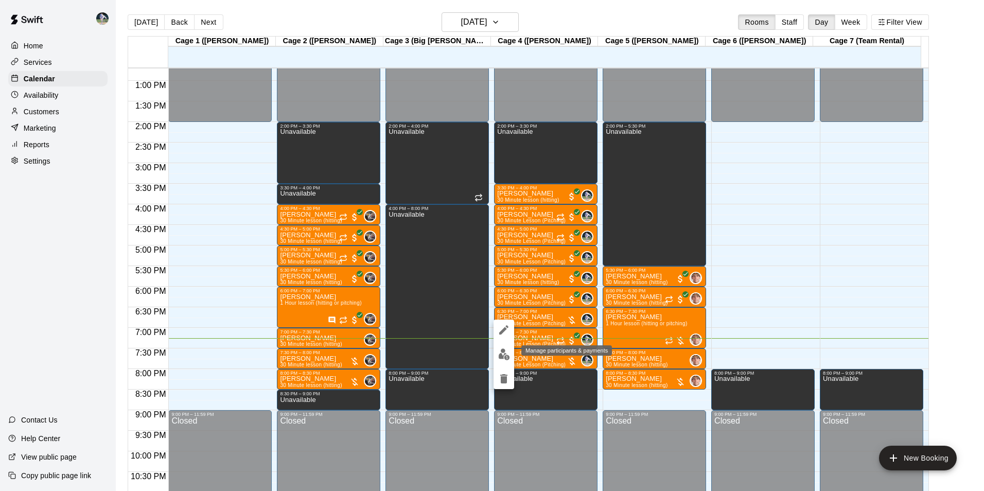
click at [500, 355] on img "edit" at bounding box center [504, 354] width 12 height 12
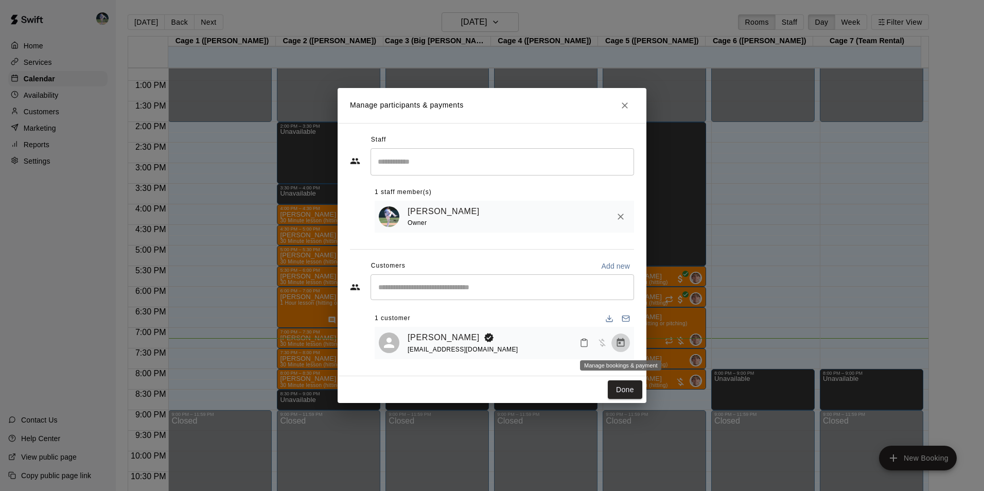
click at [620, 341] on icon "Manage bookings & payment" at bounding box center [621, 342] width 8 height 9
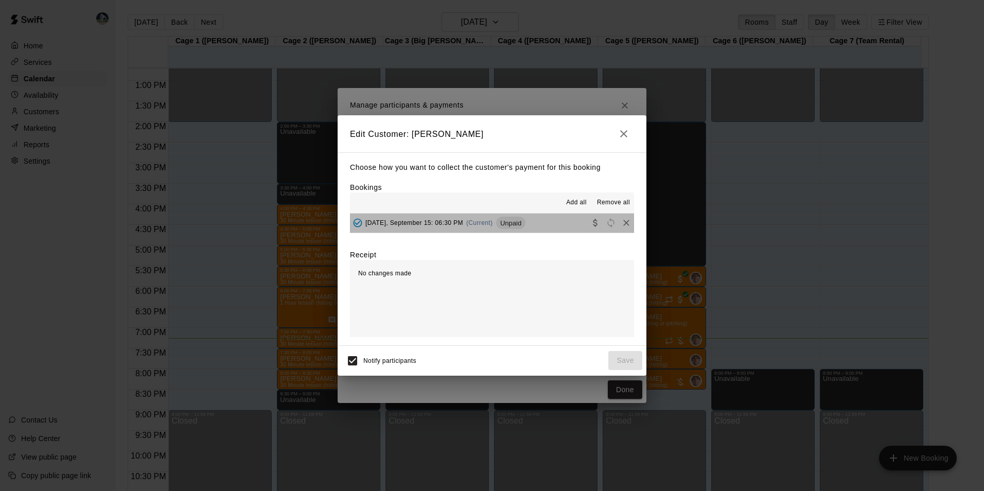
click at [530, 224] on button "Monday, September 15: 06:30 PM (Current) Unpaid" at bounding box center [492, 223] width 284 height 19
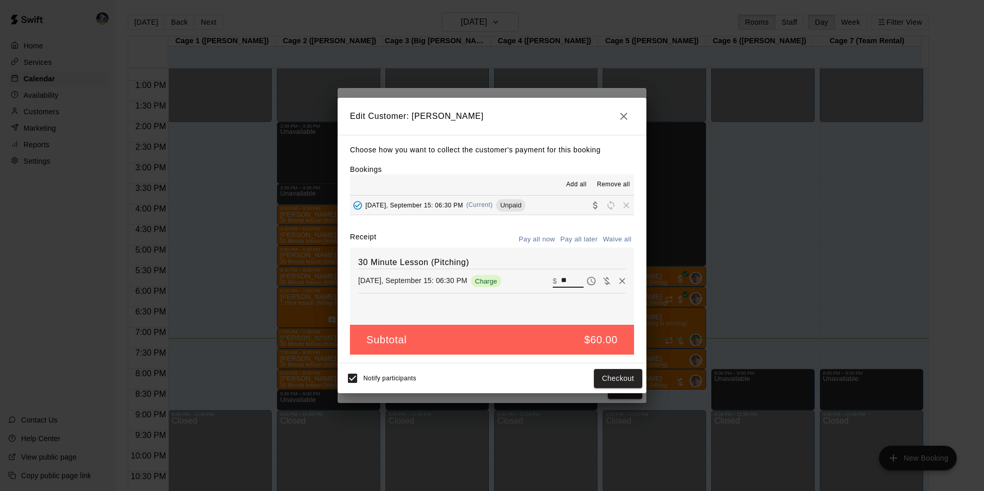
click at [564, 279] on input "**" at bounding box center [572, 280] width 23 height 13
type input "*"
type input "**"
click at [617, 377] on button "Checkout" at bounding box center [618, 378] width 48 height 19
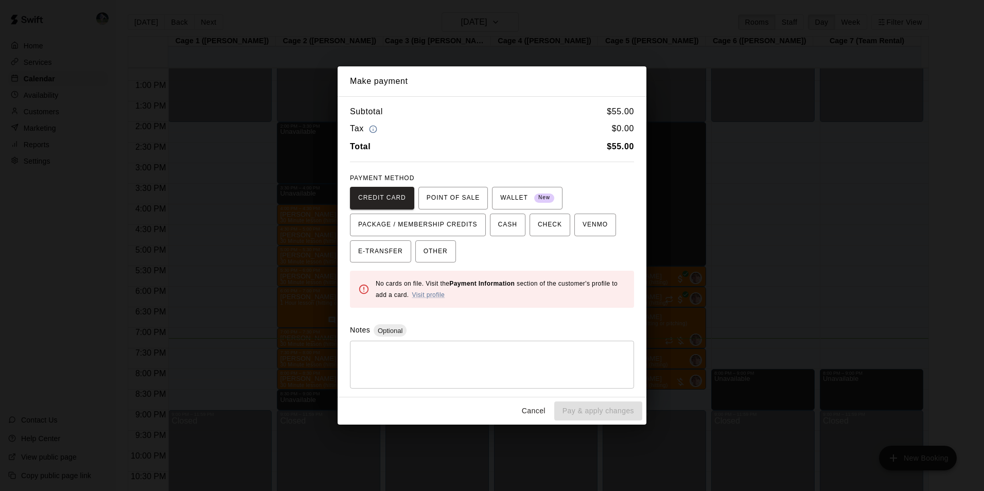
click at [536, 410] on button "Cancel" at bounding box center [533, 411] width 33 height 19
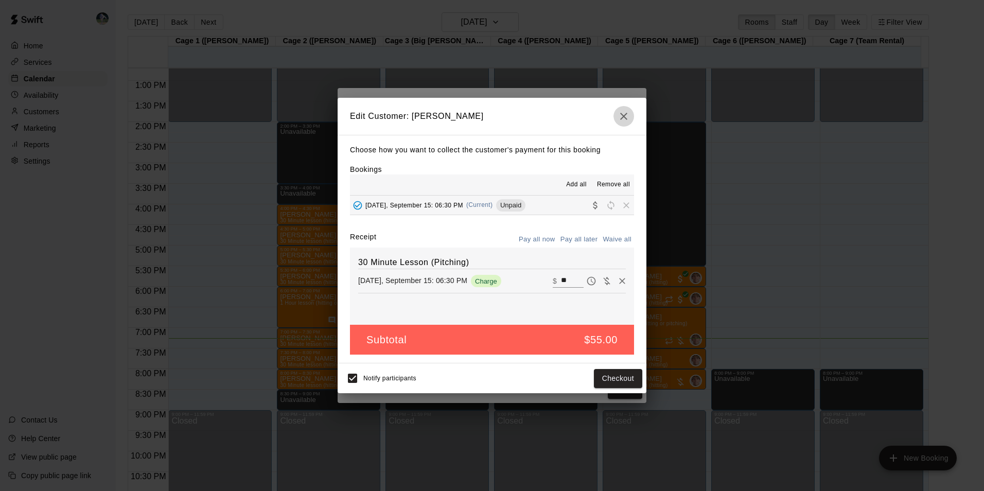
click at [624, 111] on icon "button" at bounding box center [624, 116] width 12 height 12
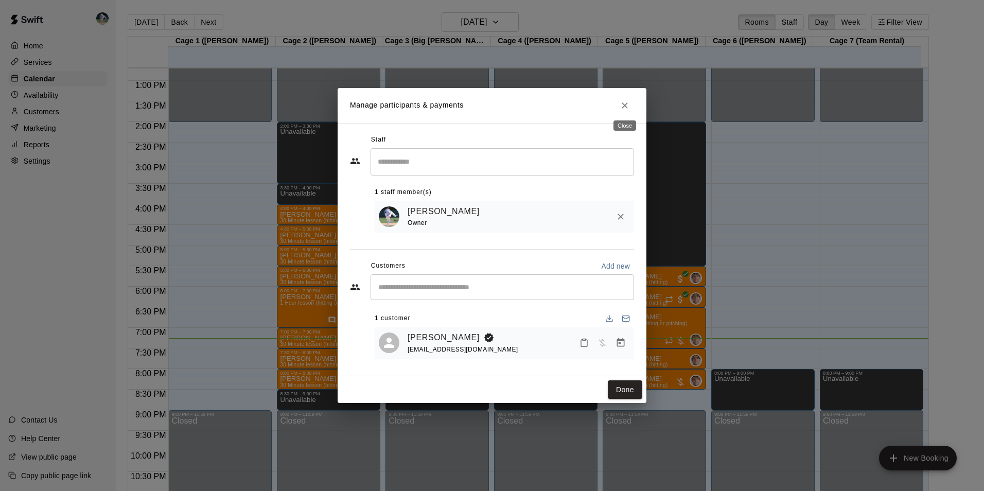
click at [629, 102] on icon "Close" at bounding box center [625, 105] width 10 height 10
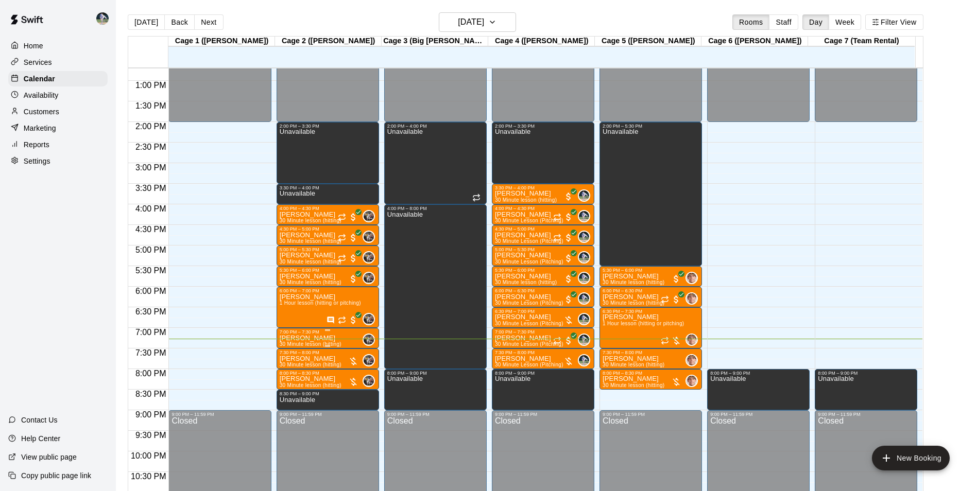
click at [314, 338] on p "Collier Helton" at bounding box center [311, 338] width 62 height 0
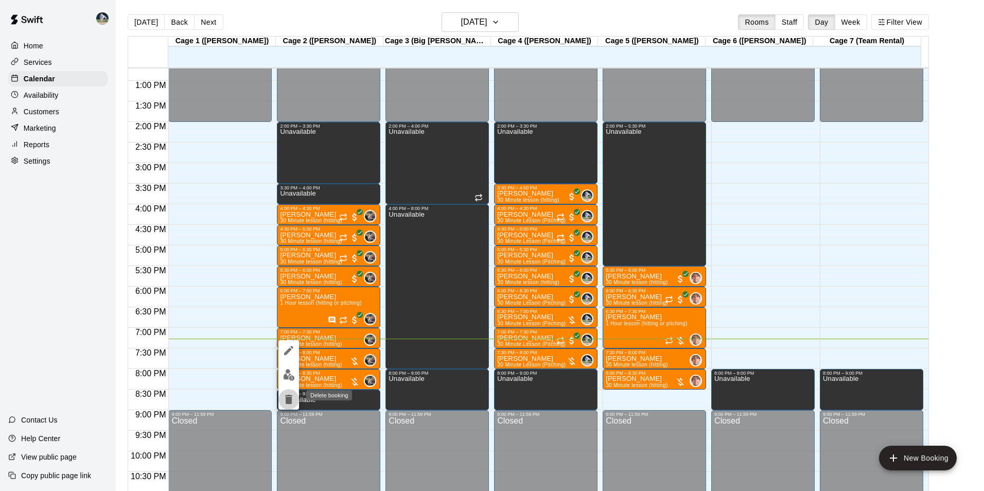
click at [289, 390] on button "delete" at bounding box center [288, 399] width 21 height 21
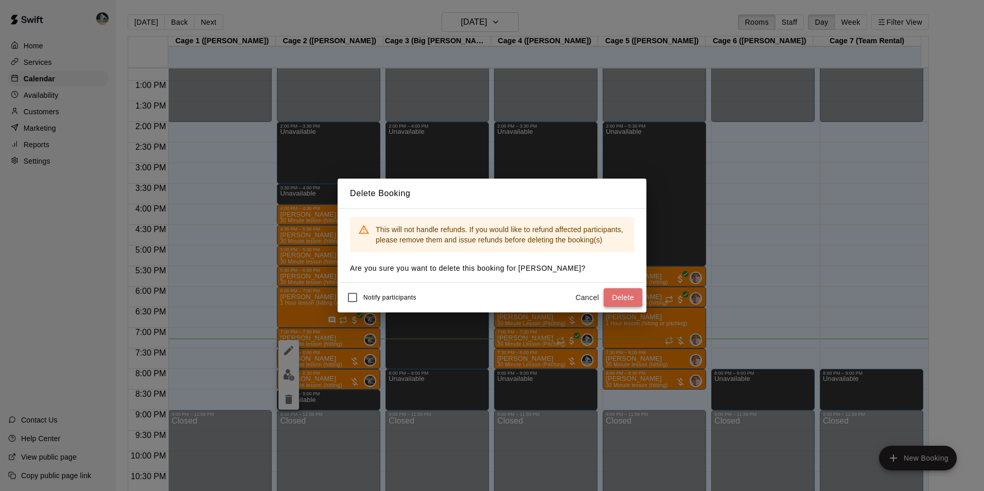
click at [624, 293] on button "Delete" at bounding box center [623, 297] width 39 height 19
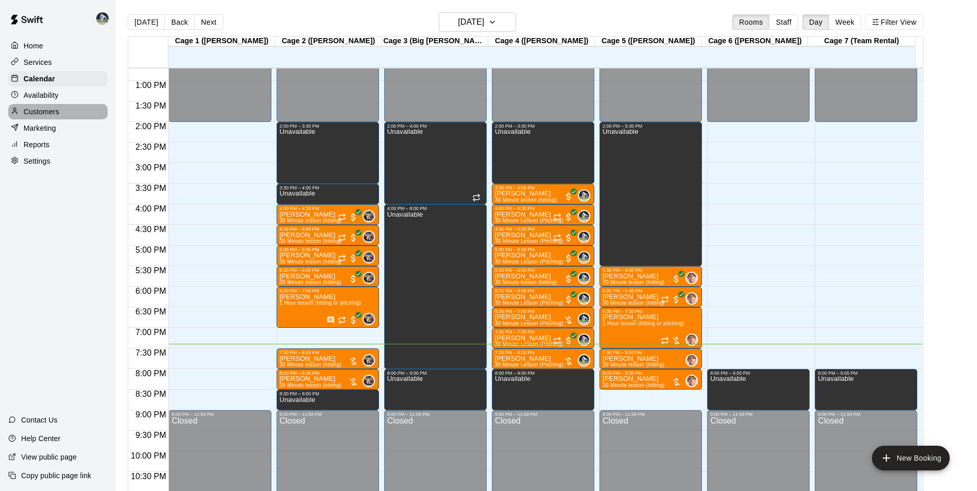
click at [71, 114] on div "Customers" at bounding box center [57, 111] width 99 height 15
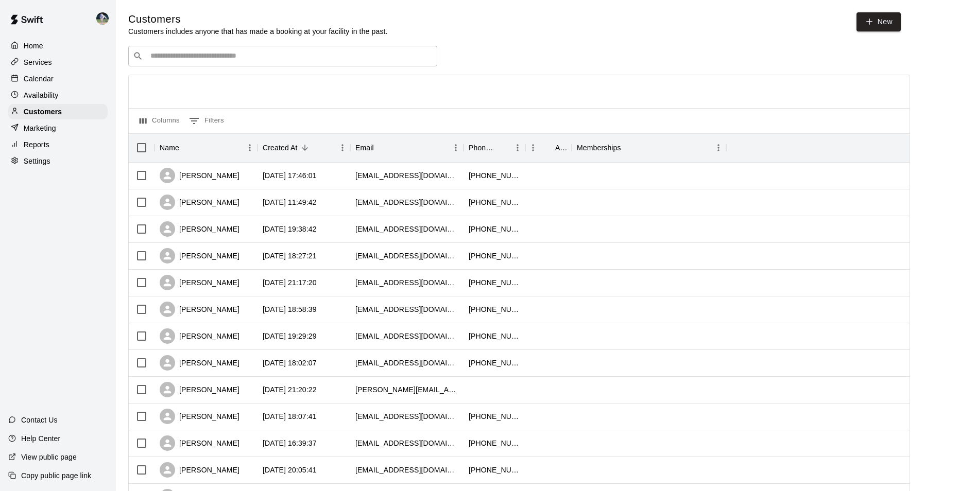
click at [169, 56] on input "Search customers by name or email" at bounding box center [289, 56] width 285 height 10
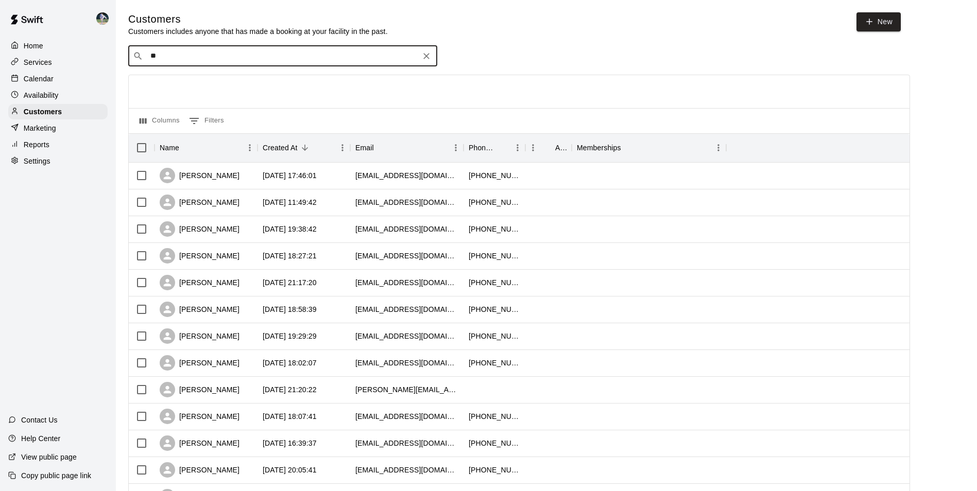
type input "*"
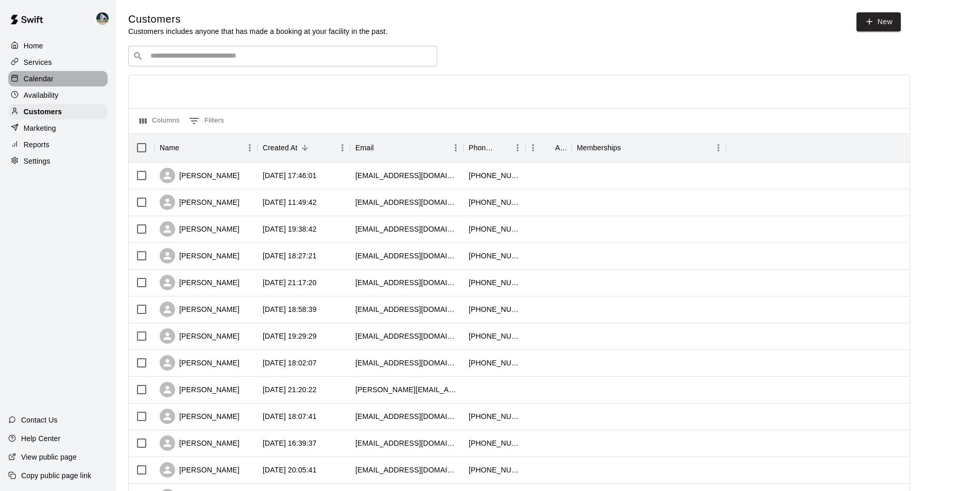
click at [59, 78] on div "Calendar" at bounding box center [57, 78] width 99 height 15
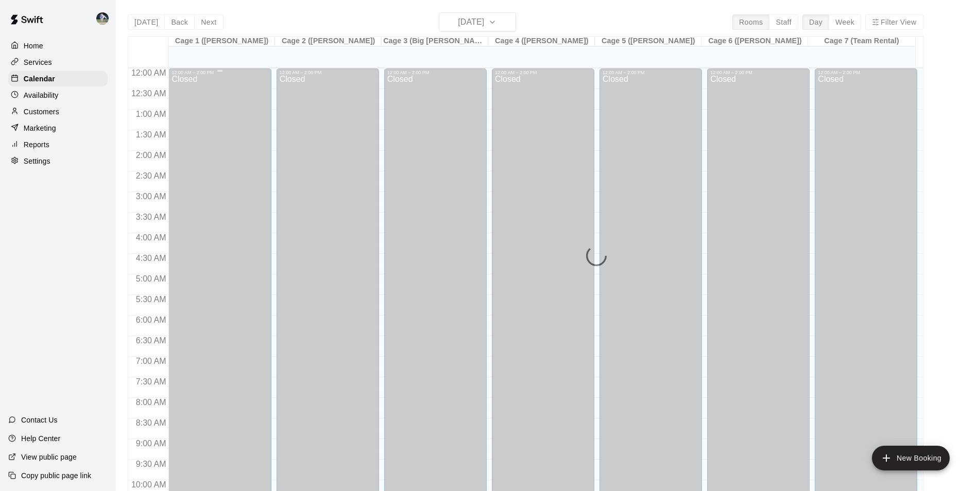
scroll to position [523, 0]
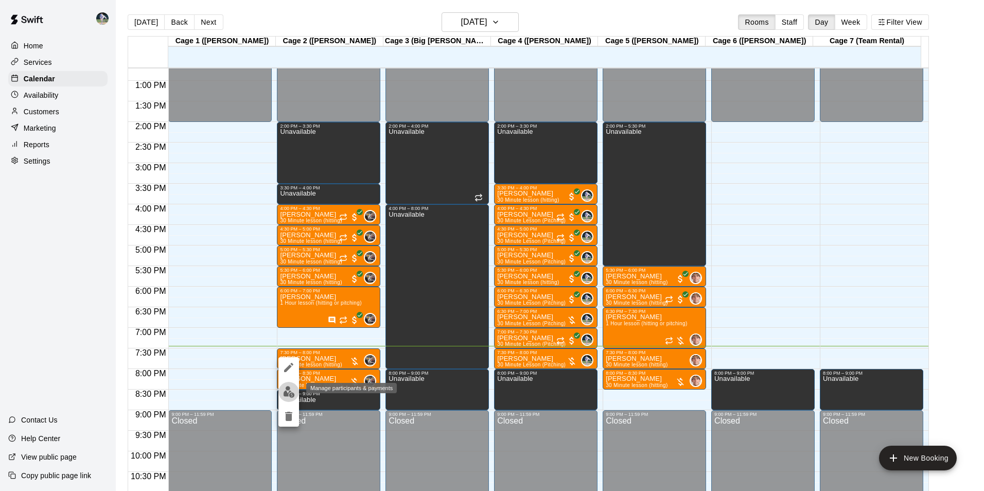
click at [290, 389] on img "edit" at bounding box center [289, 392] width 12 height 12
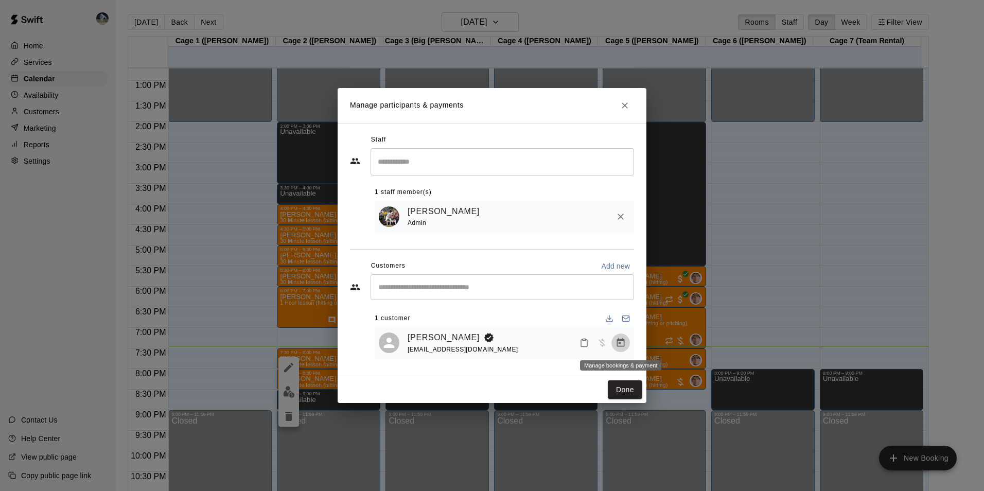
click at [621, 343] on icon "Manage bookings & payment" at bounding box center [621, 343] width 10 height 10
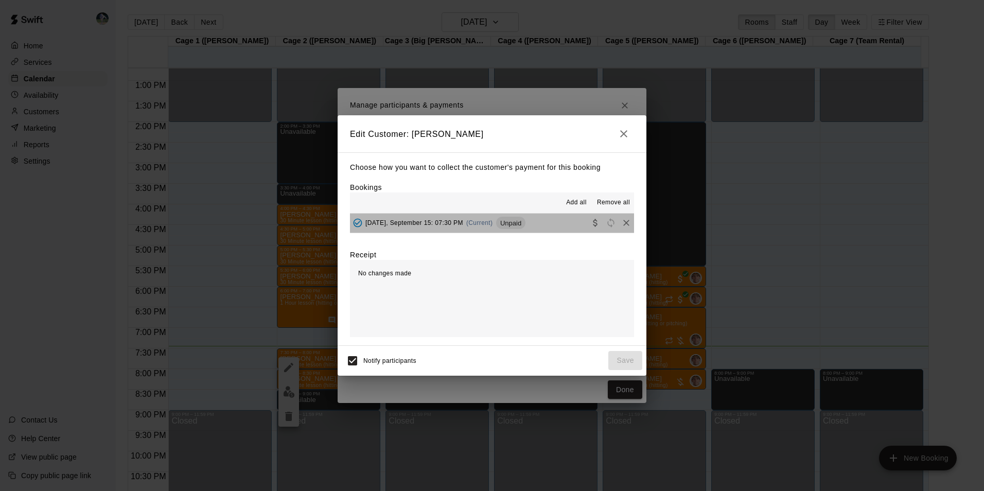
click at [545, 226] on button "Monday, September 15: 07:30 PM (Current) Unpaid" at bounding box center [492, 223] width 284 height 19
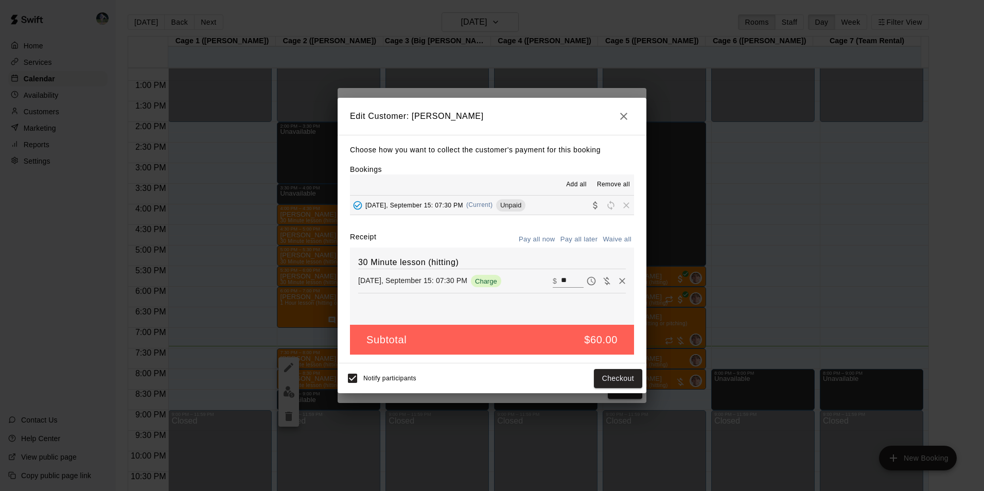
click at [562, 279] on input "**" at bounding box center [572, 280] width 23 height 13
type input "*"
type input "**"
click at [609, 374] on button "Checkout" at bounding box center [618, 378] width 48 height 19
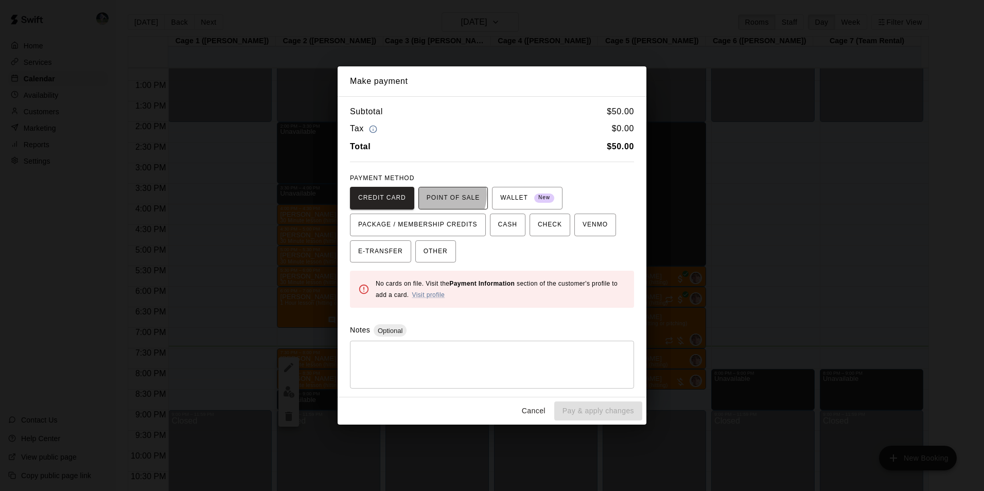
click at [438, 195] on span "POINT OF SALE" at bounding box center [453, 198] width 53 height 16
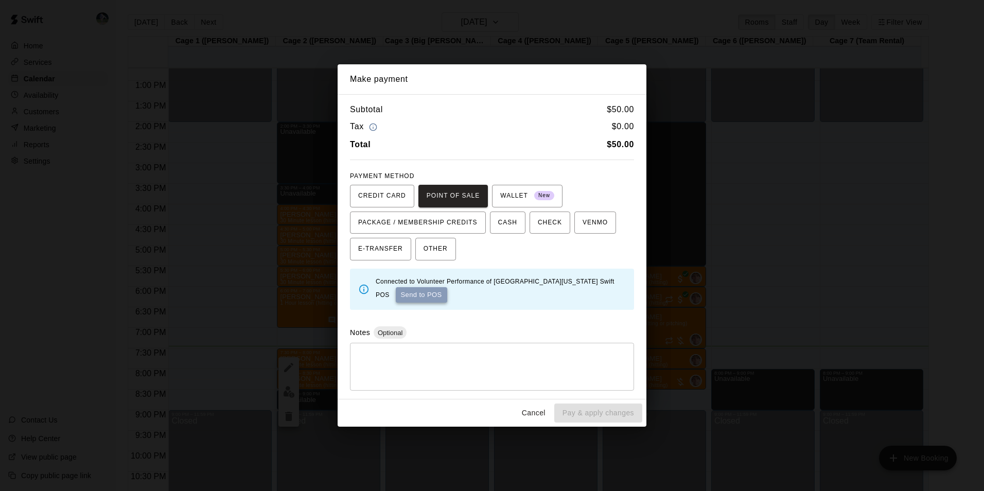
click at [408, 294] on button "Send to POS" at bounding box center [421, 294] width 51 height 15
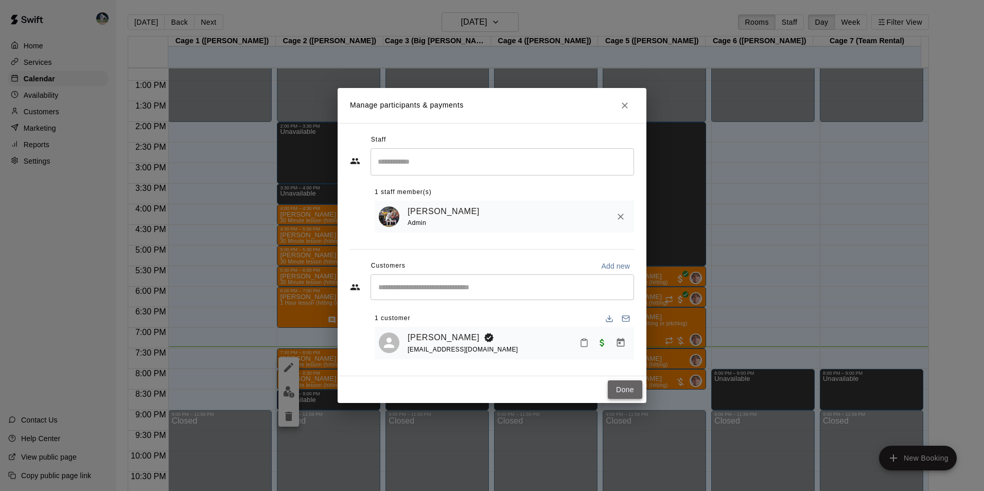
click at [629, 390] on button "Done" at bounding box center [625, 389] width 34 height 19
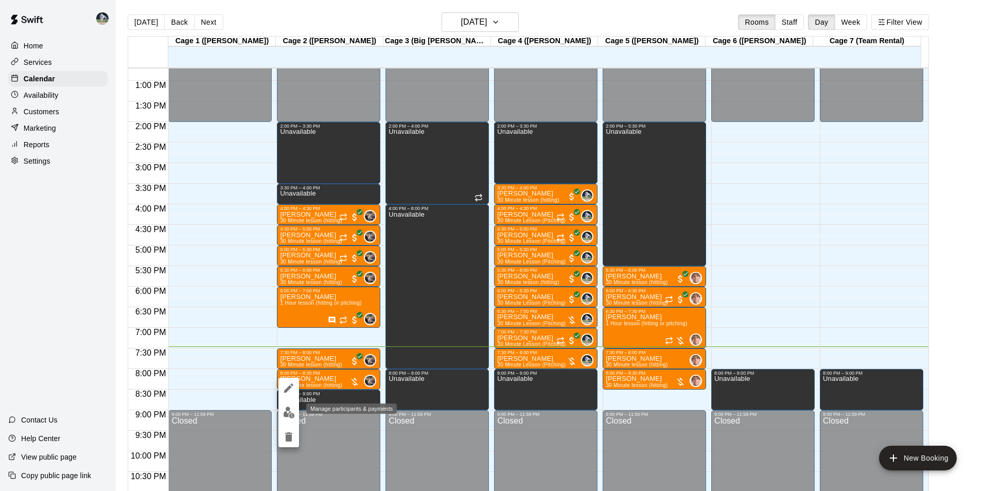
click at [289, 411] on img "edit" at bounding box center [289, 413] width 12 height 12
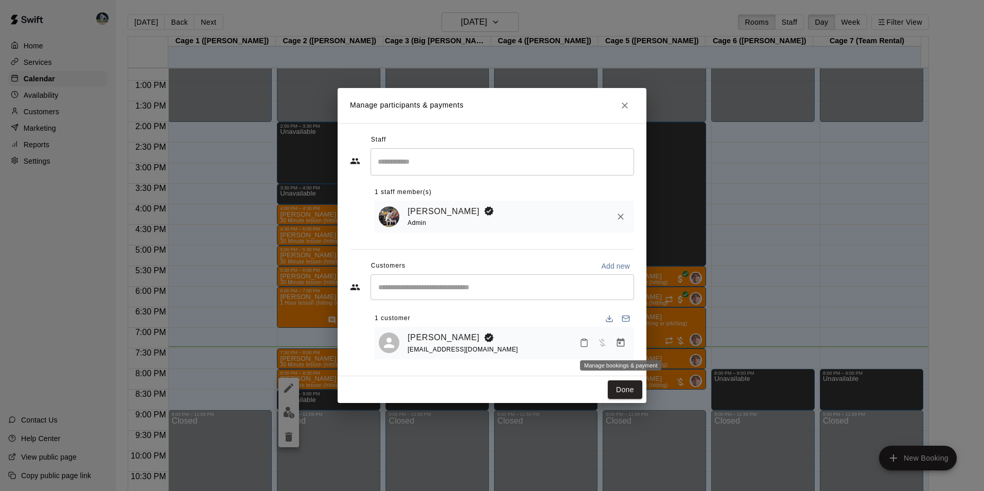
click at [622, 340] on icon "Manage bookings & payment" at bounding box center [621, 342] width 8 height 9
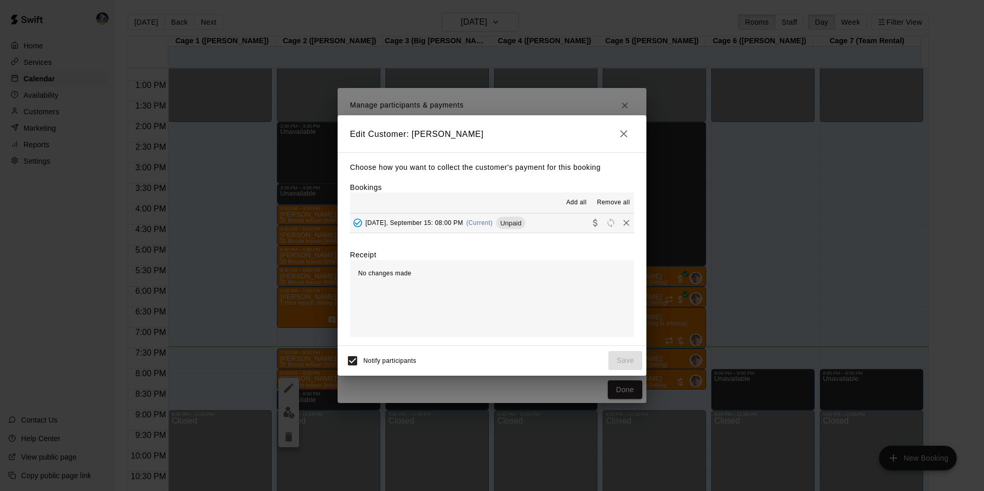
click at [539, 224] on button "Monday, September 15: 08:00 PM (Current) Unpaid" at bounding box center [492, 223] width 284 height 19
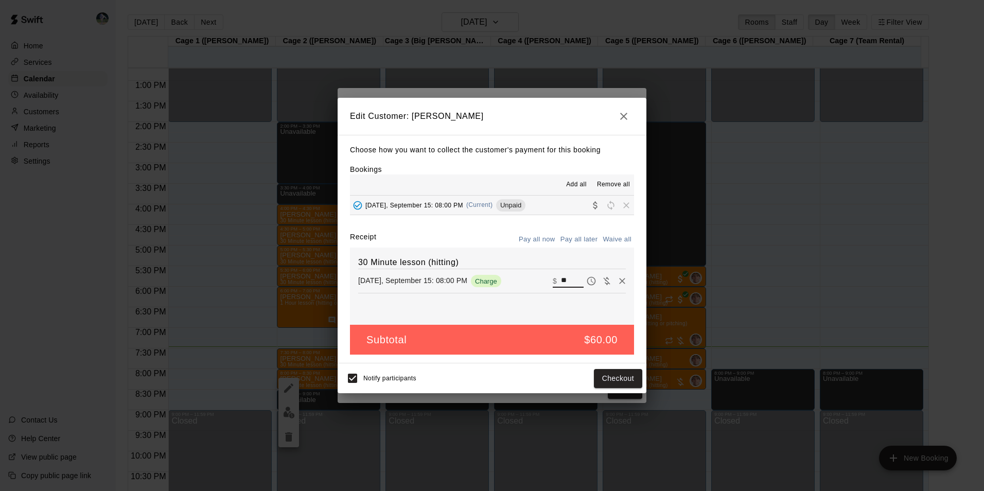
click at [562, 279] on input "**" at bounding box center [572, 280] width 23 height 13
type input "*"
type input "**"
click at [611, 377] on button "Checkout" at bounding box center [618, 378] width 48 height 19
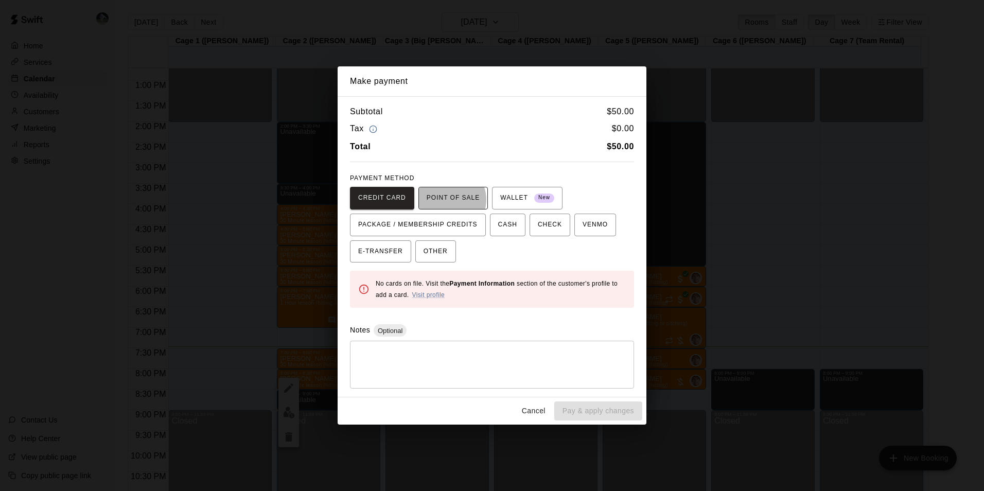
click at [444, 200] on span "POINT OF SALE" at bounding box center [453, 198] width 53 height 16
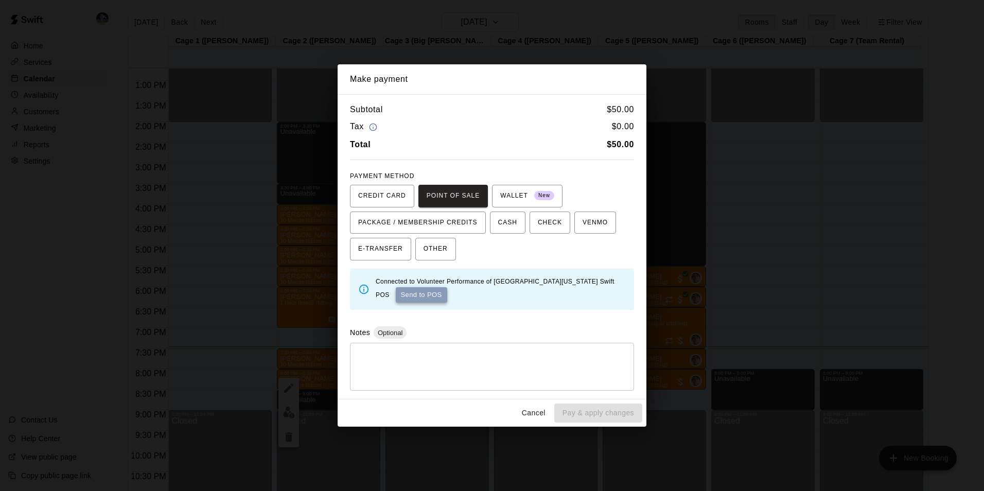
click at [410, 293] on button "Send to POS" at bounding box center [421, 294] width 51 height 15
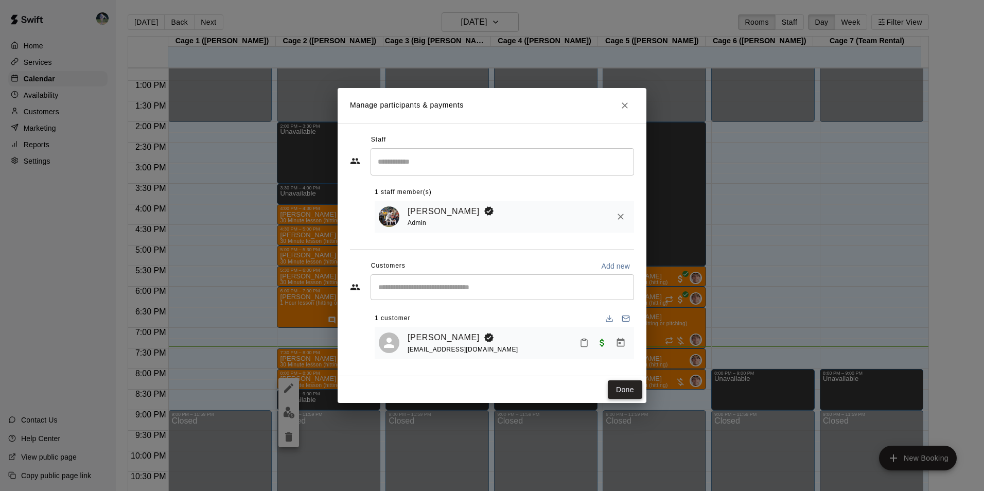
click at [627, 386] on button "Done" at bounding box center [625, 389] width 34 height 19
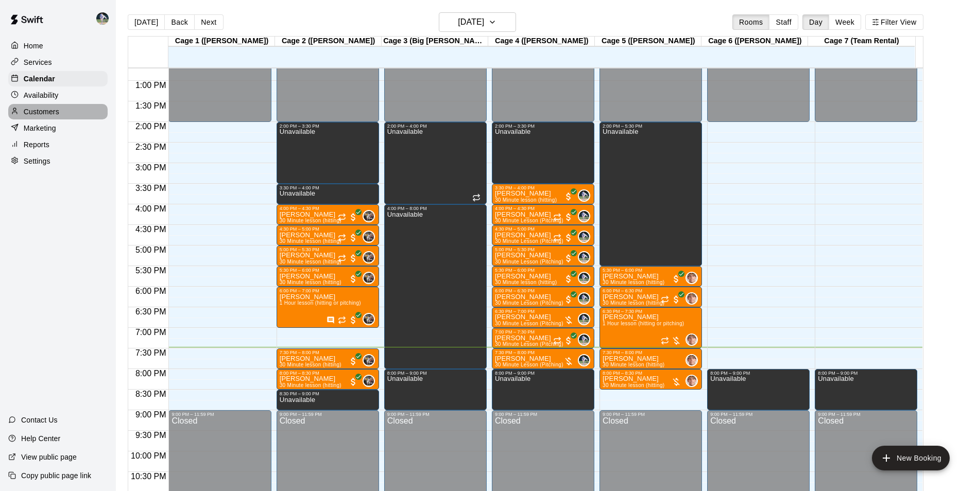
click at [78, 110] on div "Customers" at bounding box center [57, 111] width 99 height 15
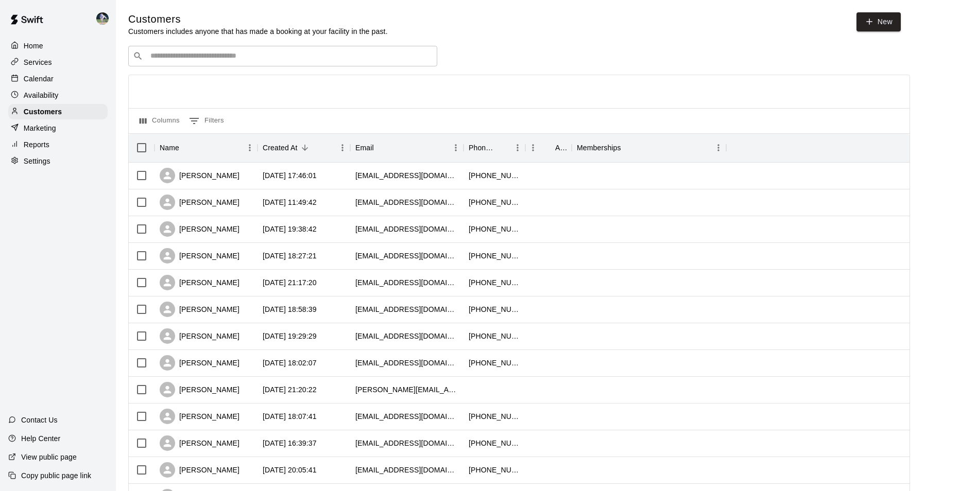
click at [197, 51] on div "​ ​" at bounding box center [282, 56] width 309 height 21
click at [873, 22] on icon at bounding box center [868, 21] width 9 height 9
select select "**"
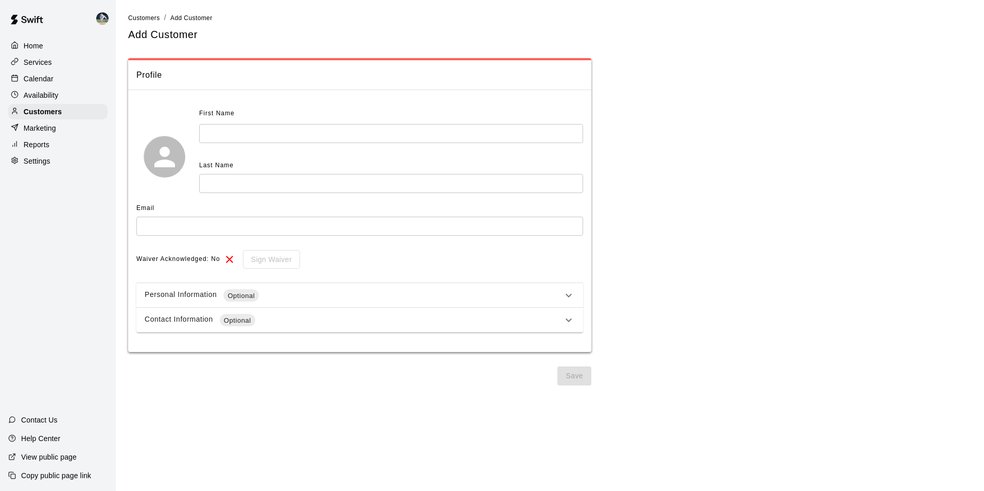
click at [239, 133] on input "text" at bounding box center [391, 133] width 384 height 19
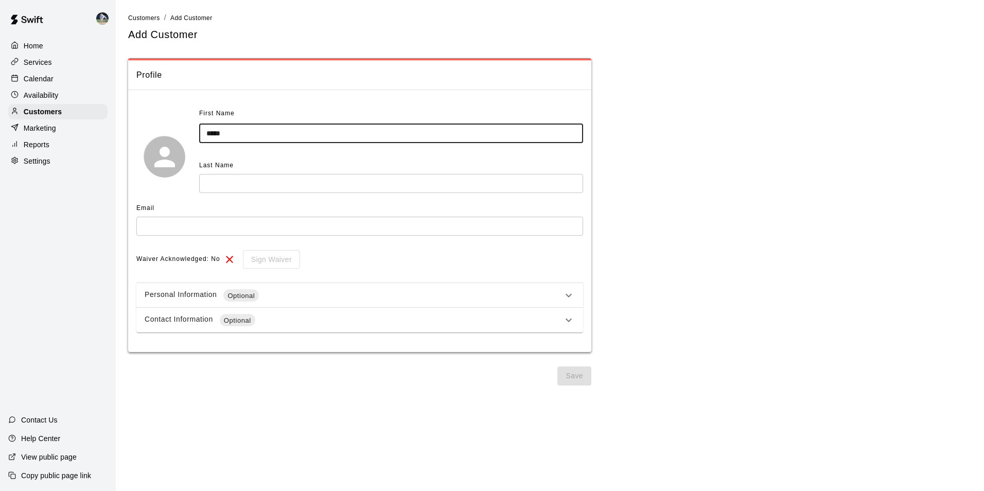
type input "*****"
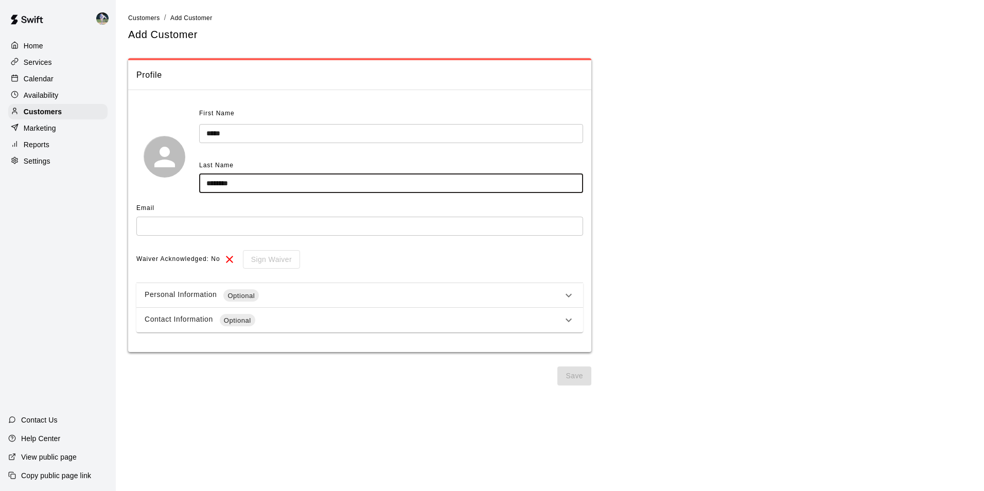
type input "********"
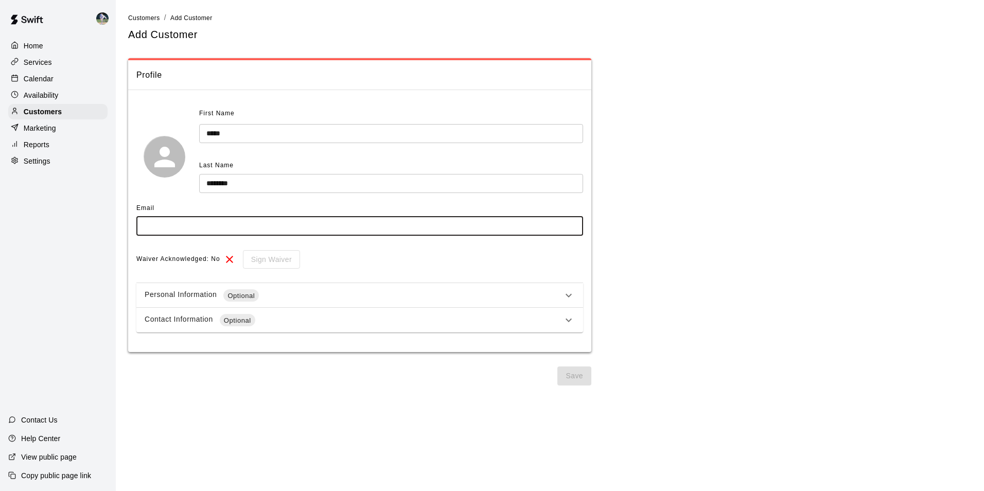
click at [155, 219] on input "text" at bounding box center [359, 226] width 447 height 19
type input "**********"
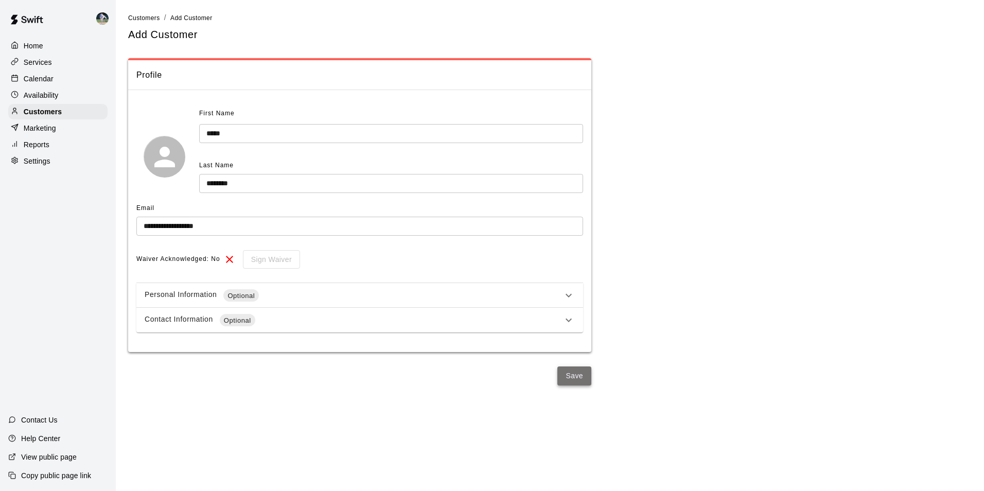
click at [579, 375] on button "Save" at bounding box center [574, 376] width 34 height 19
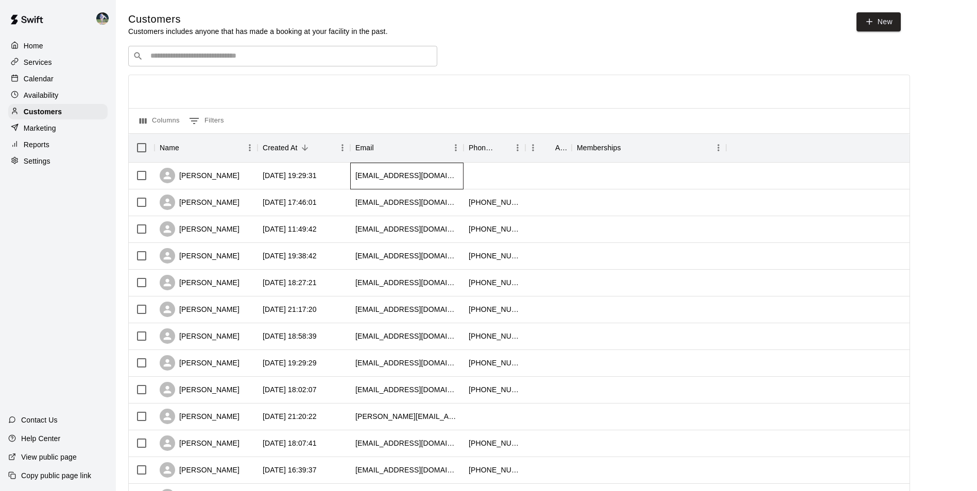
click at [442, 171] on div "alekac624@gmail.com" at bounding box center [406, 176] width 113 height 27
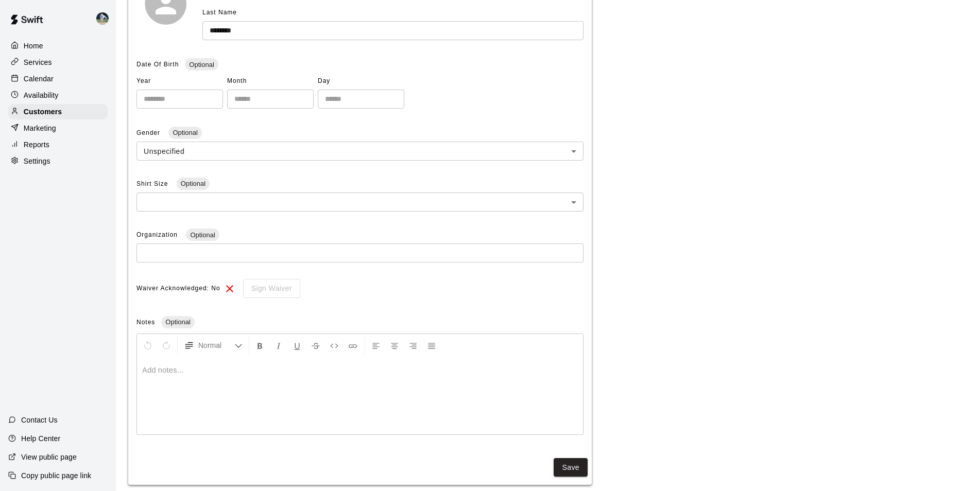
scroll to position [197, 0]
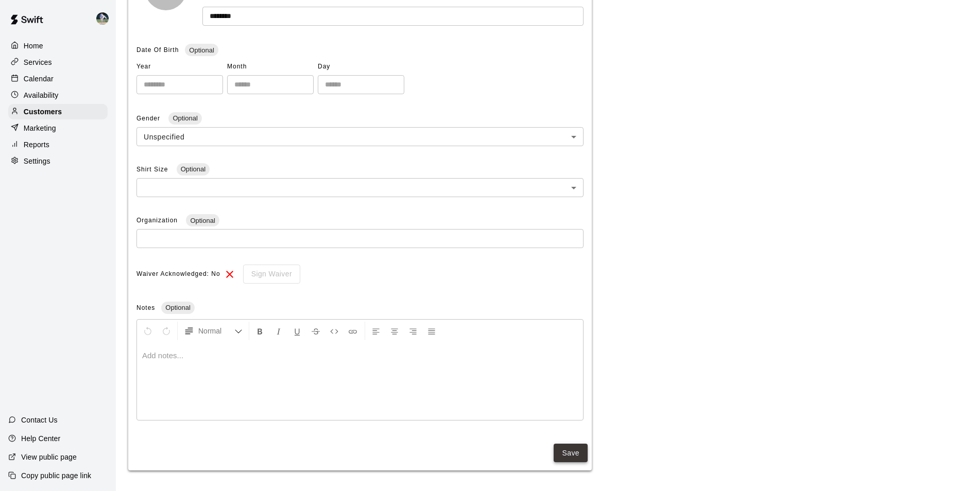
click at [578, 454] on button "Save" at bounding box center [570, 453] width 34 height 19
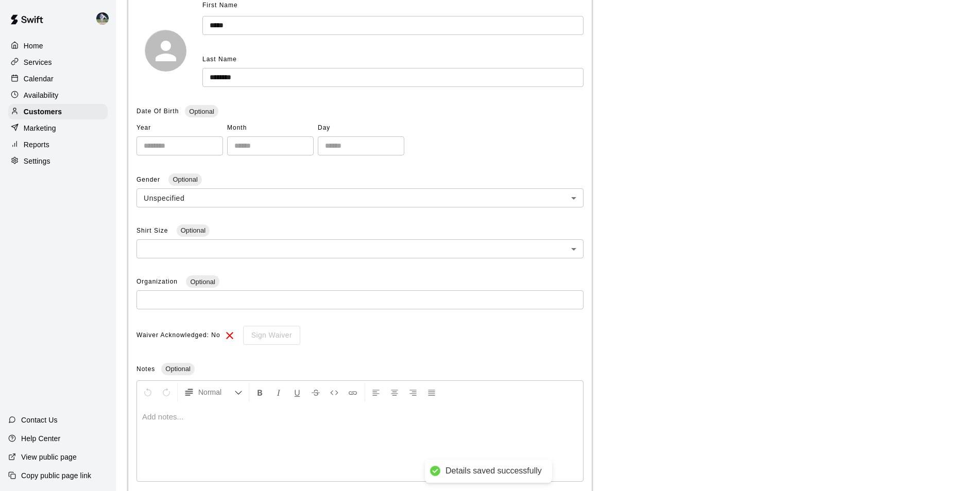
scroll to position [0, 0]
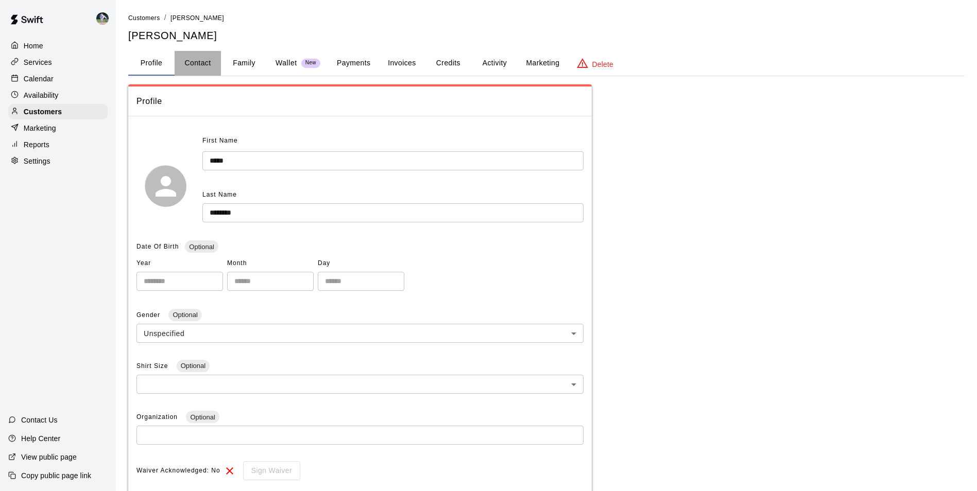
click at [204, 57] on button "Contact" at bounding box center [198, 63] width 46 height 25
select select "**"
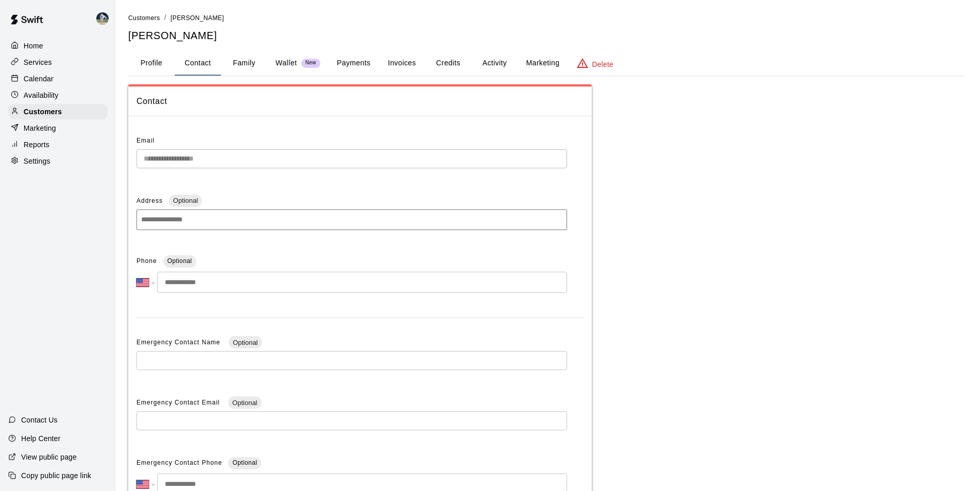
click at [228, 281] on input "tel" at bounding box center [362, 282] width 410 height 21
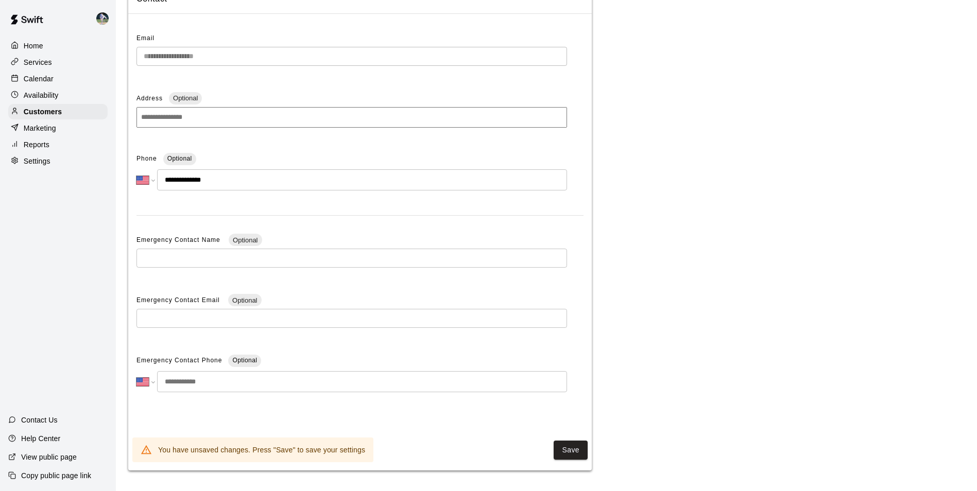
scroll to position [103, 0]
type input "**********"
click at [563, 449] on button "Save" at bounding box center [570, 450] width 34 height 19
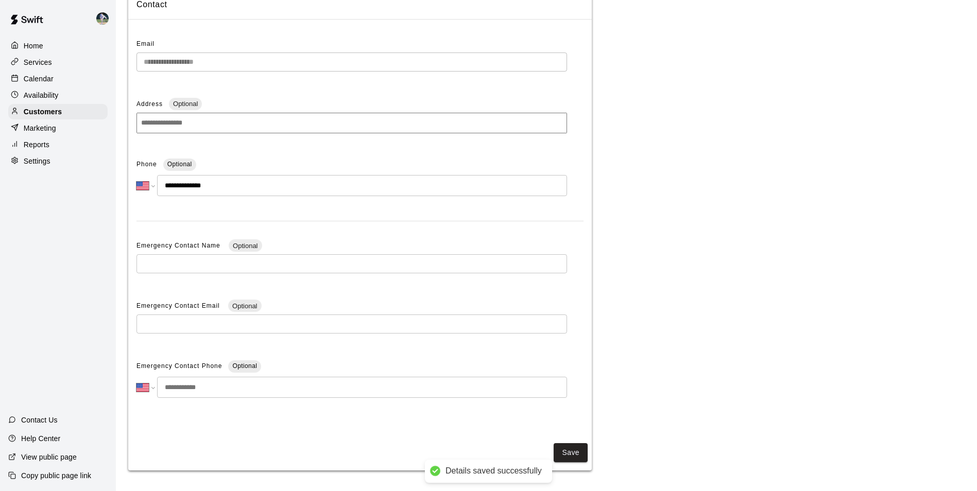
scroll to position [0, 0]
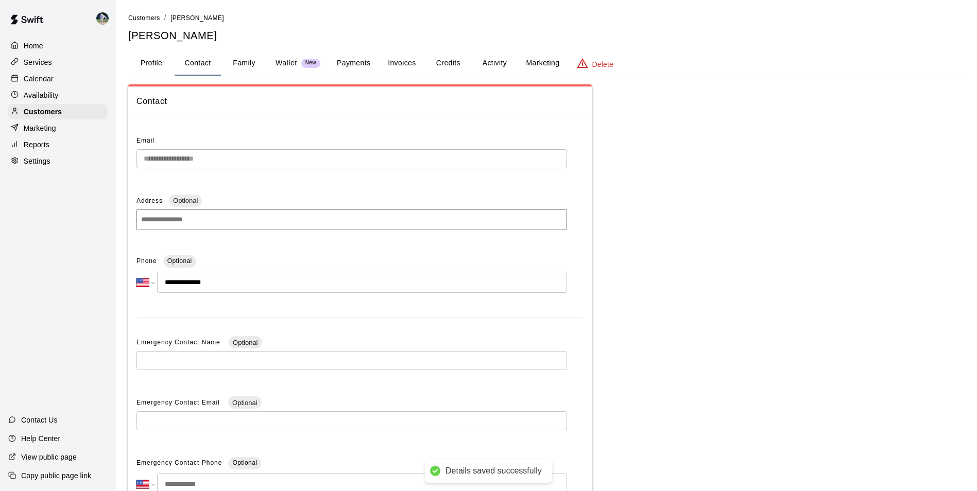
click at [245, 62] on button "Family" at bounding box center [244, 63] width 46 height 25
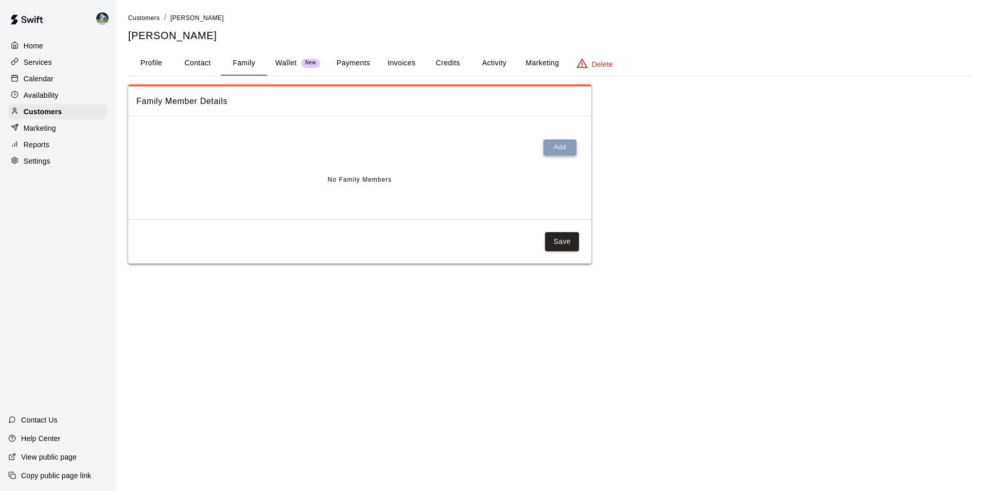
click at [557, 147] on button "Add" at bounding box center [560, 148] width 33 height 16
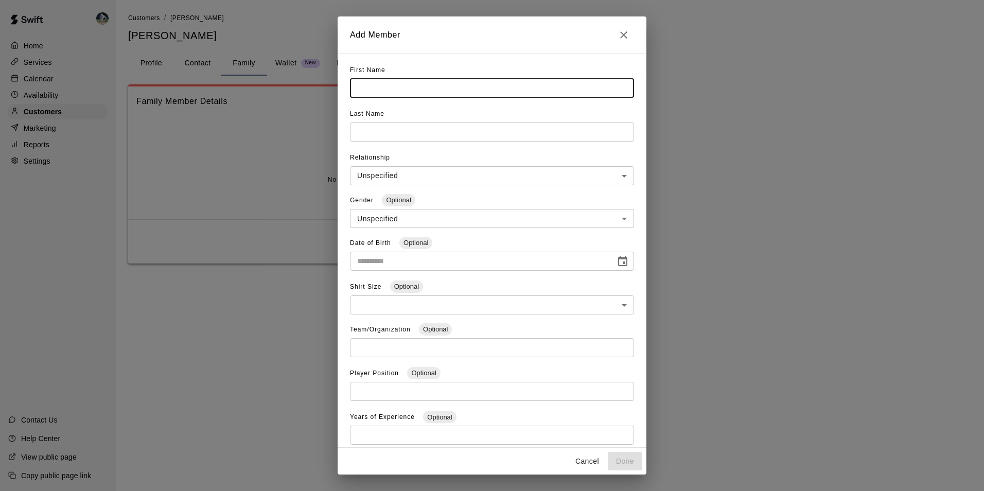
click at [385, 88] on input "text" at bounding box center [492, 88] width 284 height 19
type input "*****"
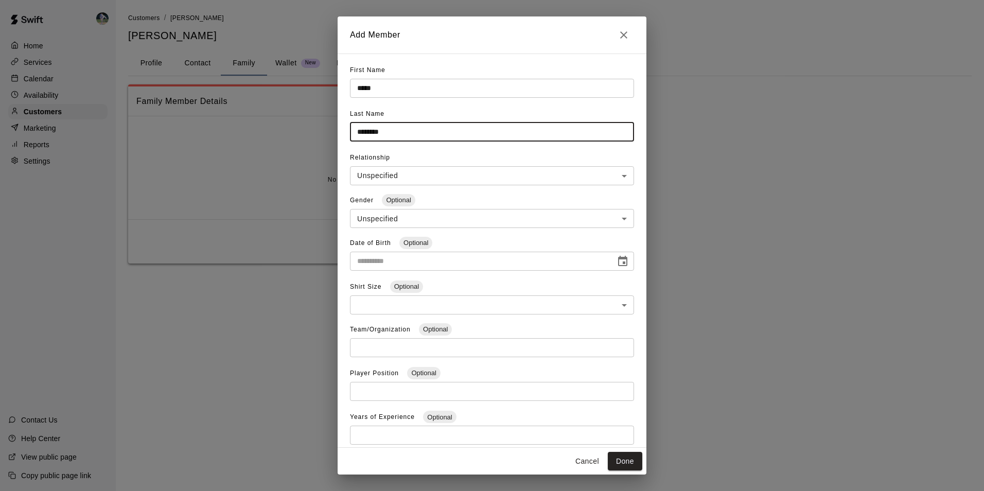
type input "********"
click at [395, 177] on body "**********" at bounding box center [492, 142] width 984 height 284
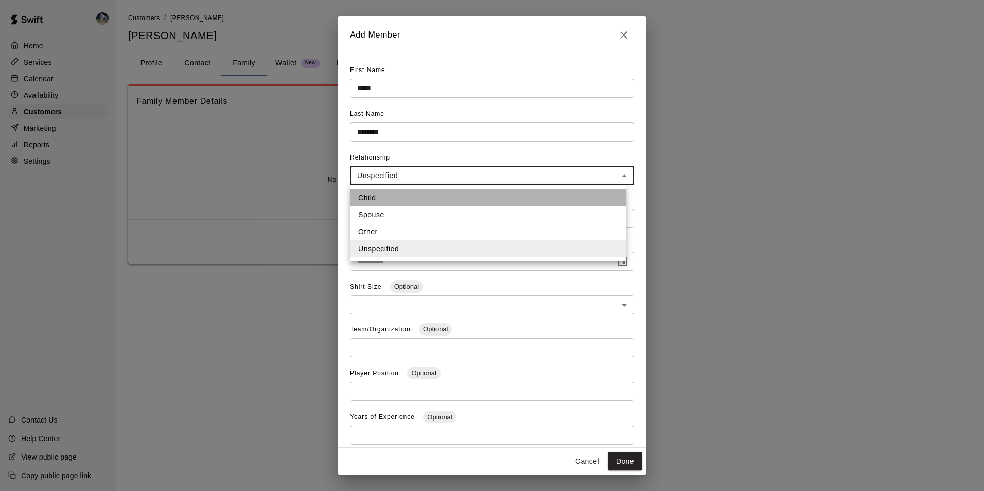
click at [391, 190] on li "Child" at bounding box center [488, 197] width 276 height 17
type input "*****"
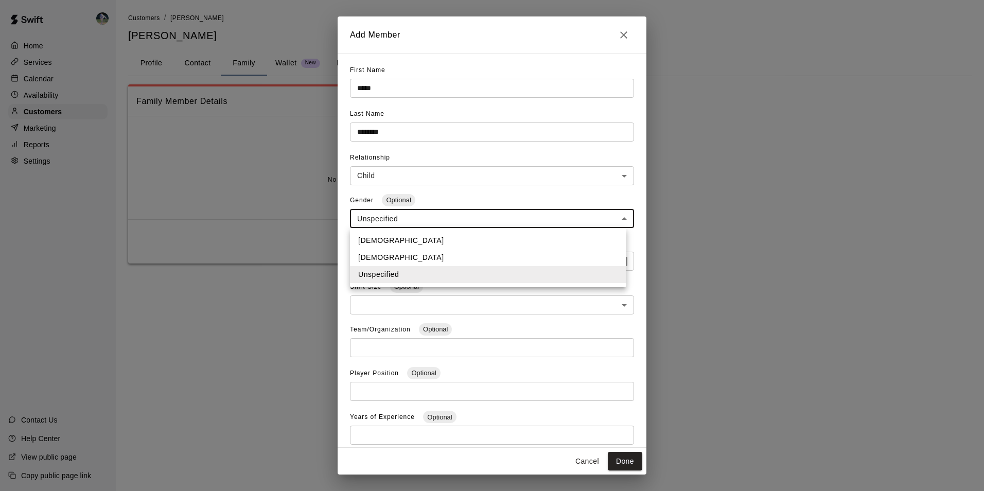
click at [400, 218] on body "**********" at bounding box center [492, 142] width 984 height 284
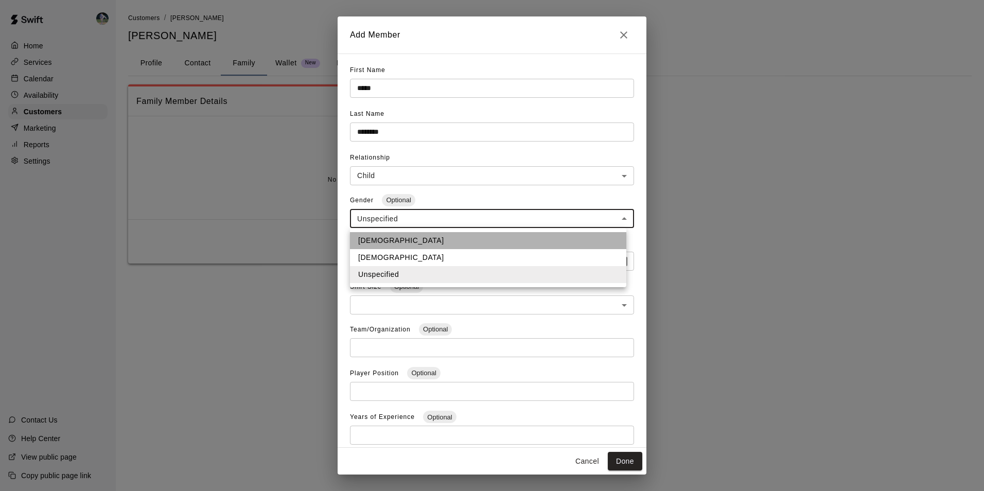
click at [377, 239] on li "Male" at bounding box center [488, 240] width 276 height 17
type input "****"
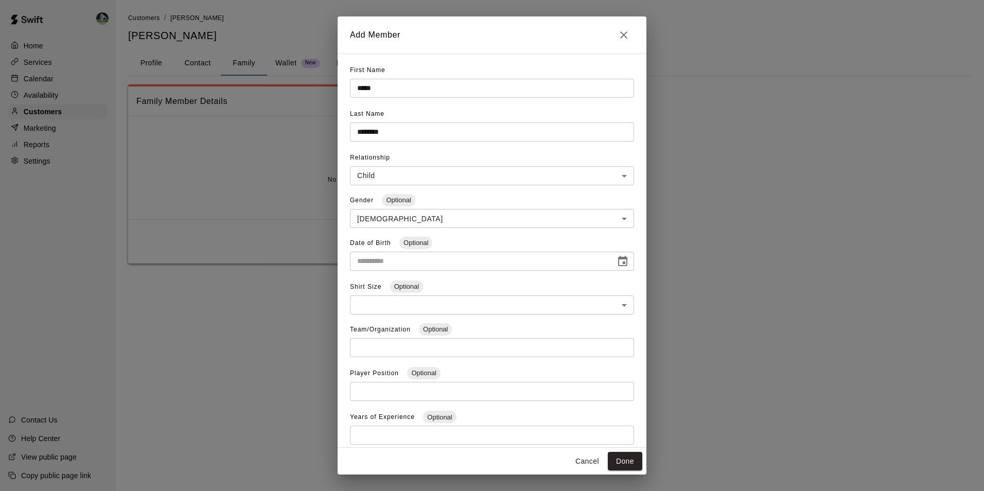
click at [644, 459] on div "Cancel Done" at bounding box center [492, 461] width 309 height 27
click at [632, 456] on button "Done" at bounding box center [625, 461] width 34 height 19
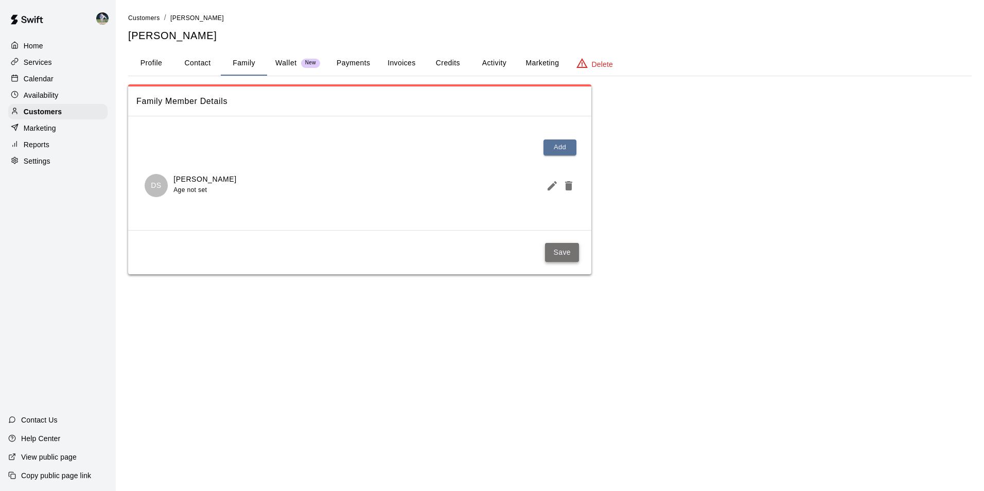
click at [562, 255] on button "Save" at bounding box center [562, 252] width 34 height 19
click at [63, 79] on div "Calendar" at bounding box center [57, 78] width 99 height 15
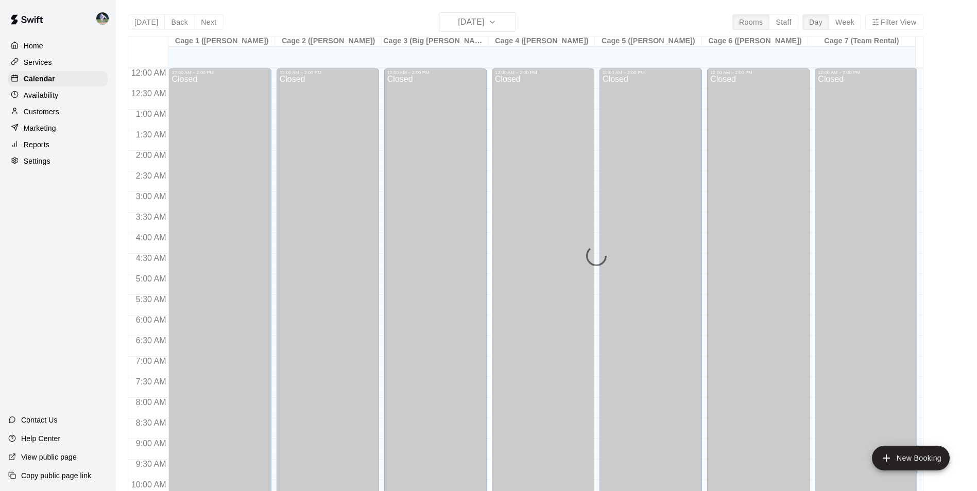
scroll to position [523, 0]
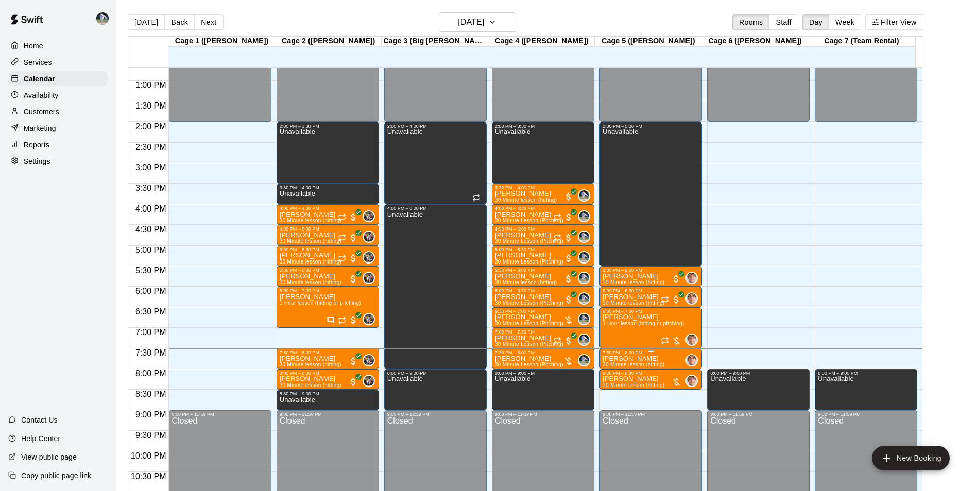
click at [630, 359] on p "[PERSON_NAME]" at bounding box center [633, 359] width 62 height 0
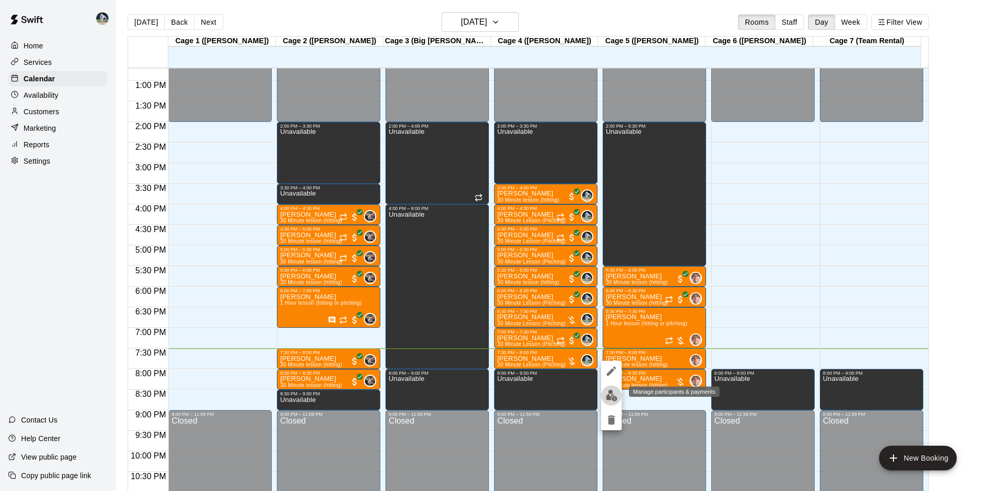
click at [614, 393] on img "edit" at bounding box center [612, 396] width 12 height 12
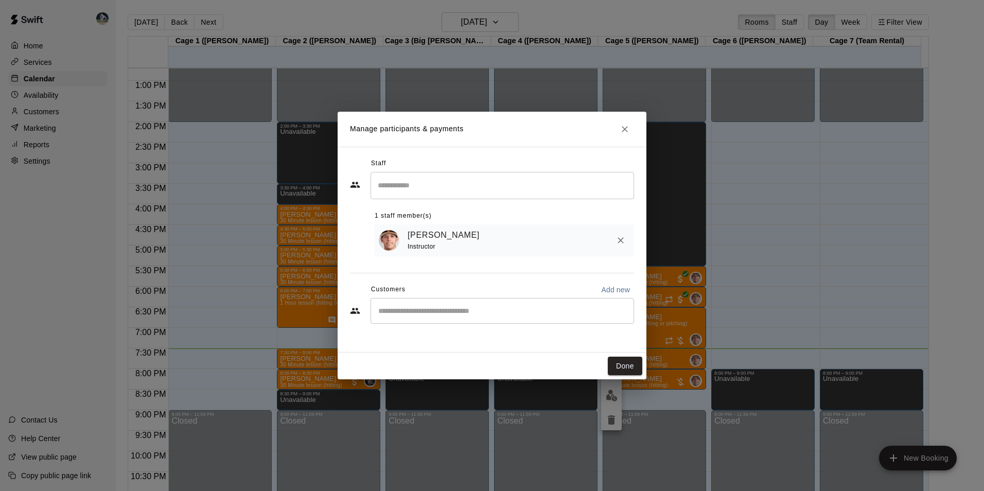
click at [414, 313] on input "Start typing to search customers..." at bounding box center [502, 311] width 254 height 10
type input "*****"
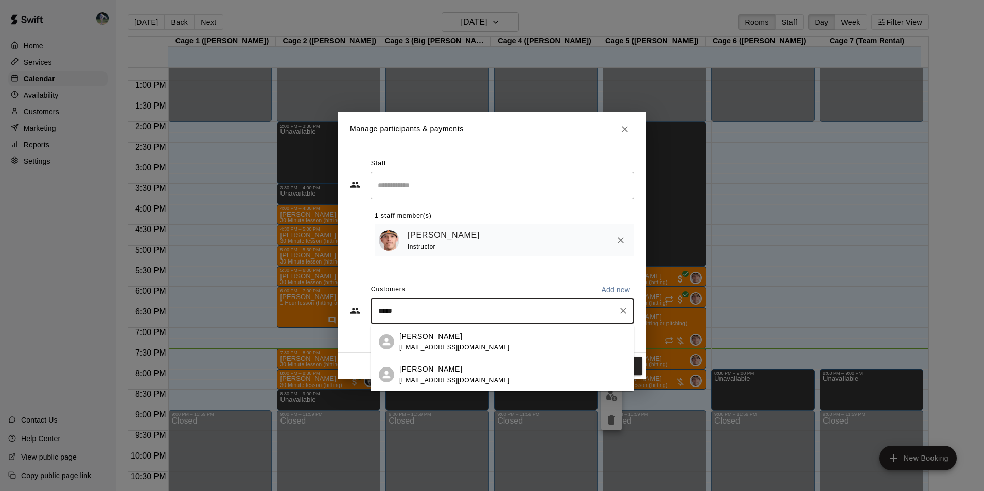
click at [427, 339] on p "Aleka Stanford" at bounding box center [430, 336] width 63 height 11
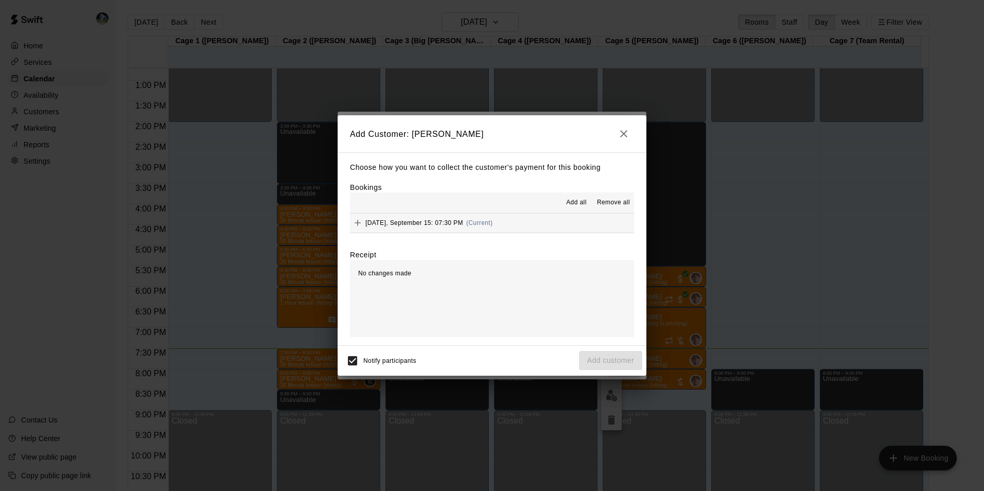
click at [569, 201] on span "Add all" at bounding box center [576, 203] width 21 height 10
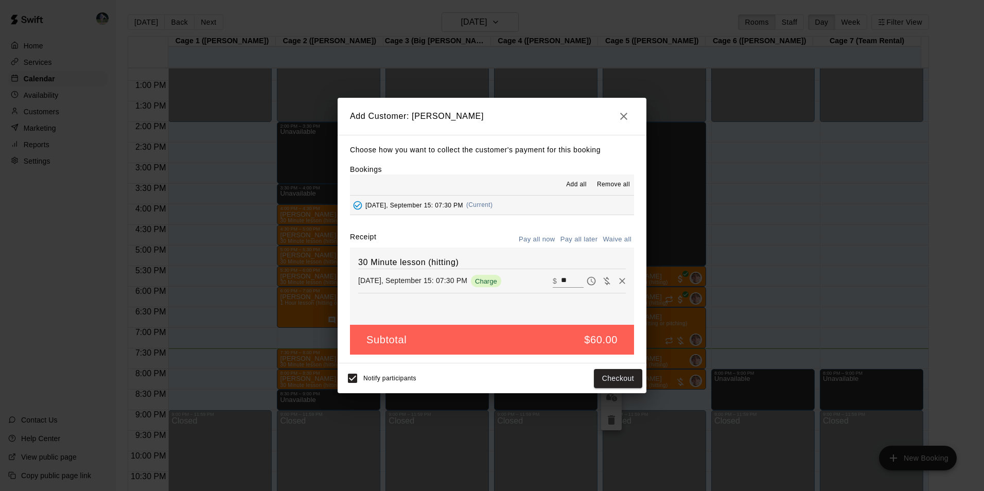
click at [563, 281] on input "**" at bounding box center [572, 280] width 23 height 13
type input "*"
type input "**"
click at [622, 377] on button "Checkout" at bounding box center [618, 378] width 48 height 19
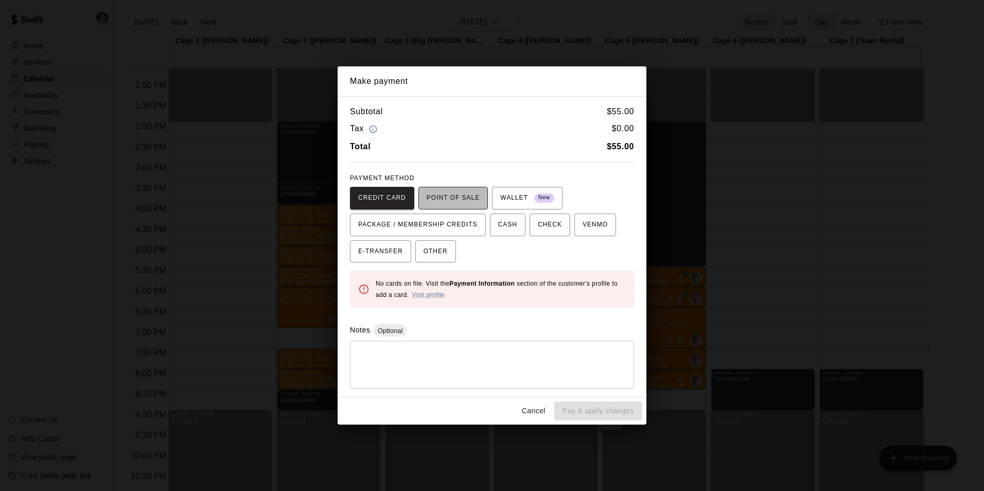
click at [451, 197] on span "POINT OF SALE" at bounding box center [453, 198] width 53 height 16
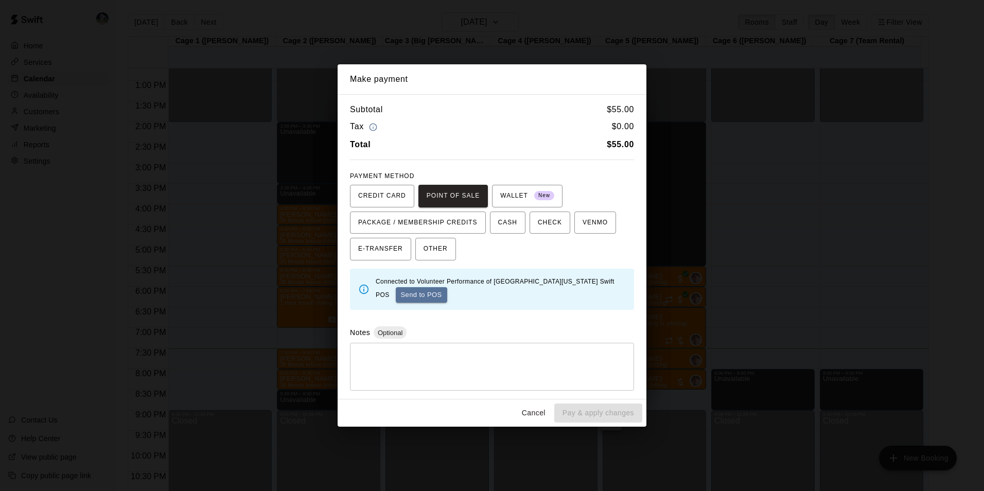
click at [408, 291] on button "Send to POS" at bounding box center [421, 294] width 51 height 15
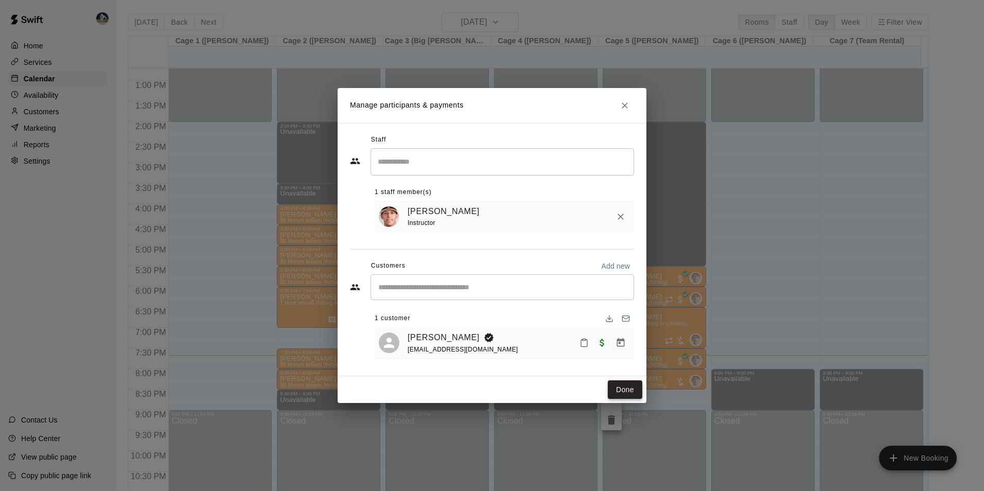
click at [613, 385] on button "Done" at bounding box center [625, 389] width 34 height 19
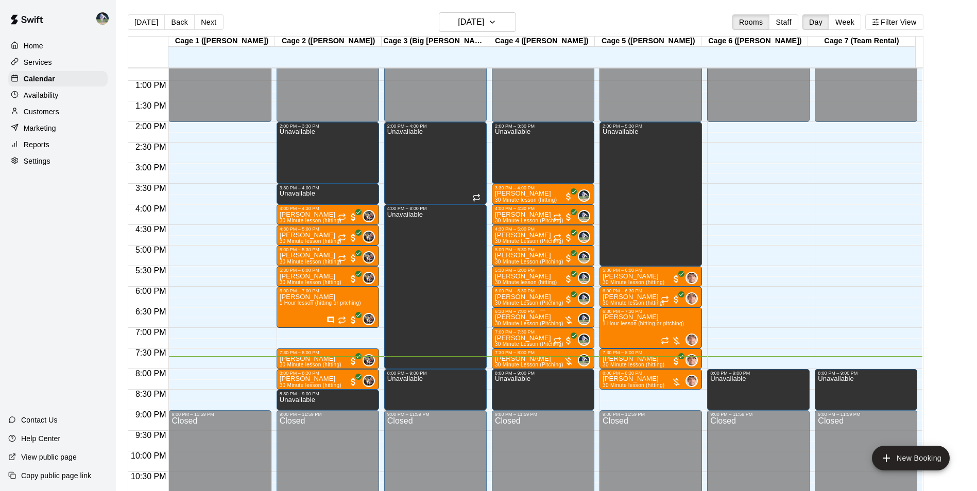
click at [531, 314] on div "6:30 PM – 7:00 PM" at bounding box center [543, 311] width 96 height 5
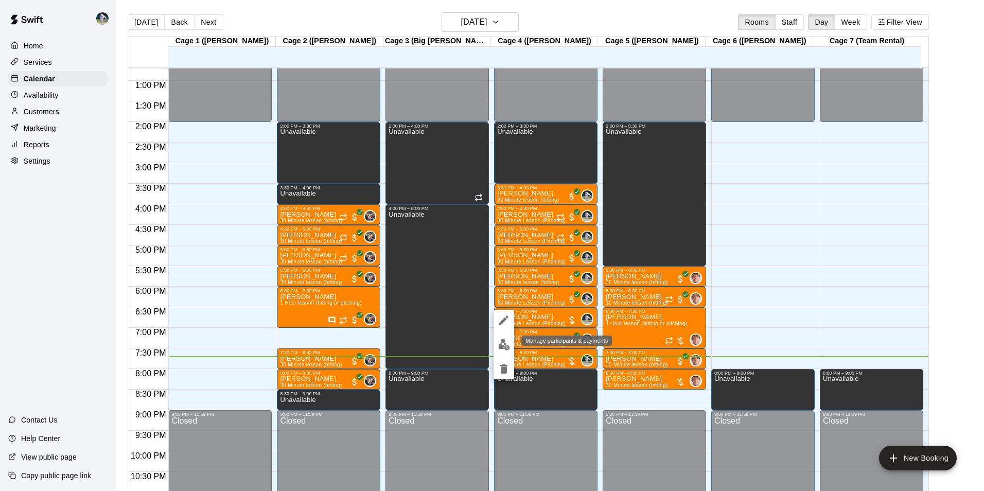
click at [504, 343] on img "edit" at bounding box center [504, 345] width 12 height 12
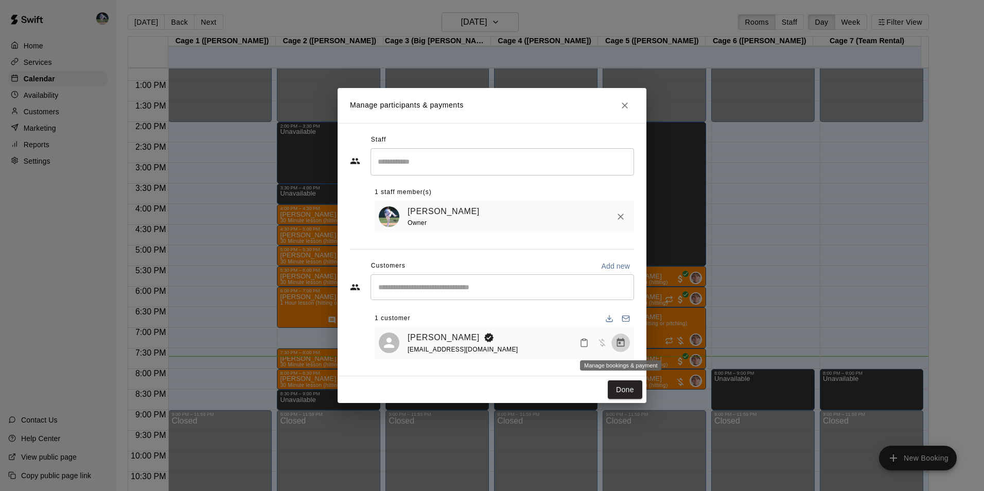
click at [616, 343] on icon "Manage bookings & payment" at bounding box center [621, 343] width 10 height 10
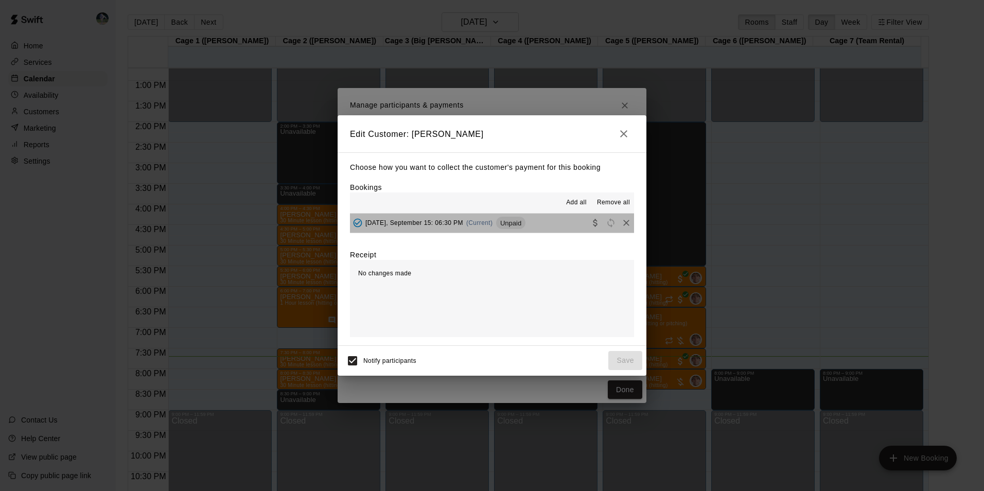
click at [534, 220] on button "Monday, September 15: 06:30 PM (Current) Unpaid" at bounding box center [492, 223] width 284 height 19
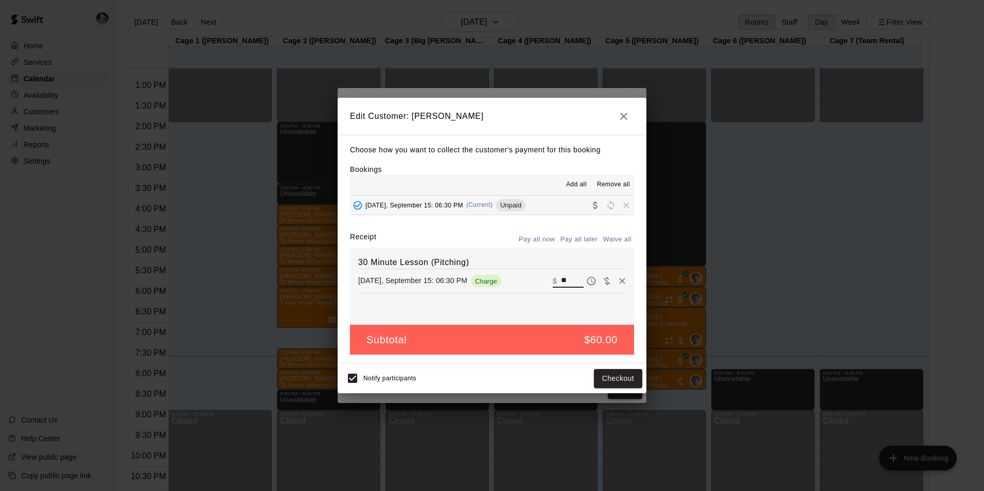
click at [565, 278] on input "**" at bounding box center [572, 280] width 23 height 13
type input "*"
type input "**"
click at [612, 378] on button "Checkout" at bounding box center [618, 378] width 48 height 19
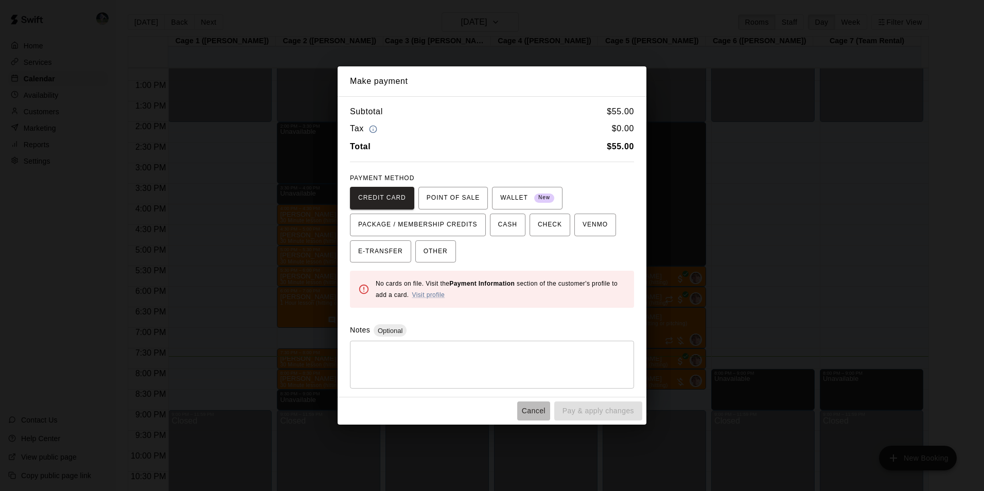
click at [541, 410] on button "Cancel" at bounding box center [533, 411] width 33 height 19
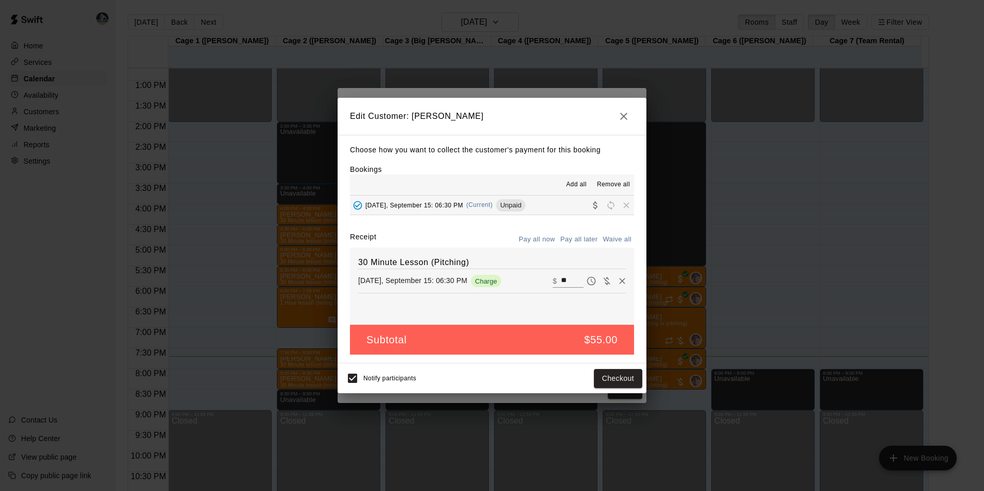
click at [624, 114] on icon "button" at bounding box center [623, 116] width 7 height 7
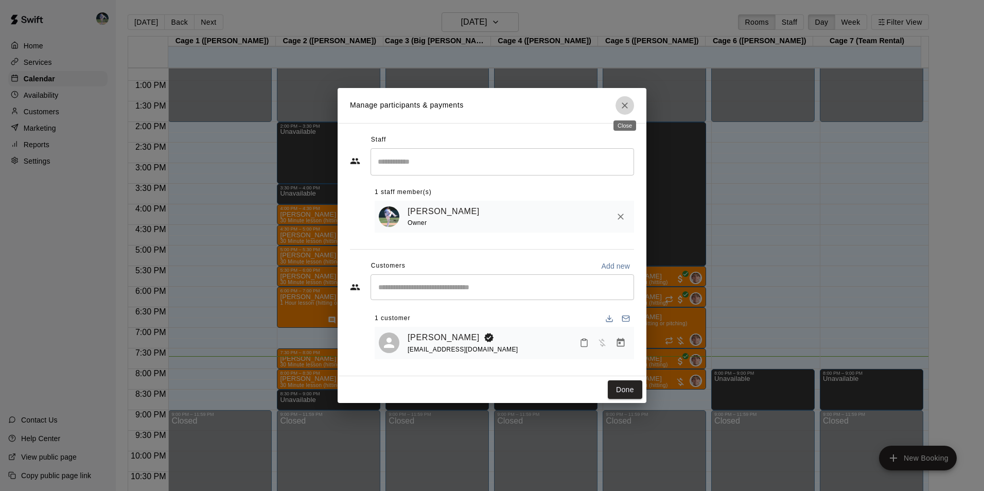
click at [625, 98] on button "Close" at bounding box center [625, 105] width 19 height 19
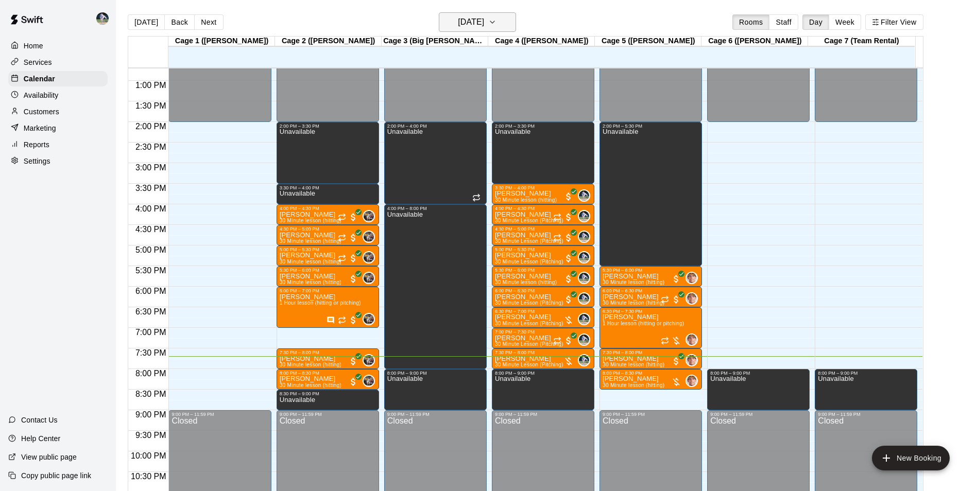
click at [459, 22] on h6 "[DATE]" at bounding box center [471, 22] width 26 height 14
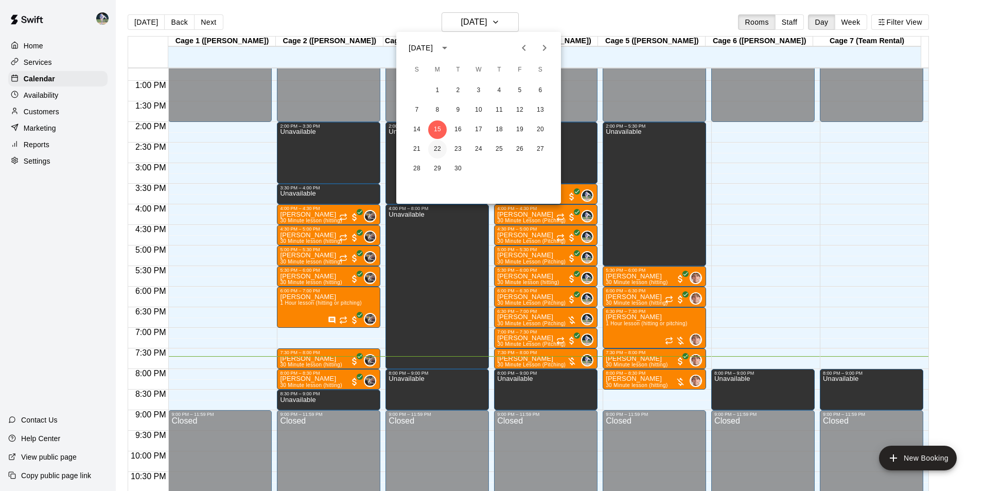
click at [439, 149] on button "22" at bounding box center [437, 149] width 19 height 19
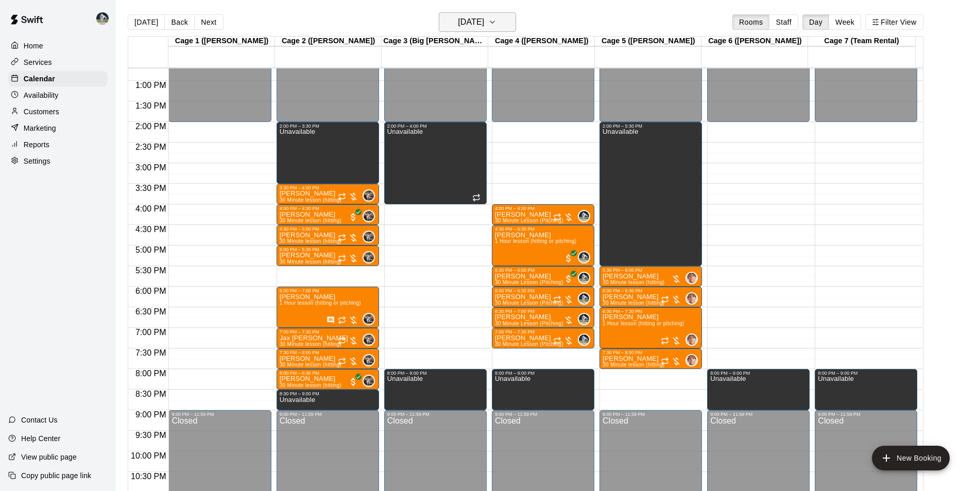
click at [466, 22] on h6 "[DATE]" at bounding box center [471, 22] width 26 height 14
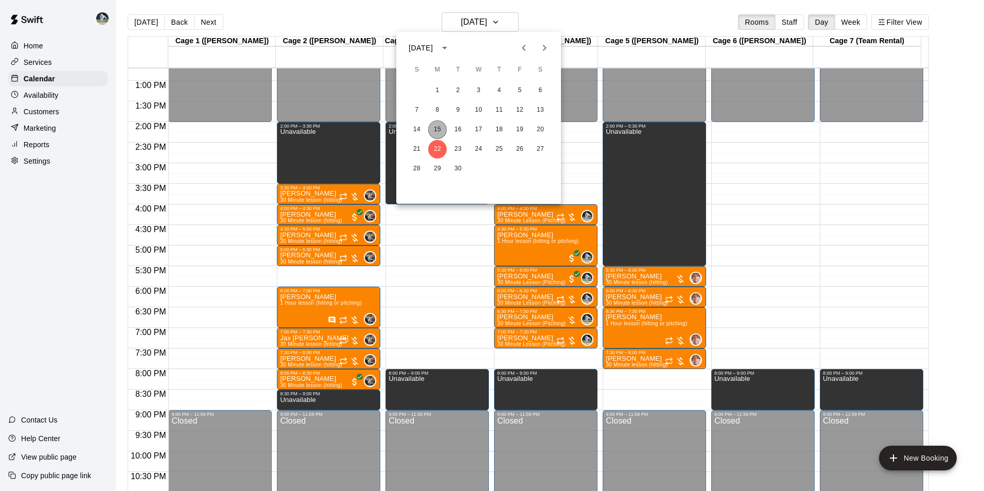
click at [435, 129] on button "15" at bounding box center [437, 129] width 19 height 19
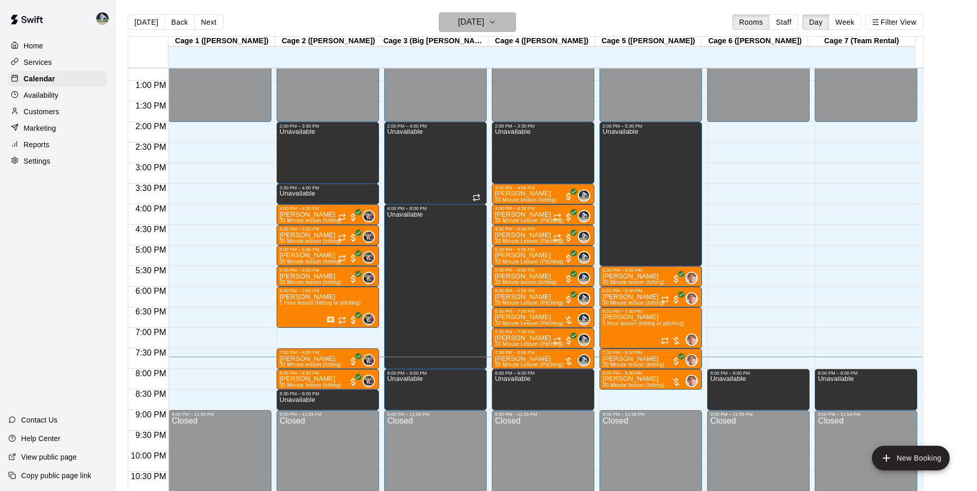
click at [470, 23] on h6 "[DATE]" at bounding box center [471, 22] width 26 height 14
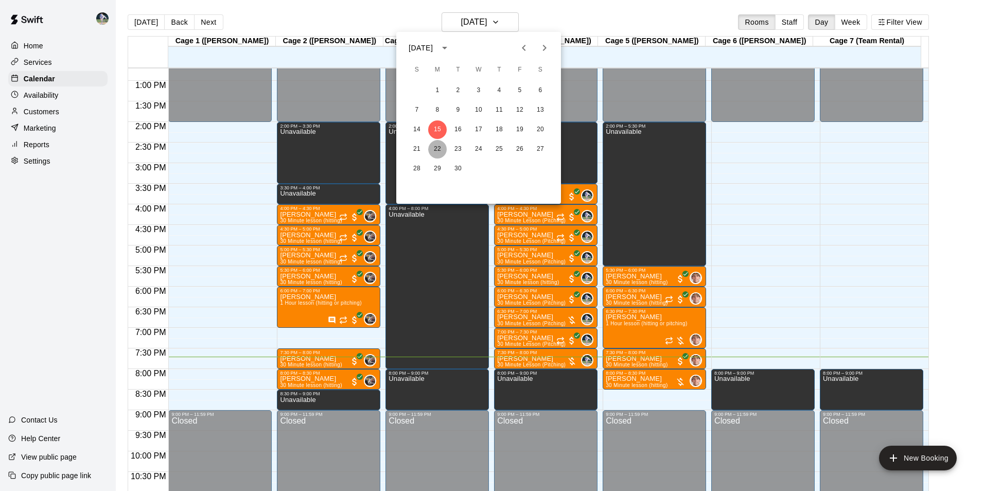
click at [437, 144] on button "22" at bounding box center [437, 149] width 19 height 19
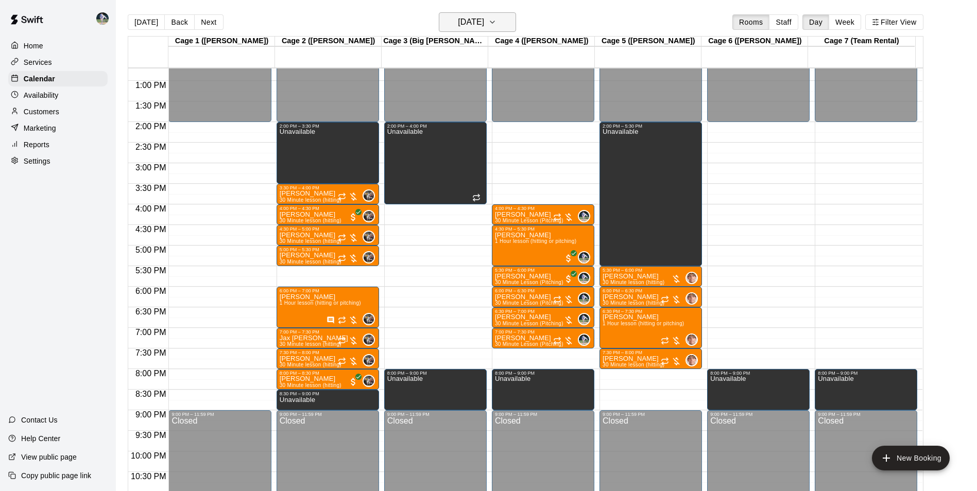
click at [465, 22] on h6 "[DATE]" at bounding box center [471, 22] width 26 height 14
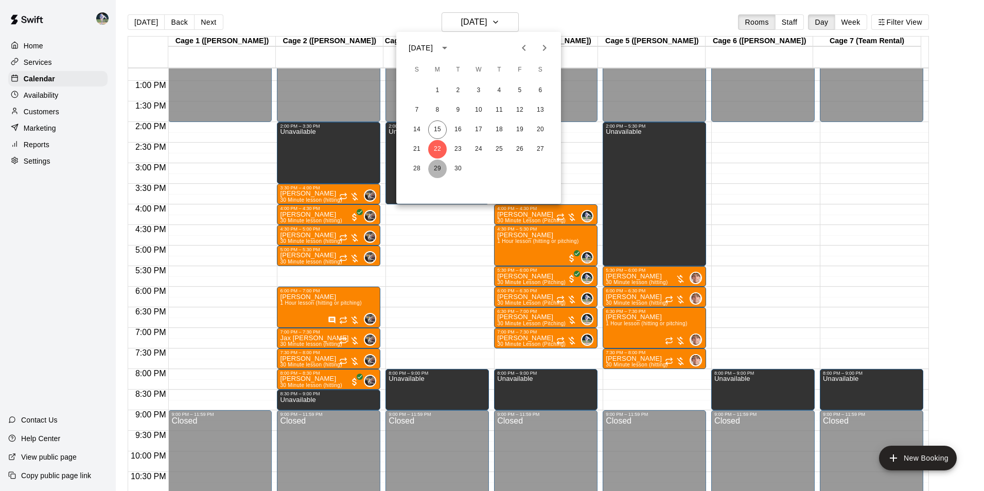
click at [438, 167] on button "29" at bounding box center [437, 169] width 19 height 19
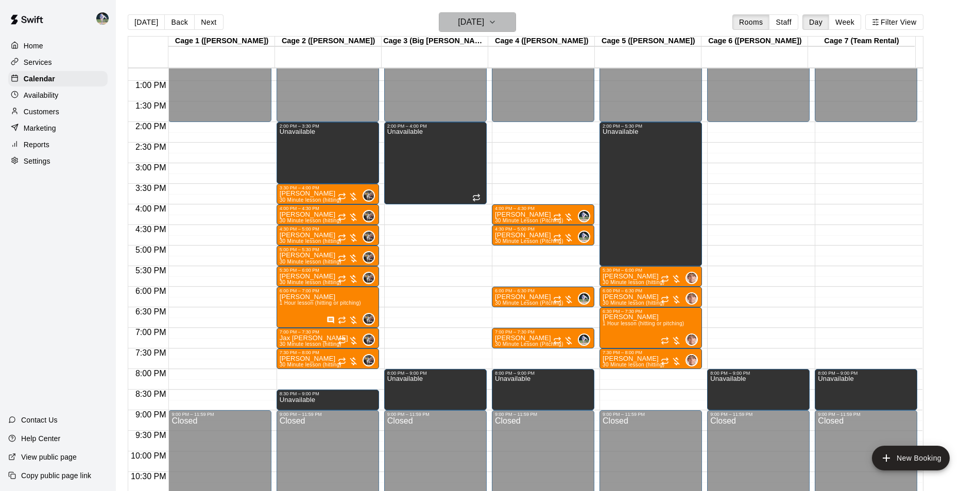
click at [473, 21] on h6 "Monday Sep 29" at bounding box center [471, 22] width 26 height 14
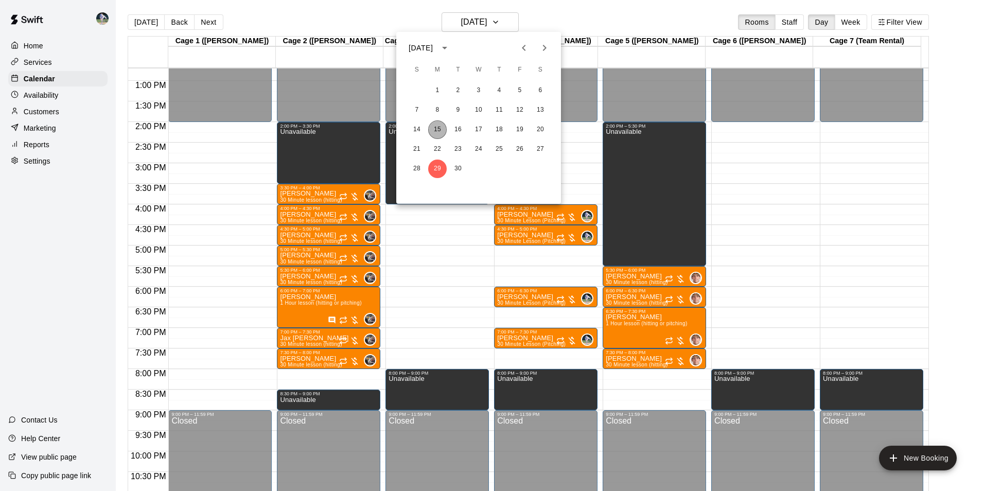
click at [438, 131] on button "15" at bounding box center [437, 129] width 19 height 19
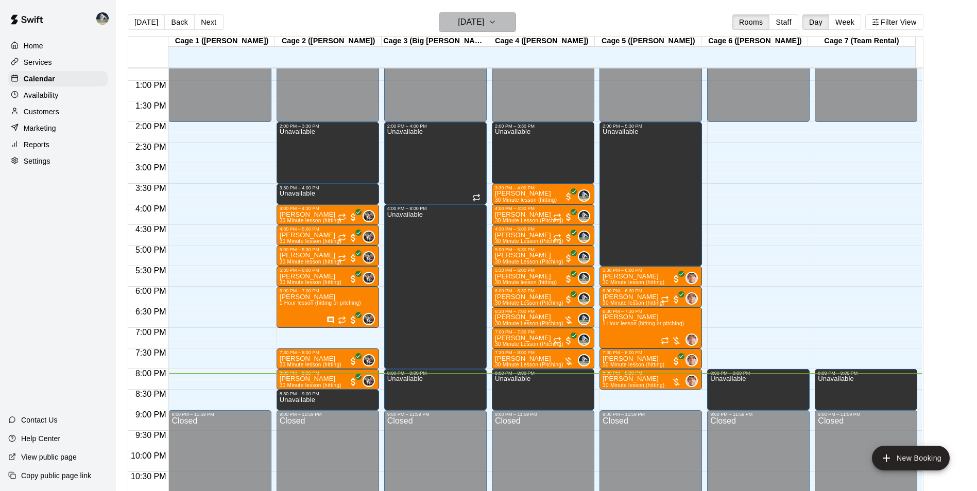
click at [475, 24] on h6 "[DATE]" at bounding box center [471, 22] width 26 height 14
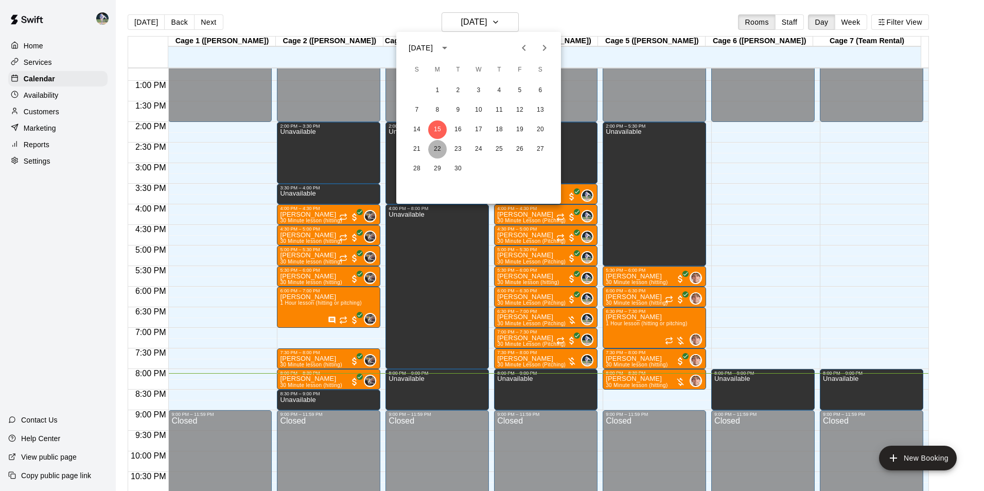
click at [439, 146] on button "22" at bounding box center [437, 149] width 19 height 19
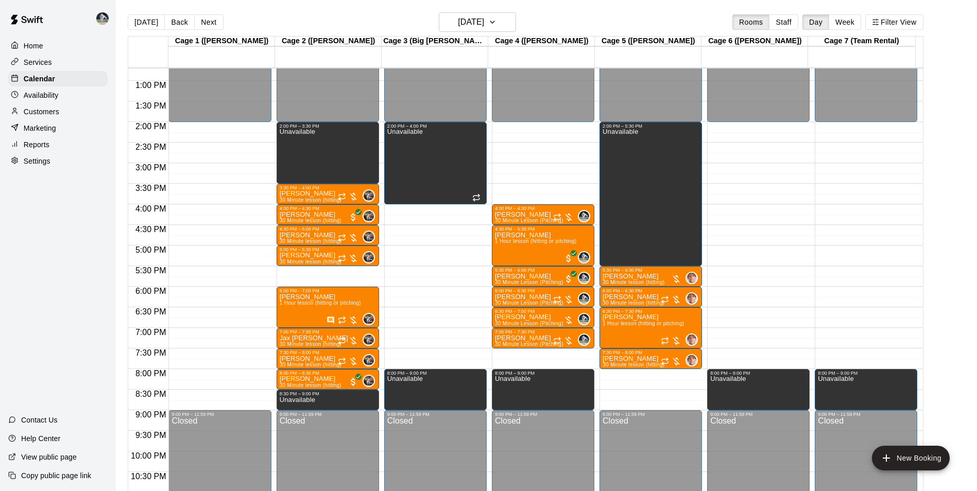
click at [32, 141] on div "Reports" at bounding box center [57, 144] width 99 height 15
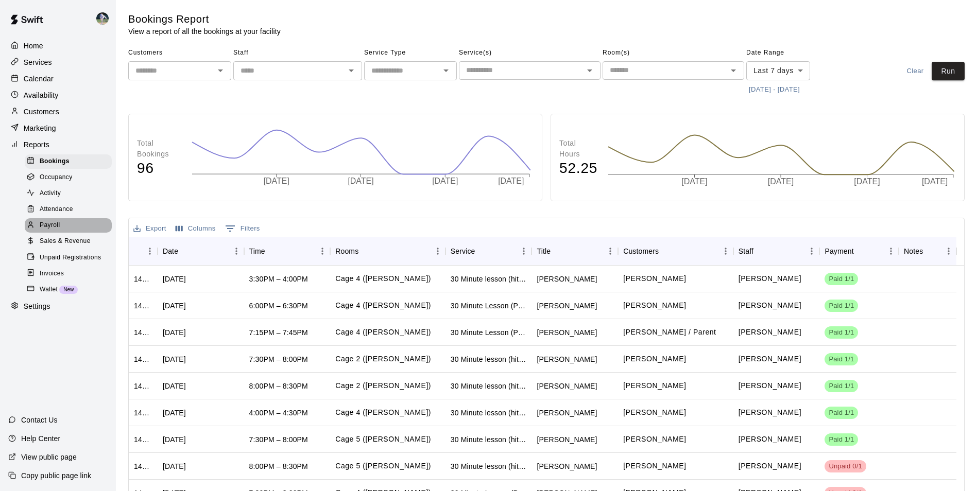
click at [56, 230] on span "Payroll" at bounding box center [50, 225] width 20 height 10
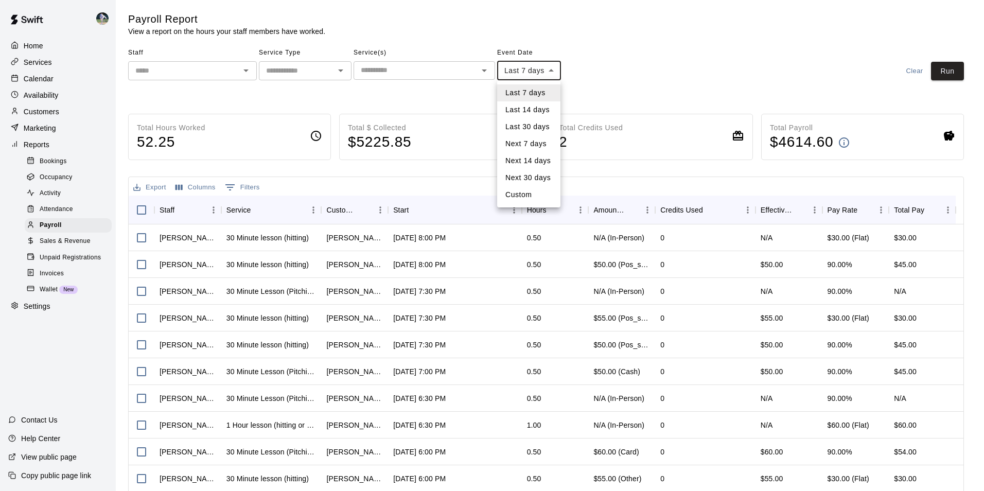
click at [553, 71] on body "Home Services Calendar Availability Customers Marketing Reports Bookings Occupa…" at bounding box center [492, 270] width 984 height 541
click at [538, 128] on li "Last 30 days" at bounding box center [528, 126] width 63 height 17
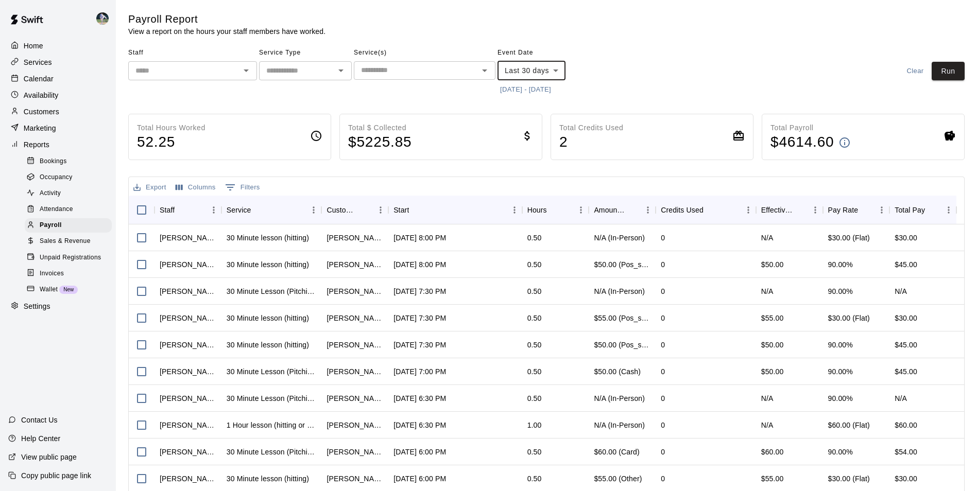
click at [524, 84] on button "8/16/2025 - 9/15/2025" at bounding box center [525, 90] width 56 height 16
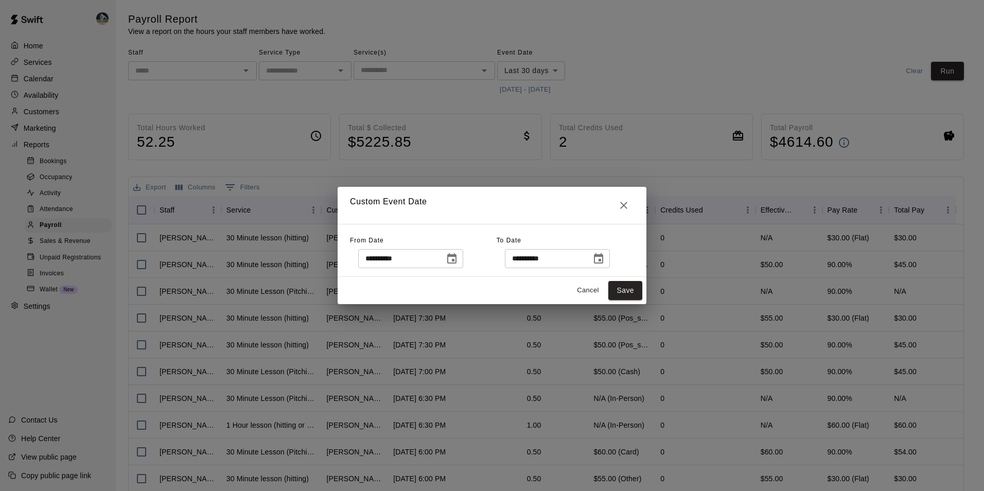
click at [457, 261] on icon "Choose date, selected date is Aug 16, 2025" at bounding box center [452, 259] width 12 height 12
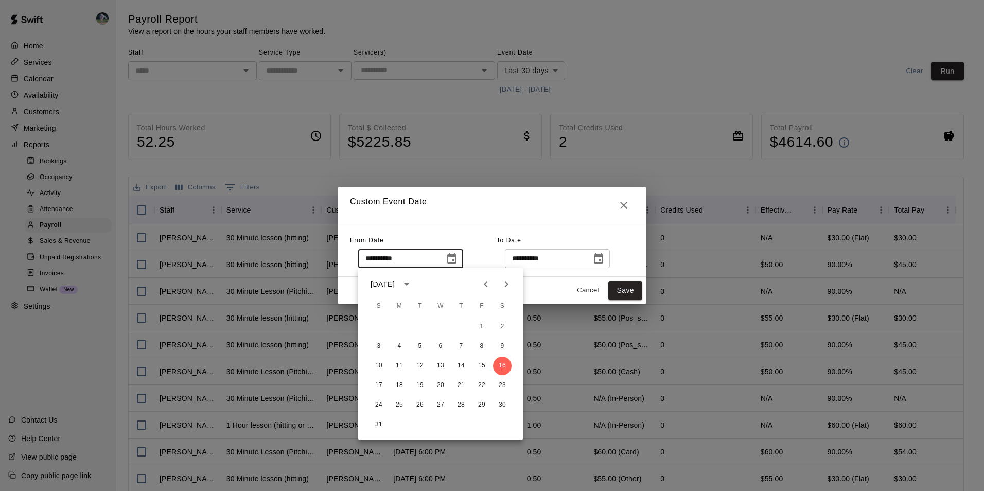
click at [491, 244] on div "**********" at bounding box center [423, 251] width 147 height 36
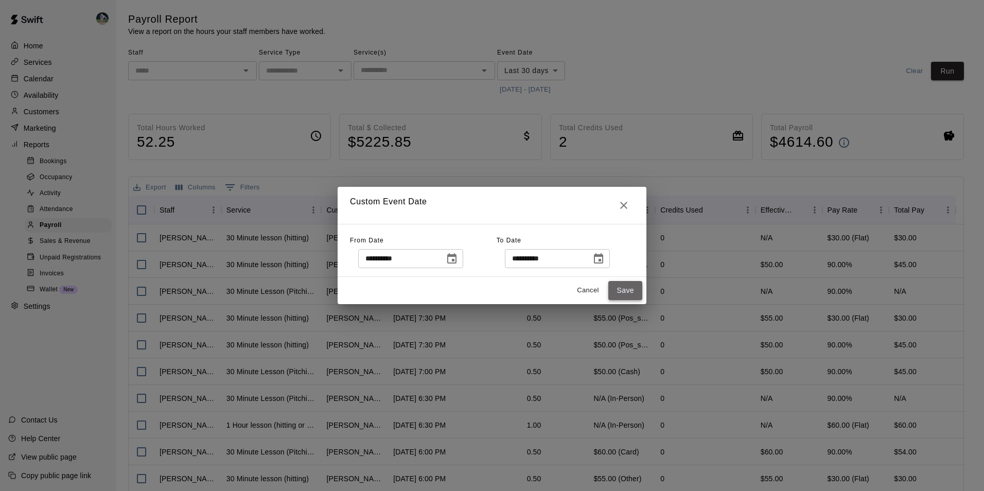
click at [627, 289] on button "Save" at bounding box center [625, 290] width 34 height 19
type input "******"
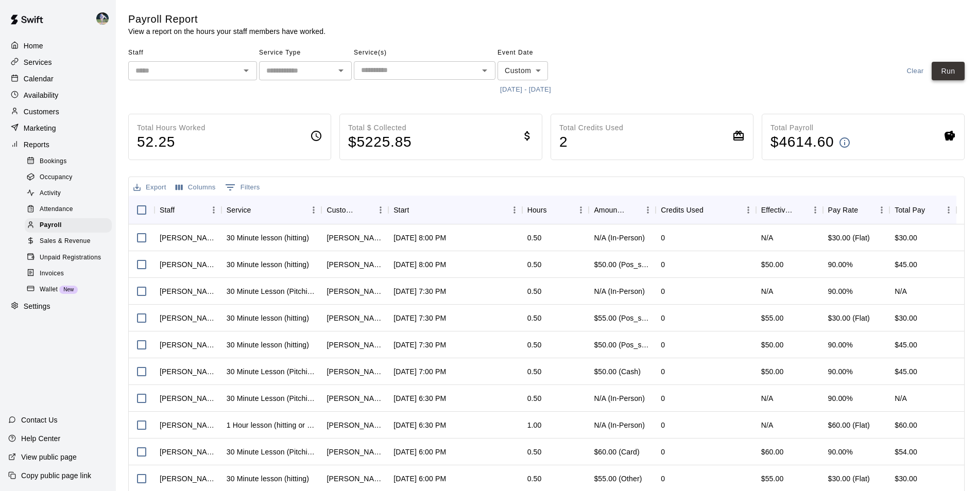
click at [952, 73] on button "Run" at bounding box center [947, 71] width 33 height 19
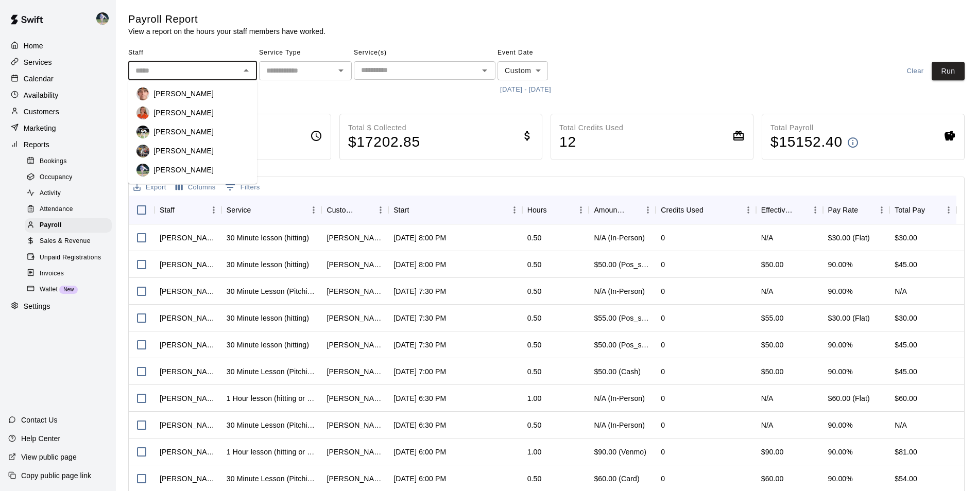
click at [233, 72] on input "text" at bounding box center [184, 70] width 106 height 13
click at [203, 96] on div "[PERSON_NAME]" at bounding box center [200, 94] width 95 height 10
type input "**********"
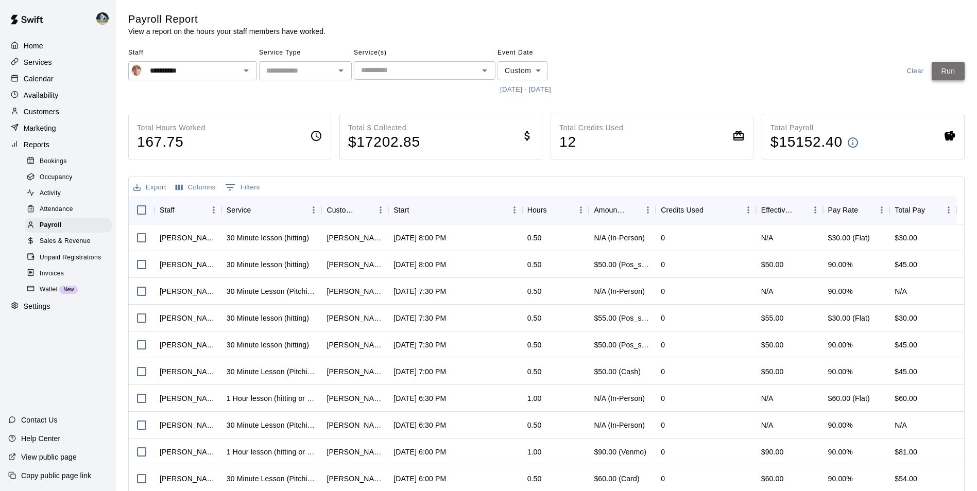
click at [953, 72] on button "Run" at bounding box center [947, 71] width 33 height 19
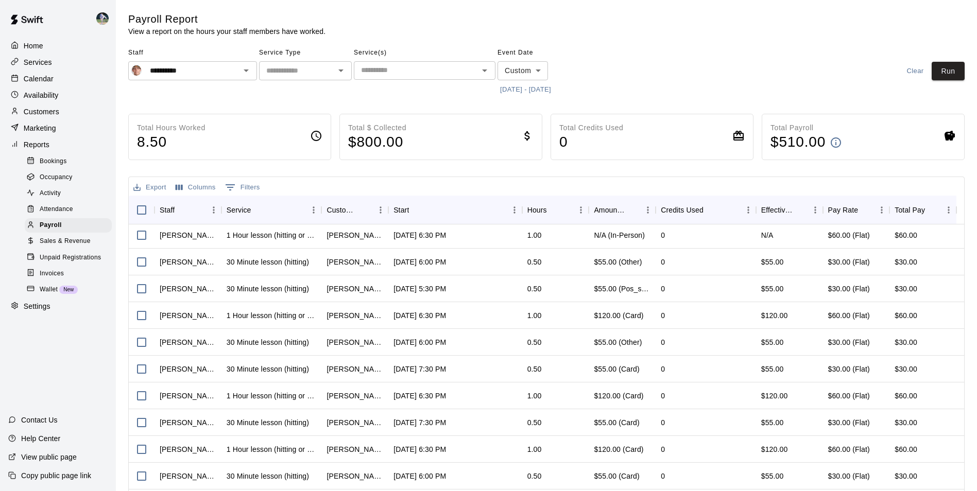
scroll to position [63, 0]
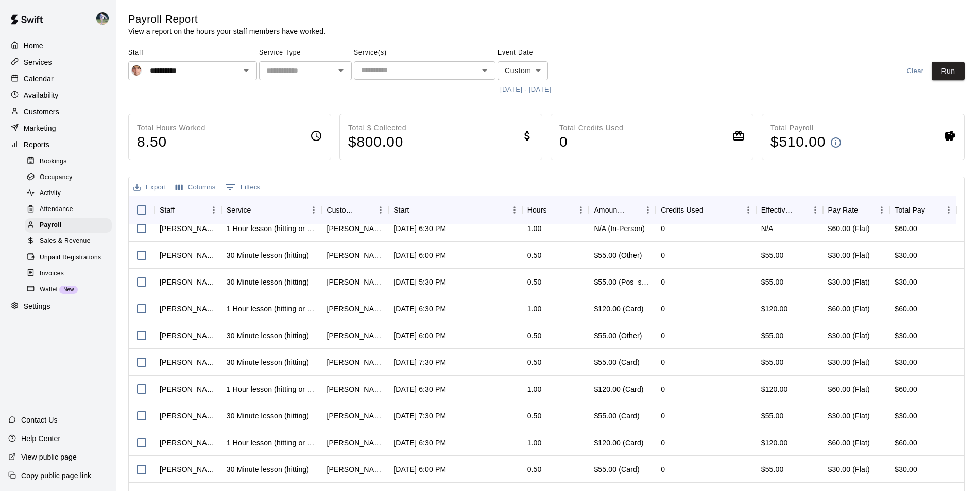
click at [526, 89] on button "8/16/2025 - 9/15/2025" at bounding box center [525, 90] width 56 height 16
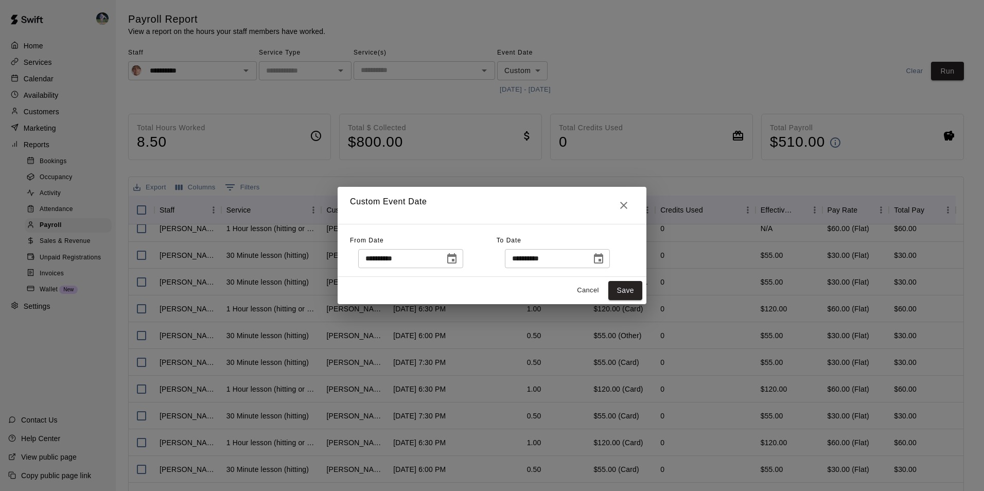
click at [457, 261] on icon "Choose date, selected date is Aug 16, 2025" at bounding box center [451, 258] width 9 height 10
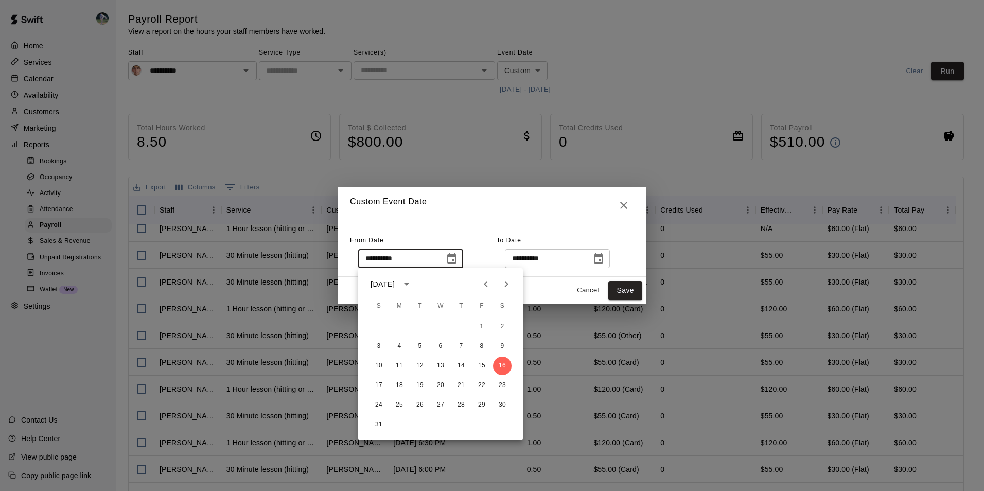
click at [508, 281] on icon "Next month" at bounding box center [506, 284] width 12 height 12
click at [398, 329] on button "1" at bounding box center [399, 327] width 19 height 19
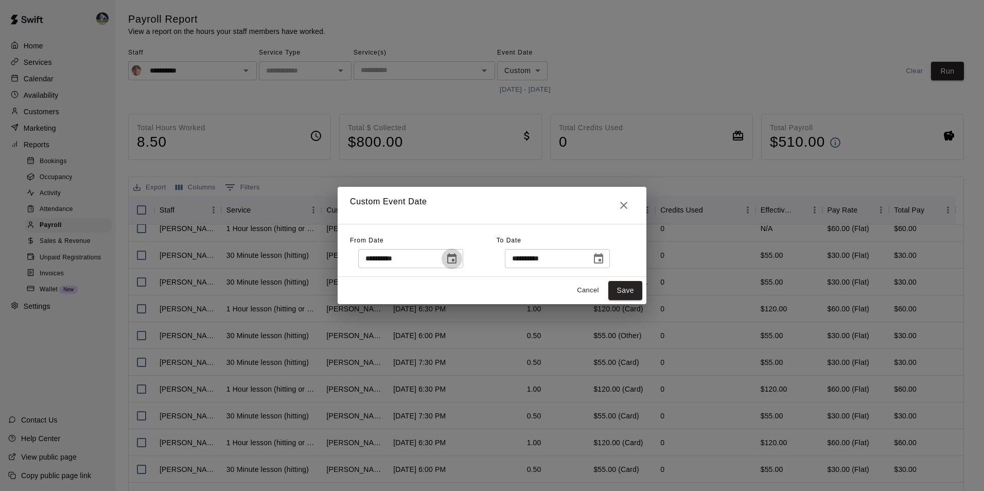
click at [458, 259] on icon "Choose date, selected date is Sep 1, 2025" at bounding box center [452, 259] width 12 height 12
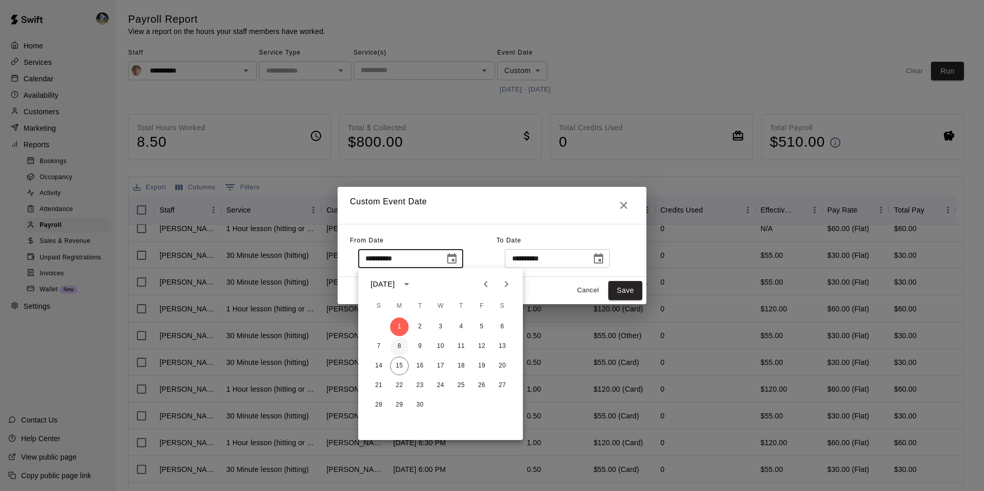
click at [399, 344] on button "8" at bounding box center [399, 346] width 19 height 19
type input "**********"
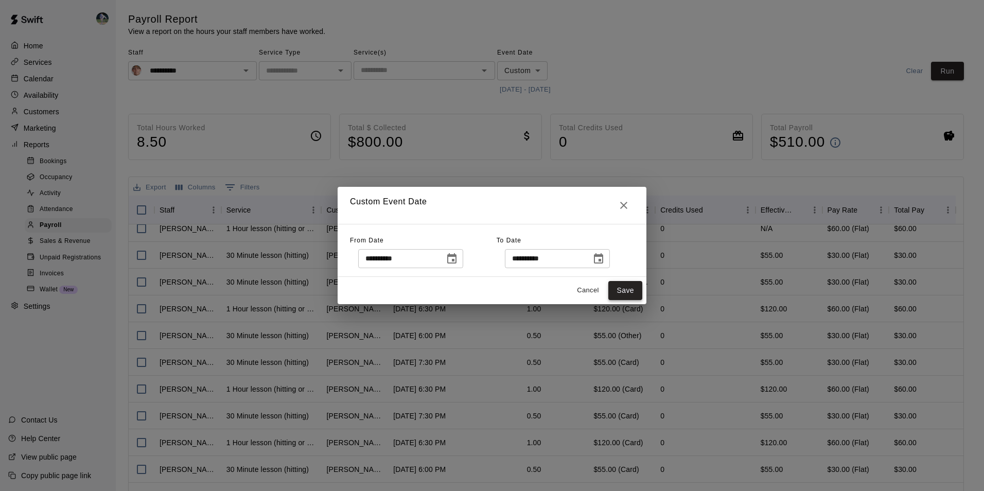
click at [621, 290] on button "Save" at bounding box center [625, 290] width 34 height 19
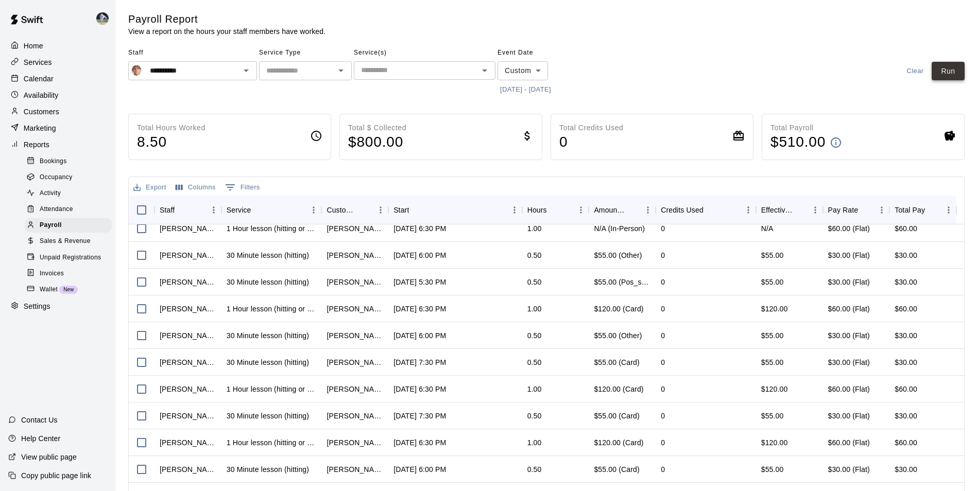
click at [949, 68] on button "Run" at bounding box center [947, 71] width 33 height 19
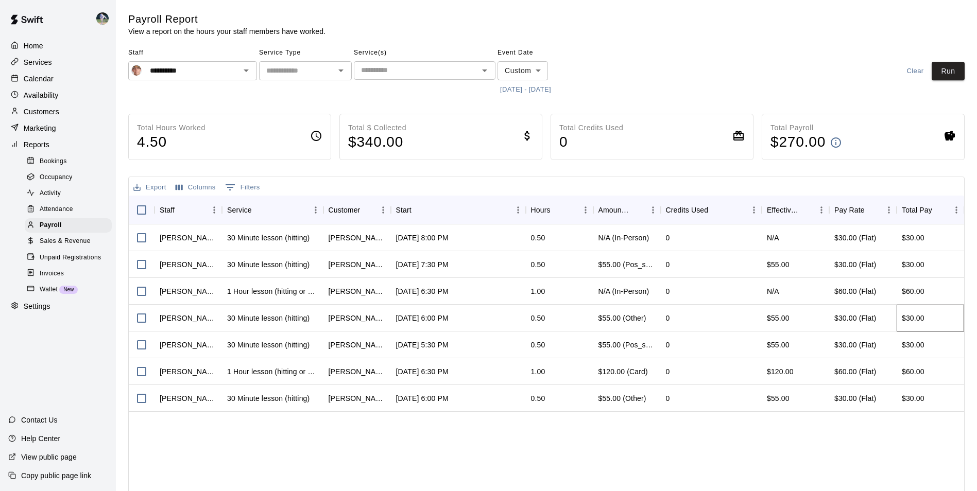
click at [923, 327] on div "$30.00" at bounding box center [929, 318] width 67 height 27
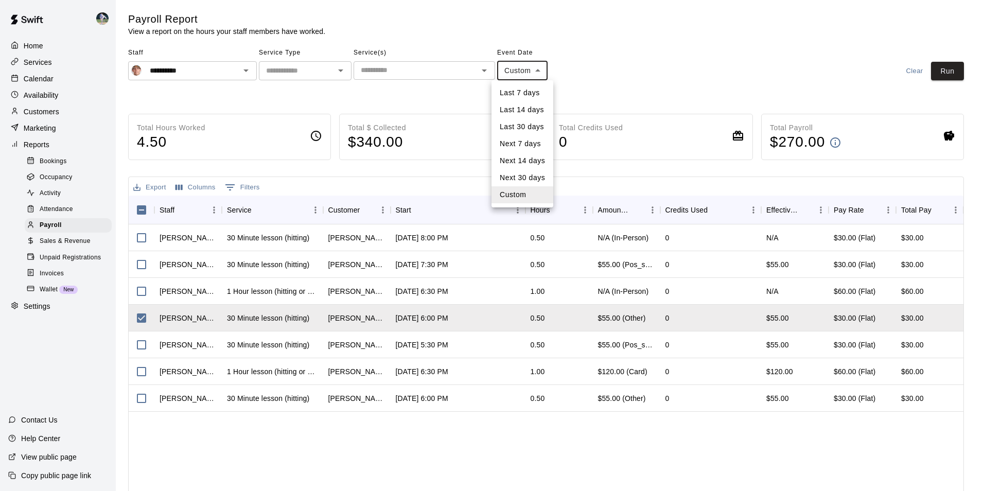
click at [535, 75] on body "**********" at bounding box center [492, 270] width 984 height 541
click at [528, 72] on div at bounding box center [492, 245] width 984 height 491
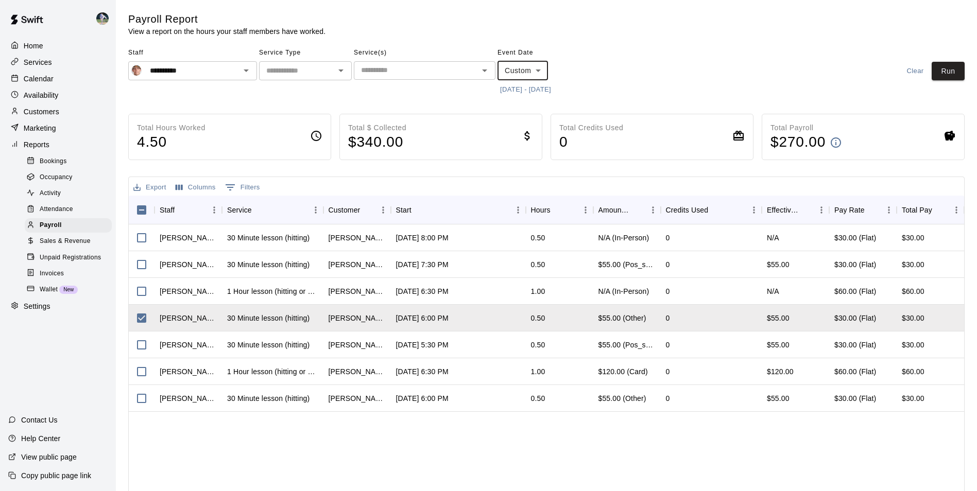
click at [520, 89] on button "9/8/2025 - 9/15/2025" at bounding box center [525, 90] width 56 height 16
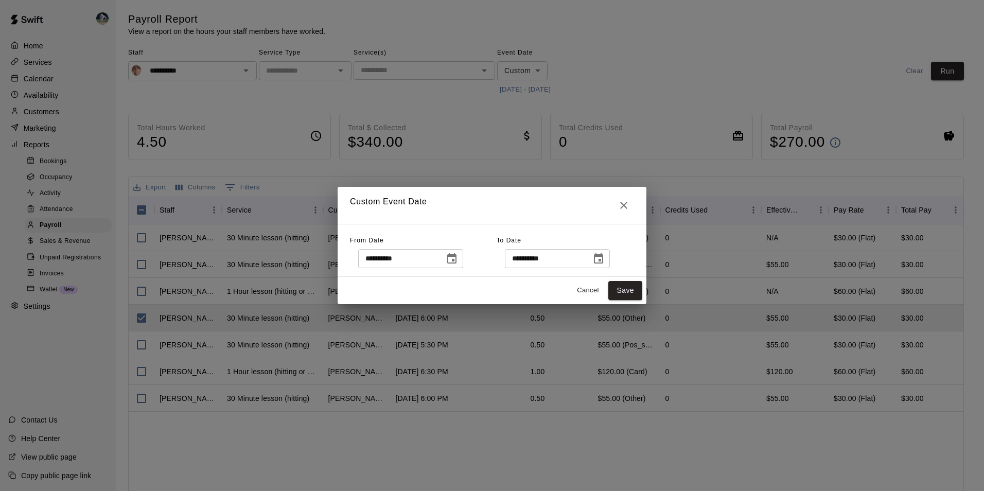
click at [457, 257] on icon "Choose date, selected date is Sep 8, 2025" at bounding box center [452, 259] width 12 height 12
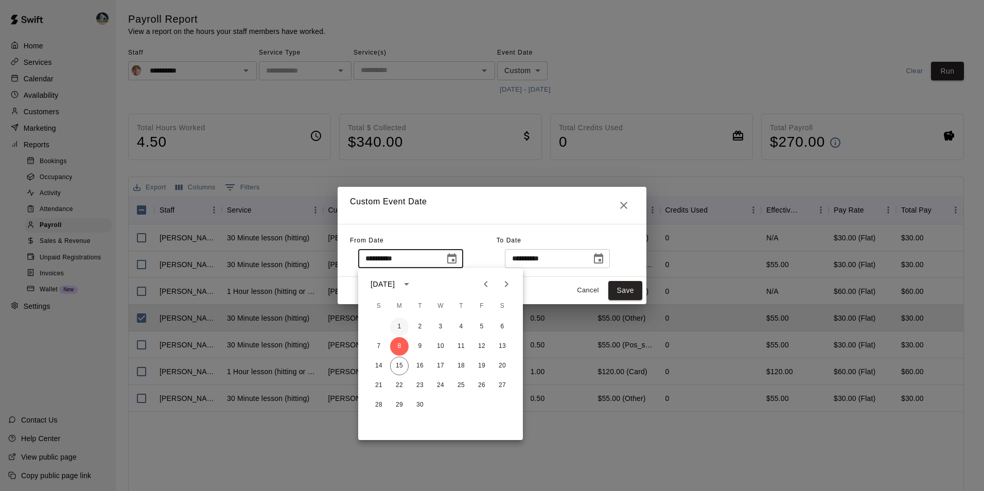
click at [401, 326] on button "1" at bounding box center [399, 327] width 19 height 19
type input "**********"
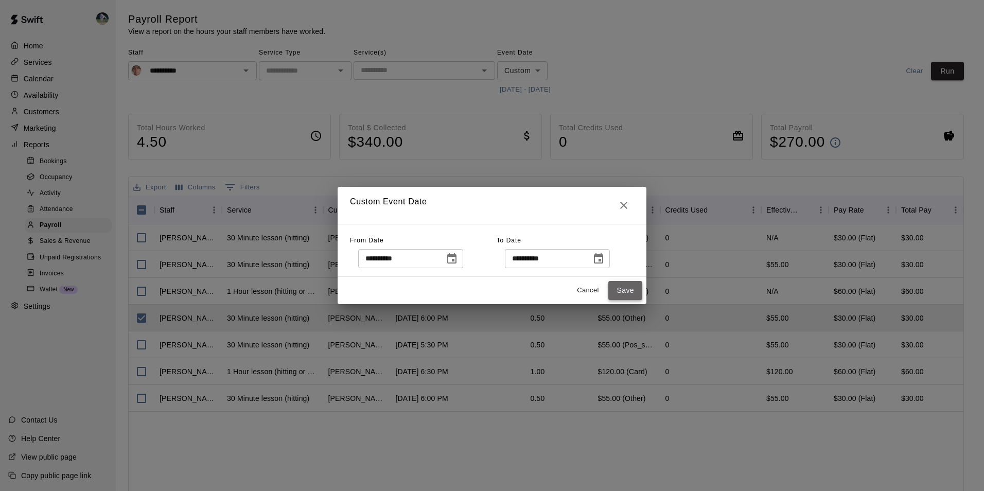
click at [619, 286] on button "Save" at bounding box center [625, 290] width 34 height 19
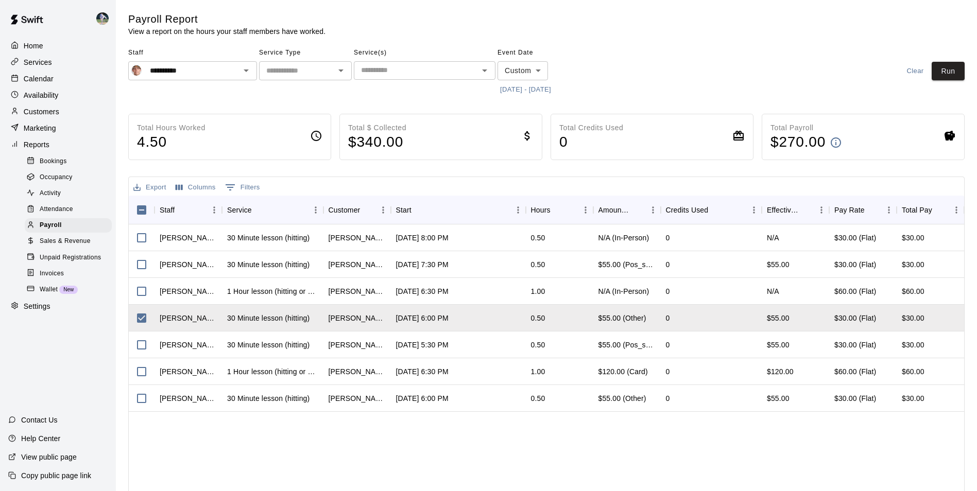
click at [243, 59] on span "Staff" at bounding box center [192, 53] width 129 height 16
click at [244, 66] on icon "Open" at bounding box center [246, 70] width 12 height 12
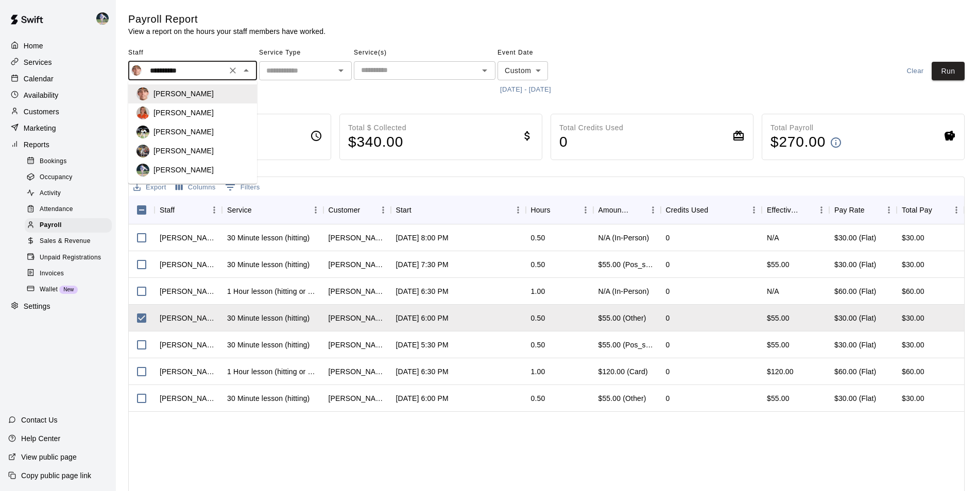
click at [183, 144] on li "[PERSON_NAME]" at bounding box center [192, 151] width 129 height 19
type input "*********"
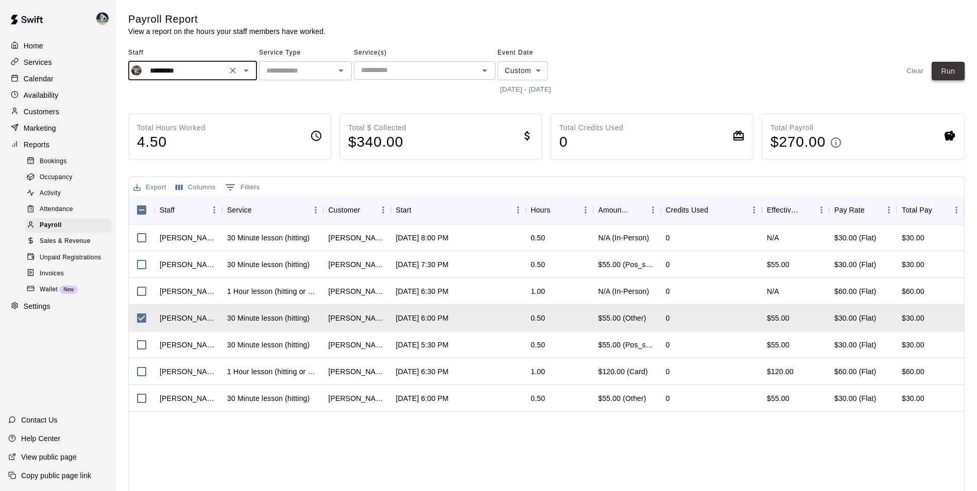
click at [942, 66] on button "Run" at bounding box center [947, 71] width 33 height 19
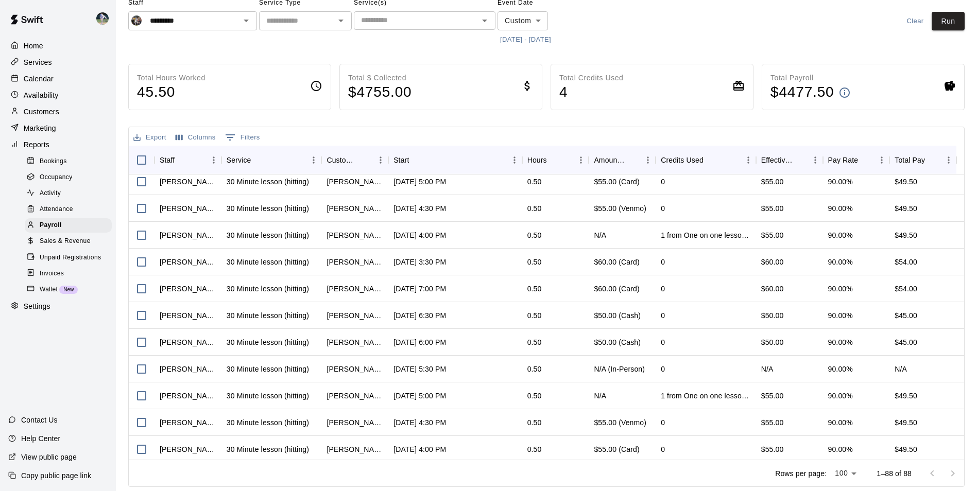
scroll to position [1235, 0]
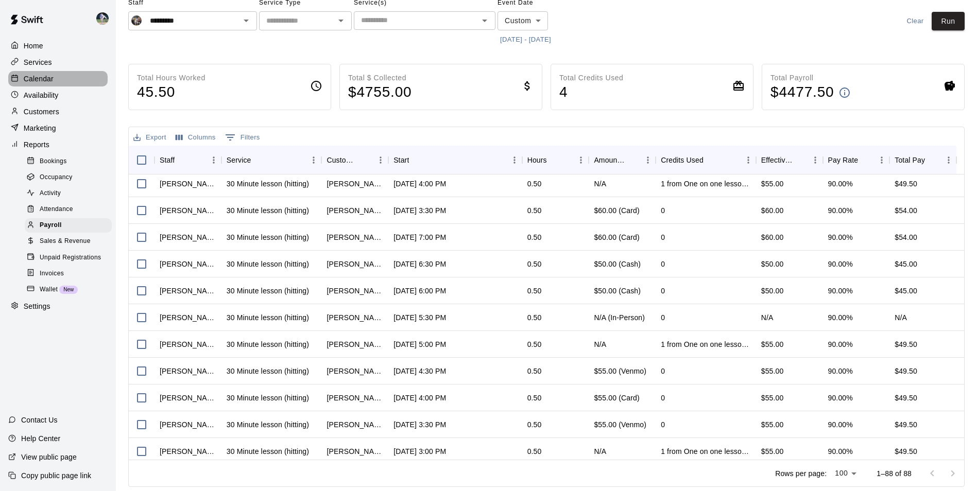
click at [42, 79] on p "Calendar" at bounding box center [39, 79] width 30 height 10
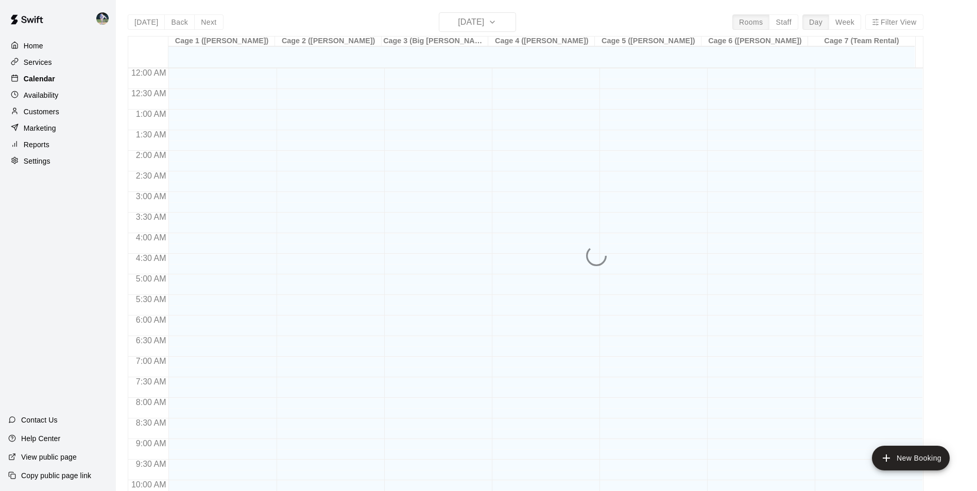
scroll to position [523, 0]
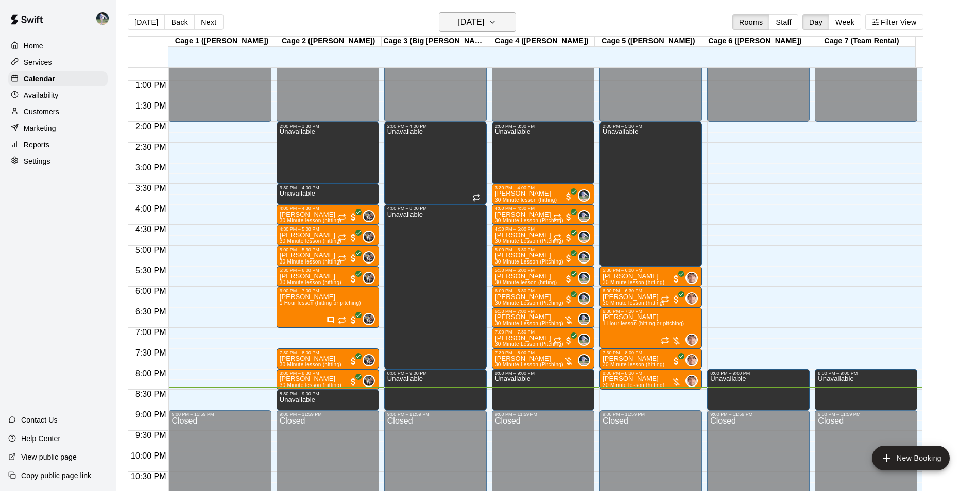
click at [511, 28] on button "[DATE]" at bounding box center [477, 22] width 77 height 20
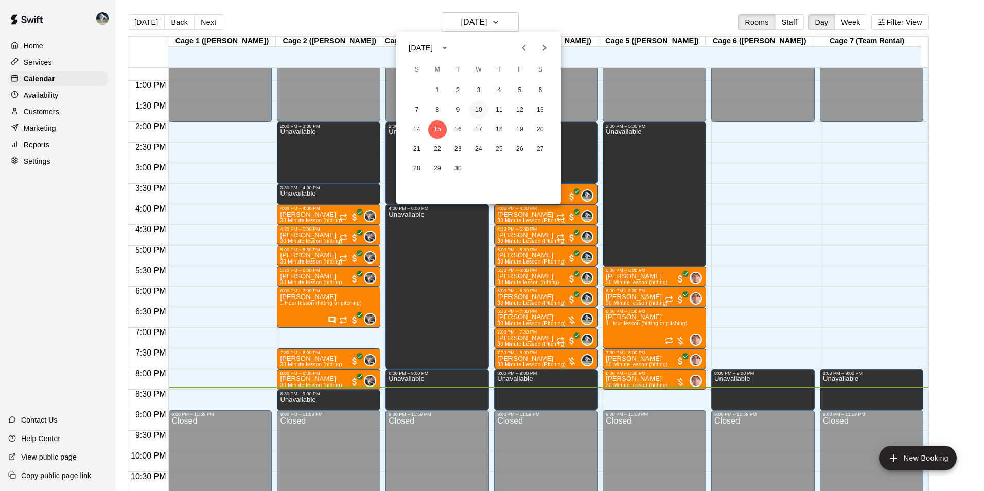
click at [486, 111] on button "10" at bounding box center [478, 110] width 19 height 19
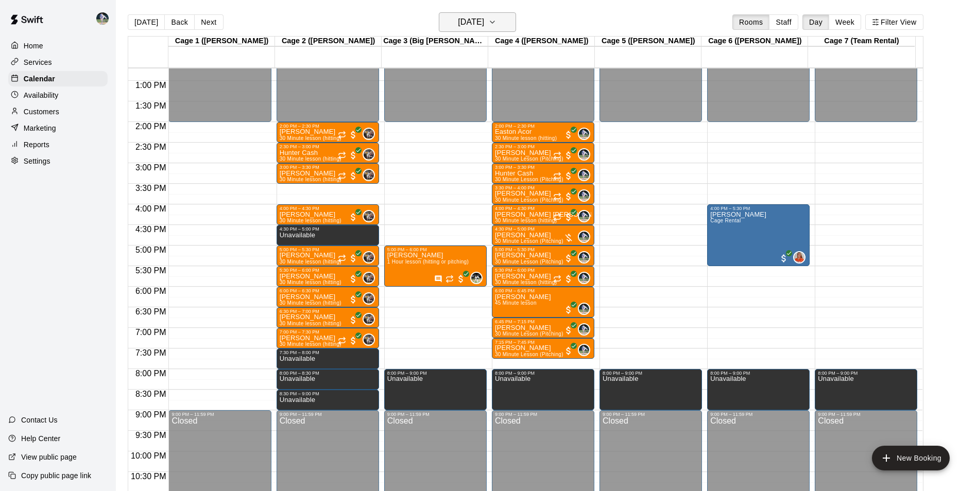
click at [496, 21] on icon "button" at bounding box center [492, 22] width 8 height 12
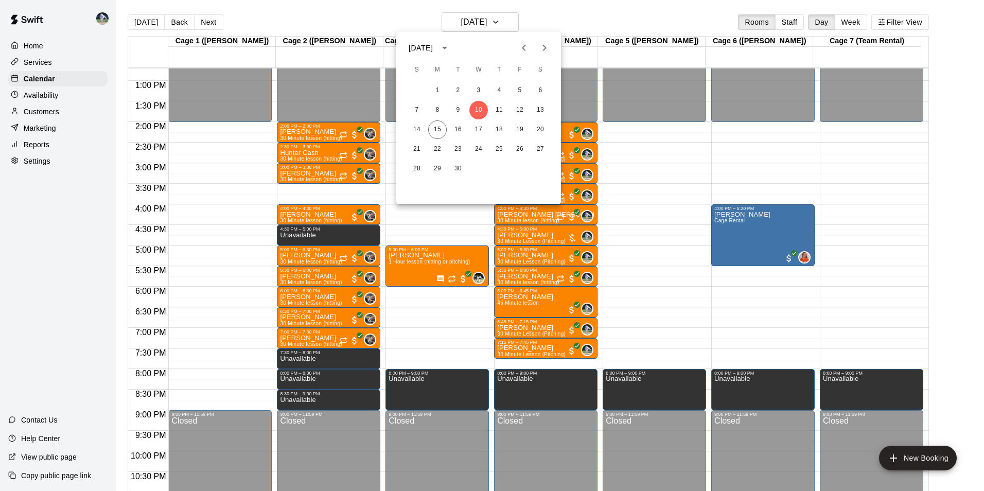
click at [47, 114] on div at bounding box center [492, 245] width 984 height 491
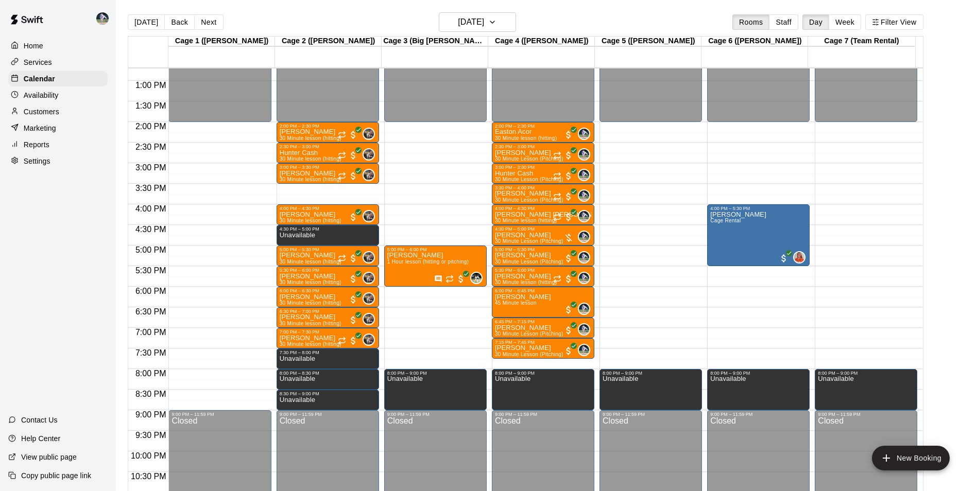
click at [38, 152] on div "Reports" at bounding box center [57, 144] width 99 height 15
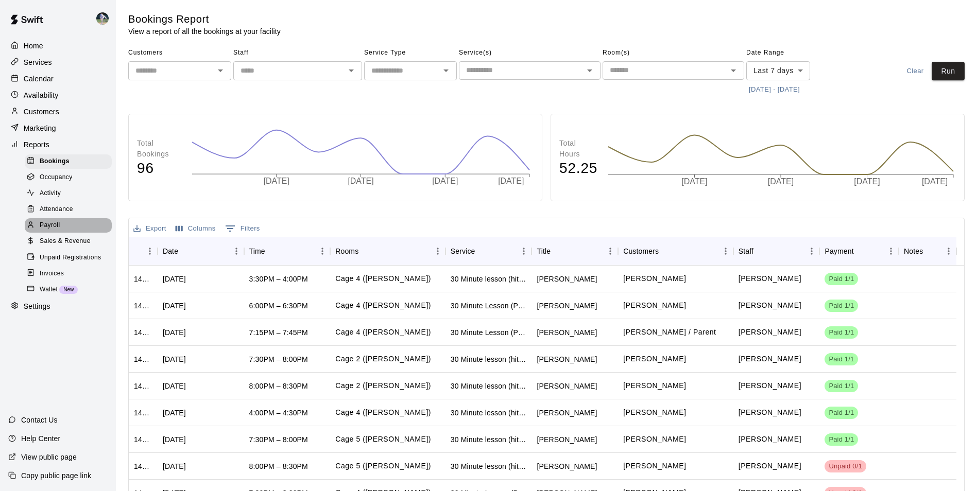
click at [53, 231] on span "Payroll" at bounding box center [50, 225] width 20 height 10
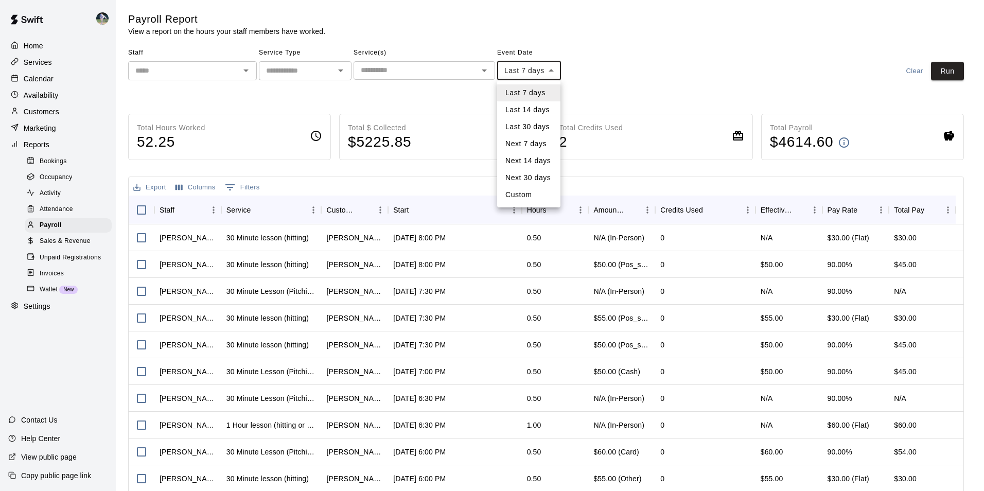
click at [551, 67] on body "Home Services Calendar Availability Customers Marketing Reports Bookings Occupa…" at bounding box center [492, 270] width 984 height 541
click at [587, 83] on div at bounding box center [492, 245] width 984 height 491
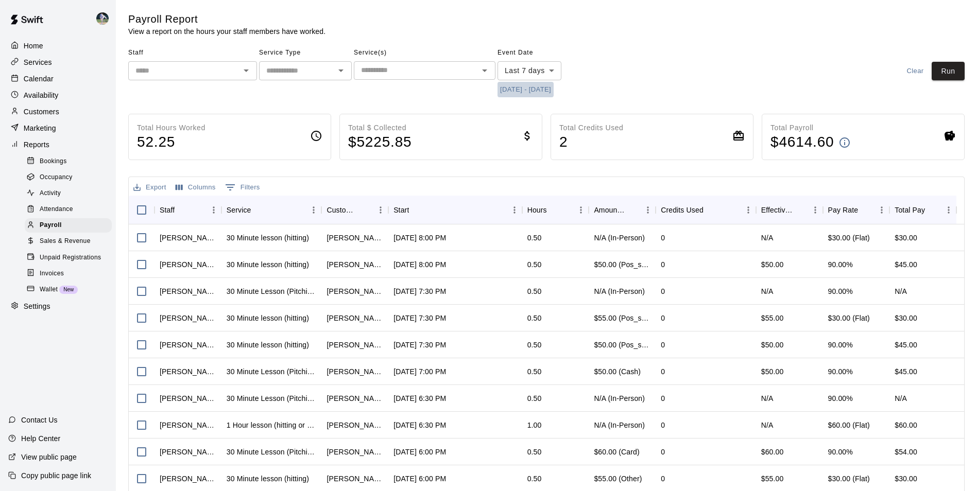
click at [533, 91] on button "9/8/2025 - 9/15/2025" at bounding box center [525, 90] width 56 height 16
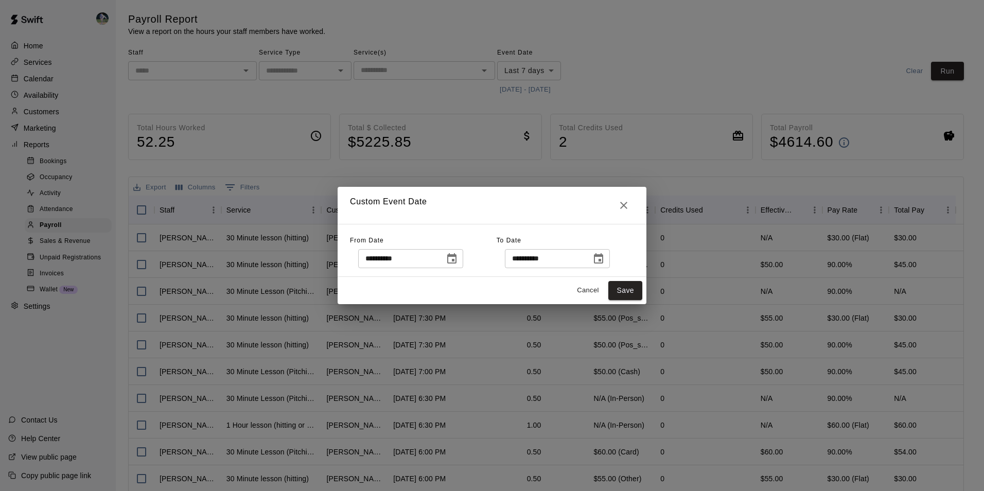
click at [385, 260] on input "**********" at bounding box center [397, 258] width 79 height 19
type input "**********"
click at [620, 286] on button "Save" at bounding box center [625, 290] width 34 height 19
type input "******"
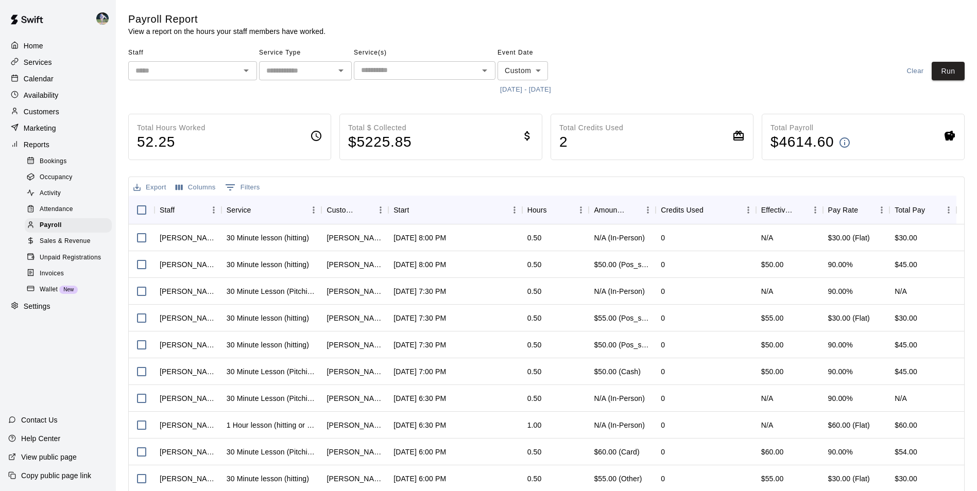
click at [186, 66] on input "text" at bounding box center [184, 70] width 106 height 13
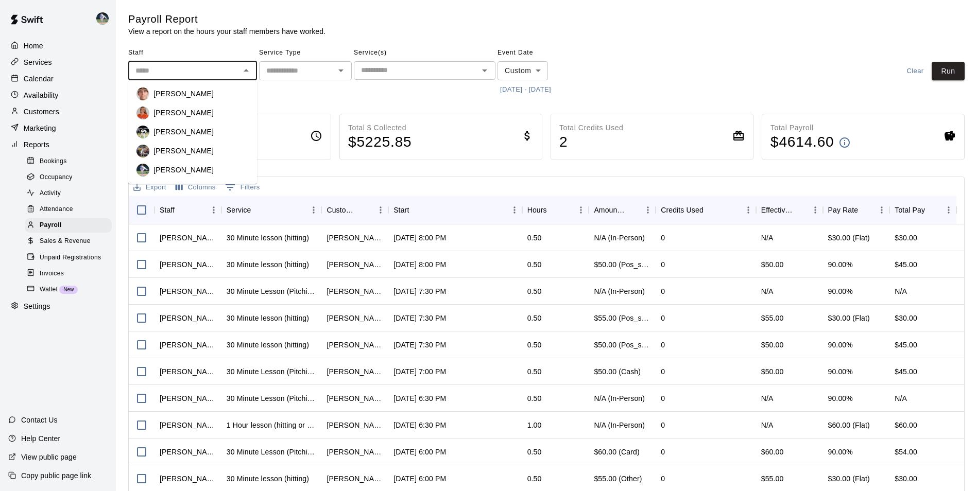
click at [168, 143] on li "[PERSON_NAME]" at bounding box center [192, 151] width 129 height 19
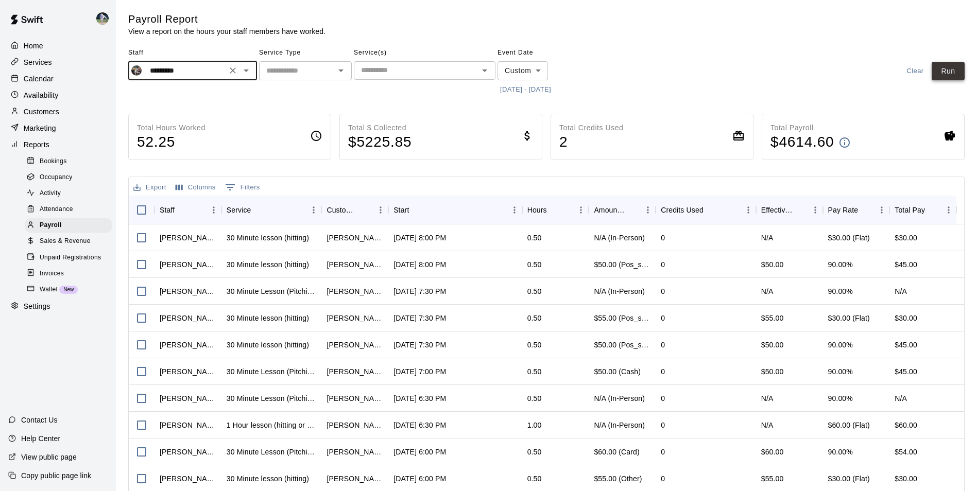
click at [952, 72] on button "Run" at bounding box center [947, 71] width 33 height 19
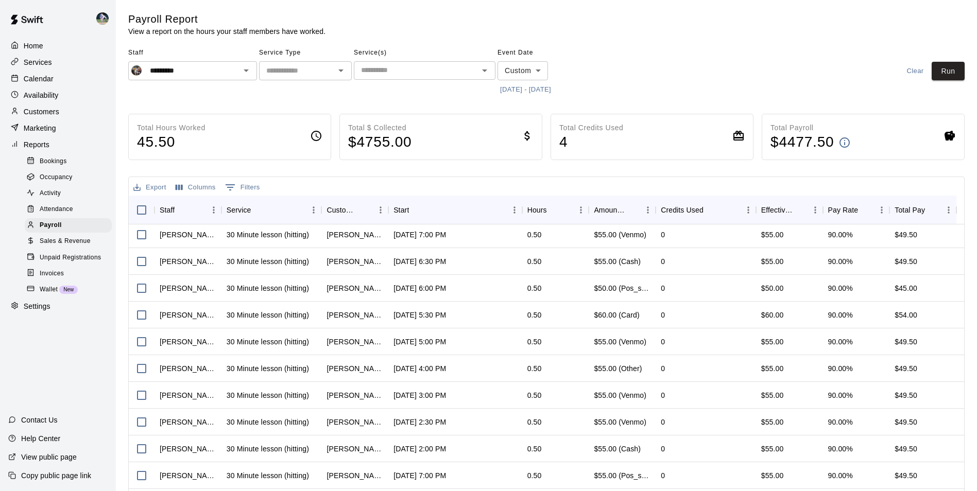
scroll to position [669, 0]
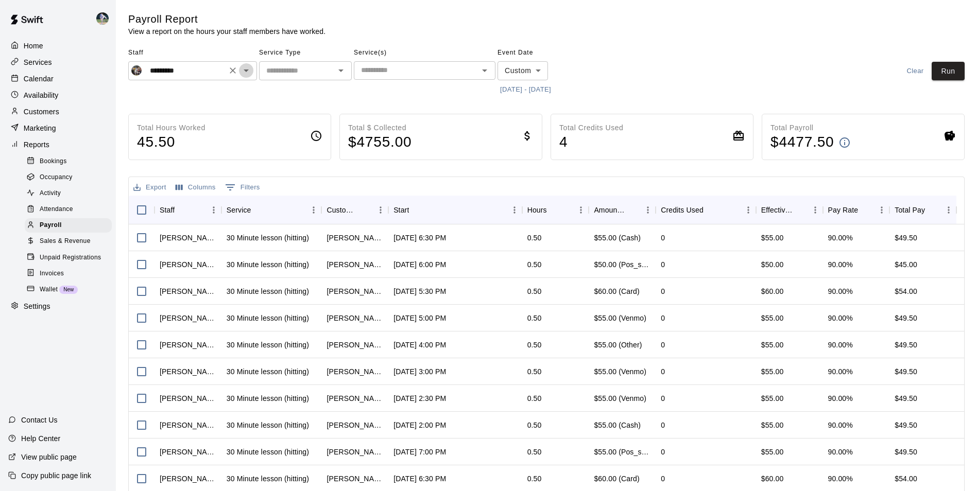
click at [249, 74] on icon "Open" at bounding box center [246, 70] width 12 height 12
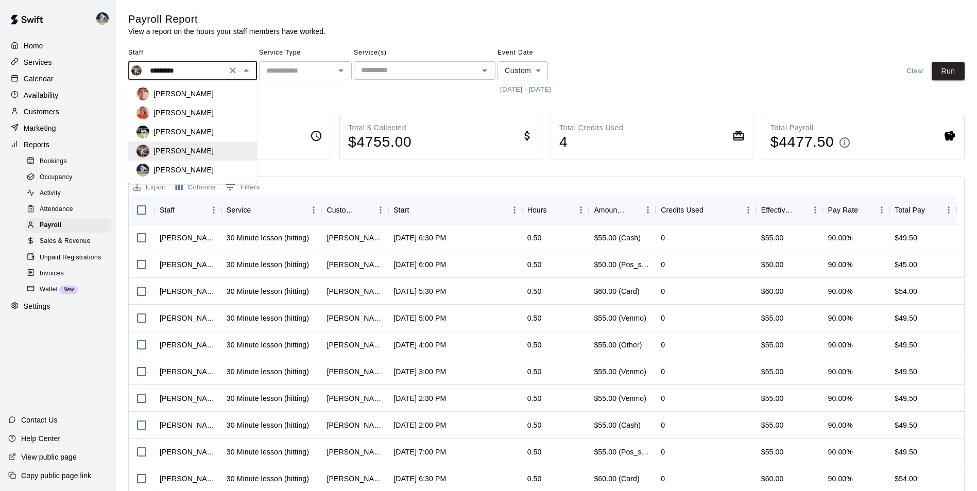
click at [197, 174] on div "[PERSON_NAME]" at bounding box center [200, 170] width 95 height 10
type input "*********"
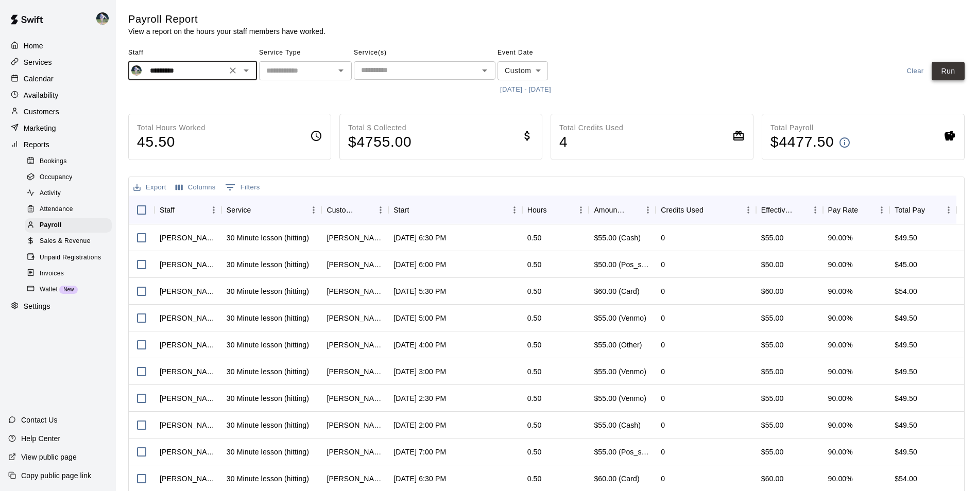
click at [949, 77] on button "Run" at bounding box center [947, 71] width 33 height 19
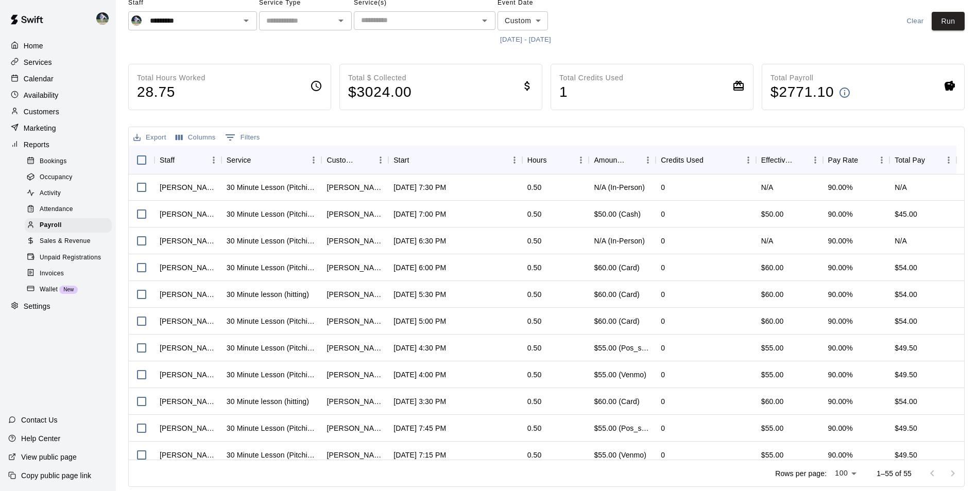
scroll to position [0, 0]
click at [231, 19] on icon "Clear" at bounding box center [233, 21] width 6 height 6
click at [247, 21] on icon "Open" at bounding box center [245, 21] width 5 height 3
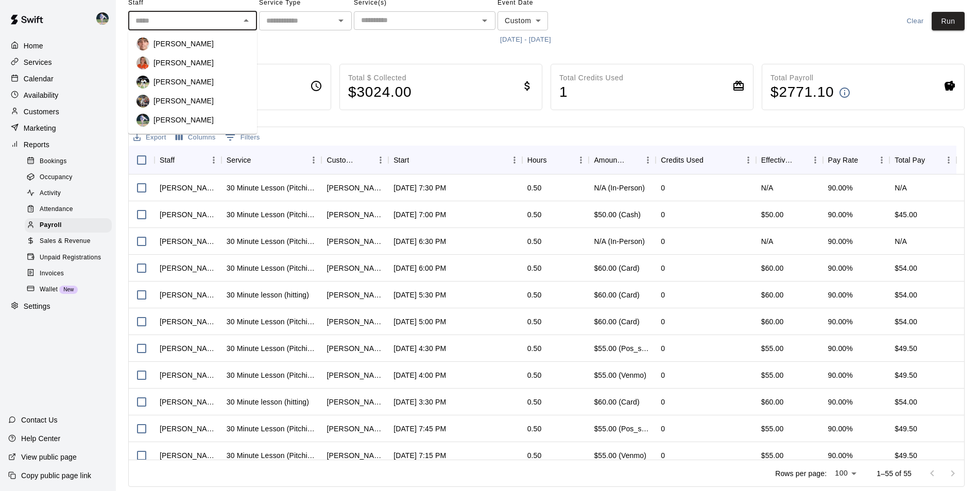
click at [202, 83] on p "[PERSON_NAME]" at bounding box center [183, 82] width 60 height 10
type input "**********"
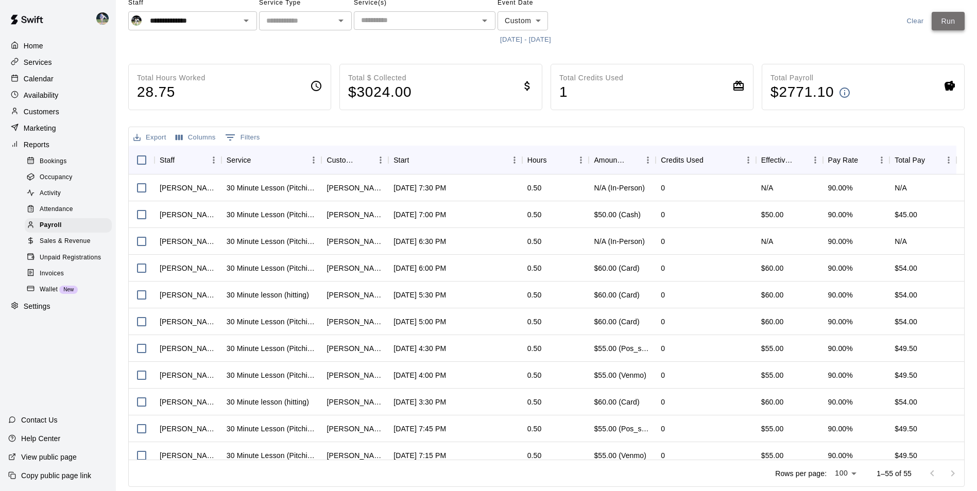
click at [950, 21] on button "Run" at bounding box center [947, 21] width 33 height 19
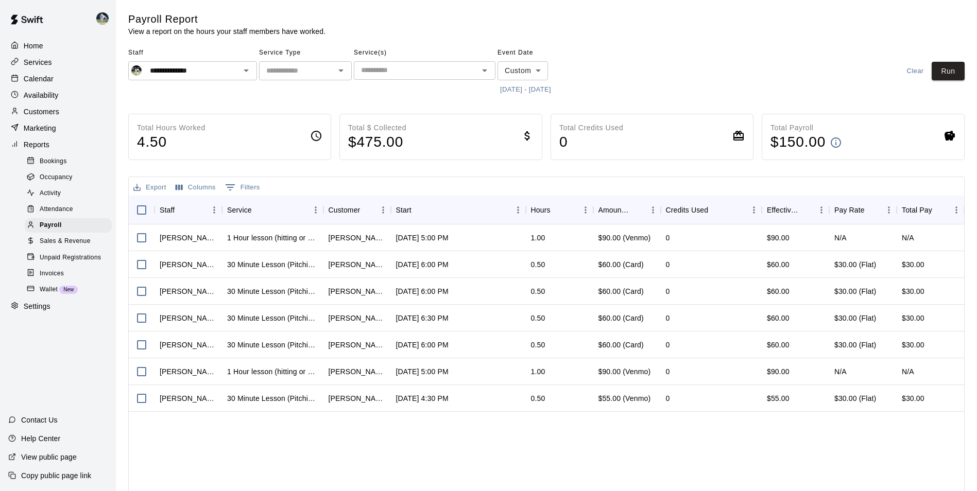
click at [34, 64] on p "Services" at bounding box center [38, 62] width 28 height 10
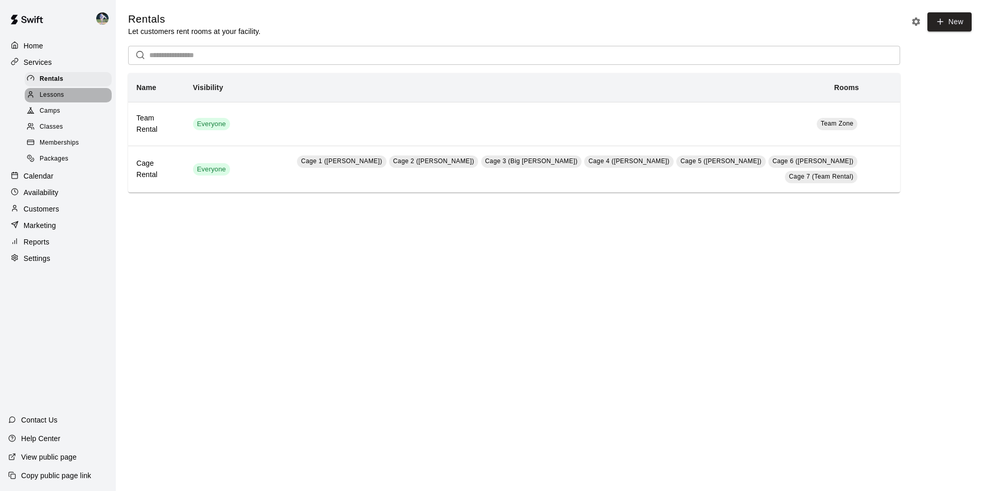
click at [35, 96] on div at bounding box center [33, 96] width 13 height 10
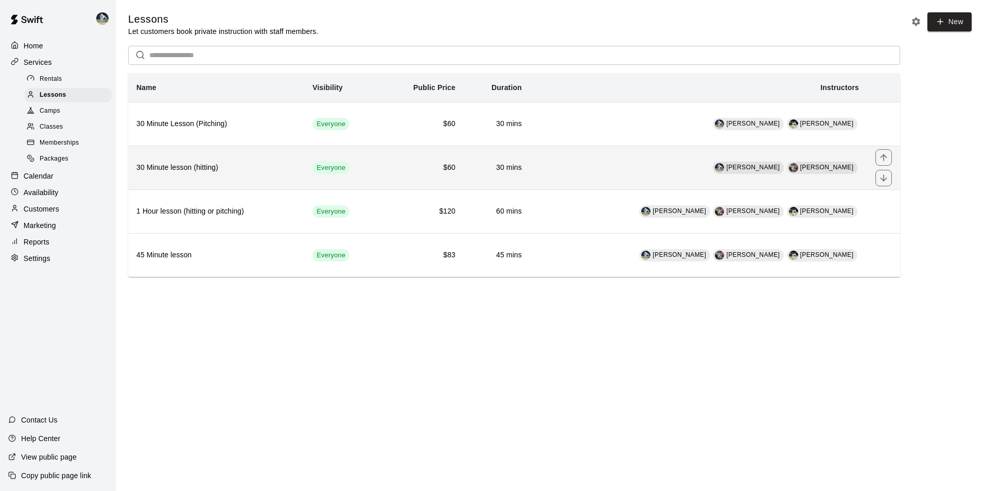
click at [655, 169] on td "Chad Bell Cody Hawn" at bounding box center [698, 168] width 337 height 44
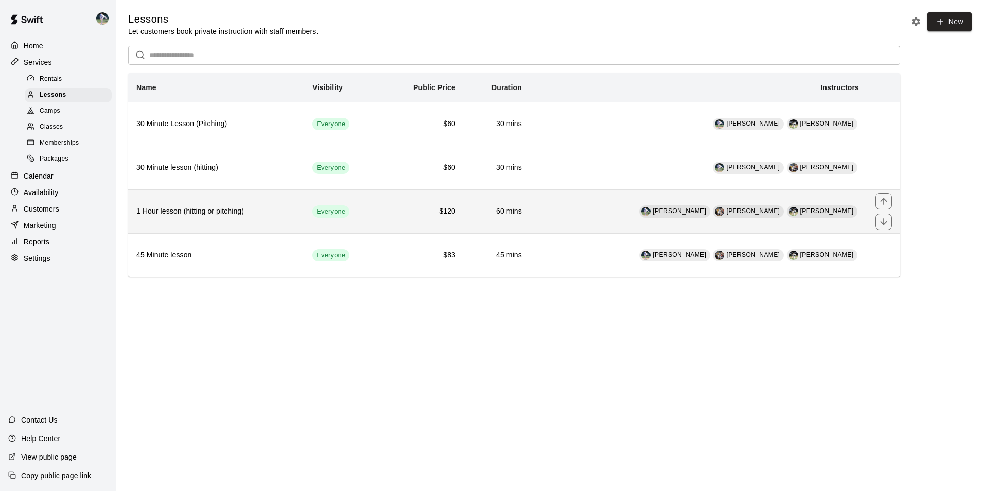
click at [272, 220] on th "1 Hour lesson (hitting or pitching)" at bounding box center [216, 211] width 176 height 44
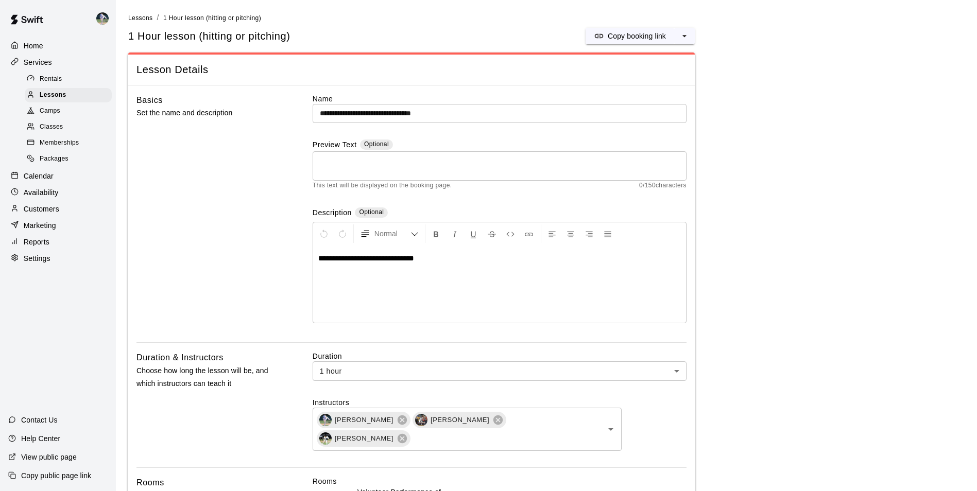
click at [50, 264] on p "Settings" at bounding box center [37, 258] width 27 height 10
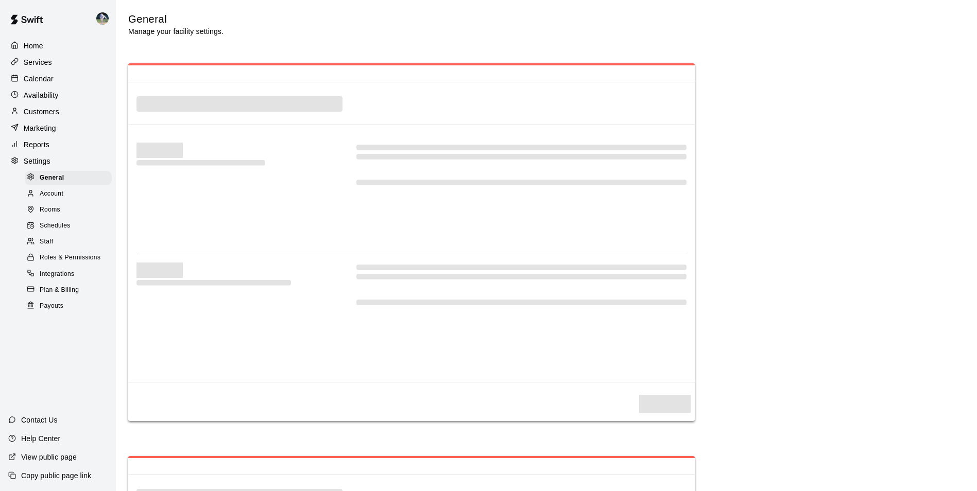
select select "**"
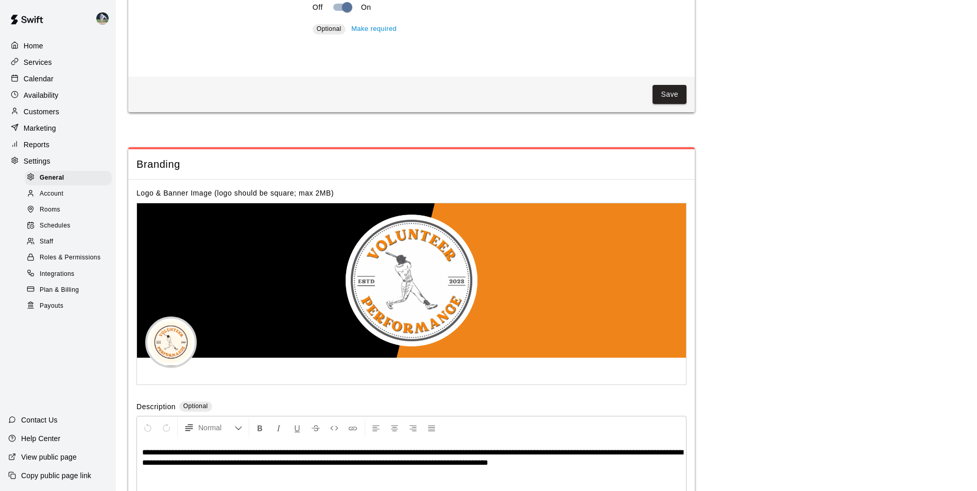
scroll to position [2041, 0]
click at [50, 247] on span "Staff" at bounding box center [46, 242] width 13 height 10
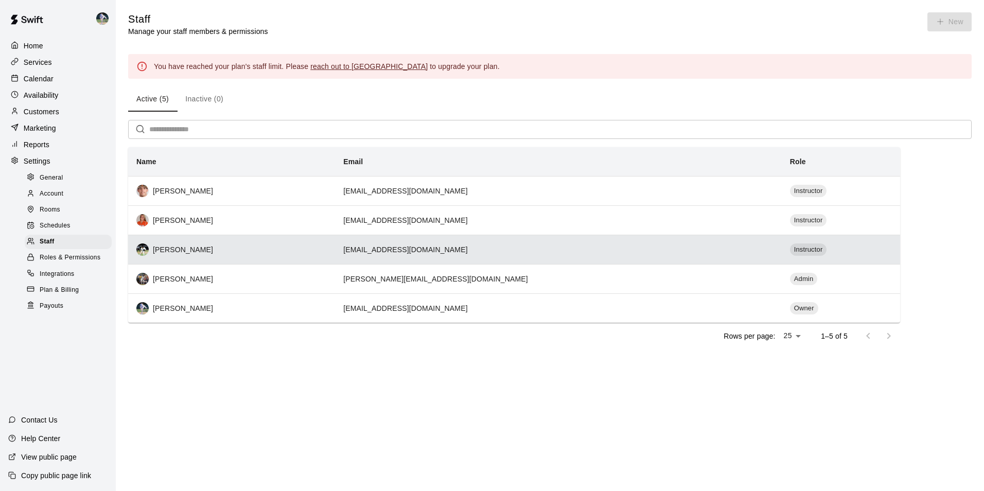
click at [249, 251] on div "[PERSON_NAME]" at bounding box center [231, 249] width 190 height 12
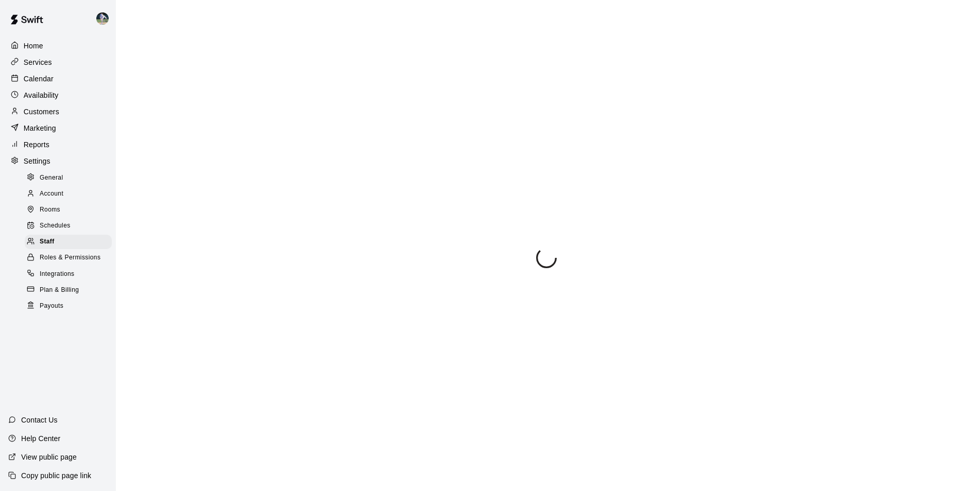
select select "**"
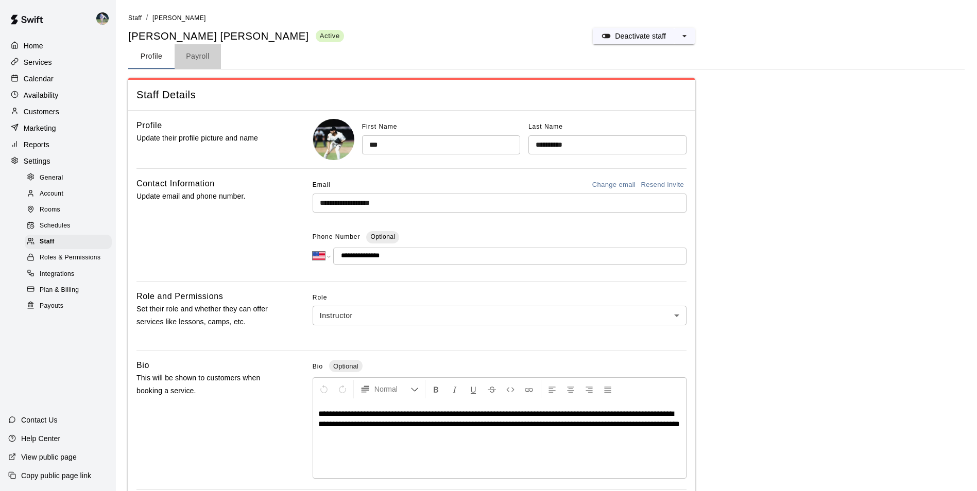
click at [199, 54] on button "Payroll" at bounding box center [198, 56] width 46 height 25
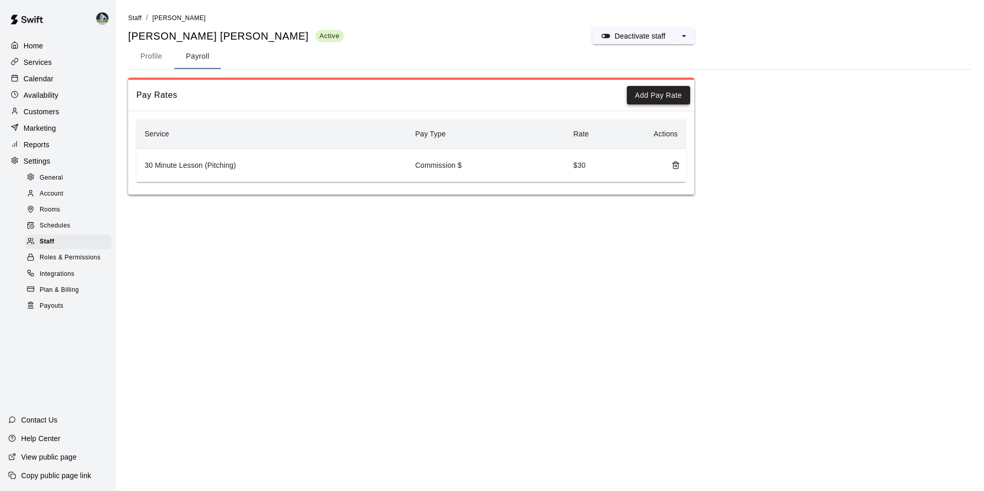
click at [646, 95] on button "Add Pay Rate" at bounding box center [658, 95] width 63 height 19
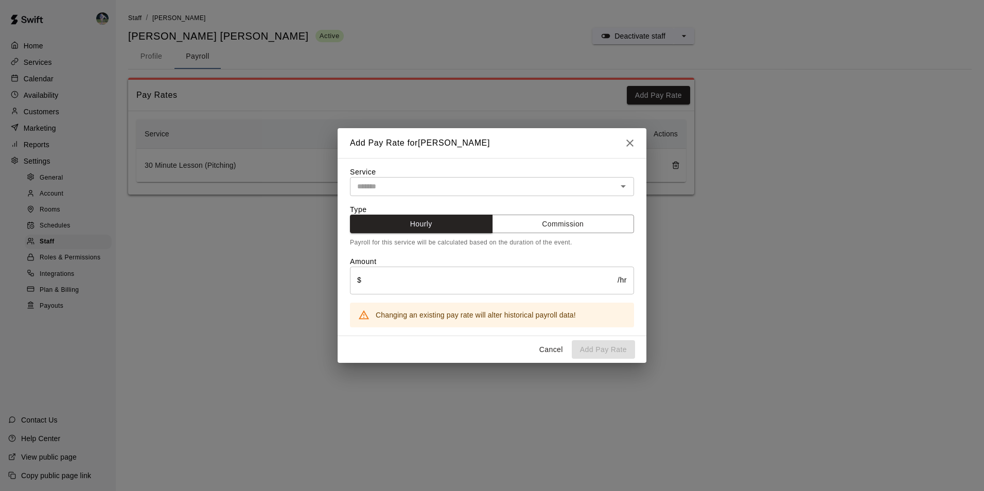
click at [393, 177] on div "​" at bounding box center [492, 186] width 284 height 19
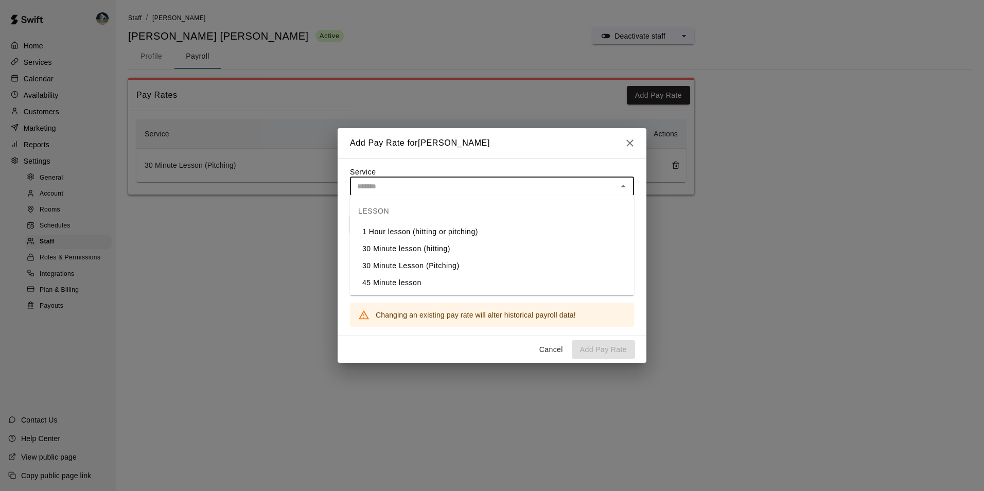
click at [394, 233] on li "1 Hour lesson (hitting or pitching)" at bounding box center [492, 231] width 284 height 17
type input "**********"
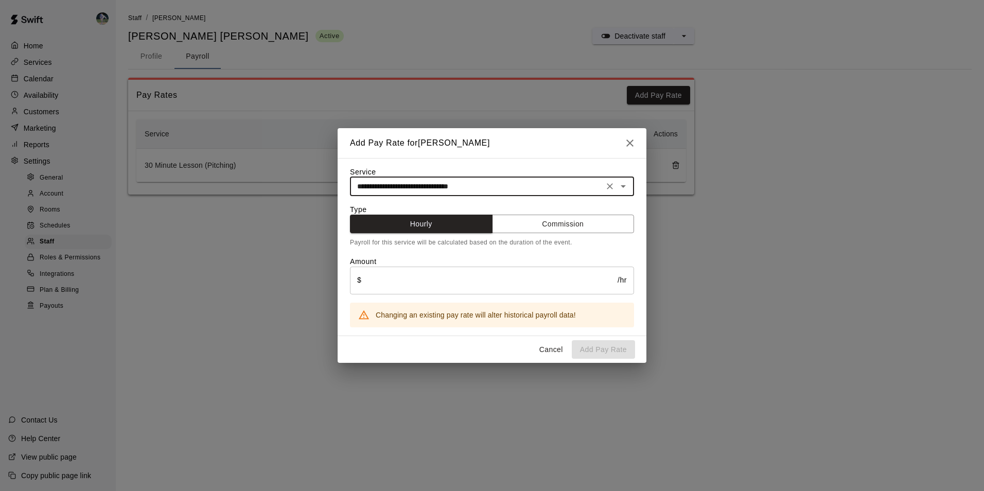
click at [430, 282] on input "text" at bounding box center [489, 280] width 256 height 27
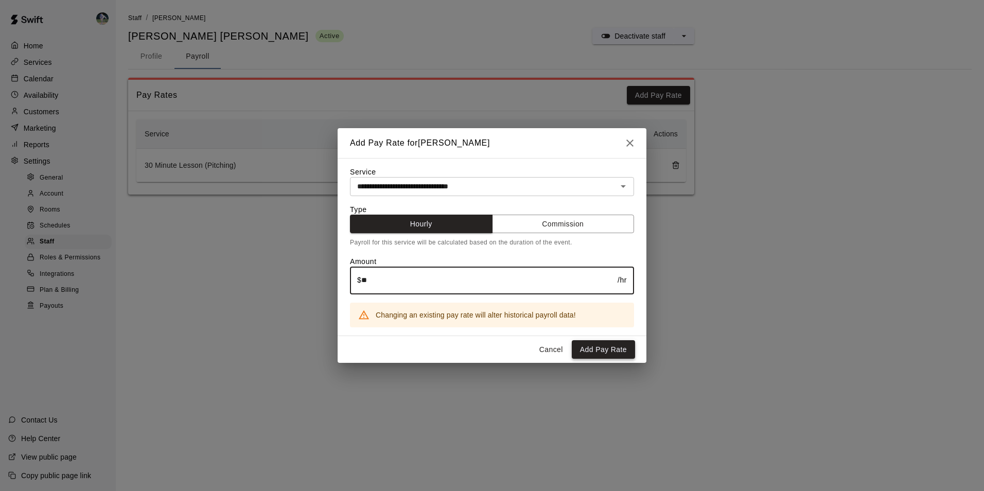
type input "**"
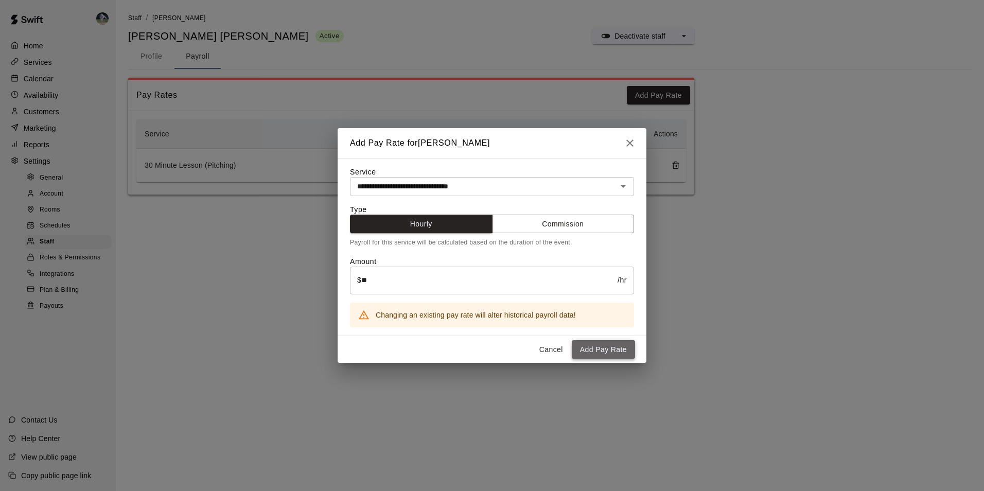
click at [615, 351] on button "Add Pay Rate" at bounding box center [603, 349] width 63 height 19
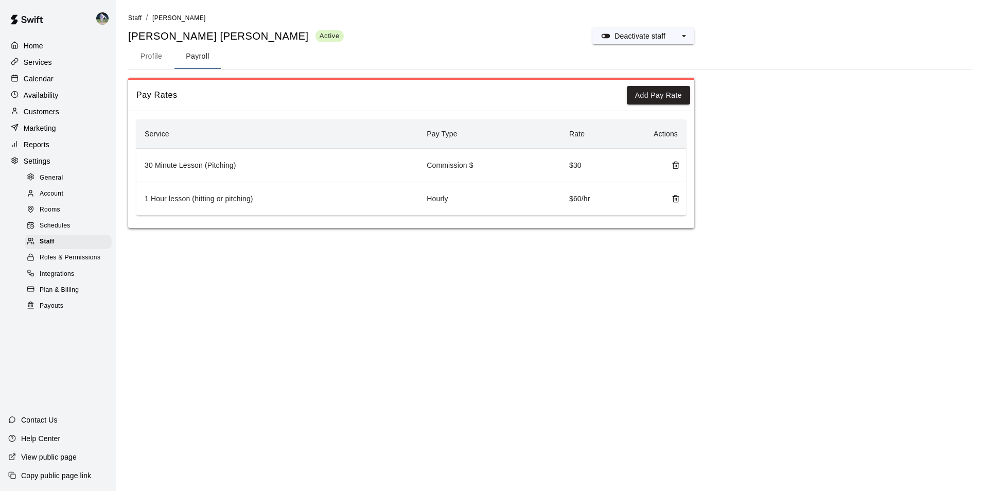
click at [444, 201] on td "Hourly" at bounding box center [490, 198] width 143 height 33
click at [526, 170] on td "Commission $" at bounding box center [490, 165] width 143 height 33
click at [207, 167] on td "30 Minute Lesson (Pitching)" at bounding box center [277, 165] width 282 height 33
click at [678, 201] on icon "delete" at bounding box center [675, 200] width 5 height 6
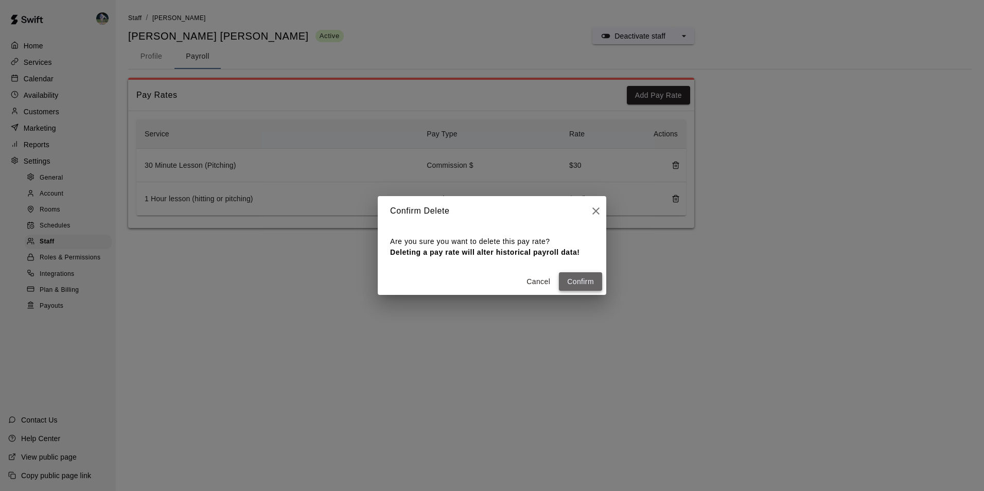
click at [569, 280] on button "Confirm" at bounding box center [580, 281] width 43 height 19
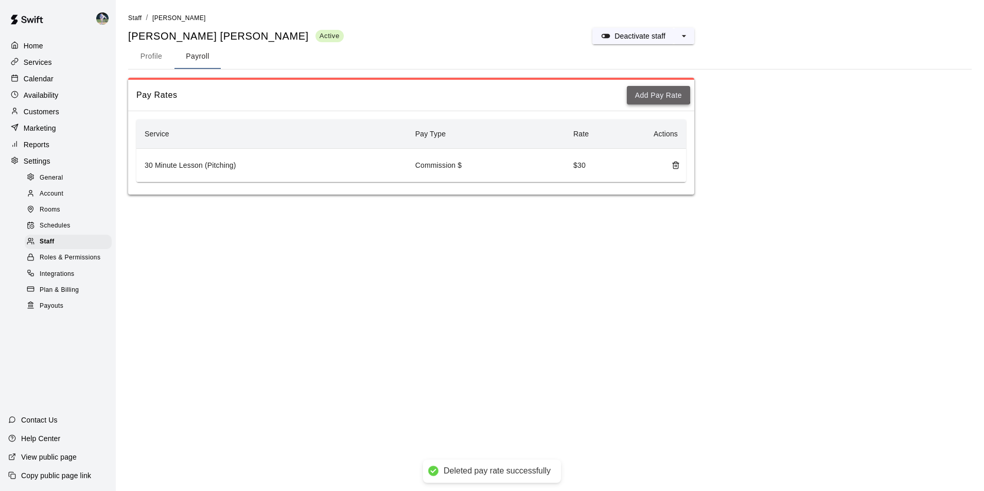
click at [648, 94] on button "Add Pay Rate" at bounding box center [658, 95] width 63 height 19
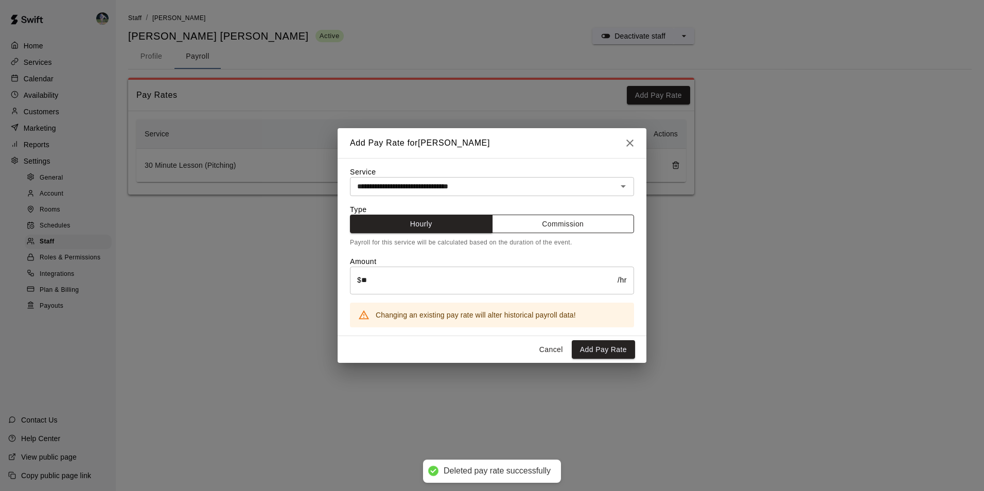
click at [533, 219] on button "Commission" at bounding box center [563, 224] width 143 height 19
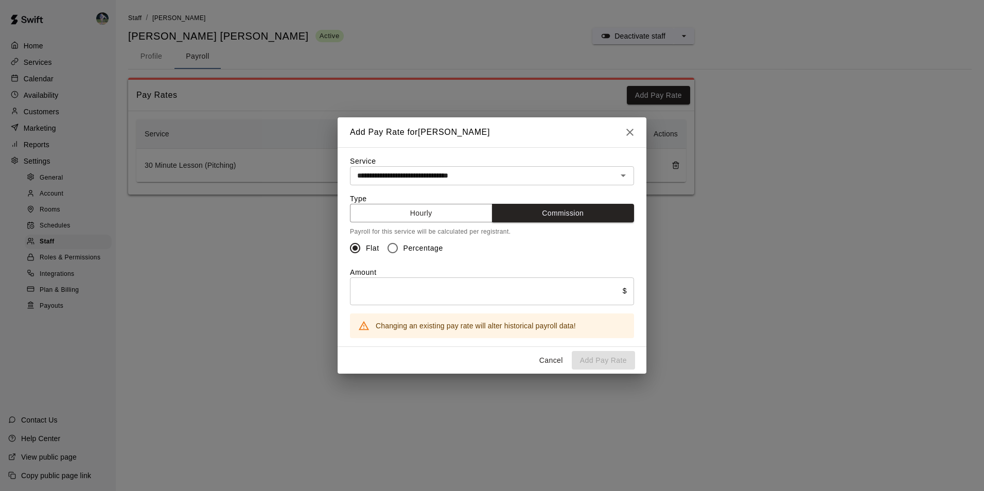
click at [389, 295] on input "text" at bounding box center [486, 290] width 273 height 27
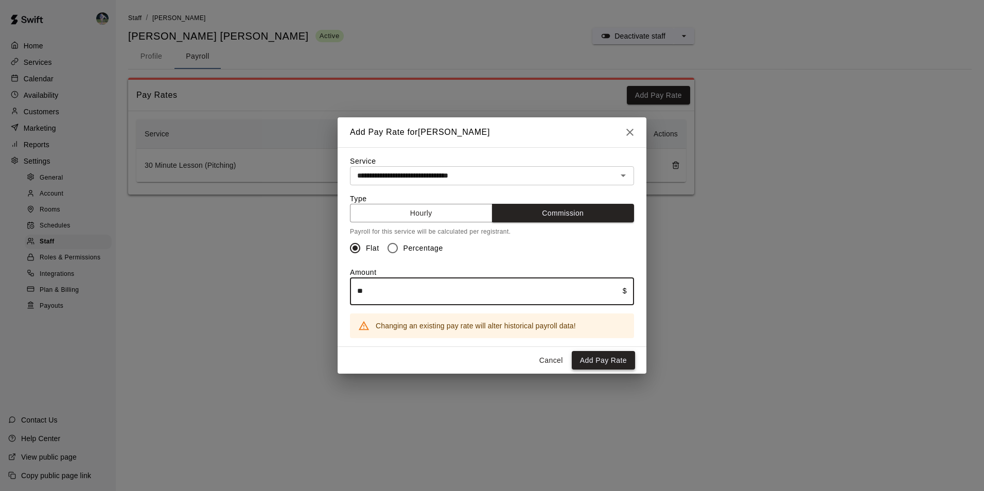
type input "**"
click at [594, 368] on button "Add Pay Rate" at bounding box center [603, 360] width 63 height 19
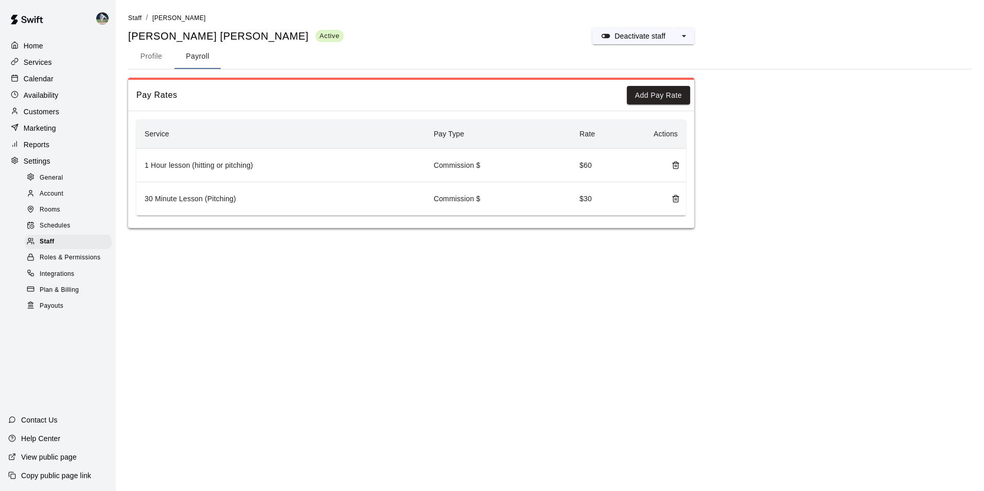
click at [34, 77] on p "Calendar" at bounding box center [39, 79] width 30 height 10
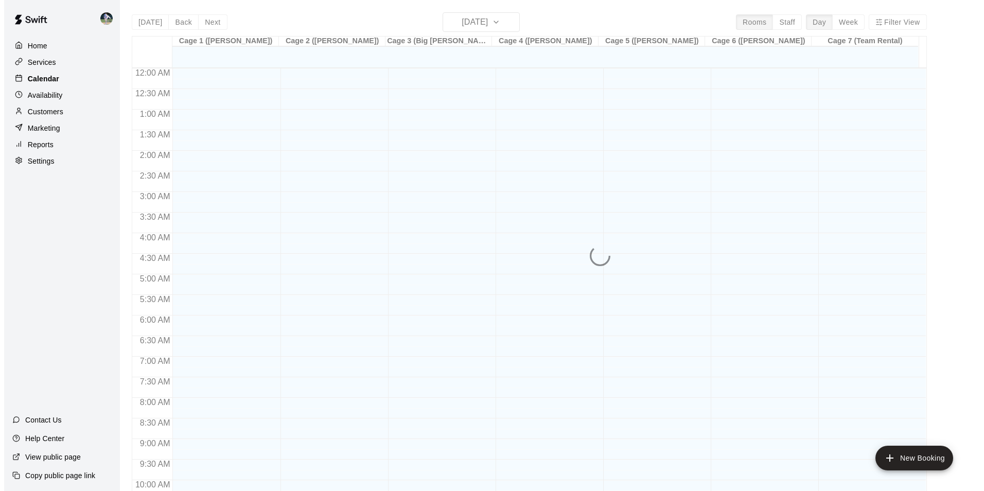
scroll to position [523, 0]
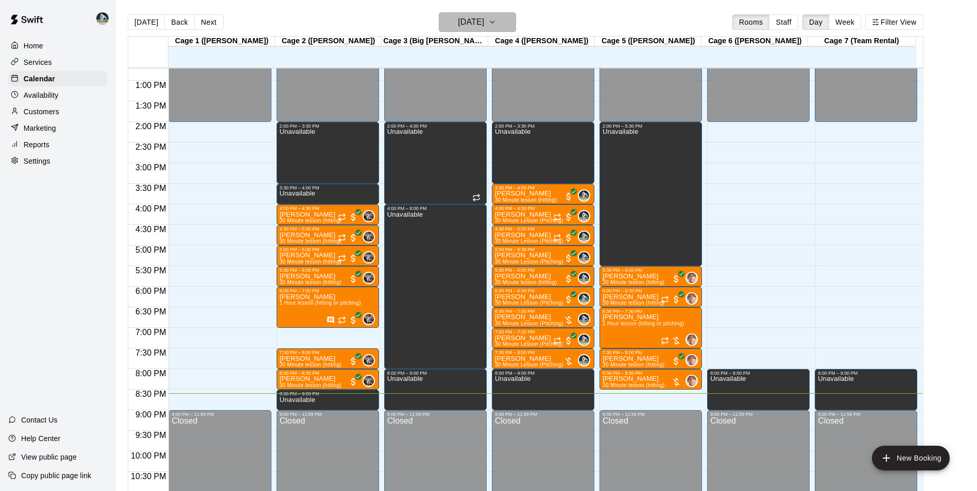
click at [496, 22] on icon "button" at bounding box center [492, 22] width 8 height 12
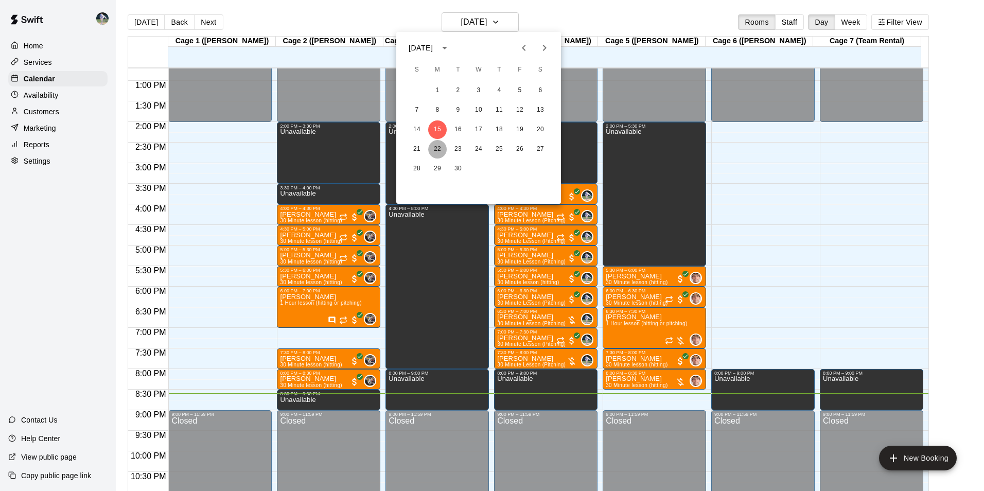
click at [434, 156] on button "22" at bounding box center [437, 149] width 19 height 19
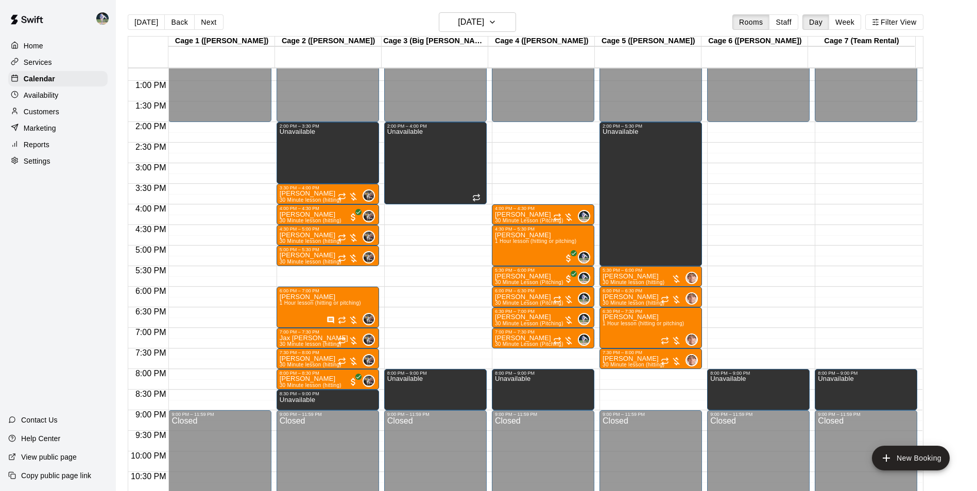
click at [529, 351] on div "12:00 AM – 2:00 PM Closed 4:00 PM – 4:30 PM [PERSON_NAME] 30 Minute Lesson (Pit…" at bounding box center [543, 39] width 102 height 988
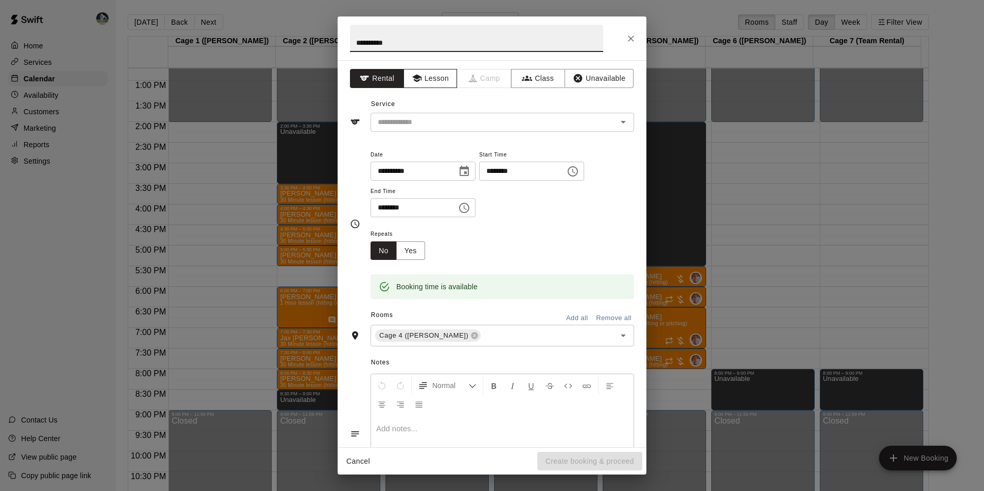
type input "**********"
click at [419, 74] on icon "button" at bounding box center [417, 78] width 10 height 10
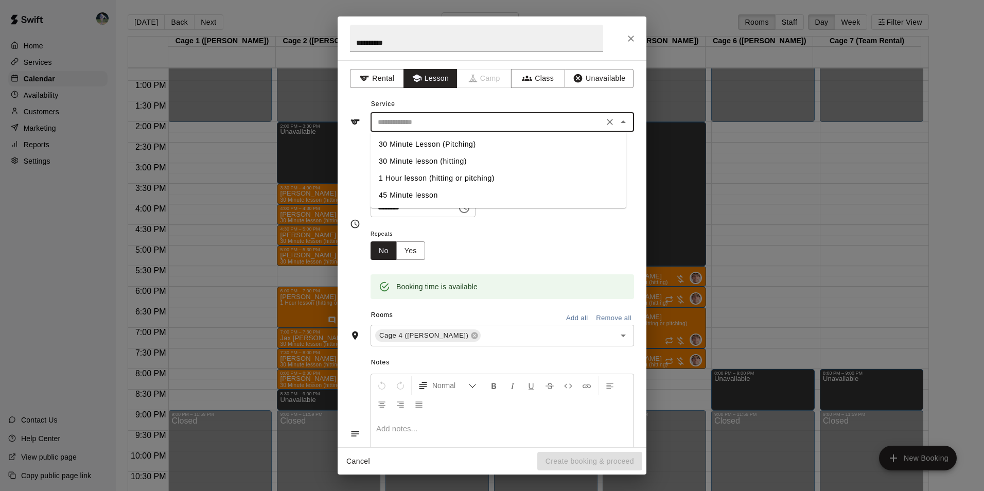
click at [432, 122] on input "text" at bounding box center [487, 122] width 227 height 13
click at [438, 145] on li "30 Minute Lesson (Pitching)" at bounding box center [499, 144] width 256 height 17
type input "**********"
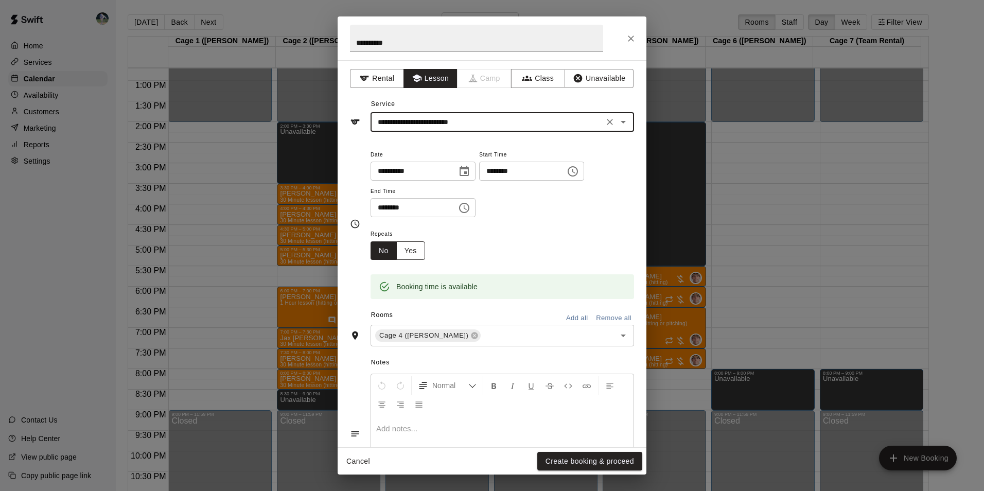
click at [411, 257] on button "Yes" at bounding box center [410, 250] width 29 height 19
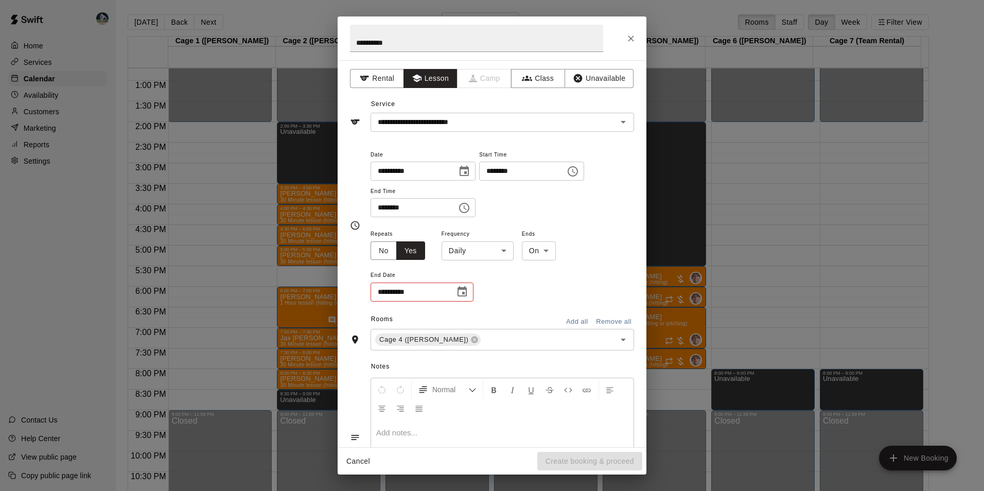
click at [477, 252] on body "Home Services Calendar Availability Customers Marketing Reports Settings Contac…" at bounding box center [492, 254] width 984 height 508
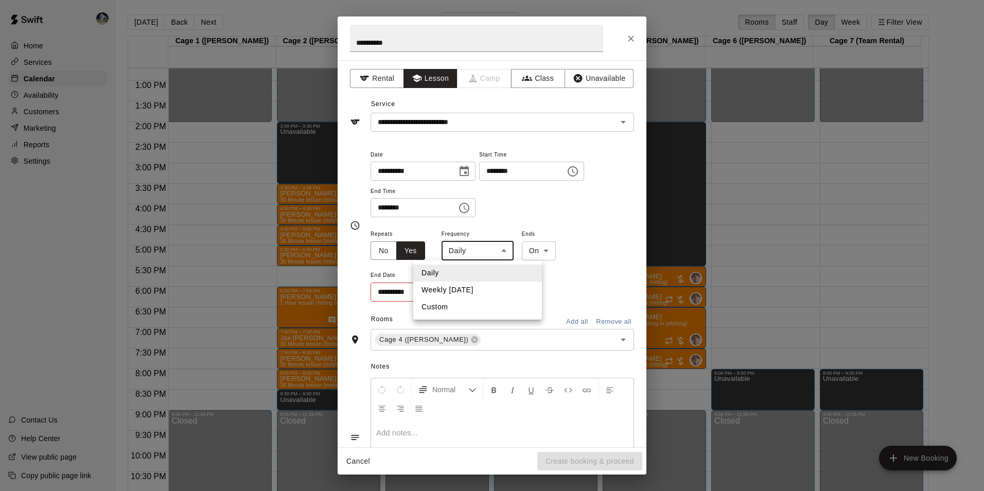
click at [473, 292] on li "Weekly [DATE]" at bounding box center [477, 290] width 129 height 17
type input "******"
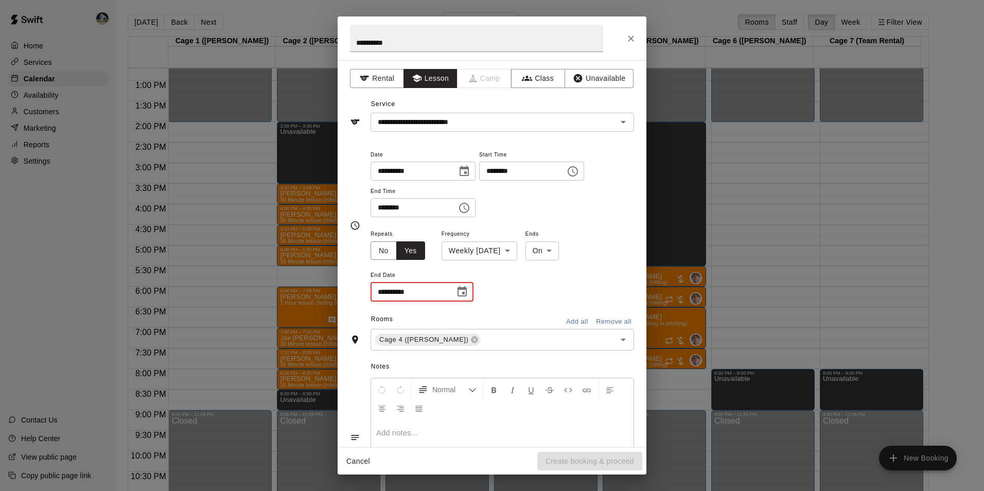
click at [385, 293] on input "**********" at bounding box center [409, 292] width 77 height 19
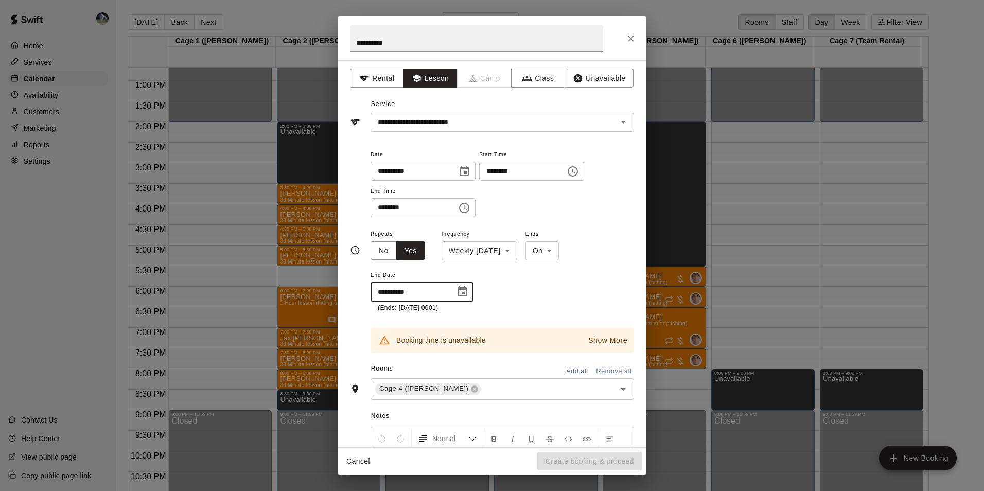
click at [394, 290] on input "**********" at bounding box center [409, 292] width 77 height 19
click at [598, 344] on p "Show More" at bounding box center [607, 340] width 39 height 11
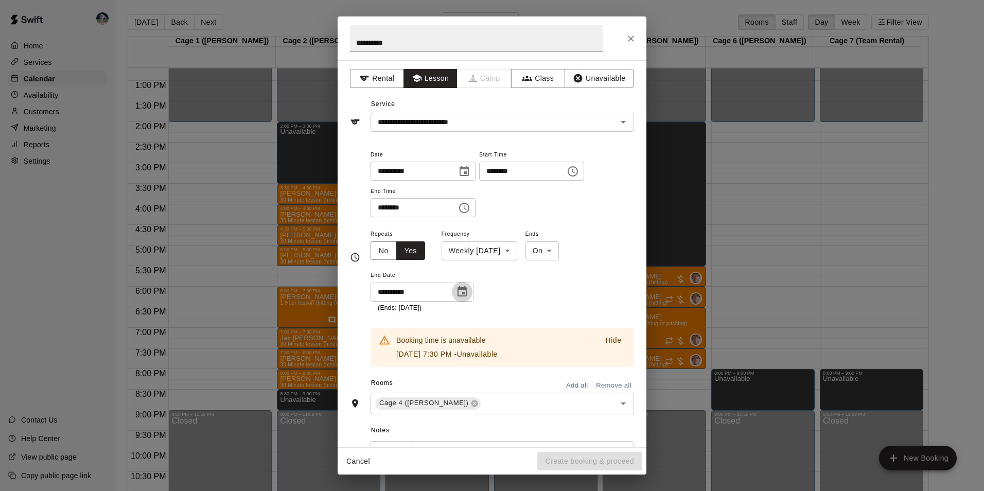
click at [460, 292] on icon "Choose date, selected date is Dec 31, 2026" at bounding box center [462, 292] width 12 height 12
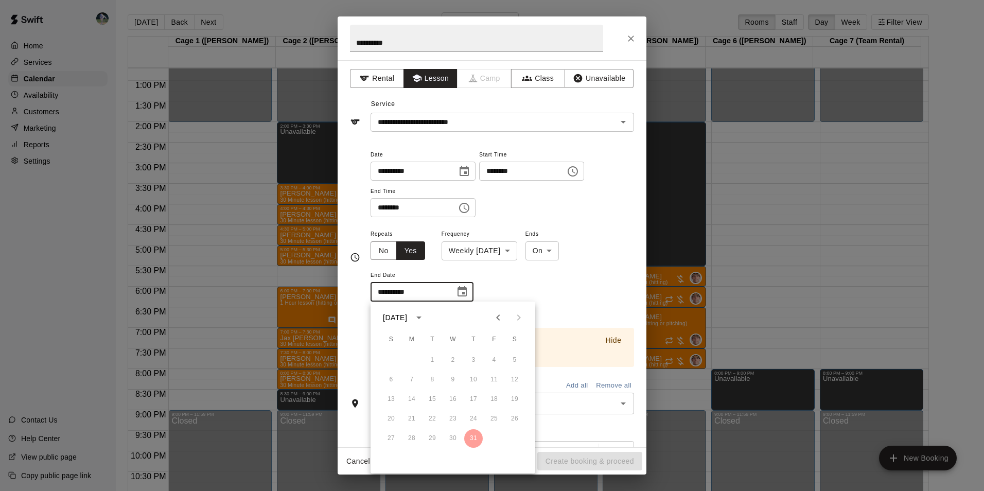
click at [498, 316] on icon "Previous month" at bounding box center [498, 318] width 4 height 6
click at [461, 291] on icon "Choose date, selected date is Dec 31, 2026" at bounding box center [462, 292] width 12 height 12
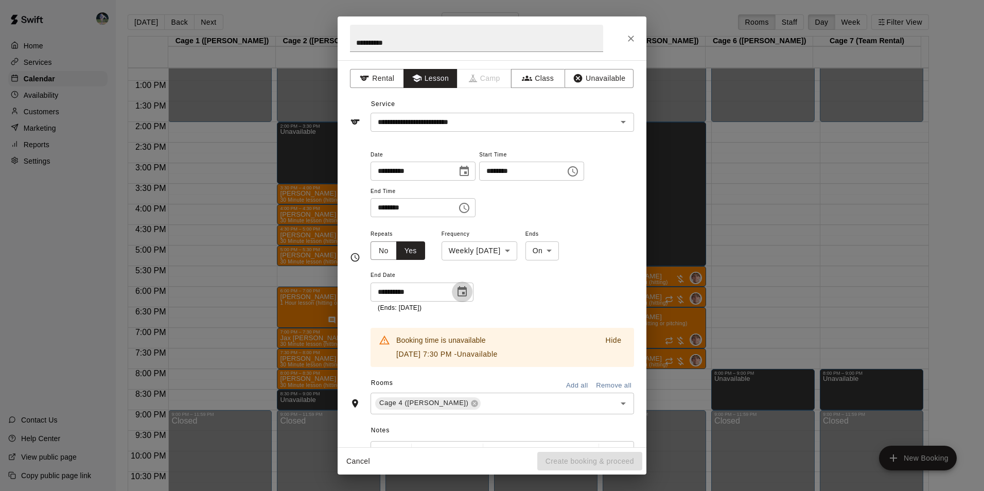
click at [461, 291] on icon "Choose date, selected date is Dec 31, 2026" at bounding box center [462, 292] width 12 height 12
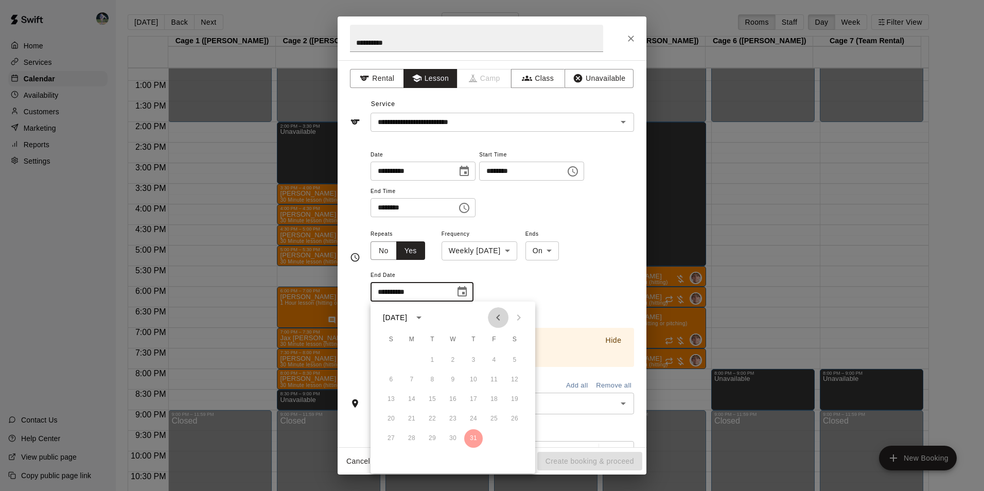
click at [498, 315] on icon "Previous month" at bounding box center [498, 317] width 12 height 12
click at [425, 316] on icon "calendar view is open, switch to year view" at bounding box center [419, 317] width 12 height 12
click at [397, 338] on button "2025" at bounding box center [392, 342] width 37 height 19
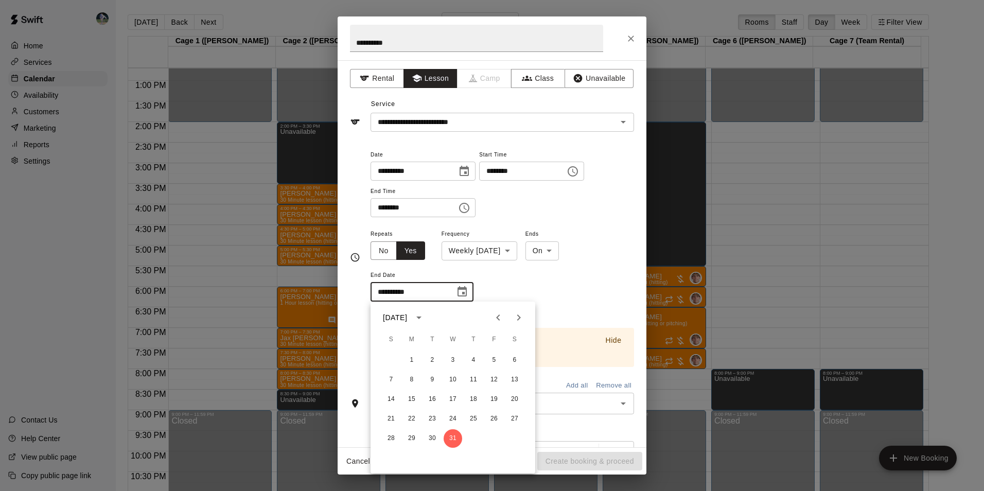
click at [493, 315] on icon "Previous month" at bounding box center [498, 317] width 12 height 12
click at [498, 321] on icon "Previous month" at bounding box center [498, 317] width 12 height 12
click at [409, 435] on button "29" at bounding box center [412, 438] width 19 height 19
type input "**********"
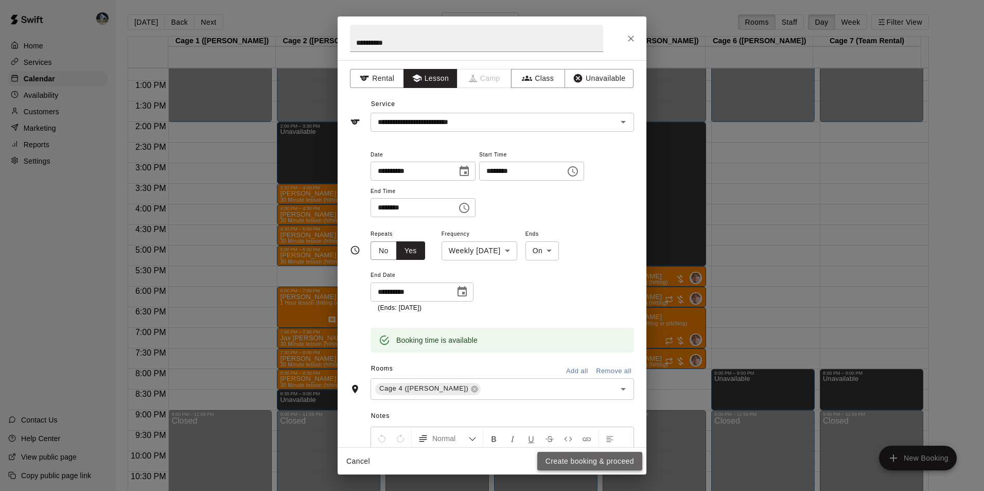
click at [585, 462] on button "Create booking & proceed" at bounding box center [589, 461] width 105 height 19
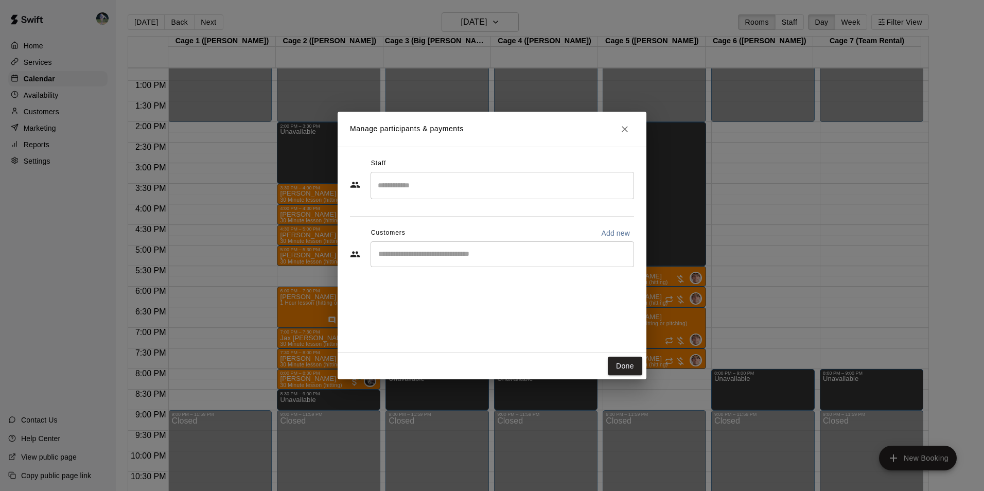
click at [469, 260] on div "​" at bounding box center [503, 254] width 264 height 26
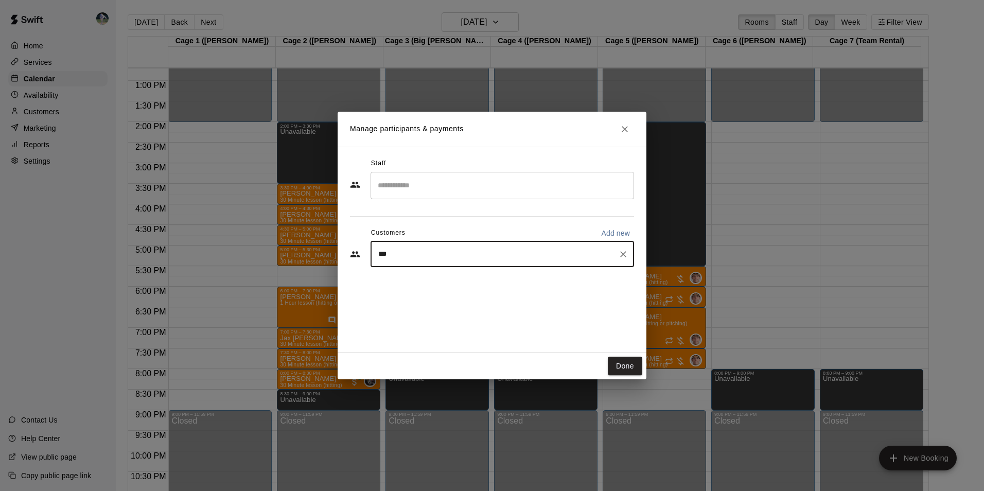
type input "****"
click at [463, 284] on div "[PERSON_NAME] [EMAIL_ADDRESS][DOMAIN_NAME]" at bounding box center [512, 284] width 226 height 22
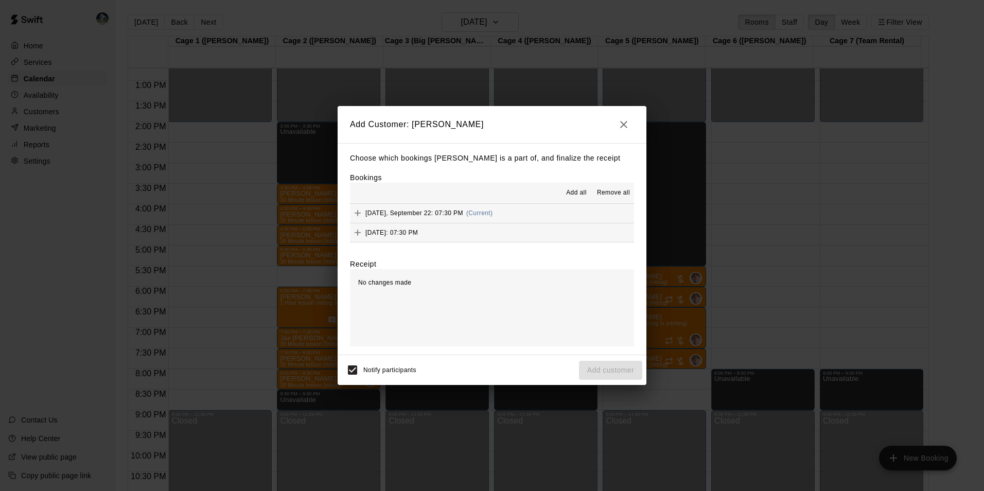
click at [578, 190] on span "Add all" at bounding box center [576, 193] width 21 height 10
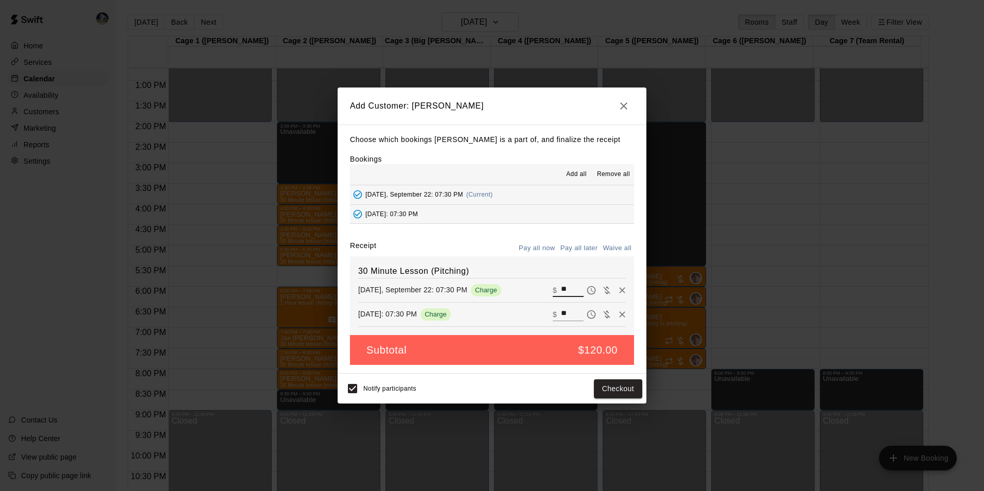
click at [561, 293] on input "**" at bounding box center [572, 290] width 23 height 13
type input "**"
click at [561, 313] on input "**" at bounding box center [572, 314] width 23 height 13
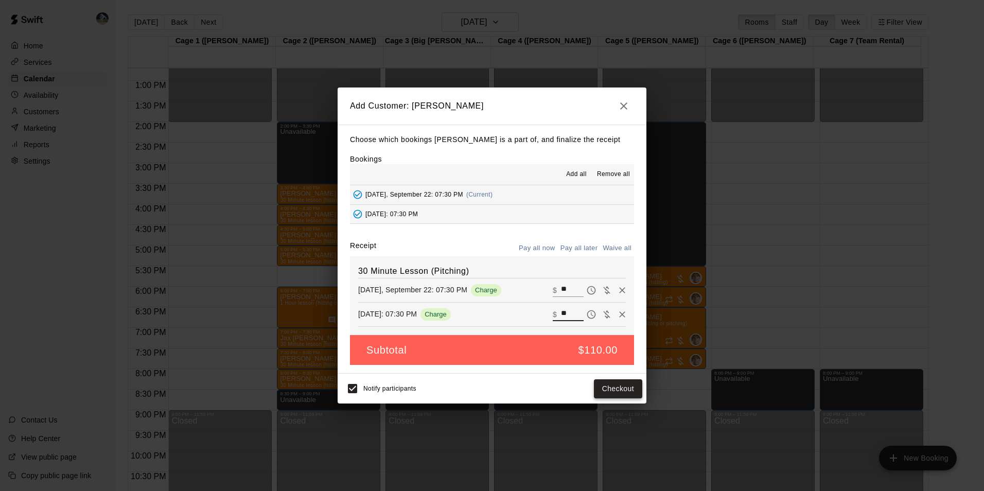
type input "**"
click at [615, 387] on button "Checkout" at bounding box center [618, 388] width 48 height 19
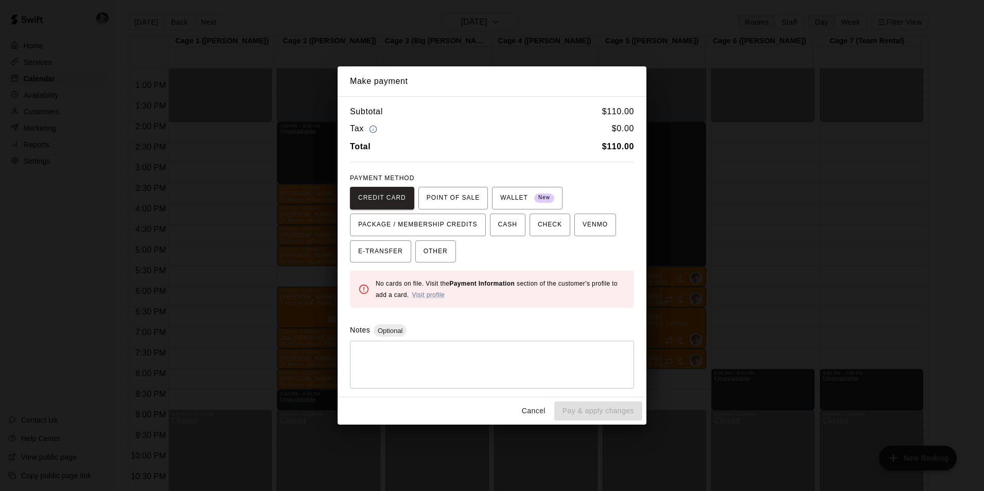
click at [532, 405] on button "Cancel" at bounding box center [533, 411] width 33 height 19
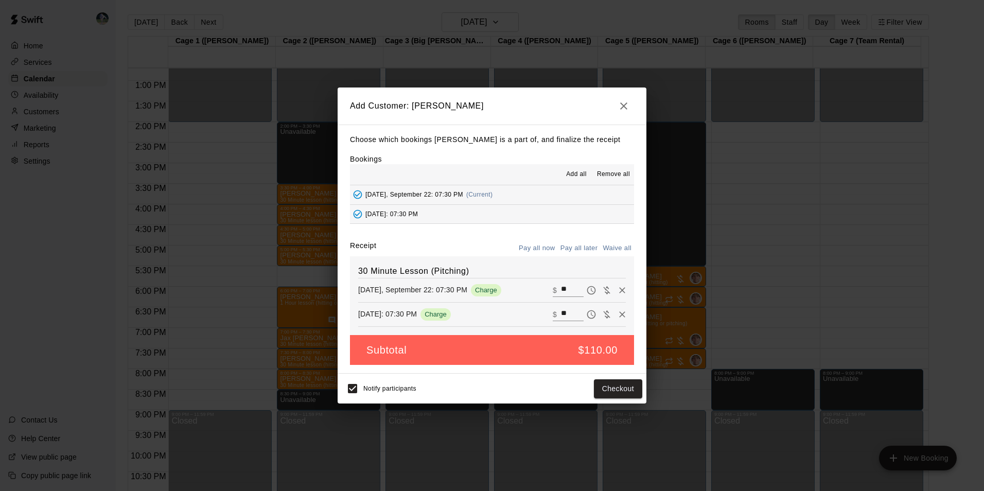
click at [580, 242] on button "Pay all later" at bounding box center [579, 248] width 43 height 16
click at [633, 397] on button "Add customer" at bounding box center [610, 388] width 63 height 19
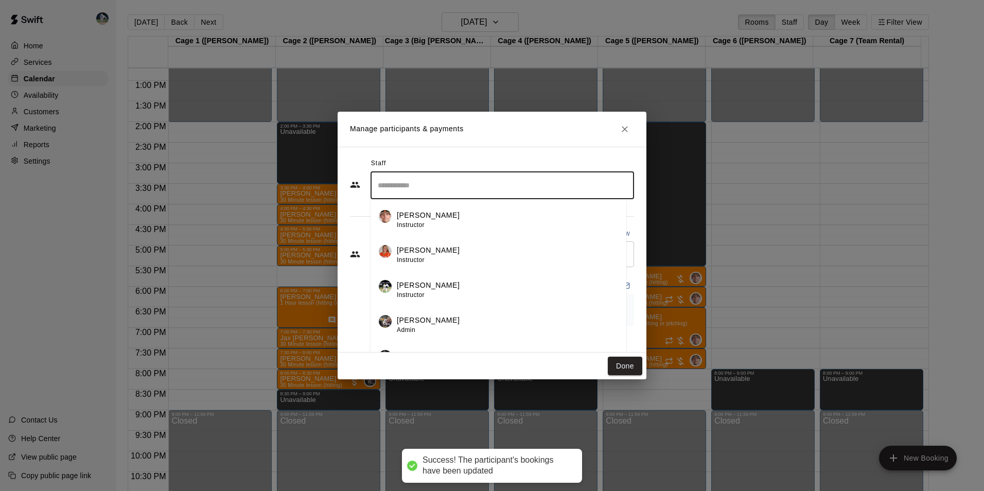
click at [411, 177] on input "Search staff" at bounding box center [502, 186] width 254 height 18
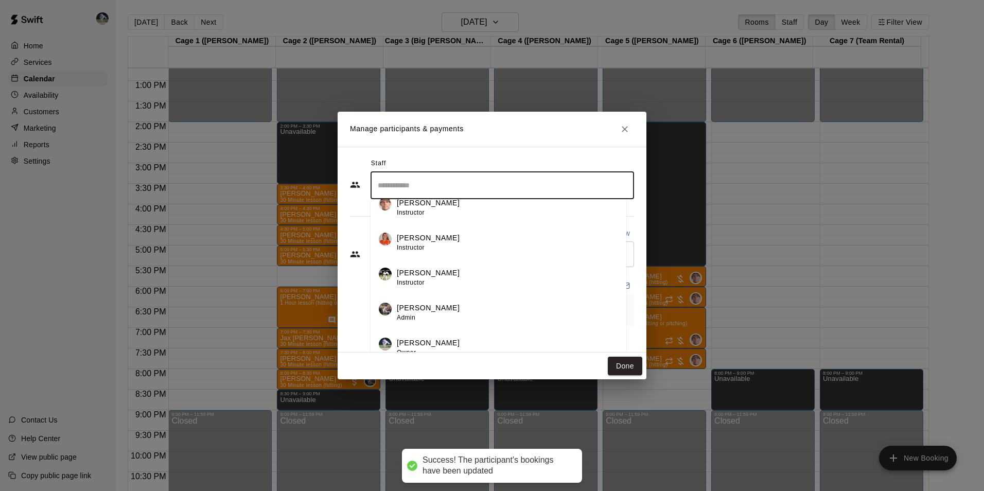
scroll to position [18, 0]
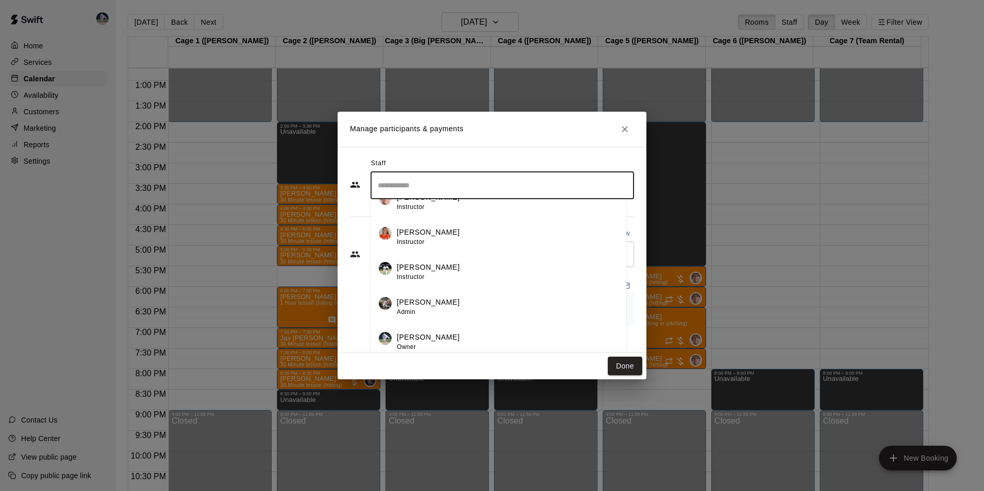
click at [448, 339] on div "[PERSON_NAME] Owner" at bounding box center [507, 342] width 221 height 20
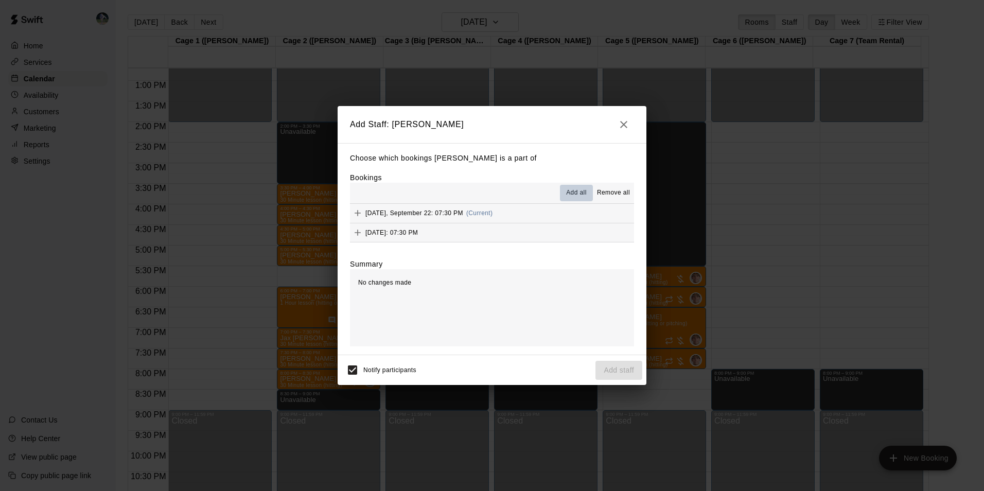
click at [581, 196] on span "Add all" at bounding box center [576, 193] width 21 height 10
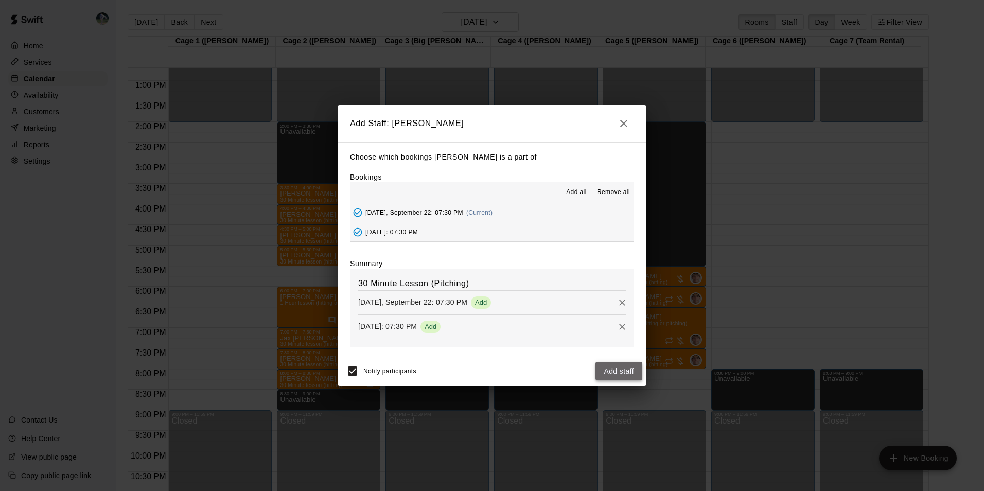
click at [613, 372] on button "Add staff" at bounding box center [619, 371] width 47 height 19
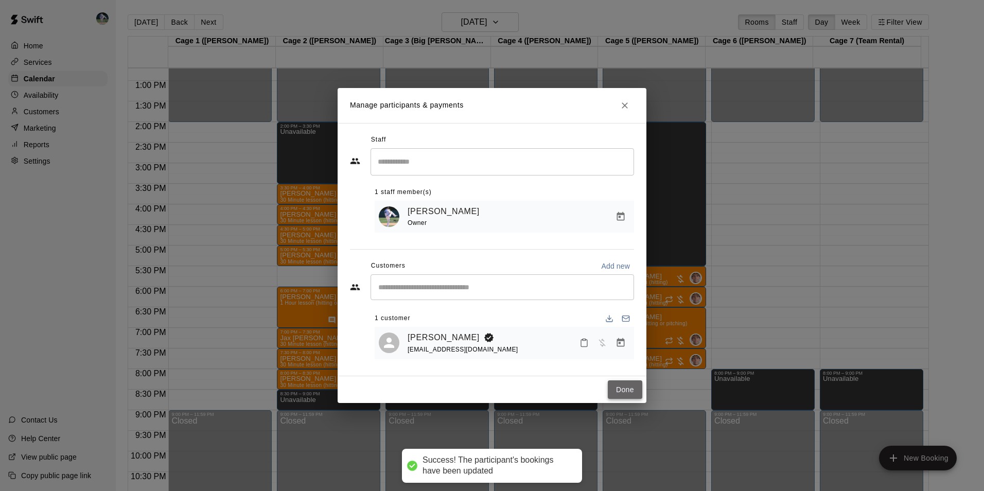
click at [634, 389] on button "Done" at bounding box center [625, 389] width 34 height 19
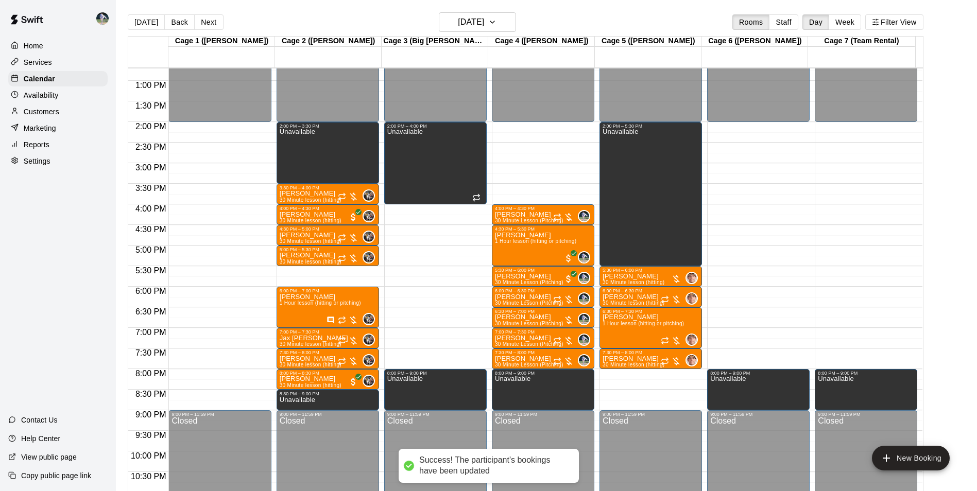
click at [658, 372] on div "12:00 AM – 2:00 PM Closed 2:00 PM – 5:30 PM Unavailable 5:30 PM – 6:00 PM [PERS…" at bounding box center [650, 39] width 102 height 988
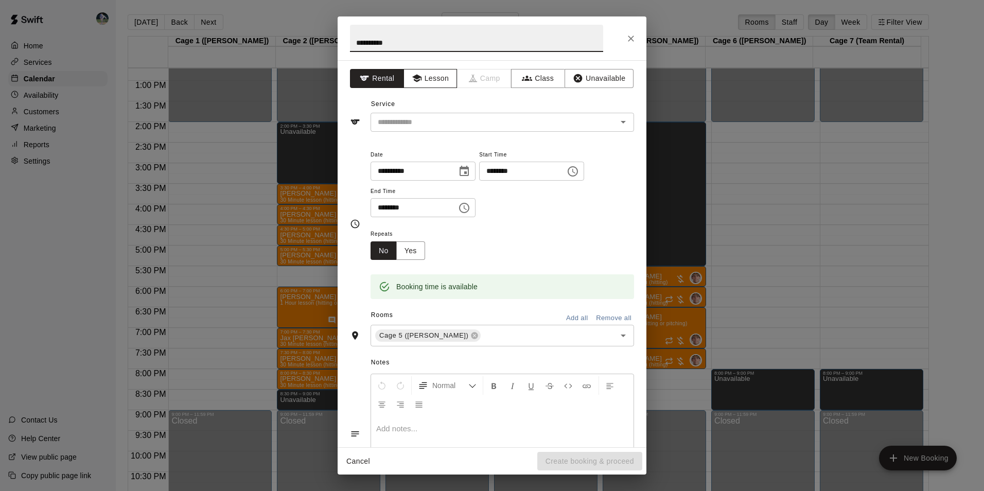
type input "**********"
click at [441, 78] on button "Lesson" at bounding box center [431, 78] width 54 height 19
click at [440, 120] on input "text" at bounding box center [487, 122] width 227 height 13
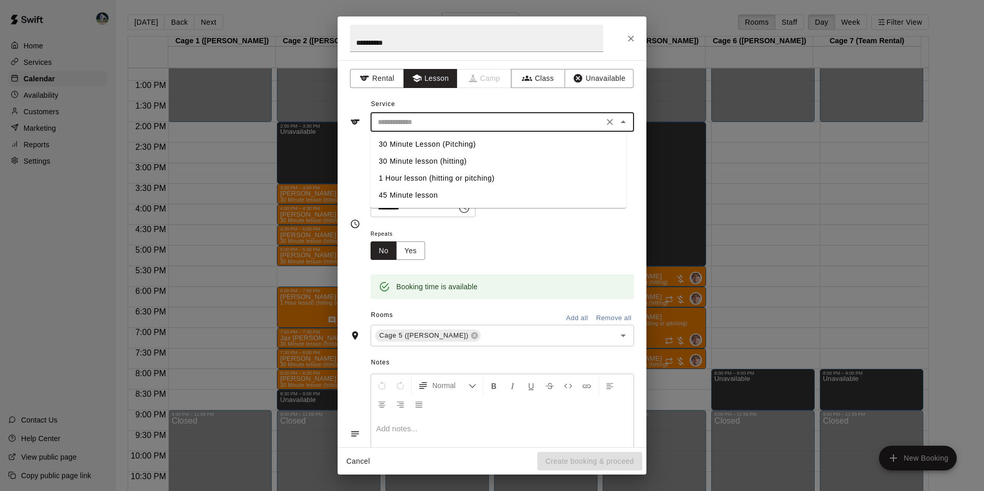
click at [440, 160] on li "30 Minute lesson (hitting)" at bounding box center [499, 161] width 256 height 17
type input "**********"
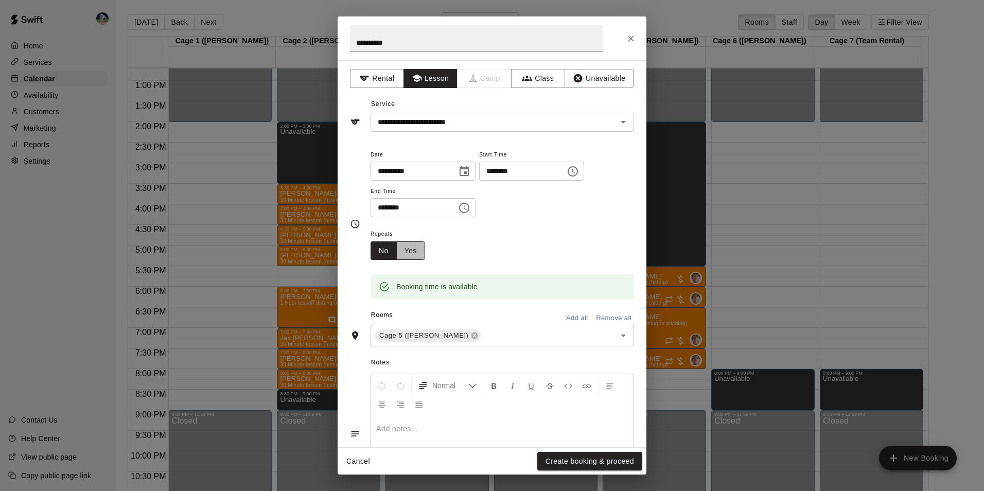
click at [409, 250] on button "Yes" at bounding box center [410, 250] width 29 height 19
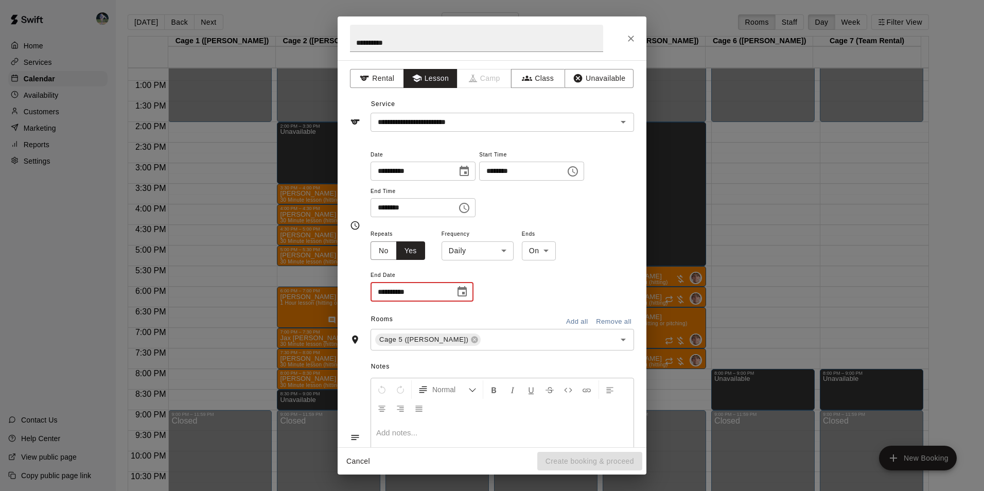
click at [439, 289] on input "**********" at bounding box center [409, 292] width 77 height 19
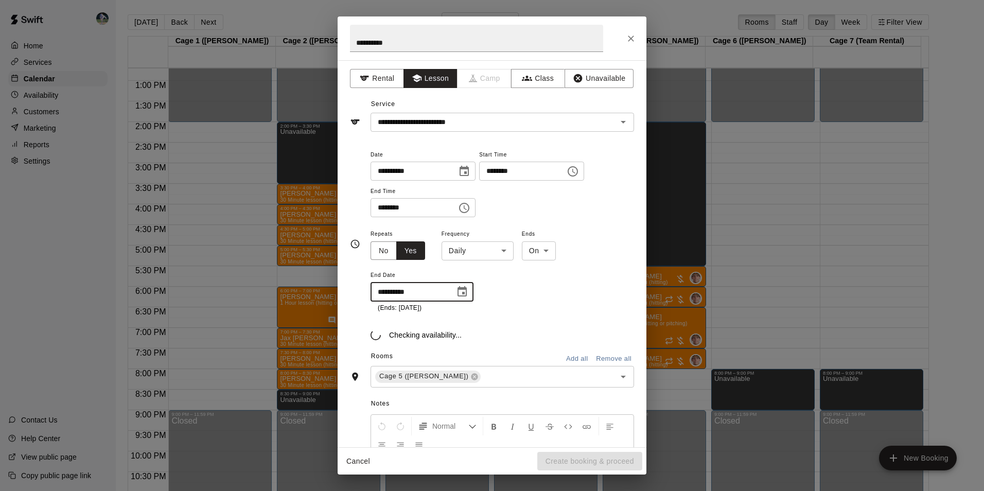
type input "**********"
click at [505, 252] on body "Home Services Calendar Availability Customers Marketing Reports Settings Contac…" at bounding box center [492, 254] width 984 height 508
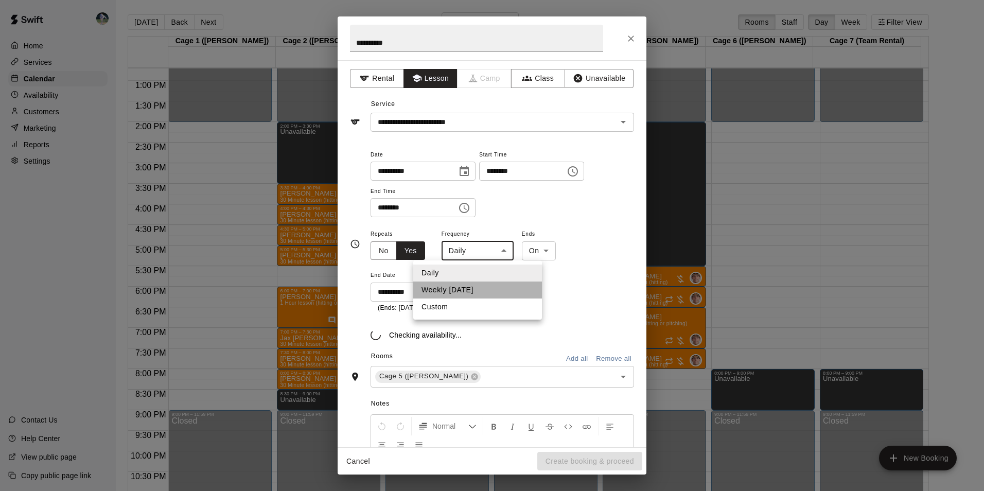
click at [488, 291] on li "Weekly [DATE]" at bounding box center [477, 290] width 129 height 17
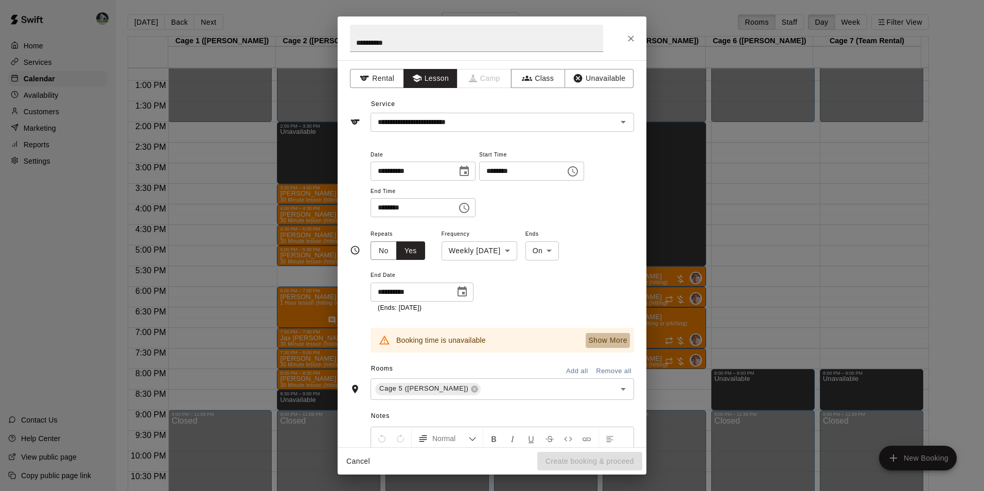
click at [599, 337] on p "Show More" at bounding box center [607, 340] width 39 height 11
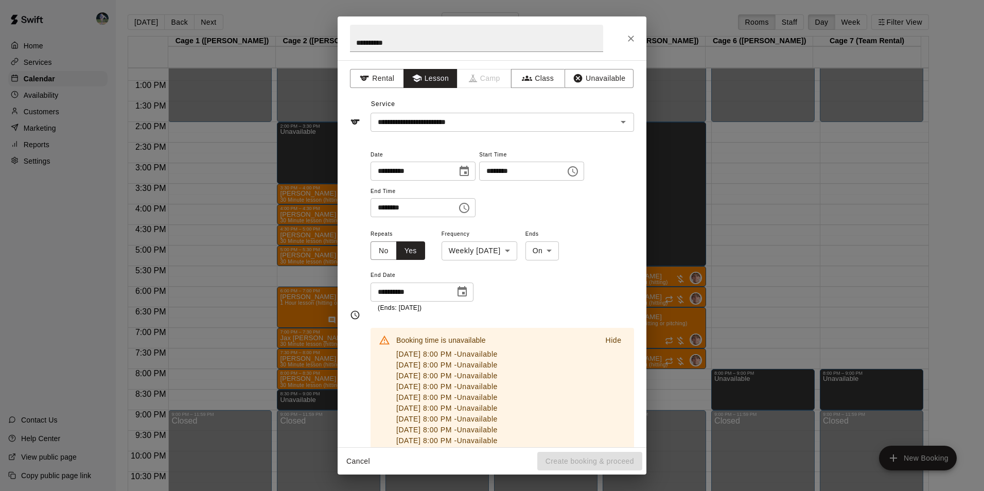
click at [524, 247] on body "Home Services Calendar Availability Customers Marketing Reports Settings Contac…" at bounding box center [492, 254] width 984 height 508
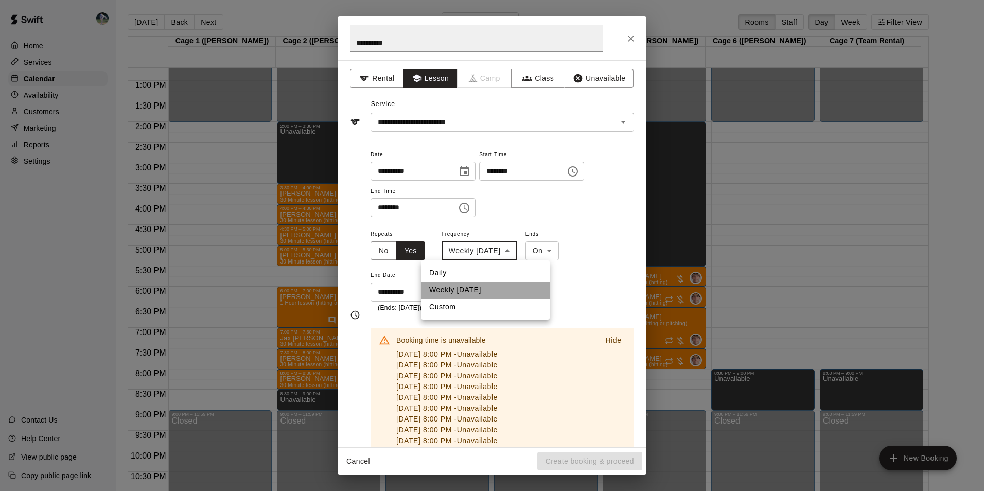
click at [489, 297] on li "Weekly [DATE]" at bounding box center [485, 290] width 129 height 17
click at [611, 339] on p "Hide" at bounding box center [613, 340] width 16 height 11
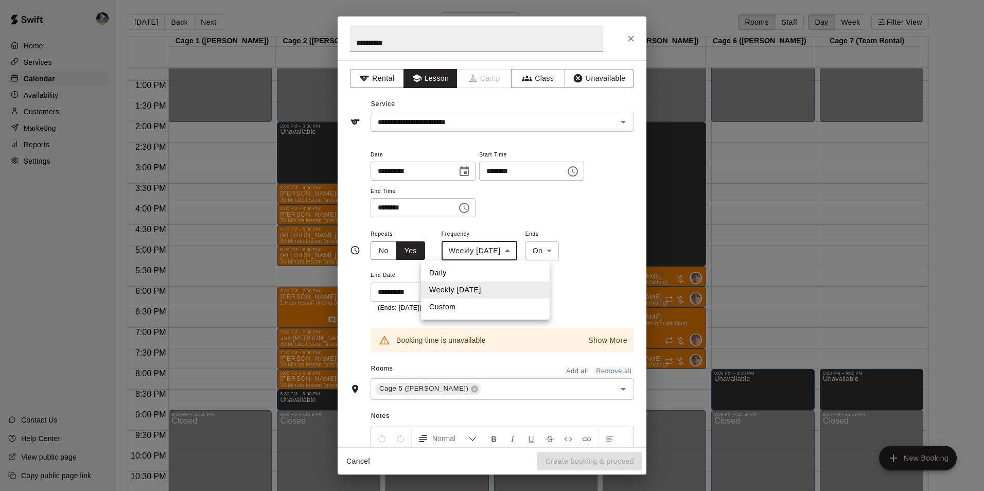
click at [521, 257] on body "Home Services Calendar Availability Customers Marketing Reports Settings Contac…" at bounding box center [492, 254] width 984 height 508
click at [480, 273] on li "Daily" at bounding box center [485, 273] width 129 height 17
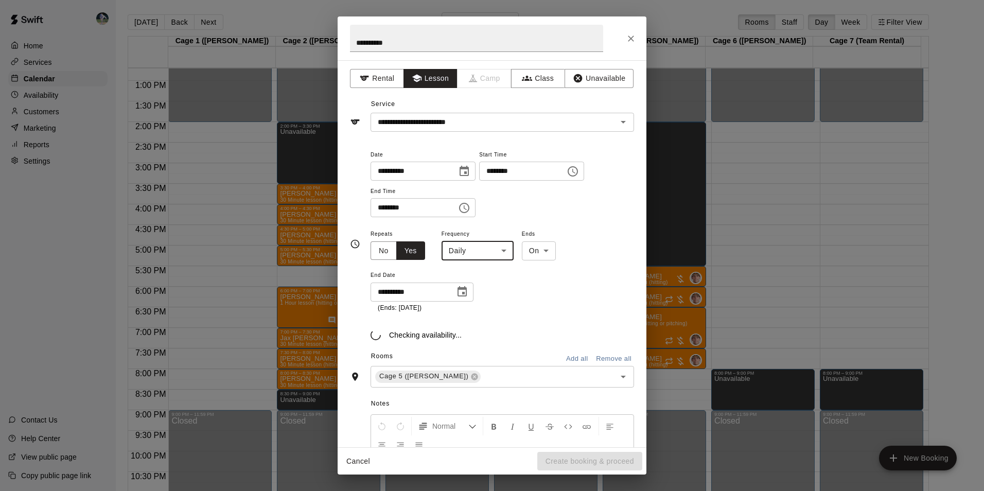
click at [501, 251] on body "Home Services Calendar Availability Customers Marketing Reports Settings Contac…" at bounding box center [492, 254] width 984 height 508
click at [473, 292] on li "Weekly [DATE]" at bounding box center [477, 290] width 129 height 17
type input "******"
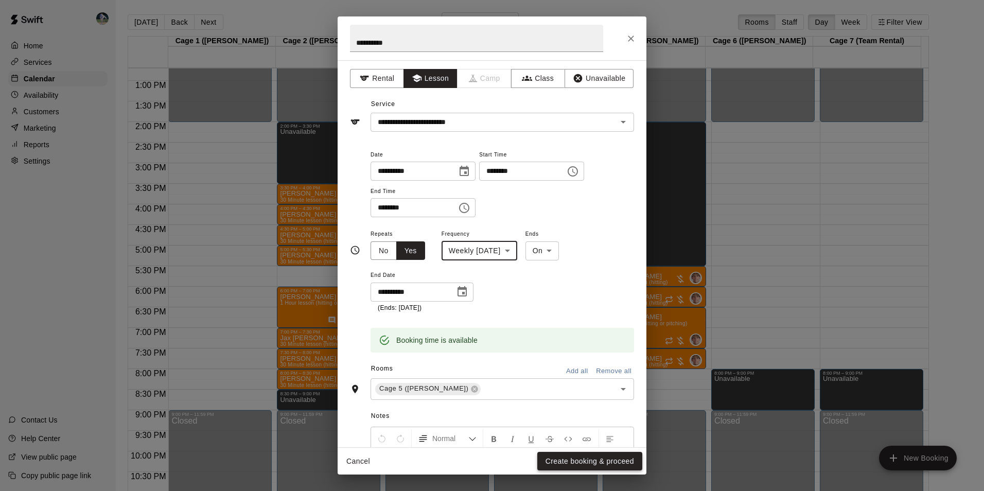
click at [564, 461] on button "Create booking & proceed" at bounding box center [589, 461] width 105 height 19
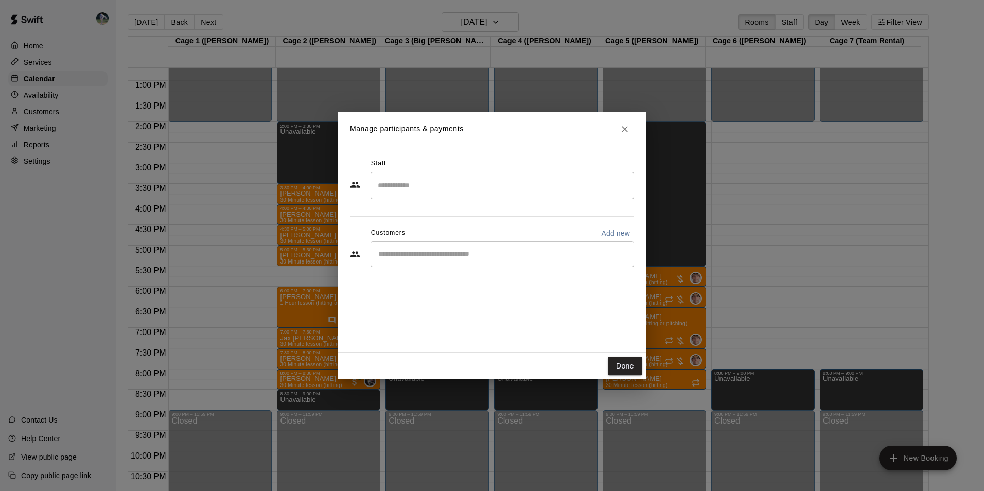
click at [467, 260] on div "​" at bounding box center [503, 254] width 264 height 26
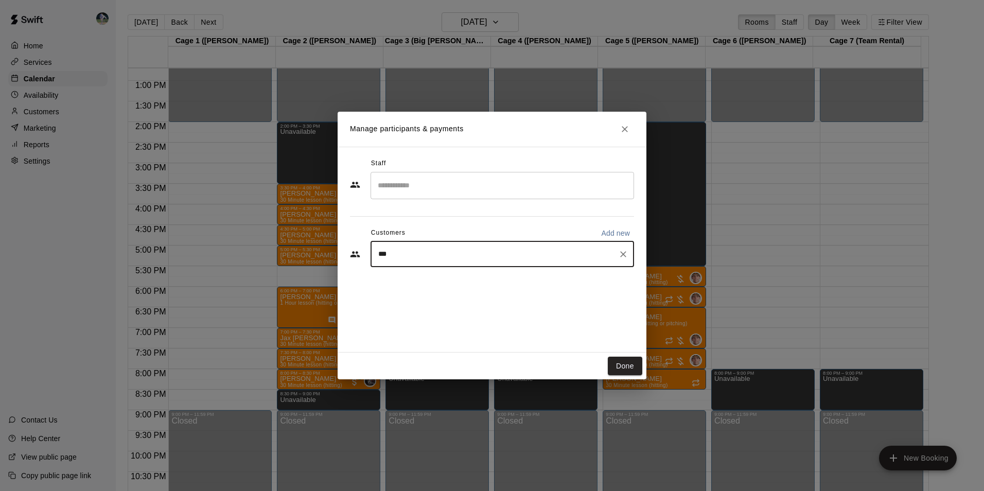
type input "****"
click at [456, 282] on div "[PERSON_NAME]" at bounding box center [454, 278] width 111 height 11
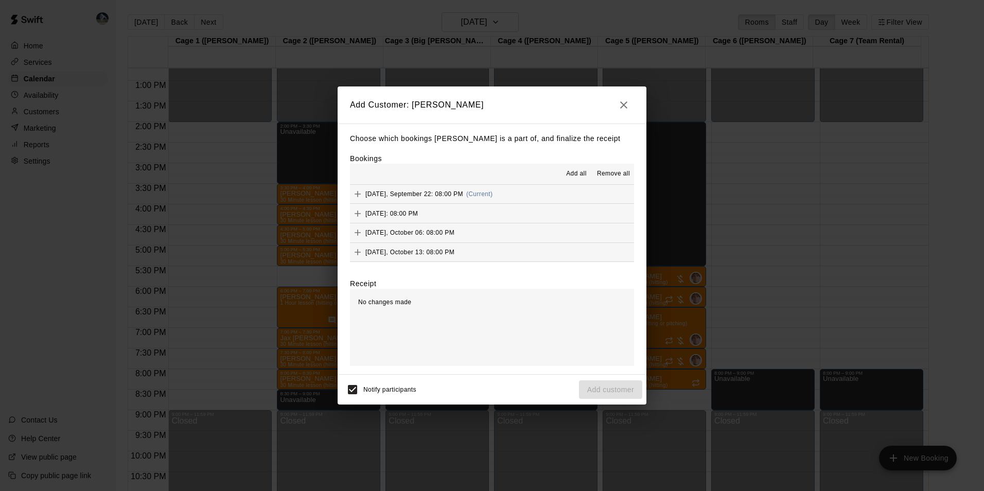
click at [570, 172] on span "Add all" at bounding box center [576, 174] width 21 height 10
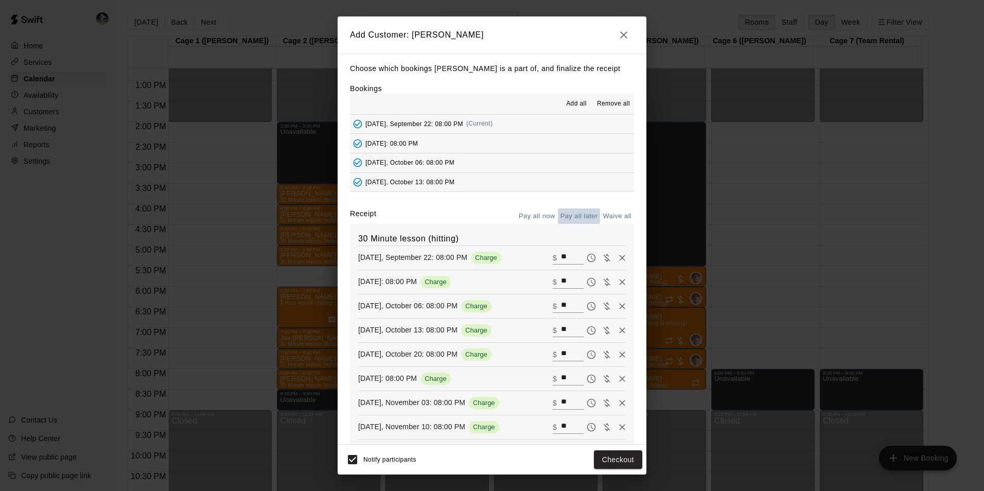
click at [581, 219] on button "Pay all later" at bounding box center [579, 216] width 43 height 16
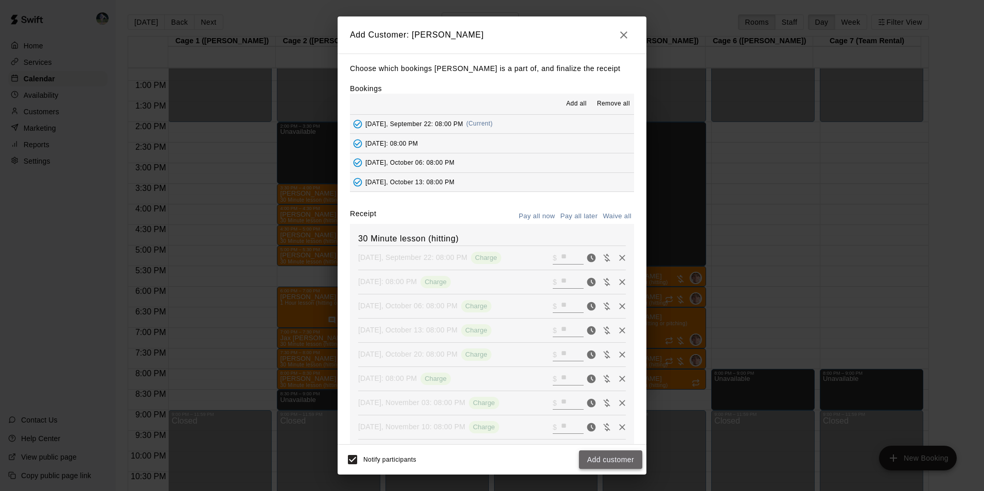
click at [619, 457] on button "Add customer" at bounding box center [610, 459] width 63 height 19
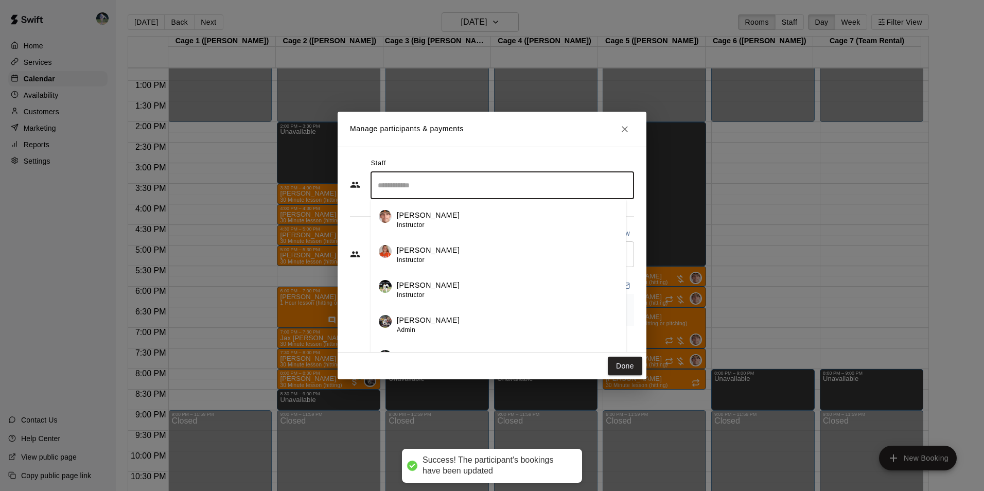
click at [500, 187] on input "Search staff" at bounding box center [502, 186] width 254 height 18
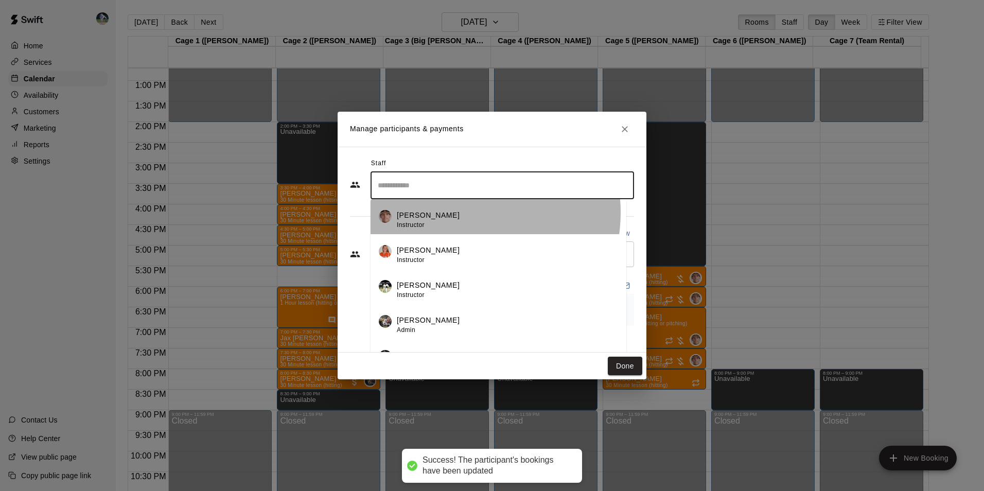
click at [459, 213] on div "[PERSON_NAME] Instructor" at bounding box center [507, 220] width 221 height 20
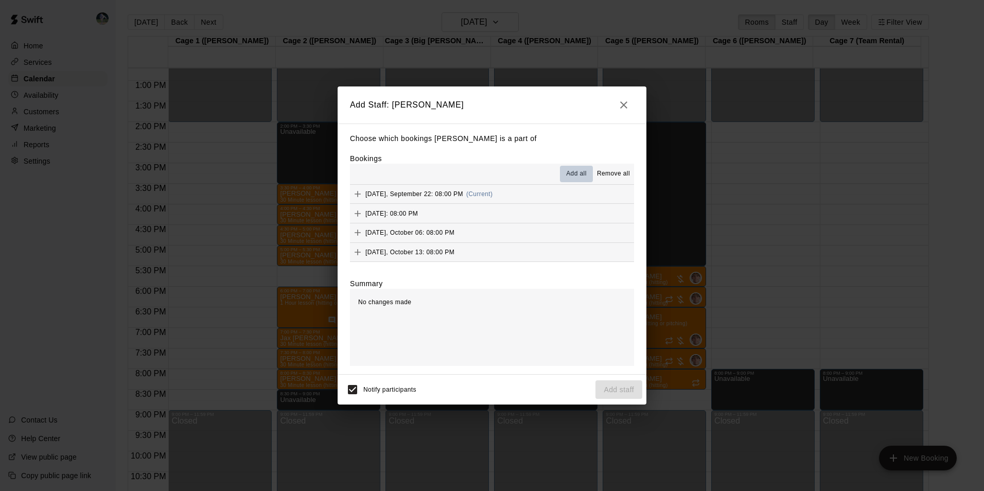
click at [573, 172] on span "Add all" at bounding box center [576, 174] width 21 height 10
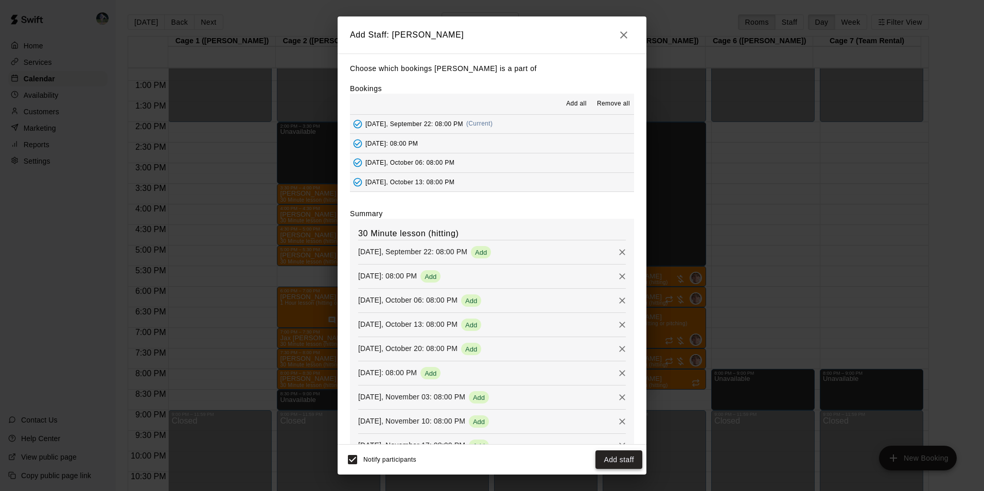
click at [625, 460] on button "Add staff" at bounding box center [619, 459] width 47 height 19
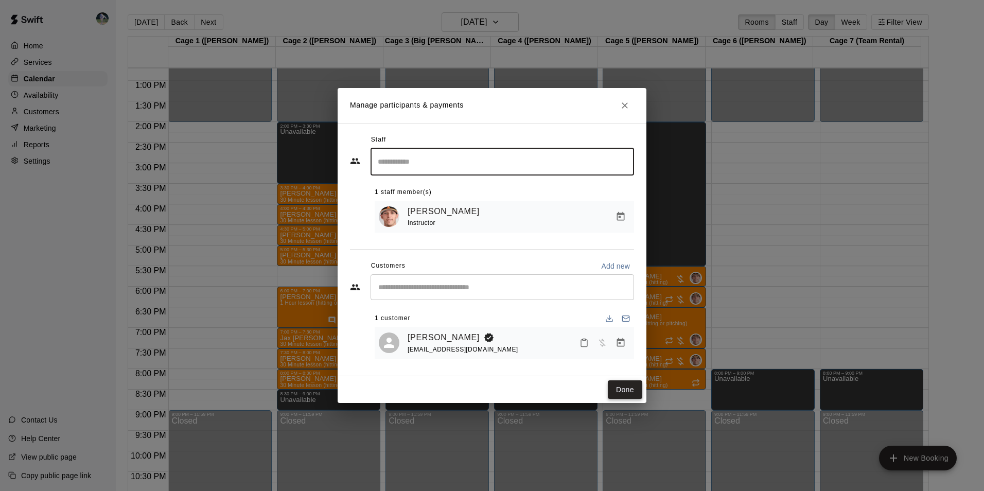
click at [617, 390] on button "Done" at bounding box center [625, 389] width 34 height 19
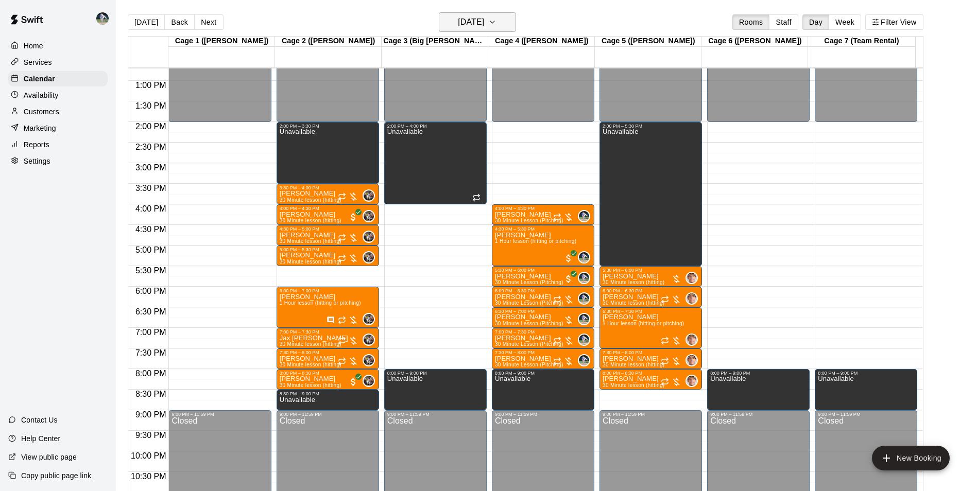
click at [496, 23] on icon "button" at bounding box center [492, 22] width 8 height 12
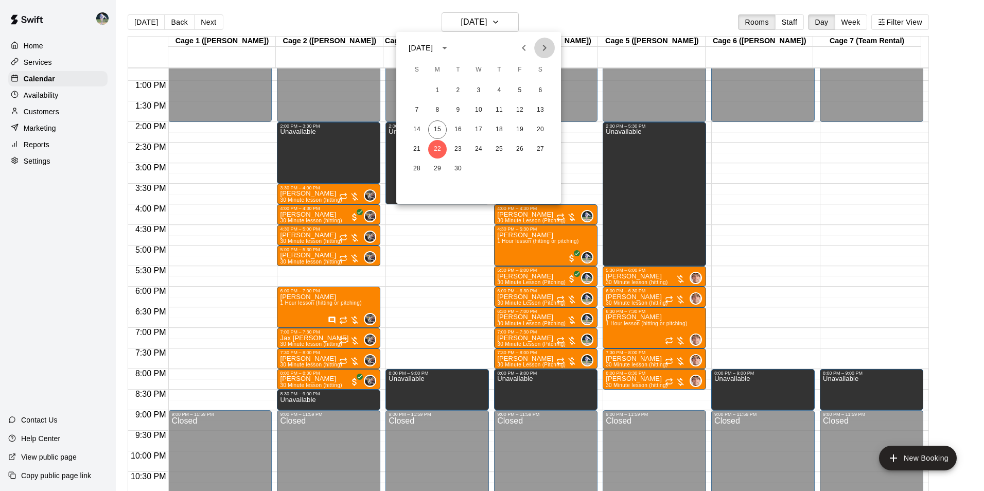
click at [539, 51] on icon "Next month" at bounding box center [544, 48] width 12 height 12
click at [435, 128] on button "13" at bounding box center [437, 129] width 19 height 19
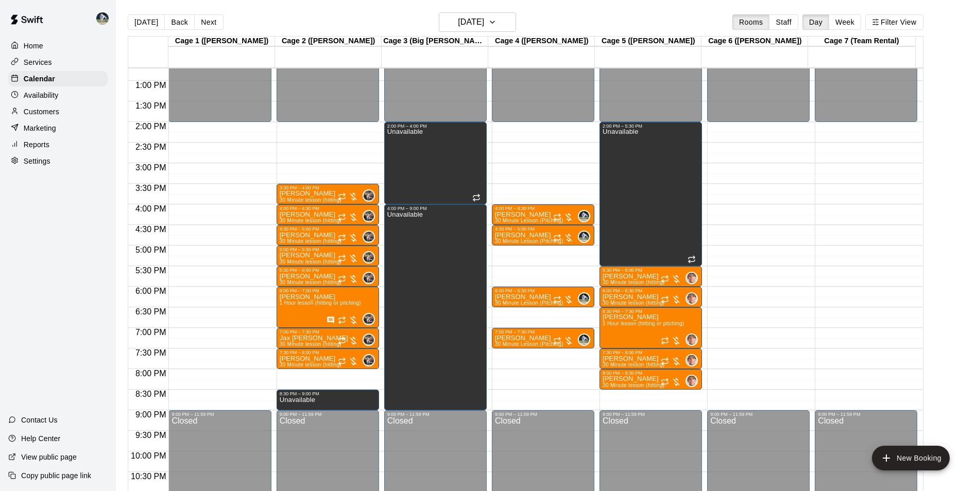
click at [544, 353] on div "12:00 AM – 2:00 PM Closed 4:00 PM – 4:30 PM [PERSON_NAME] 30 Minute Lesson (Pit…" at bounding box center [543, 39] width 102 height 988
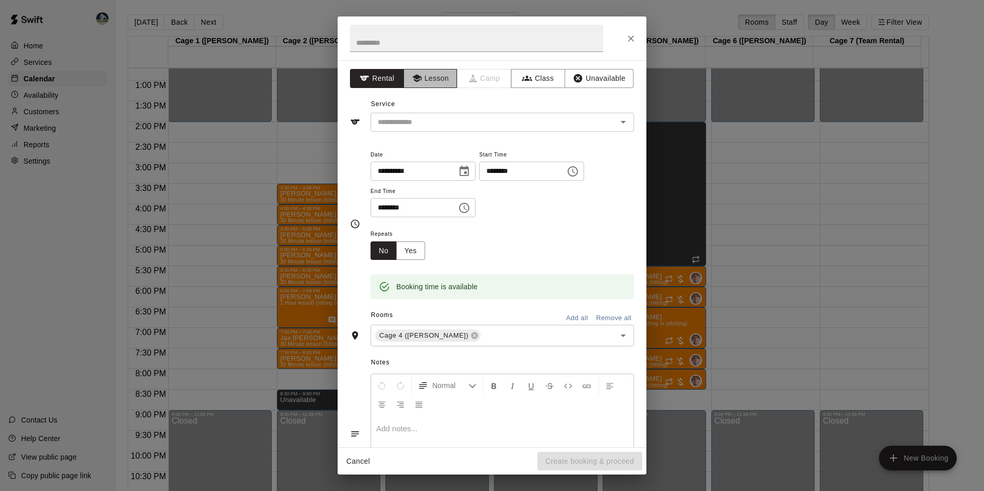
click at [447, 84] on button "Lesson" at bounding box center [431, 78] width 54 height 19
click at [376, 33] on input "text" at bounding box center [476, 38] width 253 height 27
type input "**********"
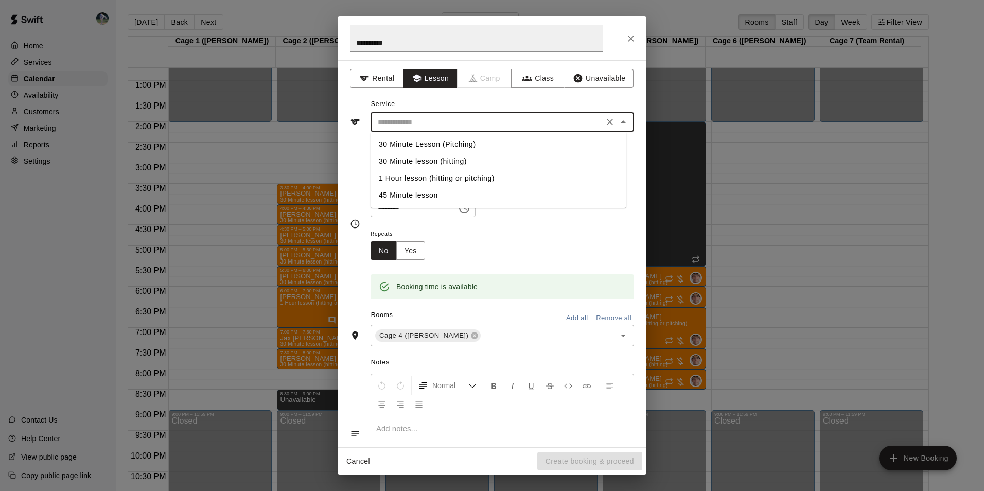
click at [457, 118] on input "text" at bounding box center [487, 122] width 227 height 13
click at [450, 141] on li "30 Minute Lesson (Pitching)" at bounding box center [499, 144] width 256 height 17
type input "**********"
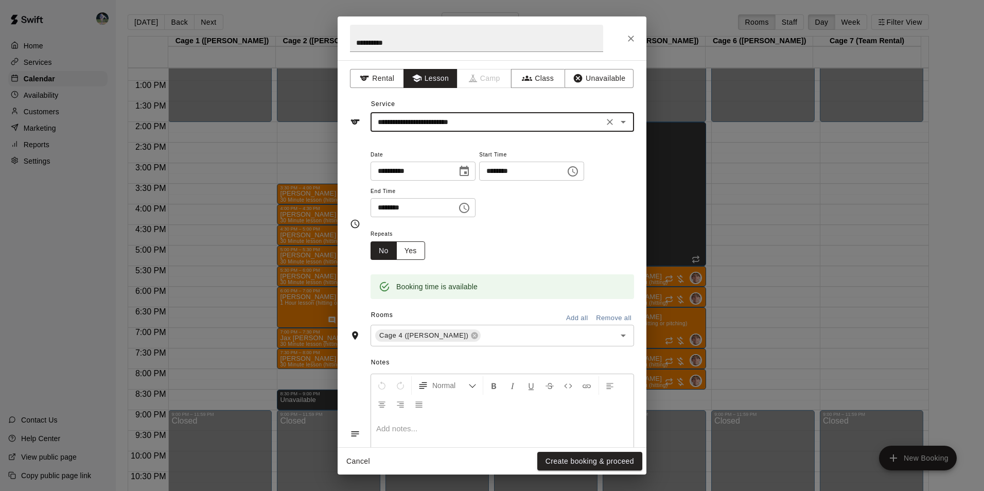
click at [425, 253] on button "Yes" at bounding box center [410, 250] width 29 height 19
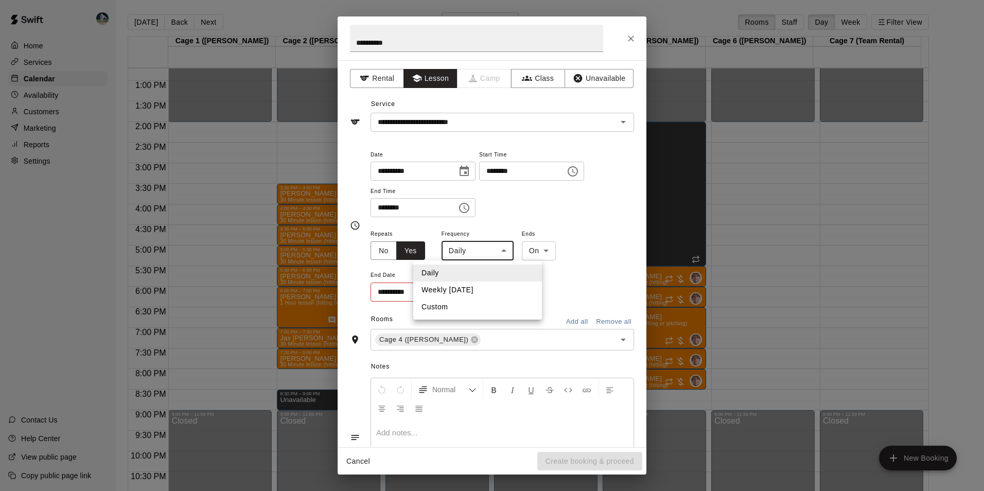
click at [497, 250] on body "Home Services Calendar Availability Customers Marketing Reports Settings Contac…" at bounding box center [492, 254] width 984 height 508
click at [479, 293] on li "Weekly [DATE]" at bounding box center [477, 290] width 129 height 17
type input "******"
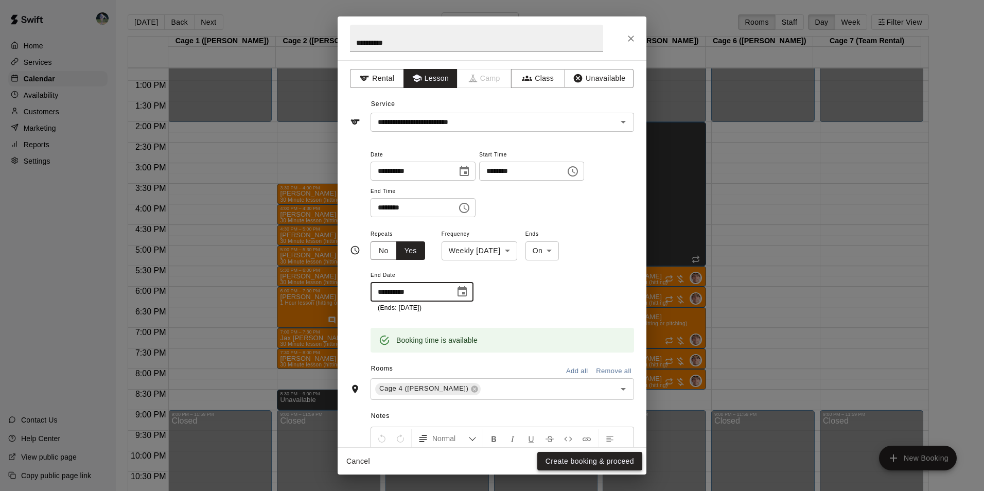
type input "**********"
click at [565, 459] on button "Create booking & proceed" at bounding box center [589, 461] width 105 height 19
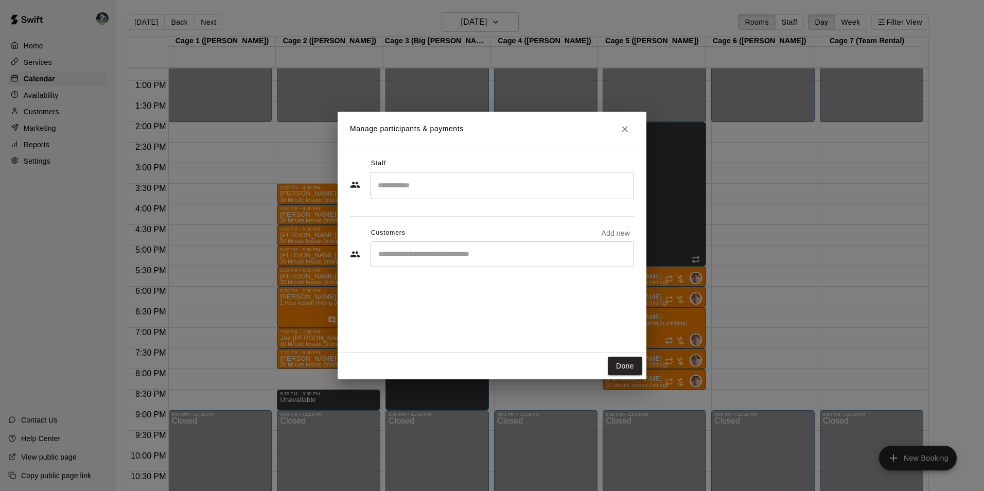
click at [534, 259] on div "​" at bounding box center [503, 254] width 264 height 26
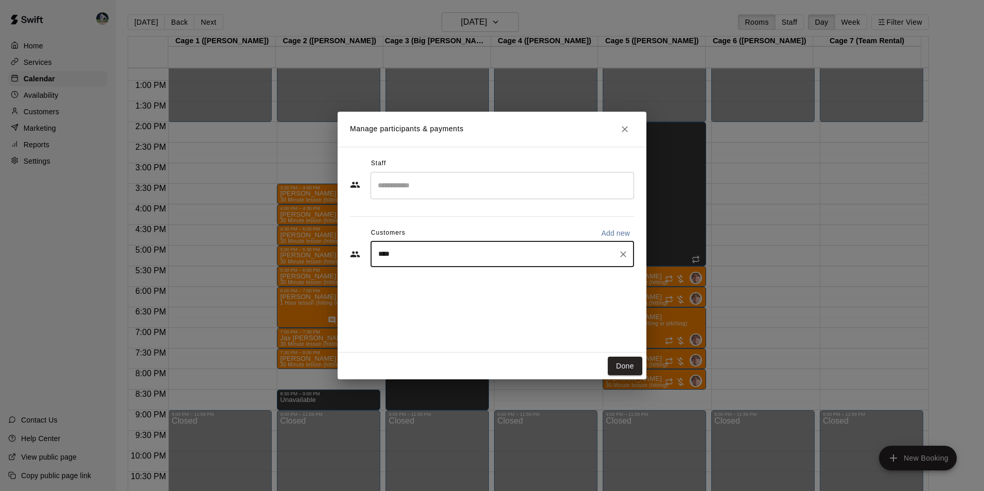
type input "*****"
click at [472, 281] on div "[PERSON_NAME] [EMAIL_ADDRESS][DOMAIN_NAME]" at bounding box center [512, 284] width 226 height 22
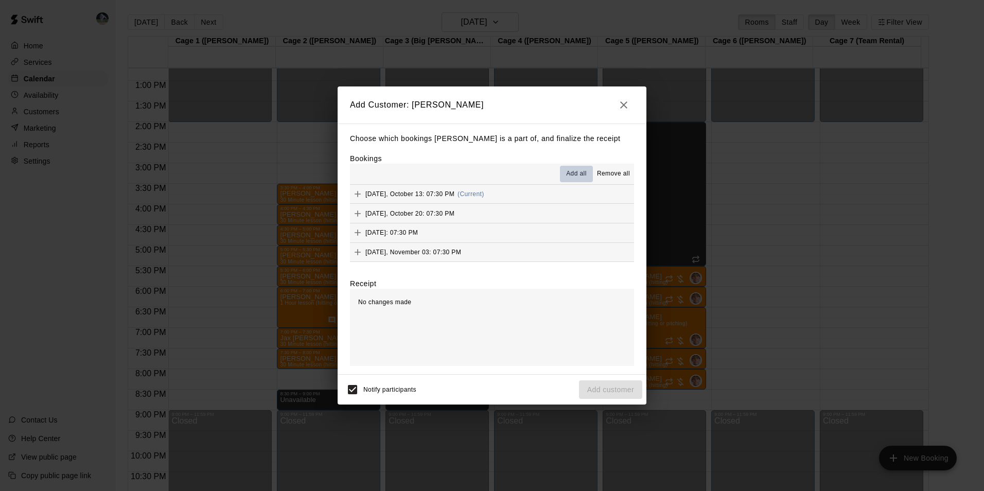
click at [580, 175] on span "Add all" at bounding box center [576, 174] width 21 height 10
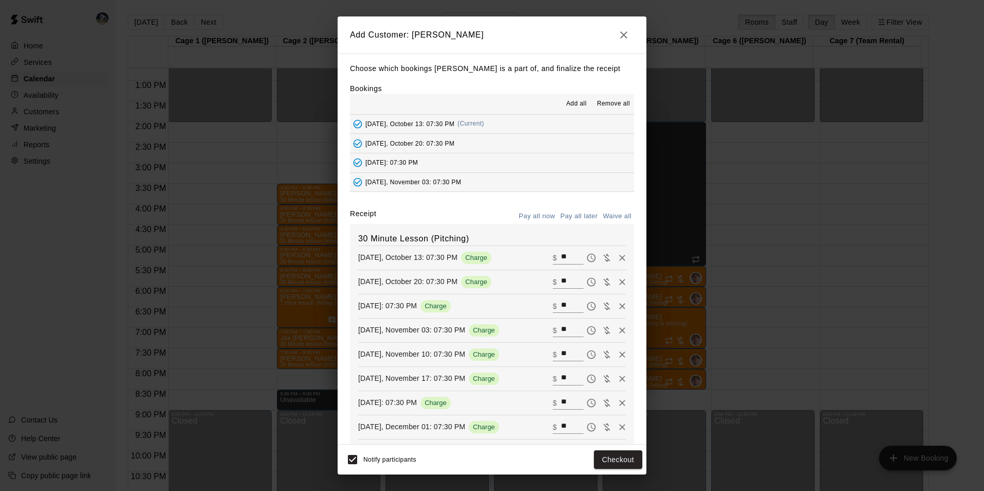
click at [589, 219] on button "Pay all later" at bounding box center [579, 216] width 43 height 16
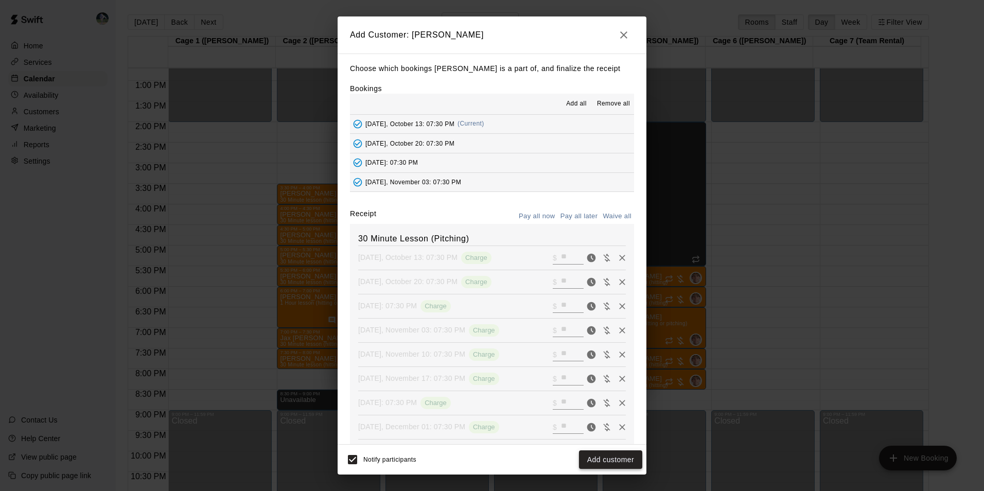
click at [617, 459] on button "Add customer" at bounding box center [610, 459] width 63 height 19
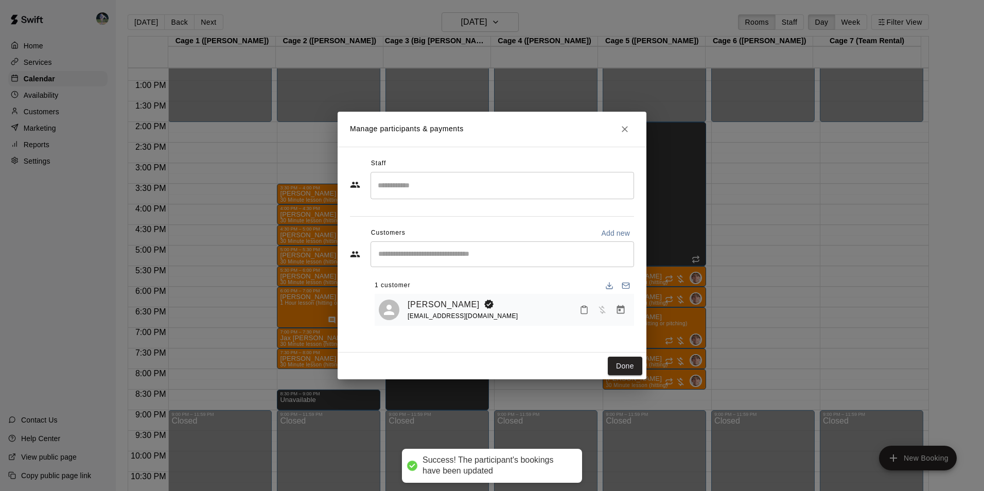
click at [463, 189] on input "Search staff" at bounding box center [502, 186] width 254 height 18
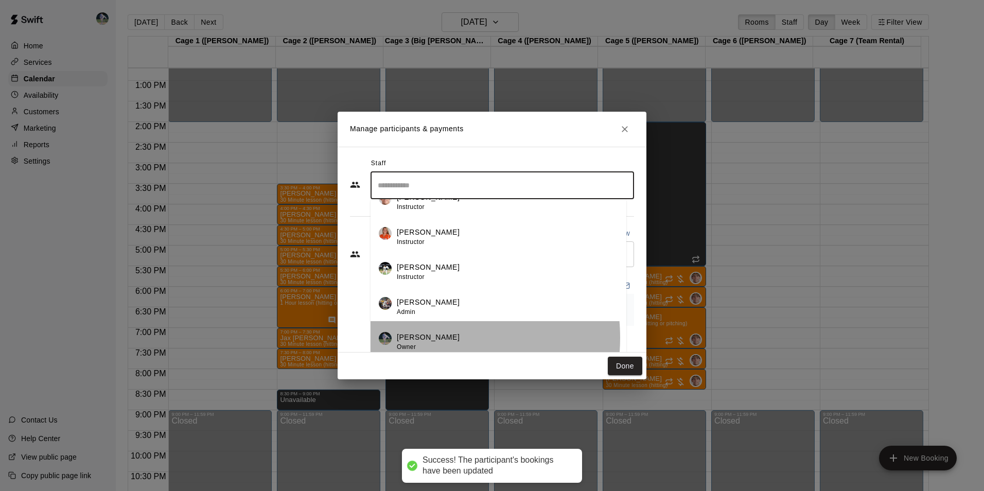
click at [417, 338] on p "[PERSON_NAME]" at bounding box center [428, 337] width 63 height 11
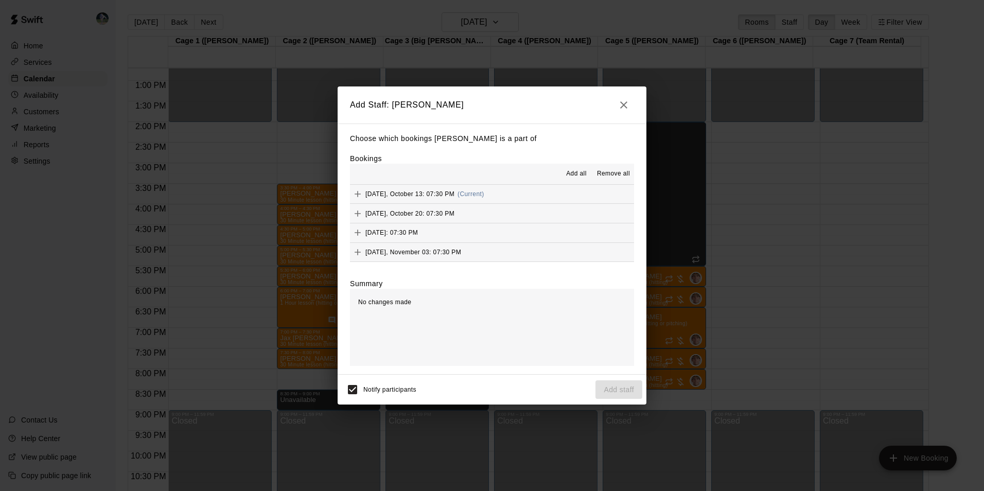
click at [582, 171] on span "Add all" at bounding box center [576, 174] width 21 height 10
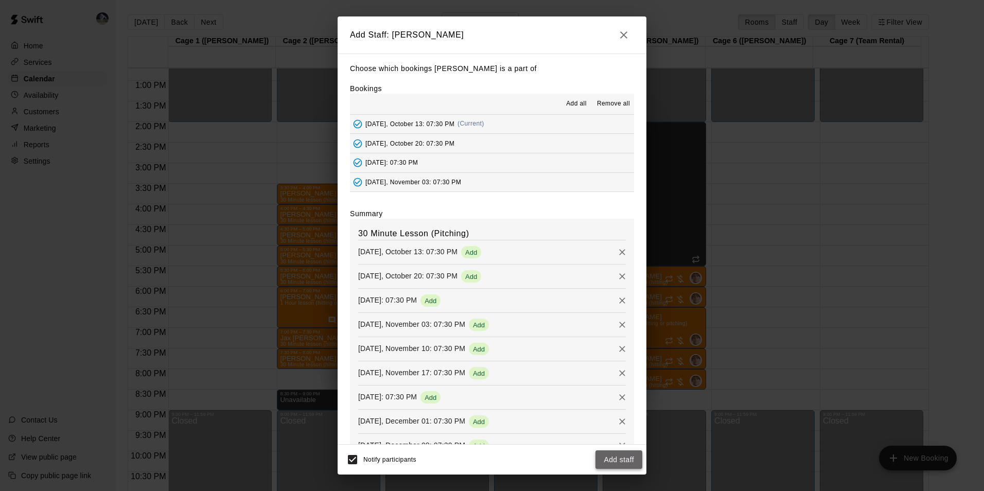
click at [618, 458] on button "Add staff" at bounding box center [619, 459] width 47 height 19
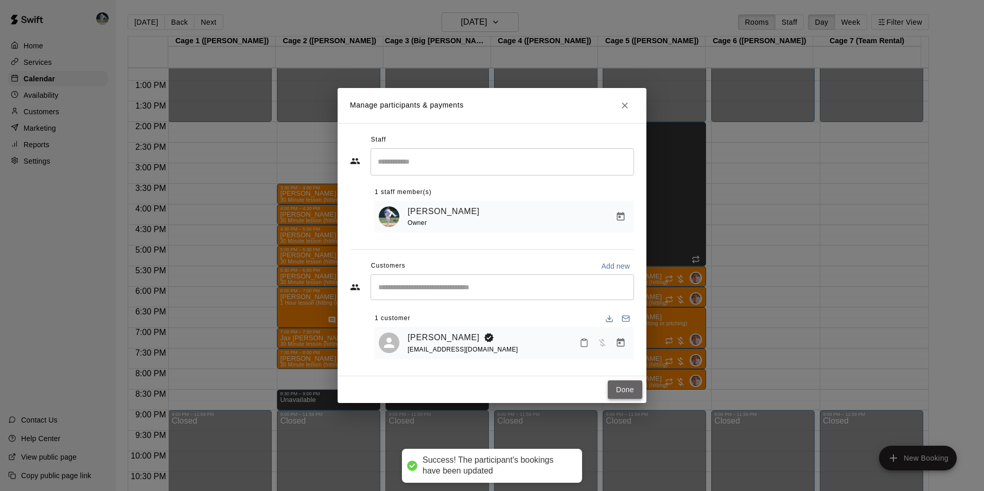
click at [631, 390] on button "Done" at bounding box center [625, 389] width 34 height 19
